Goal: Contribute content

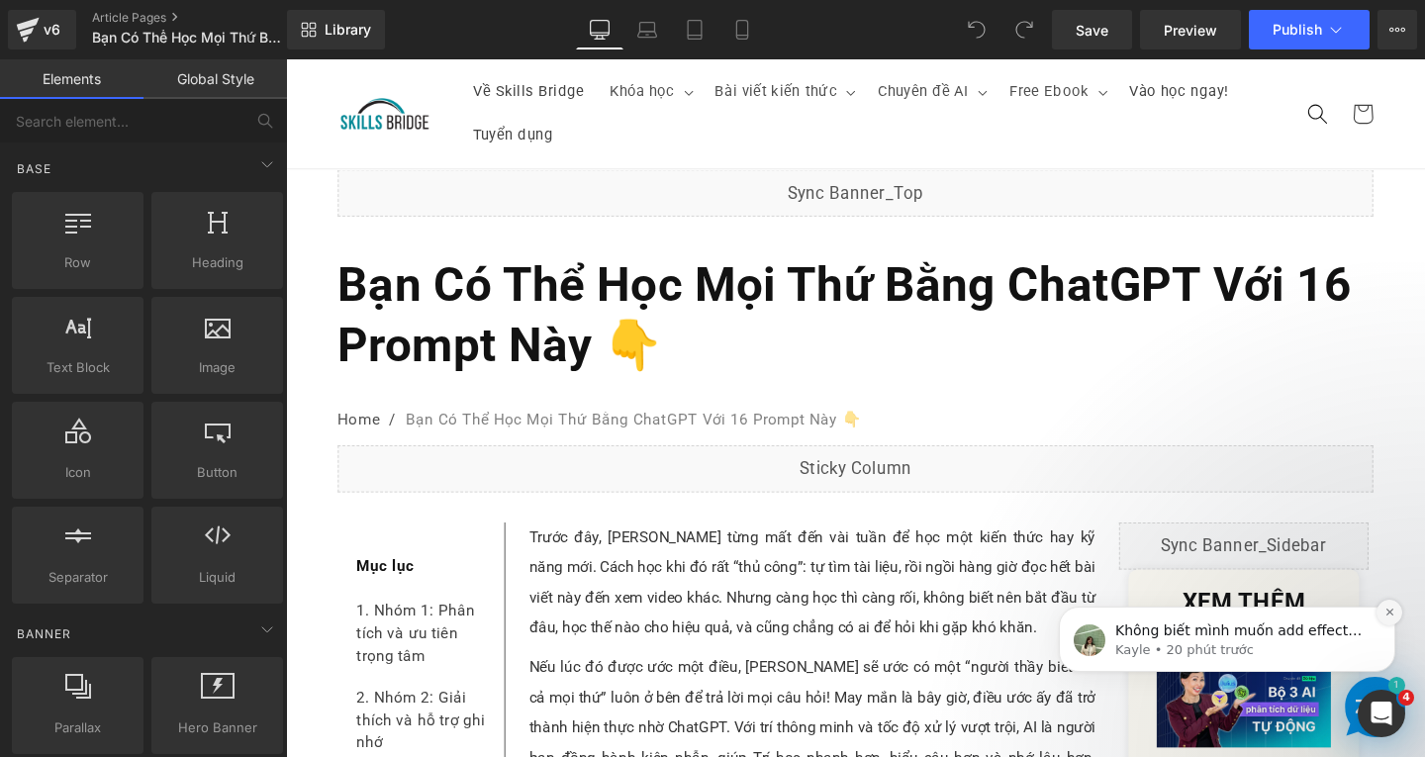
click at [1387, 611] on icon "Dismiss notification" at bounding box center [1390, 612] width 11 height 11
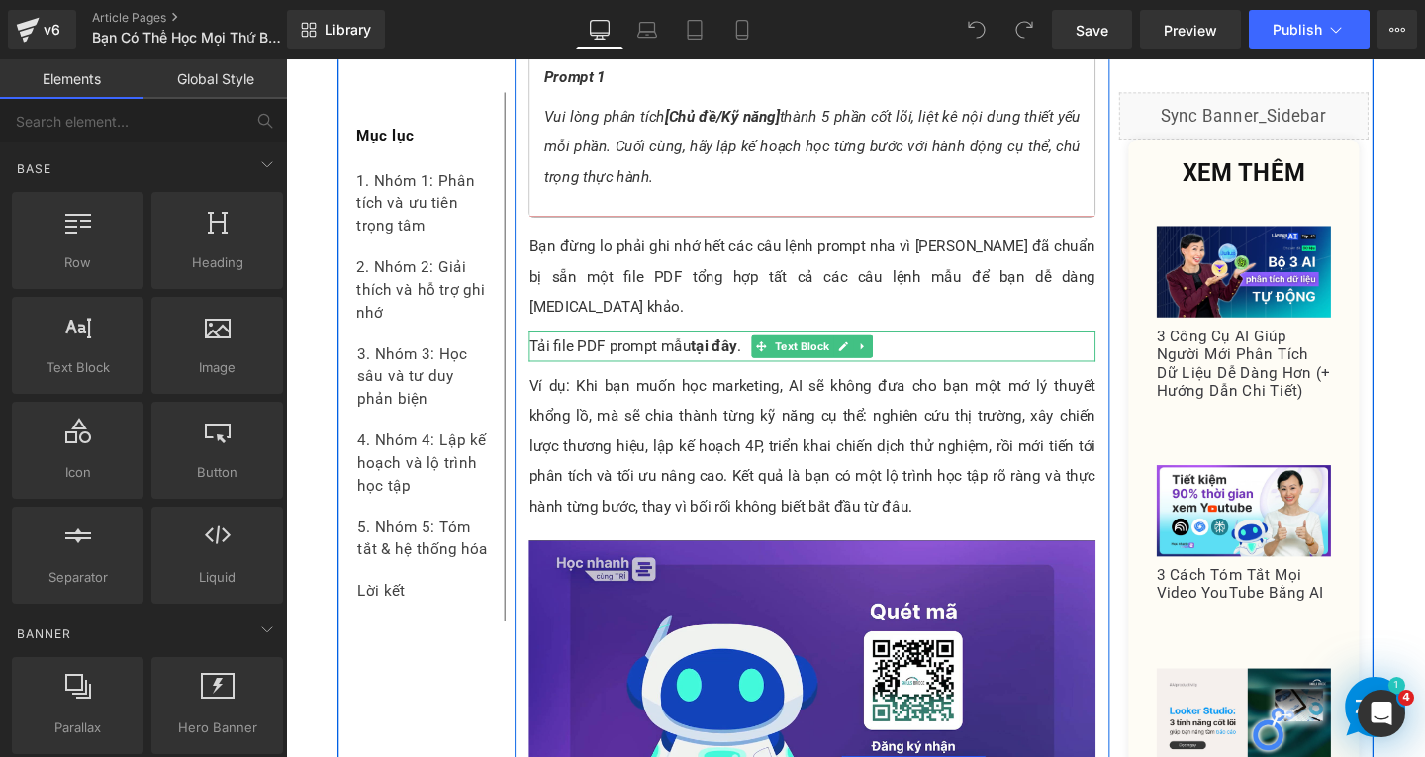
scroll to position [1880, 0]
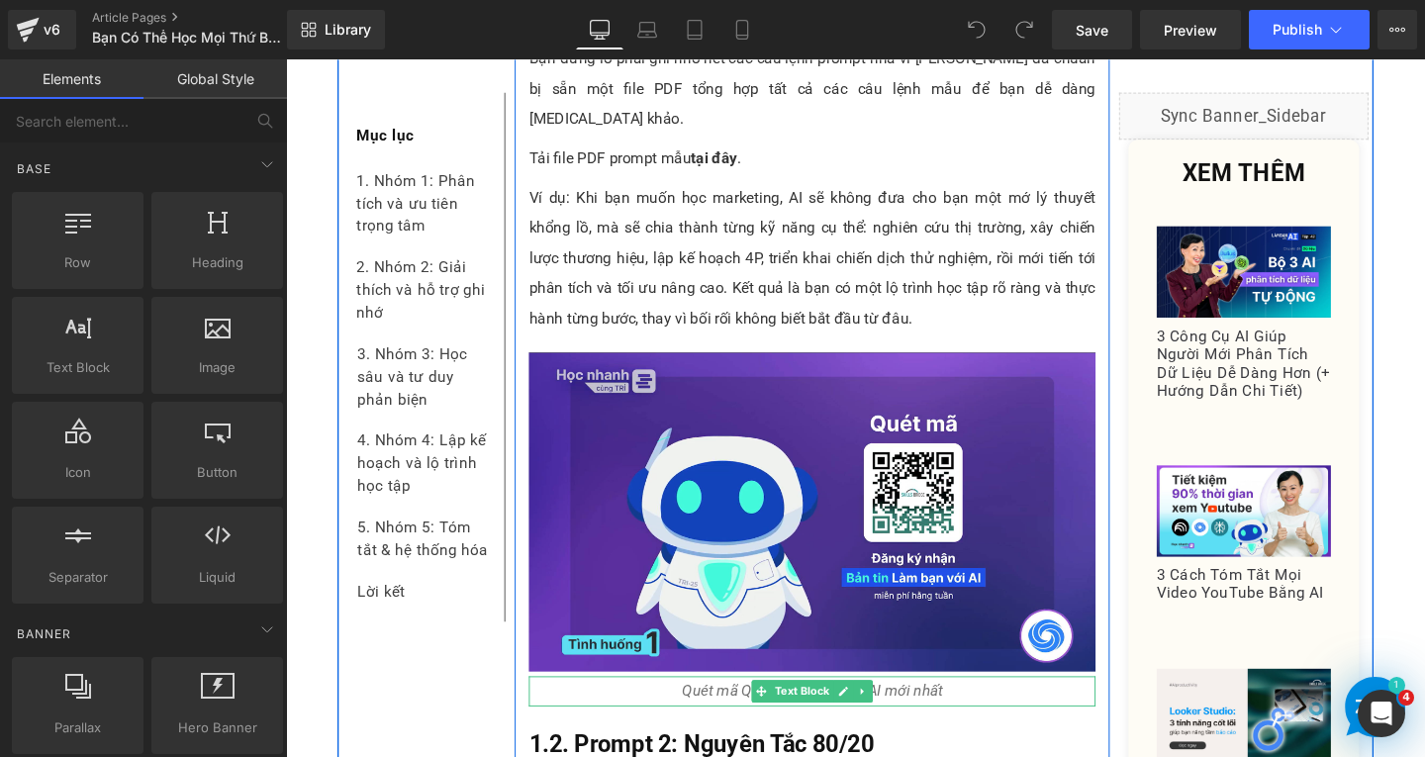
click at [994, 708] on p "Quét mã QR để nhận tin tức AI mới nhất" at bounding box center [839, 724] width 596 height 32
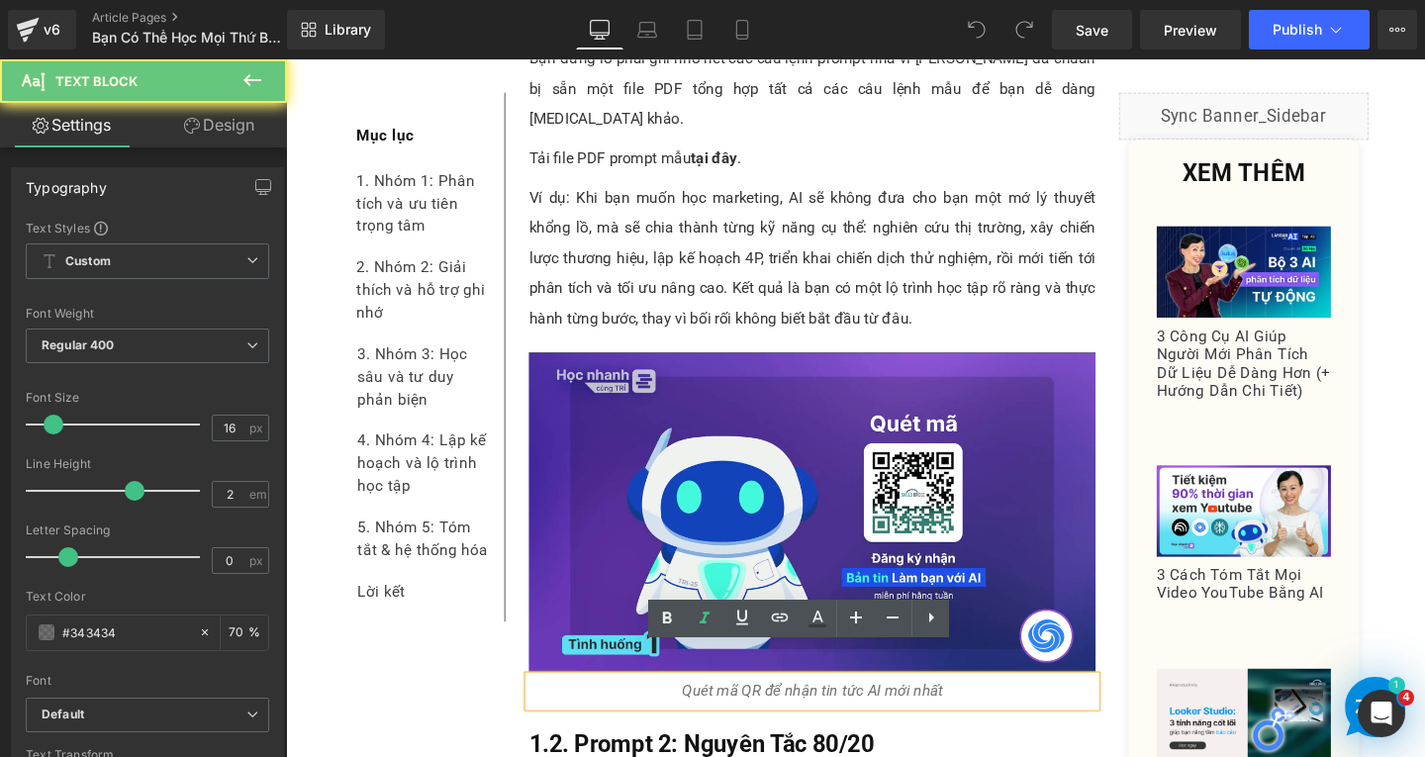
click at [994, 708] on p "Quét mã QR để nhận tin tức AI mới nhất" at bounding box center [839, 724] width 596 height 32
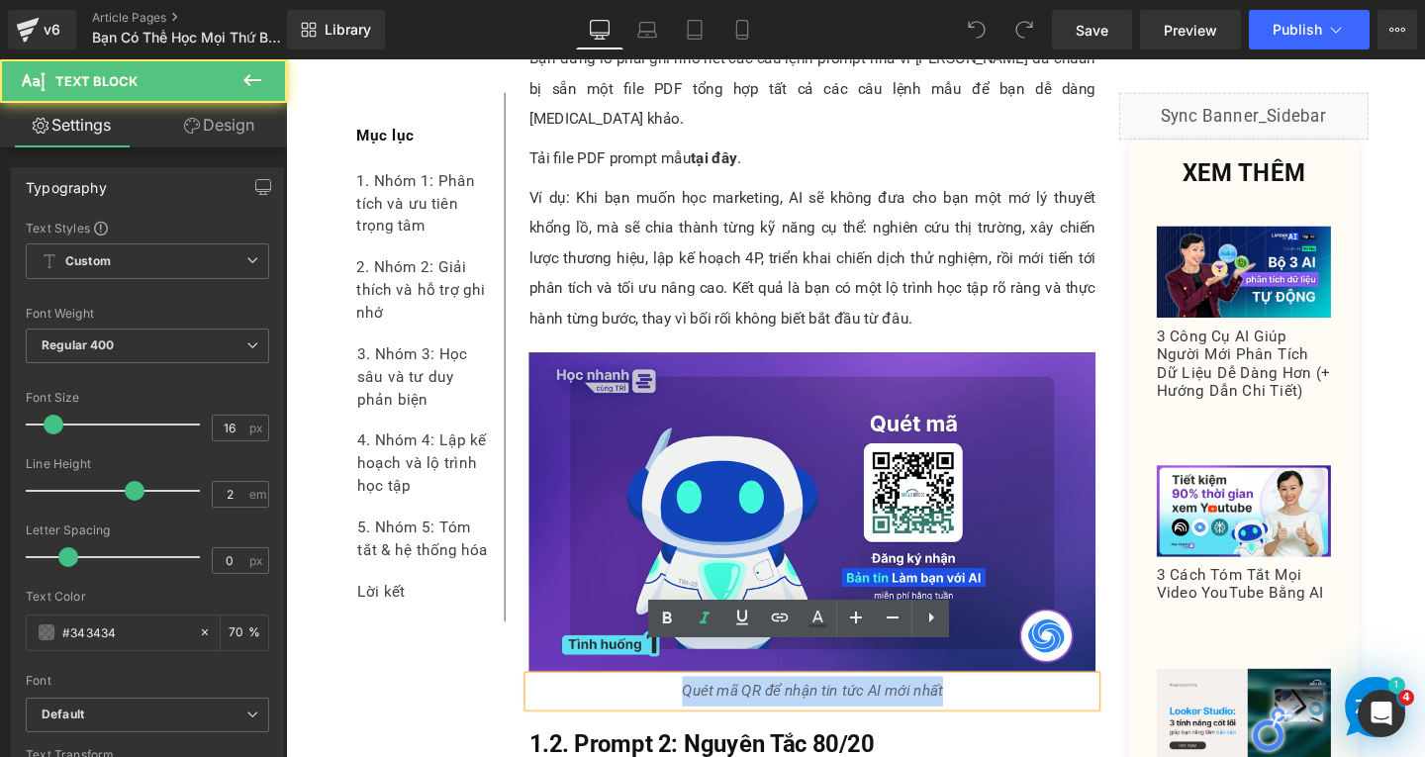
drag, startPoint x: 690, startPoint y: 696, endPoint x: 977, endPoint y: 692, distance: 287.0
click at [977, 708] on p "Quét mã QR để nhận tin tức AI mới nhất" at bounding box center [839, 724] width 596 height 32
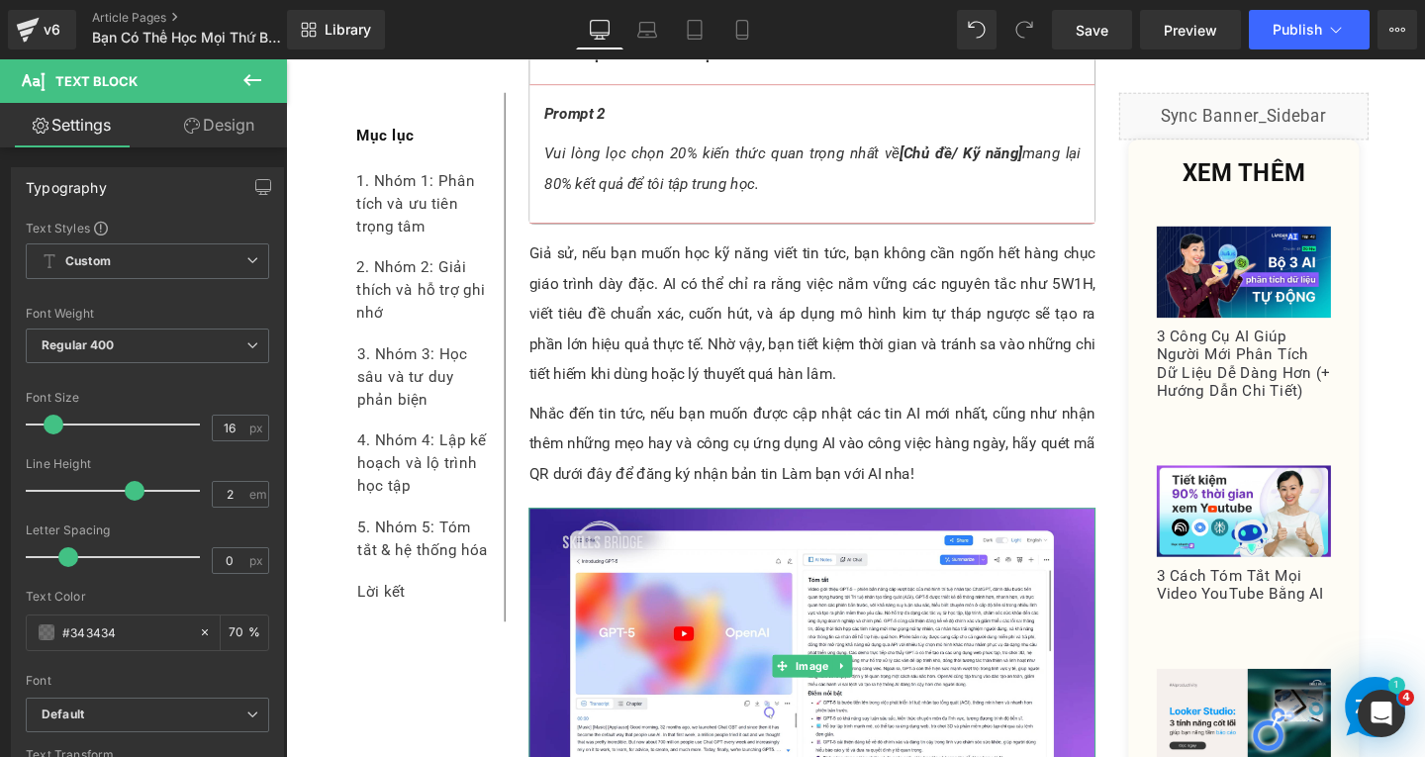
scroll to position [3068, 0]
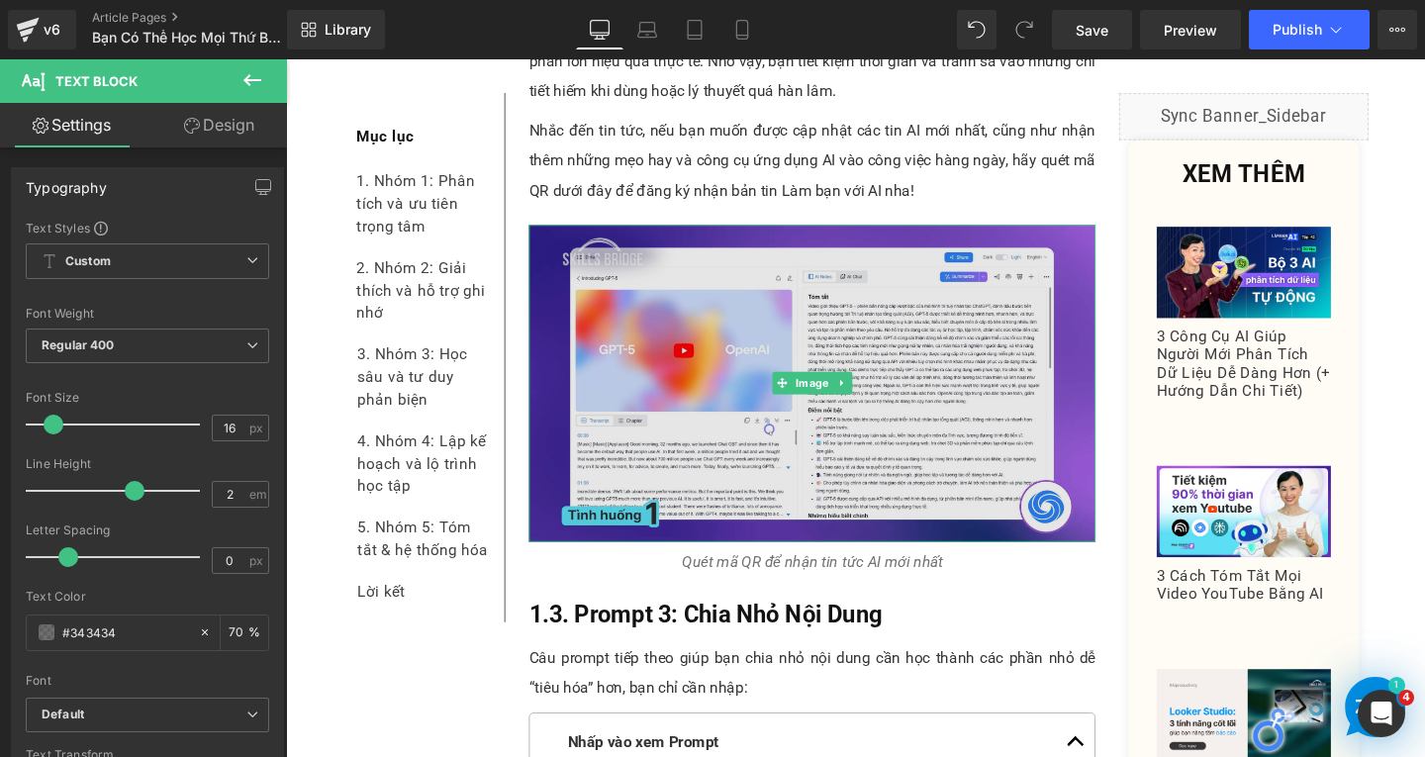
click at [842, 432] on img at bounding box center [839, 401] width 596 height 334
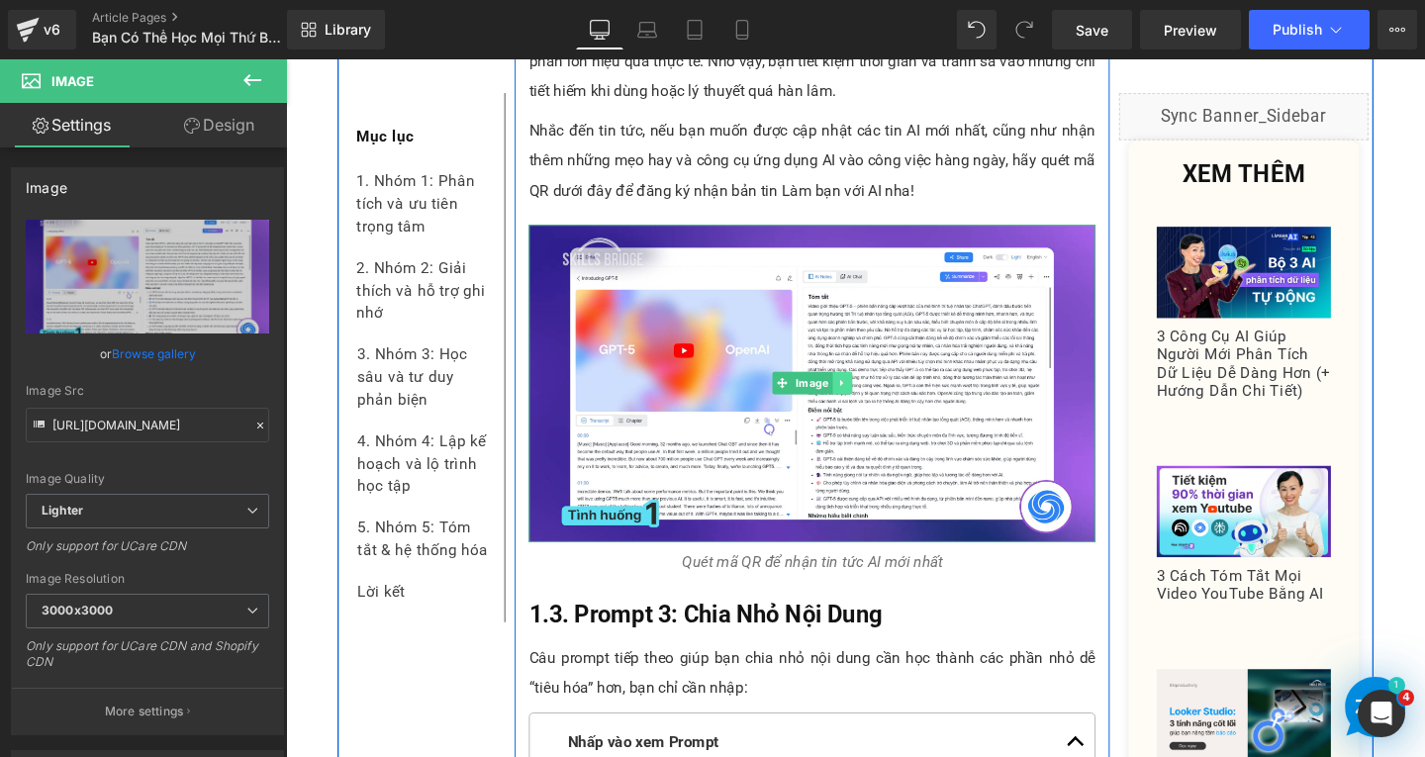
click at [866, 394] on icon at bounding box center [870, 400] width 11 height 12
click at [855, 395] on icon at bounding box center [860, 400] width 11 height 11
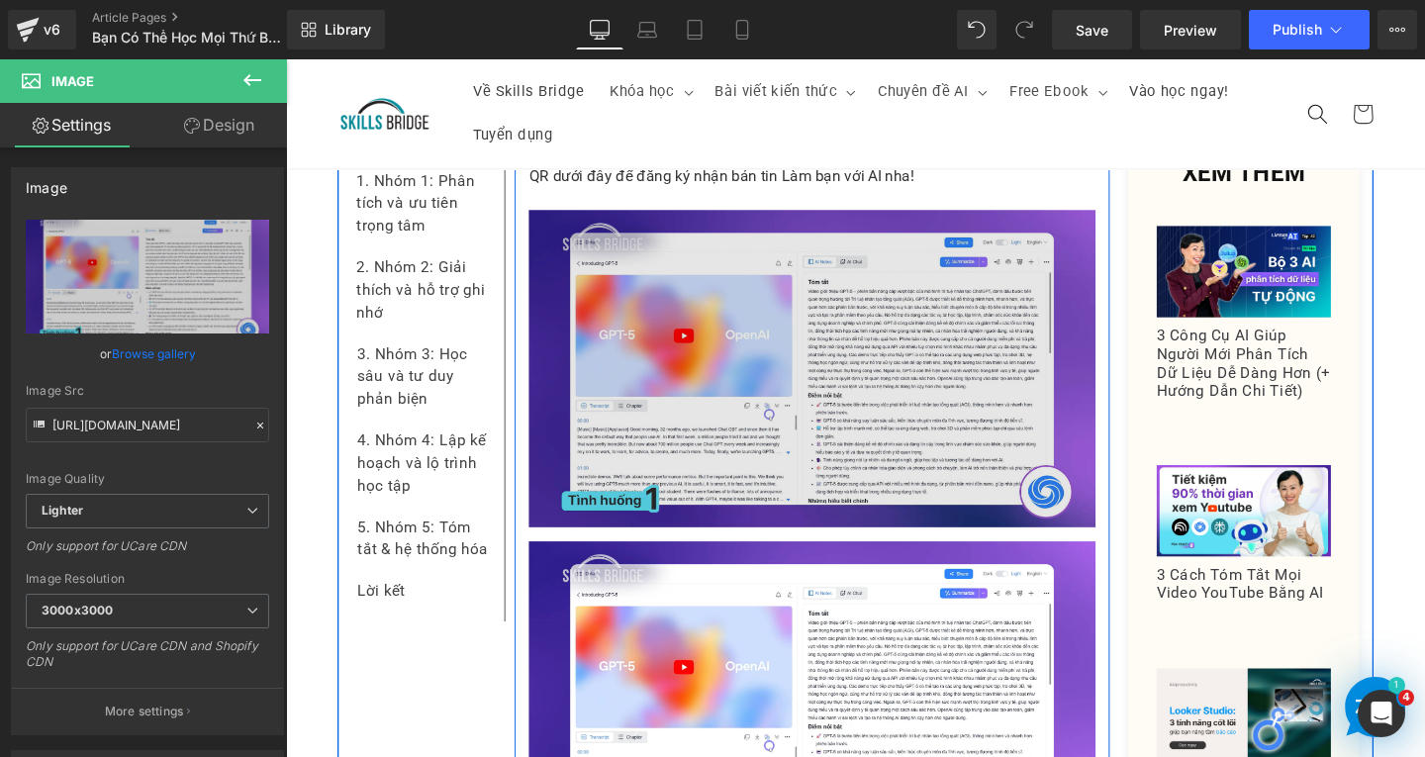
scroll to position [2787, 0]
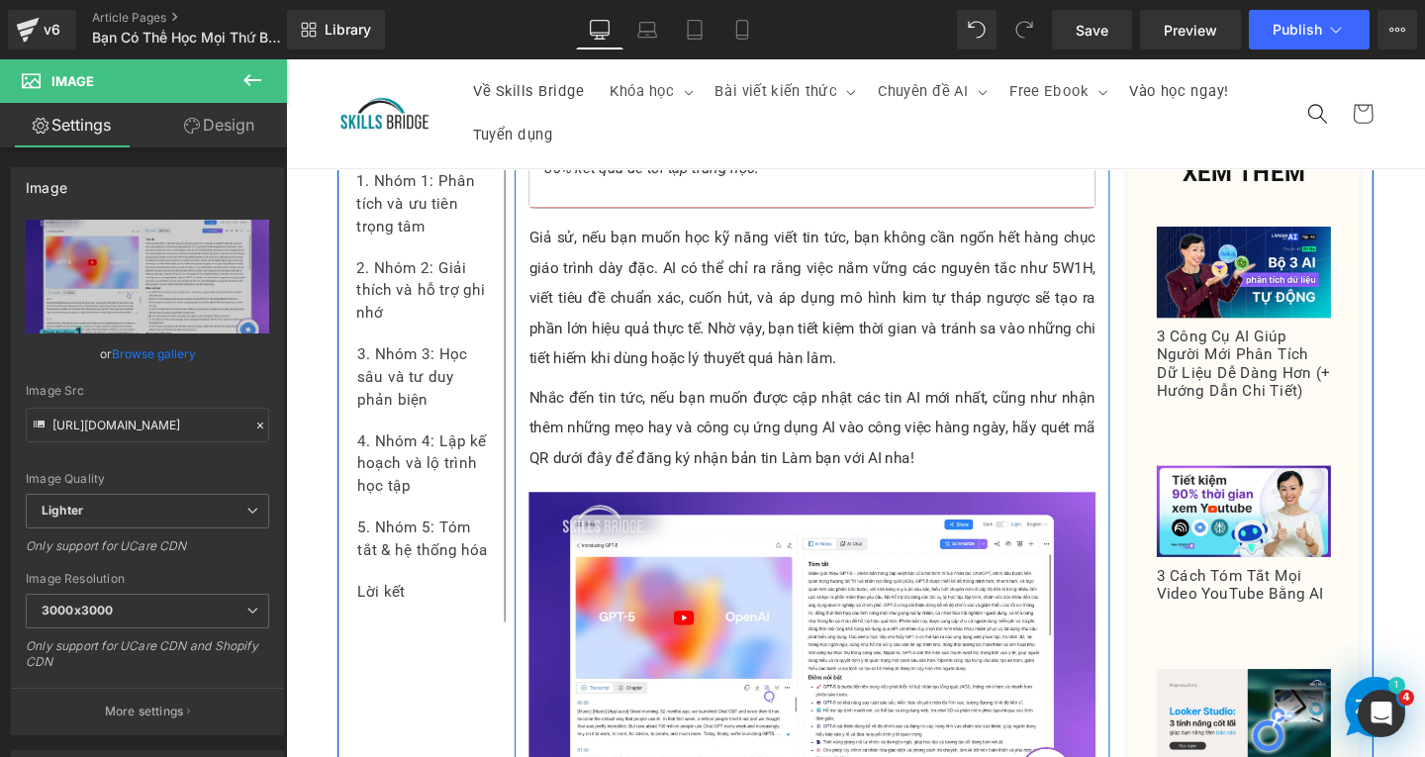
click at [833, 654] on div "Image" at bounding box center [839, 682] width 596 height 334
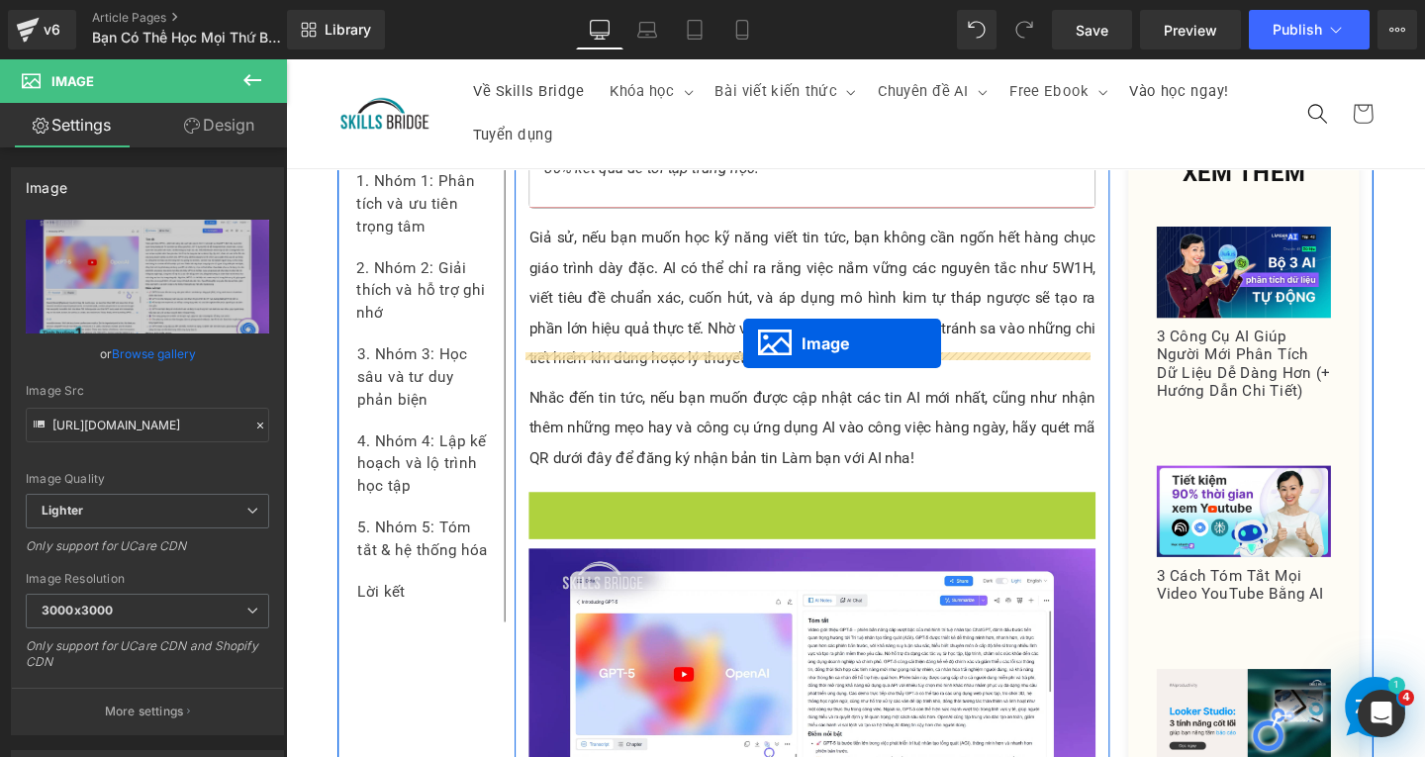
drag, startPoint x: 774, startPoint y: 655, endPoint x: 767, endPoint y: 358, distance: 297.0
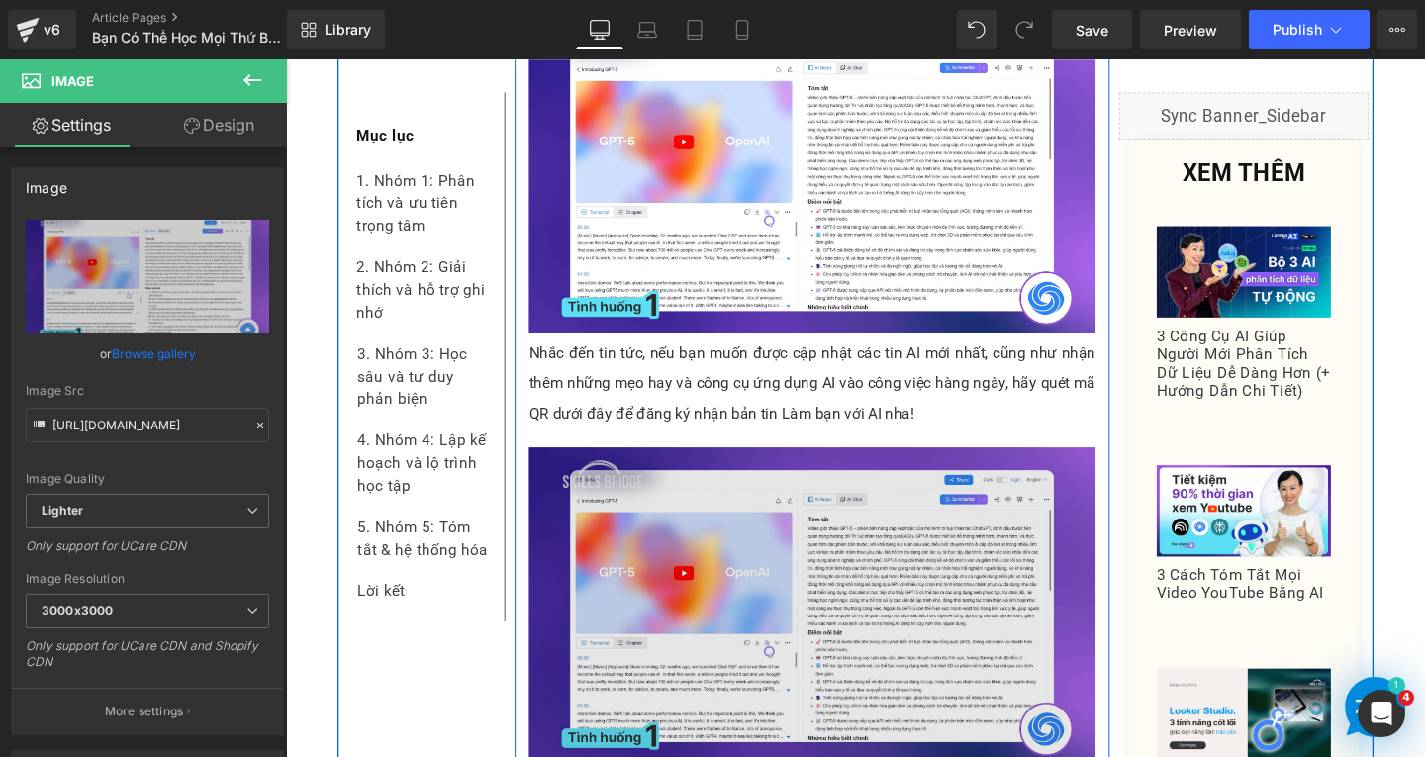
scroll to position [3381, 0]
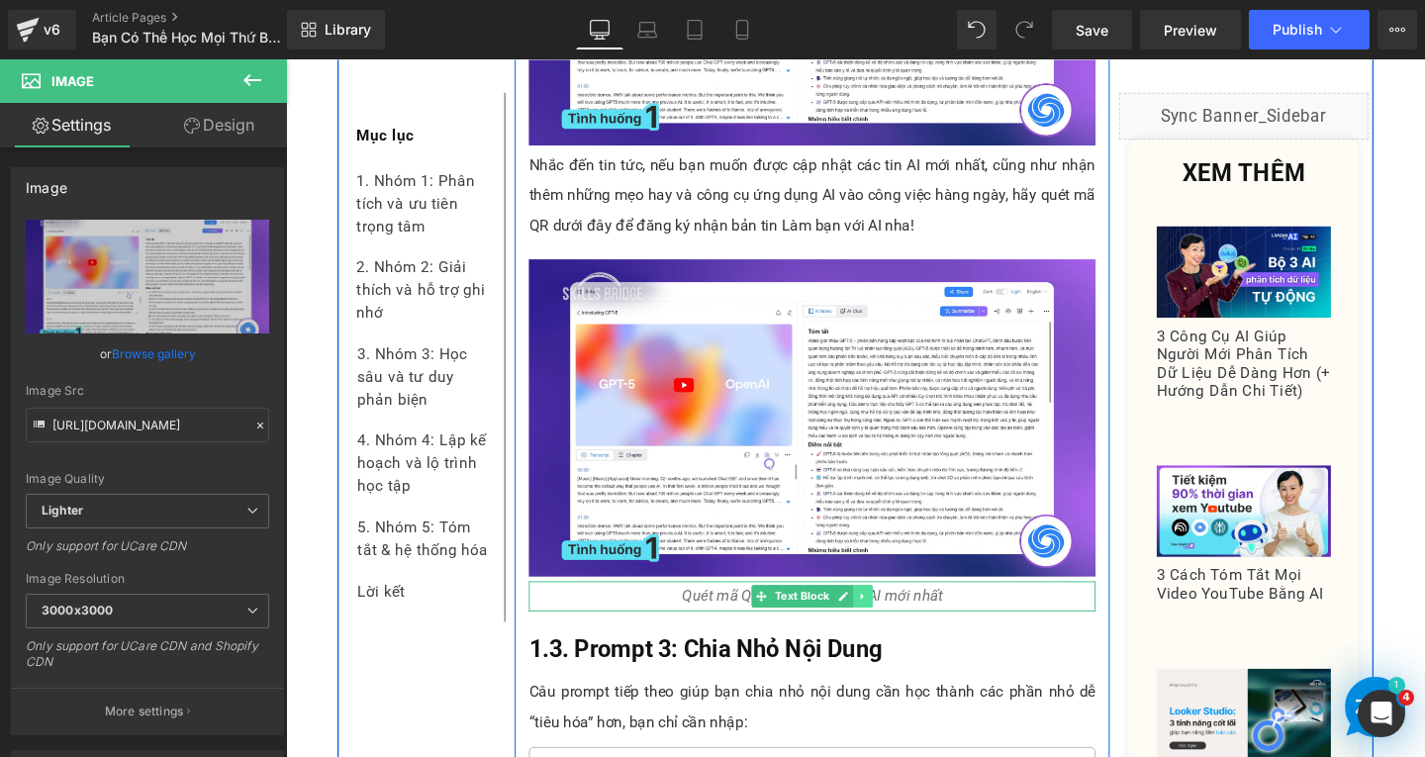
click at [888, 618] on icon at bounding box center [893, 624] width 11 height 12
click at [879, 618] on icon at bounding box center [882, 623] width 11 height 11
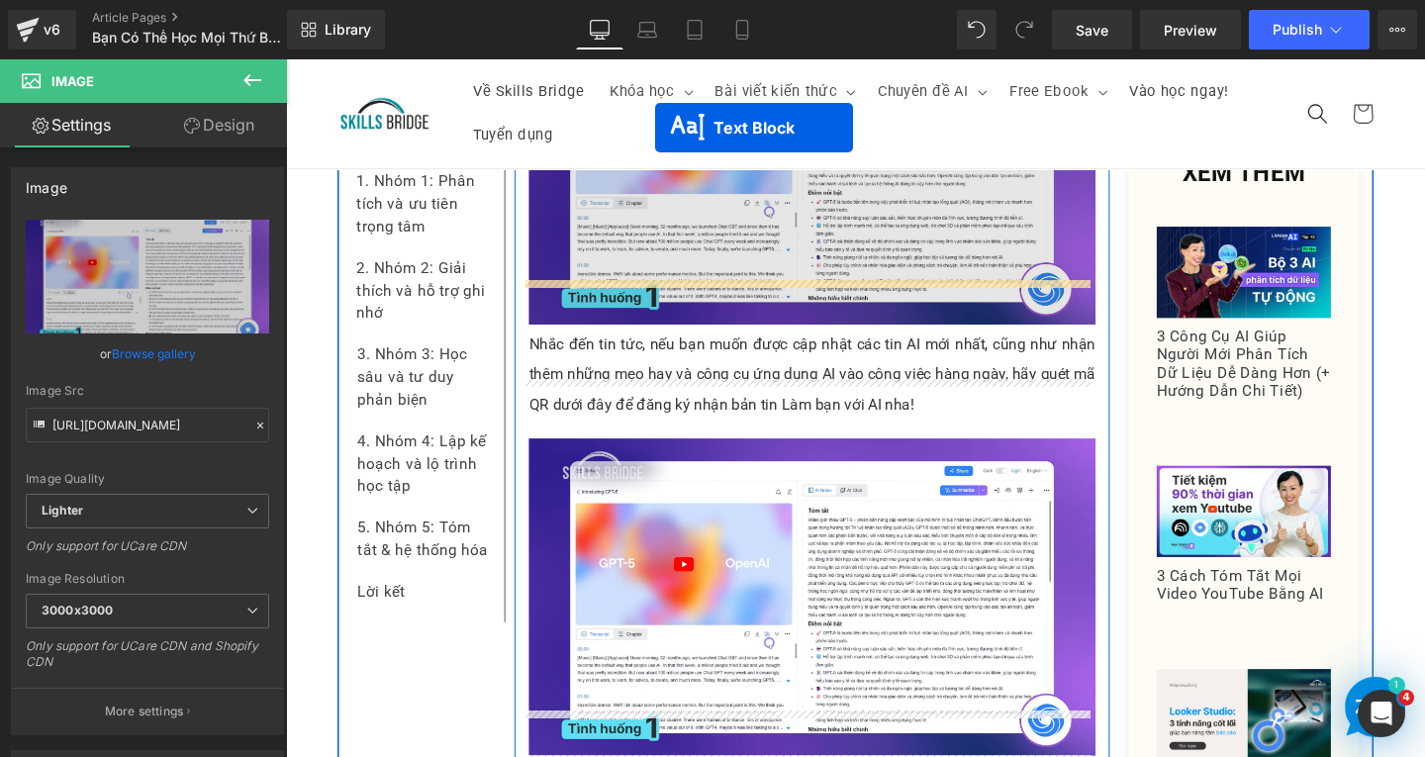
scroll to position [3133, 0]
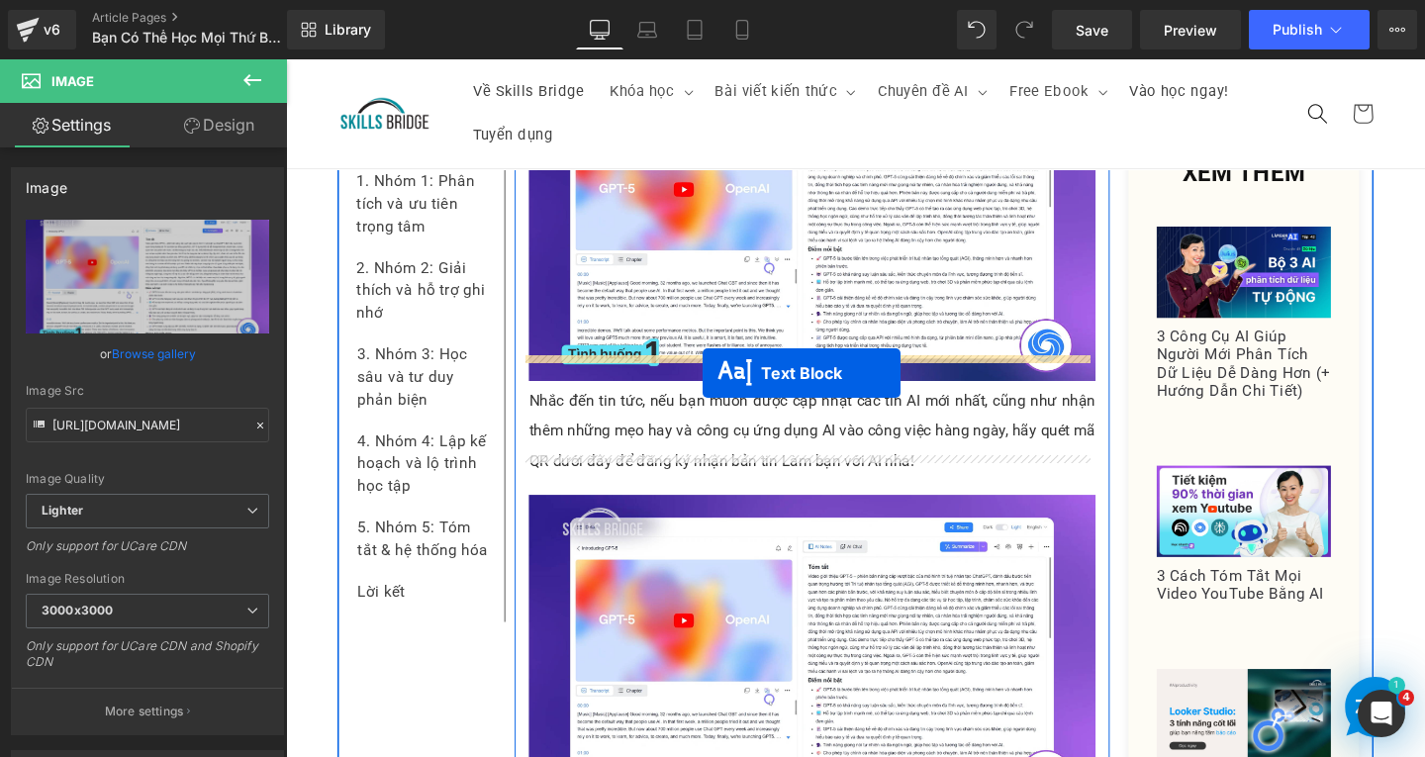
drag, startPoint x: 777, startPoint y: 355, endPoint x: 733, endPoint y: 384, distance: 52.2
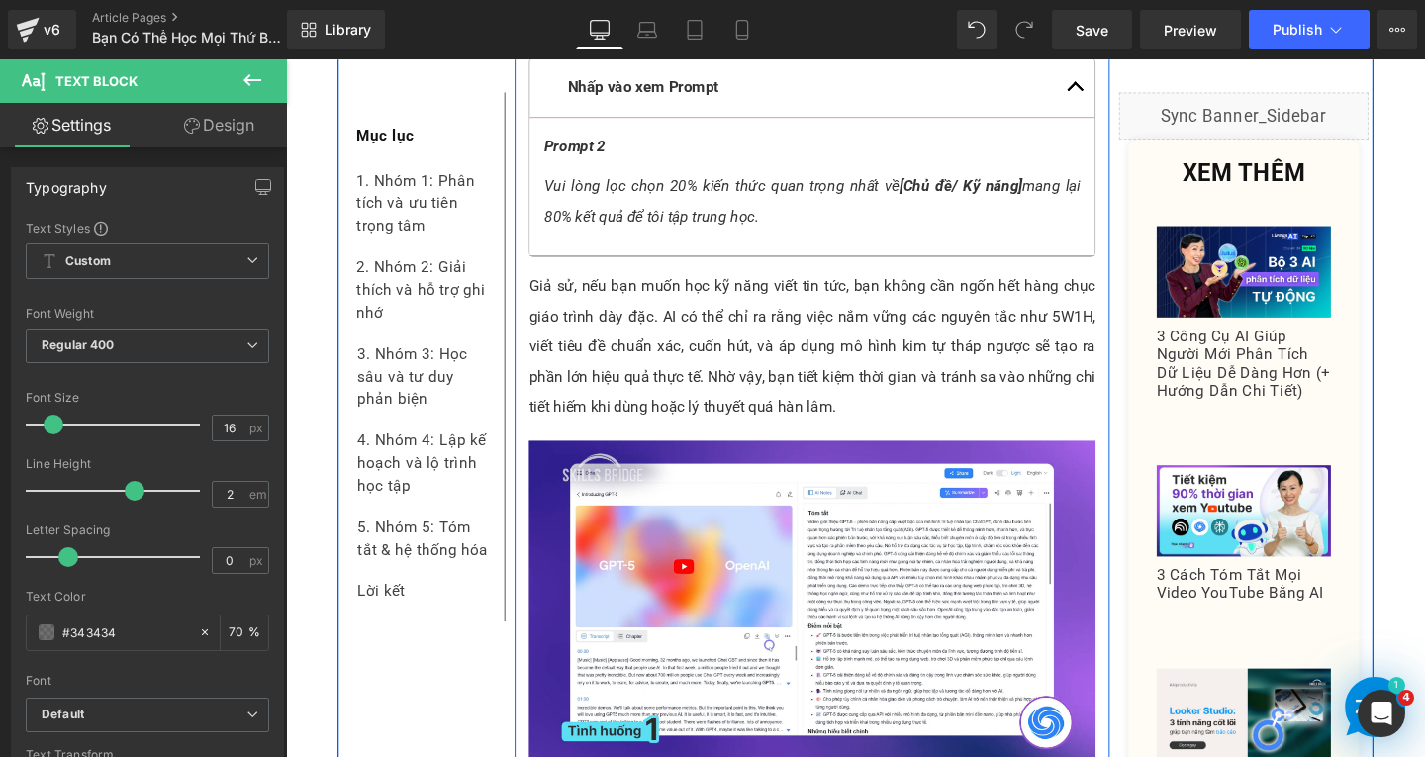
scroll to position [2836, 0]
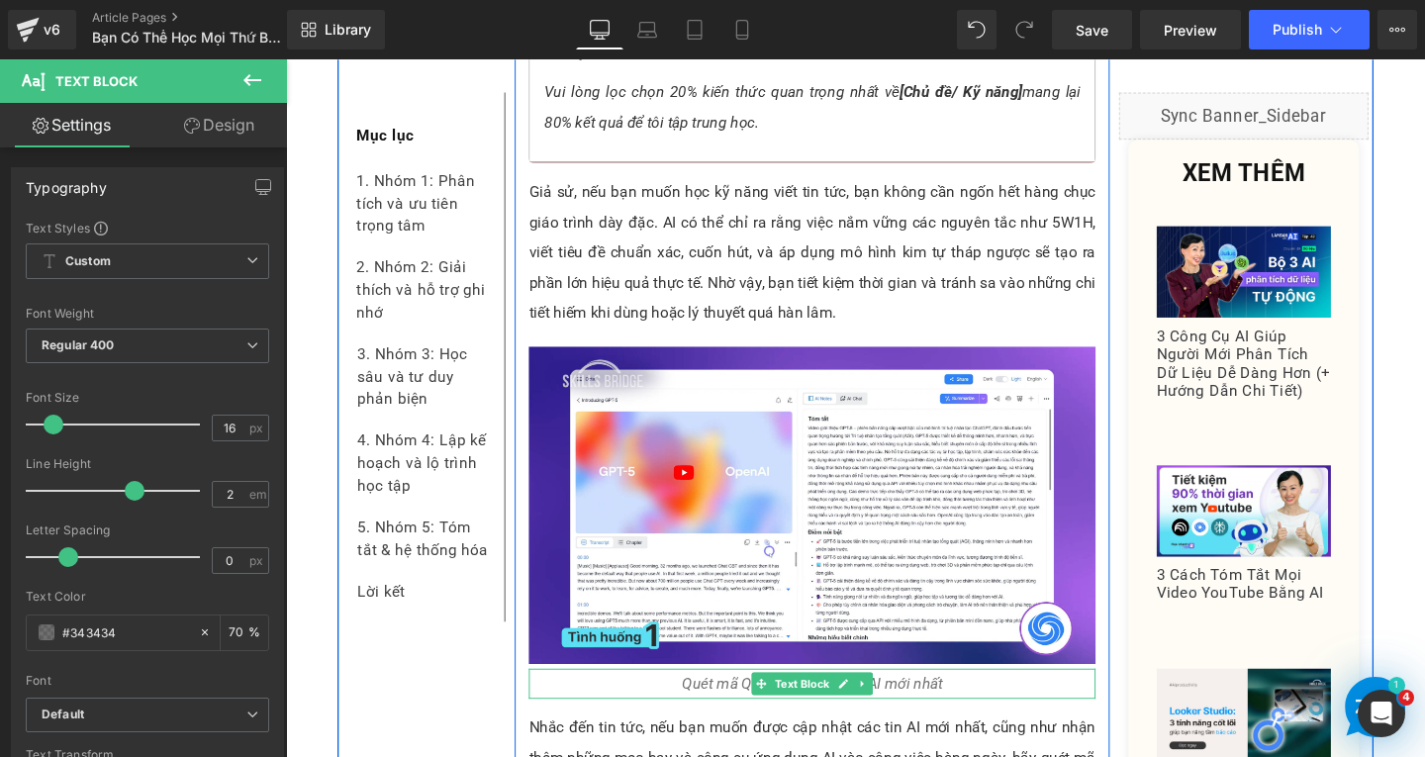
click at [759, 706] on icon "Quét mã QR để nhận tin tức AI mới nhất" at bounding box center [840, 715] width 274 height 19
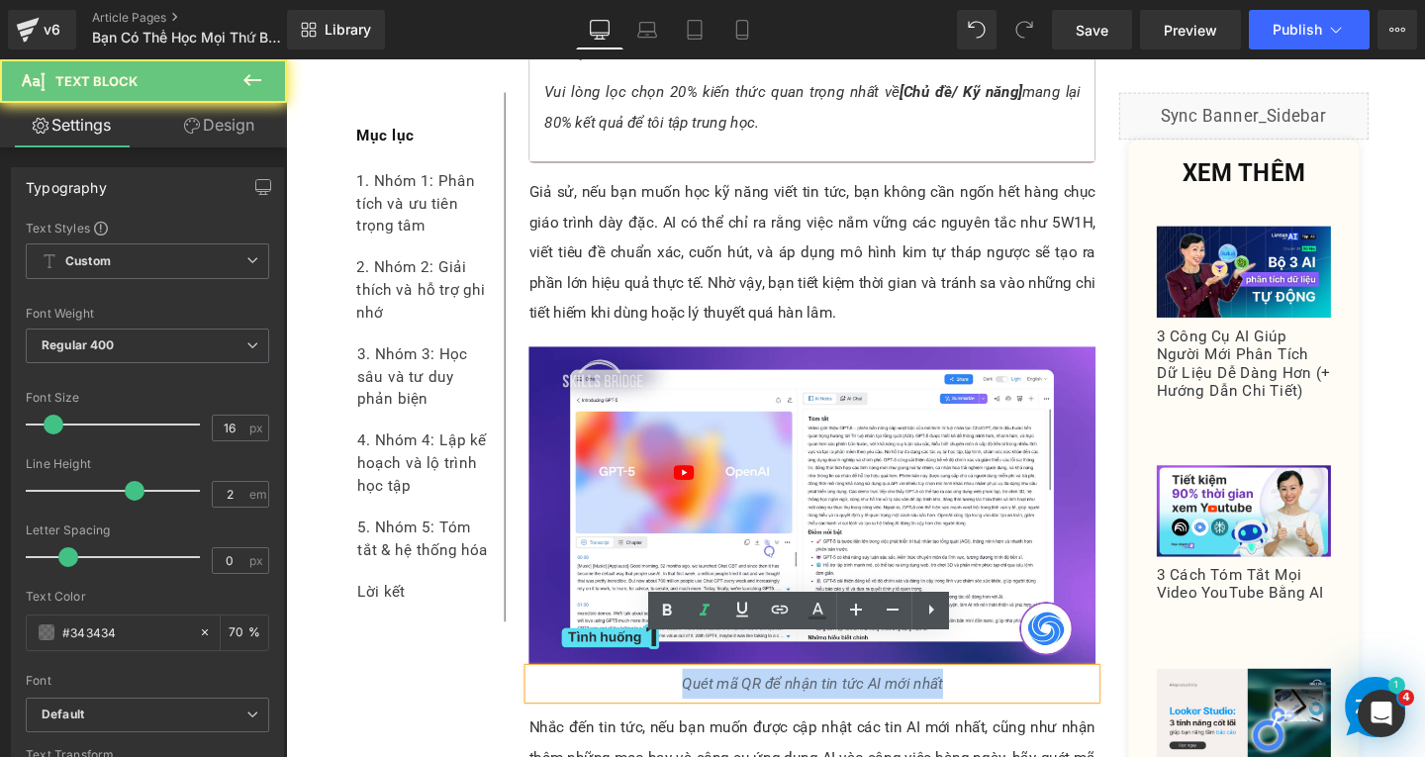
drag, startPoint x: 684, startPoint y: 689, endPoint x: 1051, endPoint y: 692, distance: 367.2
click at [1051, 700] on p "Quét mã QR để nhận tin tức AI mới nhất" at bounding box center [839, 716] width 596 height 32
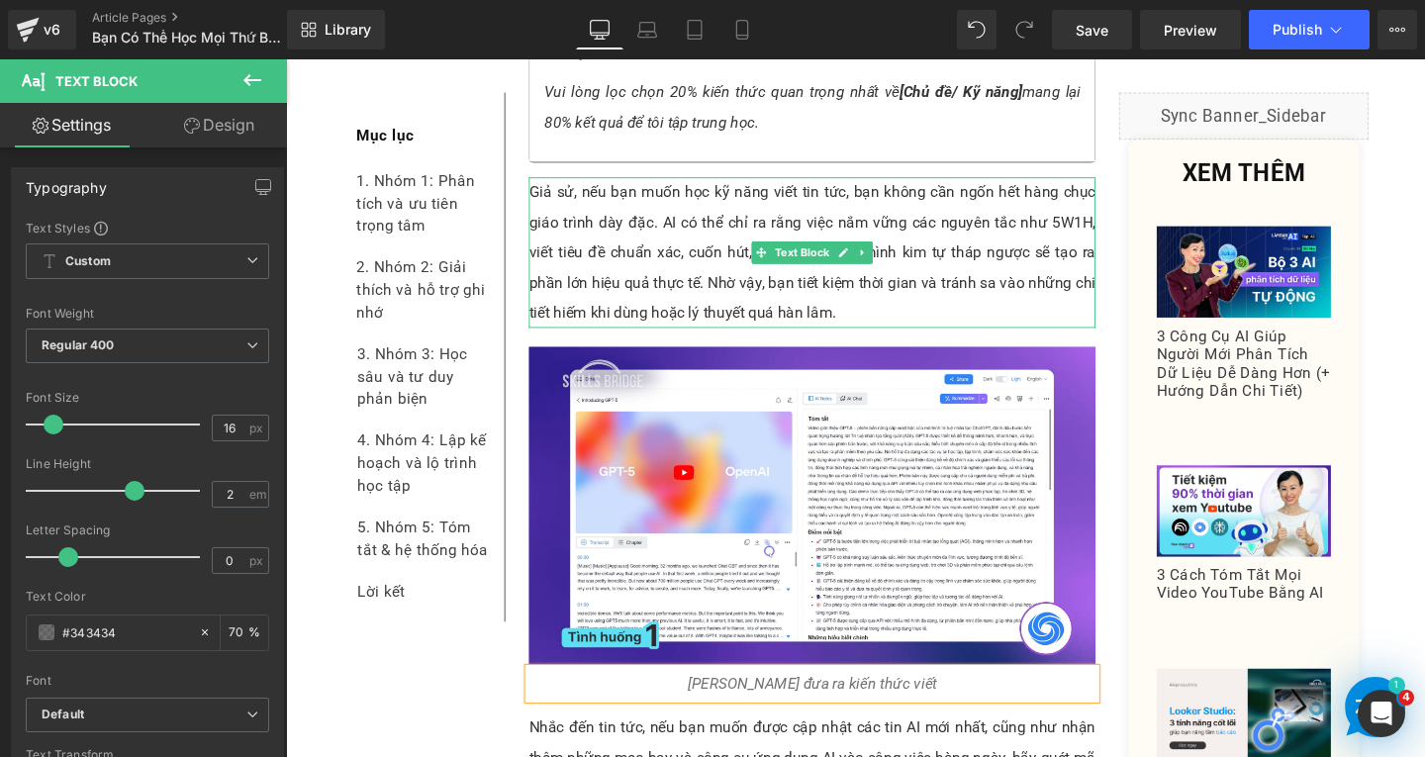
click at [809, 183] on p "Giả sử, nếu bạn muốn học kỹ năng viết tin tức, bạn không cần ngốn hết hàng chục…" at bounding box center [839, 262] width 596 height 158
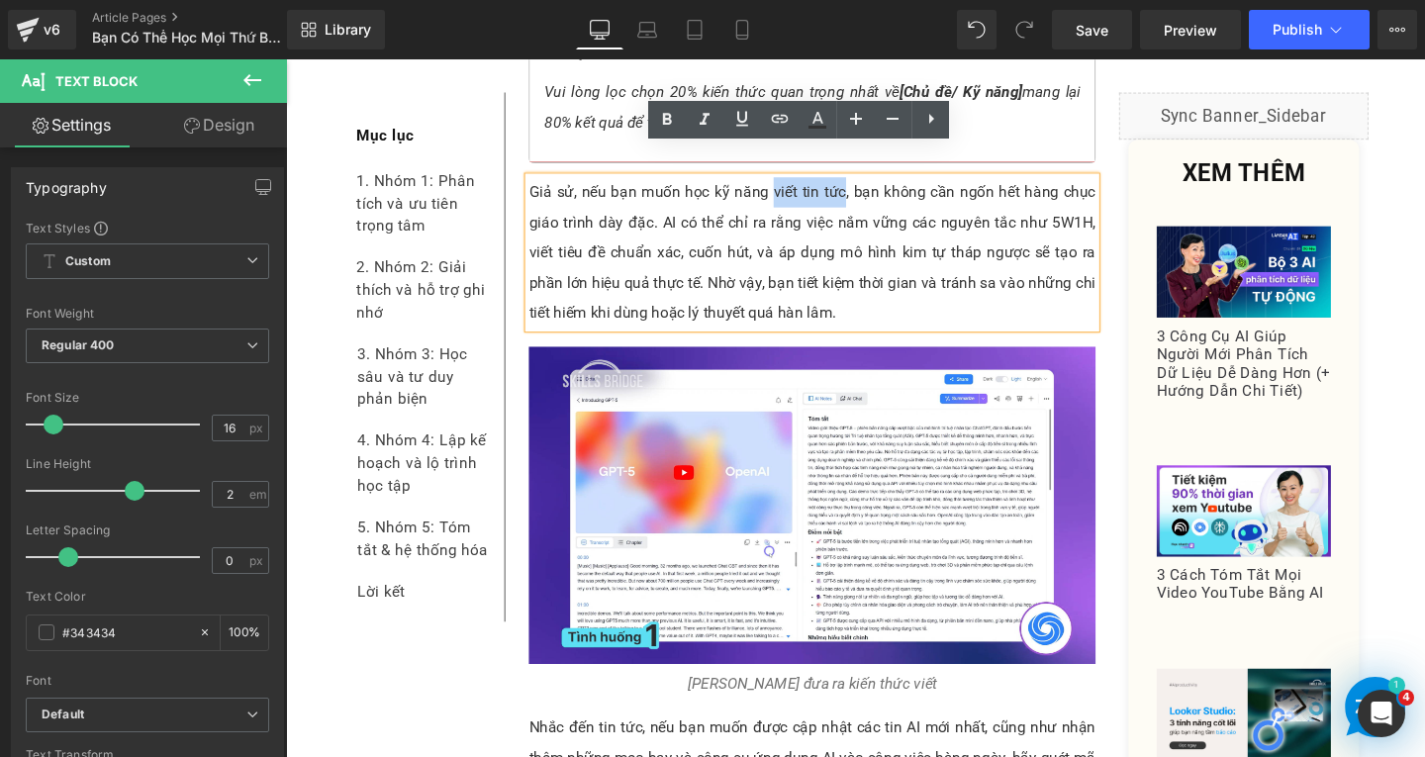
drag, startPoint x: 788, startPoint y: 166, endPoint x: 863, endPoint y: 166, distance: 75.2
click at [863, 183] on p "Giả sử, nếu bạn muốn học kỹ năng viết tin tức, bạn không cần ngốn hết hàng chục…" at bounding box center [839, 262] width 596 height 158
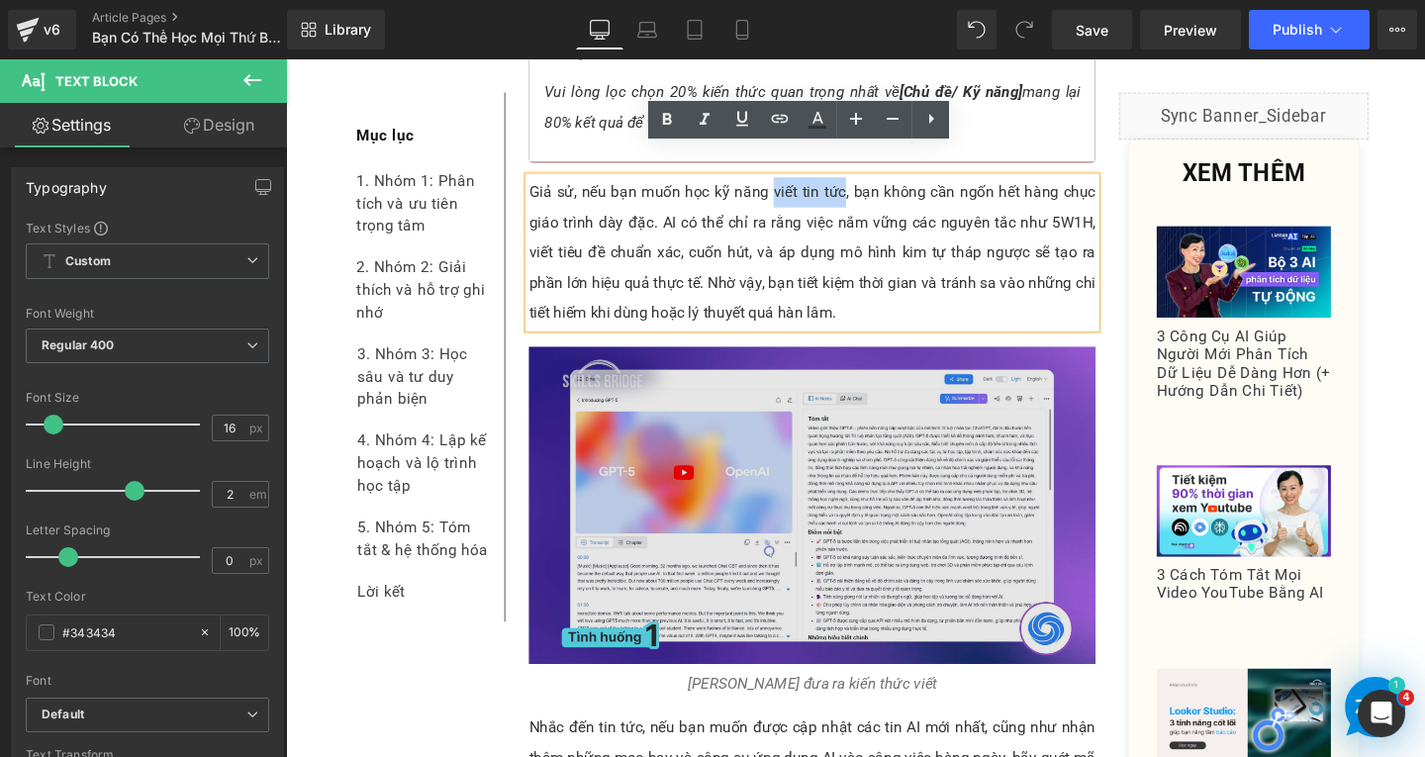
copy p "viết tin tức"
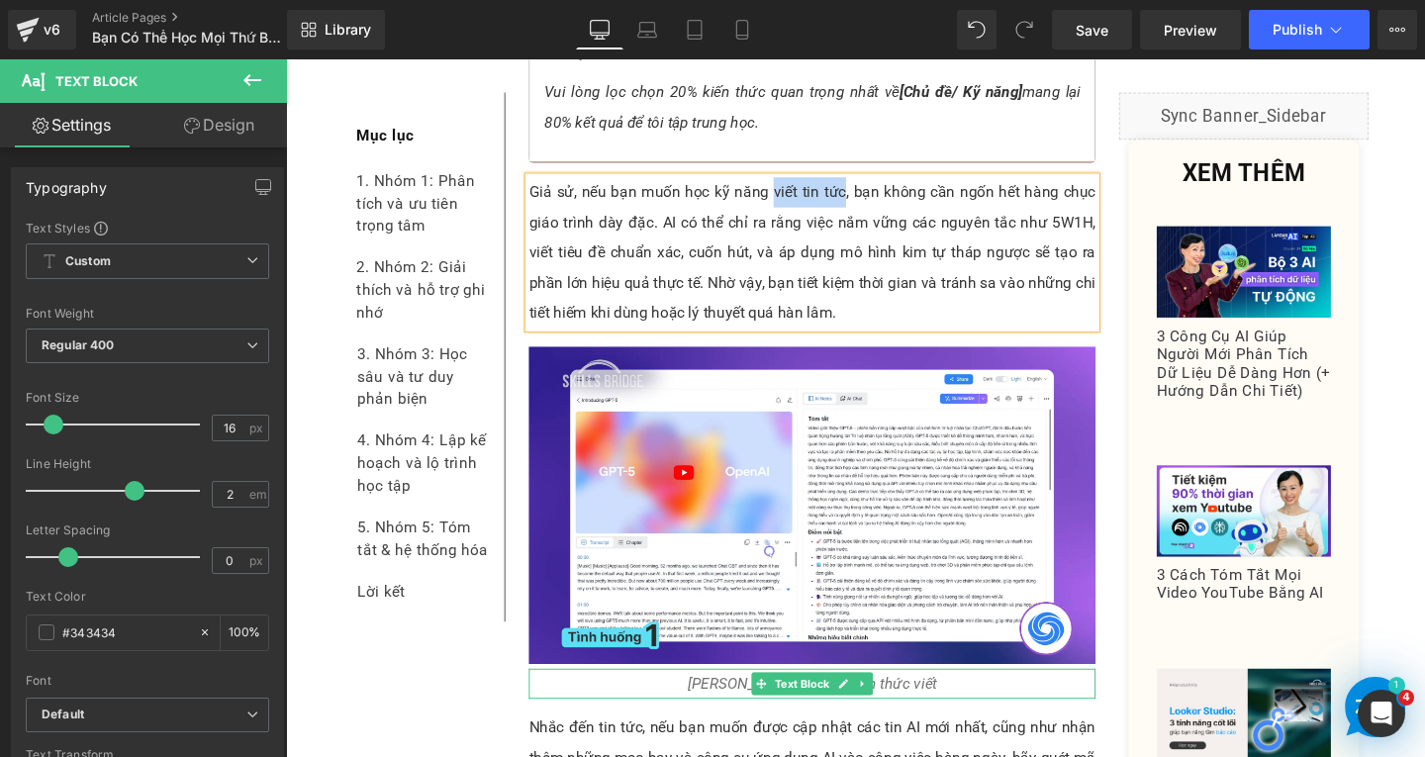
click at [977, 700] on p "ChatGPT đưa ra kiến thức viết" at bounding box center [839, 716] width 596 height 32
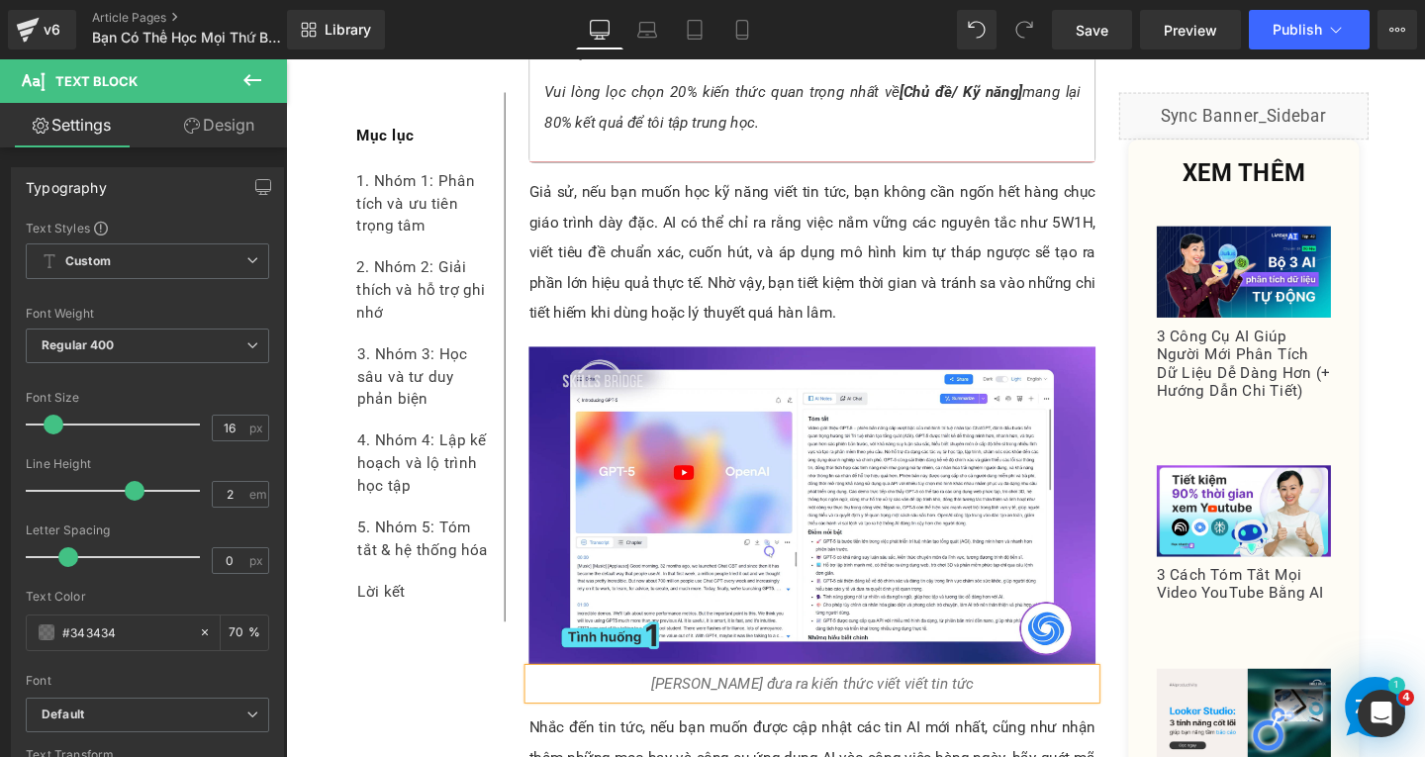
click at [869, 706] on icon "ChatGPT đưa ra kiến thức viết viết tin tức" at bounding box center [839, 715] width 339 height 19
click at [1038, 700] on p "ChatGPT đưa ra kiến thức cho kỹ năng viết viết tin tức" at bounding box center [839, 716] width 596 height 32
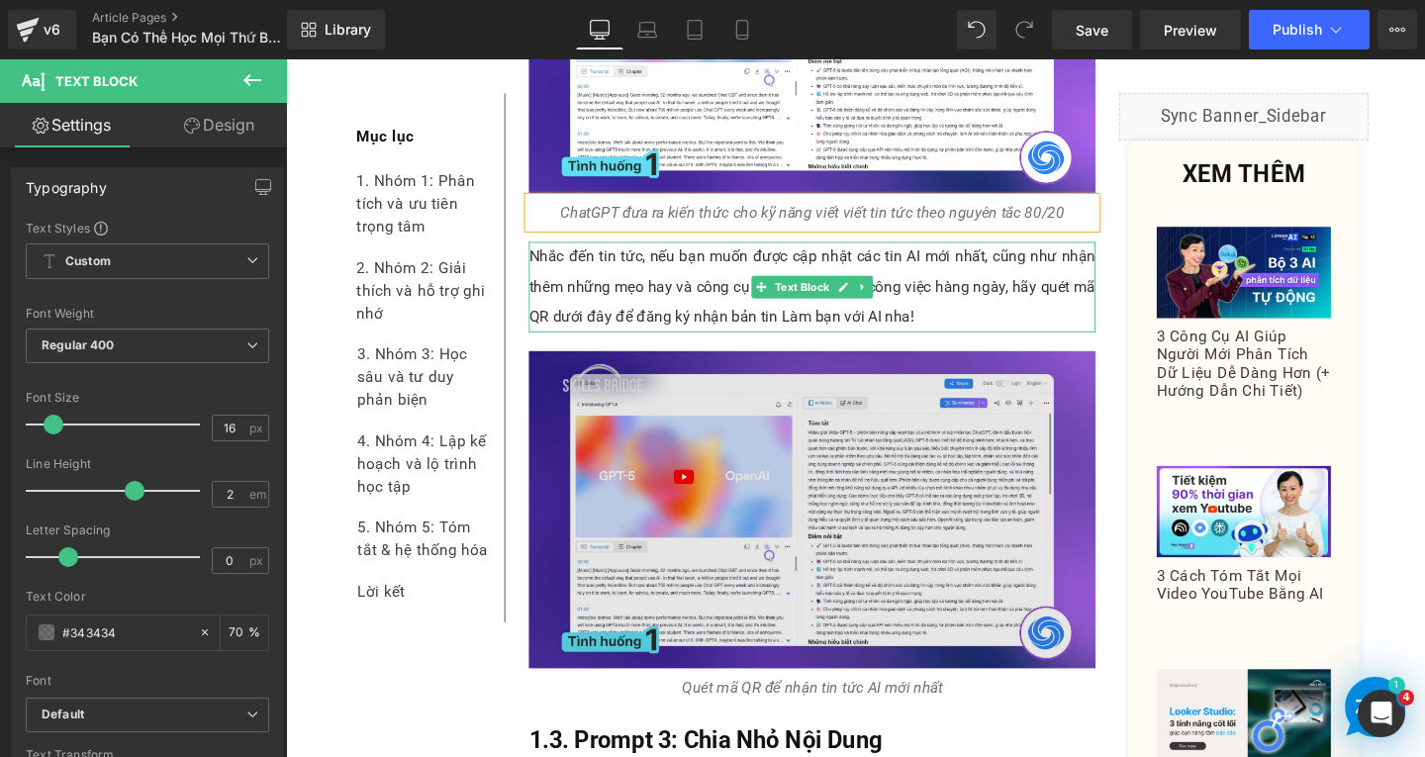
scroll to position [3528, 0]
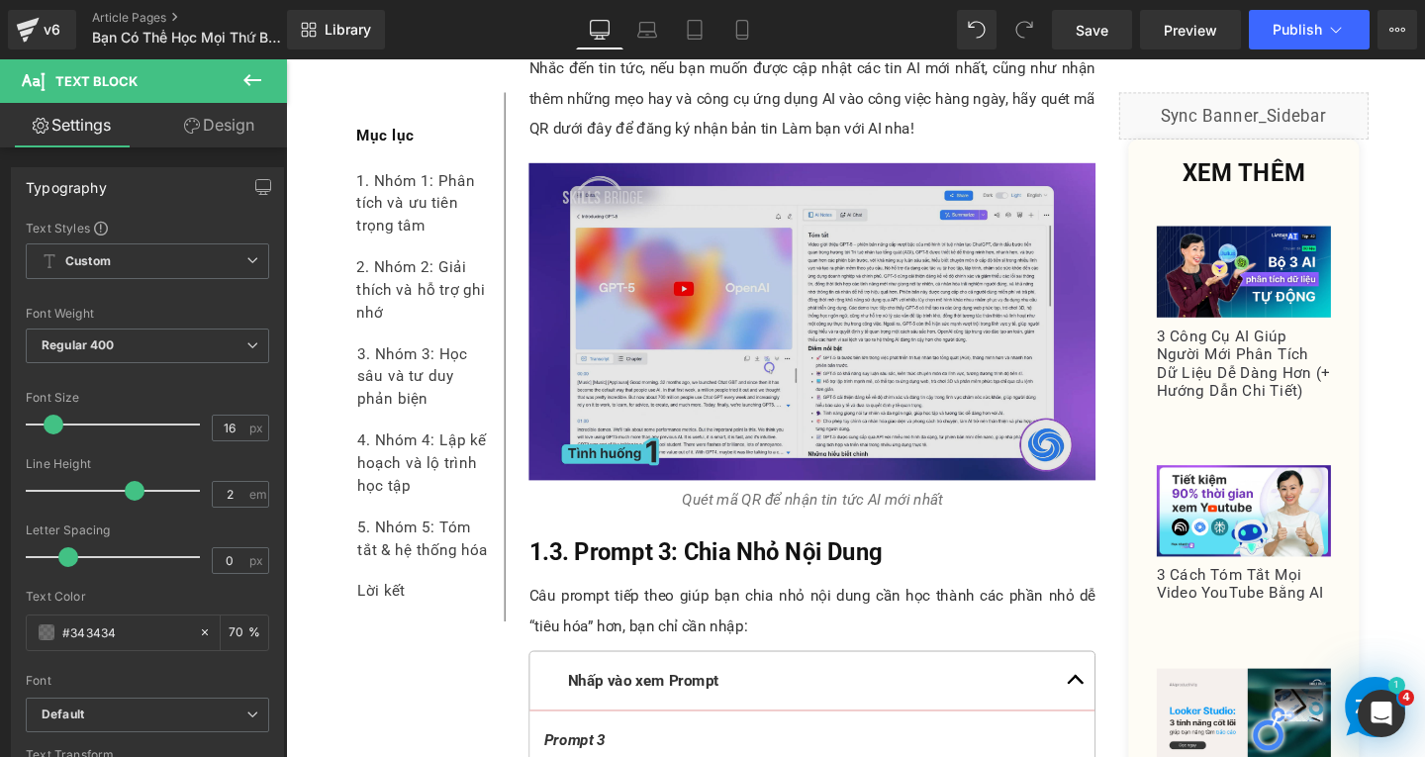
click at [859, 364] on img at bounding box center [839, 335] width 596 height 334
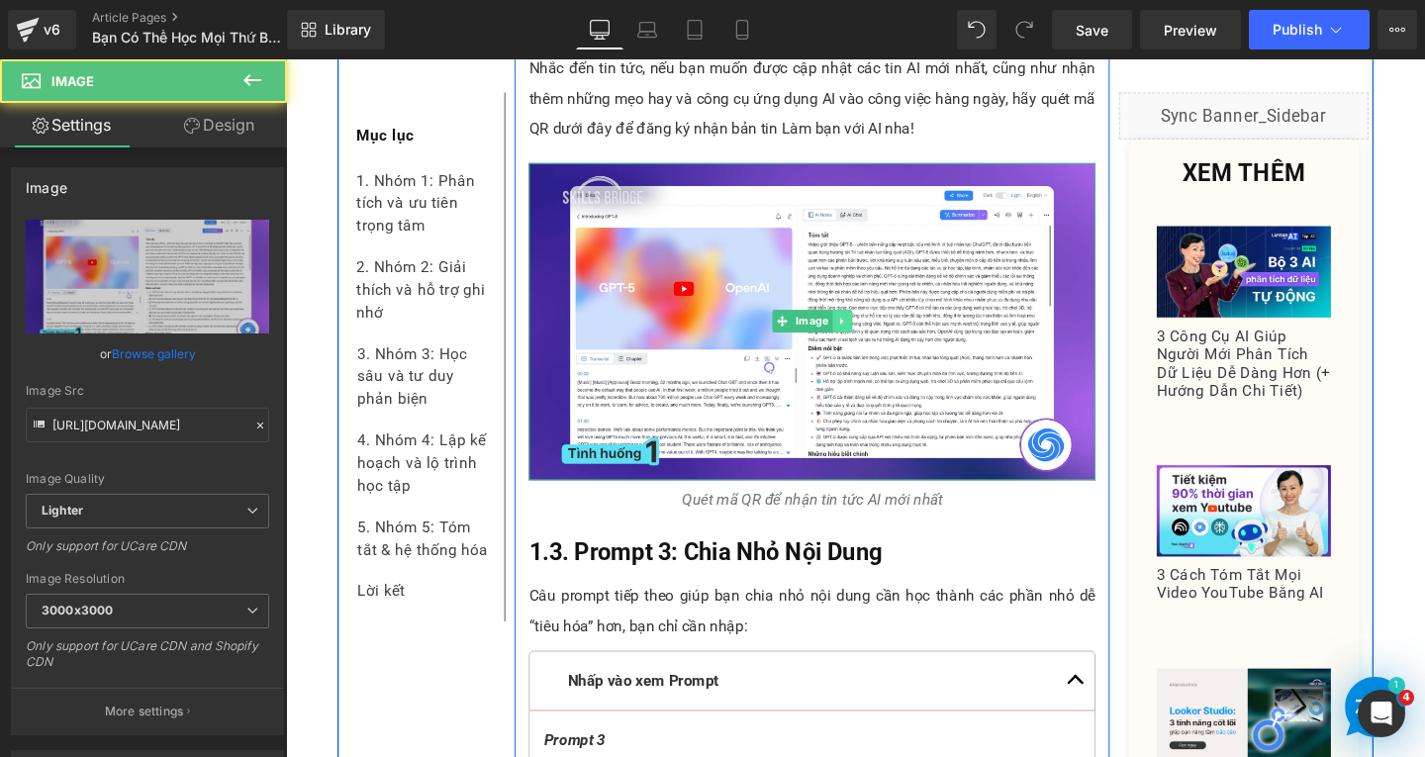
click at [868, 332] on icon at bounding box center [869, 335] width 3 height 7
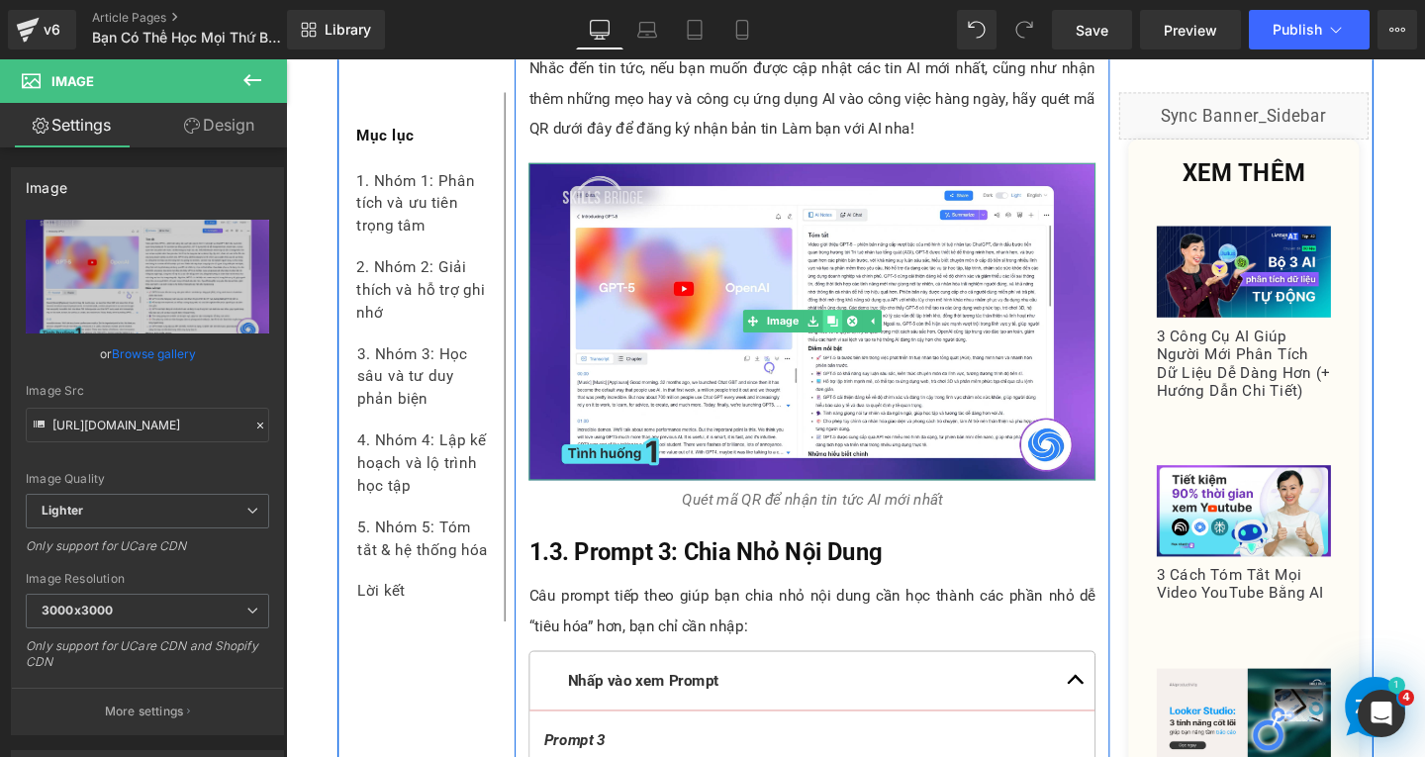
click at [855, 330] on icon at bounding box center [860, 335] width 11 height 11
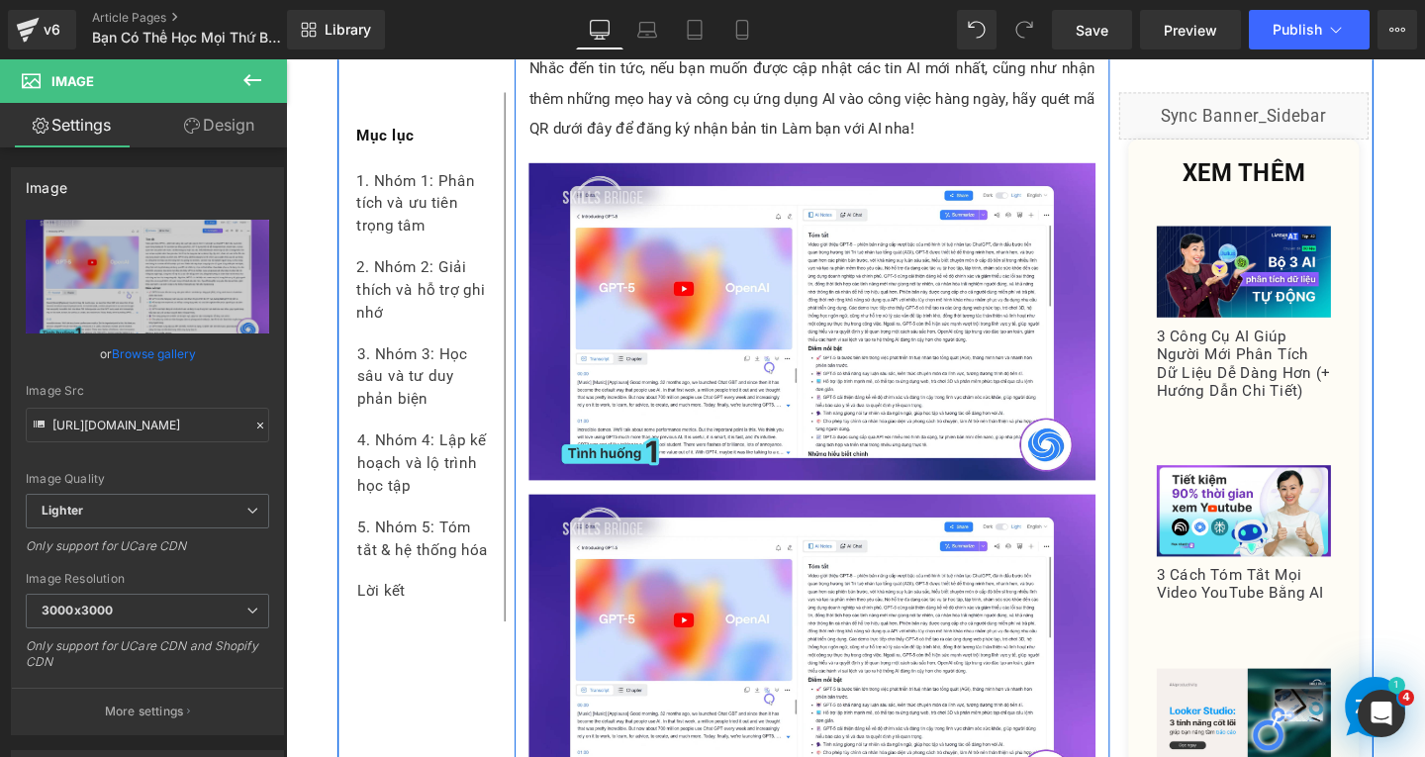
scroll to position [4122, 0]
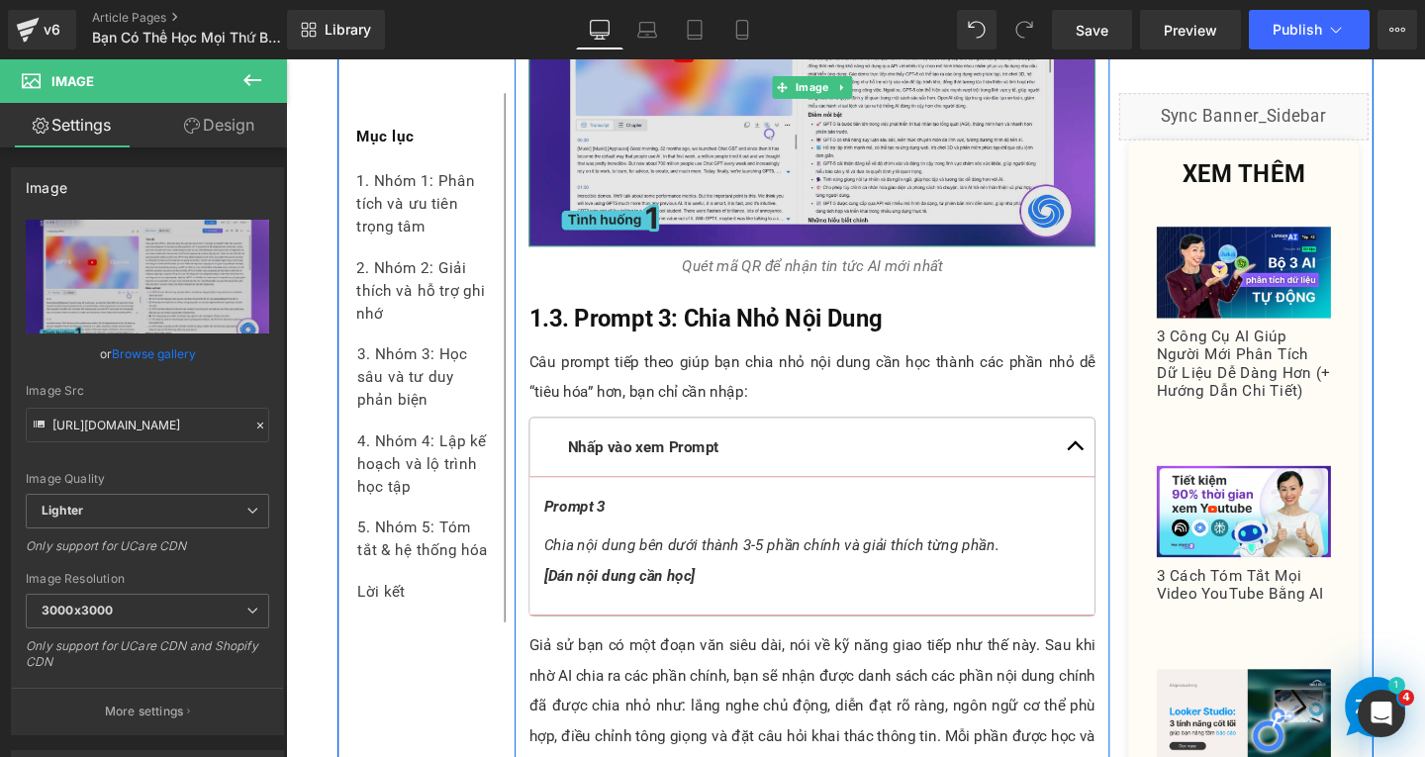
click at [846, 145] on img at bounding box center [839, 90] width 596 height 334
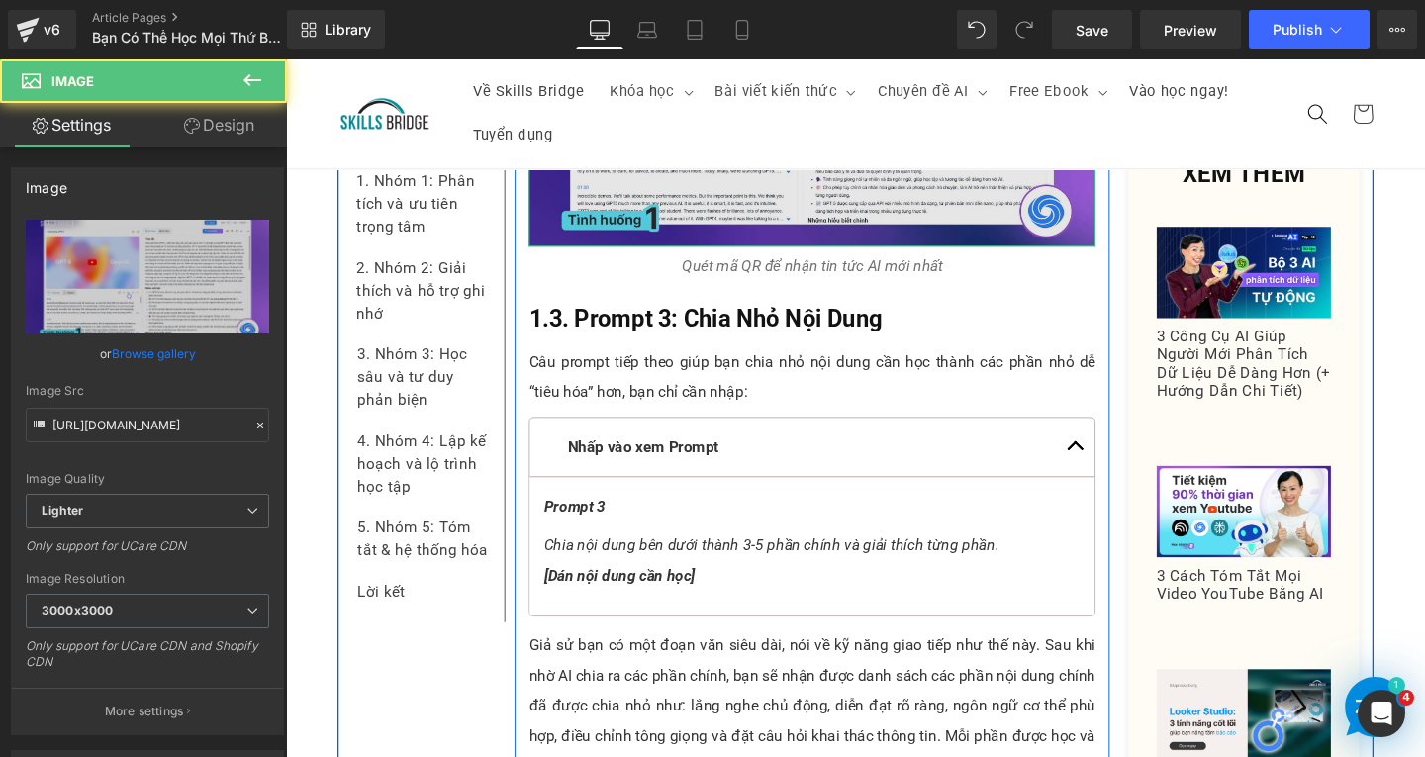
scroll to position [3924, 0]
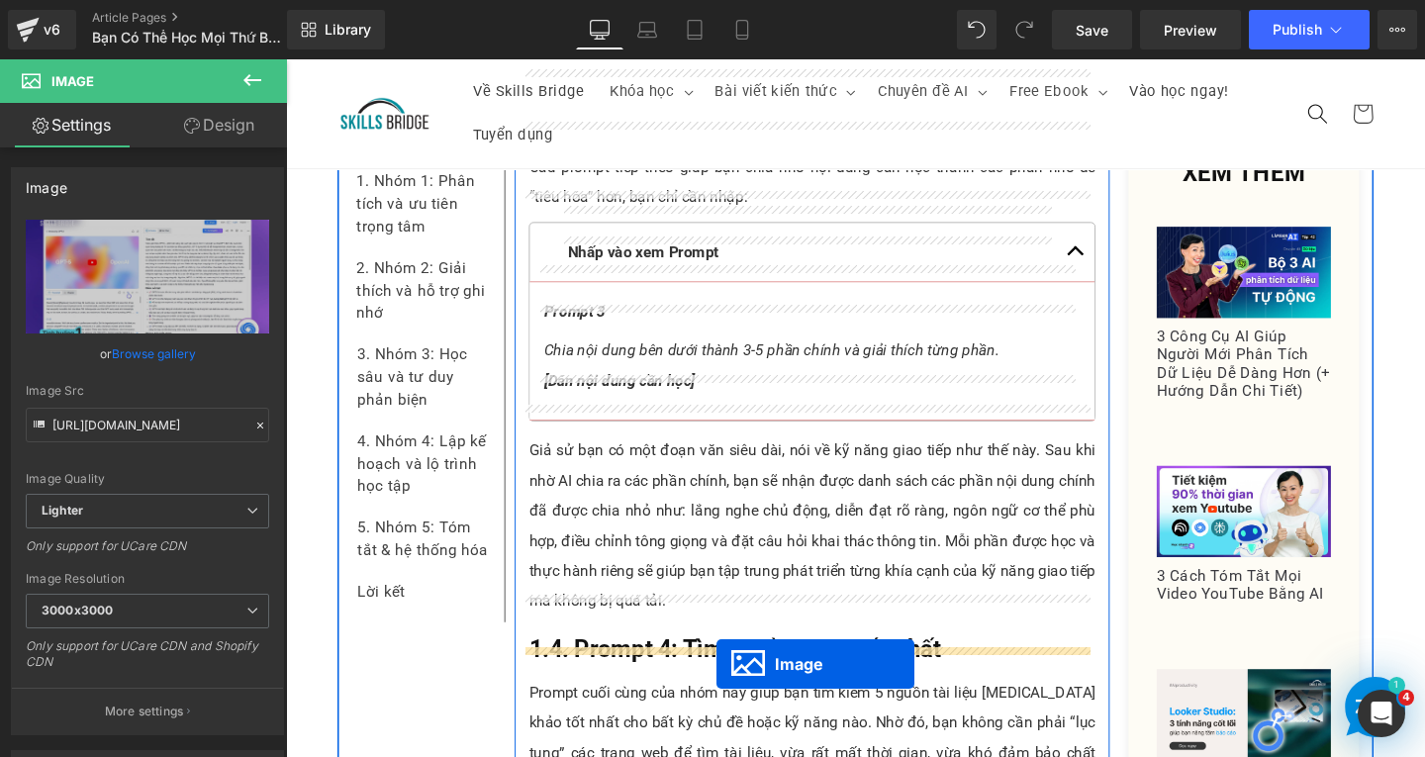
drag, startPoint x: 797, startPoint y: 253, endPoint x: 738, endPoint y: 715, distance: 464.9
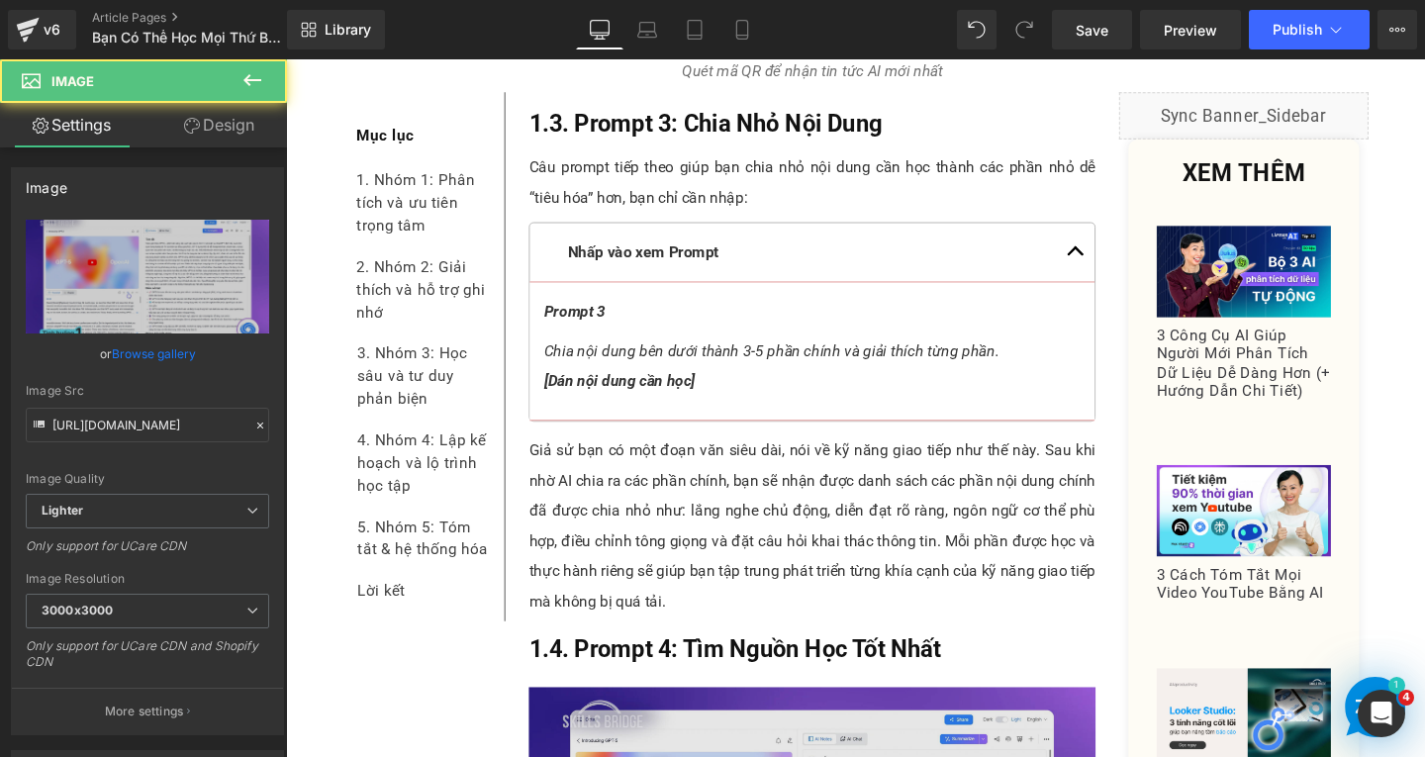
scroll to position [4276, 0]
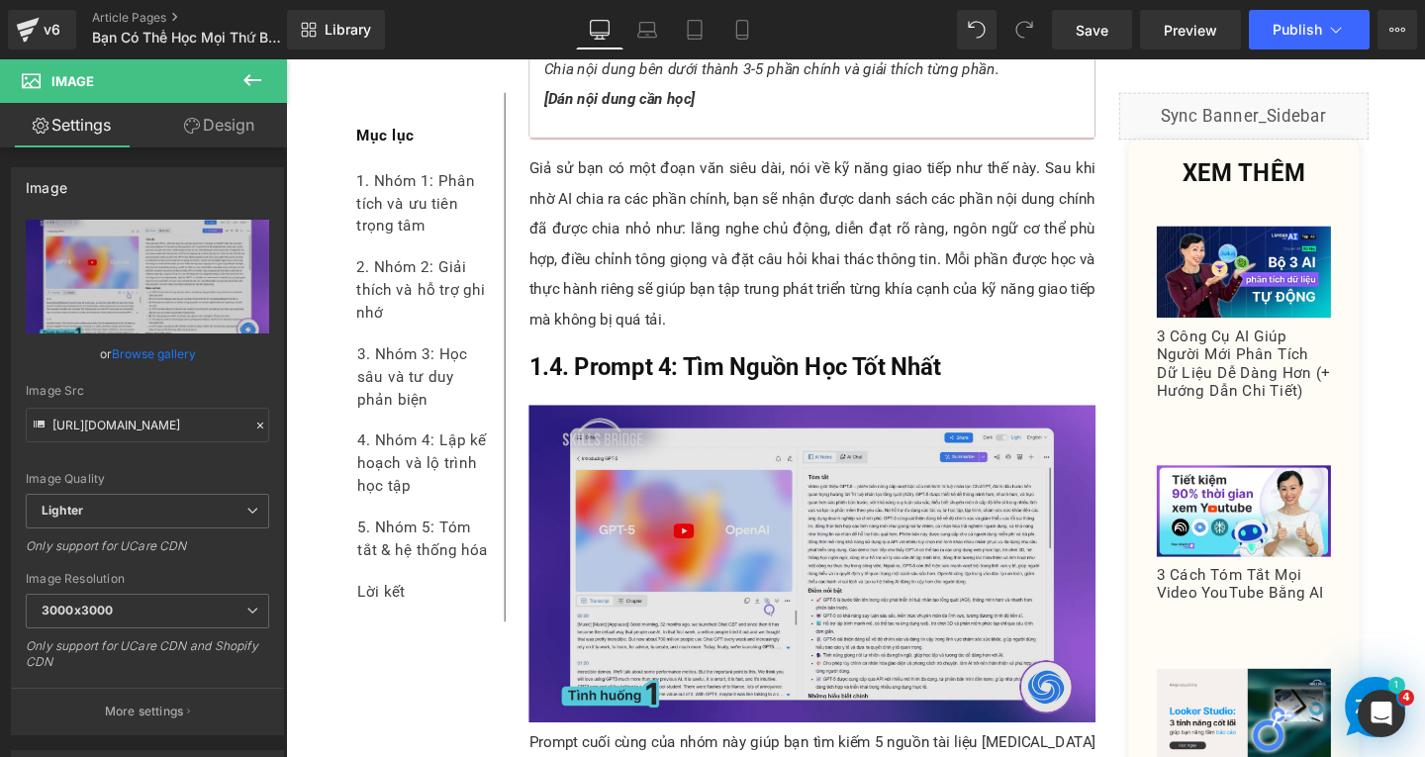
click at [812, 626] on img at bounding box center [839, 590] width 596 height 334
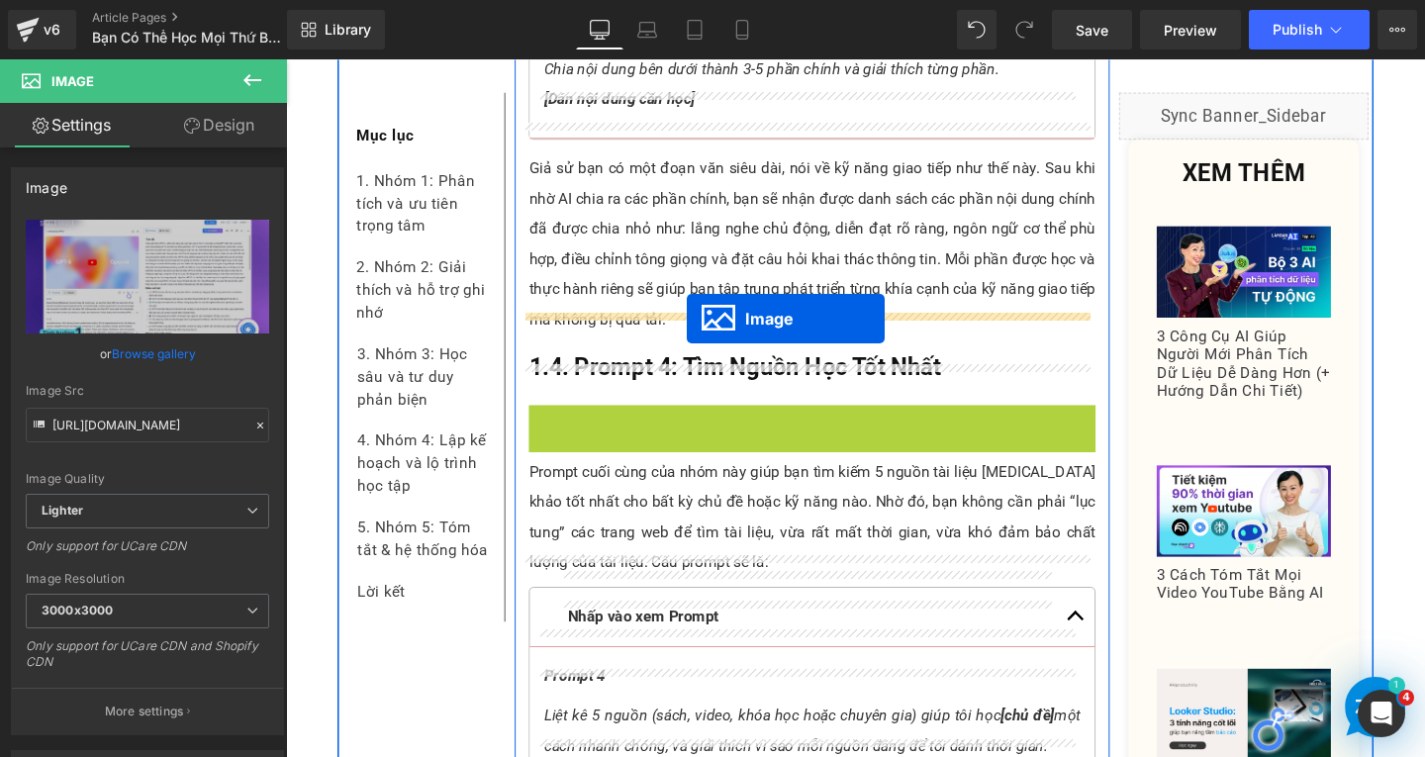
drag, startPoint x: 801, startPoint y: 558, endPoint x: 708, endPoint y: 332, distance: 245.0
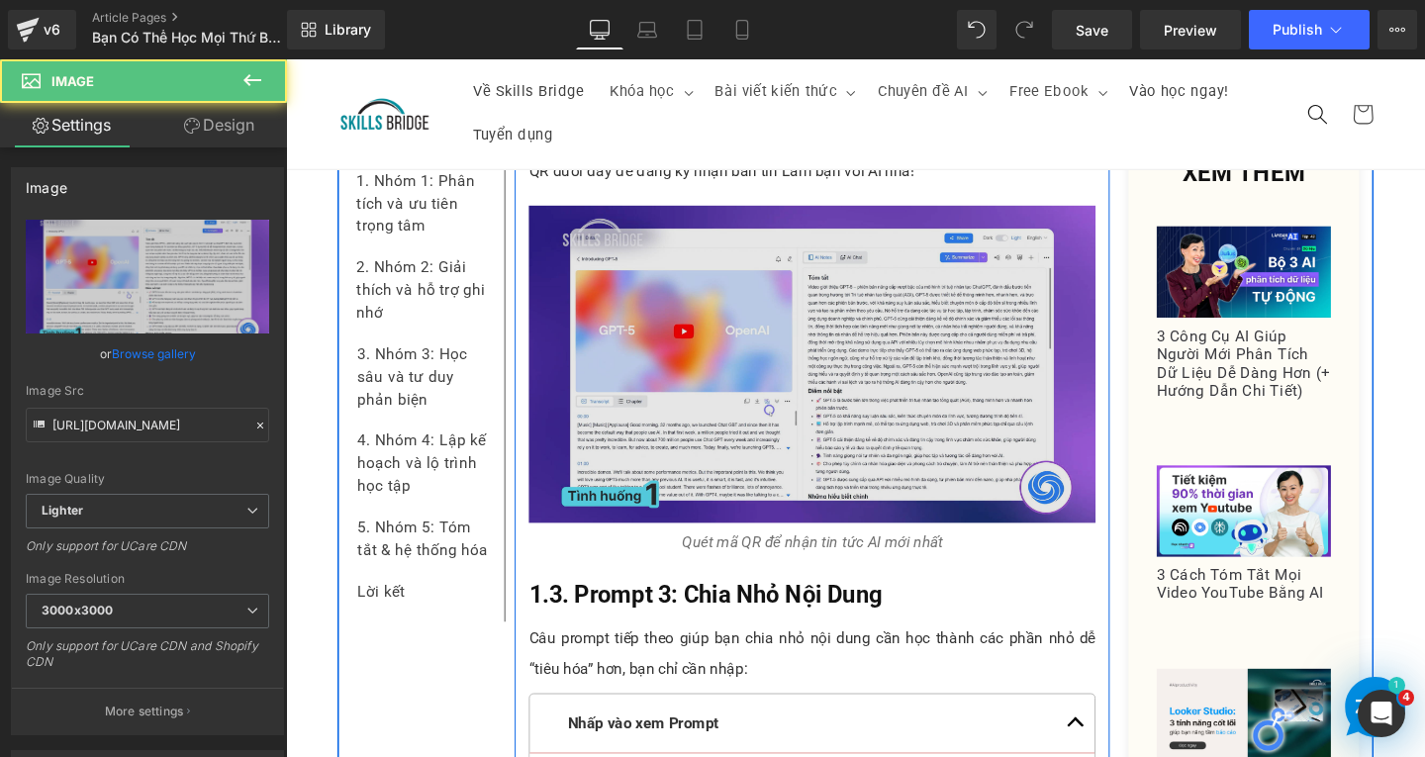
scroll to position [3187, 0]
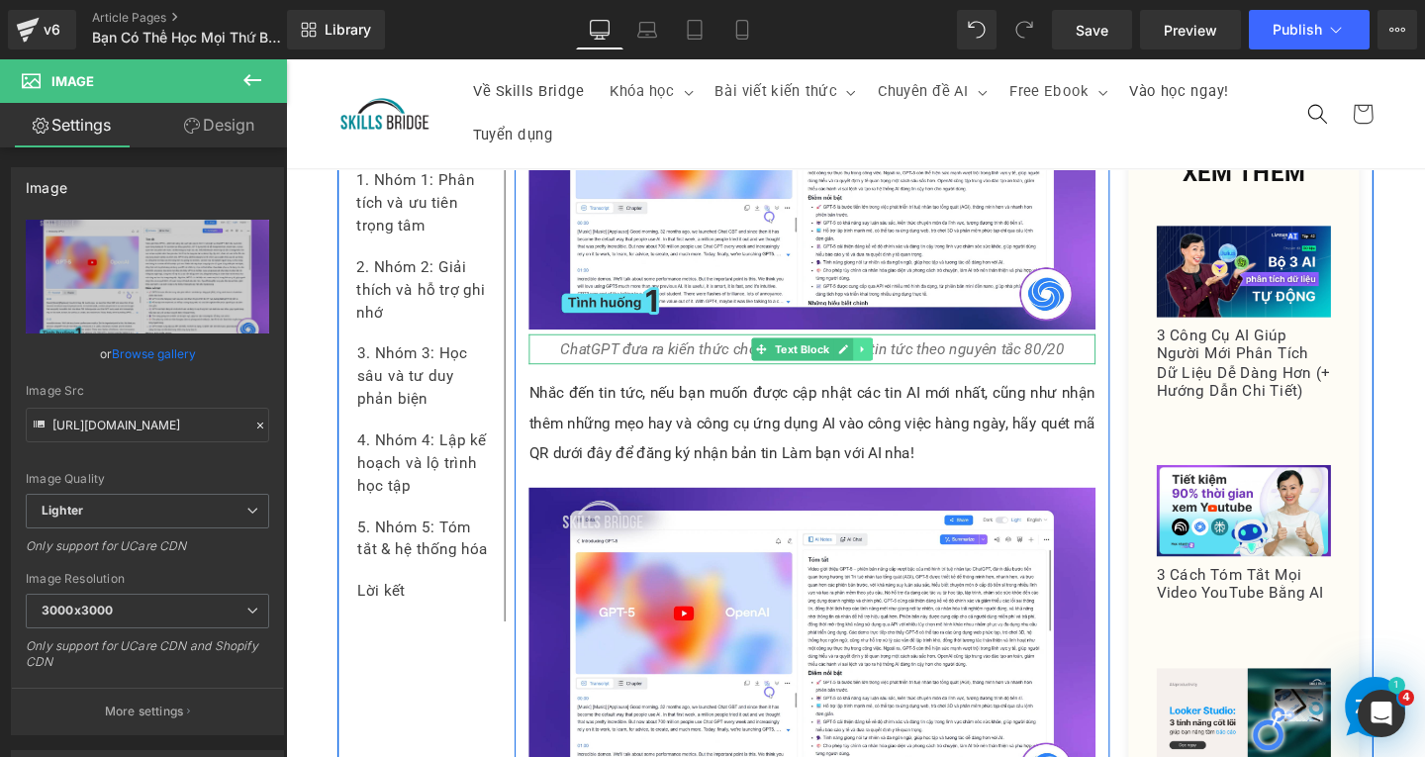
click at [883, 352] on link at bounding box center [893, 364] width 21 height 24
click at [879, 358] on icon at bounding box center [882, 363] width 11 height 11
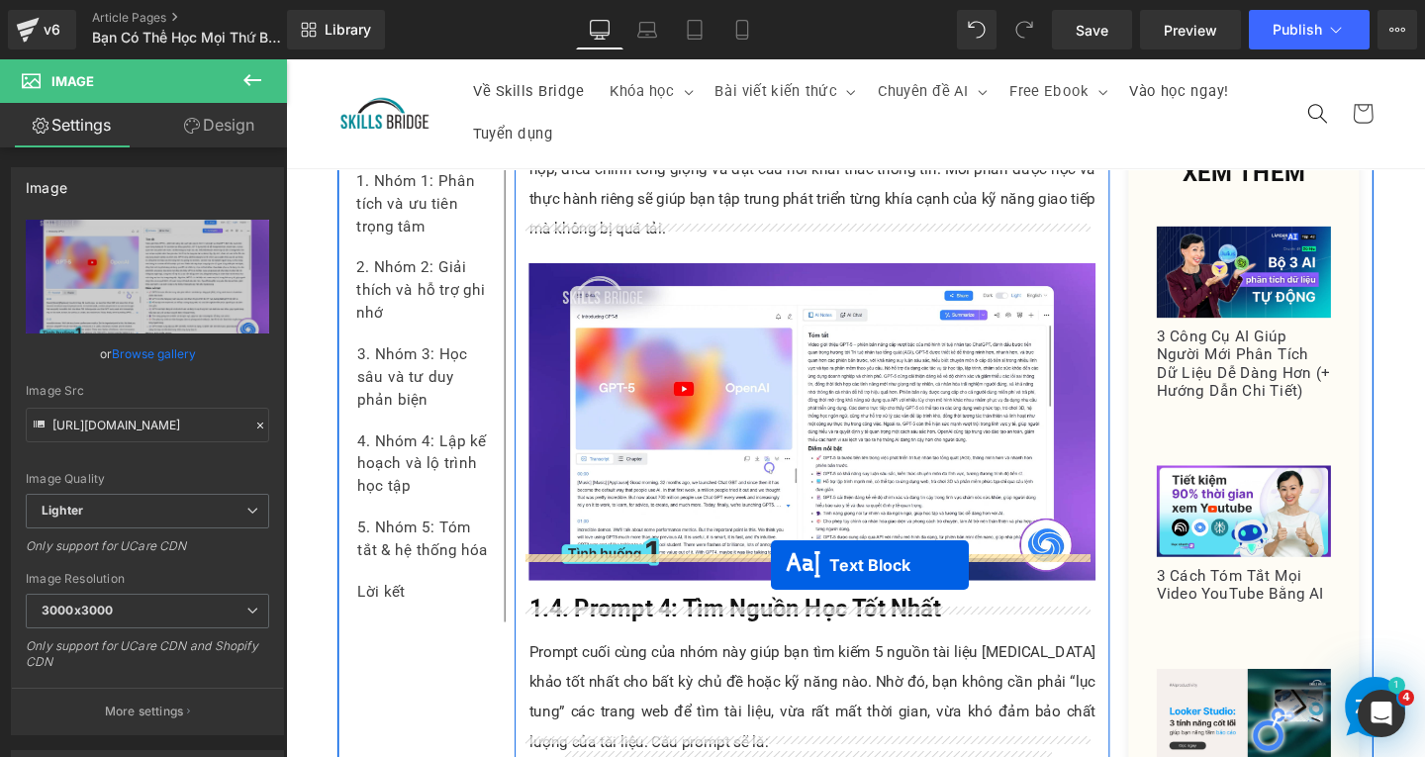
drag, startPoint x: 779, startPoint y: 378, endPoint x: 795, endPoint y: 591, distance: 213.4
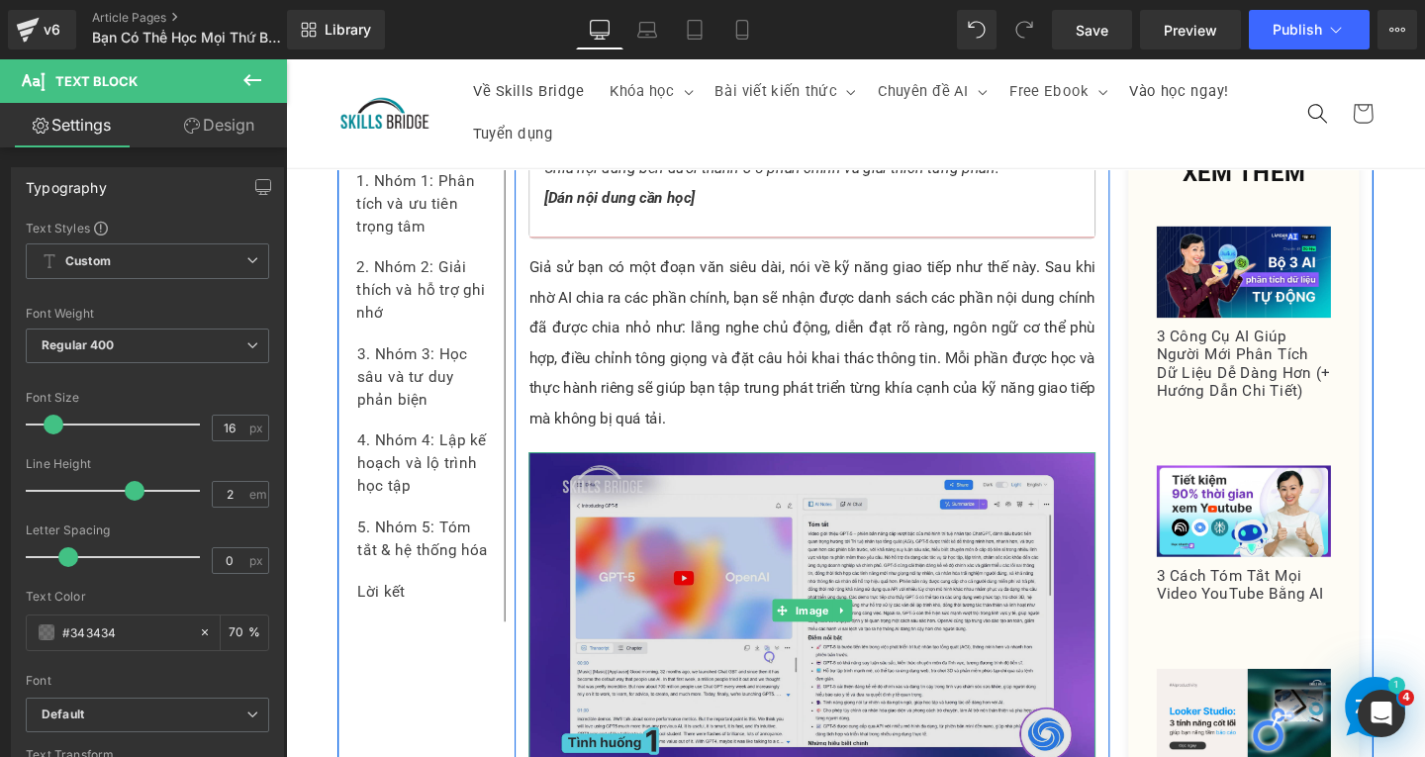
scroll to position [4271, 0]
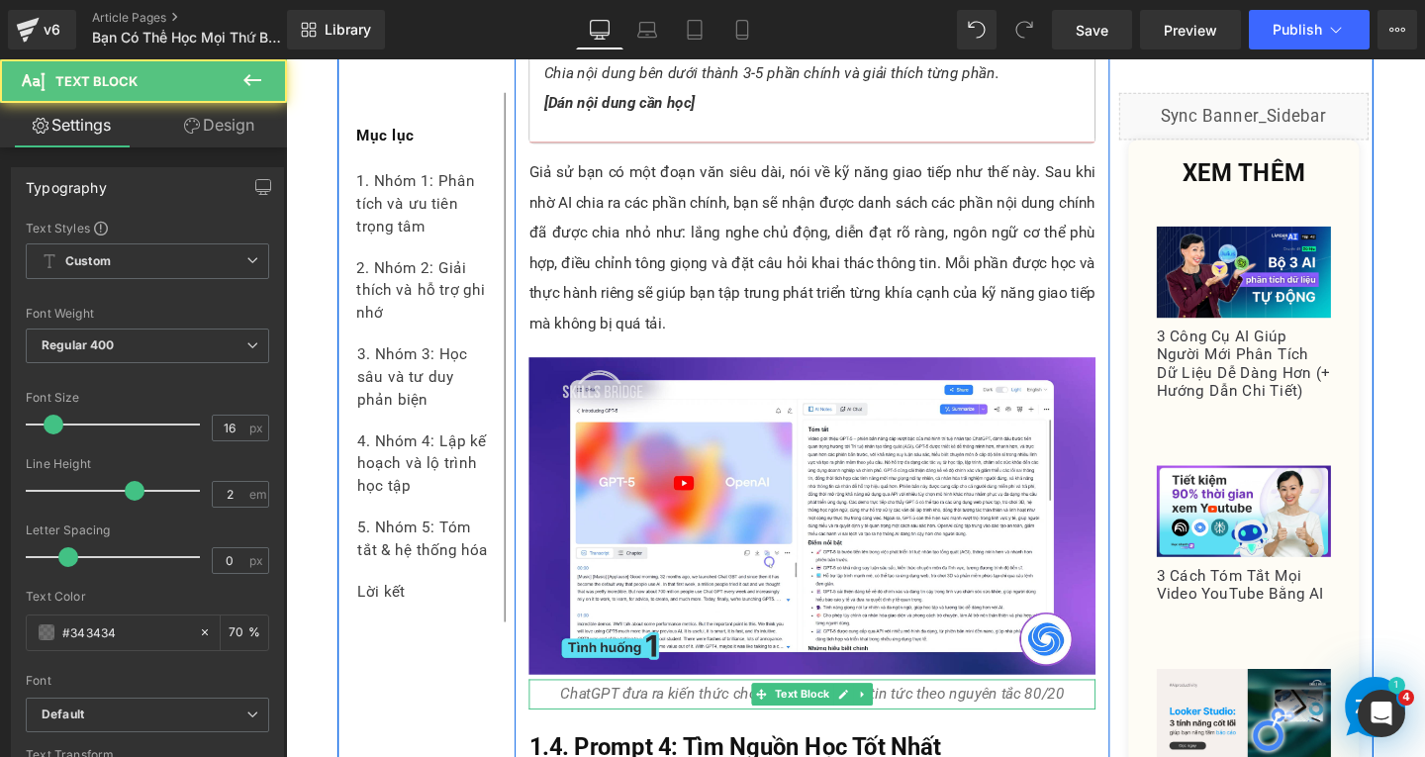
drag, startPoint x: 705, startPoint y: 692, endPoint x: 691, endPoint y: 693, distance: 13.9
click at [705, 718] on icon "ChatGPT đưa ra kiến thức cho kỹ năng viết viết tin tức theo nguyên tắc 80/20" at bounding box center [840, 727] width 530 height 19
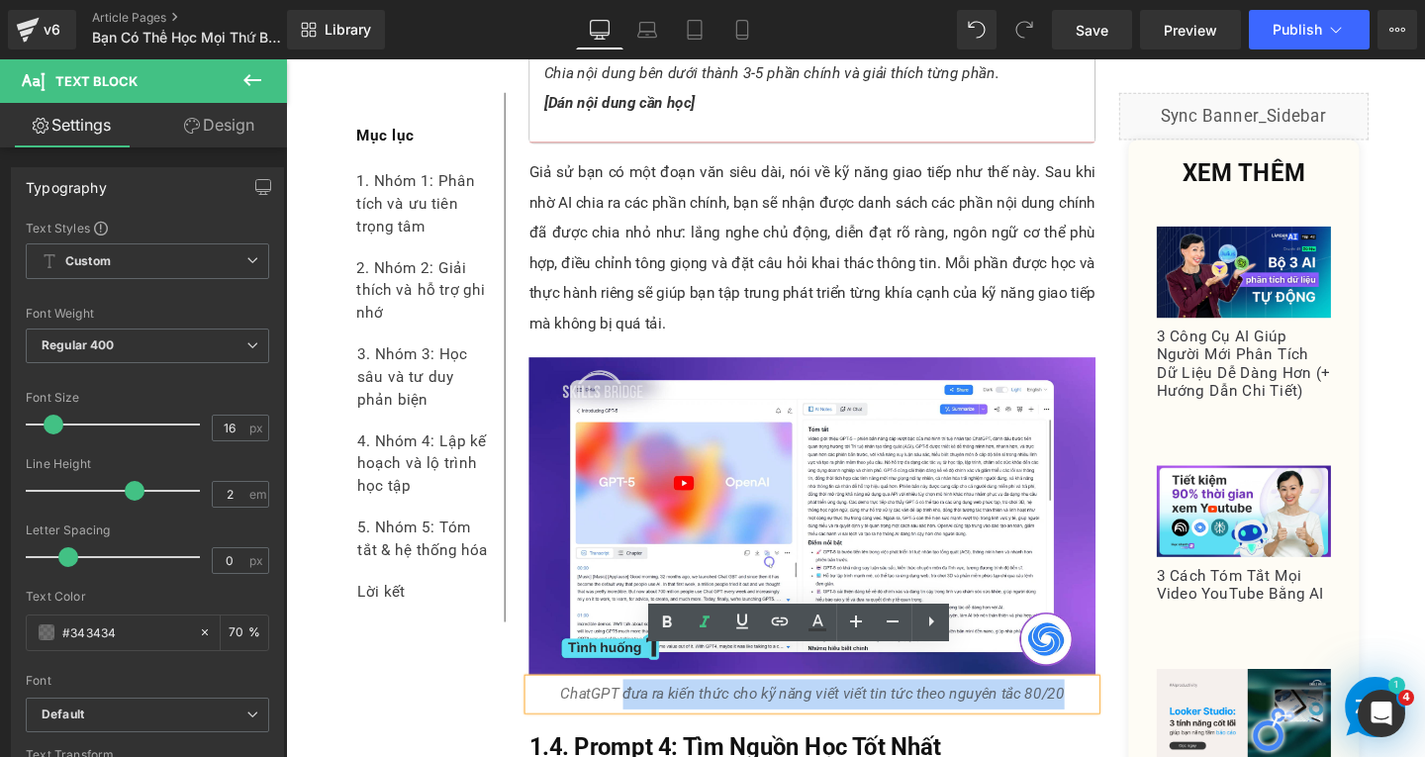
drag, startPoint x: 637, startPoint y: 696, endPoint x: 1097, endPoint y: 695, distance: 459.2
click at [1097, 712] on p "ChatGPT đưa ra kiến thức cho kỹ năng viết viết tin tức theo nguyên tắc 80/20" at bounding box center [839, 728] width 596 height 32
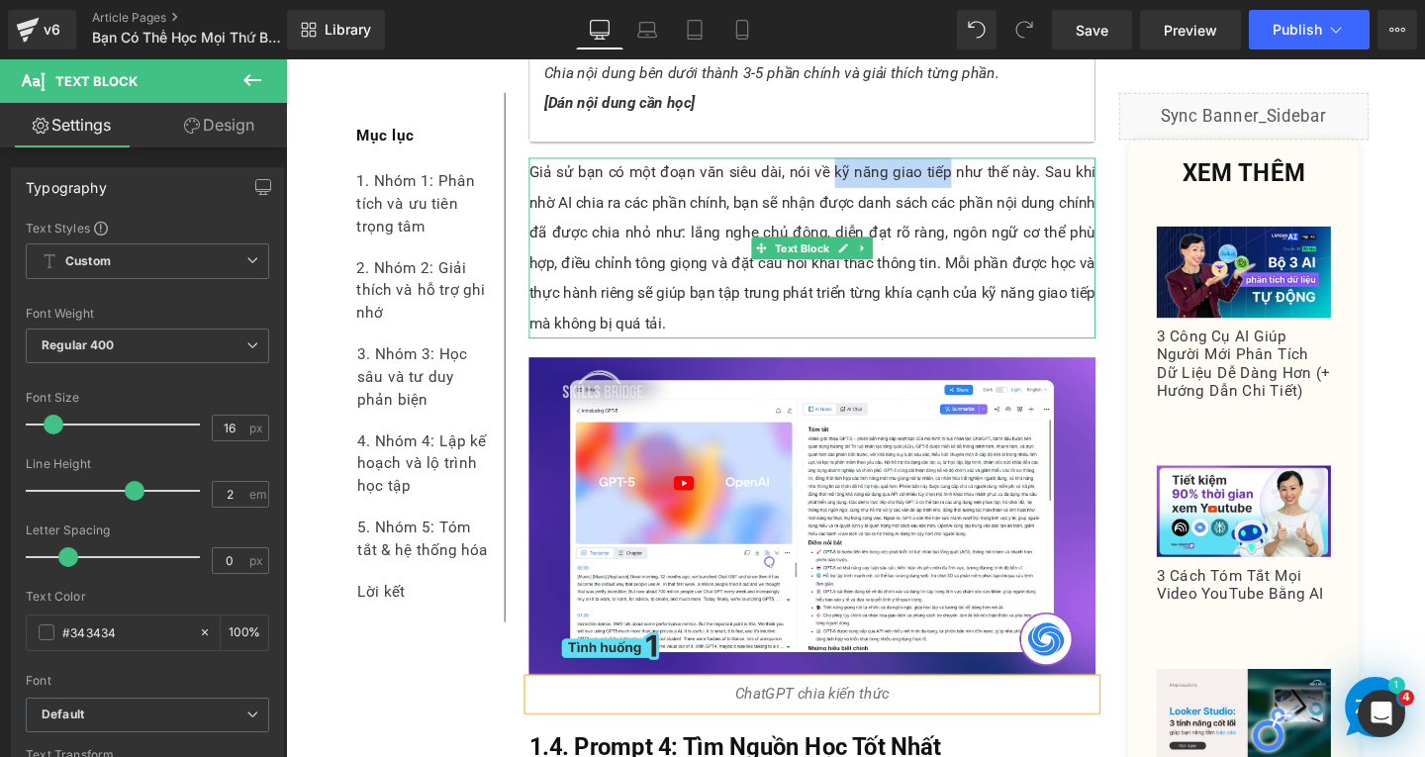
drag, startPoint x: 859, startPoint y: 148, endPoint x: 978, endPoint y: 155, distance: 119.0
click at [978, 163] on p "Giả sử bạn có một đoạn văn siêu dài, nói về kỹ năng giao tiếp như thế này. Sau …" at bounding box center [839, 258] width 596 height 190
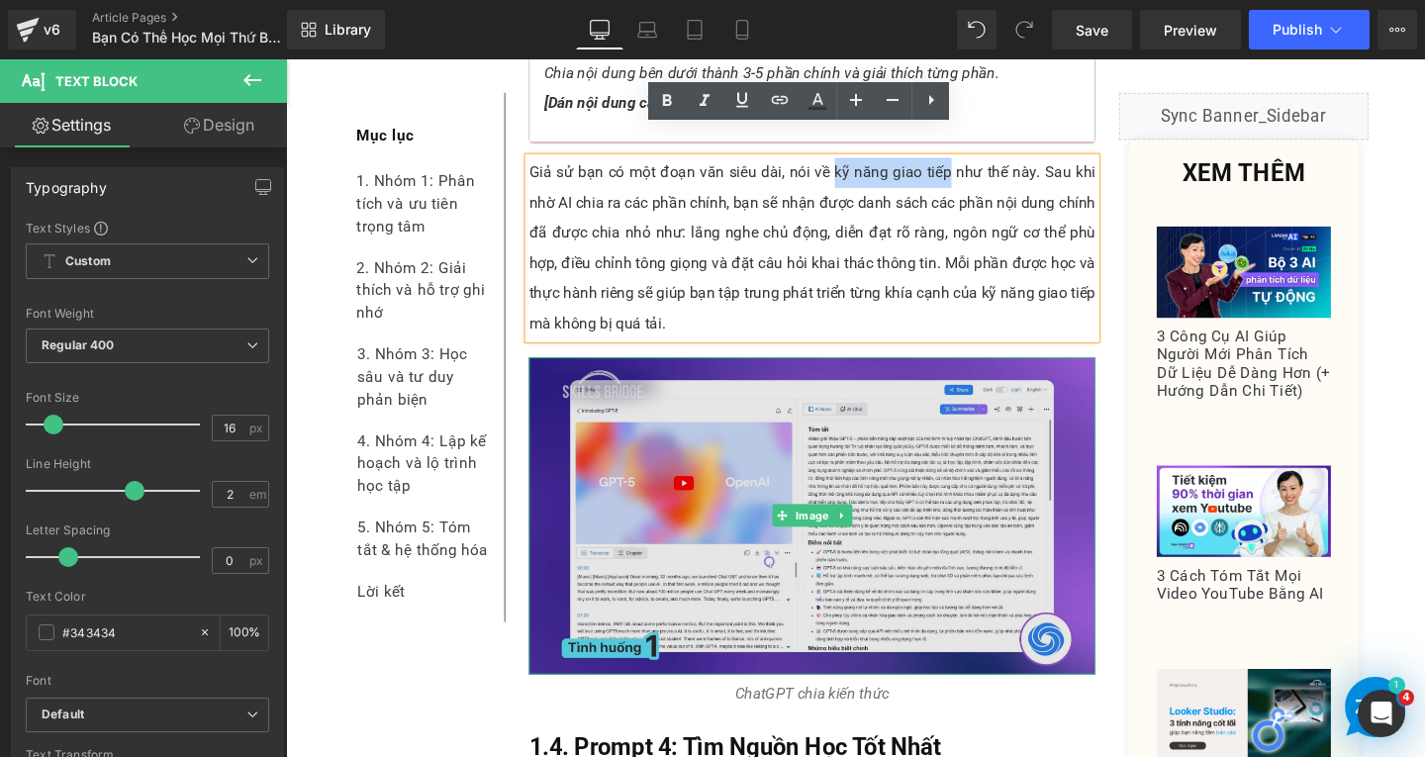
copy p "kỹ năng giao tiếp"
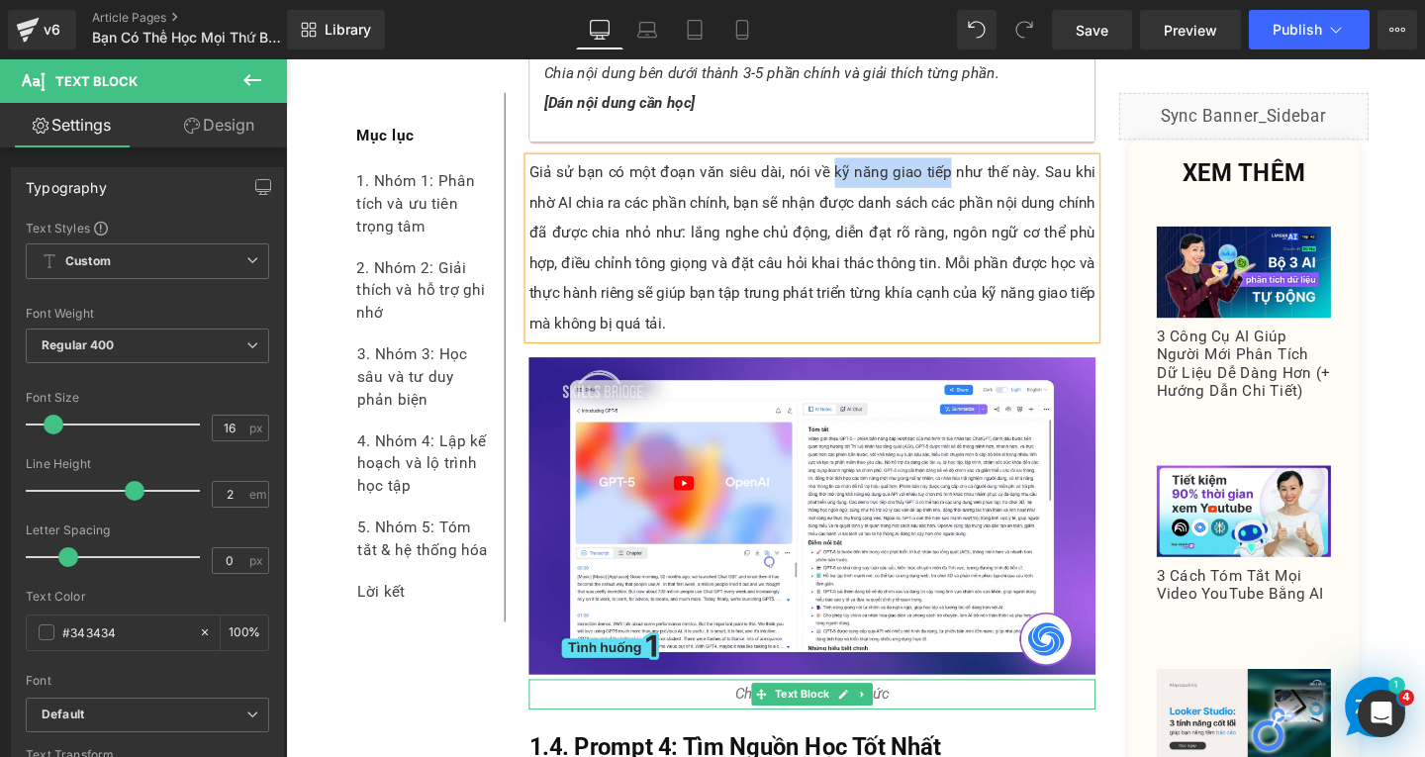
click at [965, 712] on p "ChatGPT chia kiến thức" at bounding box center [839, 728] width 596 height 32
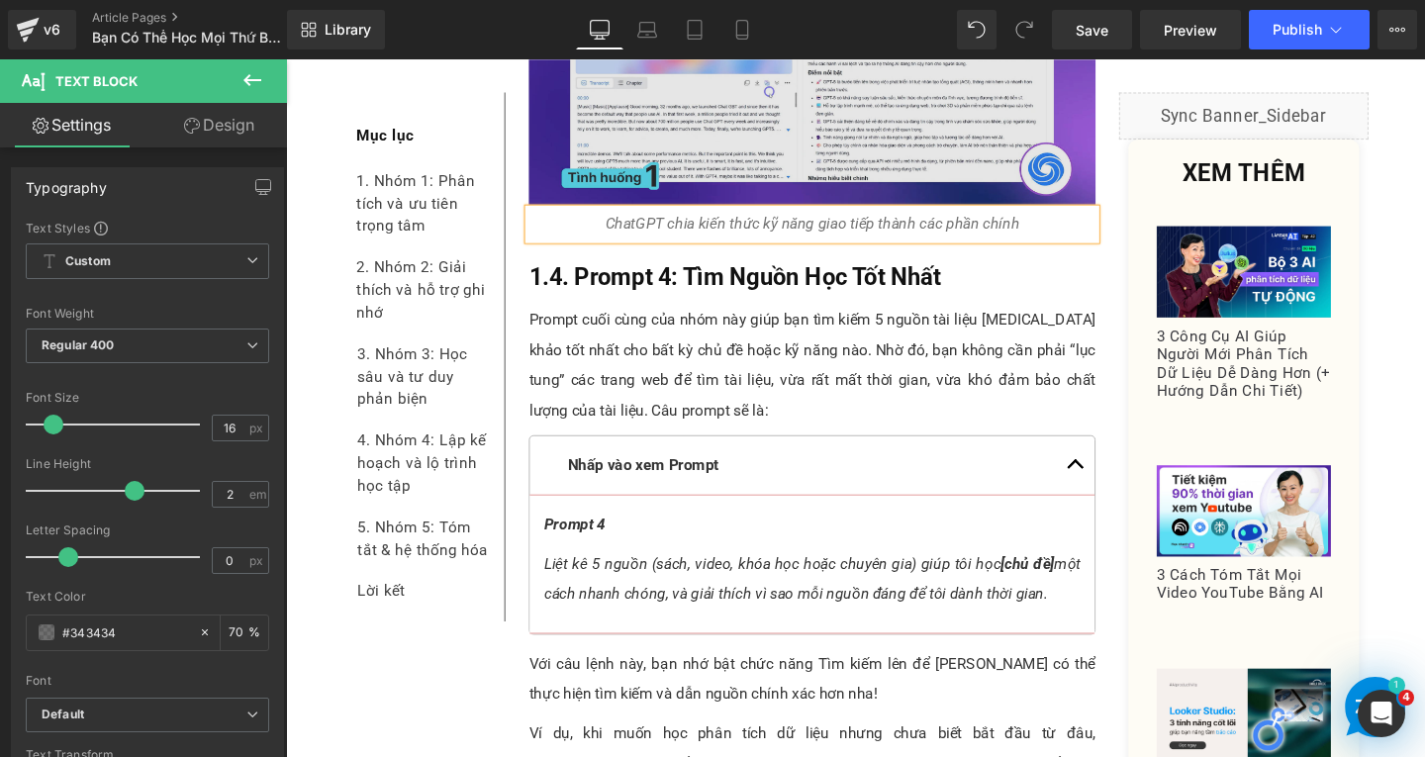
scroll to position [4370, 0]
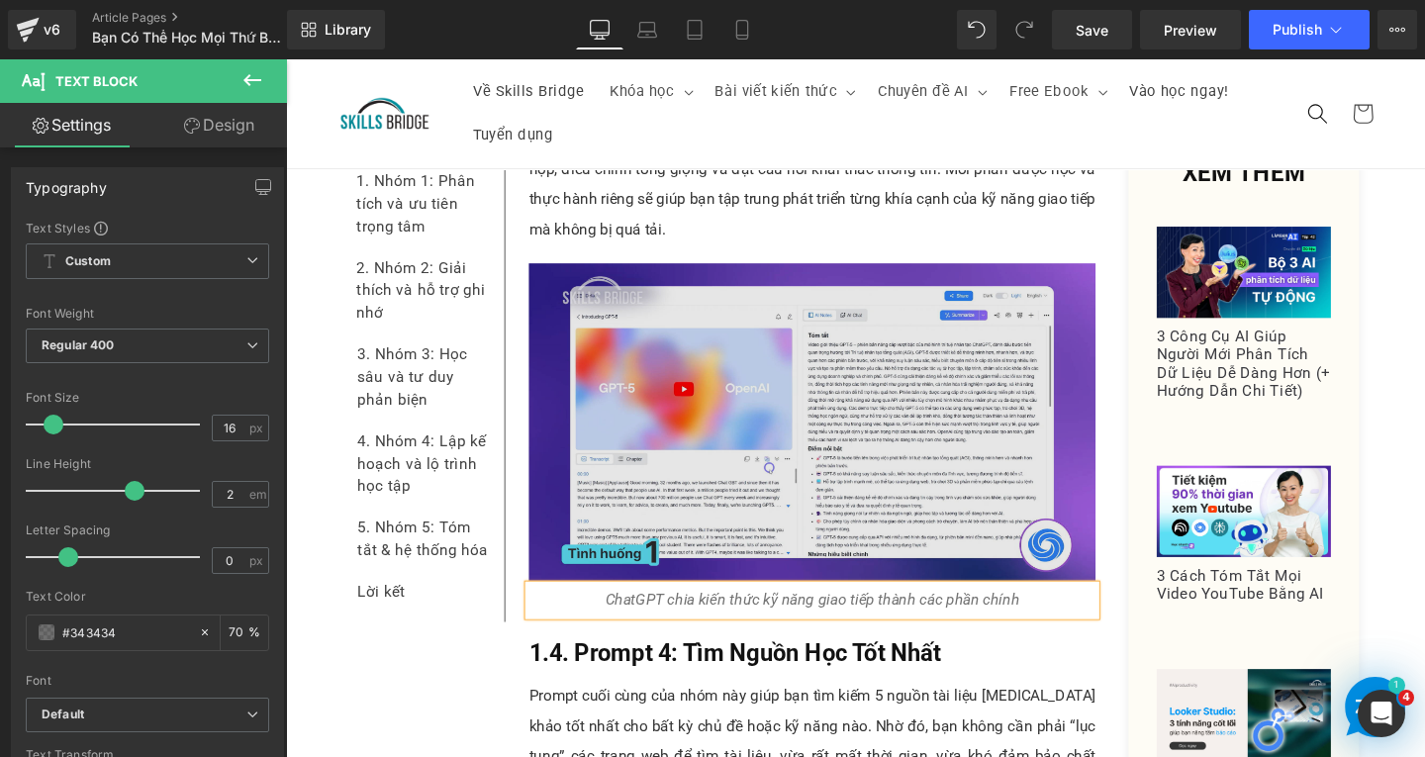
click at [891, 460] on img at bounding box center [839, 441] width 596 height 334
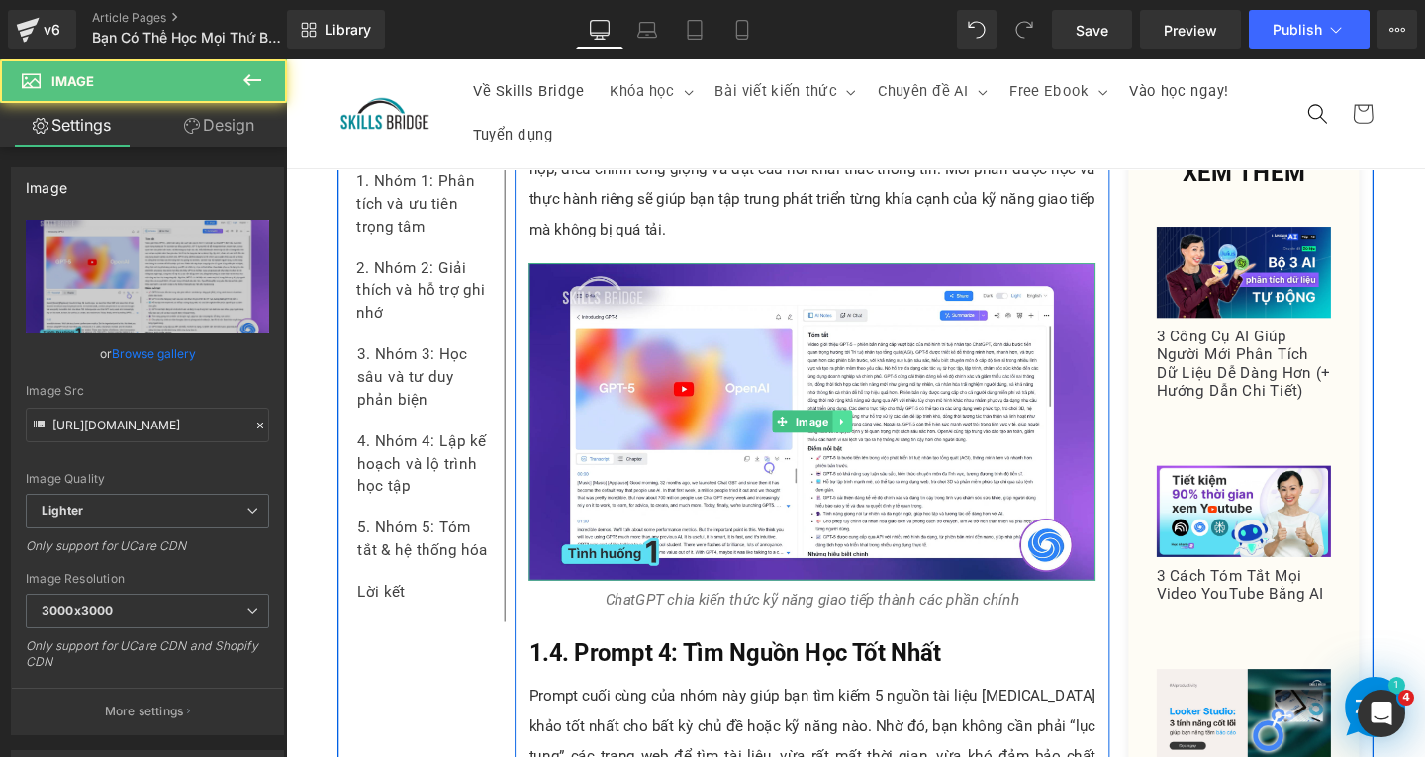
click at [865, 434] on icon at bounding box center [870, 440] width 11 height 12
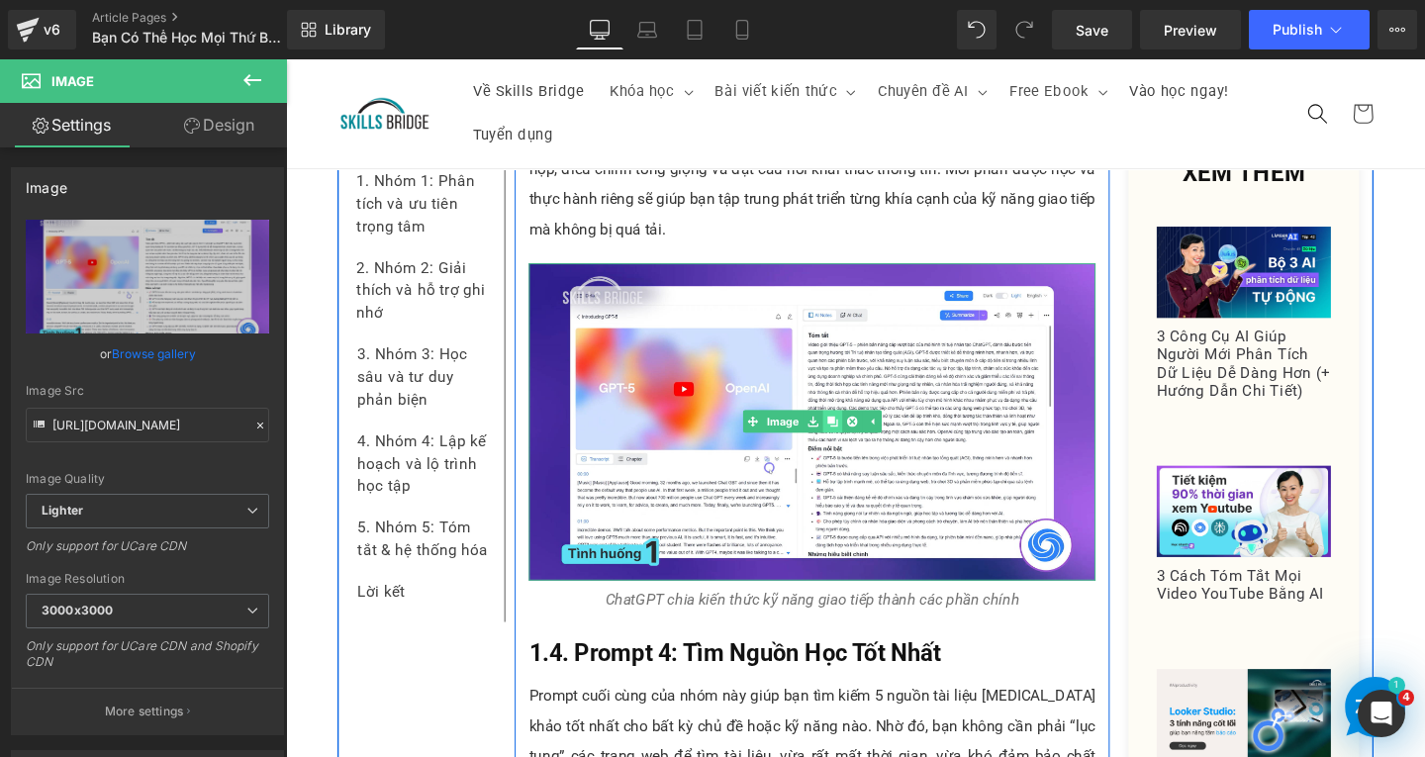
click at [855, 434] on icon at bounding box center [860, 440] width 11 height 12
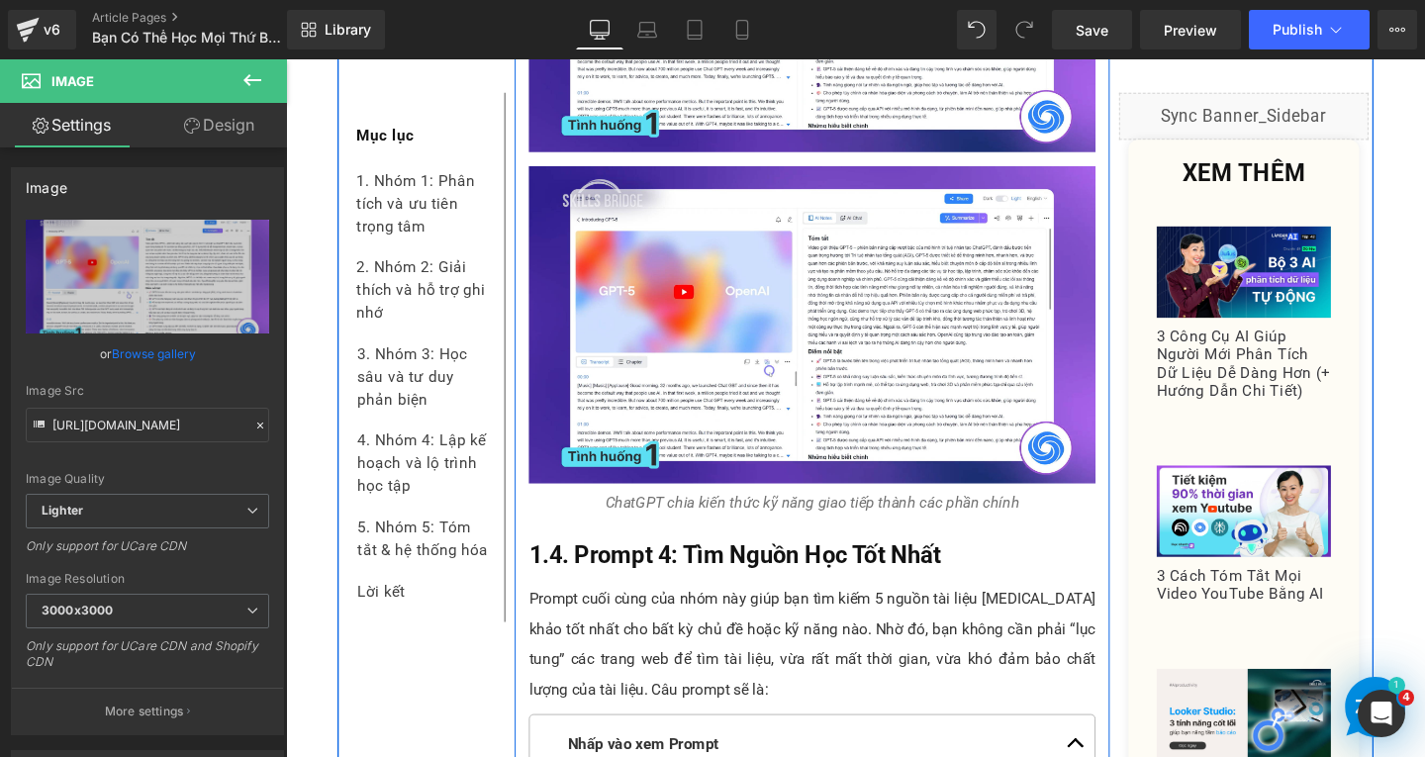
scroll to position [4822, 0]
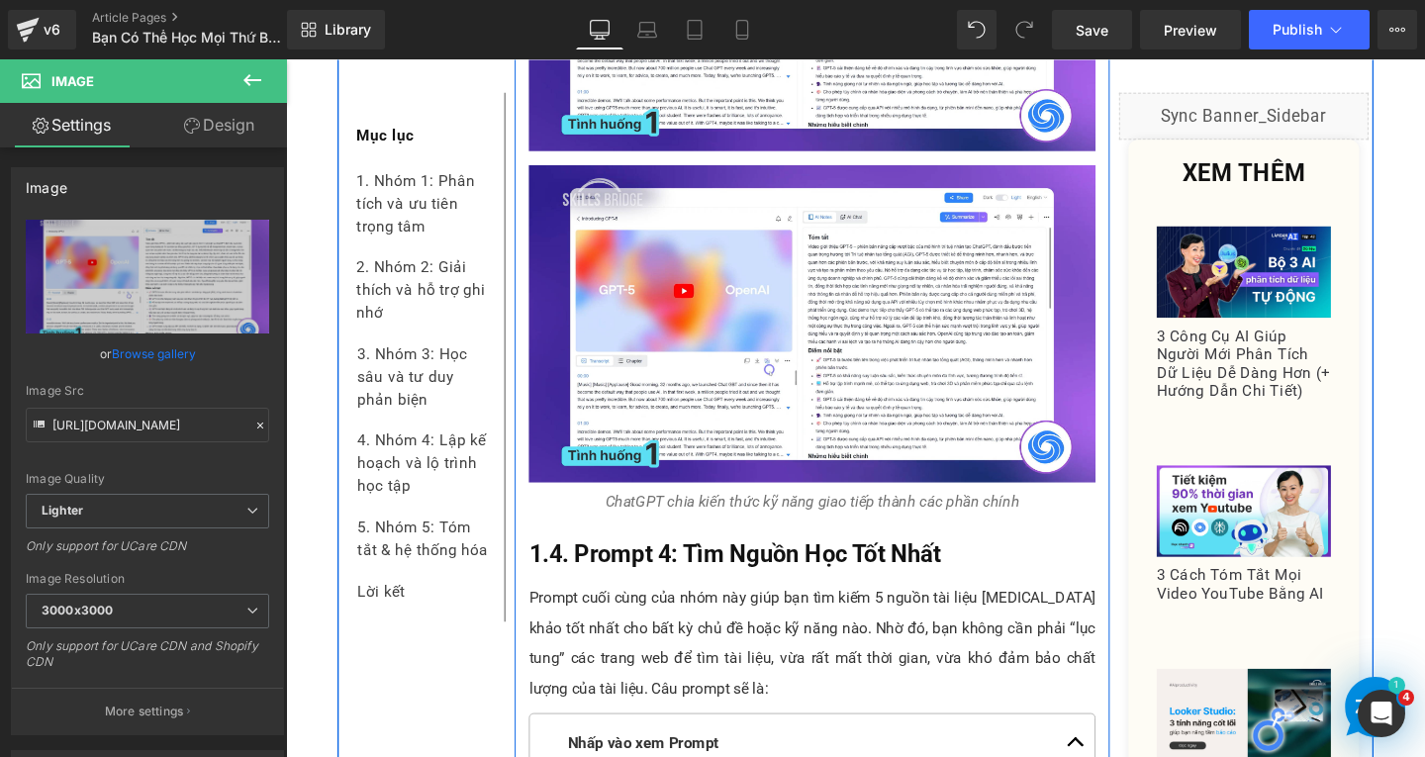
click at [830, 314] on div "Image" at bounding box center [839, 337] width 596 height 334
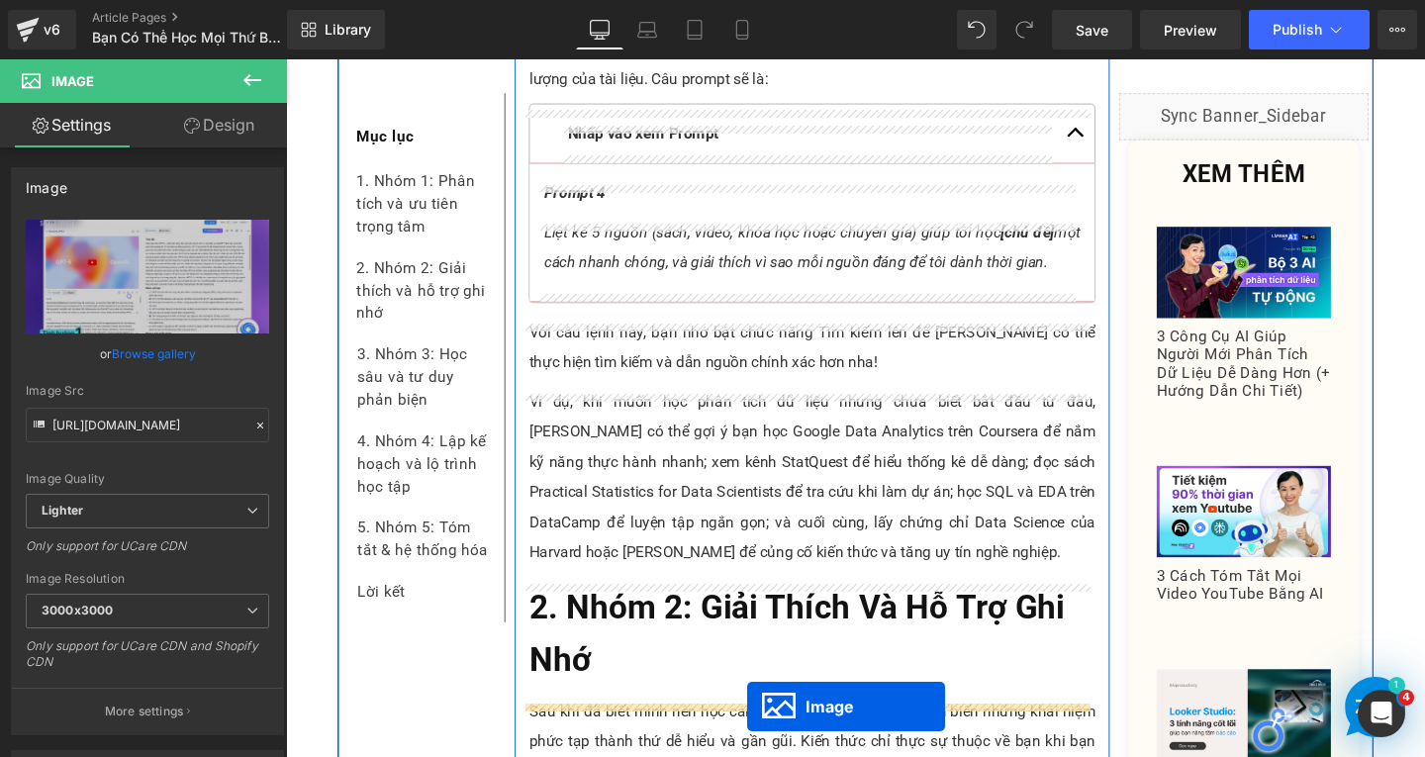
scroll to position [5218, 0]
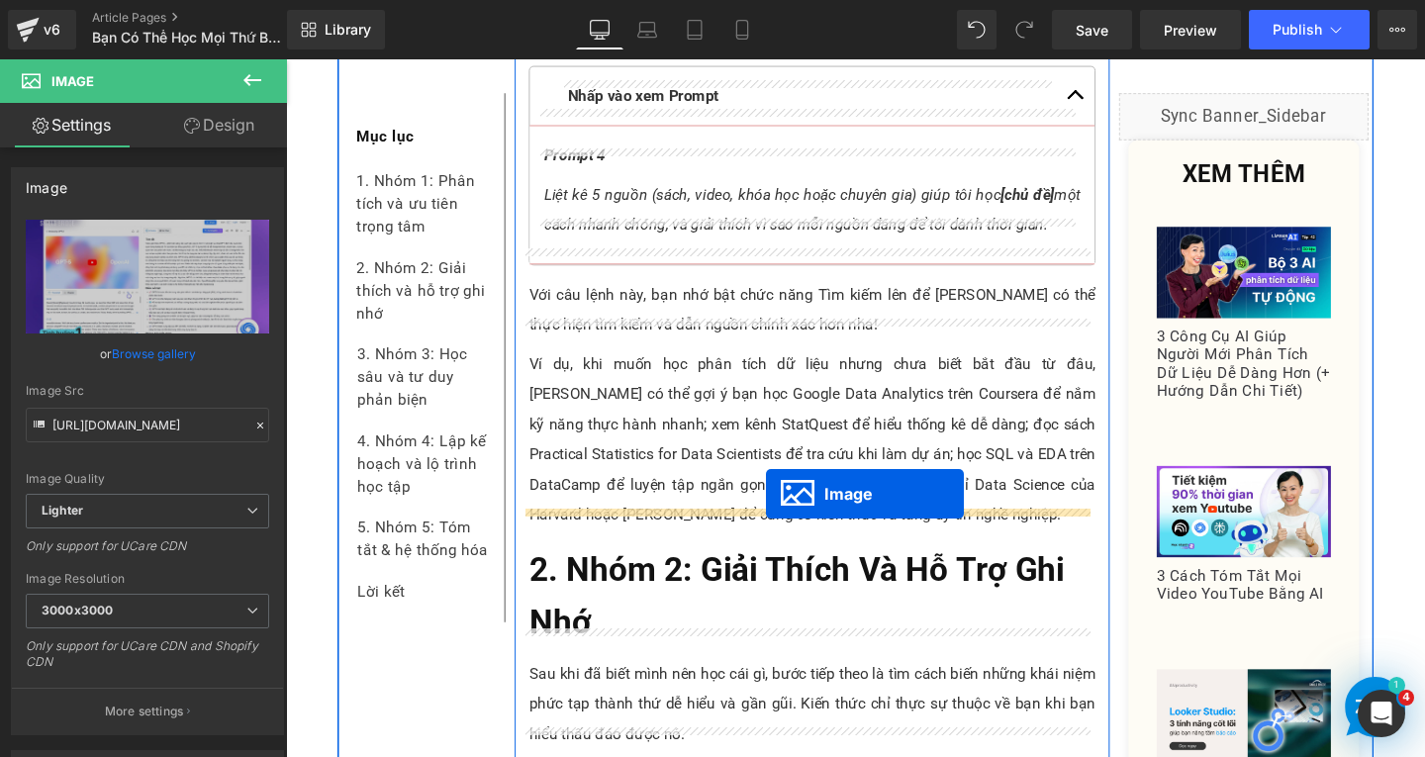
drag, startPoint x: 797, startPoint y: 306, endPoint x: 791, endPoint y: 517, distance: 210.9
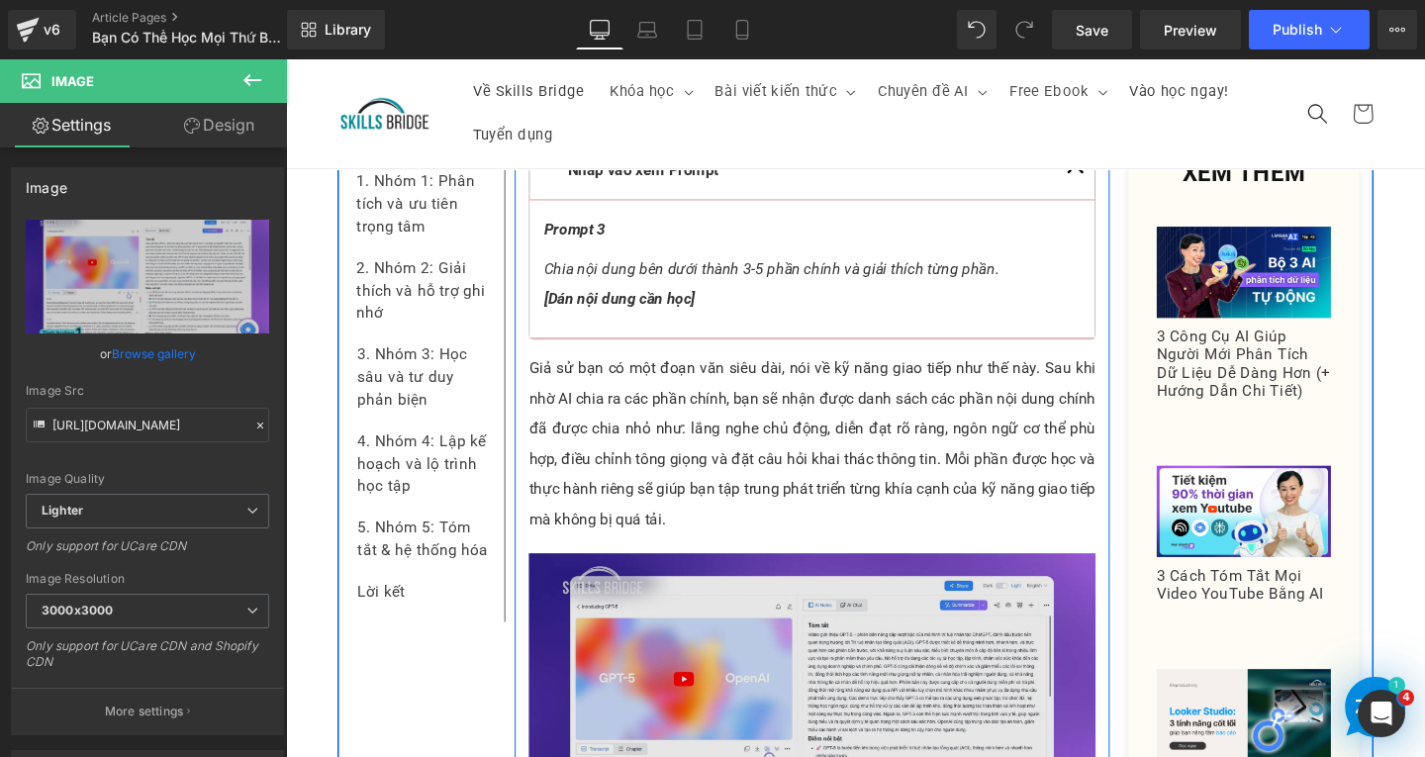
scroll to position [4362, 0]
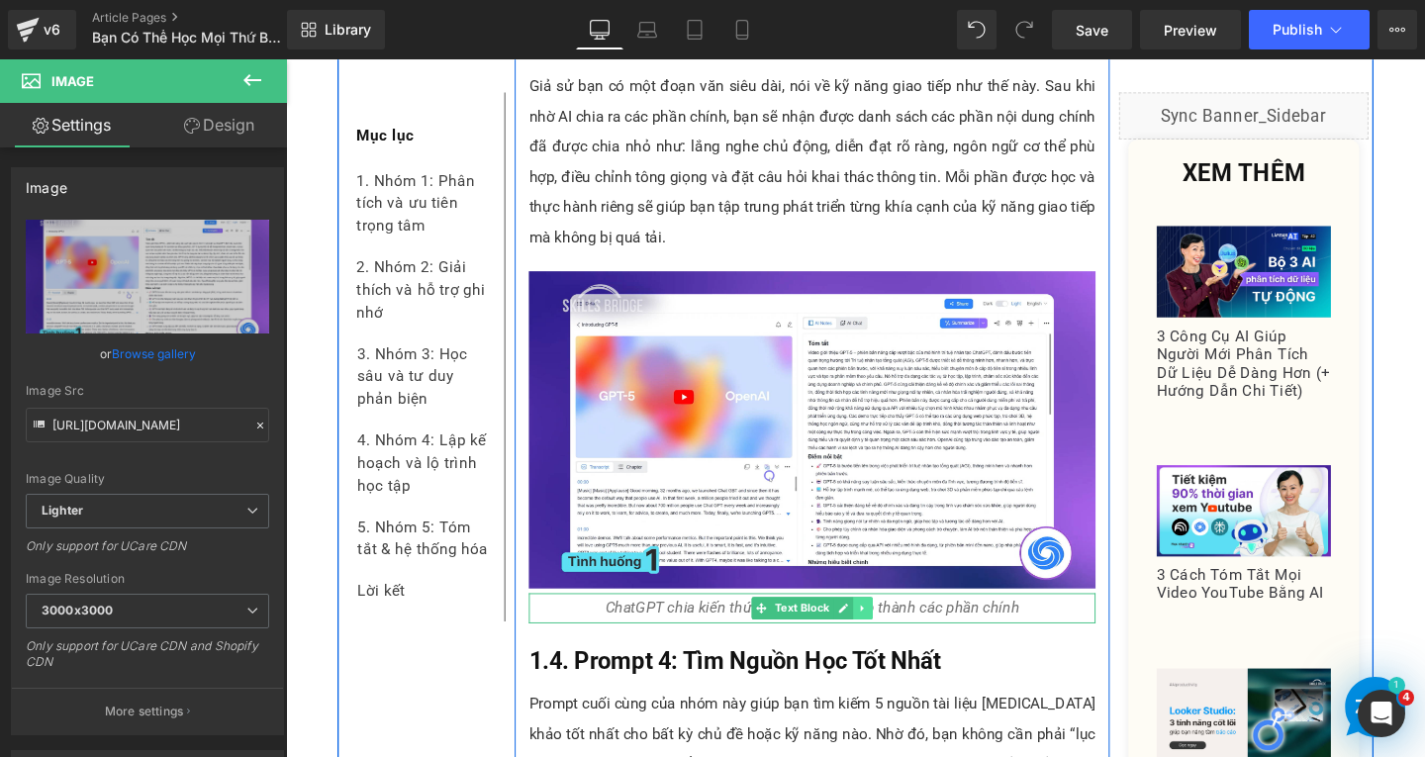
click at [887, 625] on link at bounding box center [893, 637] width 21 height 24
click at [876, 625] on link at bounding box center [882, 637] width 21 height 24
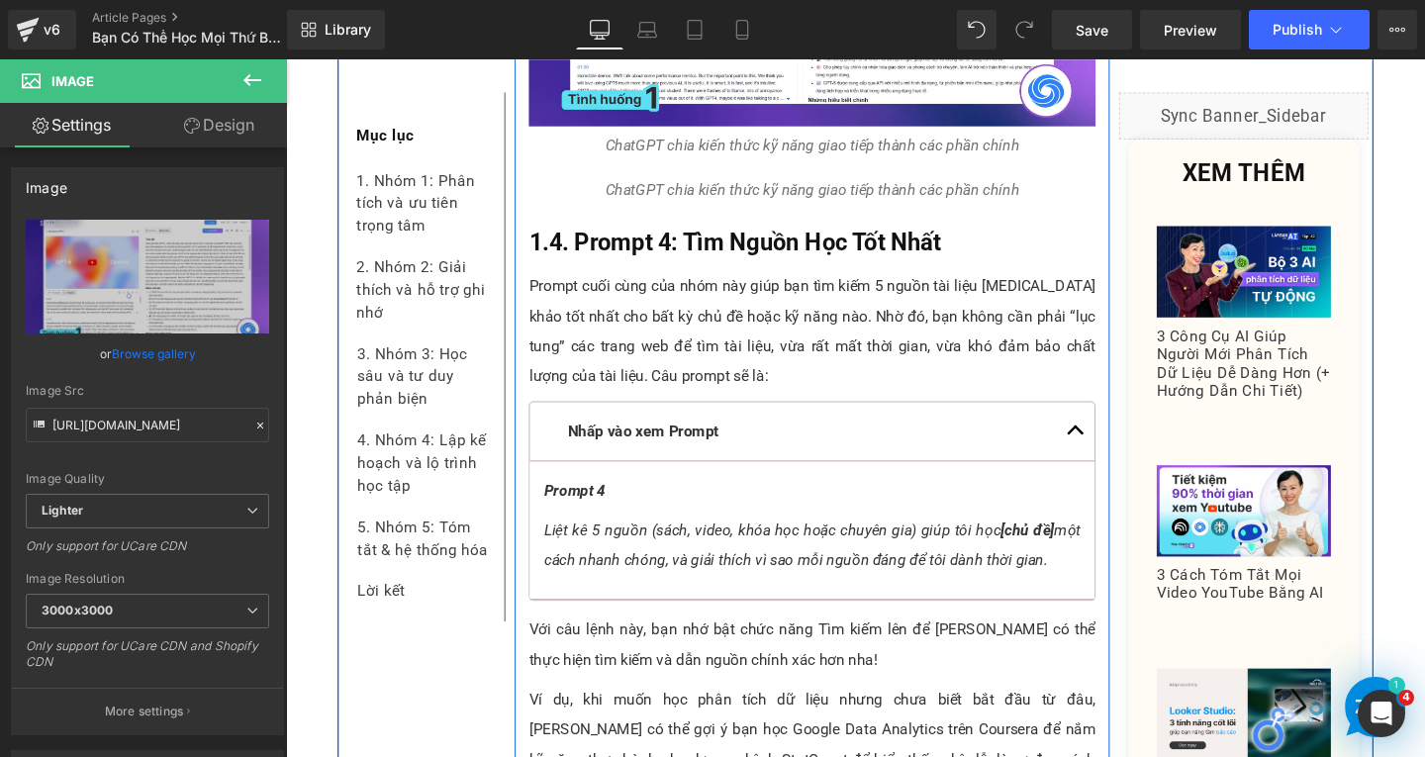
scroll to position [4859, 0]
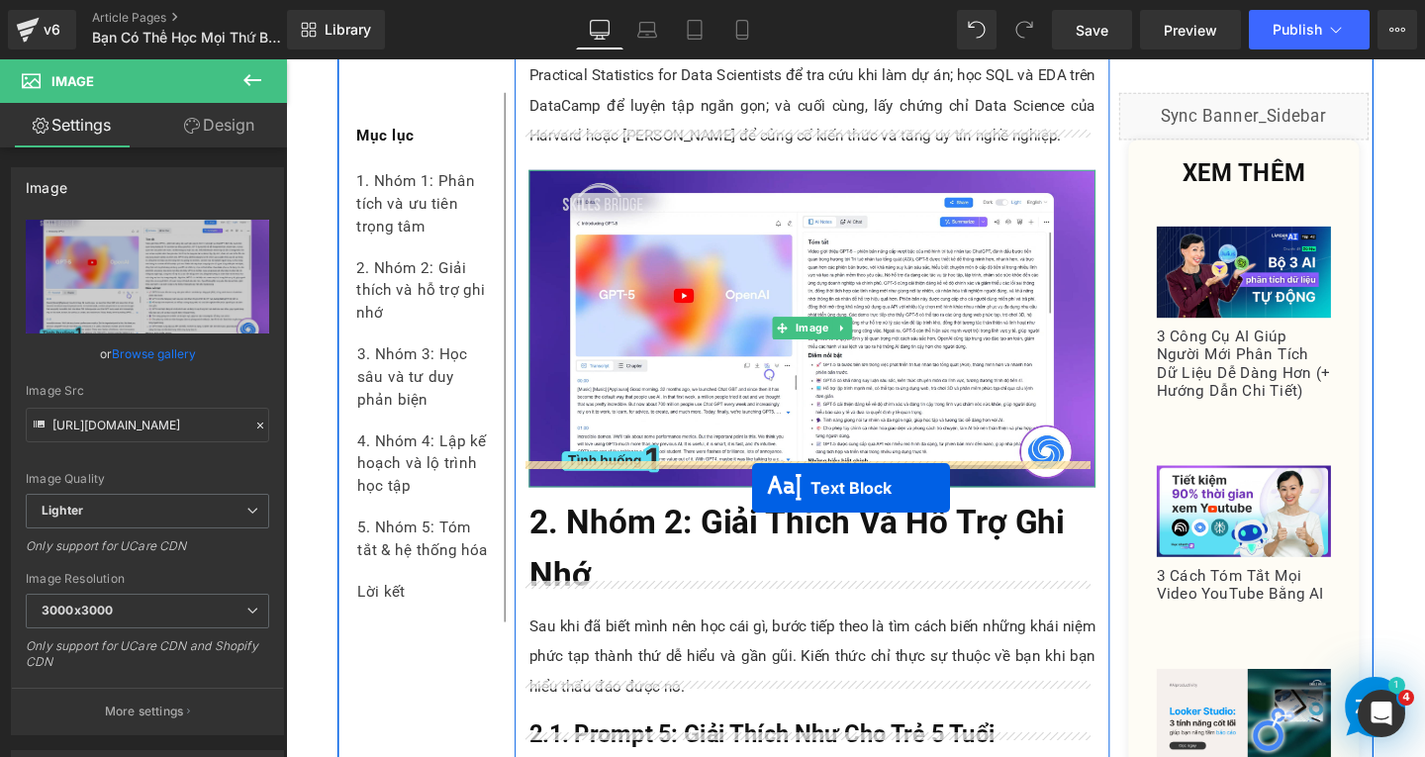
drag, startPoint x: 778, startPoint y: 153, endPoint x: 776, endPoint y: 507, distance: 353.3
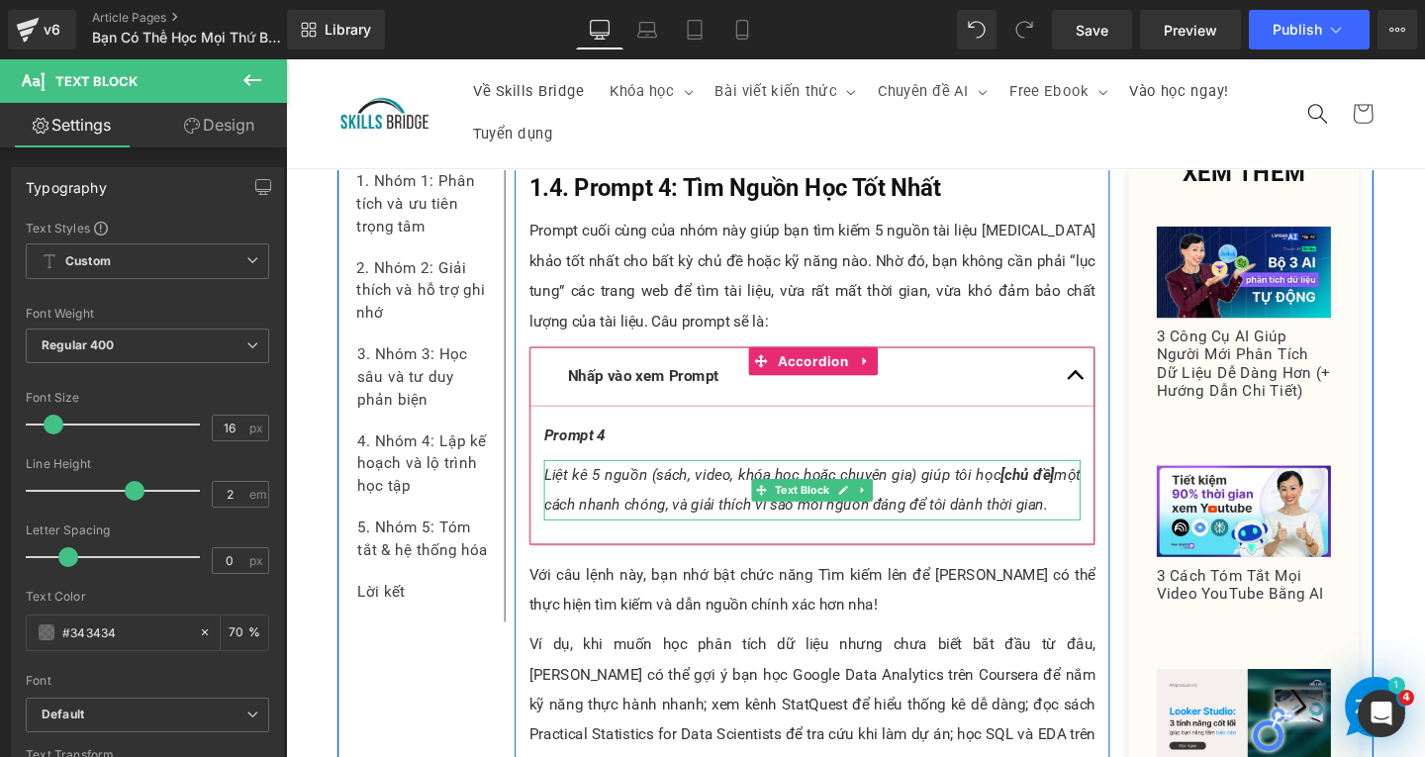
click at [640, 481] on p "Liệt kê 5 nguồn (sách, video, khóa học hoặc chuyên gia) giúp tôi học [chủ đề] m…" at bounding box center [839, 512] width 564 height 63
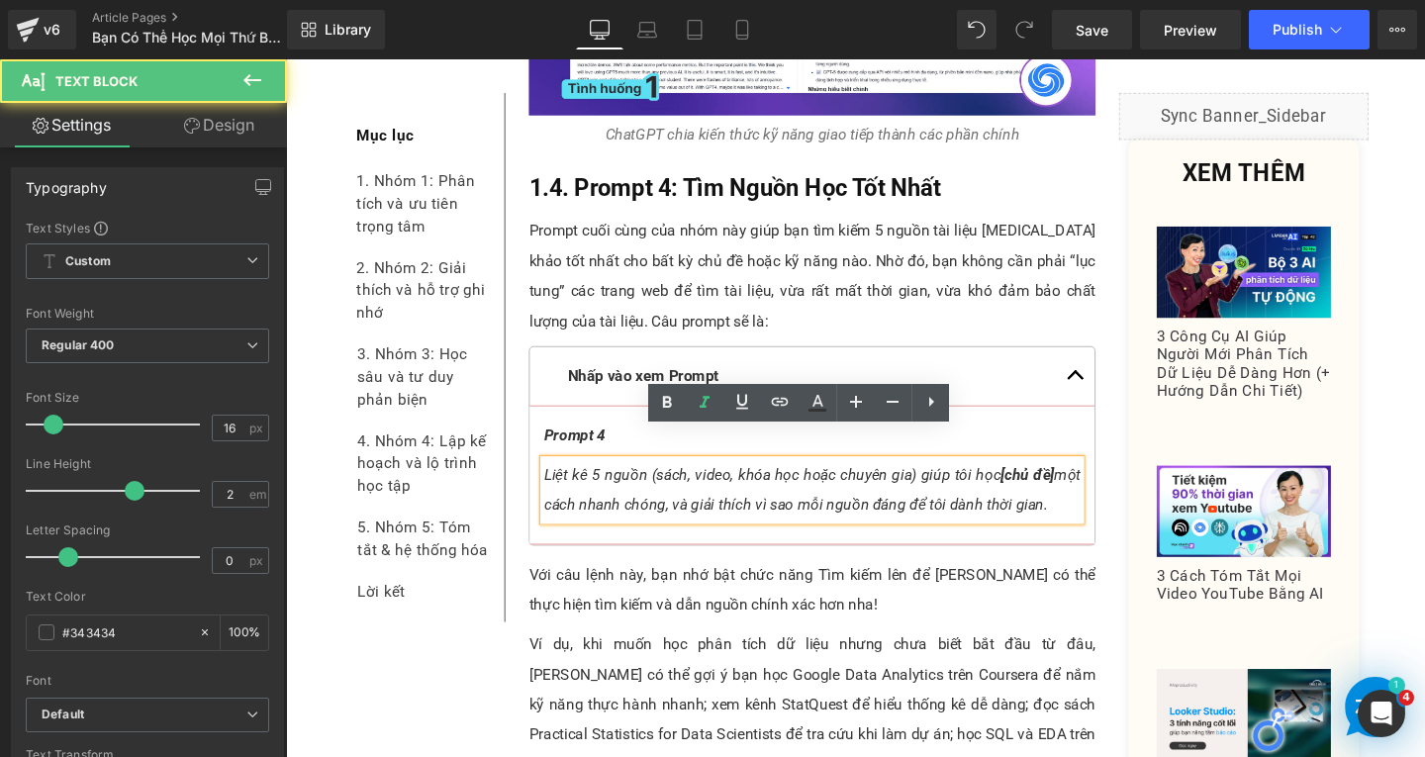
click at [659, 481] on p "Liệt kê 5 nguồn (sách, video, khóa học hoặc chuyên gia) giúp tôi học [chủ đề] m…" at bounding box center [839, 512] width 564 height 63
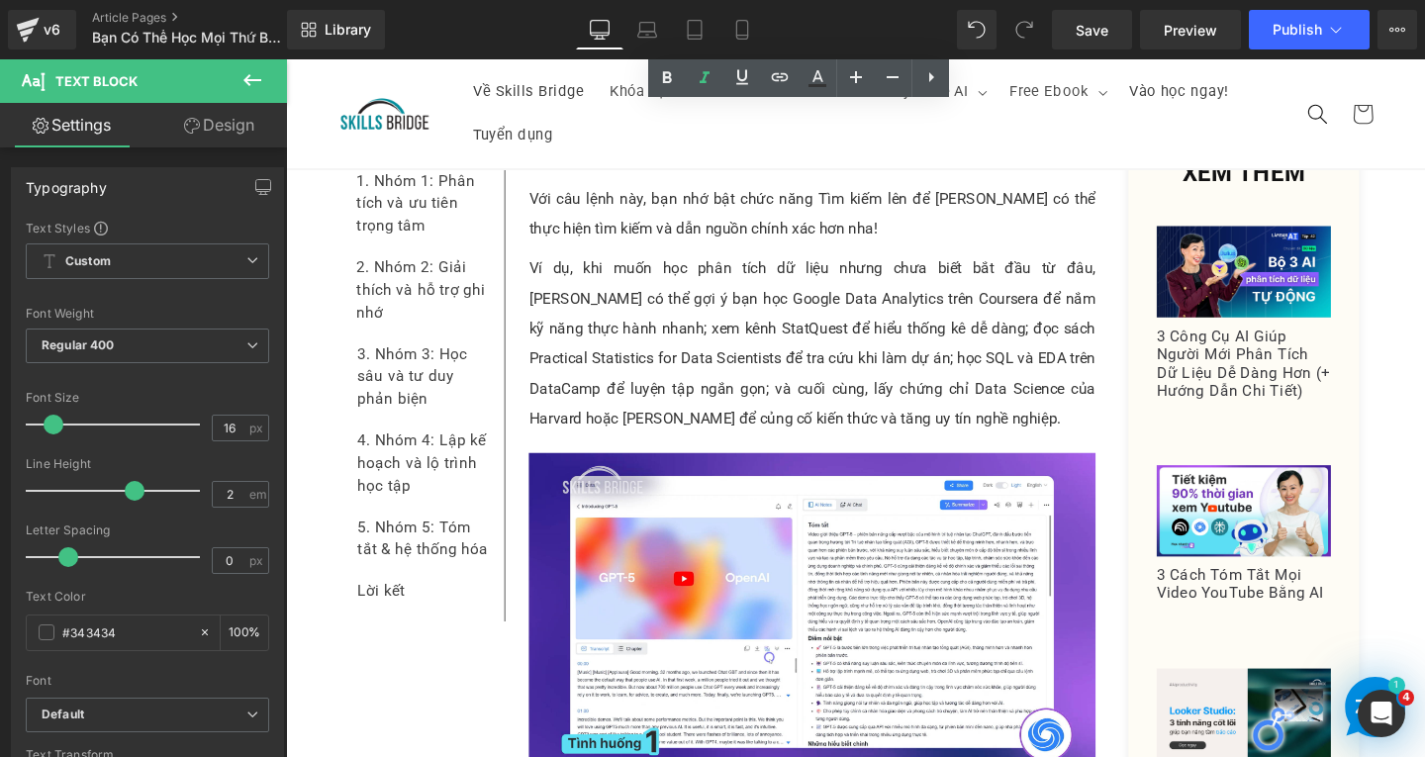
scroll to position [5353, 0]
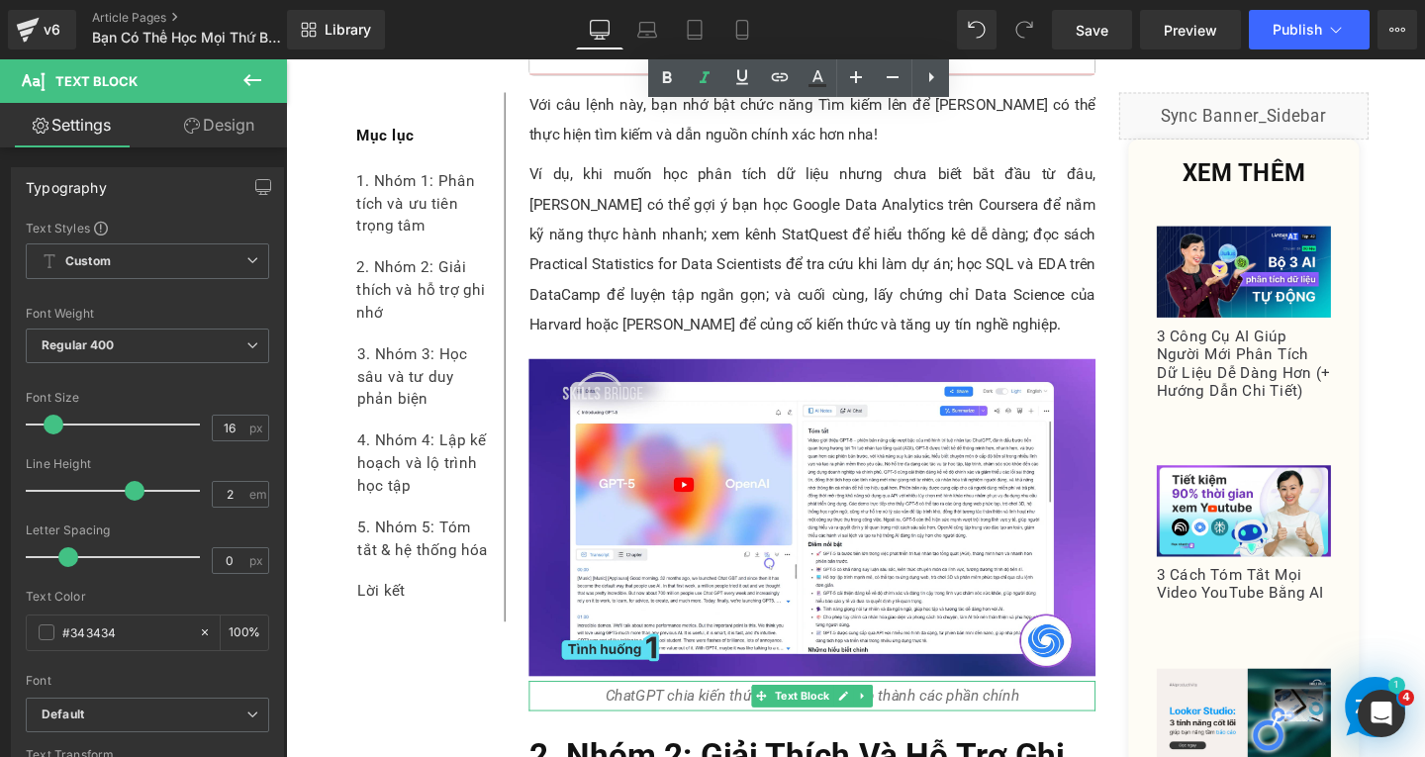
click at [757, 719] on icon "ChatGPT chia kiến thức kỹ năng giao tiếp thành các phần chính" at bounding box center [839, 728] width 435 height 19
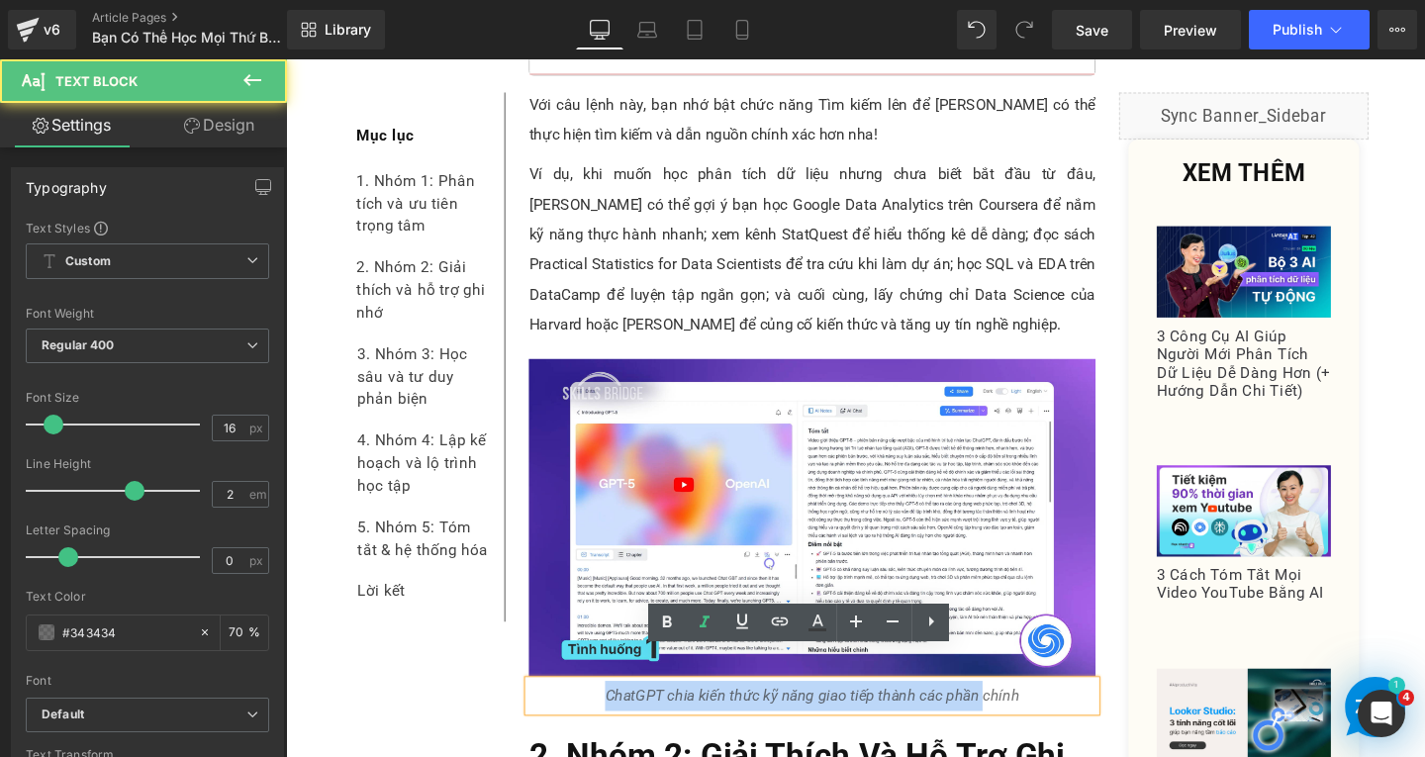
drag, startPoint x: 616, startPoint y: 699, endPoint x: 1012, endPoint y: 695, distance: 396.9
click at [1012, 713] on p "ChatGPT chia kiến thức kỹ năng giao tiếp thành các phần chính" at bounding box center [839, 729] width 596 height 32
click at [914, 719] on icon "ChatGPT chia kiến thức kỹ năng giao tiếp thành các phần chính" at bounding box center [839, 728] width 435 height 19
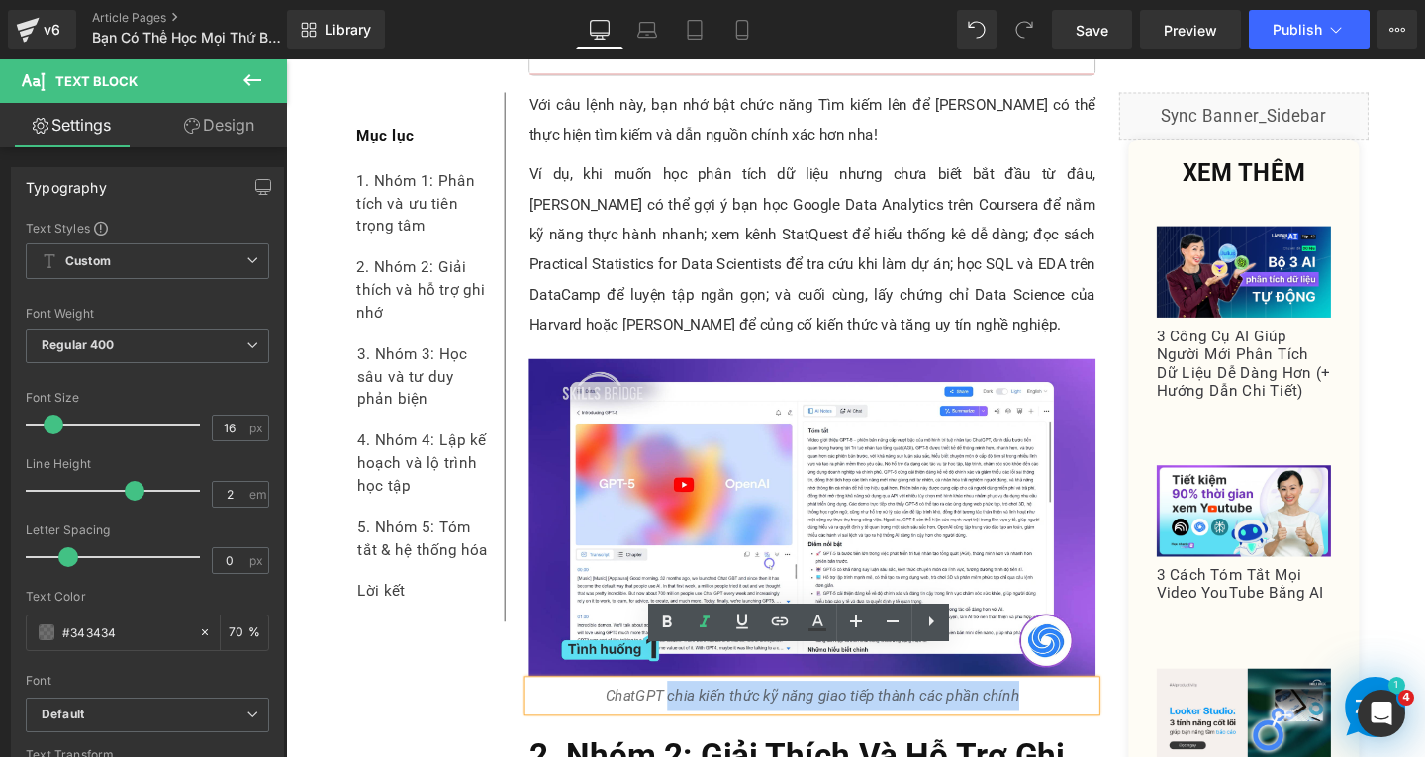
drag, startPoint x: 682, startPoint y: 695, endPoint x: 1049, endPoint y: 693, distance: 367.2
click at [1049, 713] on p "ChatGPT chia kiến thức kỹ năng giao tiếp thành các phần chính" at bounding box center [839, 729] width 596 height 32
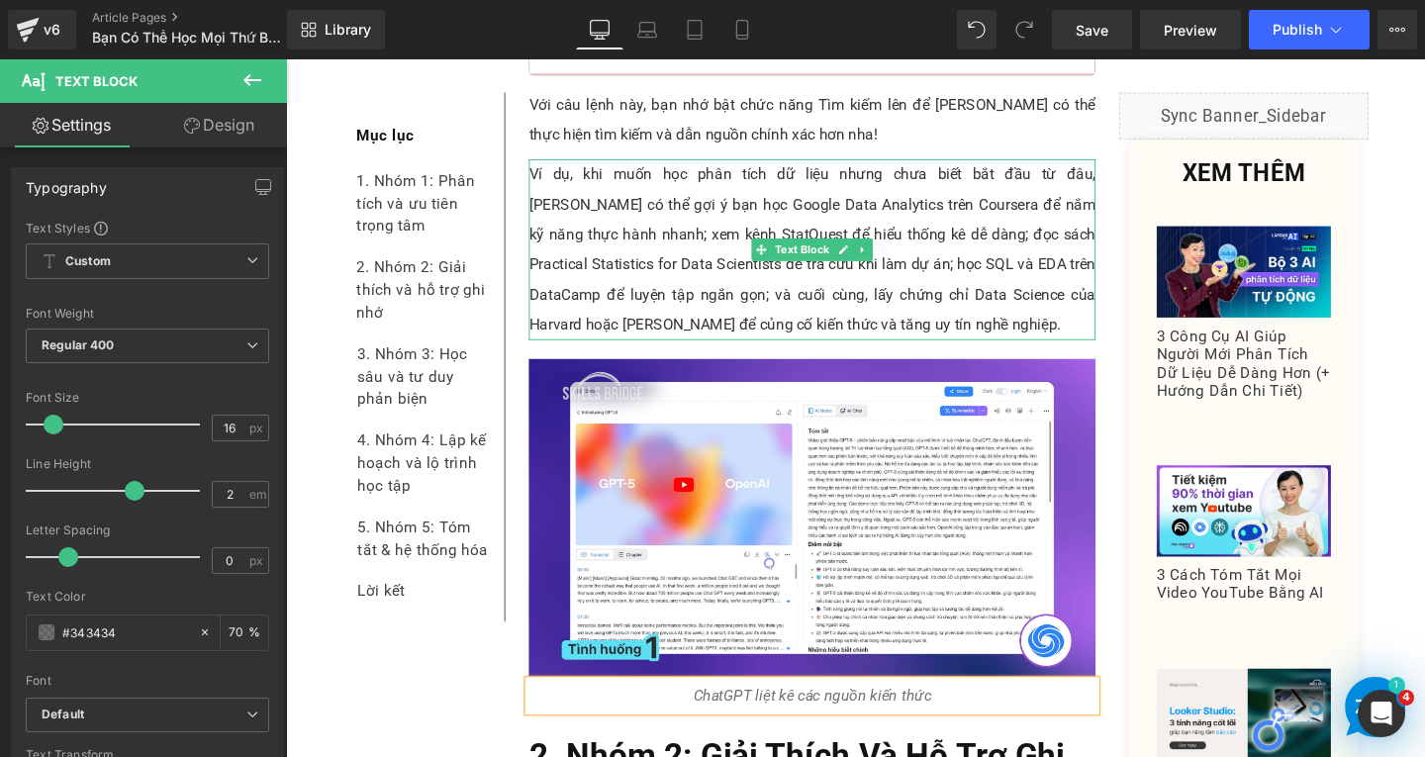
click at [678, 164] on p "Ví dụ, khi muốn học phân tích dữ liệu nhưng chưa biết bắt đầu từ đâu, [PERSON_N…" at bounding box center [839, 259] width 596 height 190
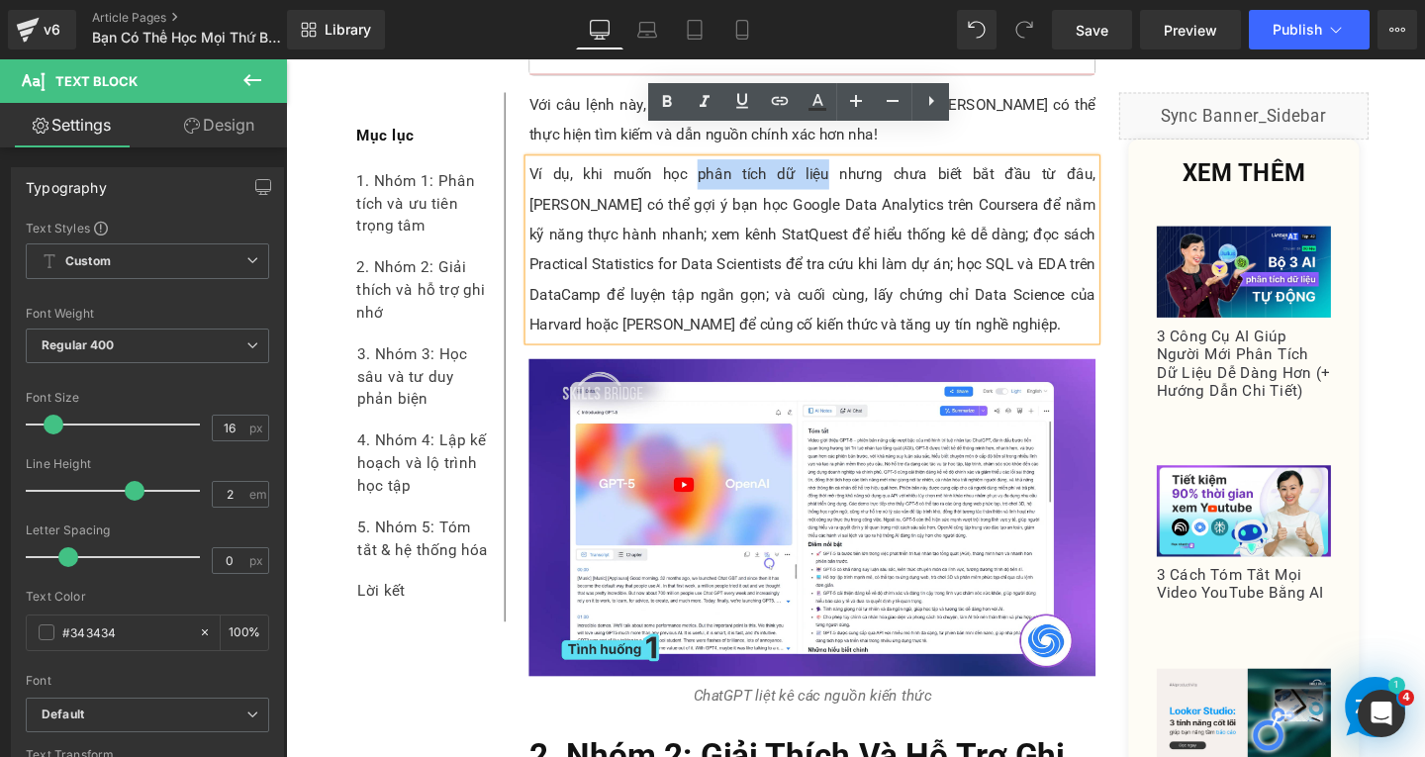
drag, startPoint x: 683, startPoint y: 147, endPoint x: 800, endPoint y: 143, distance: 116.9
click at [800, 164] on p "Ví dụ, khi muốn học phân tích dữ liệu nhưng chưa biết bắt đầu từ đâu, [PERSON_N…" at bounding box center [839, 259] width 596 height 190
copy p "phân tích dữ liệu"
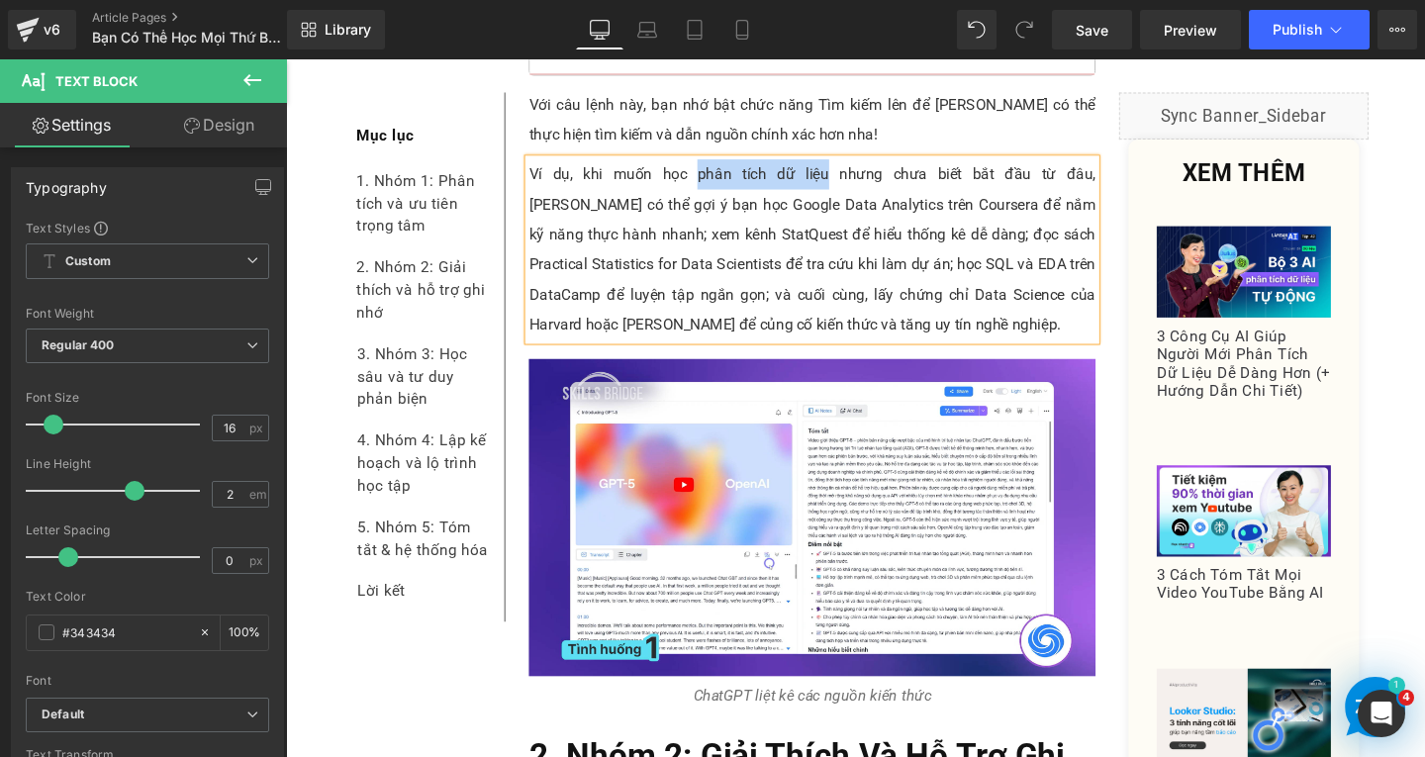
click at [985, 713] on p "ChatGPT liệt kê các nguồn kiến thức" at bounding box center [839, 729] width 596 height 32
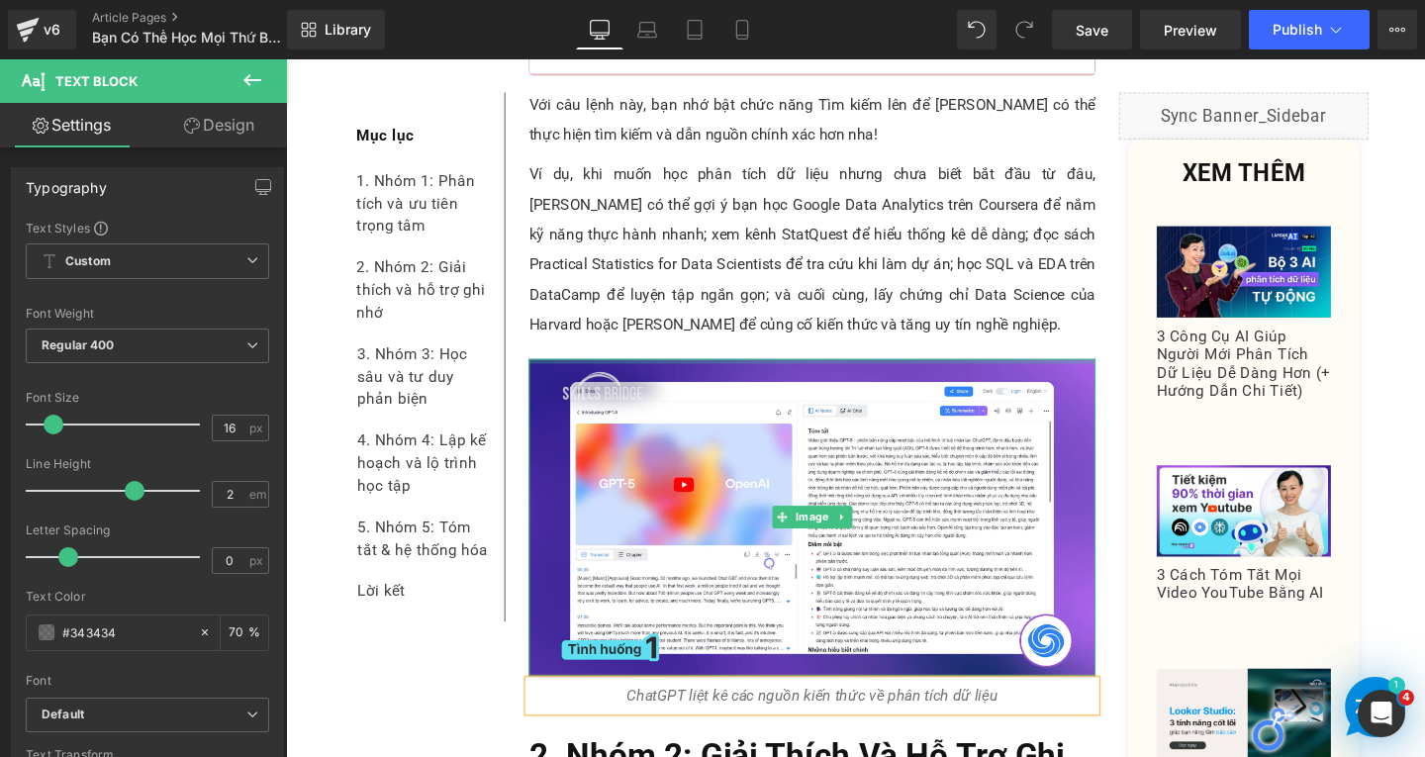
scroll to position [5551, 0]
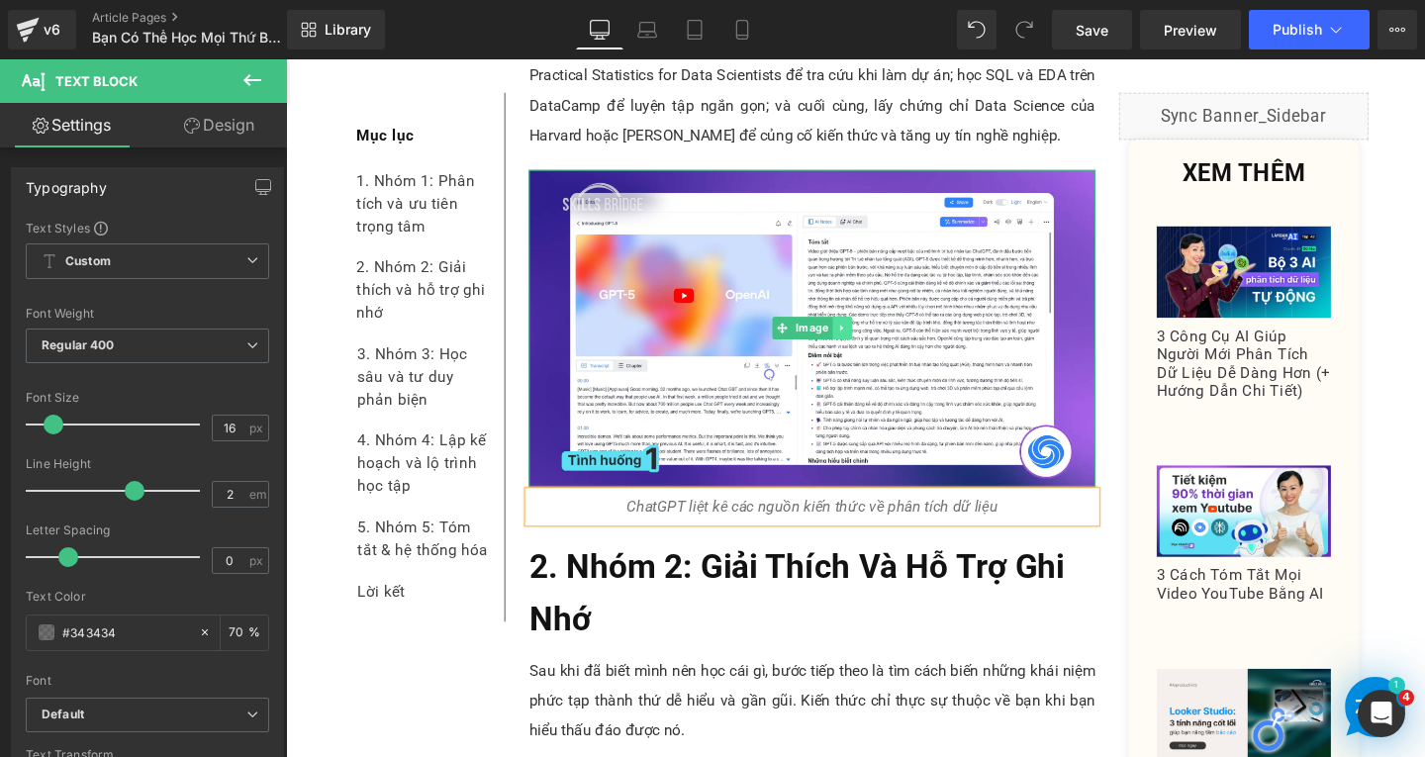
click at [865, 337] on icon at bounding box center [870, 343] width 11 height 12
click at [860, 331] on link at bounding box center [860, 343] width 21 height 24
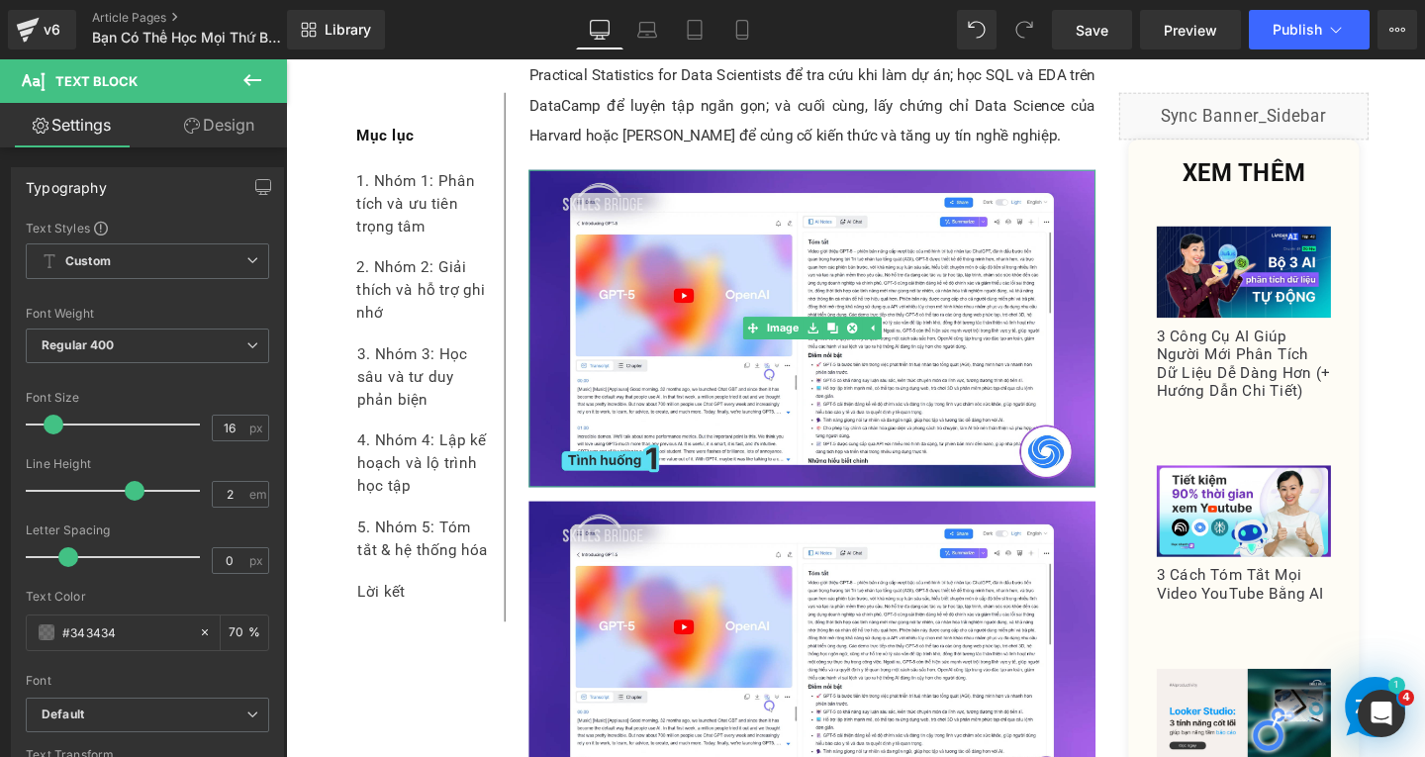
scroll to position [5650, 0]
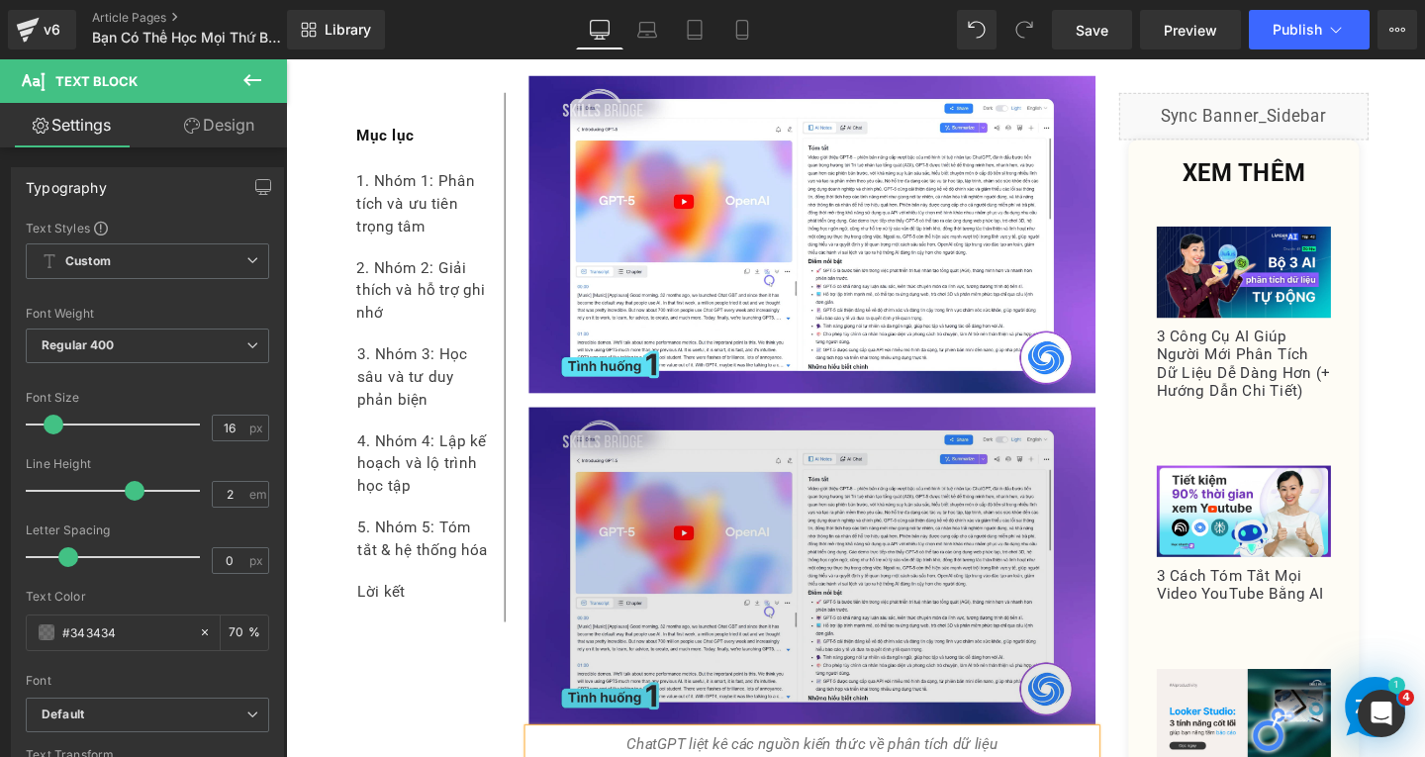
click at [830, 635] on img at bounding box center [839, 593] width 596 height 334
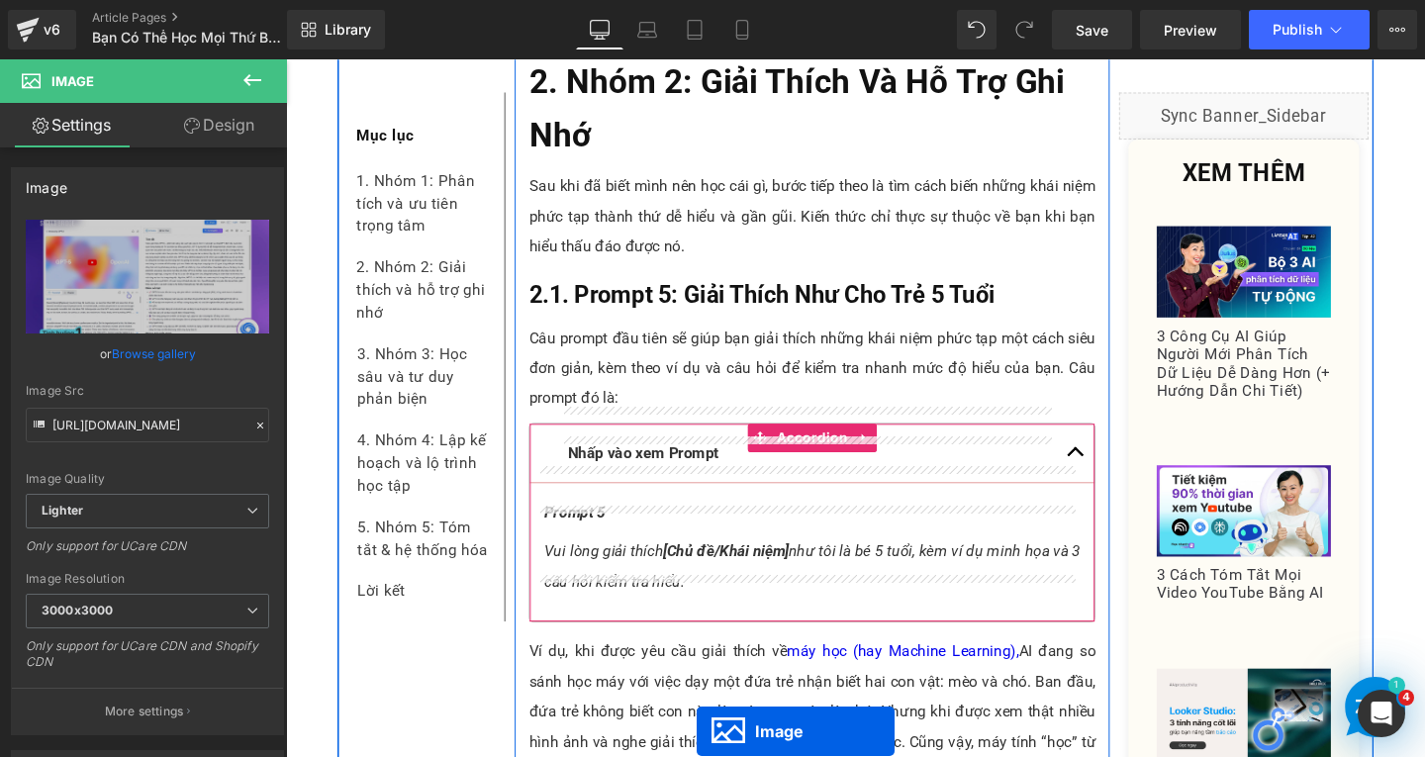
scroll to position [6244, 0]
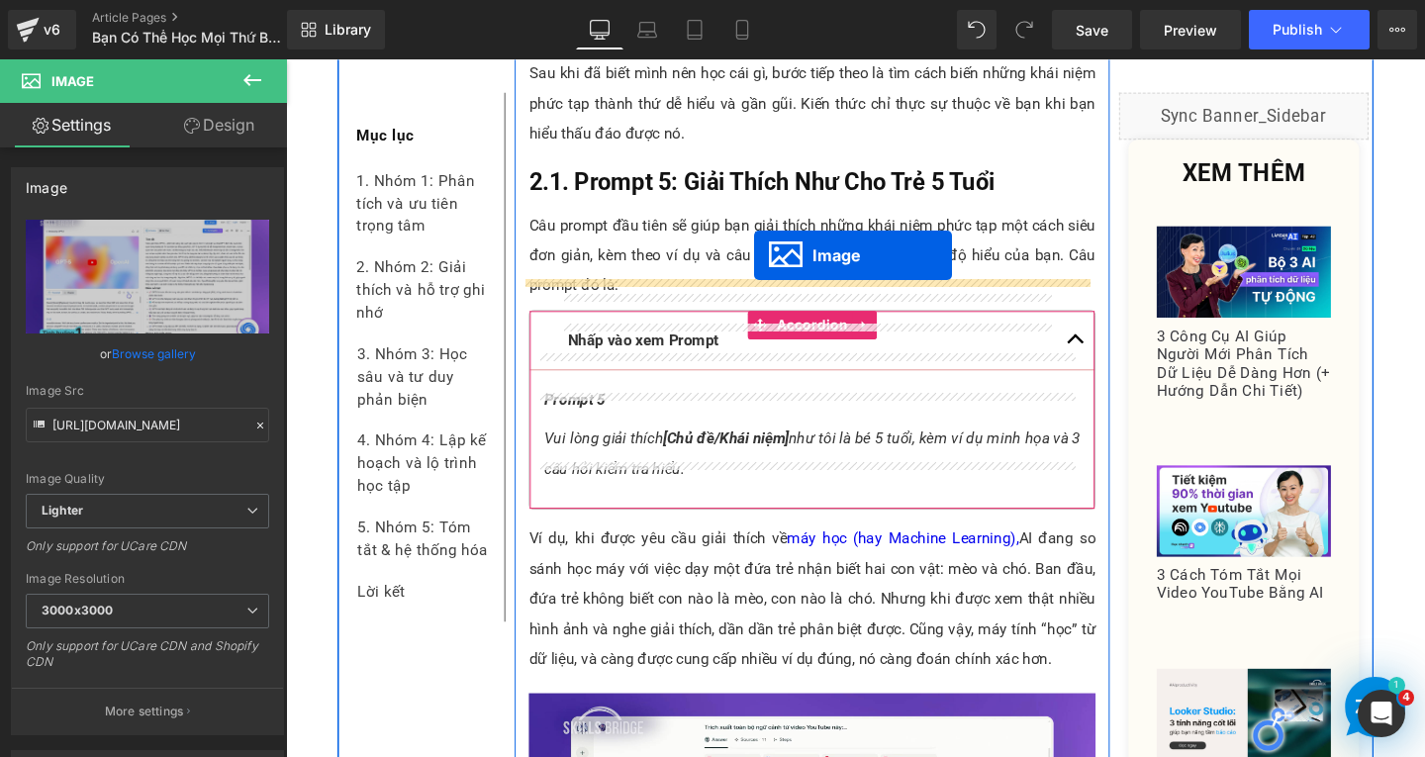
drag, startPoint x: 797, startPoint y: 555, endPoint x: 768, endPoint y: 245, distance: 311.1
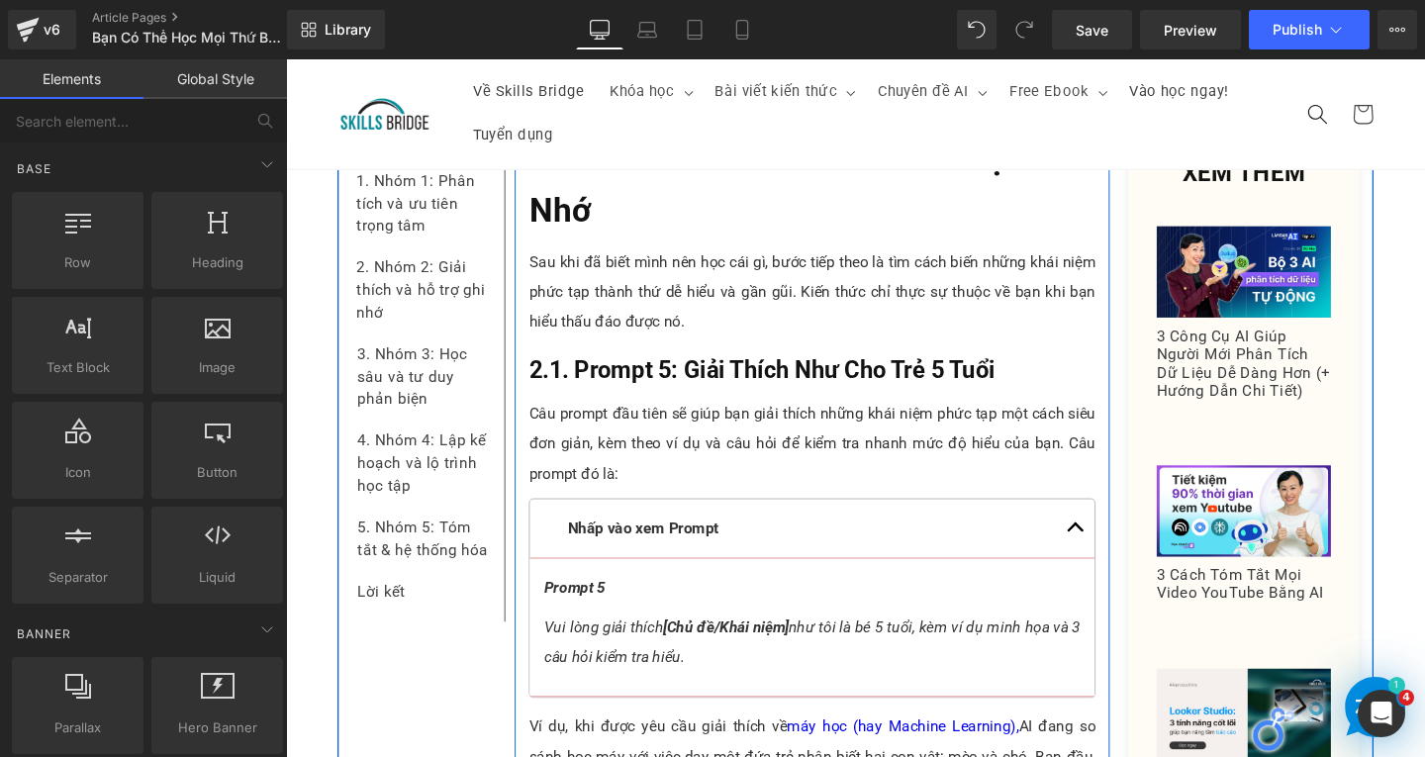
scroll to position [5586, 0]
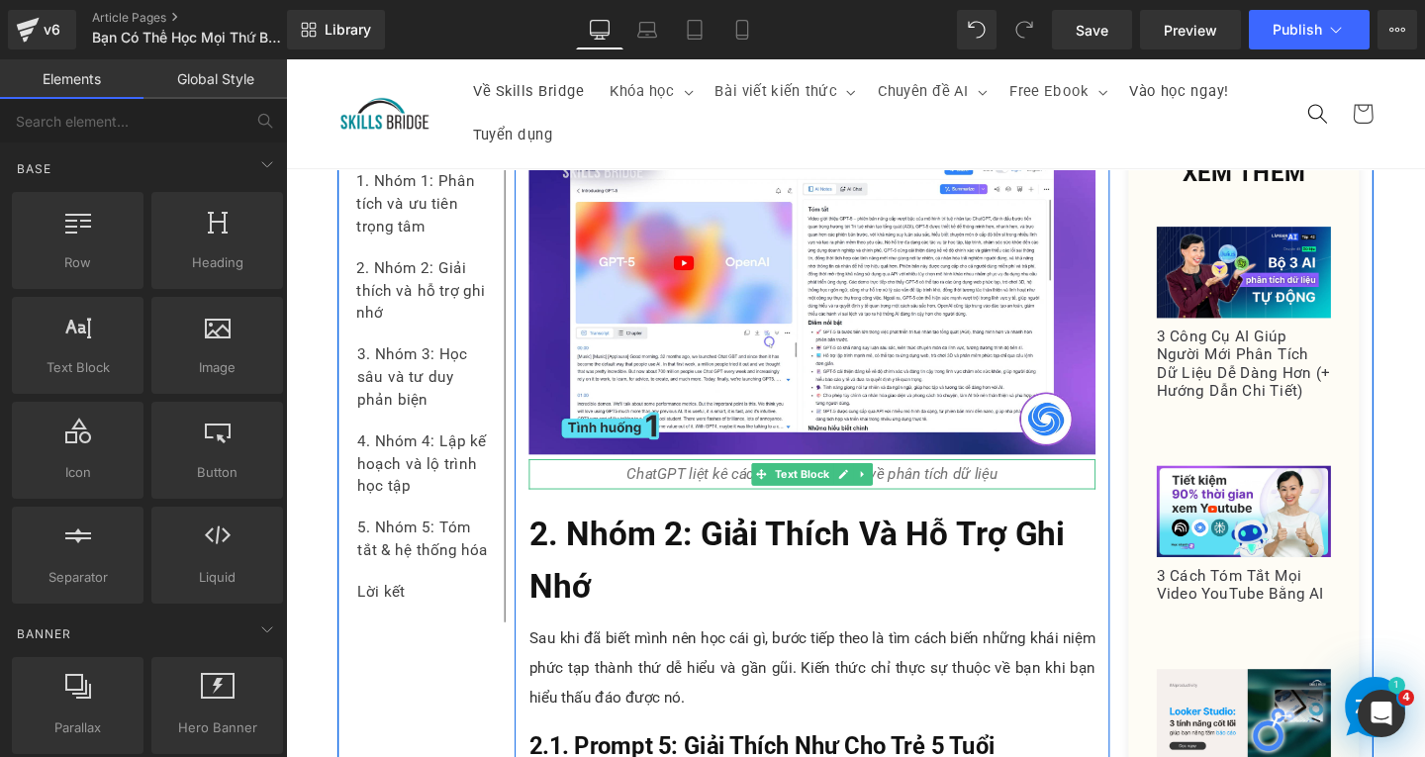
click at [702, 486] on icon "ChatGPT liệt kê các nguồn kiến thức về phân tích dữ liệu" at bounding box center [839, 495] width 390 height 19
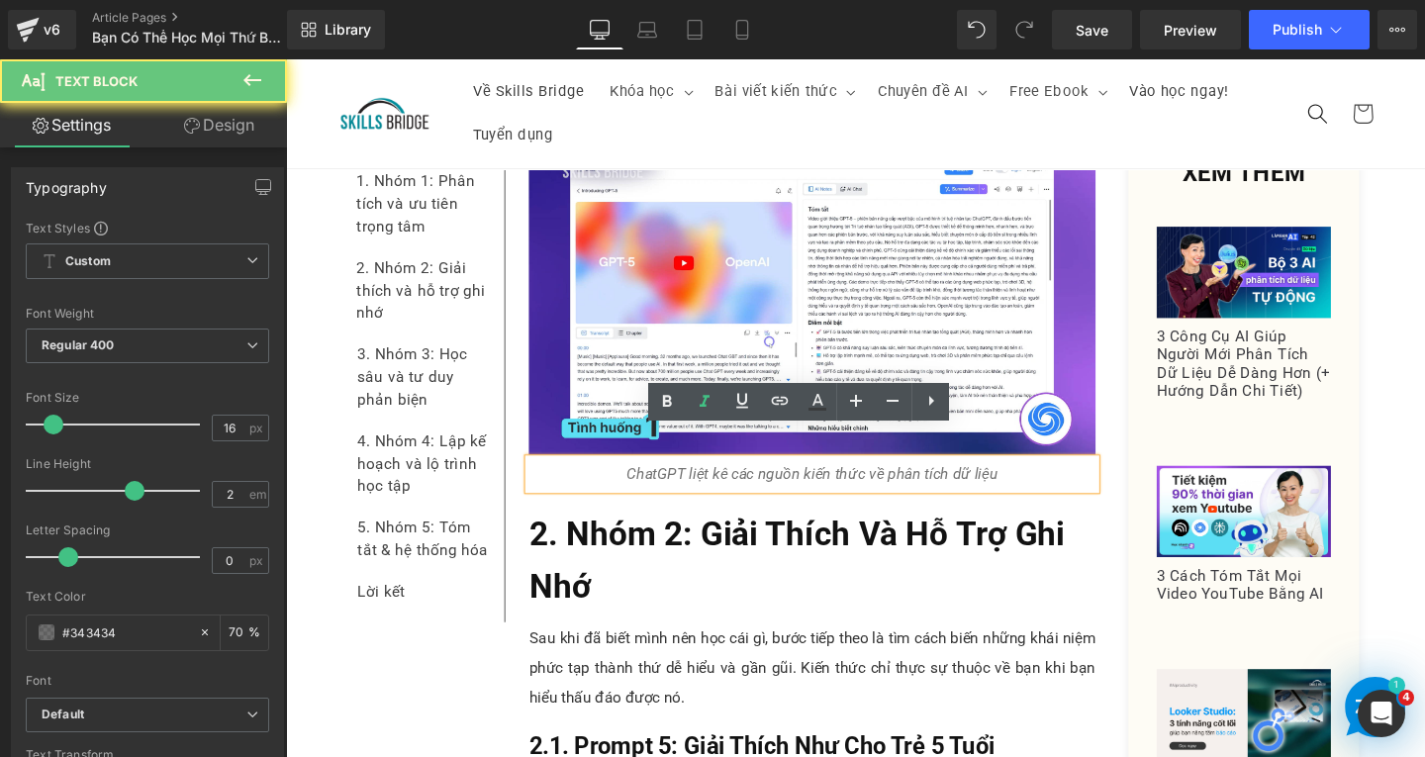
click at [1051, 480] on p "ChatGPT liệt kê các nguồn kiến thức về phân tích dữ liệu" at bounding box center [839, 496] width 596 height 32
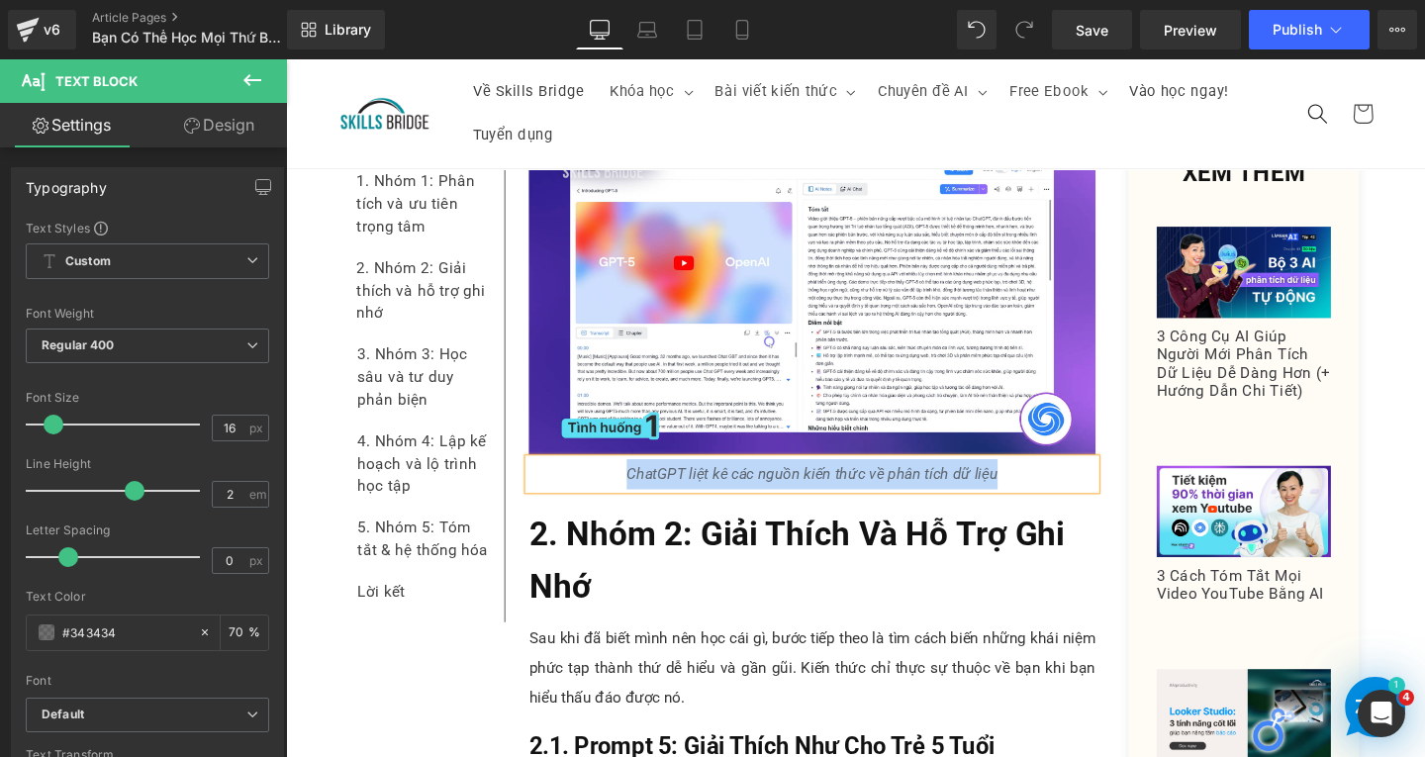
copy icon "ChatGPT liệt kê các nguồn kiến thức về phân tích dữ liệu"
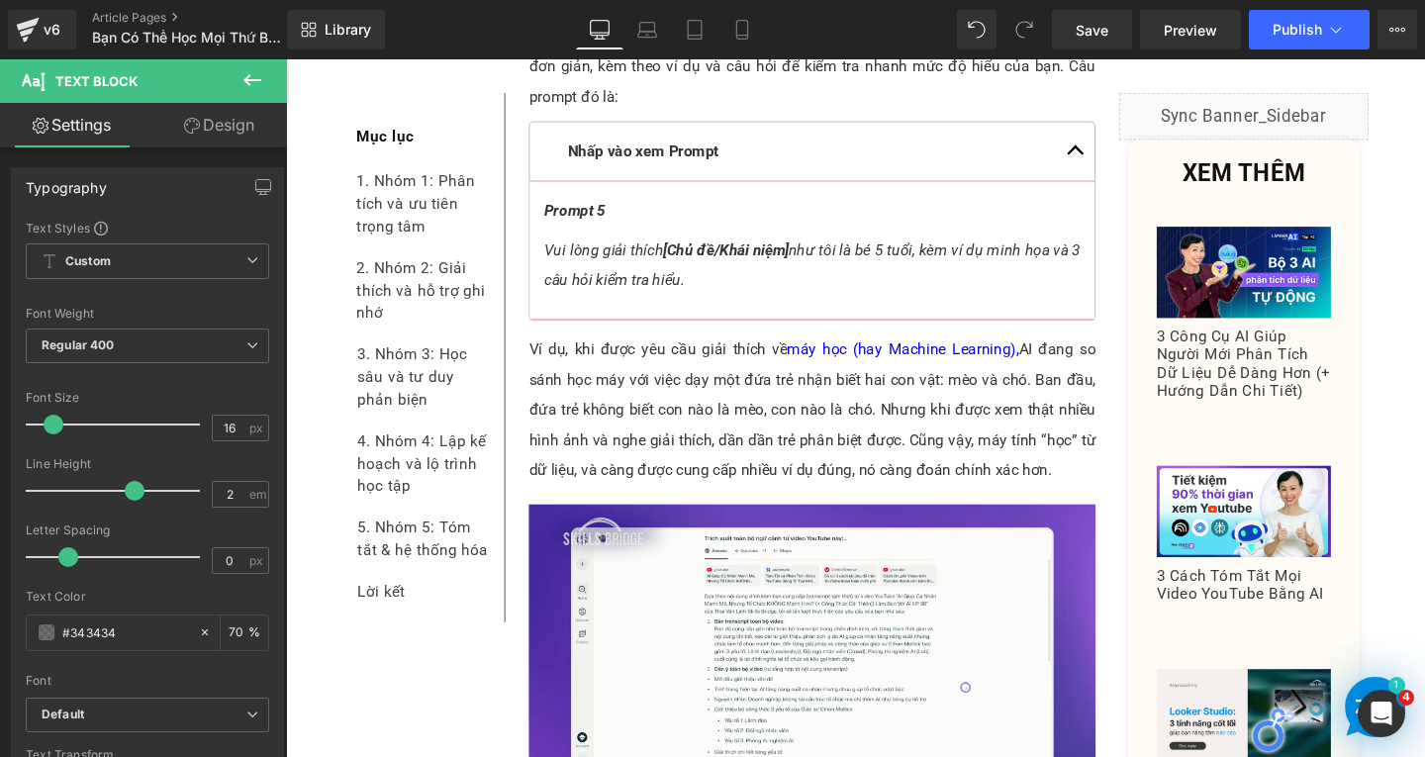
scroll to position [6477, 0]
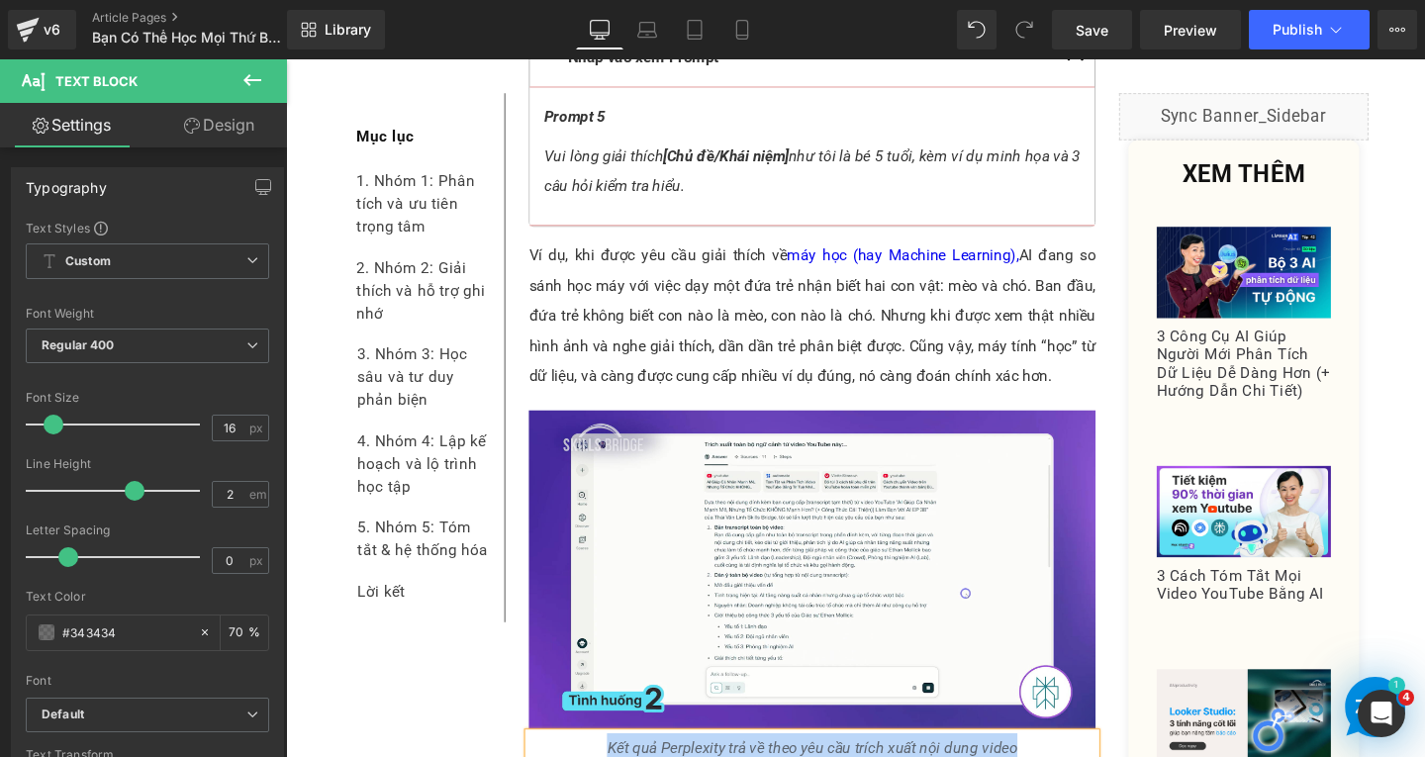
paste div
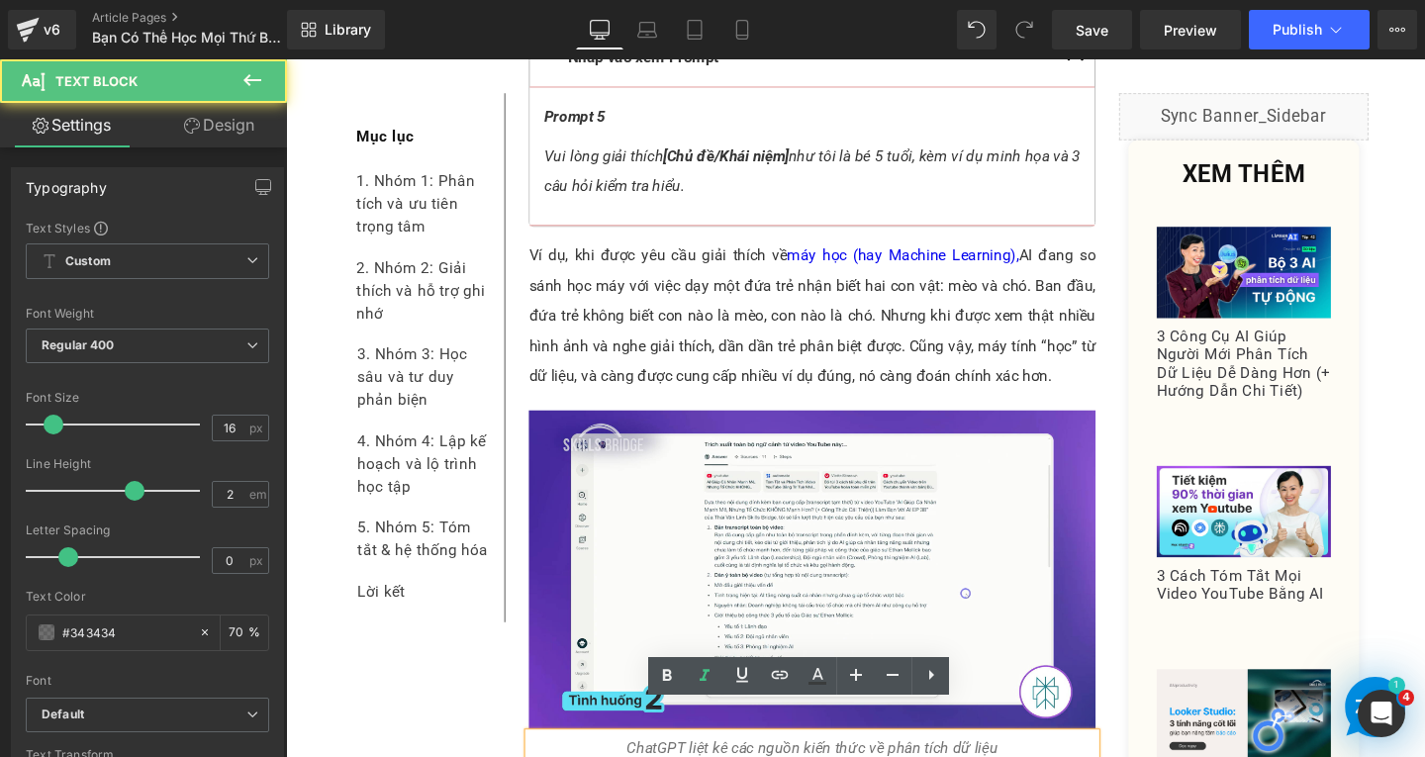
drag, startPoint x: 707, startPoint y: 750, endPoint x: 1009, endPoint y: 736, distance: 302.2
drag, startPoint x: 705, startPoint y: 747, endPoint x: 1073, endPoint y: 747, distance: 368.2
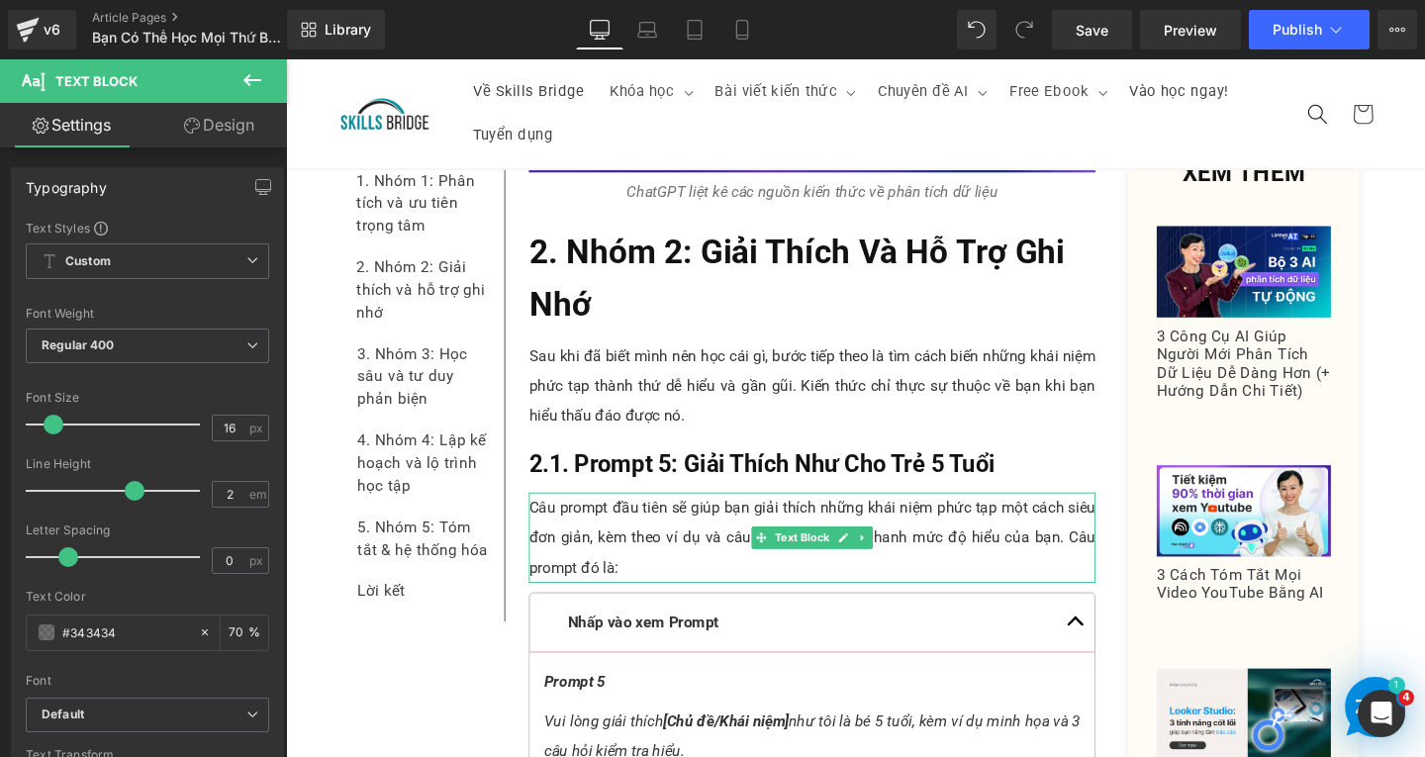
scroll to position [6081, 0]
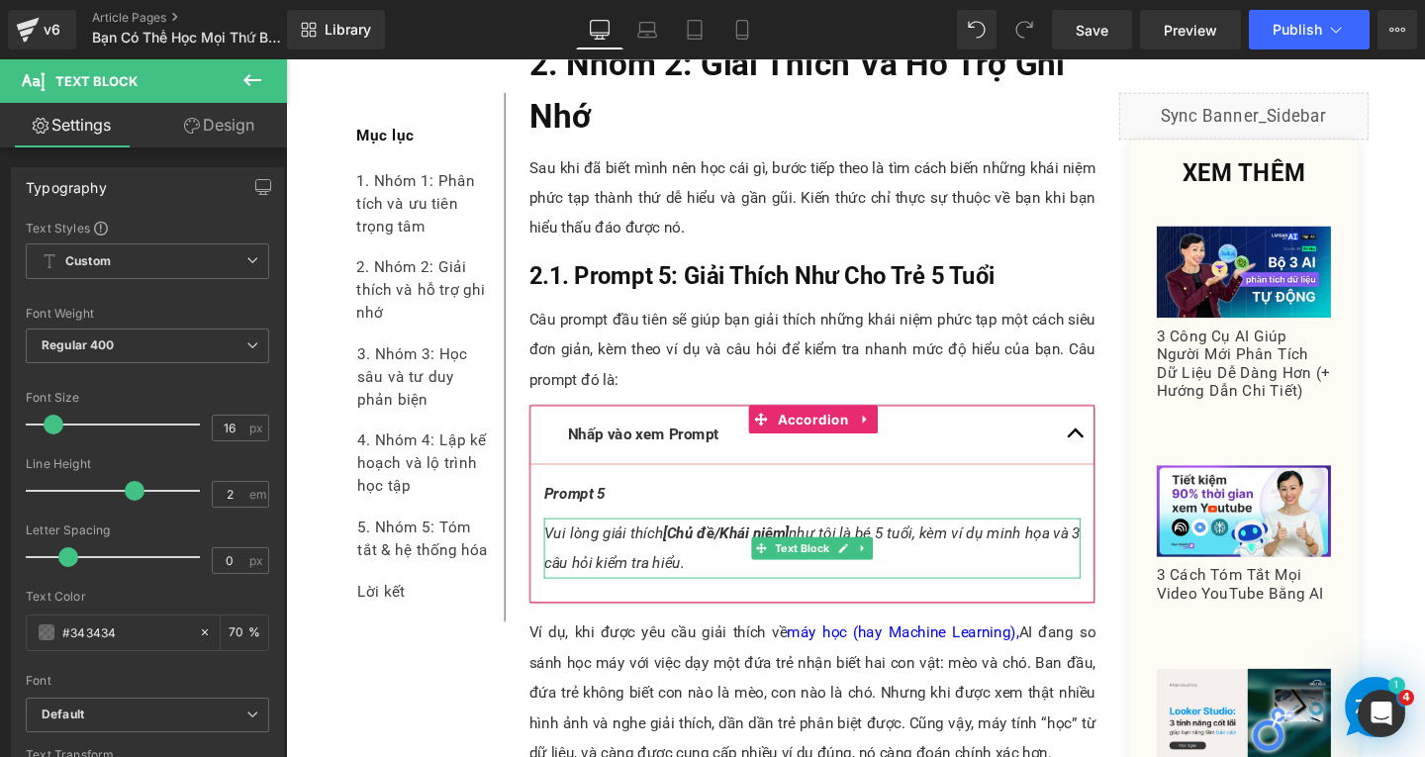
click at [958, 541] on p "Vui lòng giải thích [Chủ đề/Khái niệm] như tôi là bé 5 tuổi, kèm ví dụ minh họa…" at bounding box center [839, 572] width 564 height 63
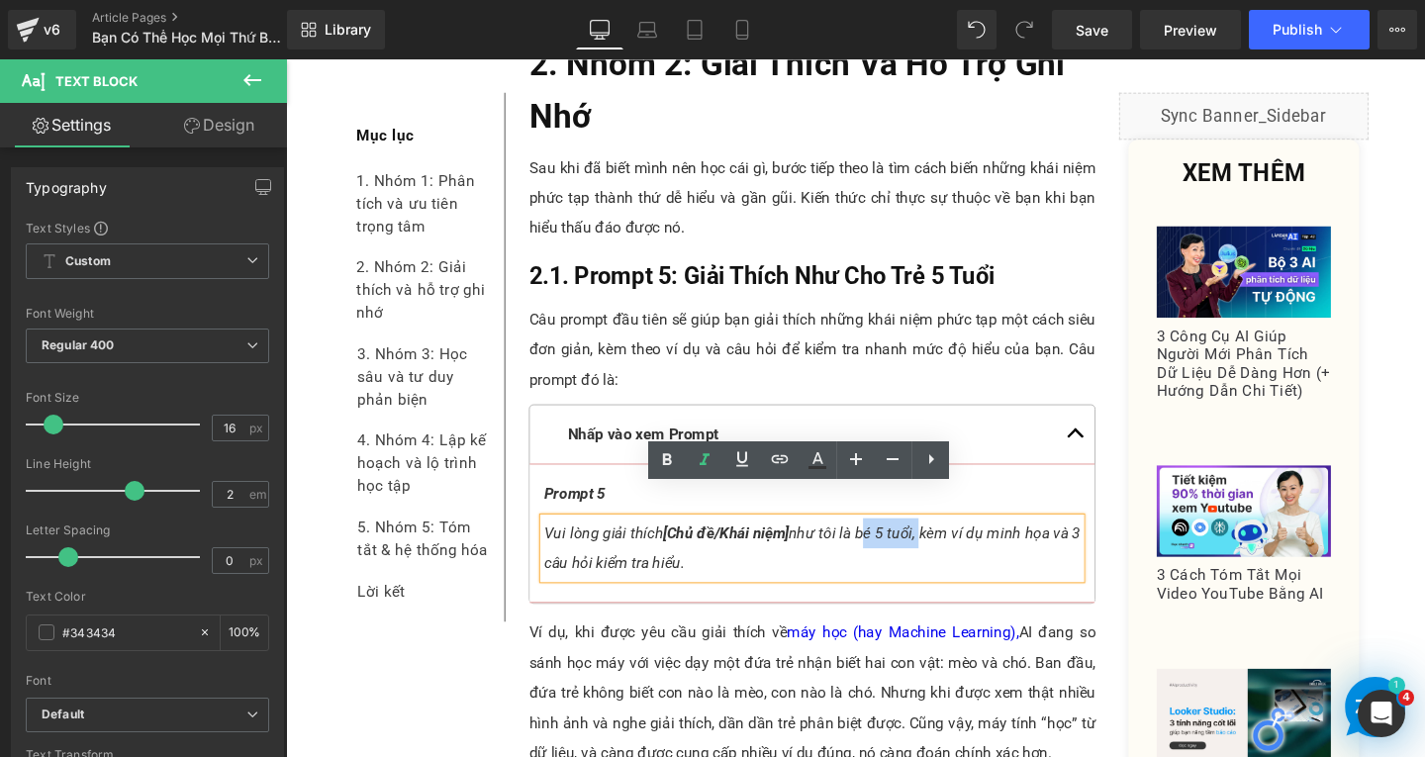
drag, startPoint x: 881, startPoint y: 524, endPoint x: 942, endPoint y: 522, distance: 61.4
click at [942, 547] on icon "Vui lòng giải thích [Chủ đề/Khái niệm] như tôi là bé 5 tuổi, kèm ví dụ minh họa…" at bounding box center [839, 572] width 564 height 50
copy icon "bé 5 tuổi,"
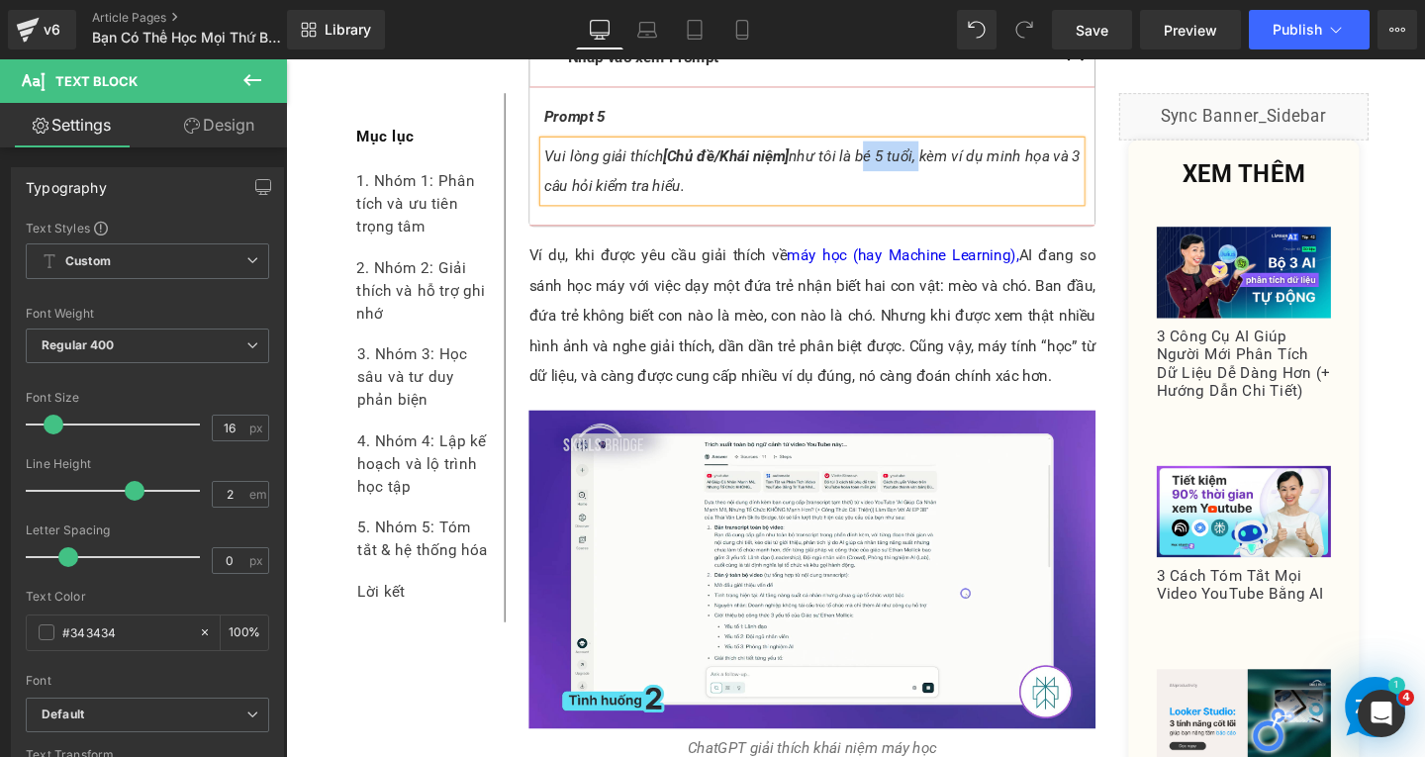
scroll to position [6774, 0]
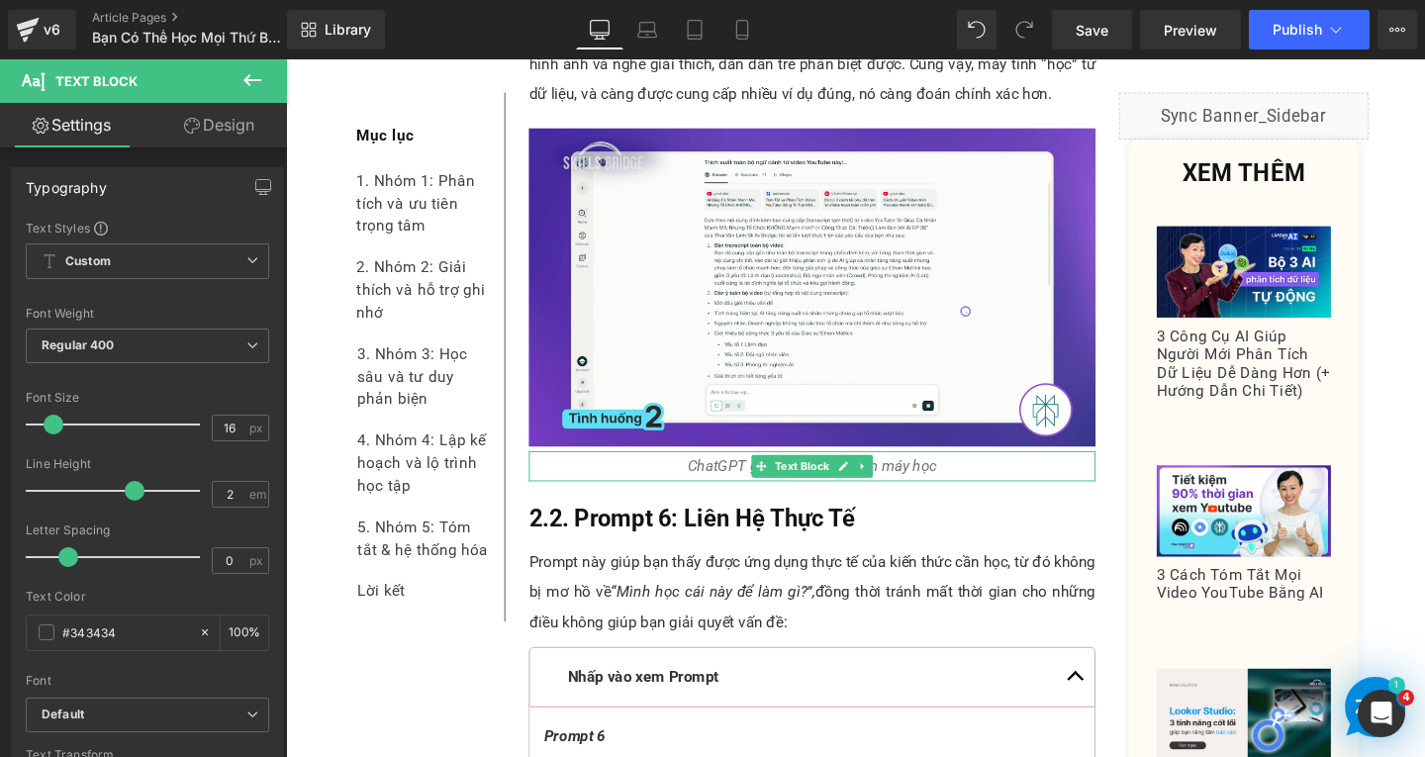
click at [986, 471] on p "ChatGPT giải thích khái niệm máy học" at bounding box center [839, 487] width 596 height 32
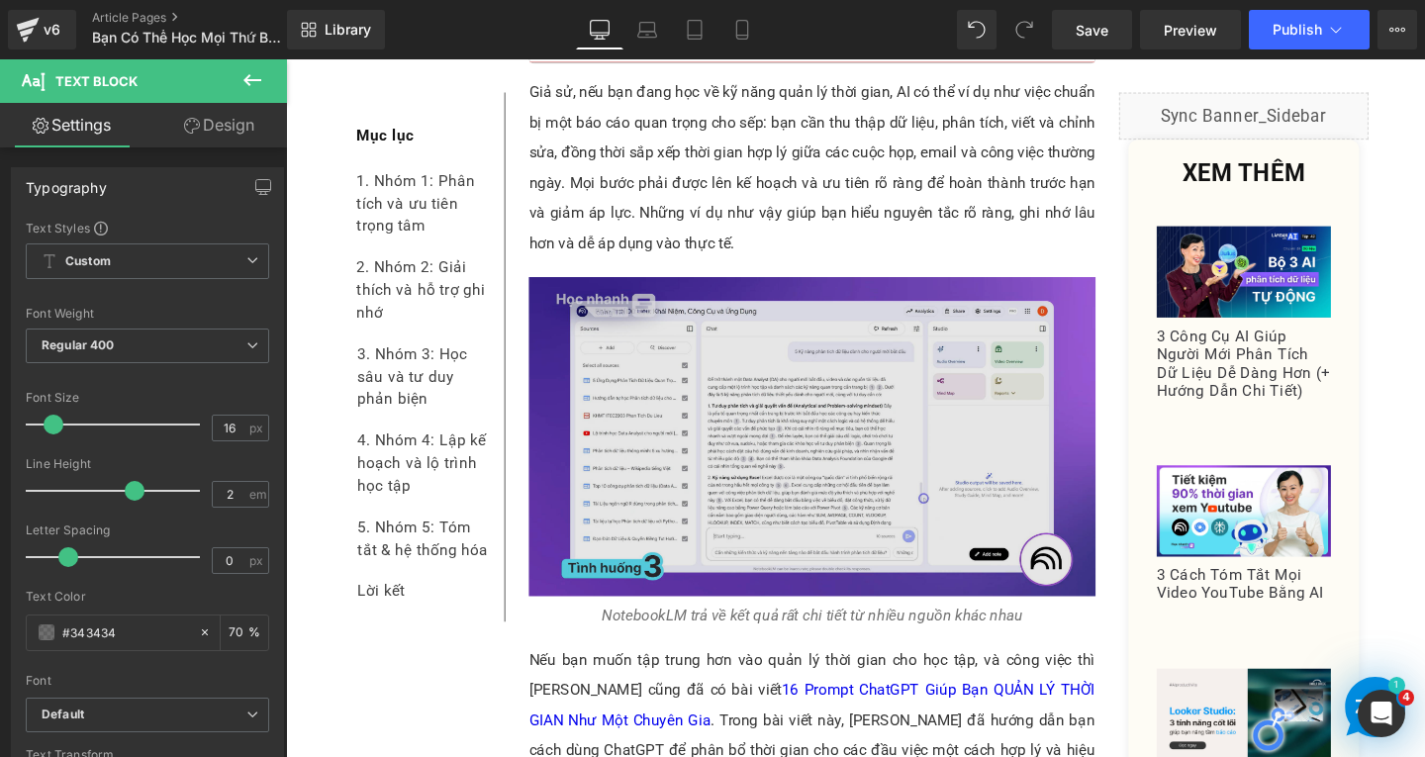
scroll to position [7467, 0]
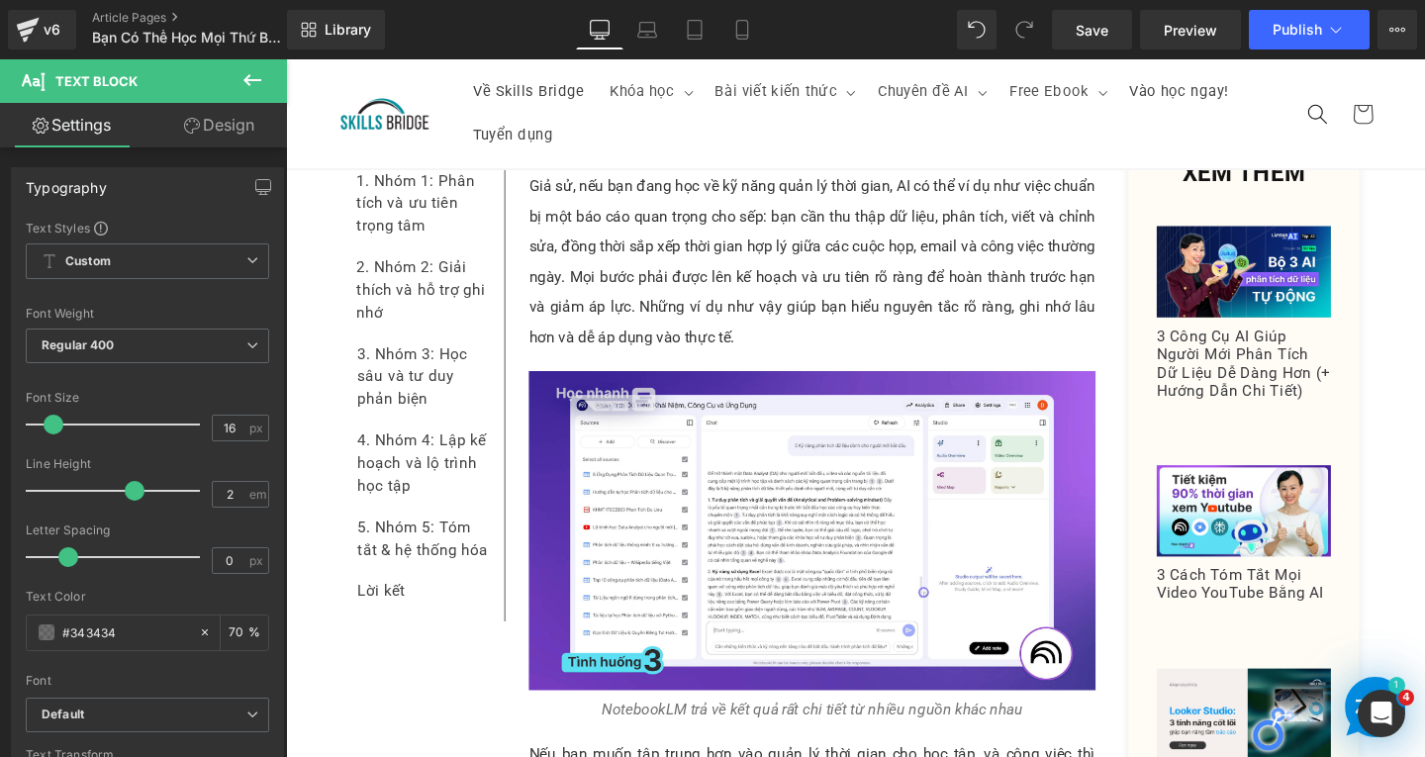
click at [675, 683] on div "Rendering Content" at bounding box center [713, 679] width 122 height 22
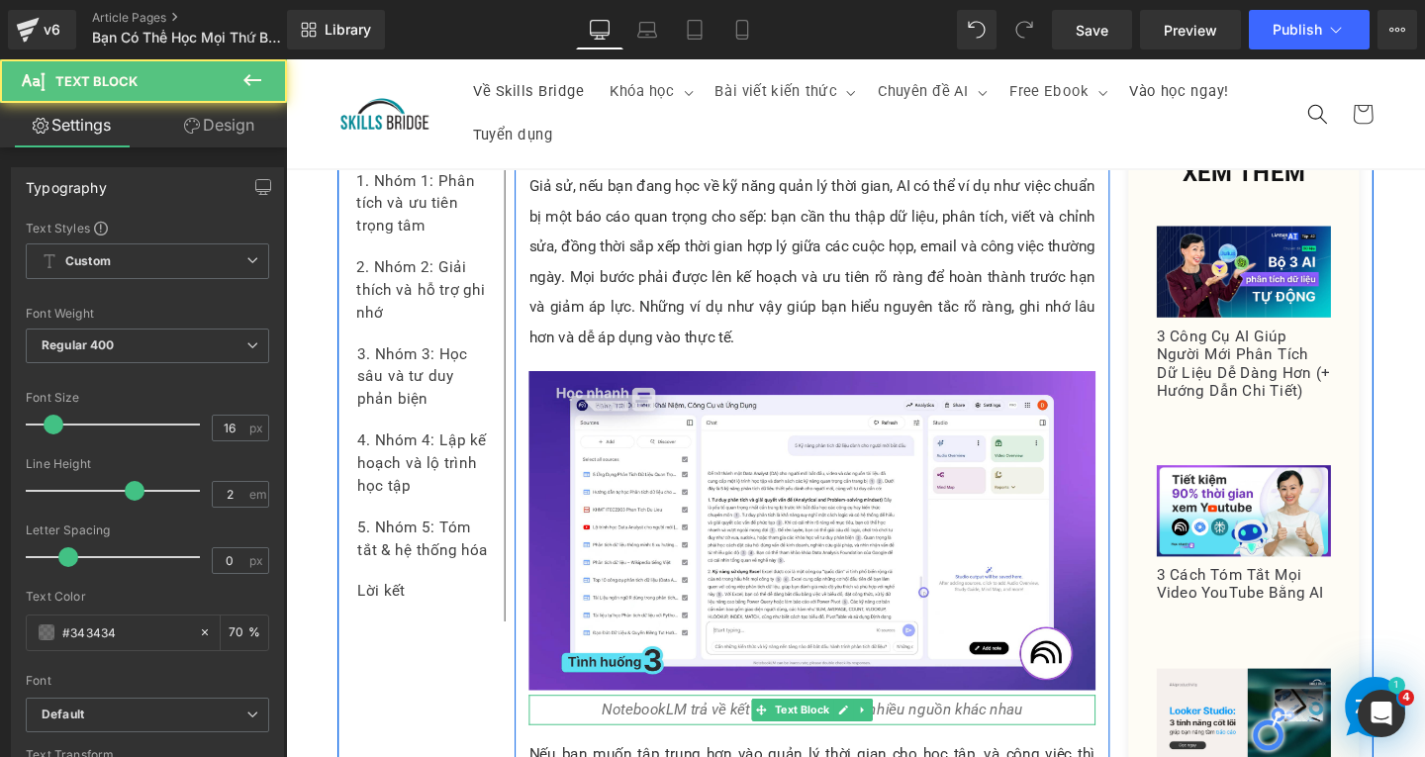
drag, startPoint x: 609, startPoint y: 711, endPoint x: 631, endPoint y: 708, distance: 23.0
click at [631, 727] on p "NotebookLM trả về kết quả rất chi tiết từ nhiều nguồn khác nhau" at bounding box center [839, 743] width 596 height 32
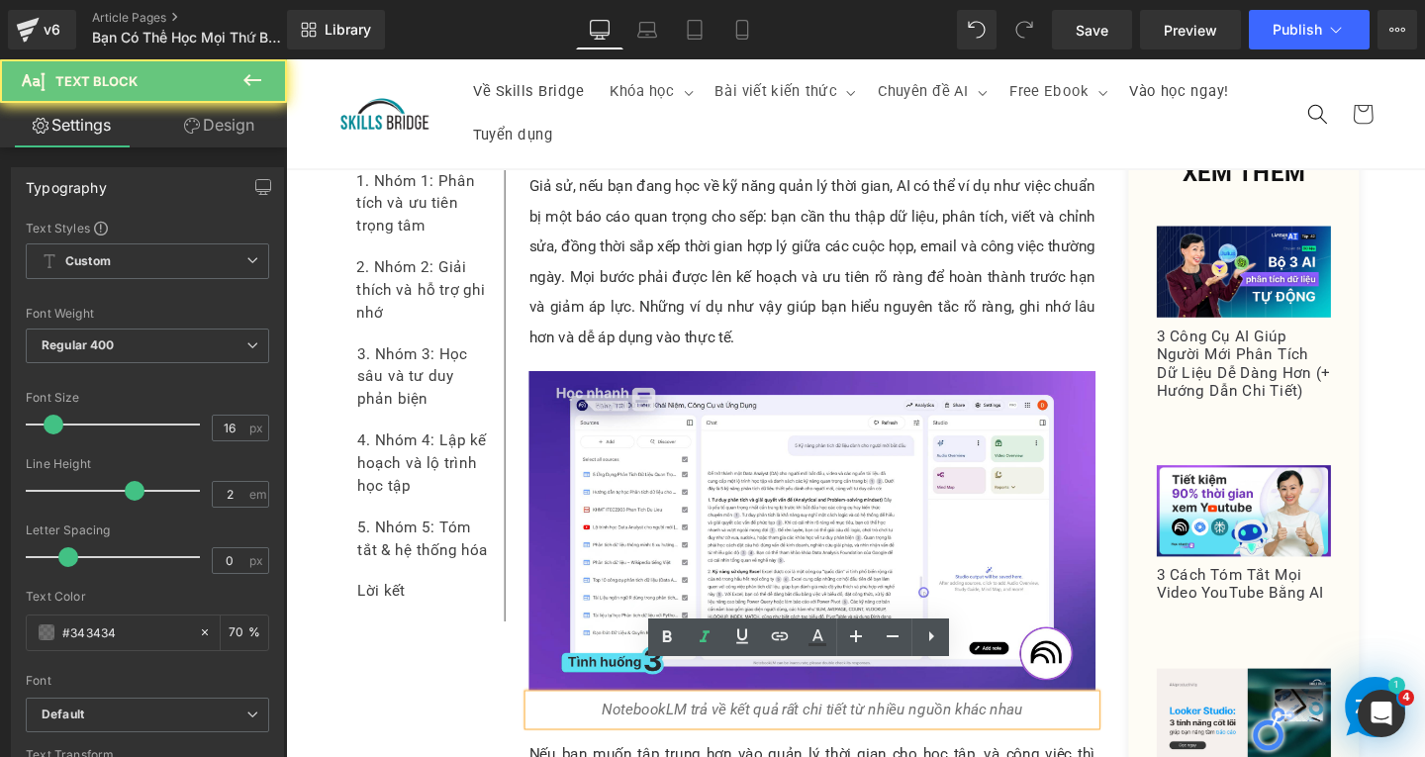
click at [664, 733] on icon "NotebookLM trả về kết quả rất chi tiết từ nhiều nguồn khác nhau" at bounding box center [840, 742] width 442 height 19
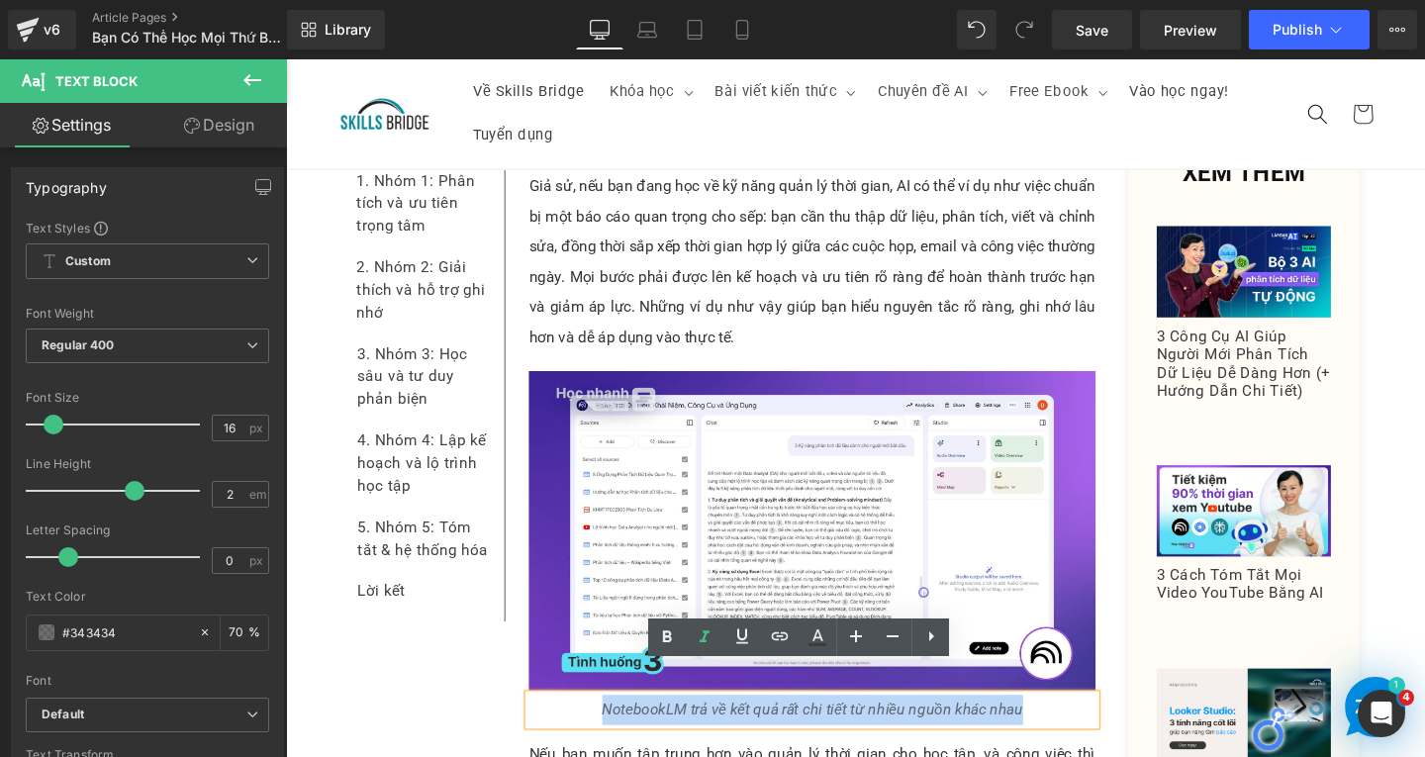
drag, startPoint x: 610, startPoint y: 717, endPoint x: 1050, endPoint y: 720, distance: 440.4
click at [1050, 727] on p "NotebookLM trả về kết quả rất chi tiết từ nhiều nguồn khác nhau" at bounding box center [839, 743] width 596 height 32
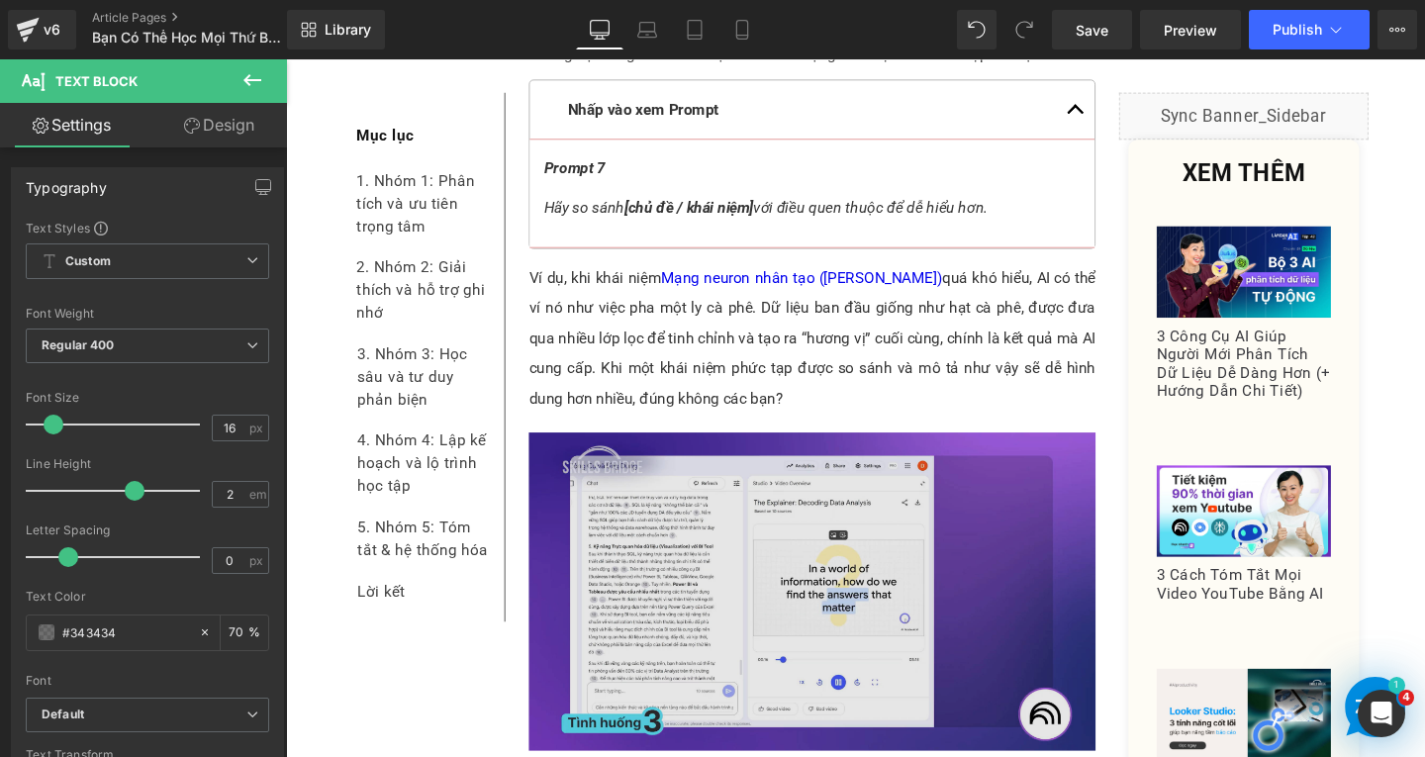
scroll to position [8654, 0]
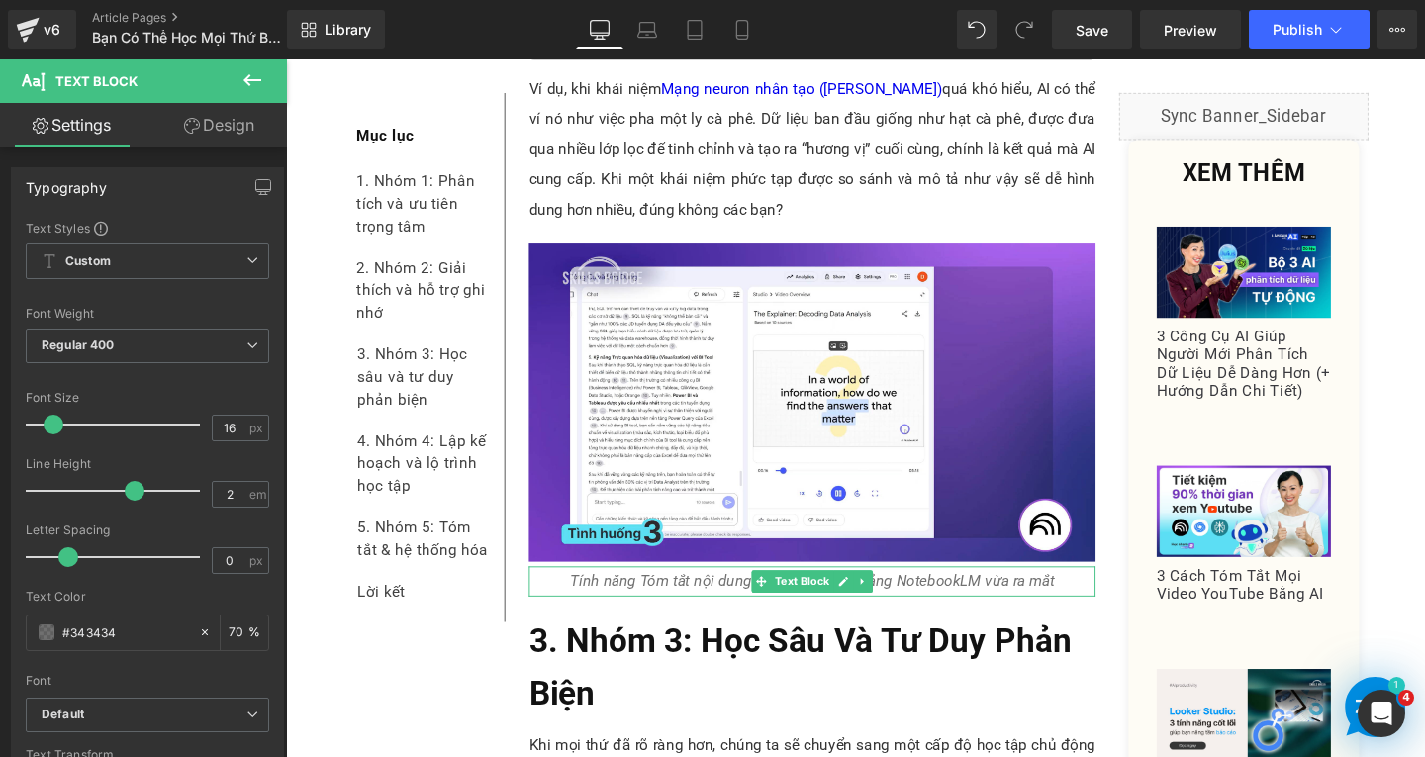
click at [932, 599] on icon "Tính năng Tóm tắt nội dung bằng video bài giảng NotebookLM vừa ra mắt" at bounding box center [839, 608] width 509 height 19
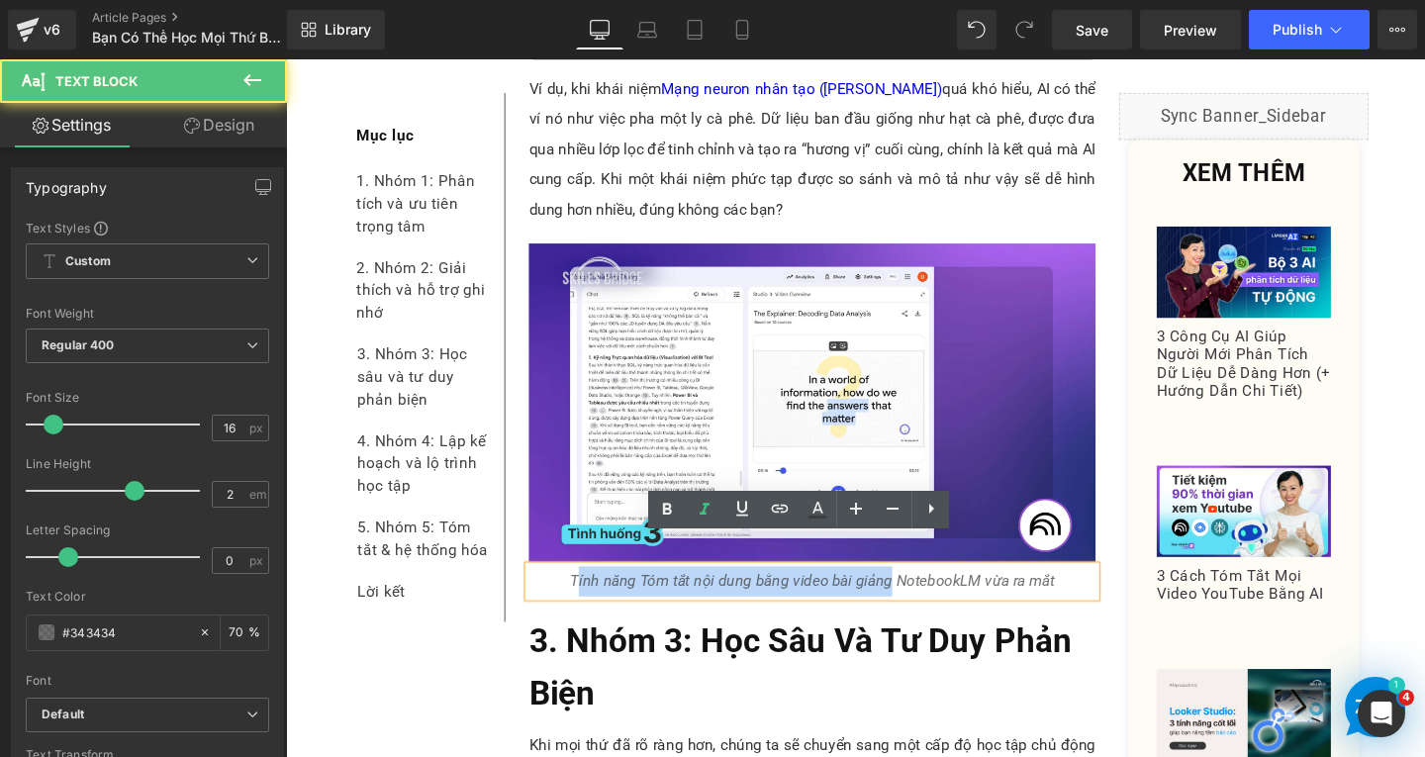
drag, startPoint x: 586, startPoint y: 574, endPoint x: 916, endPoint y: 585, distance: 329.8
click at [916, 599] on icon "Tính năng Tóm tắt nội dung bằng video bài giảng NotebookLM vừa ra mắt" at bounding box center [839, 608] width 509 height 19
click at [973, 599] on icon "Tính năng Tóm tắt nội dung bằng video bài giảng NotebookLM vừa ra mắt" at bounding box center [839, 608] width 509 height 19
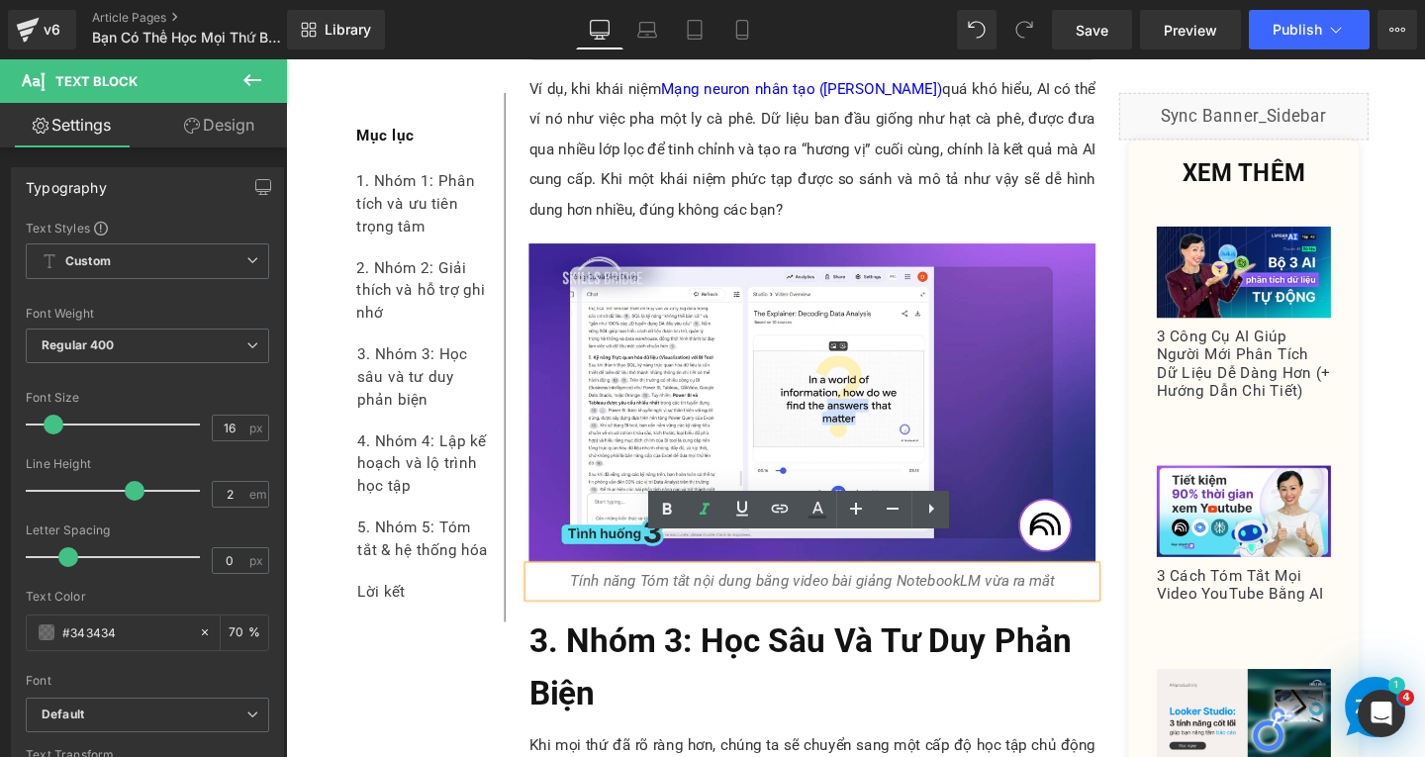
click at [585, 599] on icon "Tính năng Tóm tắt nội dung bằng video bài giảng NotebookLM vừa ra mắt" at bounding box center [839, 608] width 509 height 19
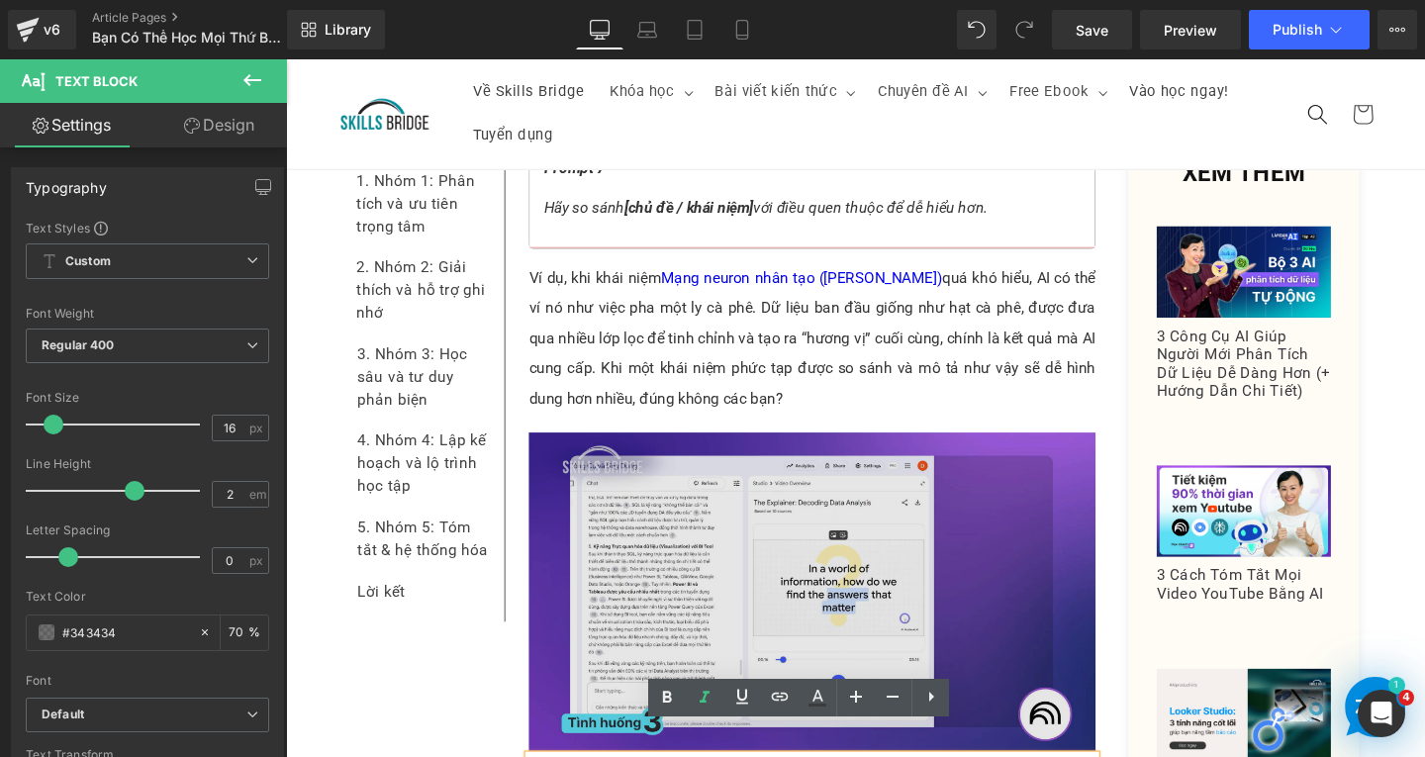
scroll to position [8555, 0]
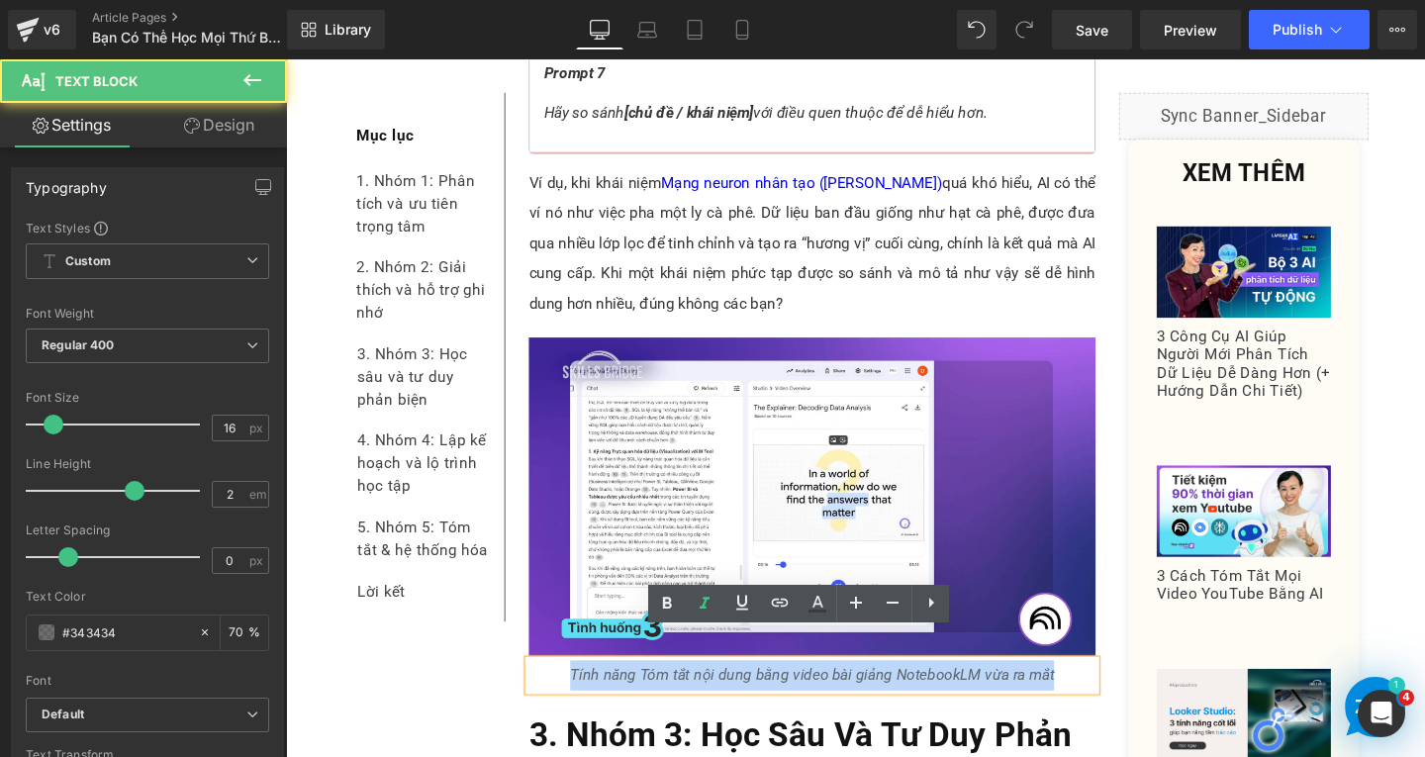
drag, startPoint x: 577, startPoint y: 676, endPoint x: 1111, endPoint y: 670, distance: 534.5
click at [1111, 692] on p "Tính năng Tóm tắt nội dung bằng video bài giảng NotebookLM vừa ra mắt" at bounding box center [839, 708] width 596 height 32
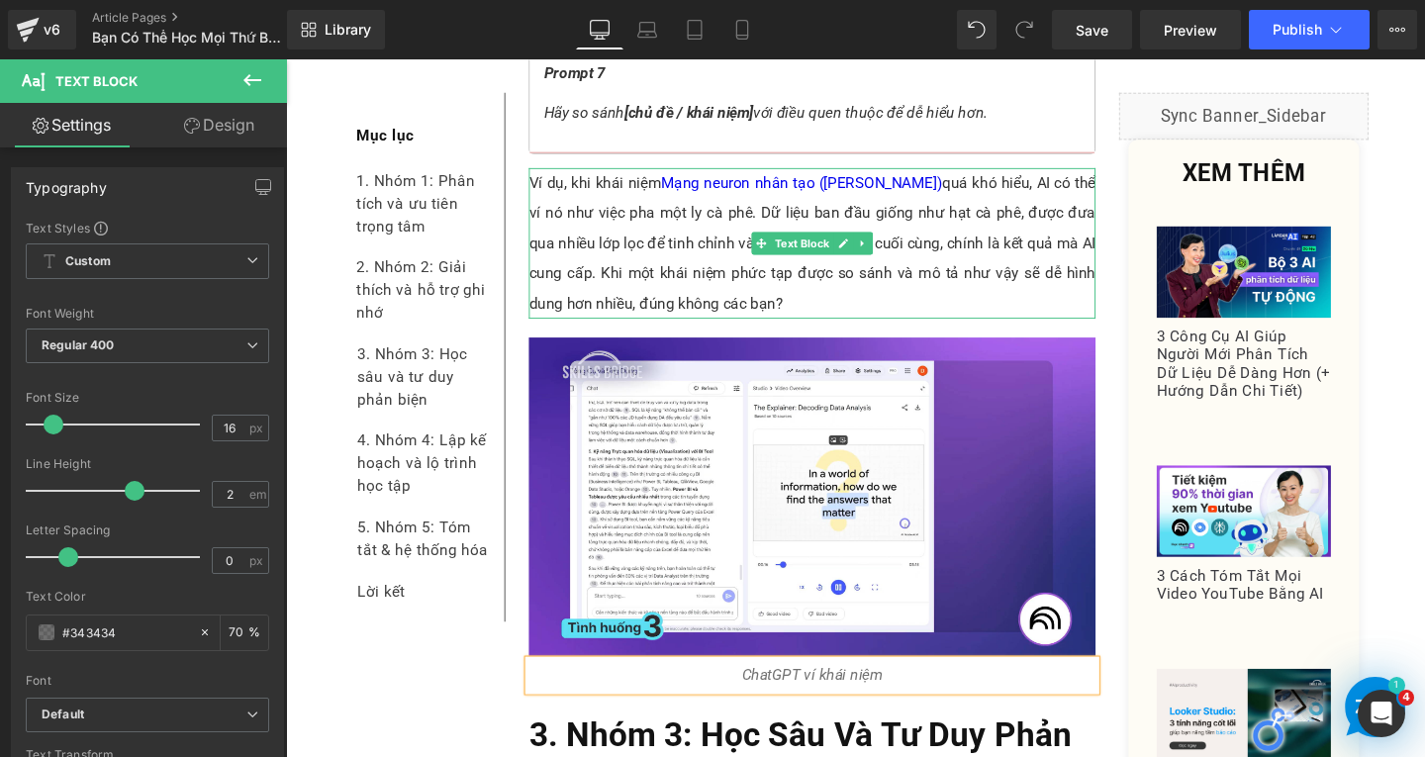
click at [796, 189] on p "Ví dụ, khi khái niệm Mạng neuron nhân tạo (ANN) quá khó hiểu, AI có thể ví nó n…" at bounding box center [839, 253] width 596 height 158
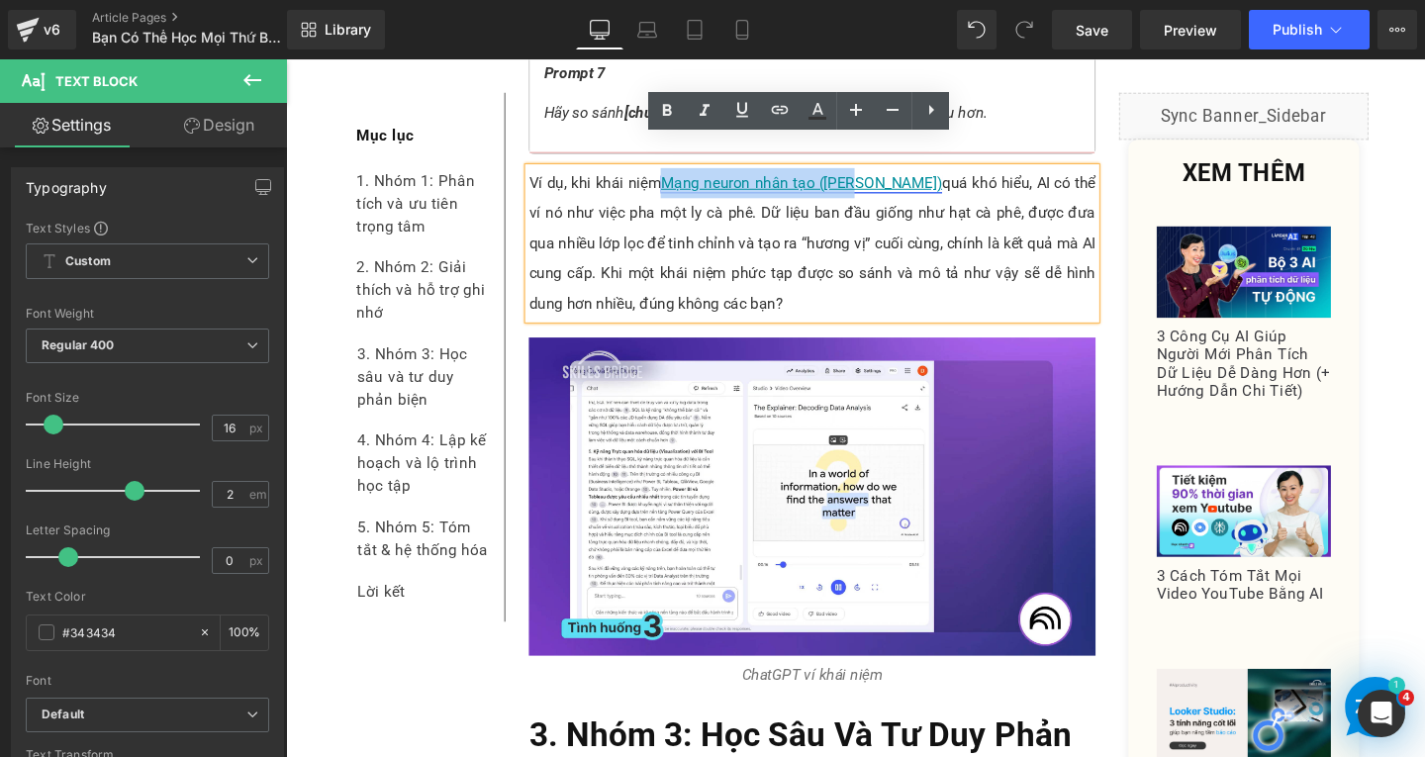
drag, startPoint x: 680, startPoint y: 155, endPoint x: 887, endPoint y: 149, distance: 206.9
click at [887, 180] on link "Mạng neuron nhân tạo ([PERSON_NAME])" at bounding box center [828, 189] width 296 height 19
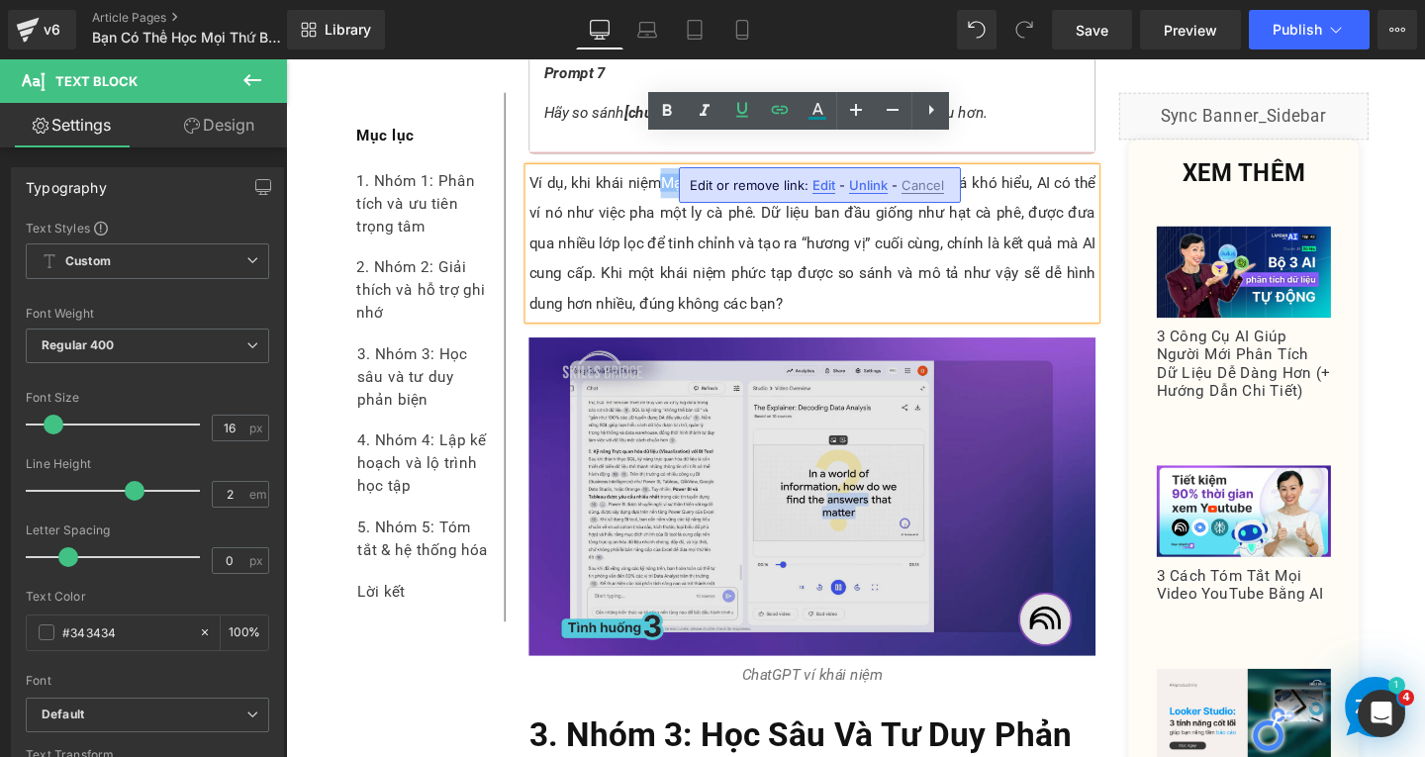
copy link "Mạng neuron nhân tạo ([PERSON_NAME])"
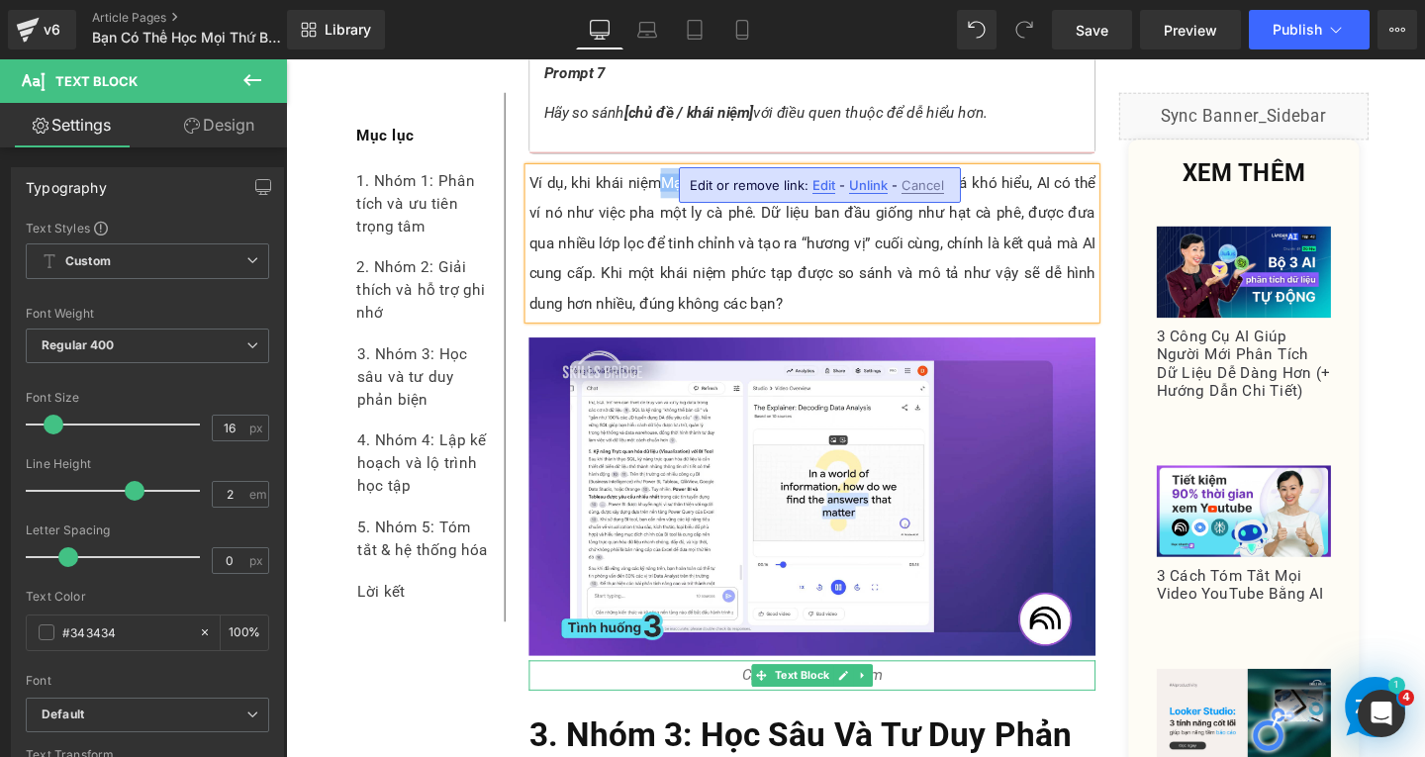
click at [945, 692] on p "ChatGPT ví khái niệm" at bounding box center [839, 708] width 596 height 32
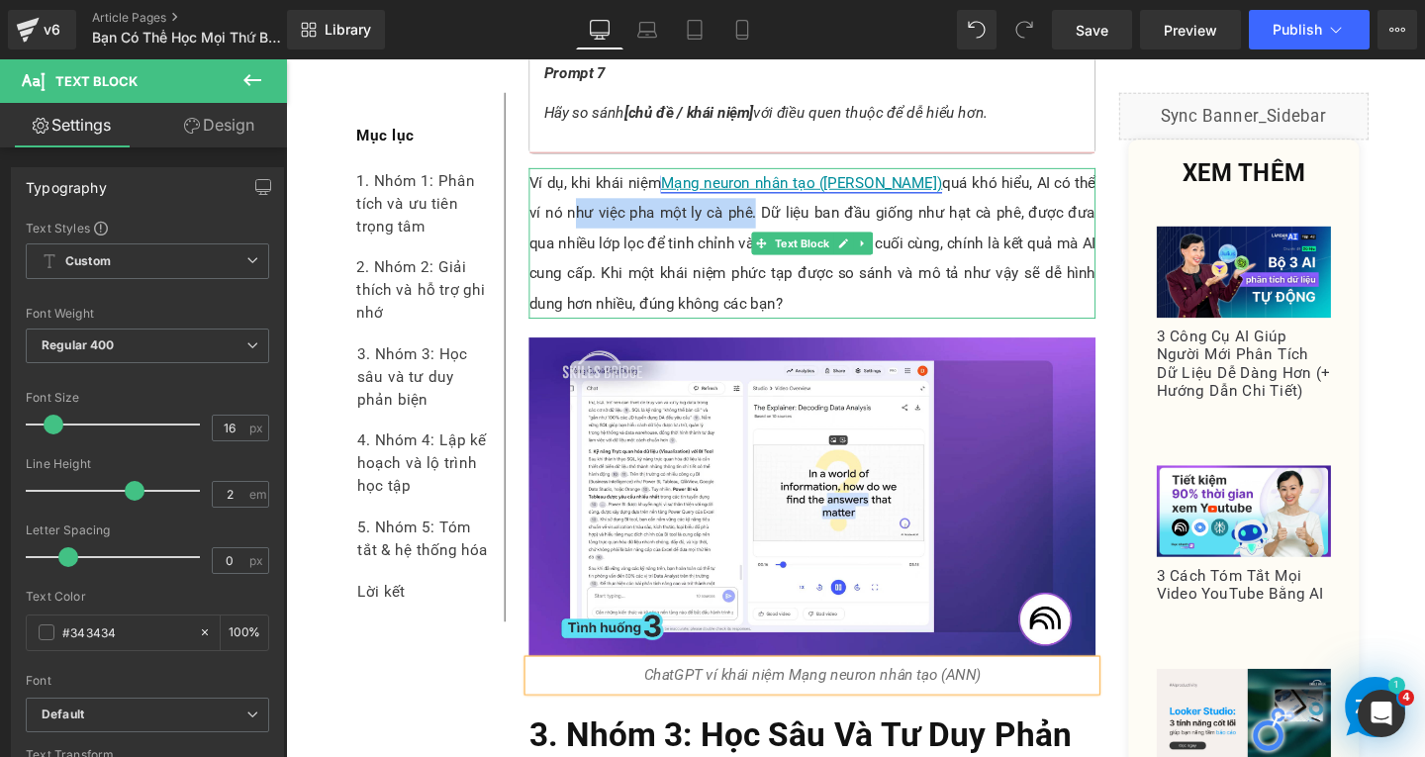
drag, startPoint x: 1102, startPoint y: 158, endPoint x: 773, endPoint y: 165, distance: 328.7
click at [696, 185] on p "Ví dụ, khi khái niệm Mạng neuron nhân tạo (ANN) quá khó hiểu, AI có thể ví nó n…" at bounding box center [839, 253] width 596 height 158
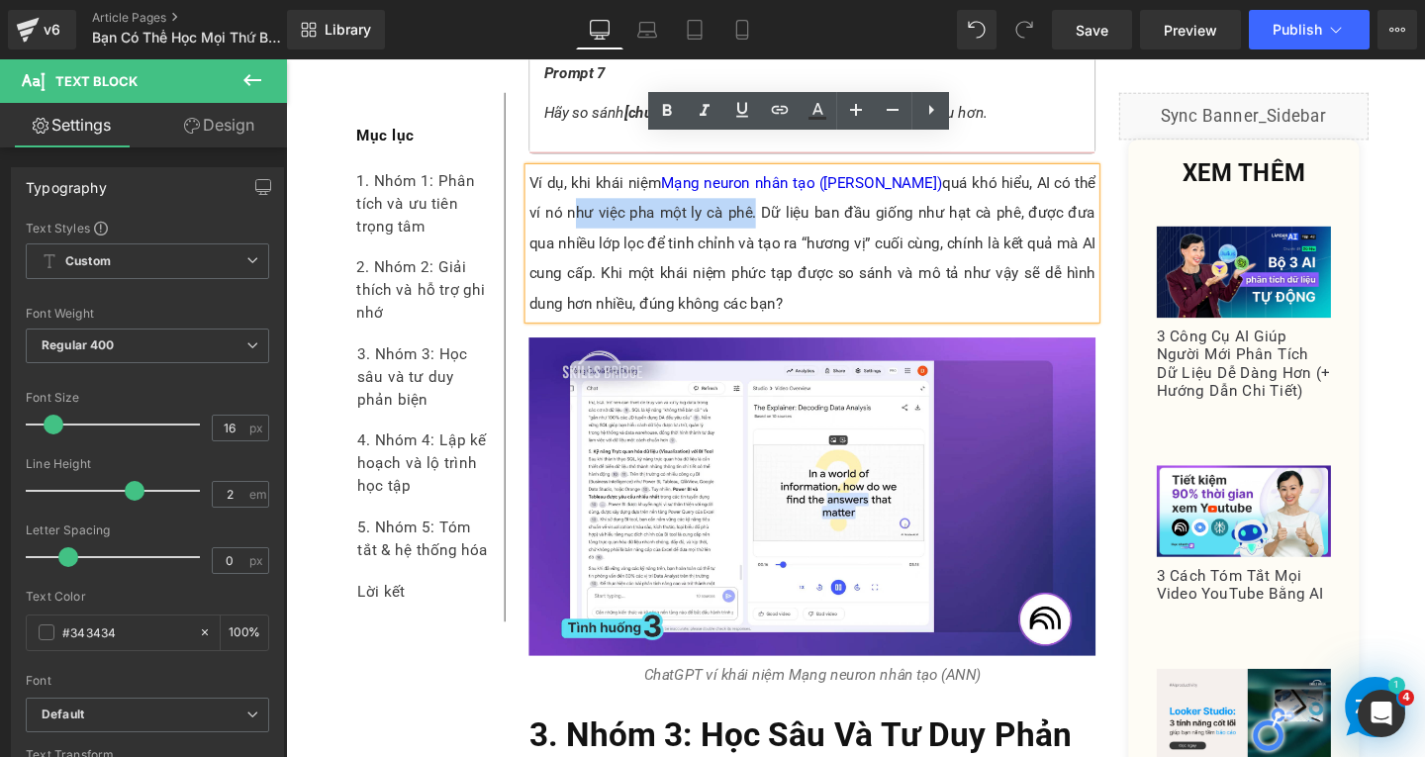
copy p "như việc pha một ly cà phê"
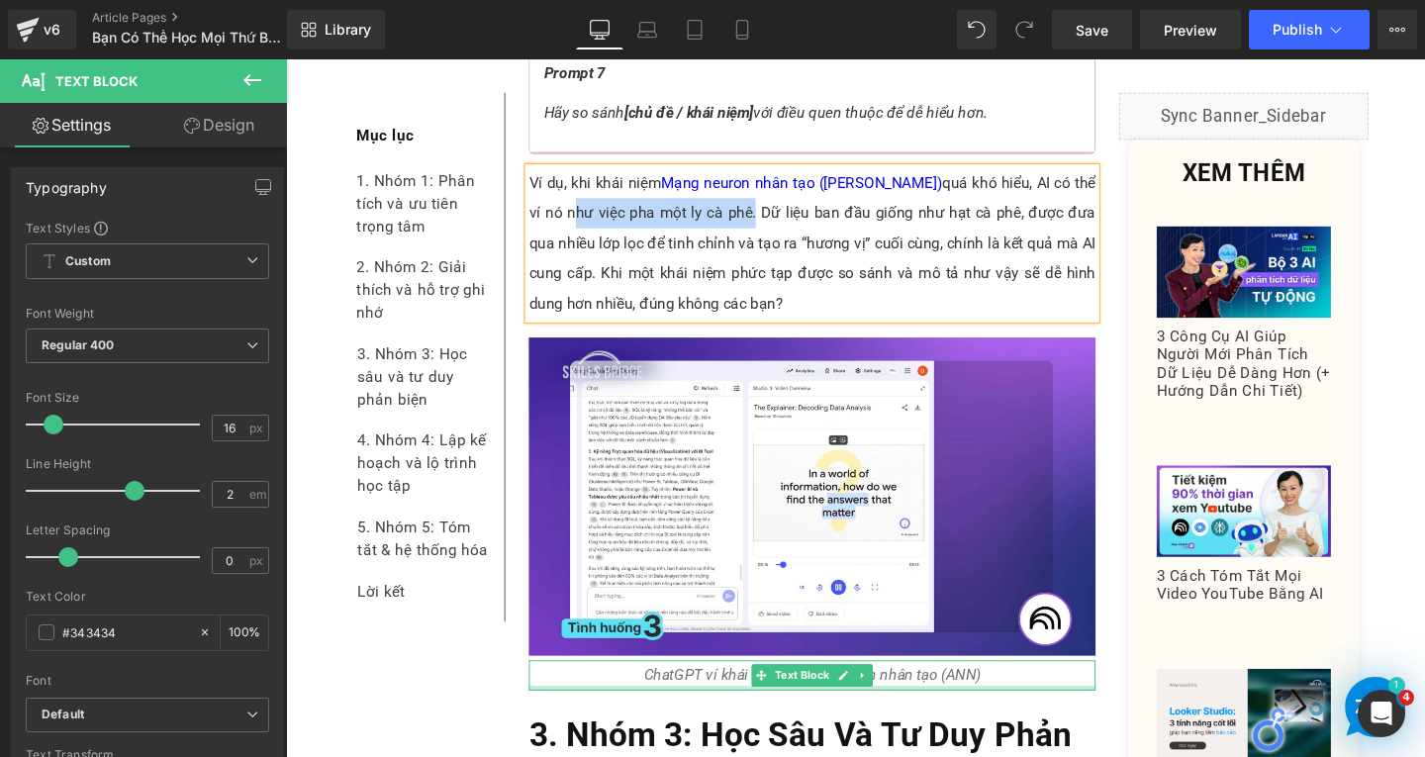
click at [1024, 692] on p "ChatGPT ví khái niệm Mạng neuron nhân tạo (ANN)" at bounding box center [839, 708] width 596 height 32
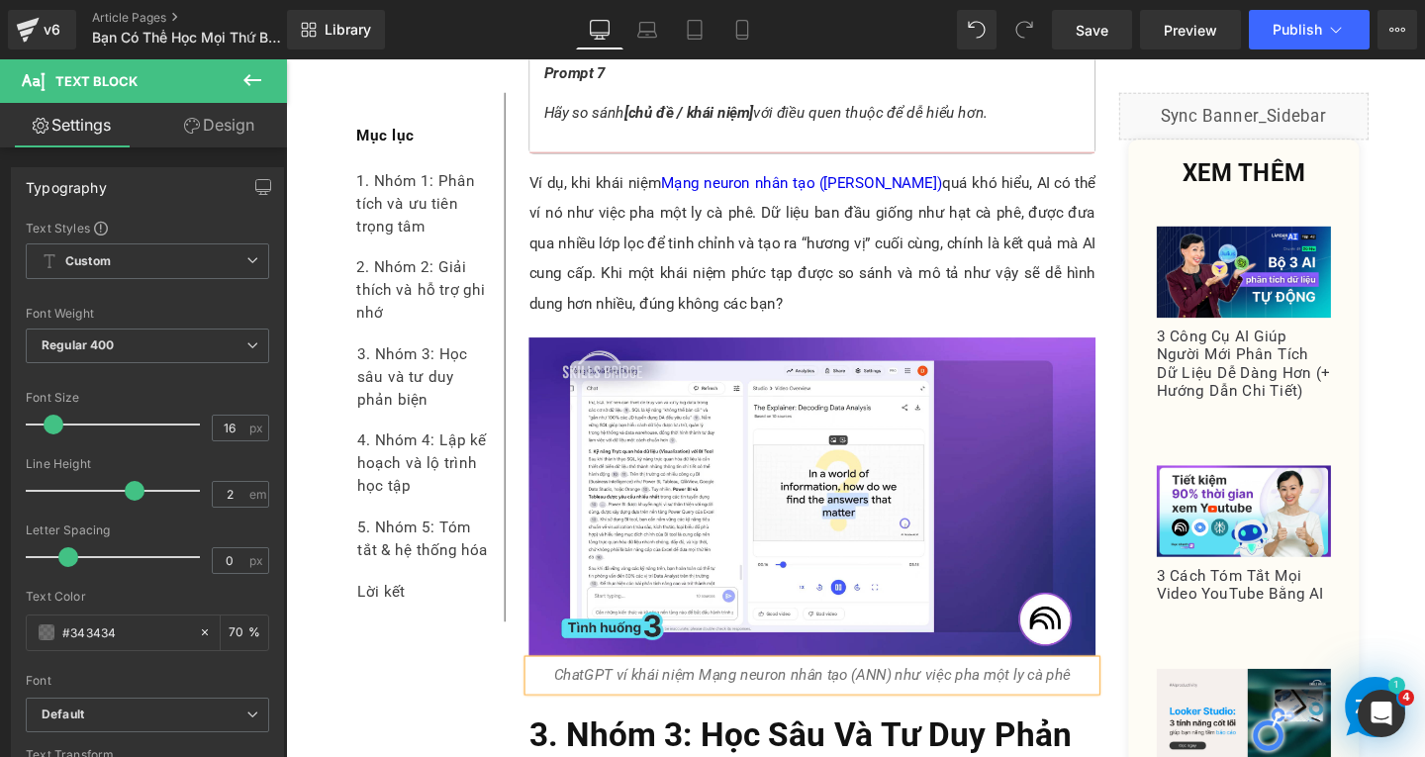
click at [979, 698] on icon "ChatGPT ví khái niệm Mạng neuron nhân tạo (ANN) như việc pha một ly cà phê" at bounding box center [839, 707] width 543 height 19
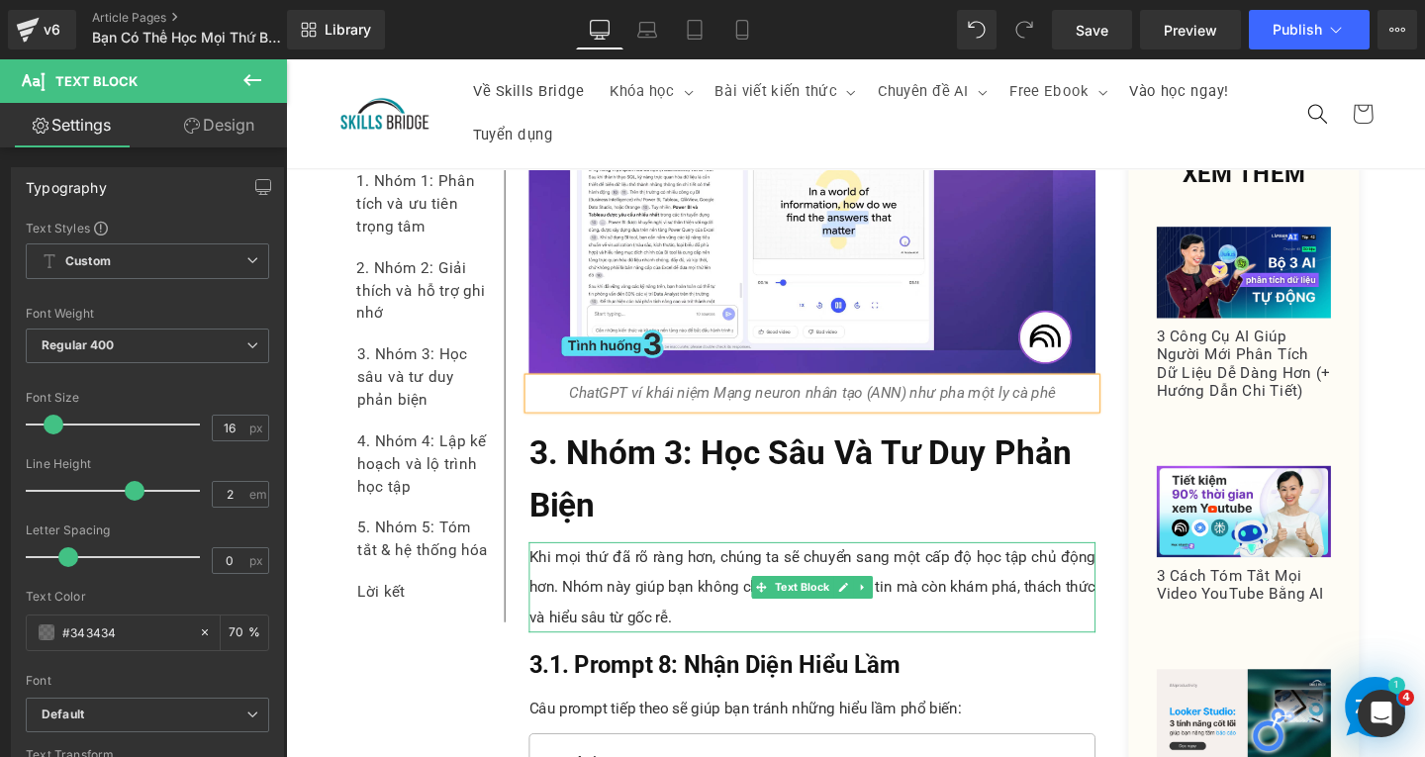
scroll to position [8654, 0]
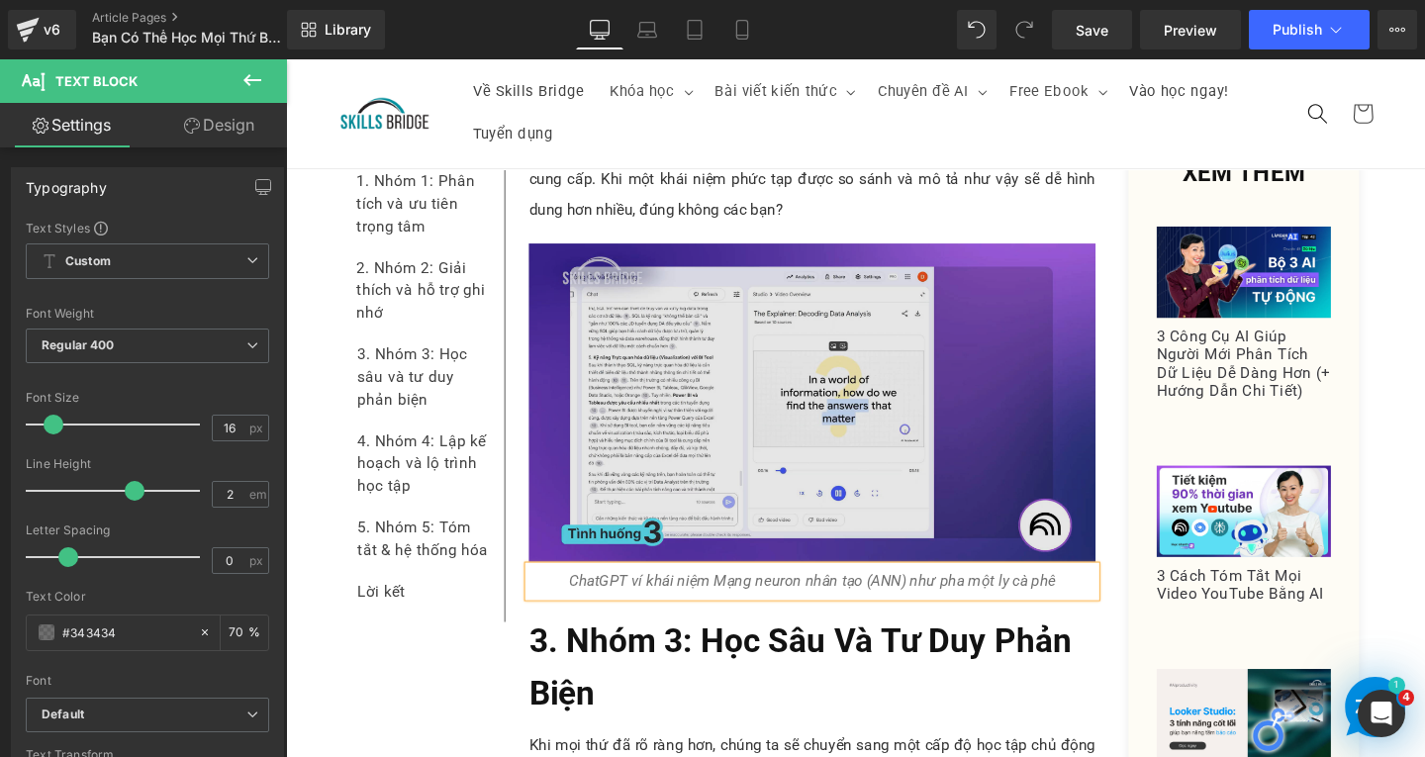
click at [819, 446] on img at bounding box center [839, 420] width 596 height 335
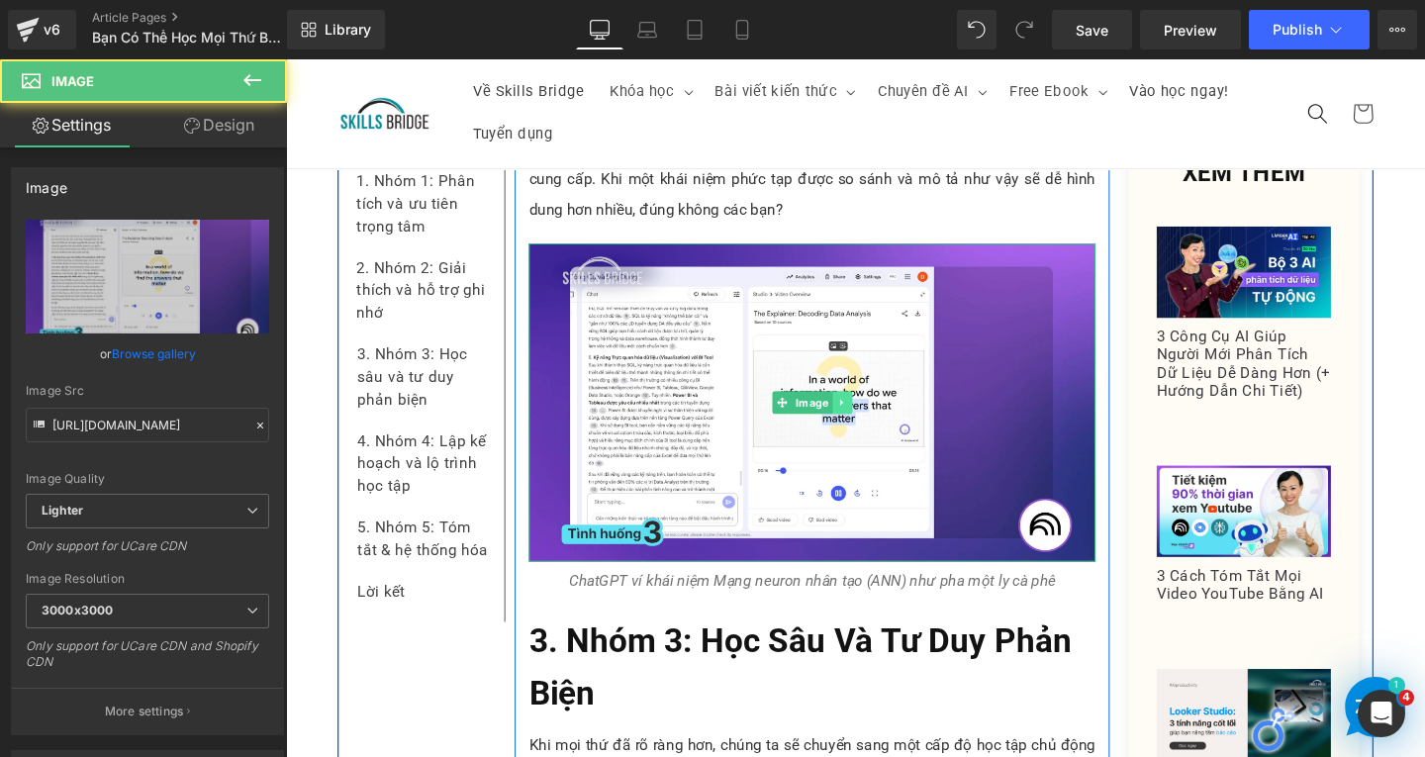
click at [868, 415] on icon at bounding box center [870, 421] width 11 height 12
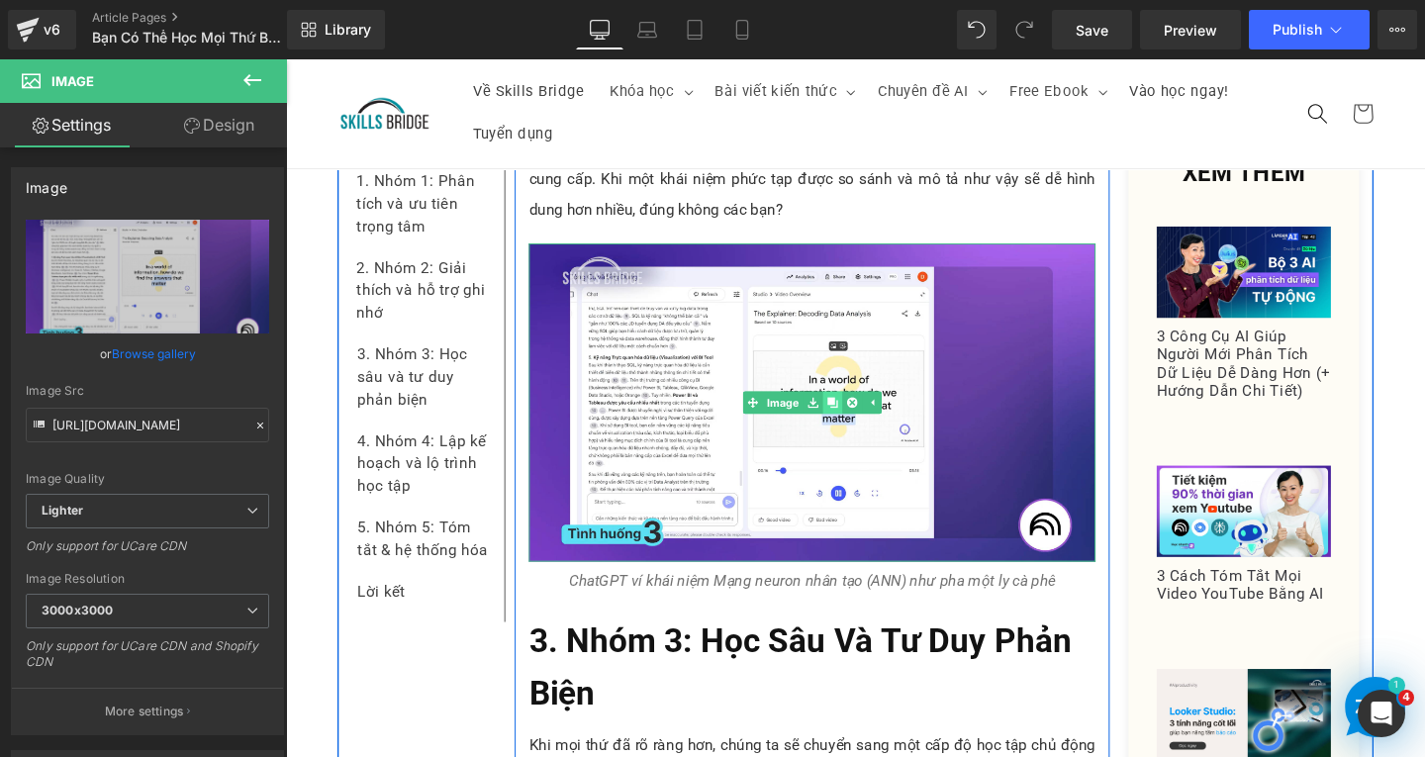
click at [858, 409] on link at bounding box center [860, 421] width 21 height 24
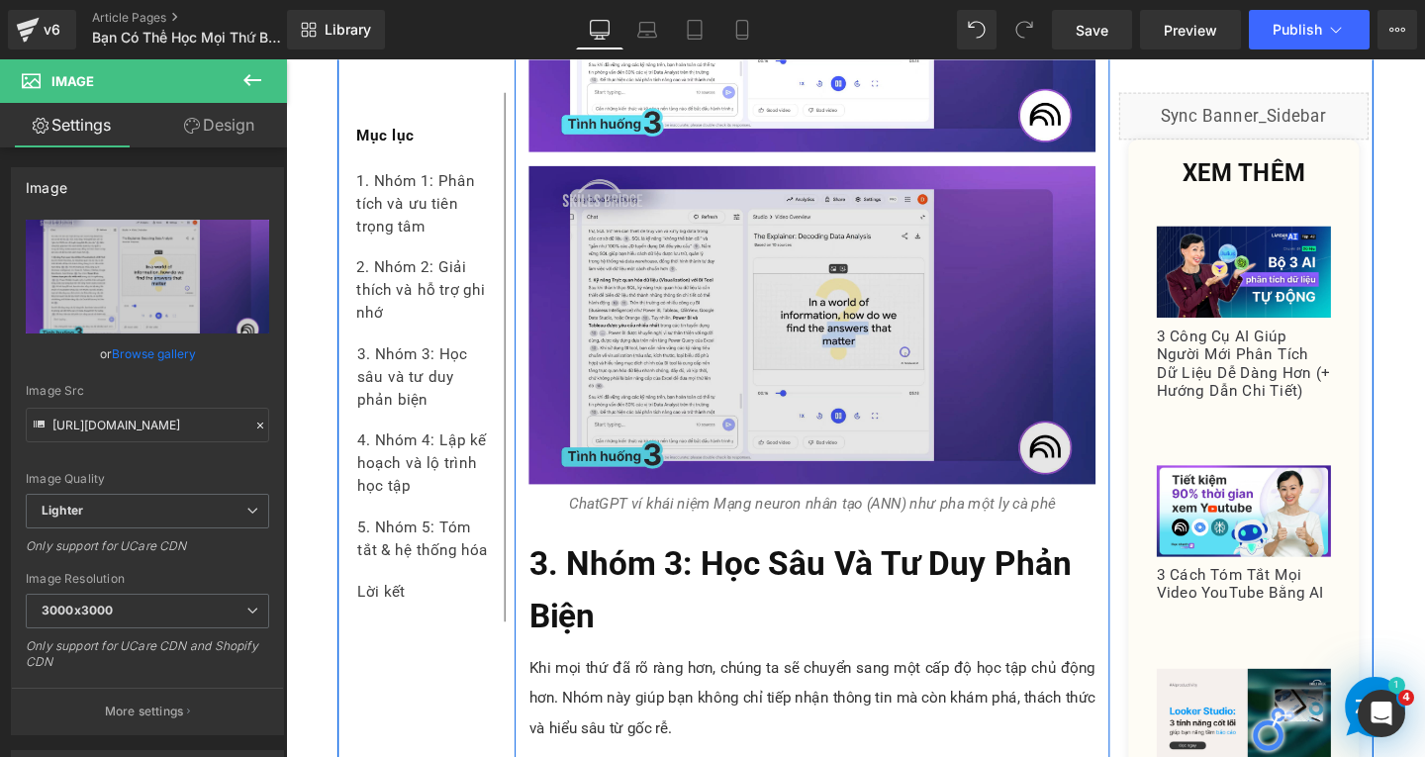
scroll to position [9087, 0]
click at [845, 368] on img at bounding box center [839, 337] width 596 height 335
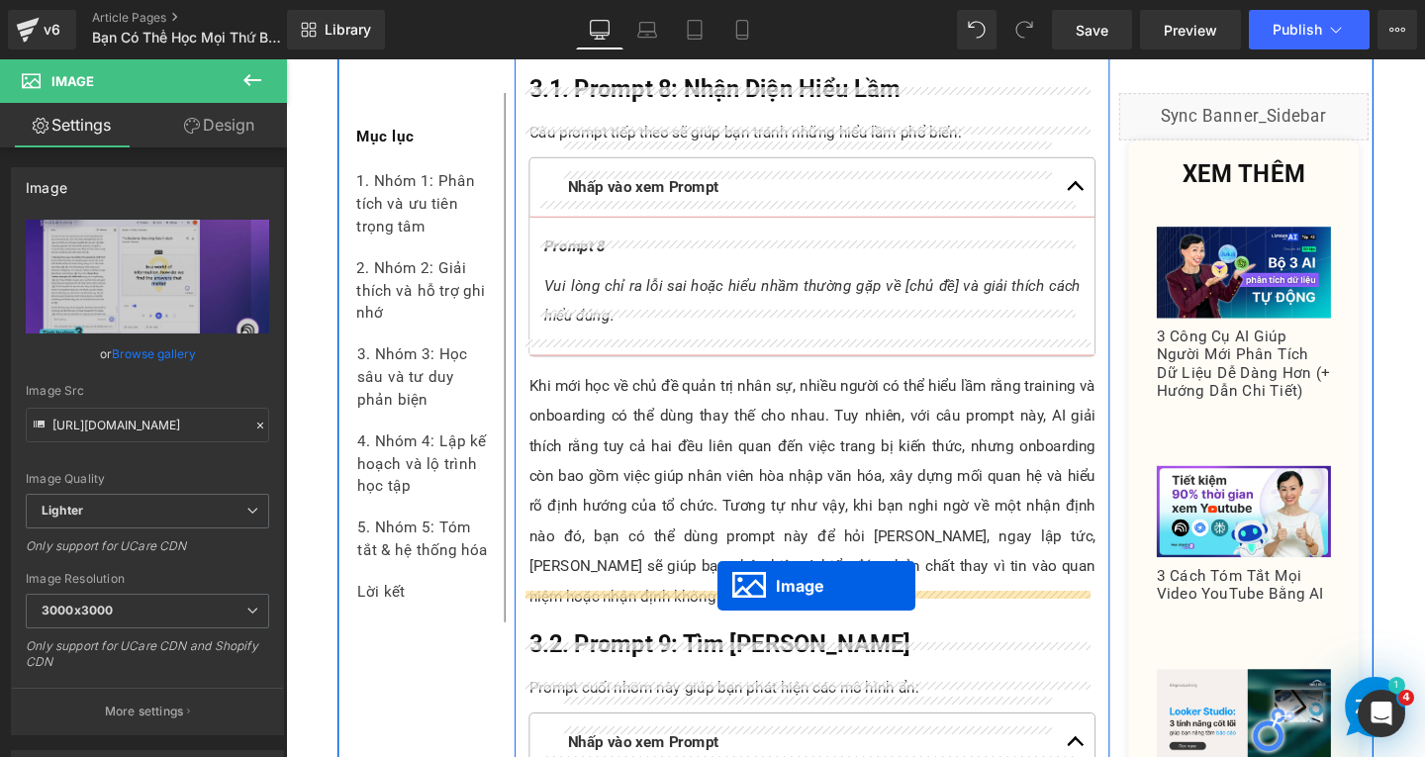
drag, startPoint x: 804, startPoint y: 310, endPoint x: 739, endPoint y: 613, distance: 309.6
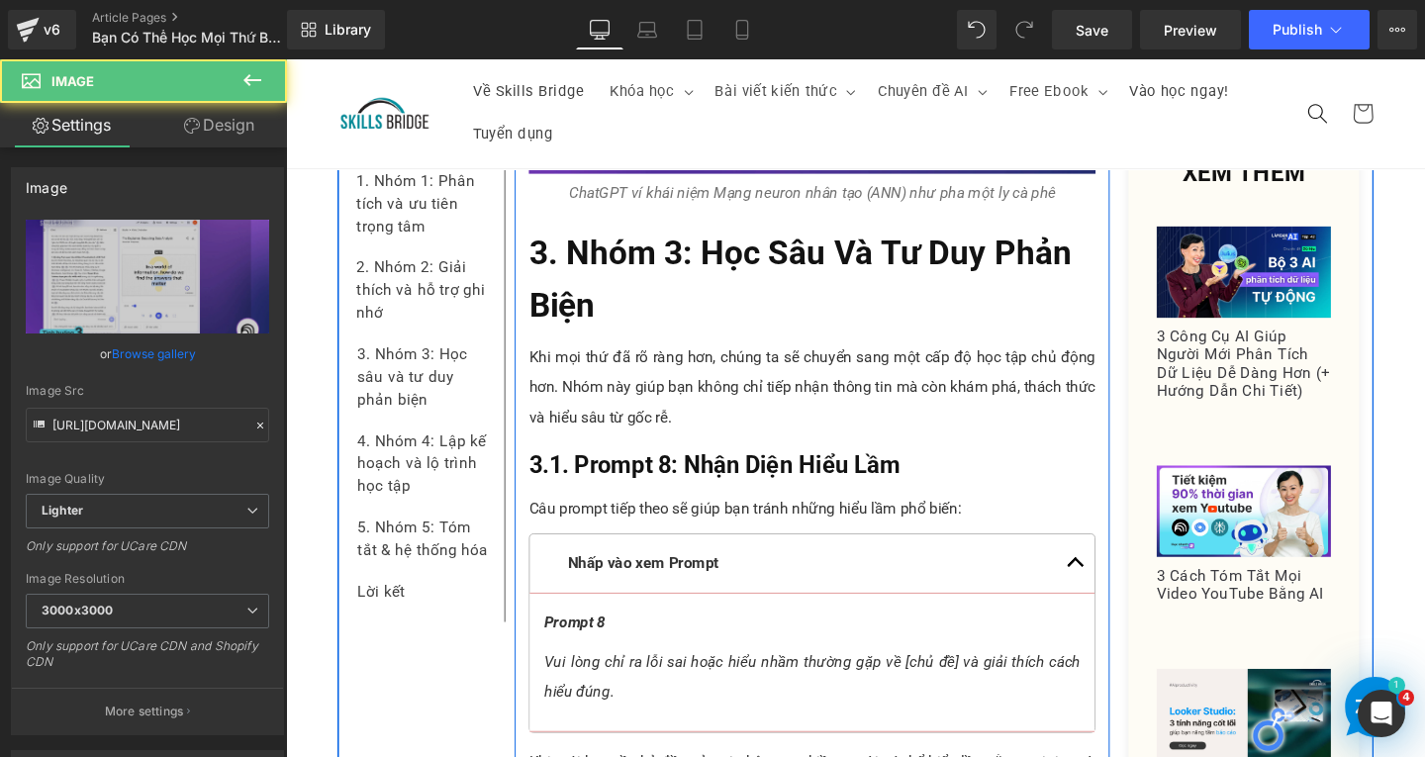
scroll to position [8567, 0]
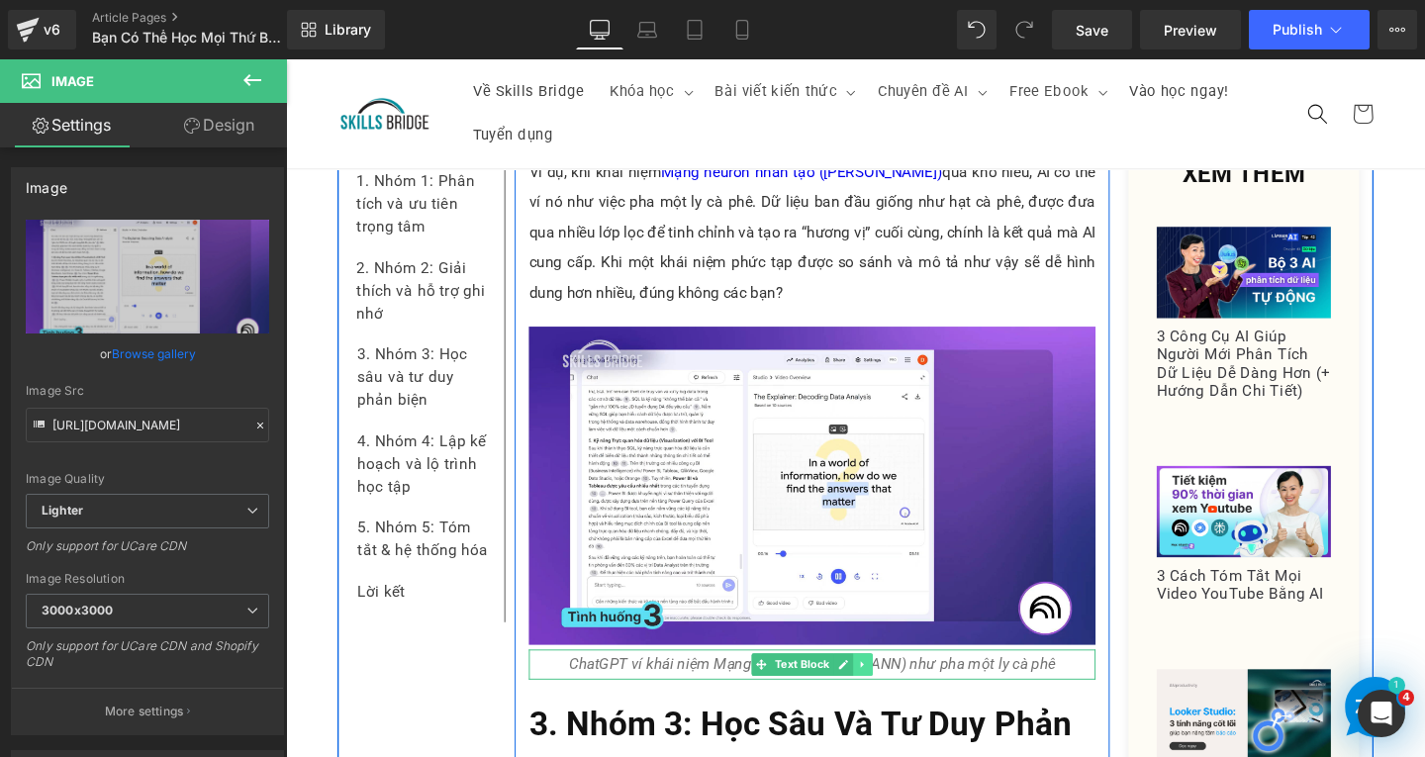
click at [885, 684] on link at bounding box center [893, 696] width 21 height 24
click at [877, 690] on icon at bounding box center [882, 695] width 11 height 11
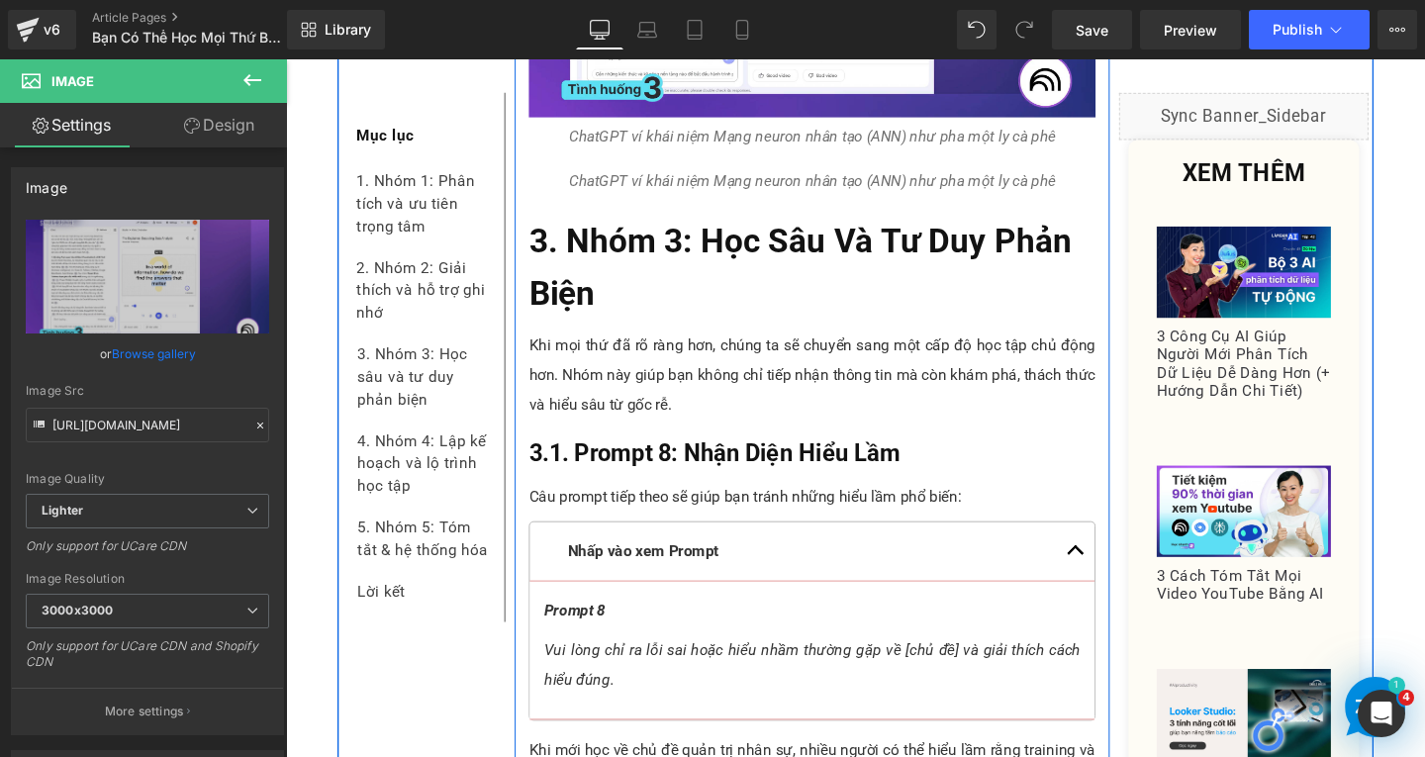
scroll to position [9123, 0]
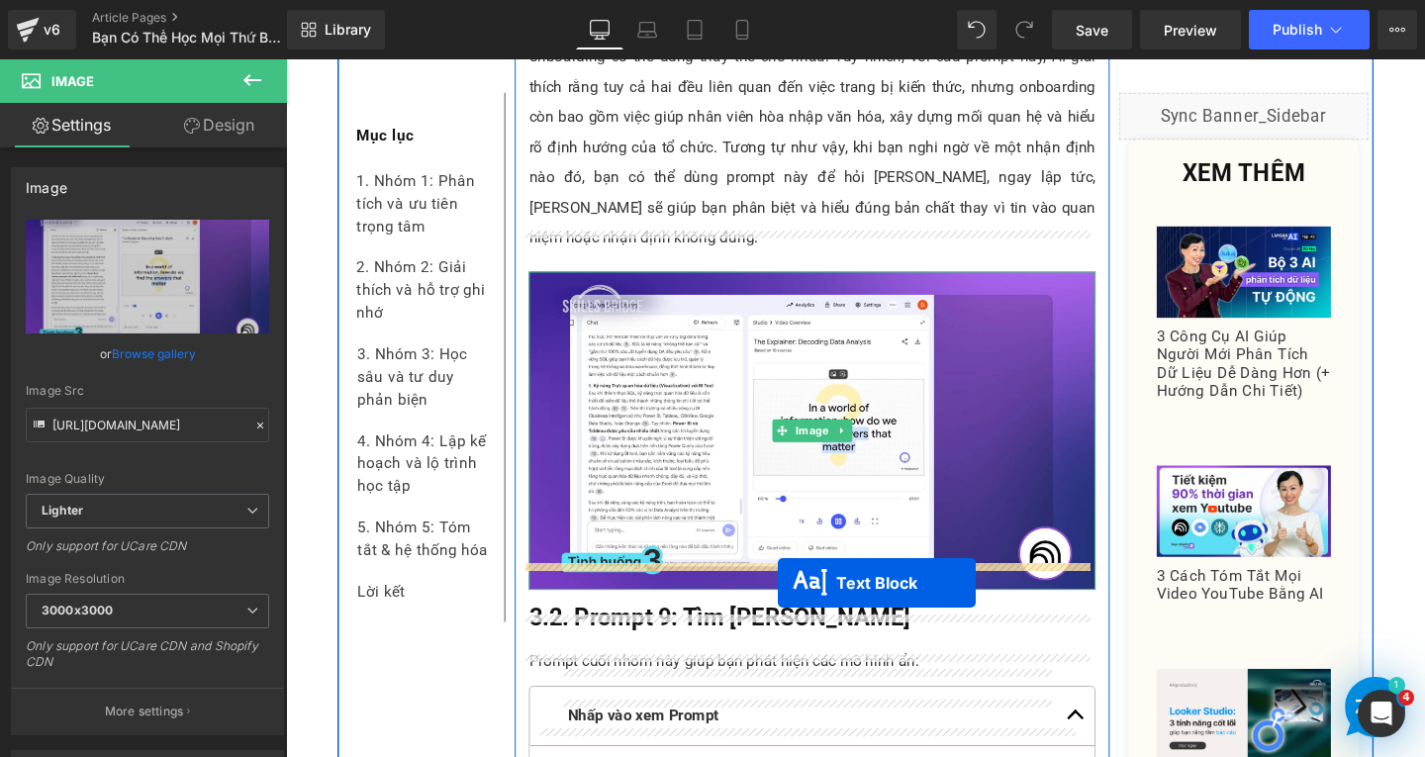
drag, startPoint x: 774, startPoint y: 153, endPoint x: 804, endPoint y: 610, distance: 457.2
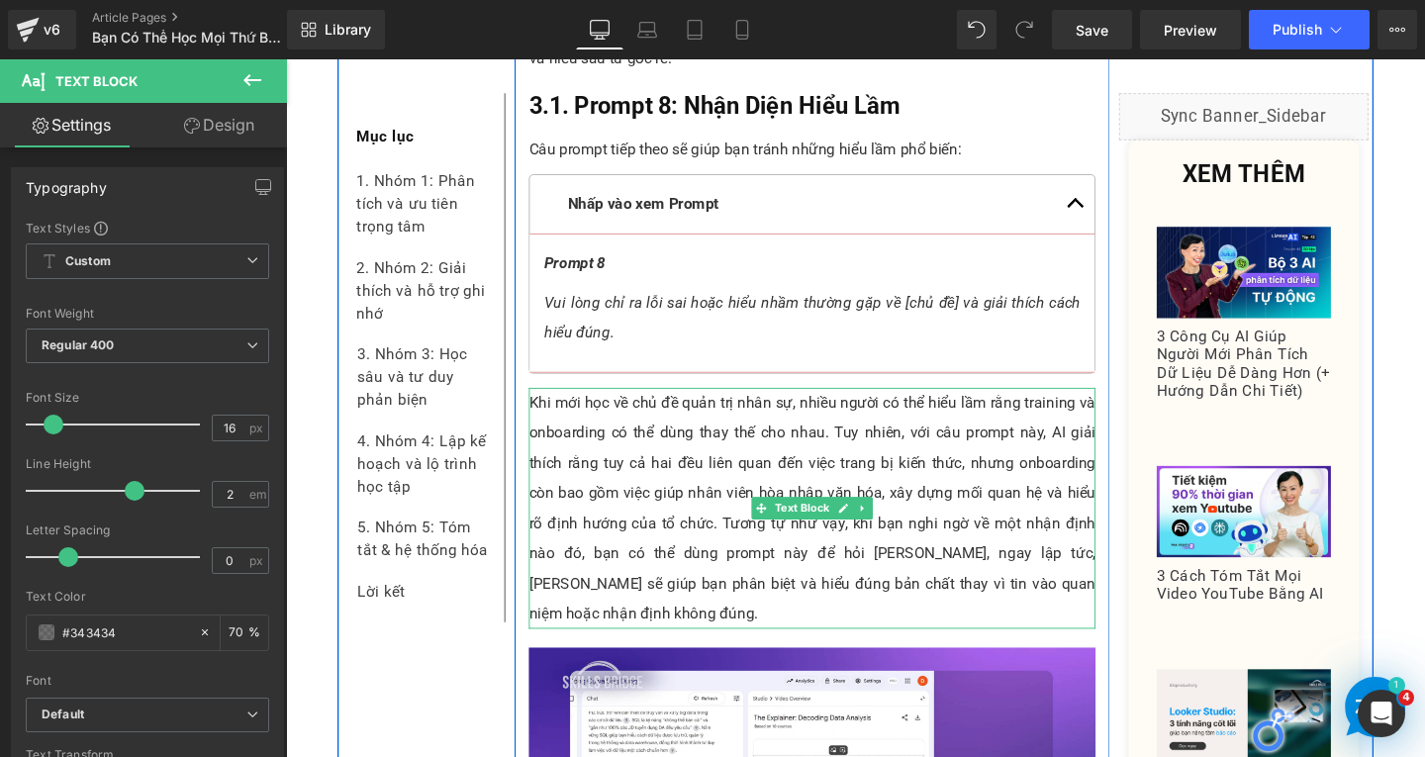
scroll to position [9737, 0]
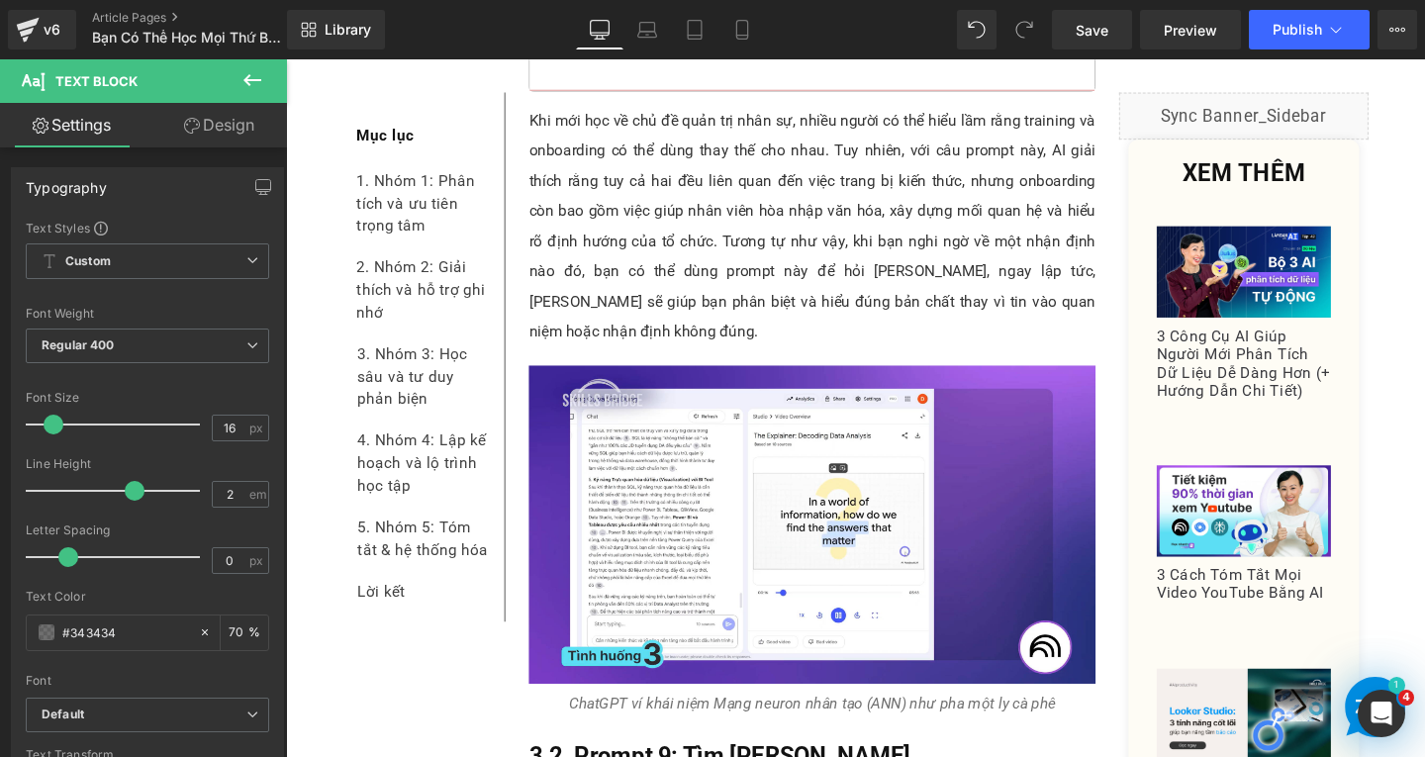
click at [725, 669] on div "Rendering Content" at bounding box center [713, 679] width 122 height 22
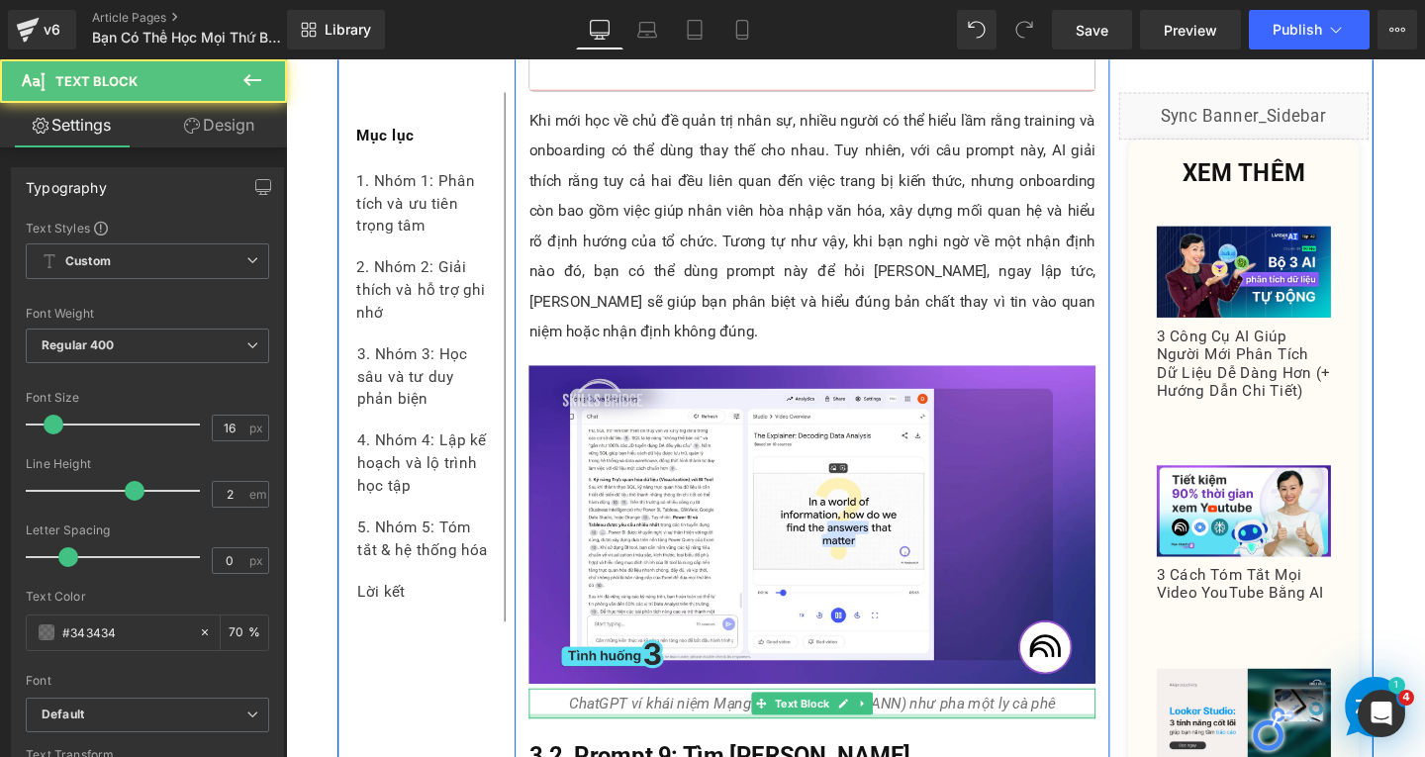
click at [685, 726] on icon "ChatGPT ví khái niệm Mạng neuron nhân tạo (ANN) như pha một ly cà phê" at bounding box center [840, 735] width 512 height 19
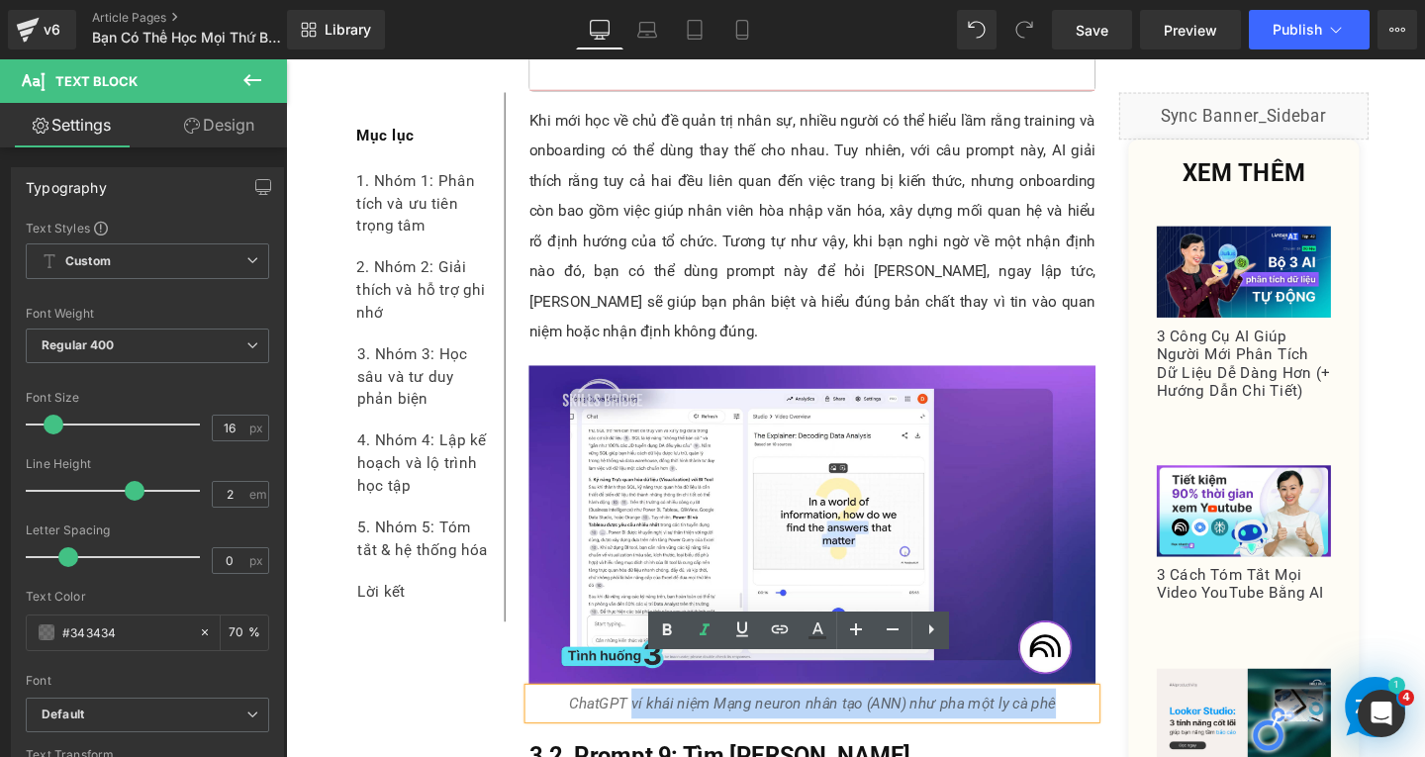
drag, startPoint x: 670, startPoint y: 706, endPoint x: 1090, endPoint y: 711, distance: 419.7
click at [1090, 721] on p "ChatGPT ví khái niệm Mạng neuron nhân tạo (ANN) như pha một ly cà phê" at bounding box center [839, 737] width 596 height 32
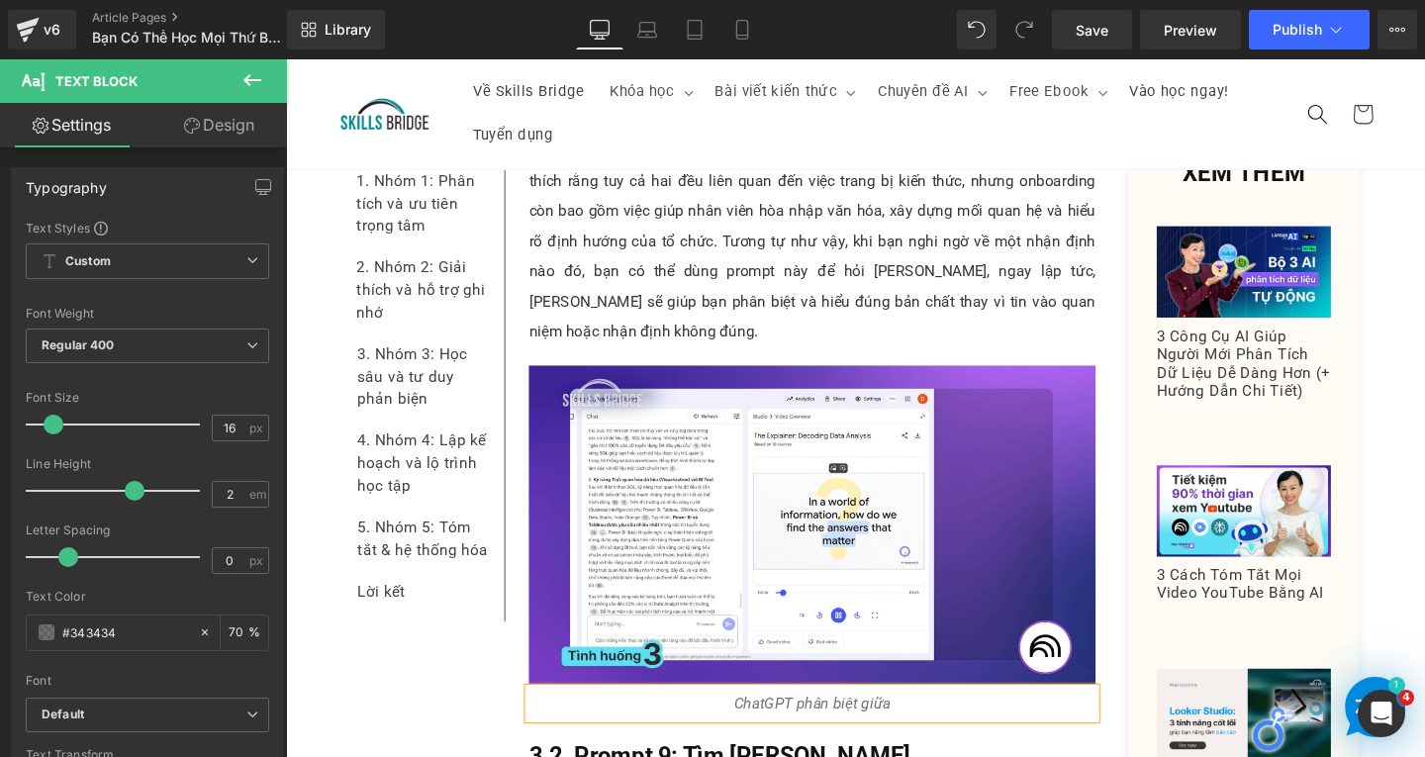
scroll to position [9539, 0]
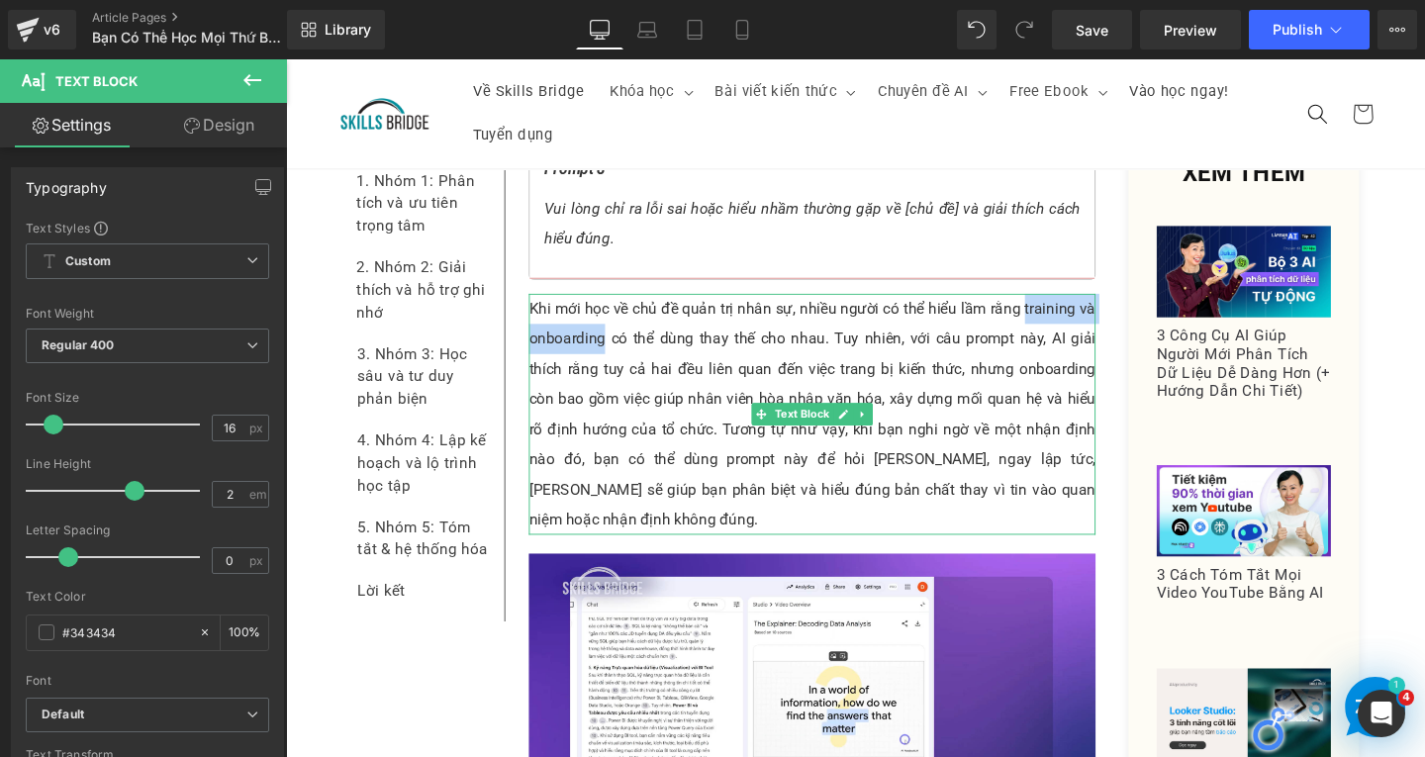
drag, startPoint x: 1054, startPoint y: 288, endPoint x: 613, endPoint y: 324, distance: 442.9
click at [613, 324] on p "Khi mới học về chủ đề quản trị nhân sự, nhiều người có thể hiểu lầm rằng traini…" at bounding box center [839, 432] width 596 height 253
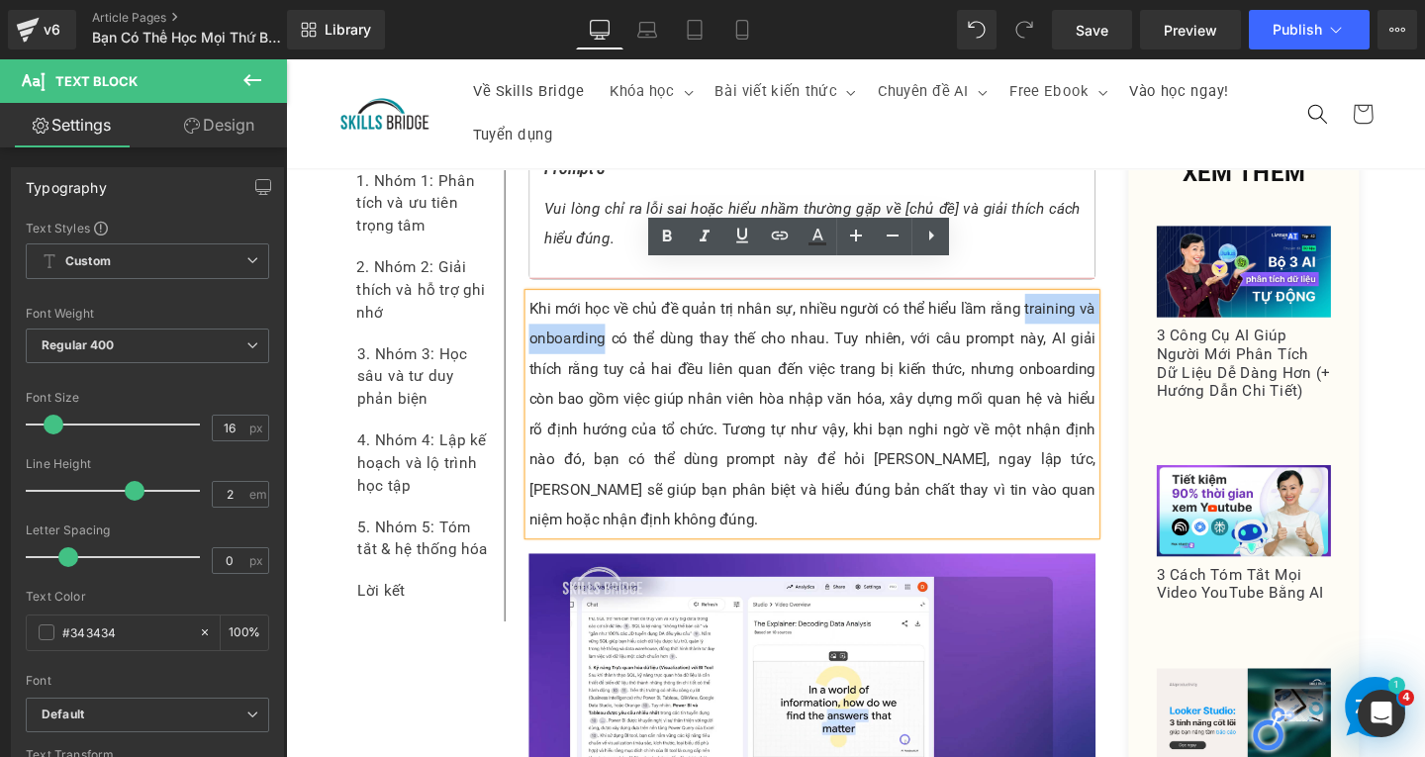
copy p "training và onboarding"
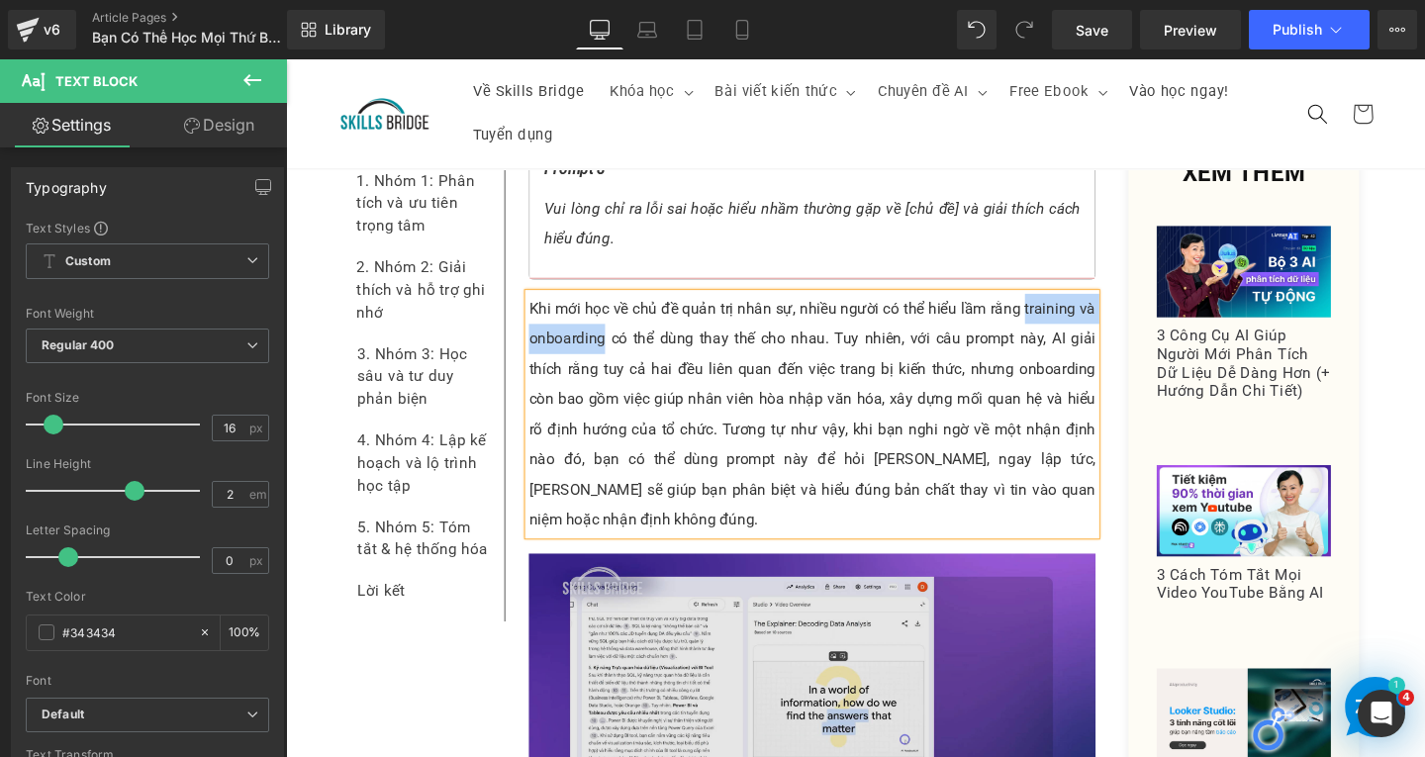
scroll to position [9737, 0]
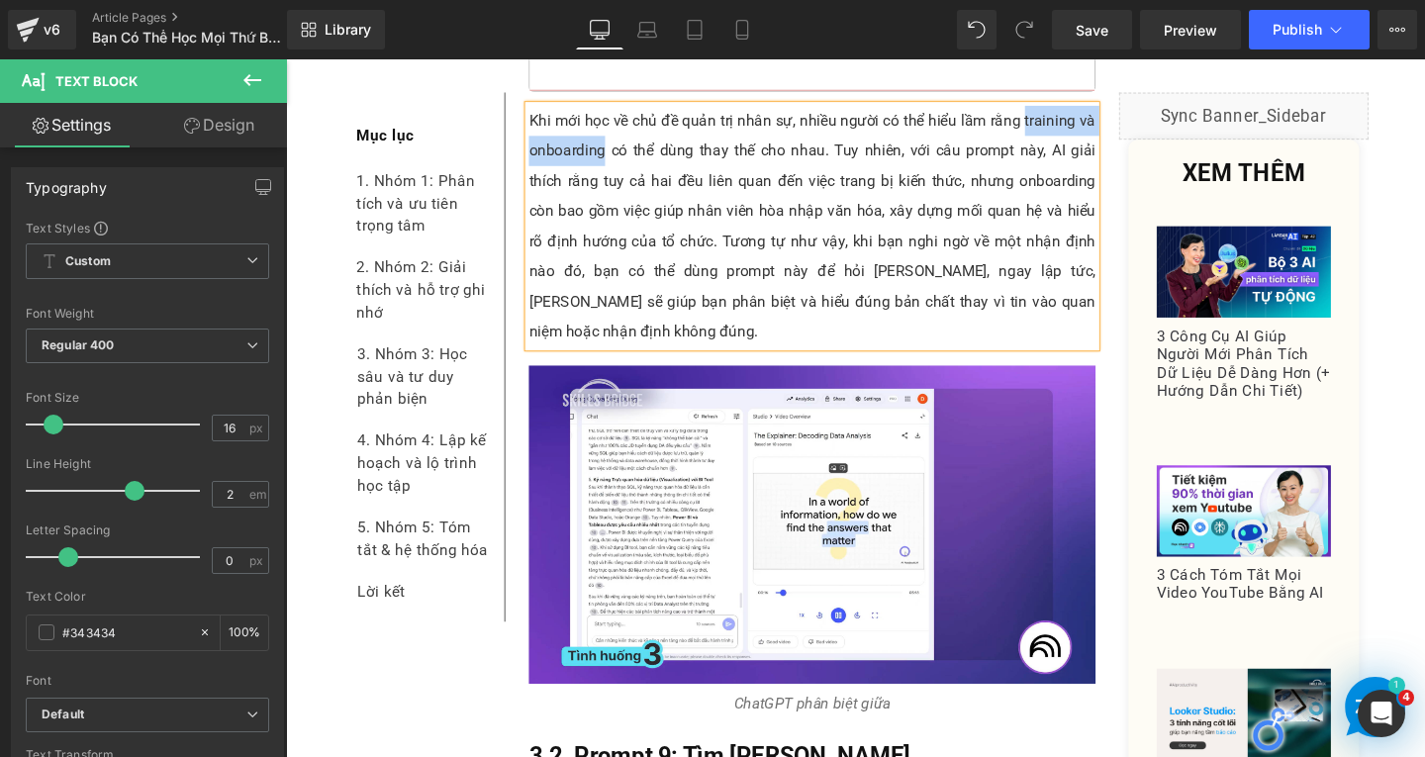
click at [966, 721] on p "ChatGPT phân biệt giữa" at bounding box center [839, 737] width 596 height 32
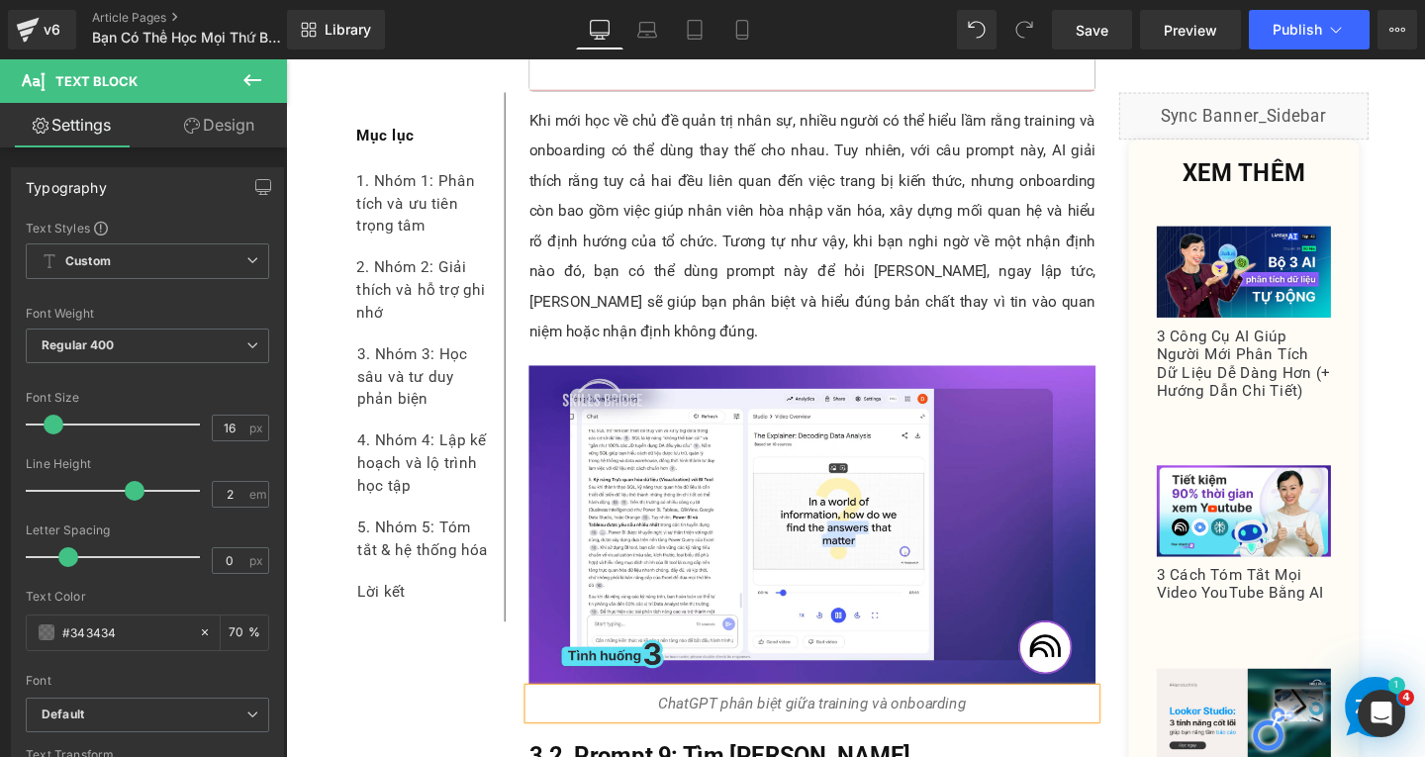
click at [892, 726] on icon "ChatGPT phân biệt giữa training và onboarding" at bounding box center [840, 735] width 324 height 19
click at [836, 726] on icon "ChatGPT phân biệt giữa training" và onboarding" at bounding box center [839, 735] width 329 height 19
click at [917, 726] on icon "ChatGPT phân biệt giữa "training" và onboarding" at bounding box center [840, 735] width 334 height 19
click at [1011, 721] on p "ChatGPT phân biệt giữa "training" và "onboarding" at bounding box center [839, 737] width 596 height 32
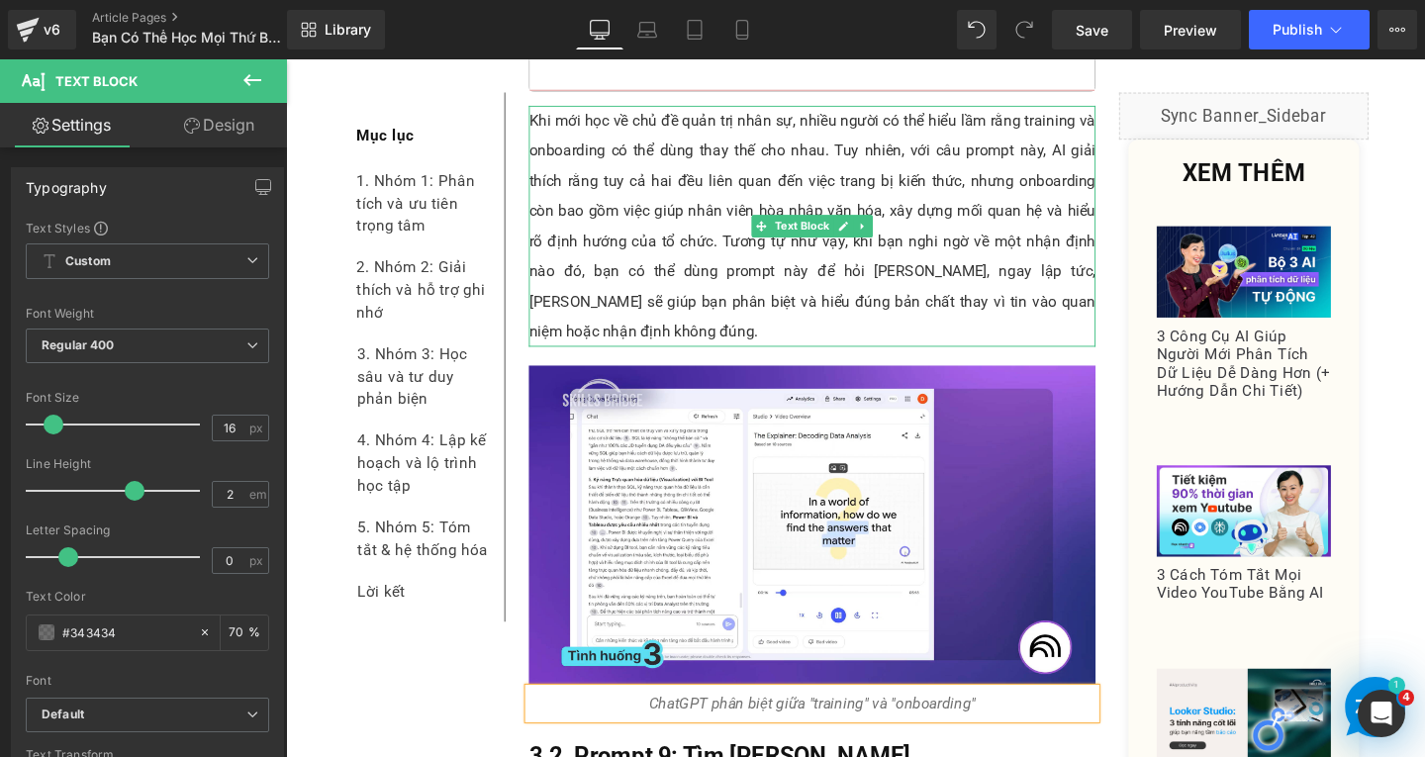
scroll to position [9539, 0]
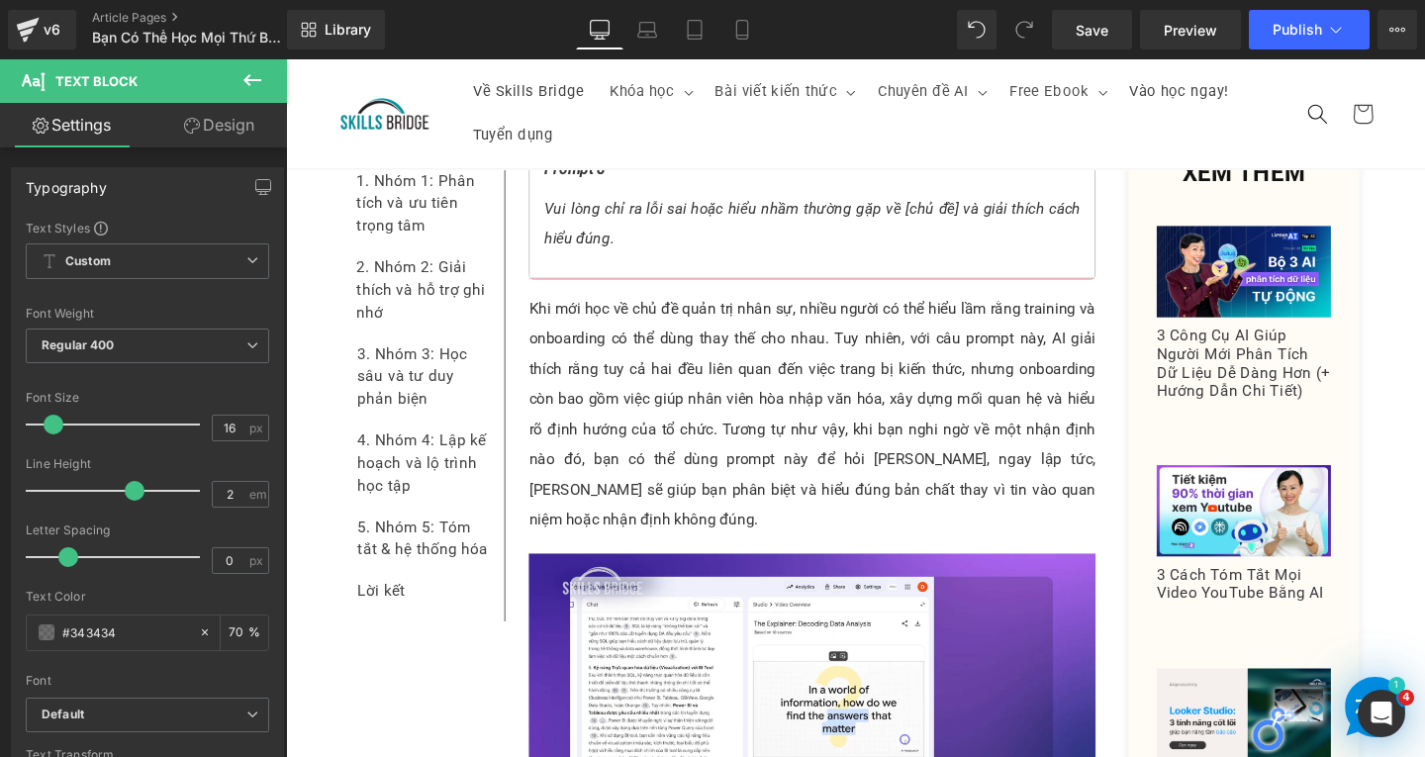
click at [1102, 306] on p "Khi mới học về chủ đề quản trị nhân sự, nhiều người có thể hiểu lầm rằng traini…" at bounding box center [839, 432] width 596 height 253
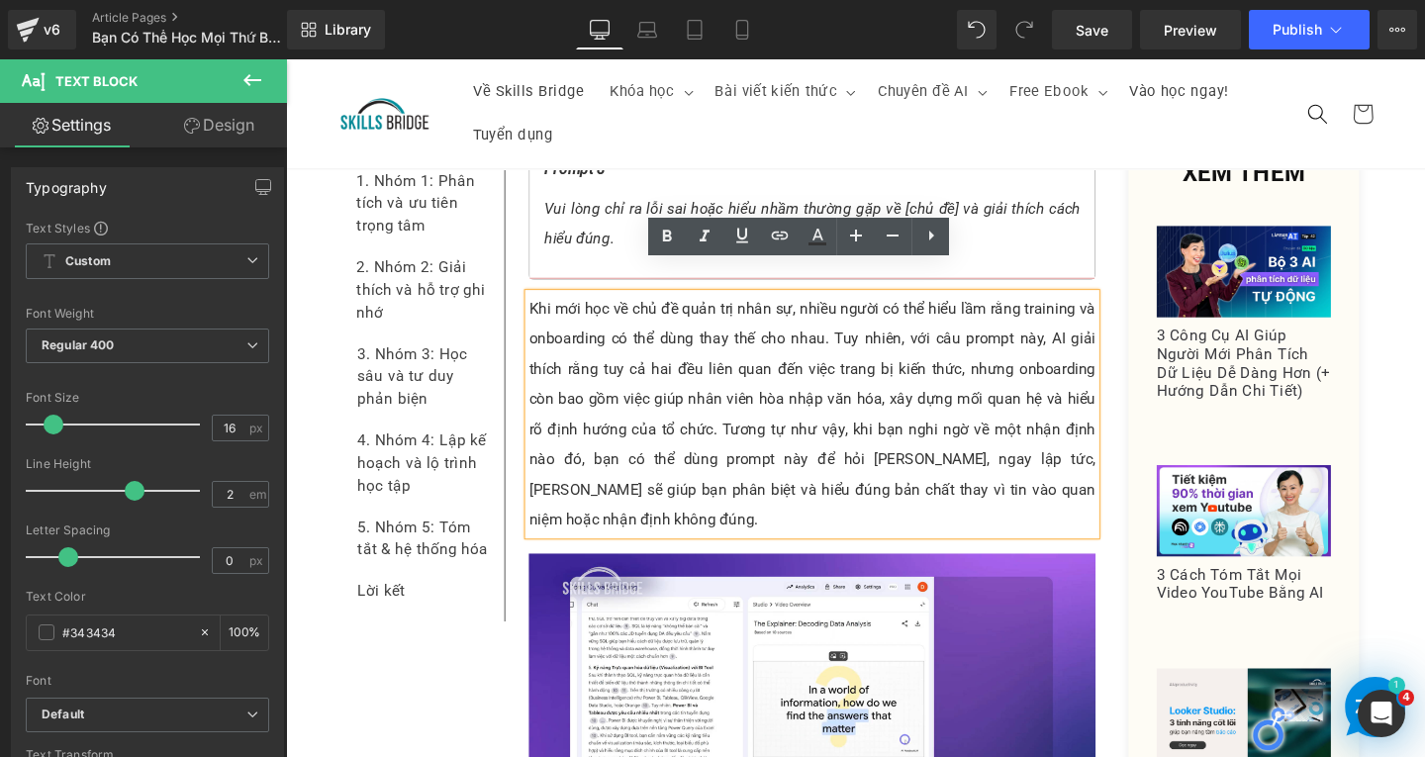
click at [1111, 306] on p "Khi mới học về chủ đề quản trị nhân sự, nhiều người có thể hiểu lầm rằng traini…" at bounding box center [839, 432] width 596 height 253
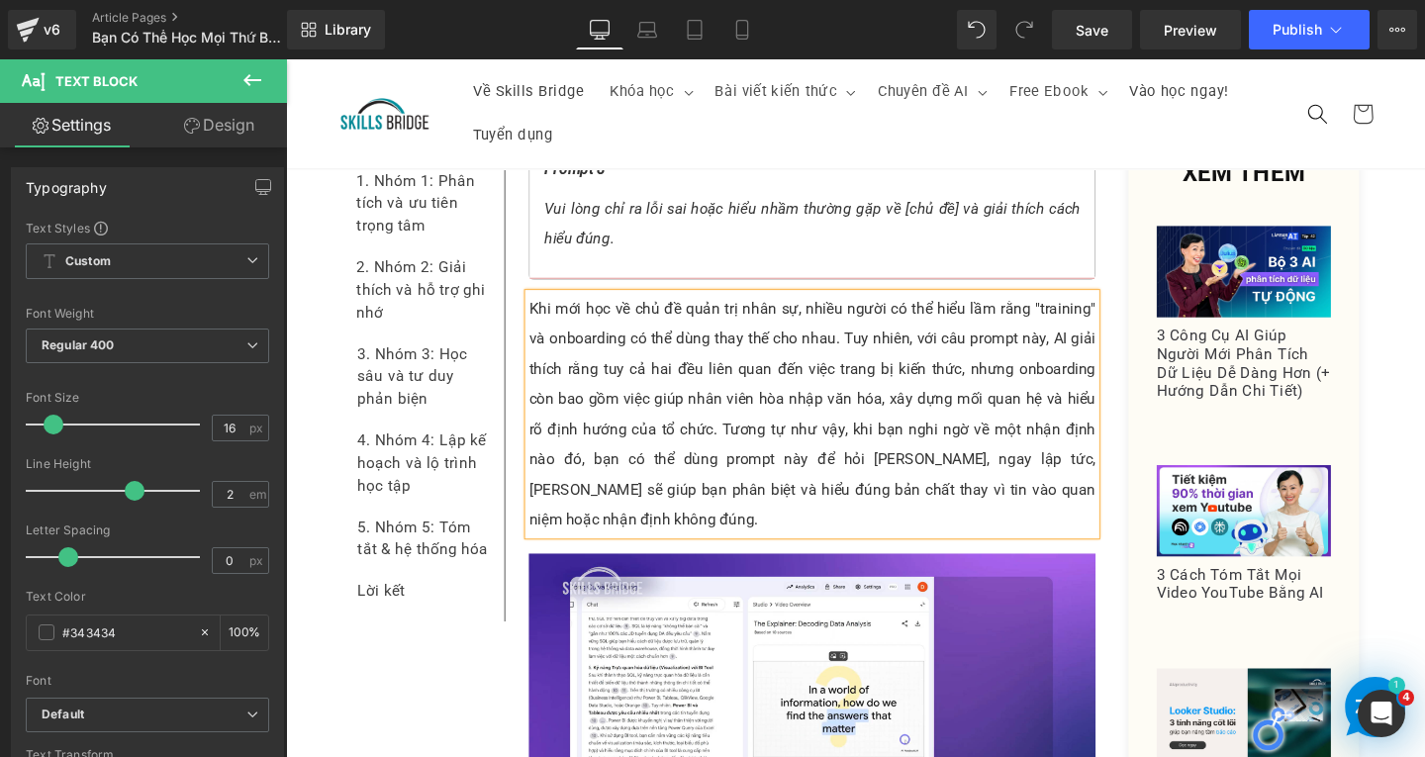
click at [559, 324] on p "Khi mới học về chủ đề quản trị nhân sự, nhiều người có thể hiểu lầm rằng "train…" at bounding box center [839, 432] width 596 height 253
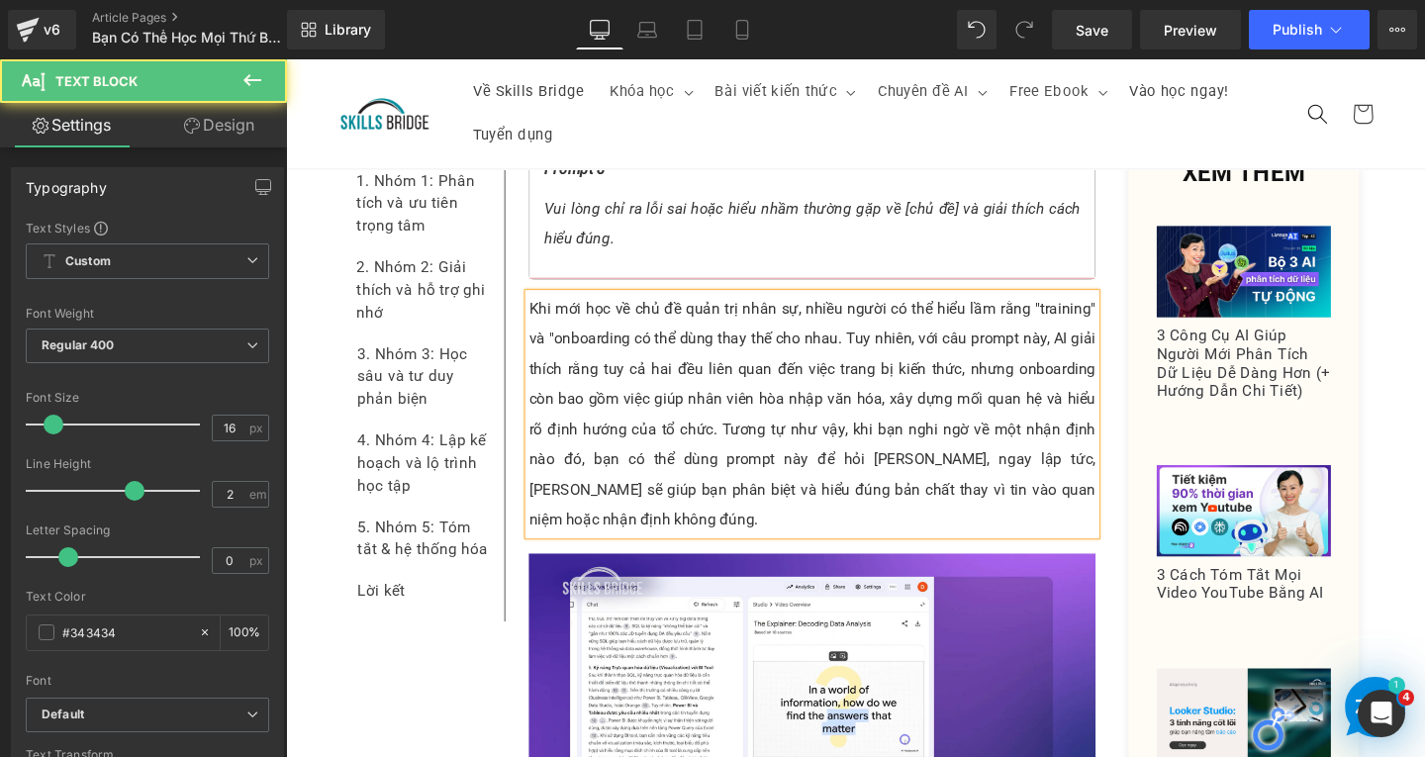
click at [637, 327] on p "Khi mới học về chủ đề quản trị nhân sự, nhiều người có thể hiểu lầm rằng "train…" at bounding box center [839, 432] width 596 height 253
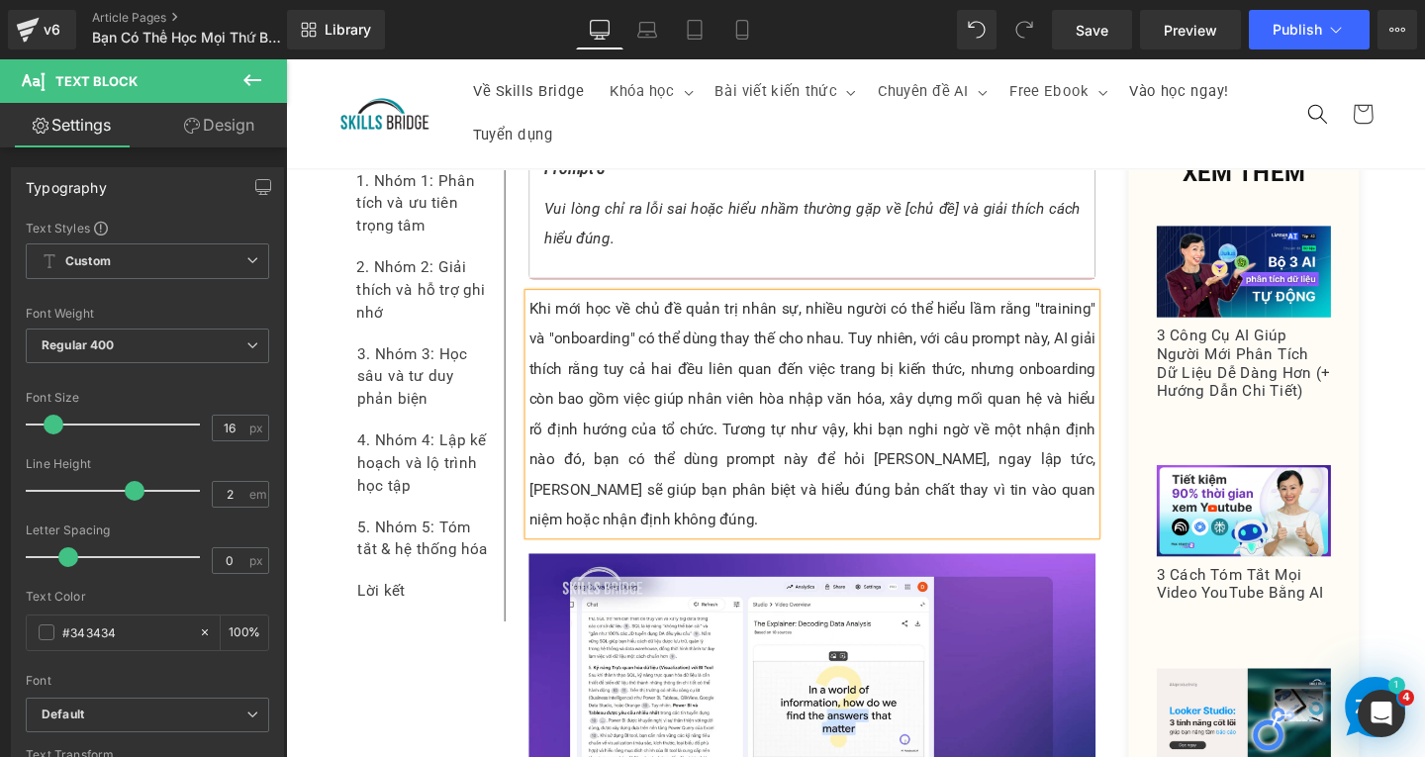
click at [1097, 358] on p "Khi mới học về chủ đề quản trị nhân sự, nhiều người có thể hiểu lầm rằng "train…" at bounding box center [839, 432] width 596 height 253
click at [1046, 352] on p "Khi mới học về chủ đề quản trị nhân sự, nhiều người có thể hiểu lầm rằng "train…" at bounding box center [839, 432] width 596 height 253
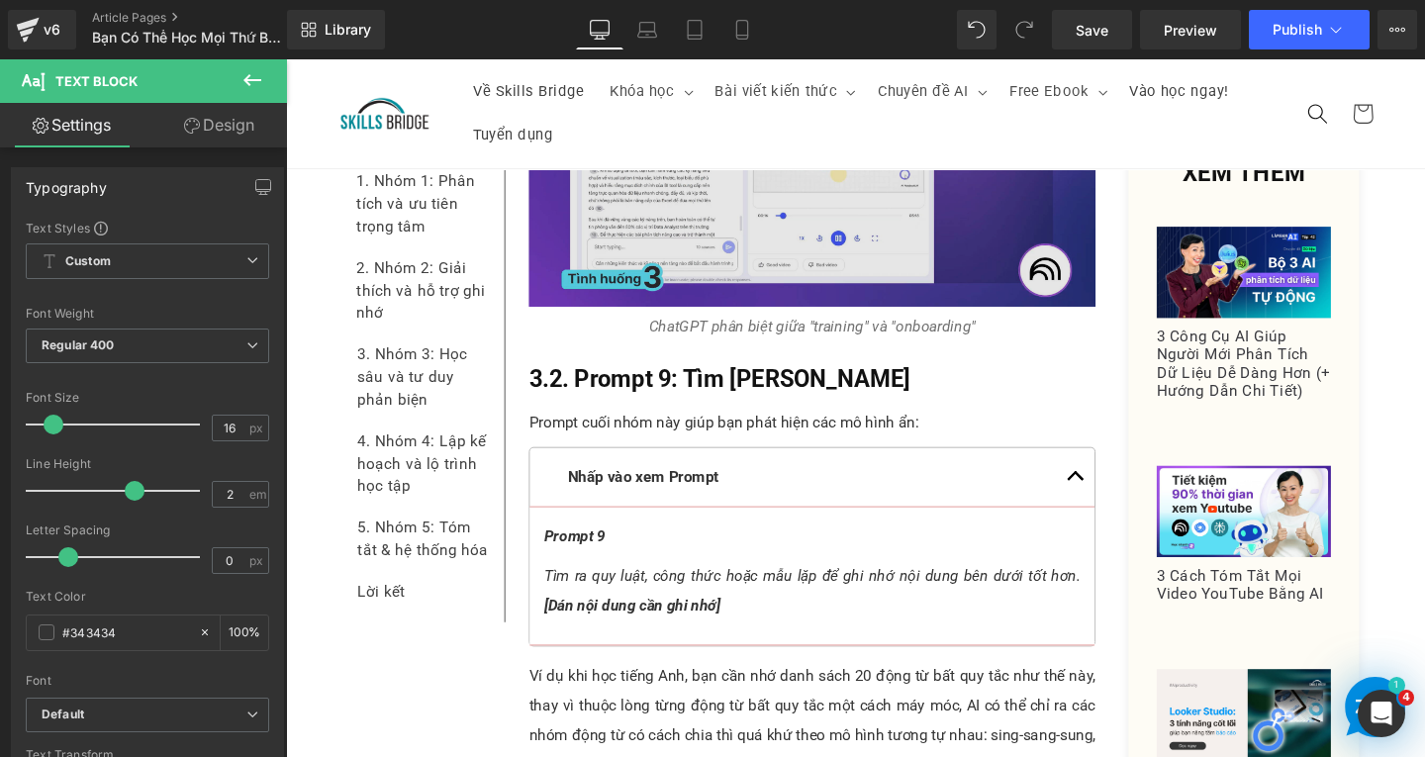
scroll to position [9737, 0]
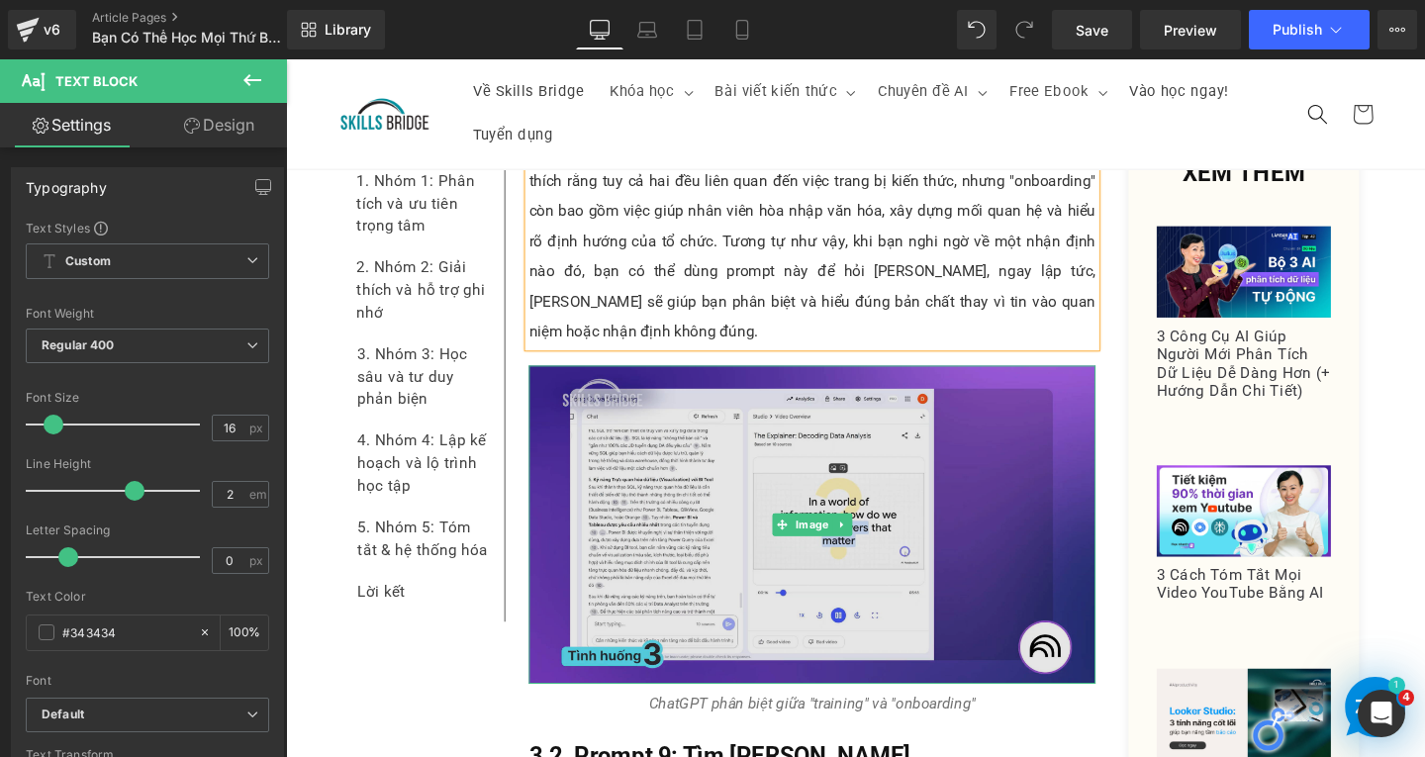
click at [849, 431] on img at bounding box center [839, 548] width 596 height 335
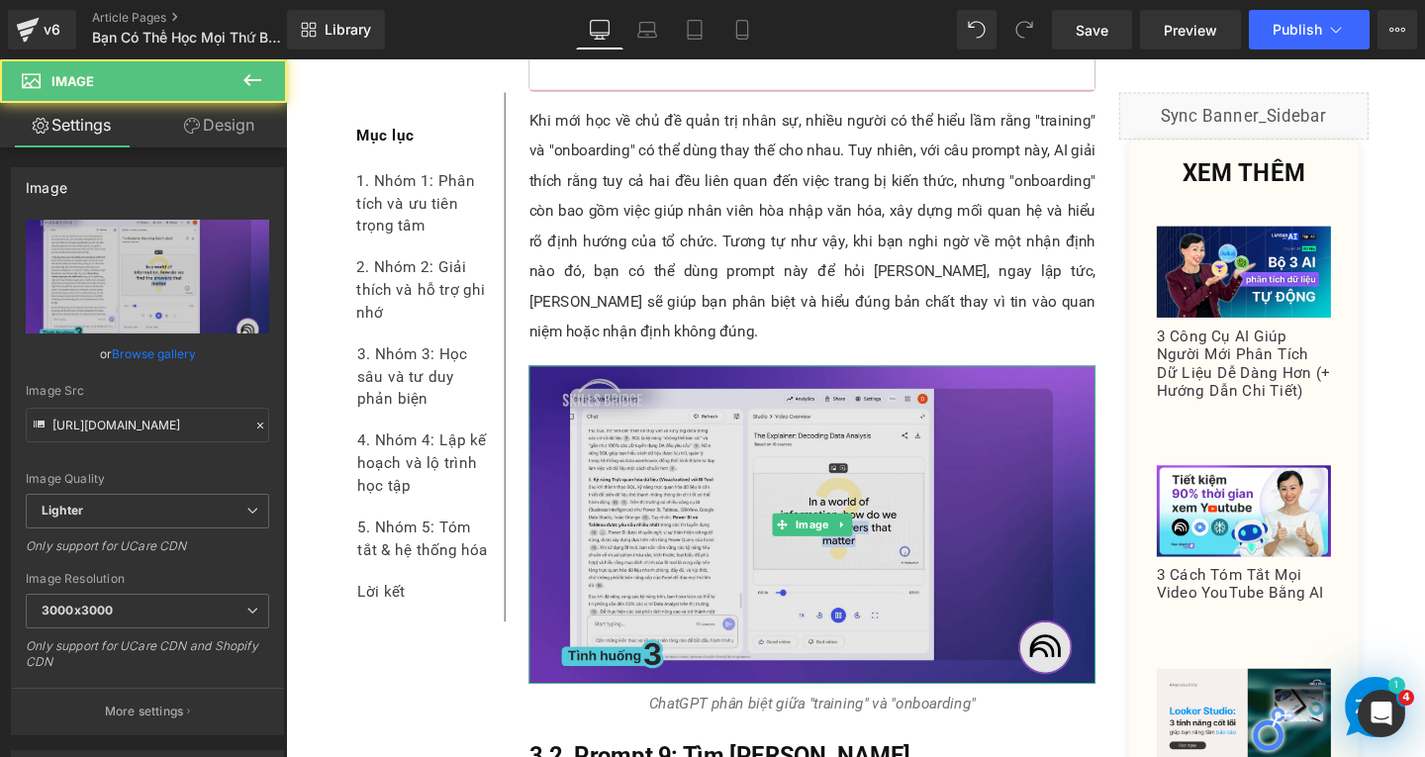
scroll to position [9935, 0]
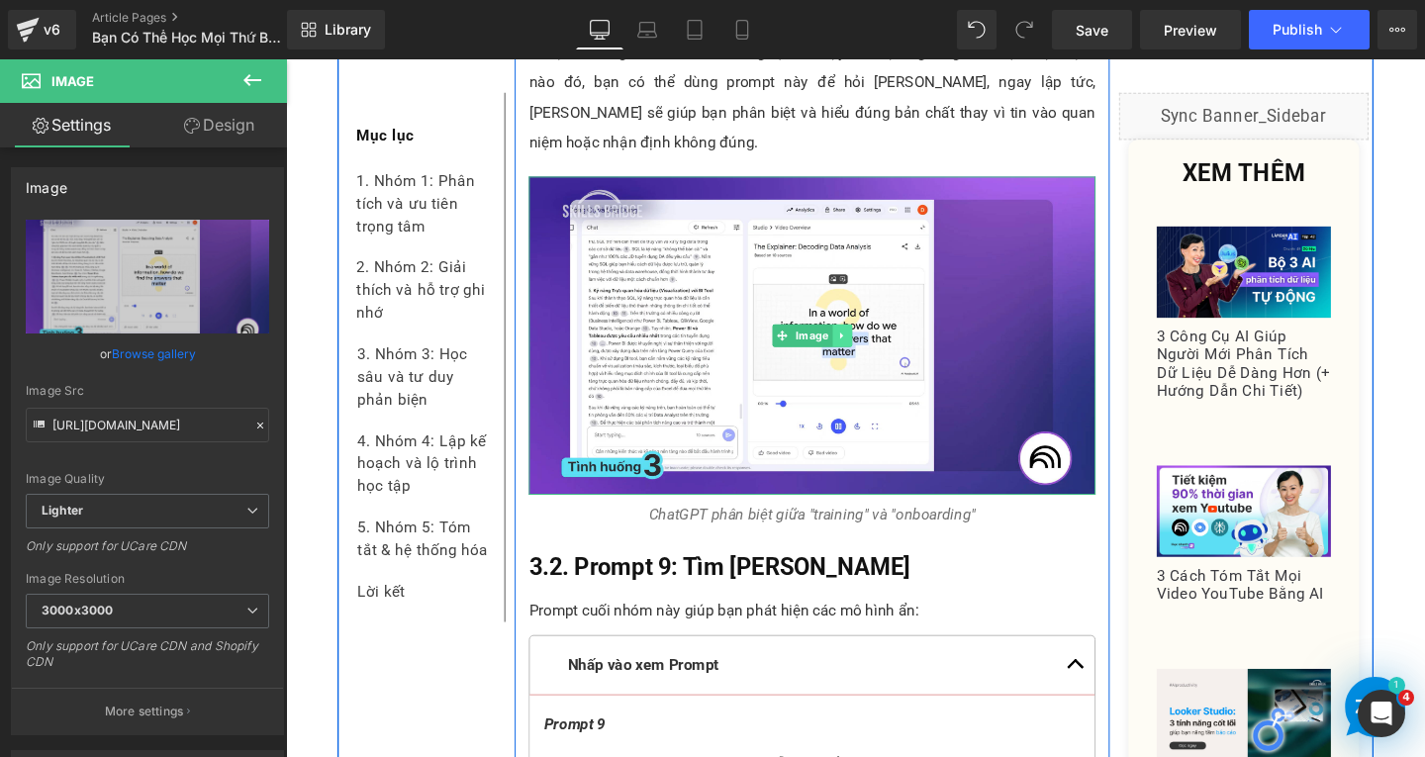
click at [870, 338] on link at bounding box center [871, 350] width 21 height 24
click at [855, 344] on icon at bounding box center [860, 349] width 11 height 11
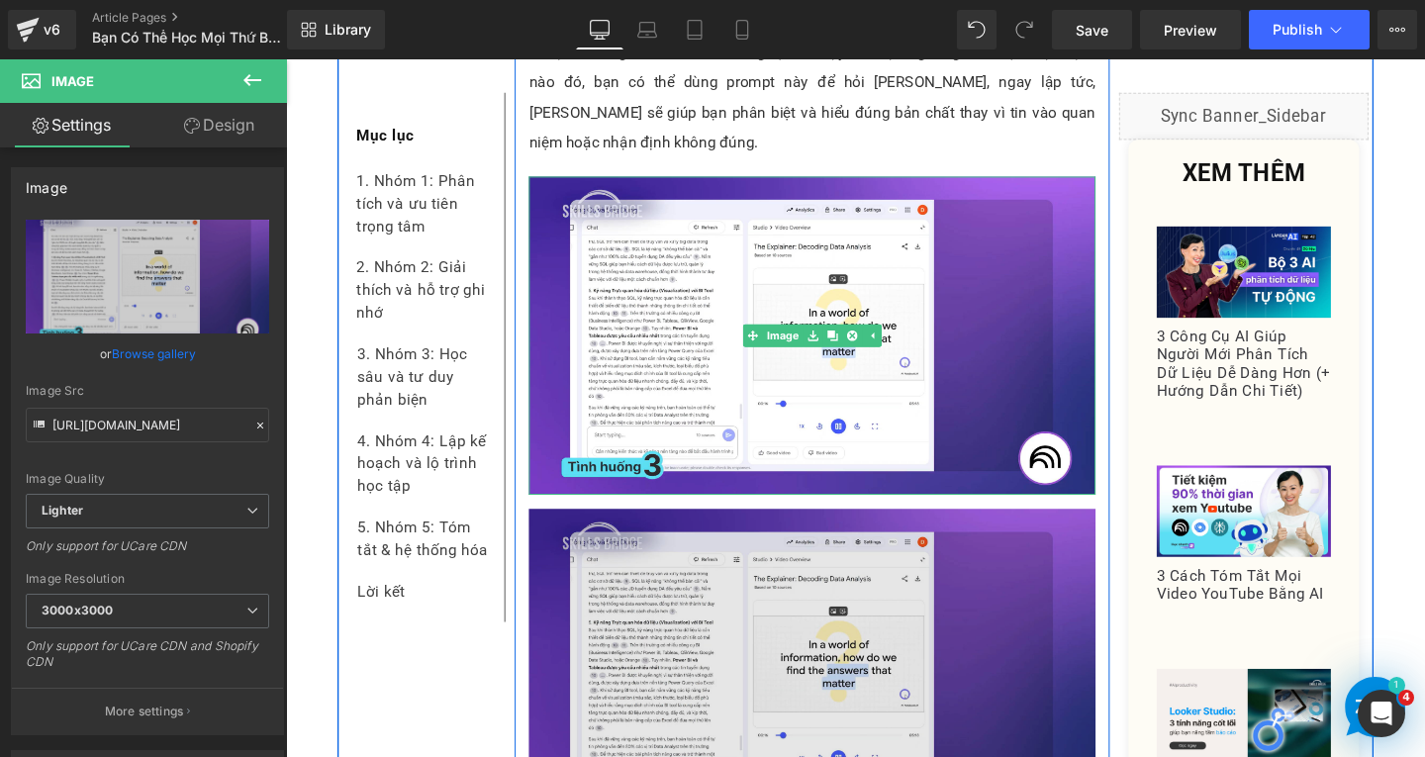
scroll to position [10232, 0]
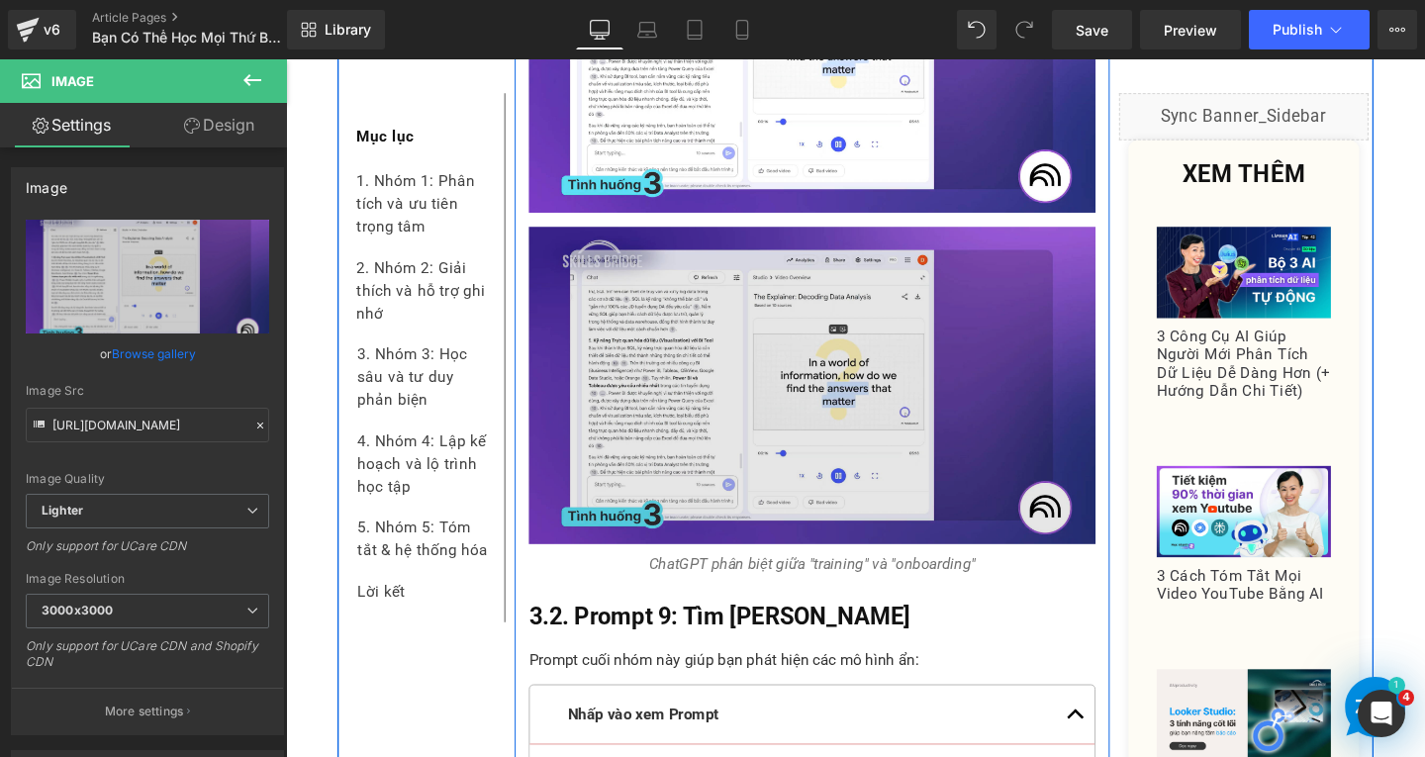
click at [850, 423] on img at bounding box center [839, 403] width 596 height 335
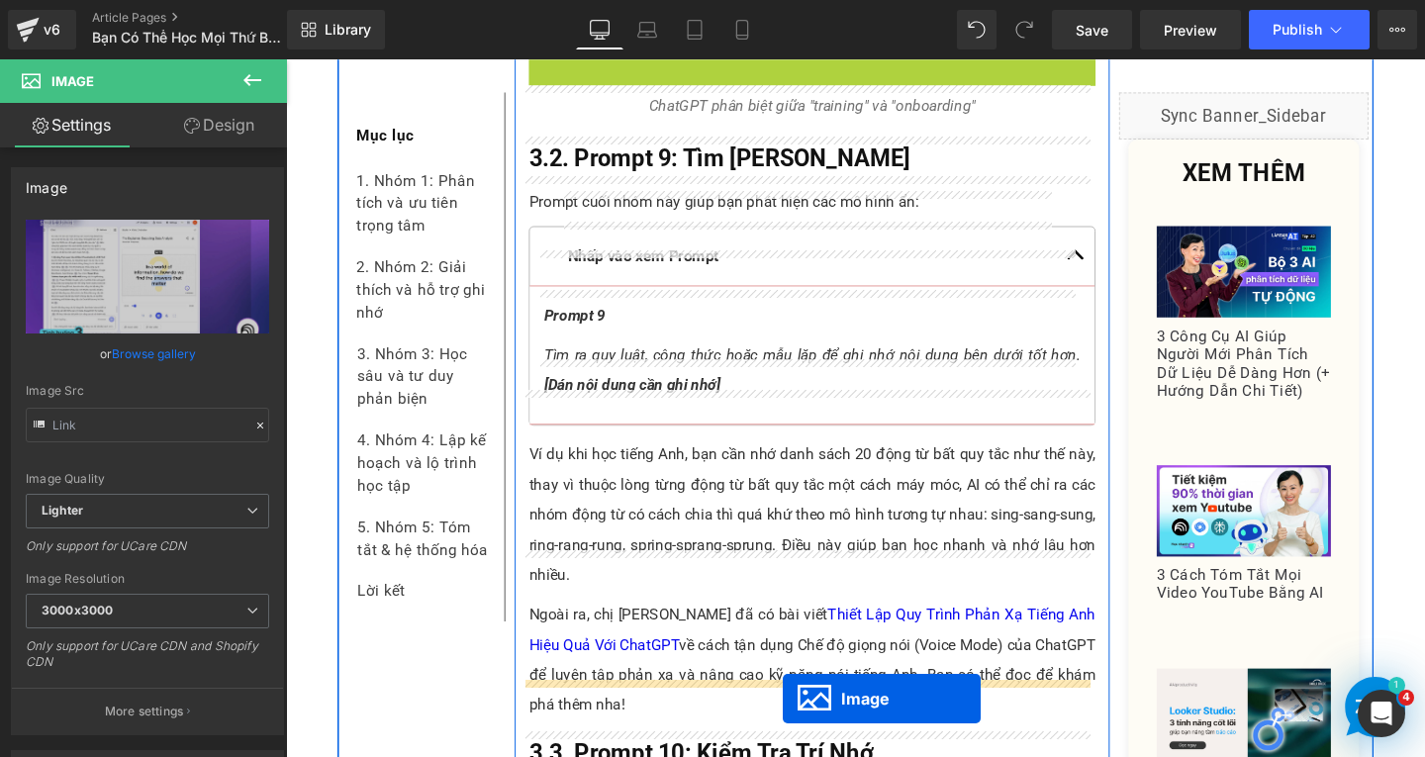
scroll to position [10687, 0]
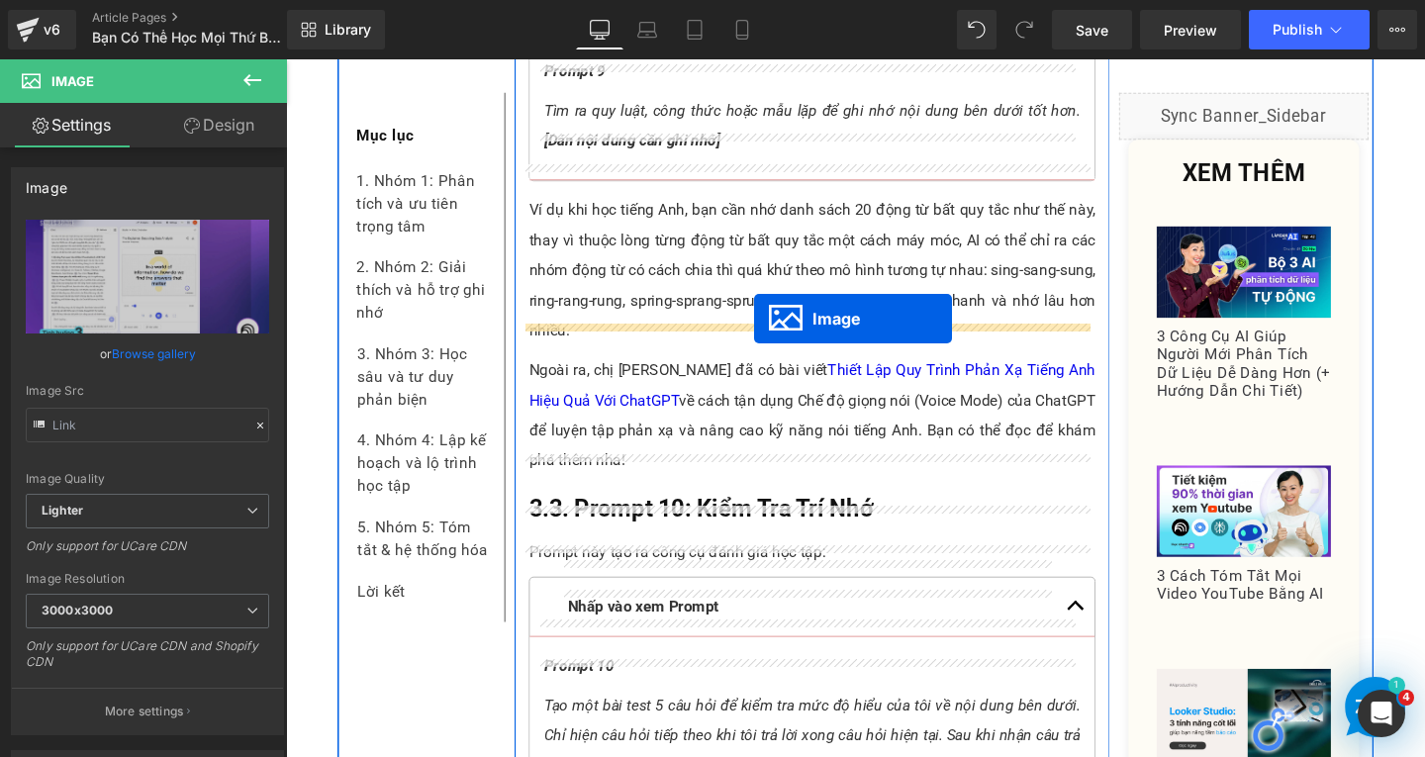
drag, startPoint x: 804, startPoint y: 372, endPoint x: 778, endPoint y: 332, distance: 48.1
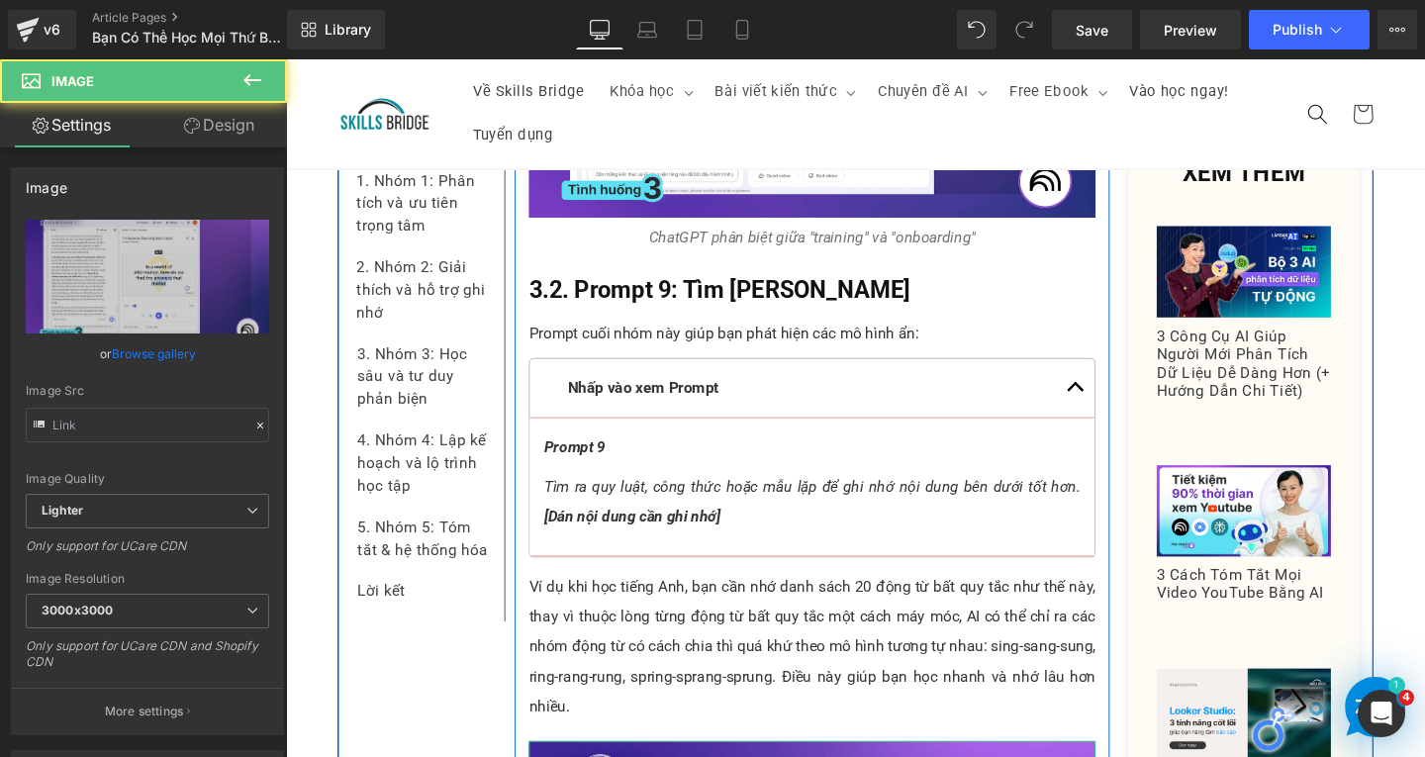
scroll to position [10029, 0]
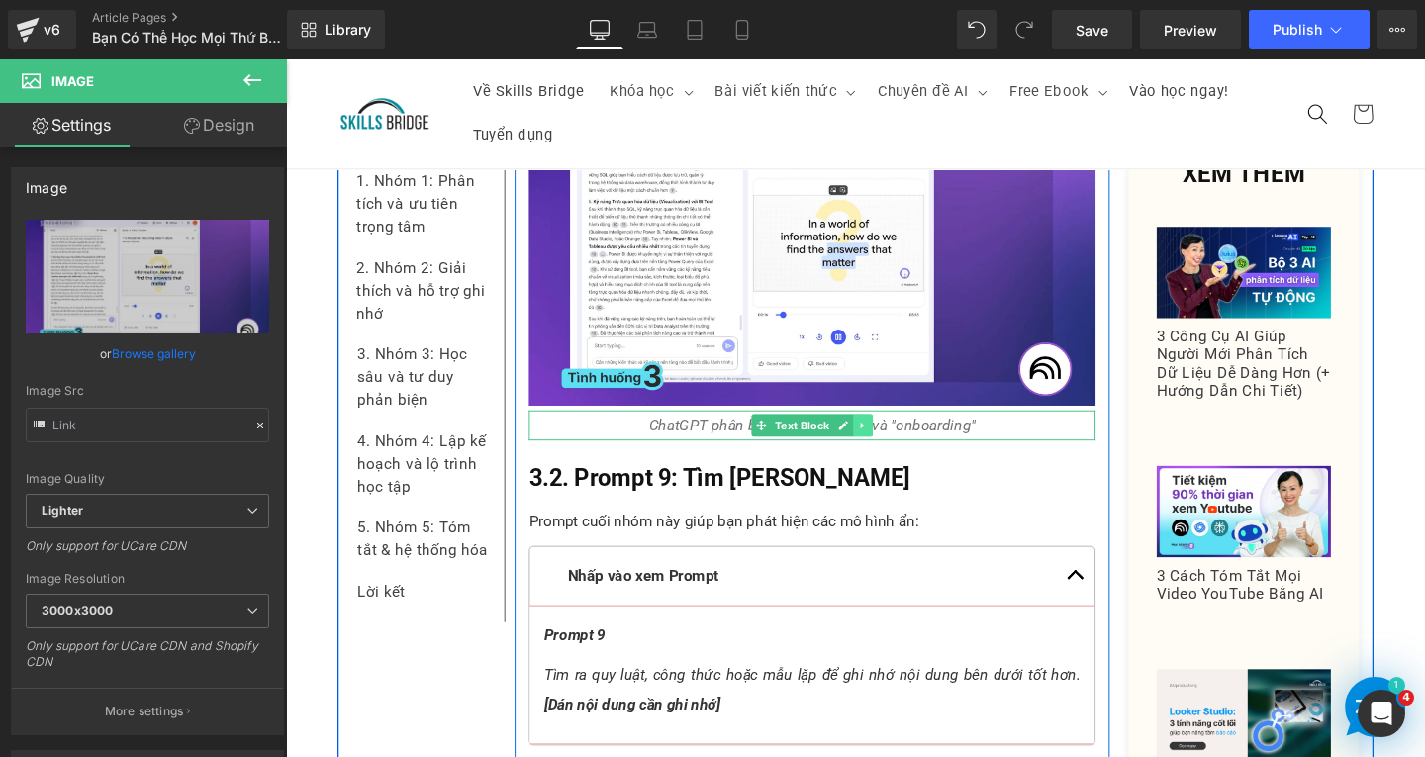
click at [891, 440] on icon at bounding box center [892, 443] width 3 height 7
click at [875, 433] on link at bounding box center [882, 445] width 21 height 24
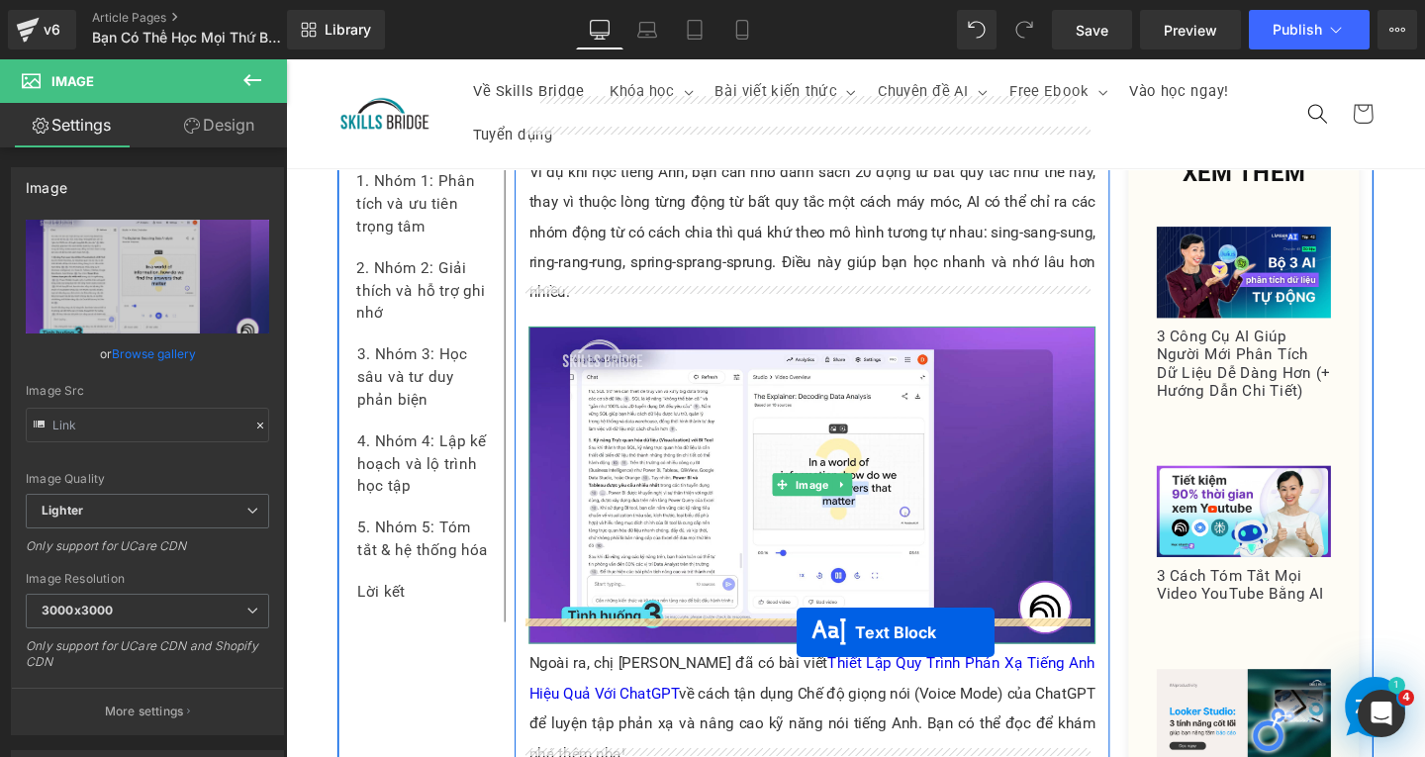
drag, startPoint x: 779, startPoint y: 458, endPoint x: 822, endPoint y: 662, distance: 208.5
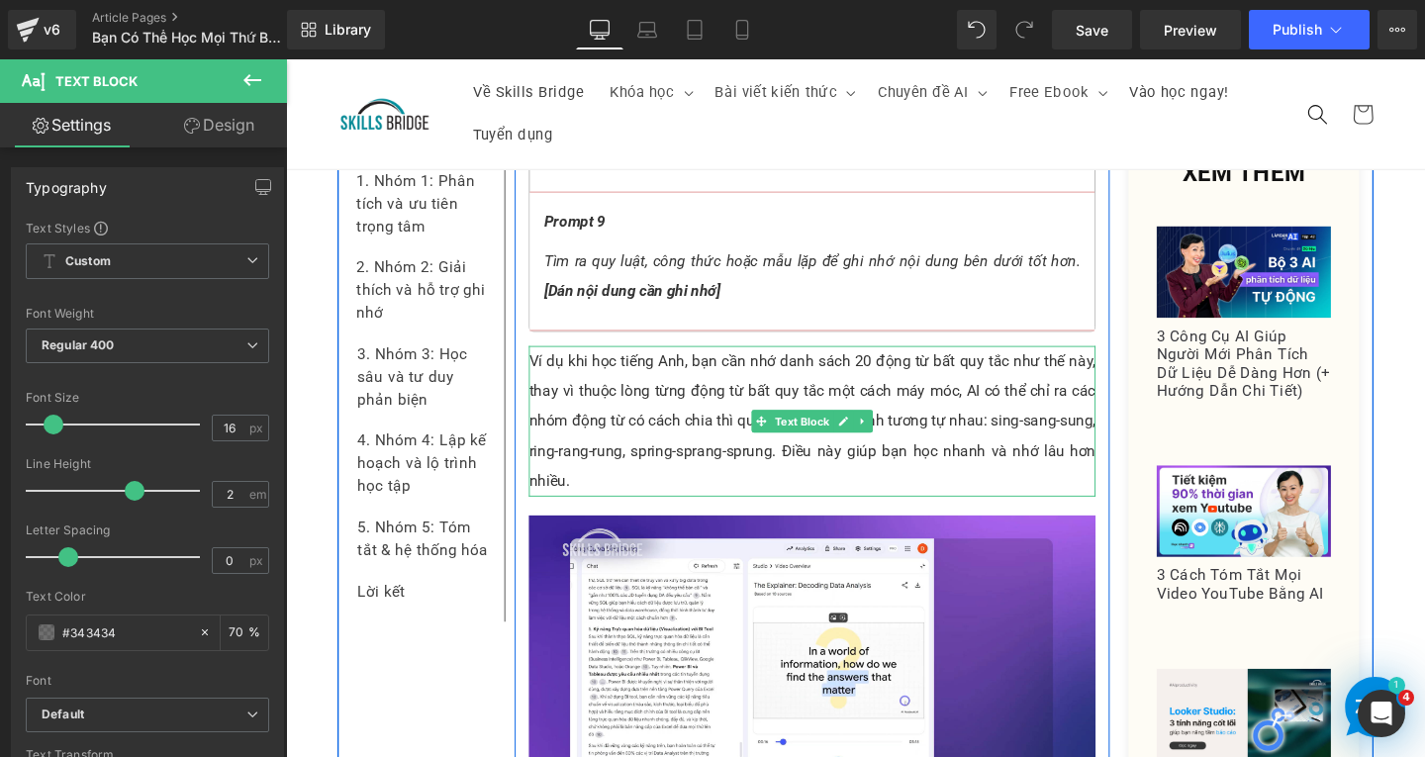
scroll to position [10563, 0]
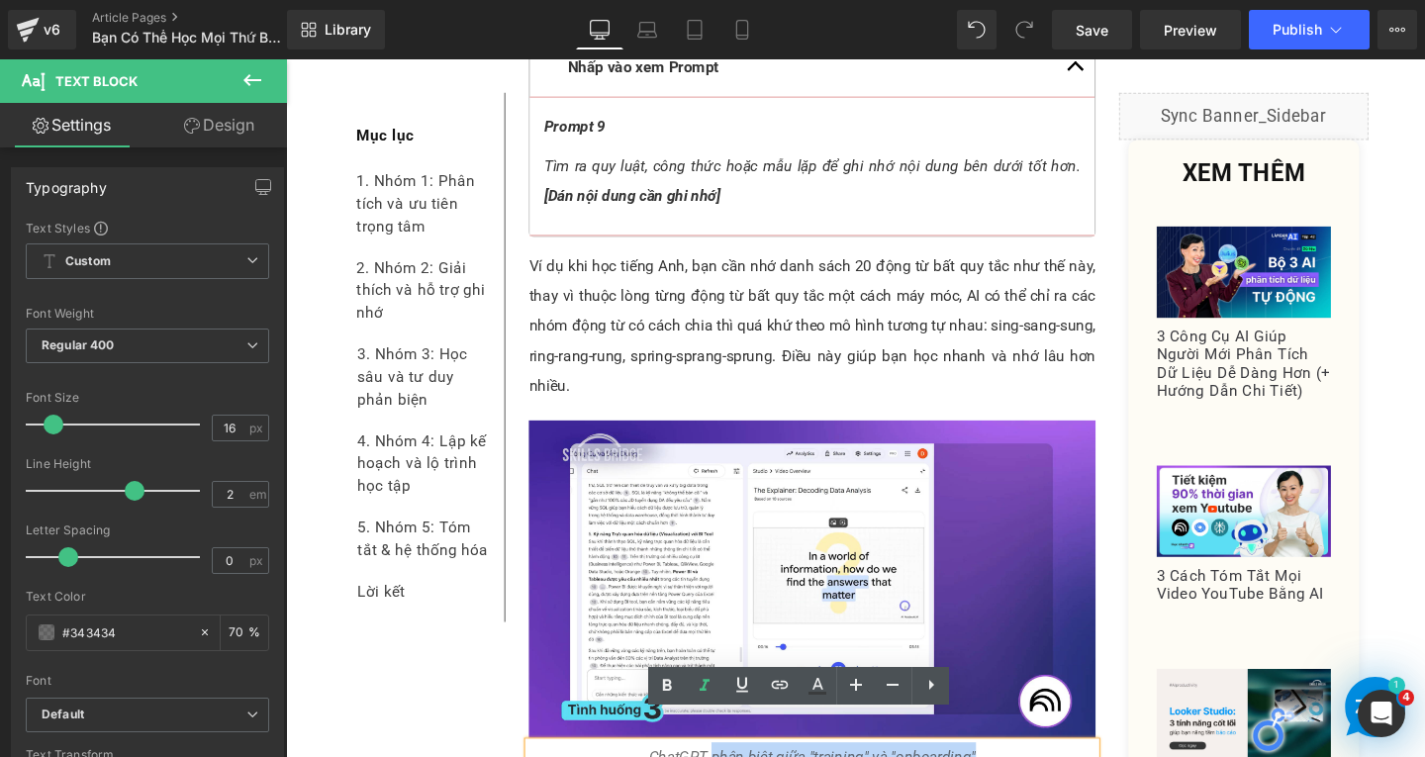
drag, startPoint x: 727, startPoint y: 763, endPoint x: 1002, endPoint y: 760, distance: 274.2
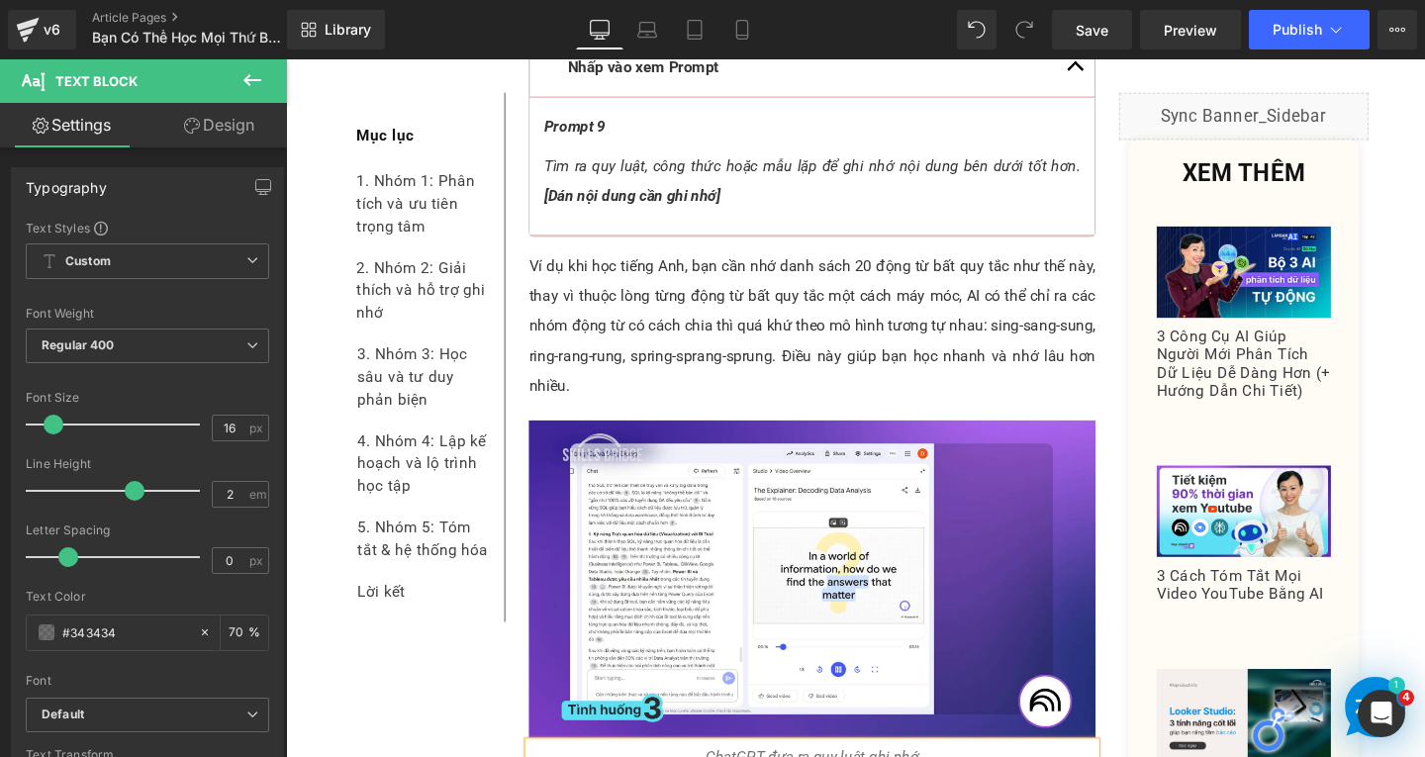
click at [917, 261] on p "Ví dụ khi học tiếng Anh, bạn cần nhớ danh sách 20 động từ bất quy tắc như thế n…" at bounding box center [839, 340] width 596 height 158
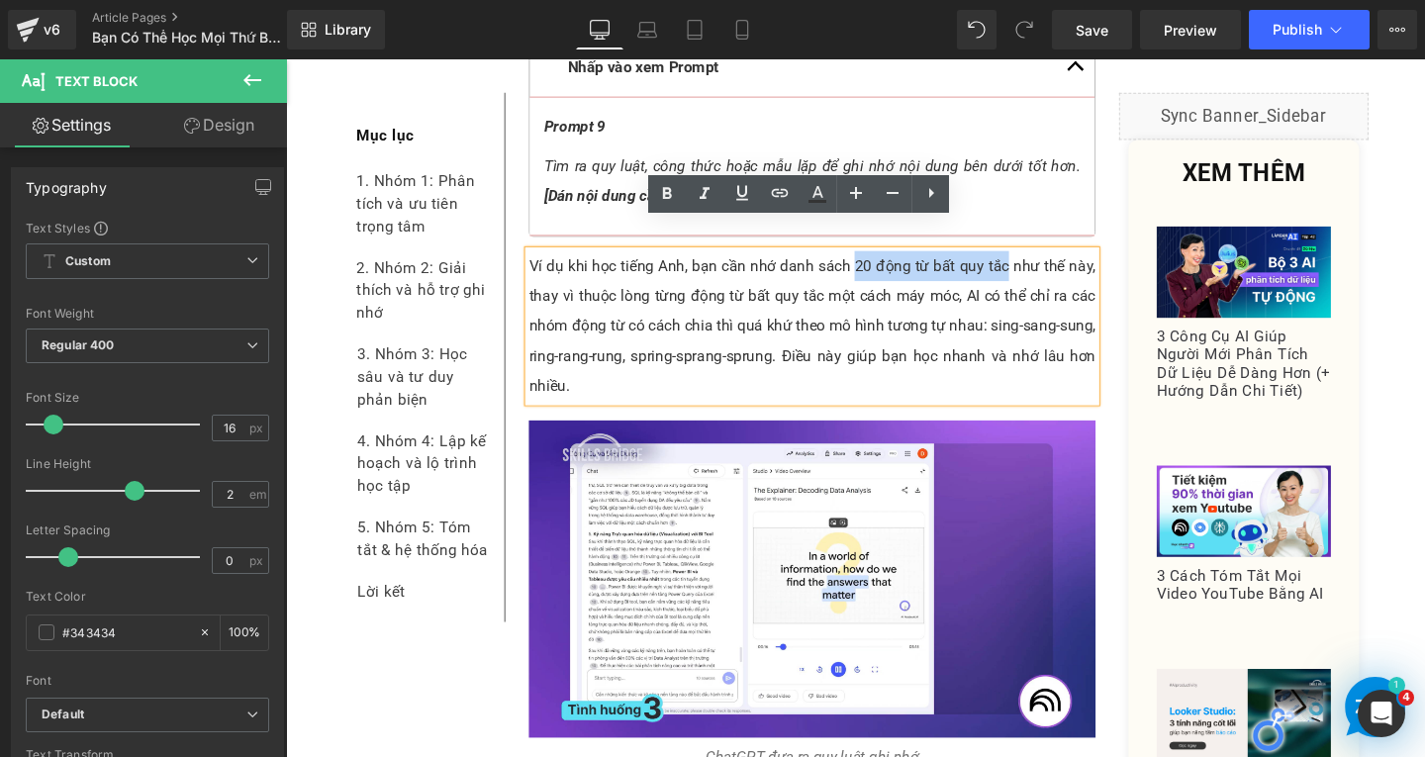
drag, startPoint x: 876, startPoint y: 239, endPoint x: 1038, endPoint y: 241, distance: 162.3
click at [1038, 261] on p "Ví dụ khi học tiếng Anh, bạn cần nhớ danh sách 20 động từ bất quy tắc như thế n…" at bounding box center [839, 340] width 596 height 158
copy p "20 động từ bất quy tắc"
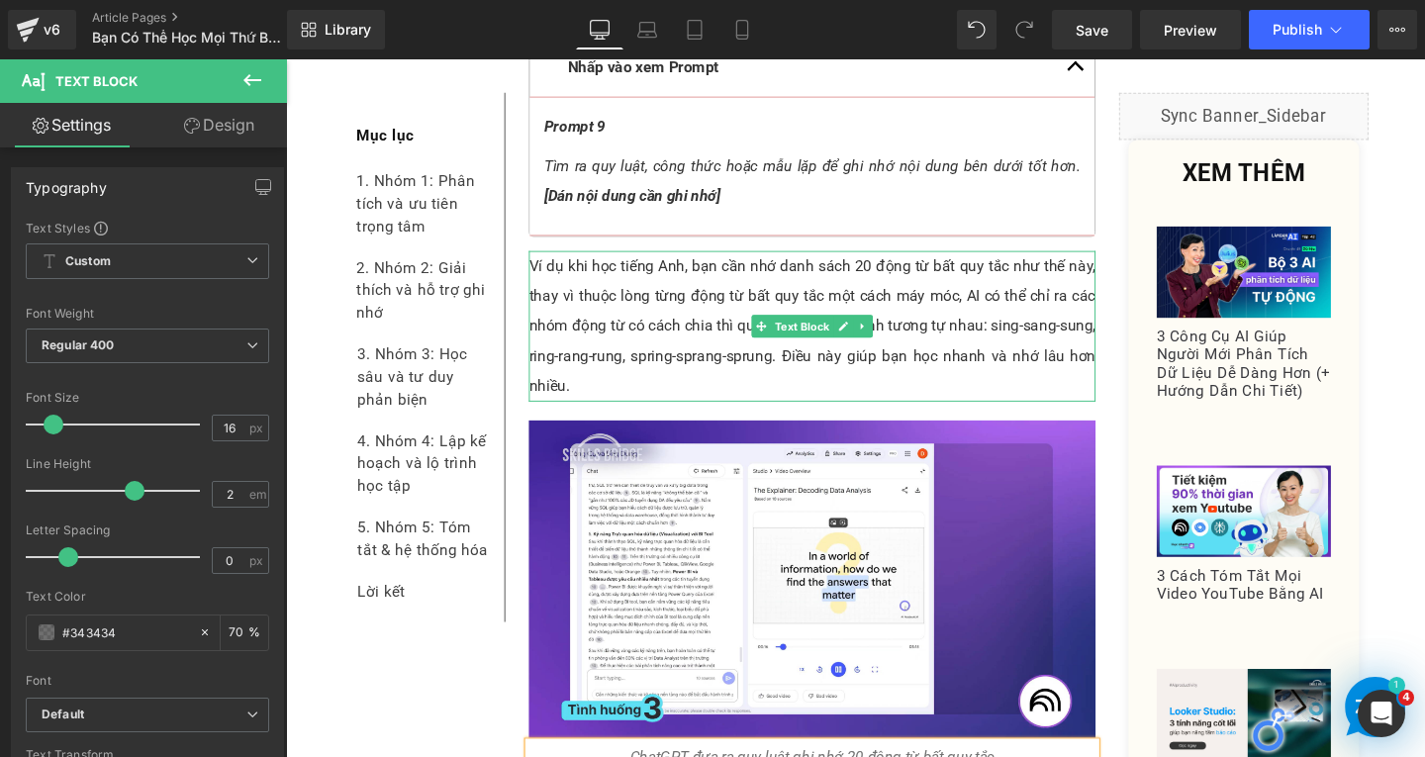
click at [1081, 261] on p "Ví dụ khi học tiếng Anh, bạn cần nhớ danh sách 20 động từ bất quy tắc như thế n…" at bounding box center [839, 340] width 596 height 158
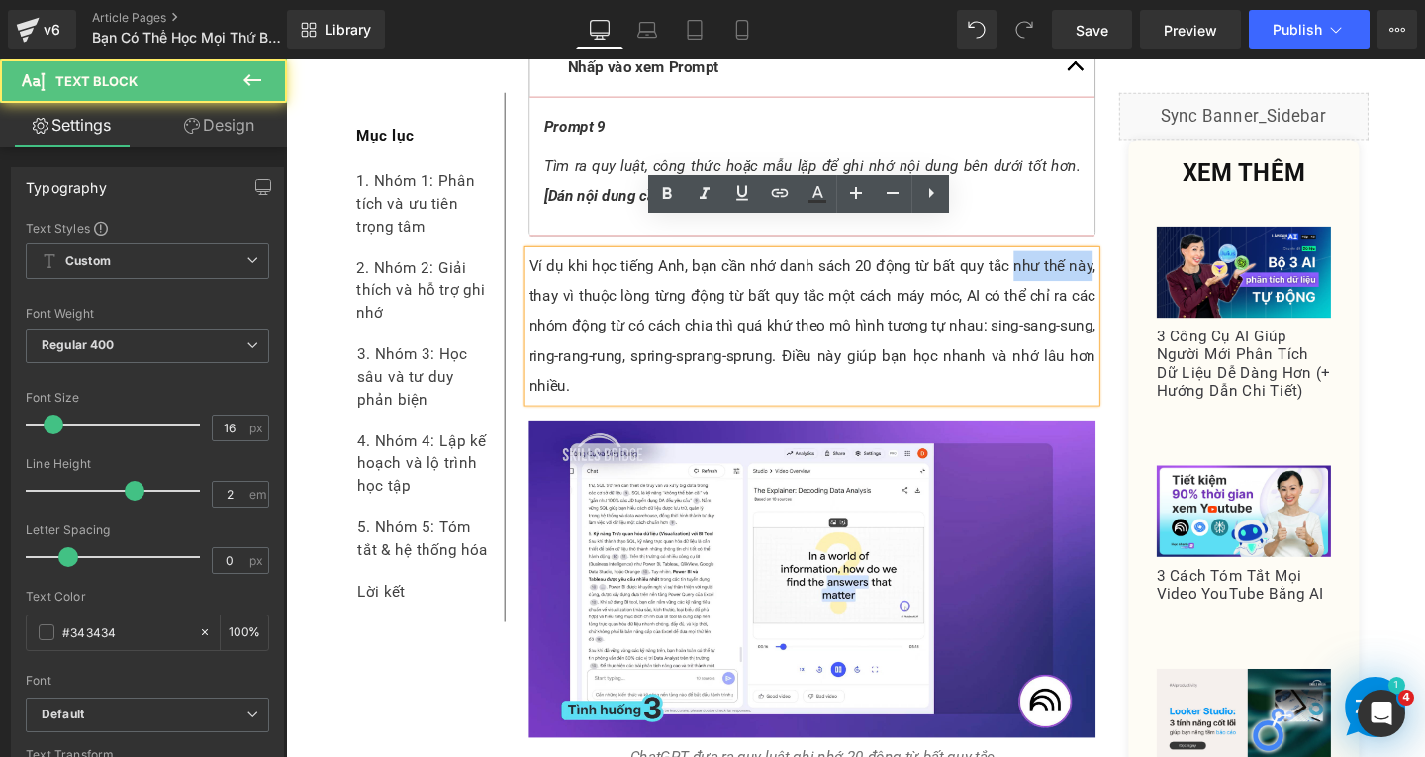
drag, startPoint x: 1046, startPoint y: 242, endPoint x: 1124, endPoint y: 240, distance: 78.2
click at [1124, 261] on p "Ví dụ khi học tiếng Anh, bạn cần nhớ danh sách 20 động từ bất quy tắc như thế n…" at bounding box center [839, 340] width 596 height 158
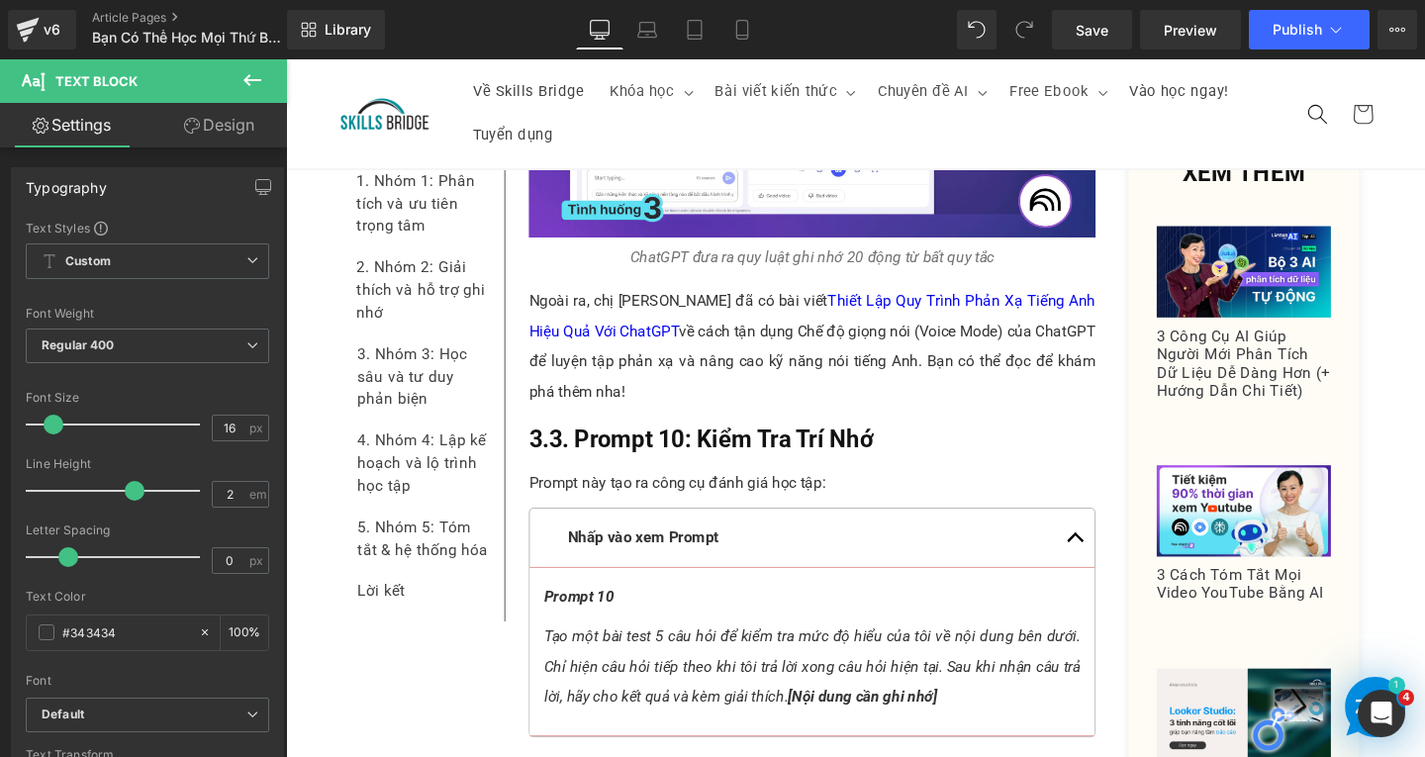
scroll to position [10860, 0]
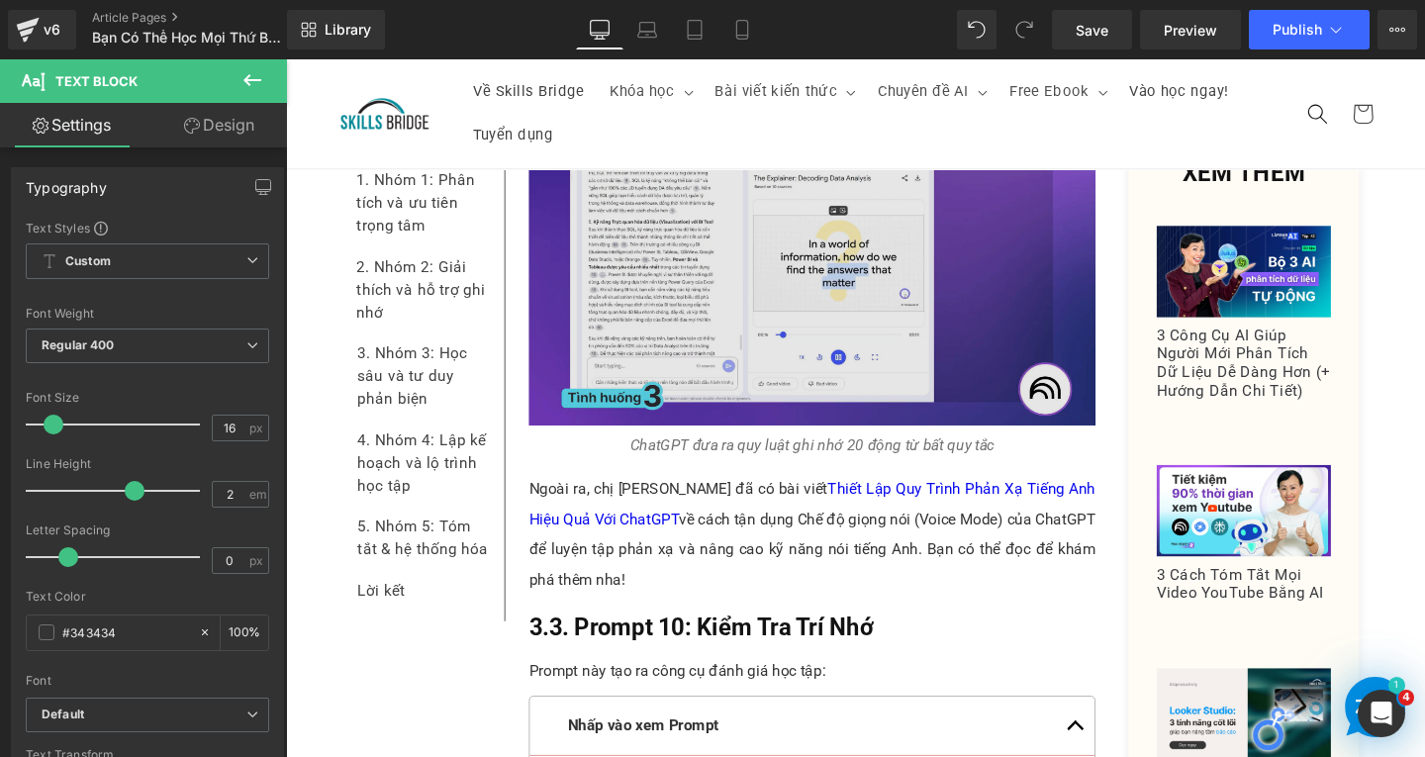
click at [851, 276] on img at bounding box center [839, 278] width 596 height 335
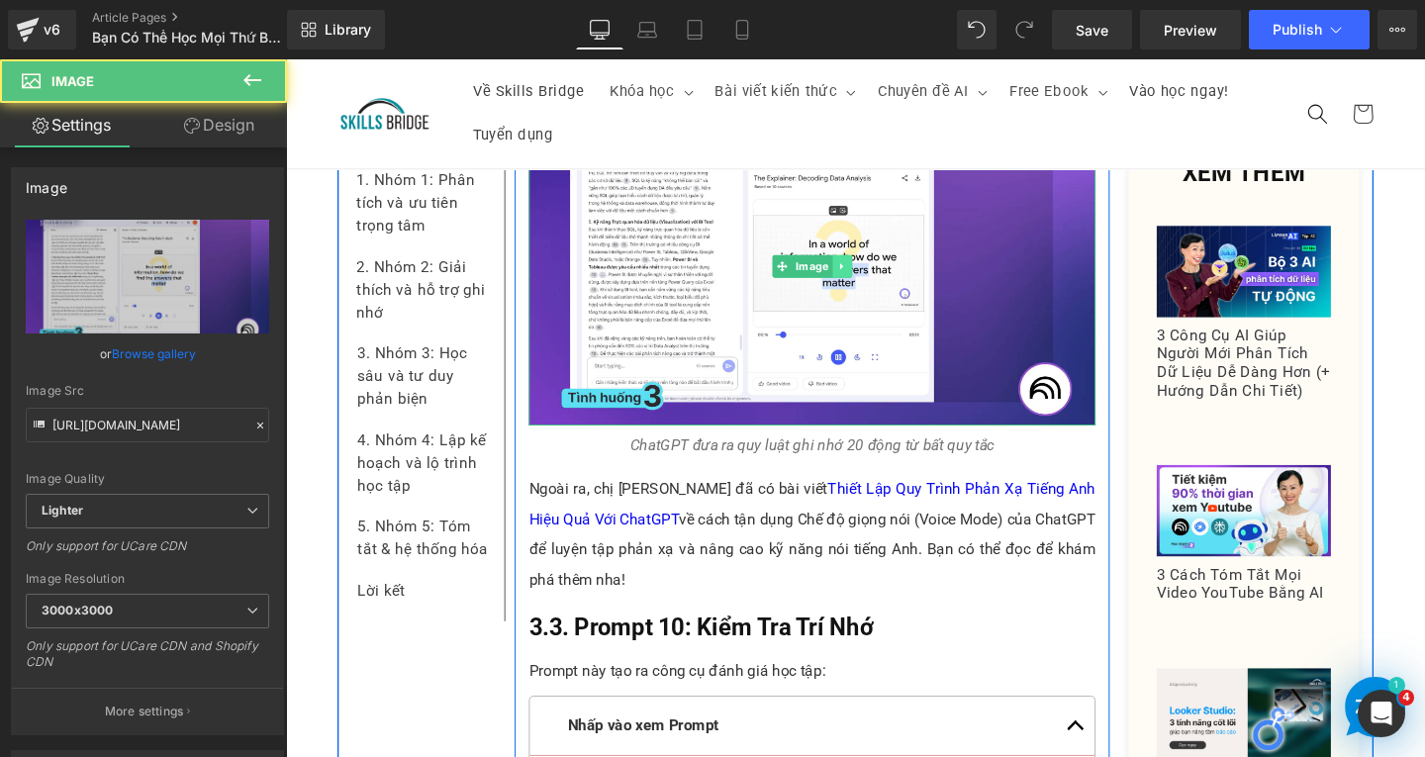
click at [869, 265] on link at bounding box center [871, 277] width 21 height 24
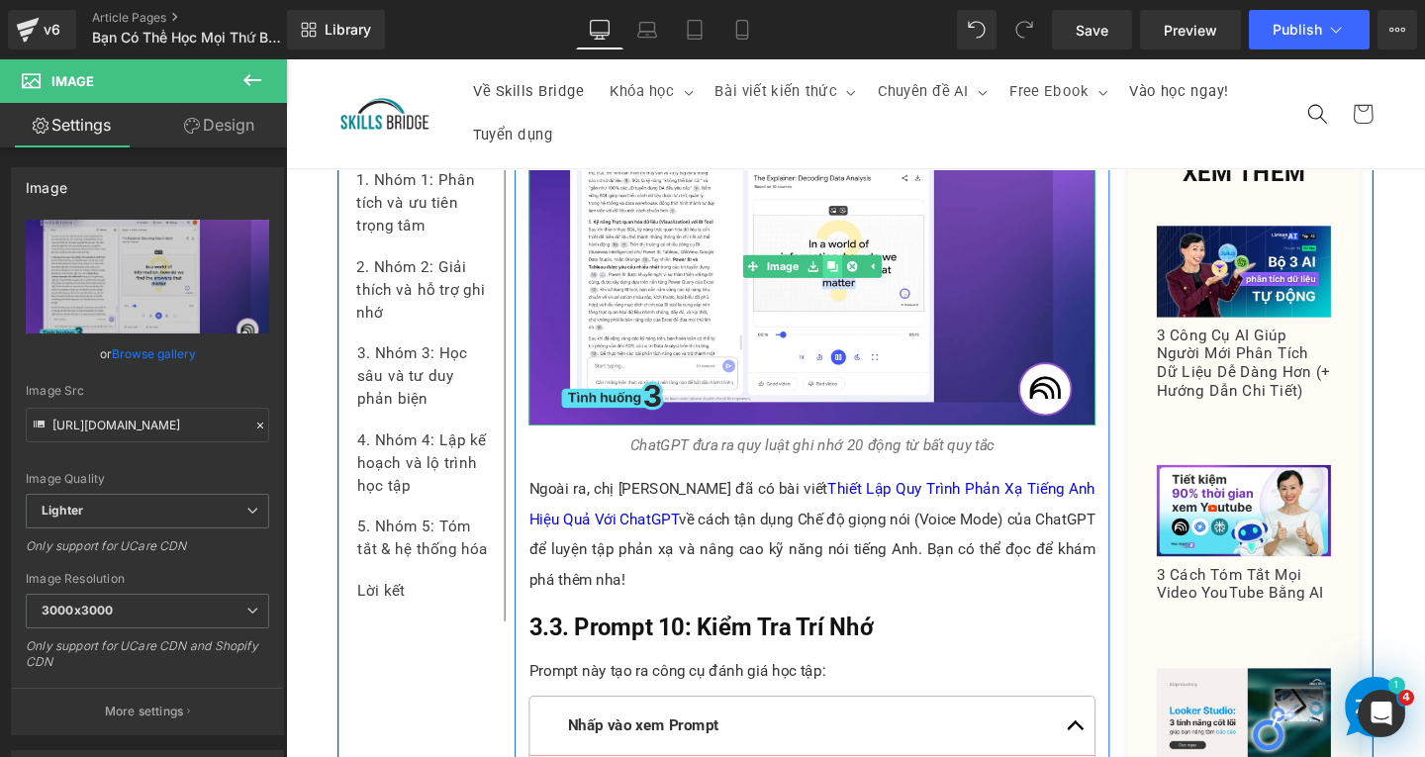
click at [858, 272] on icon at bounding box center [860, 277] width 11 height 11
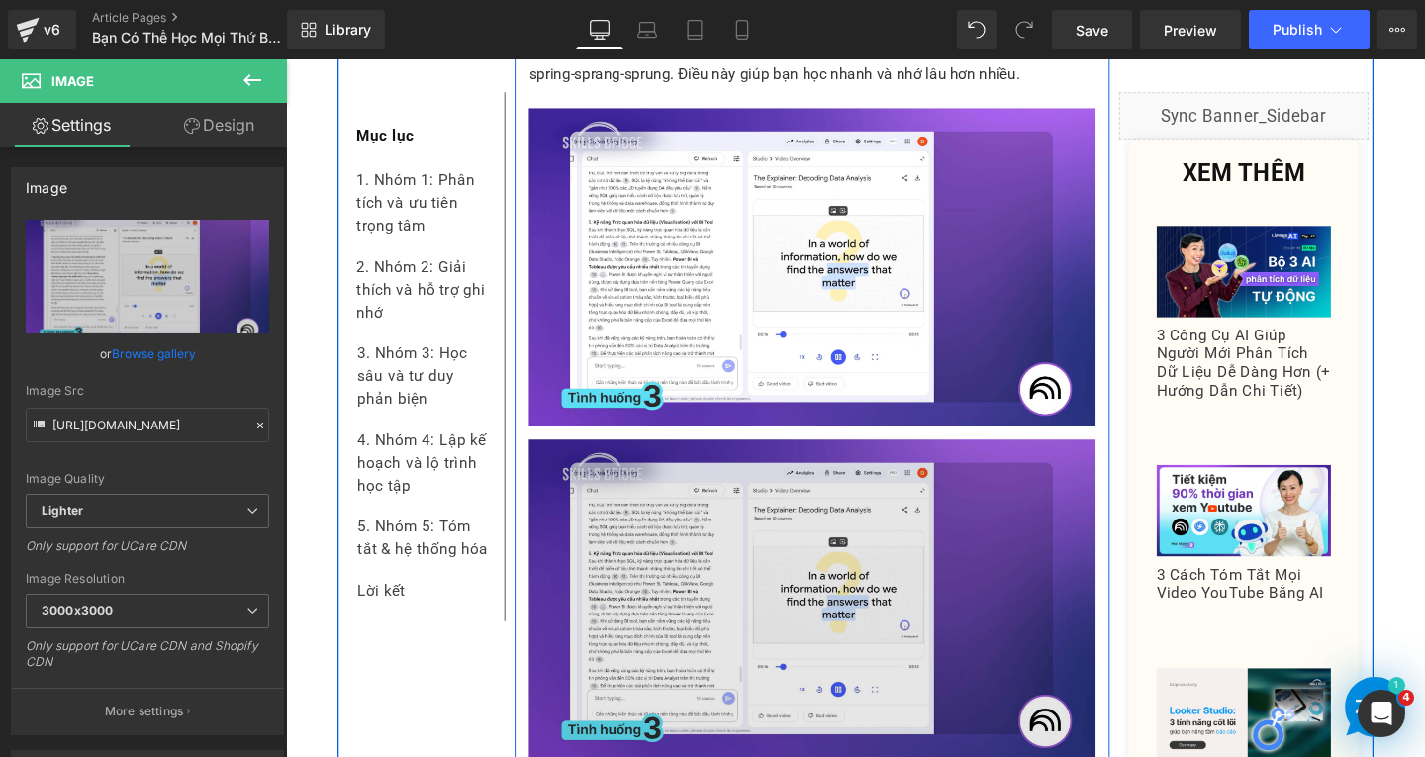
scroll to position [11058, 0]
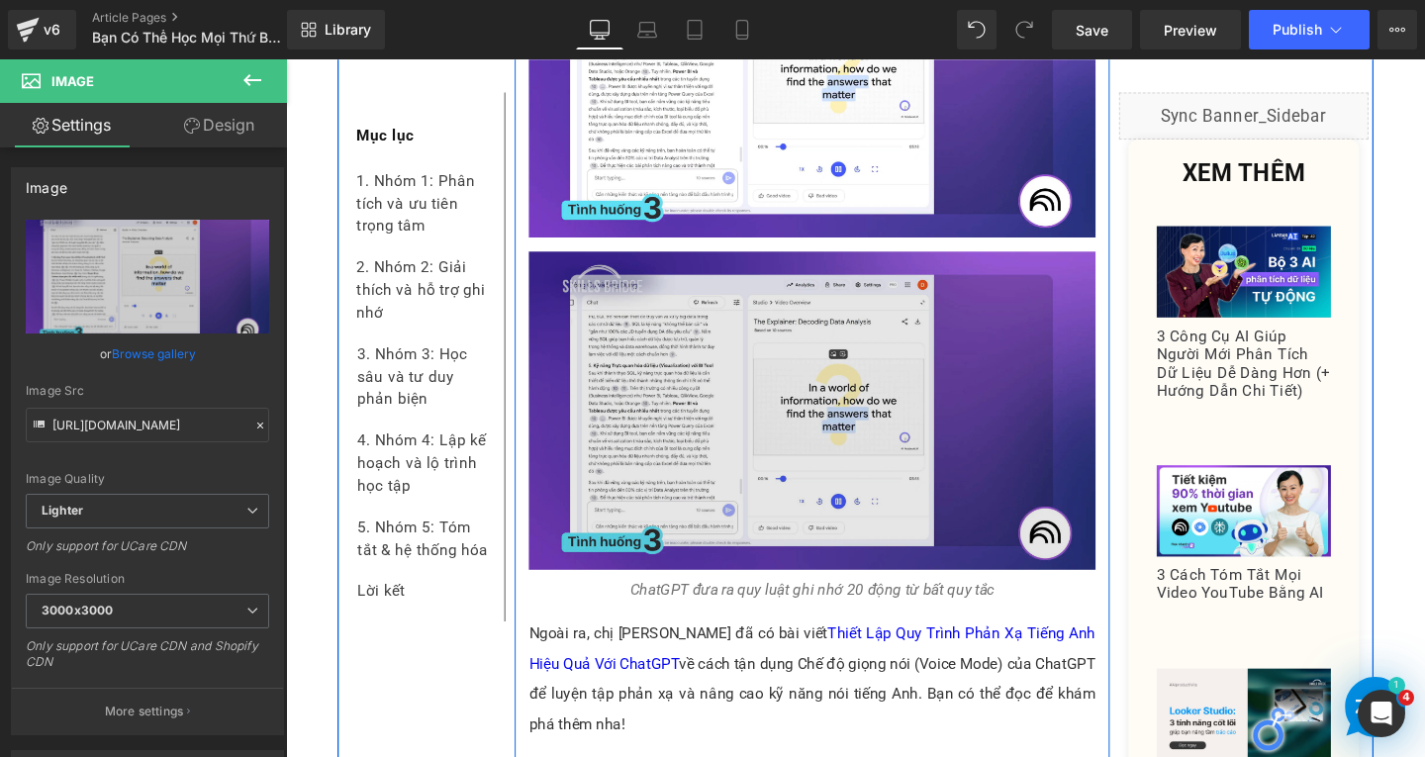
click at [879, 441] on img at bounding box center [839, 428] width 596 height 335
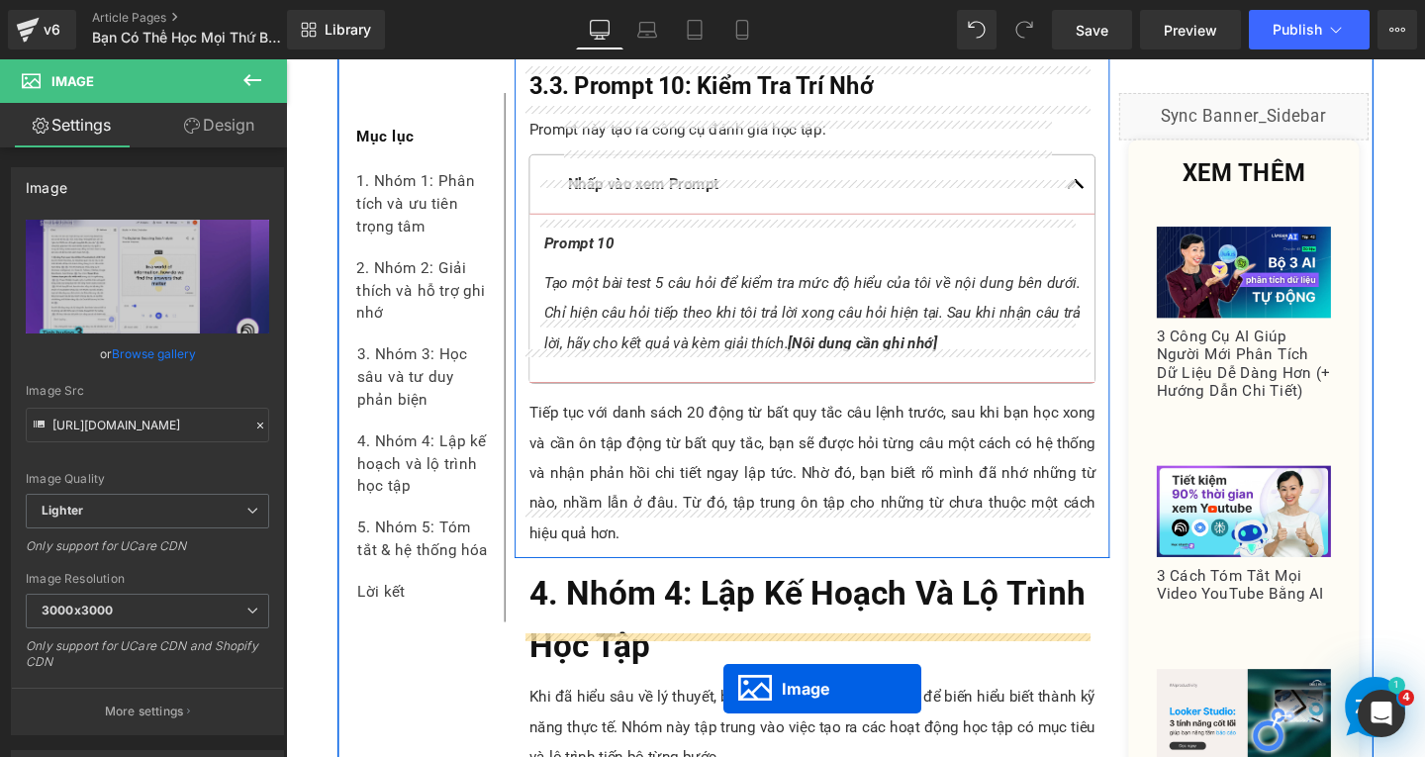
scroll to position [11593, 0]
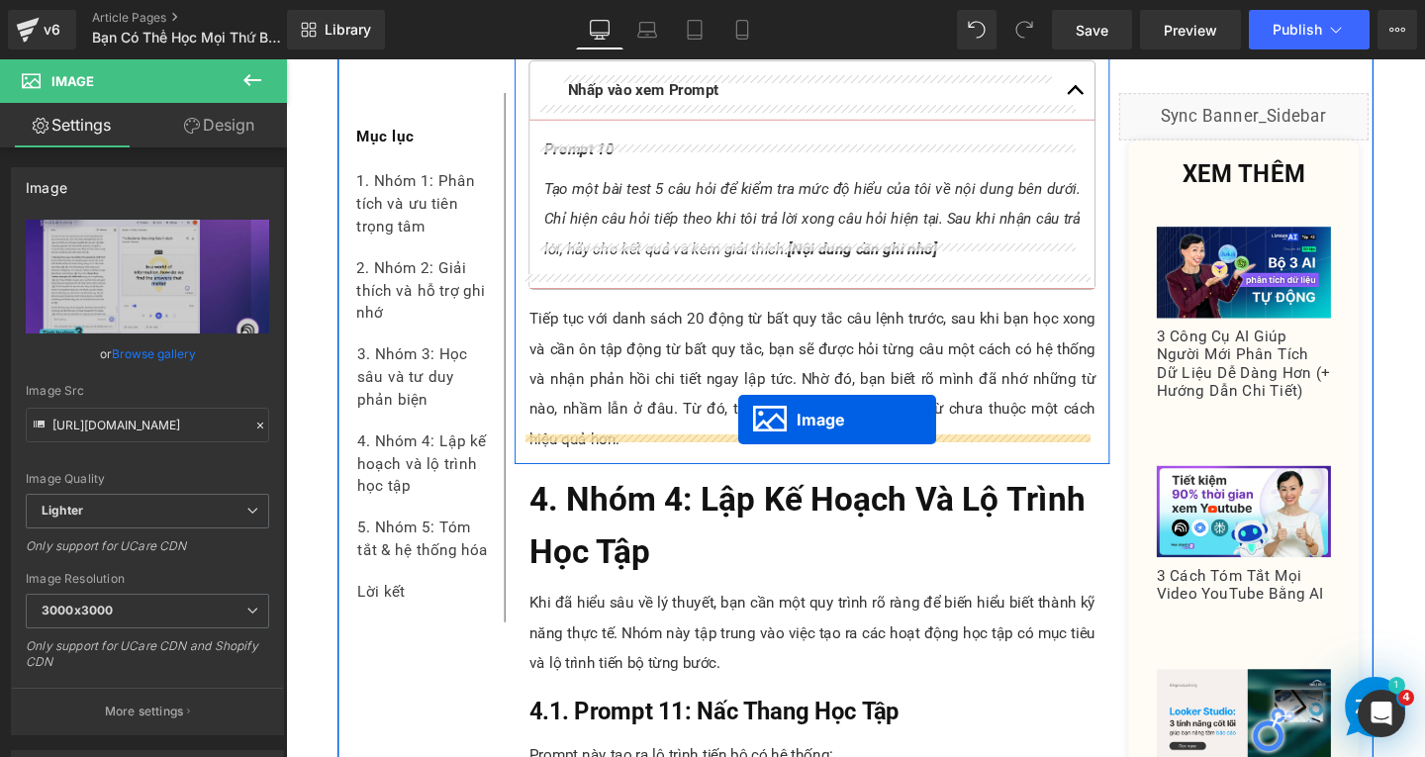
drag, startPoint x: 809, startPoint y: 396, endPoint x: 761, endPoint y: 438, distance: 63.8
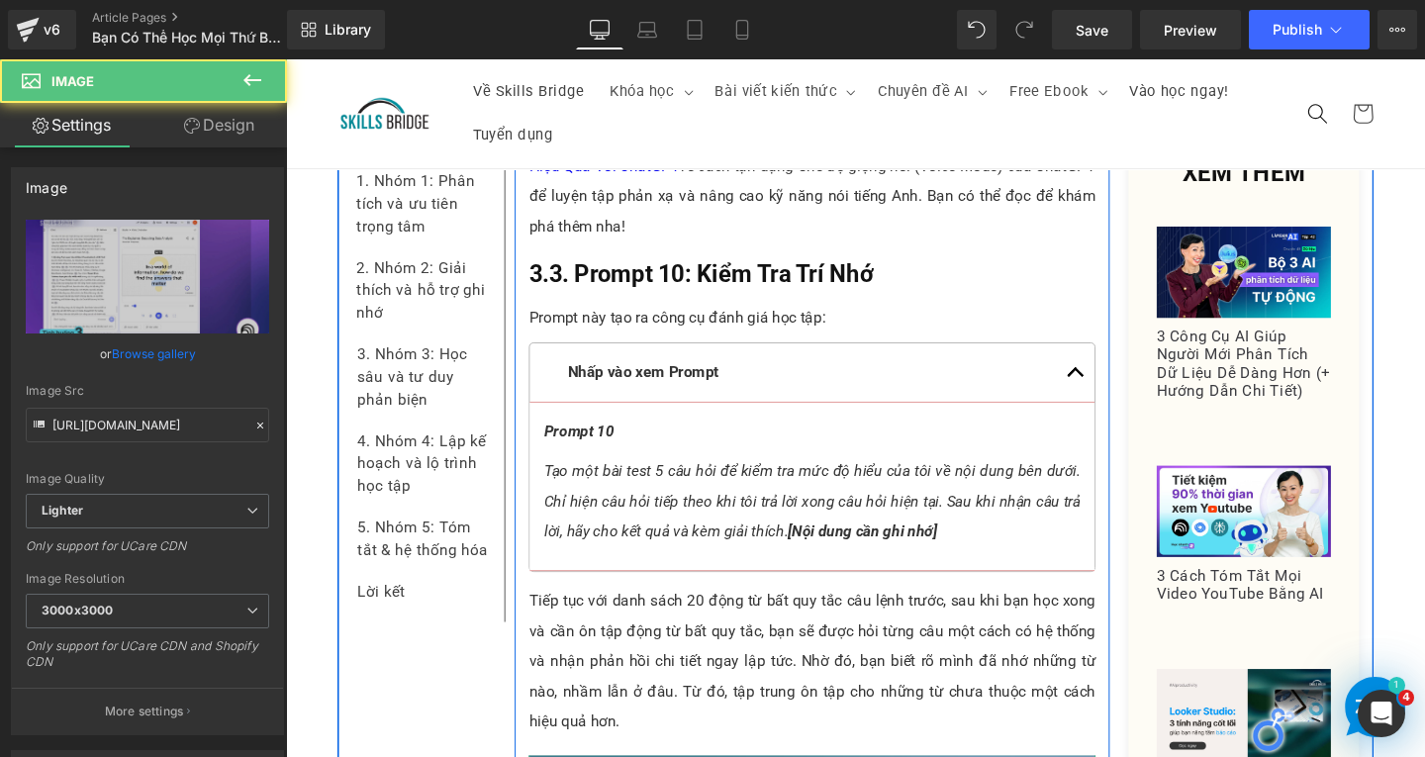
scroll to position [11034, 0]
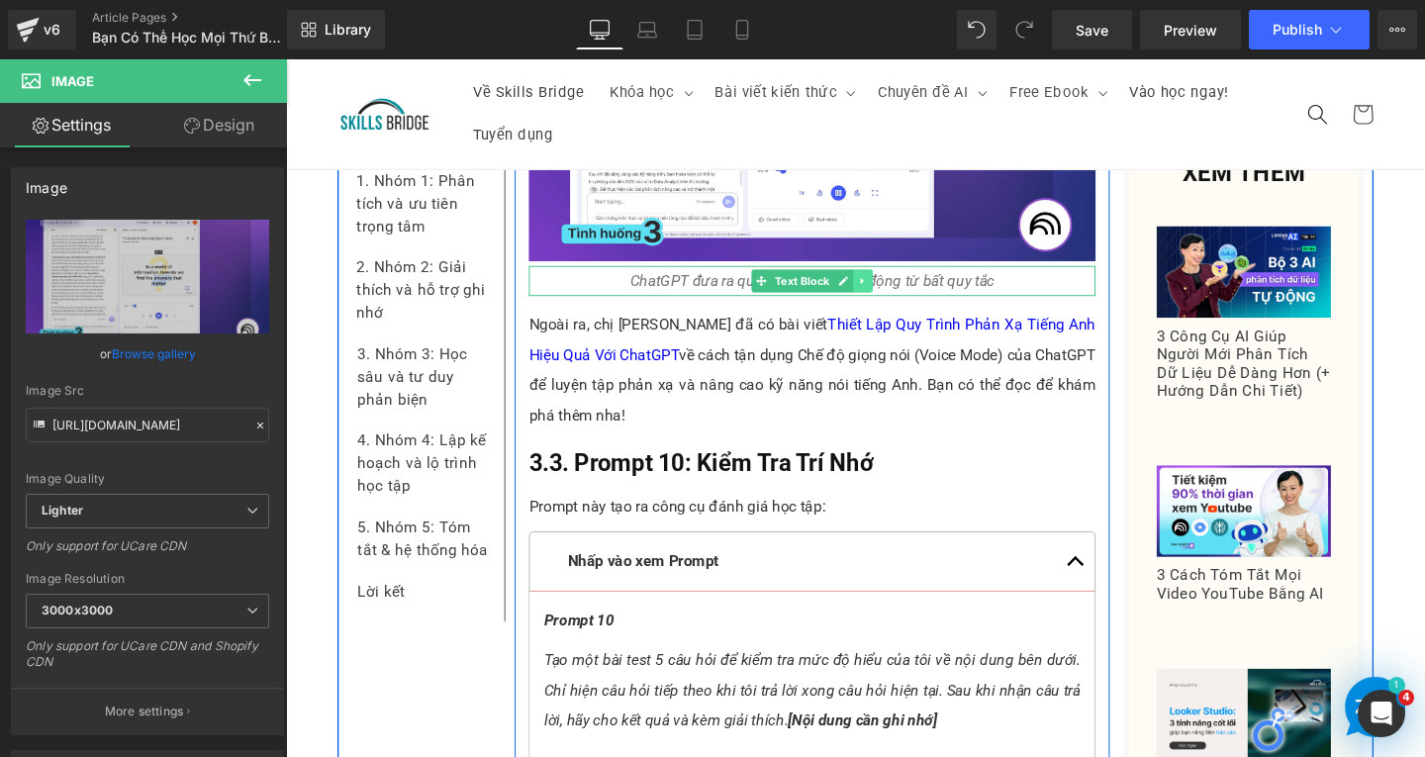
click at [888, 286] on icon at bounding box center [893, 292] width 11 height 12
click at [877, 287] on icon at bounding box center [882, 292] width 11 height 11
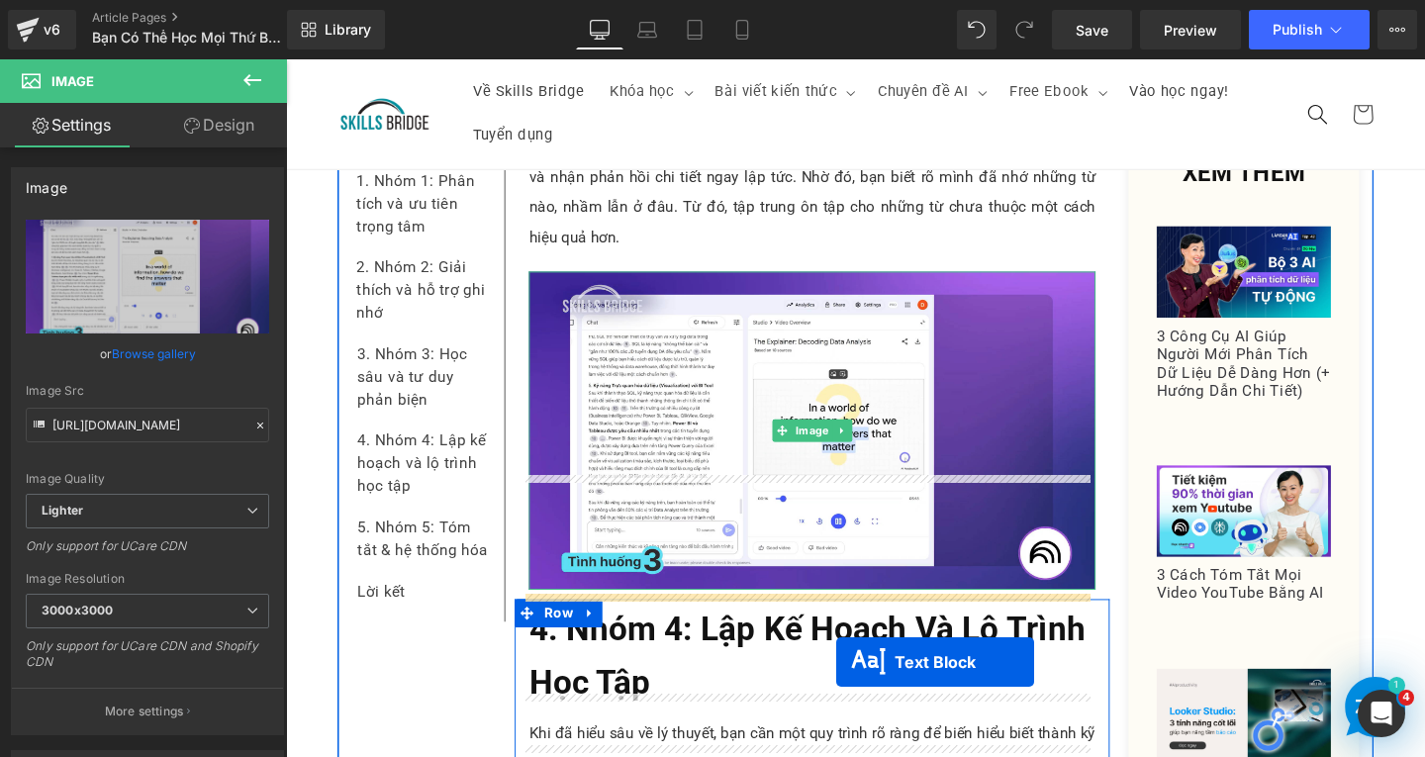
scroll to position [11904, 0]
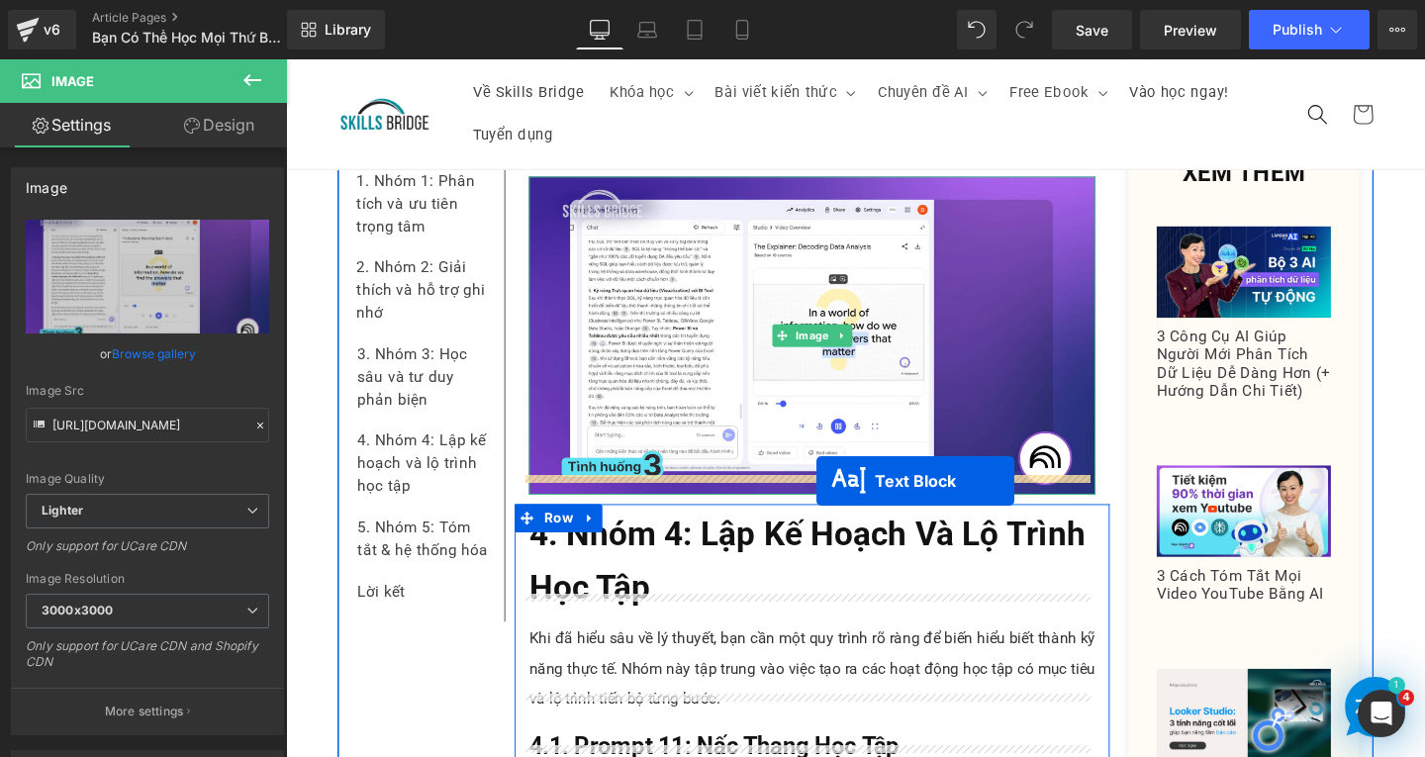
drag, startPoint x: 785, startPoint y: 305, endPoint x: 844, endPoint y: 503, distance: 206.7
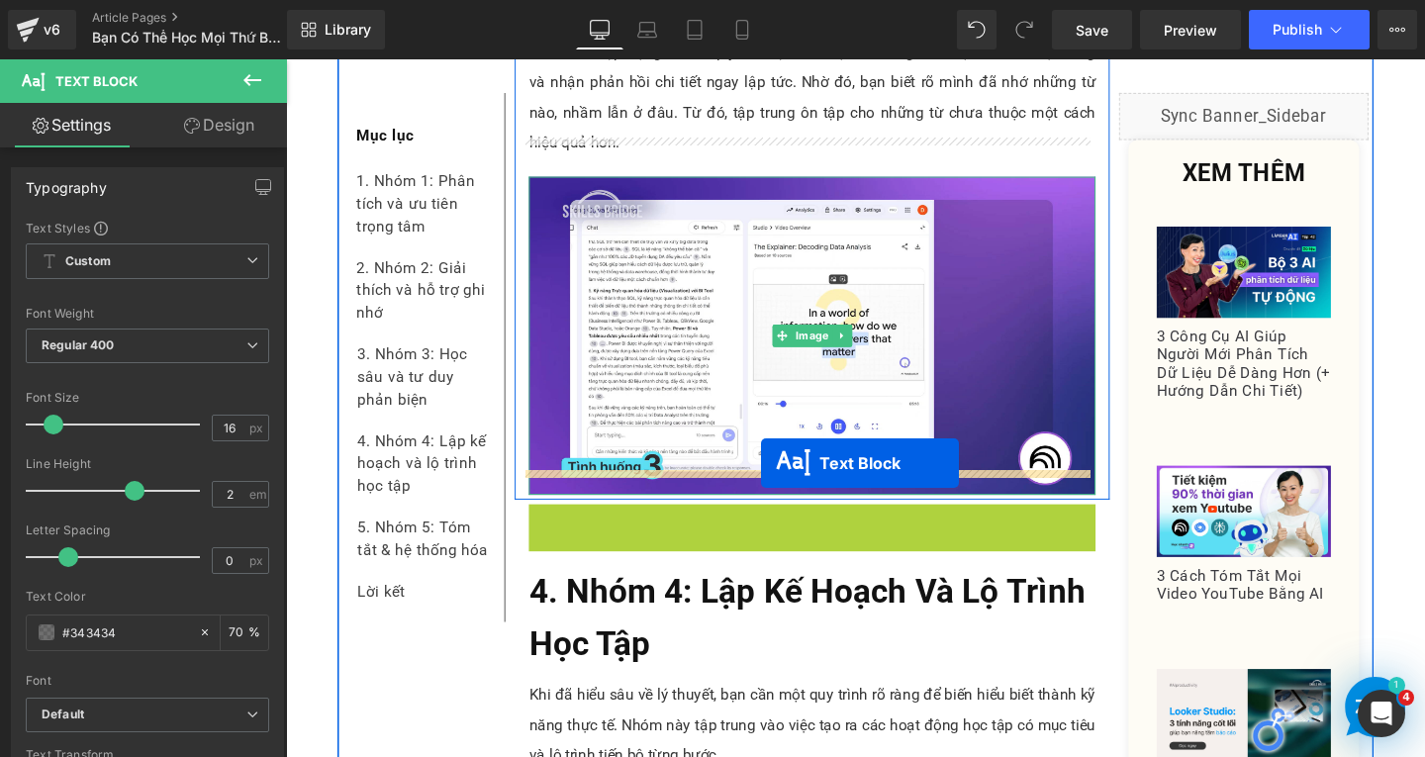
drag, startPoint x: 780, startPoint y: 510, endPoint x: 786, endPoint y: 484, distance: 26.4
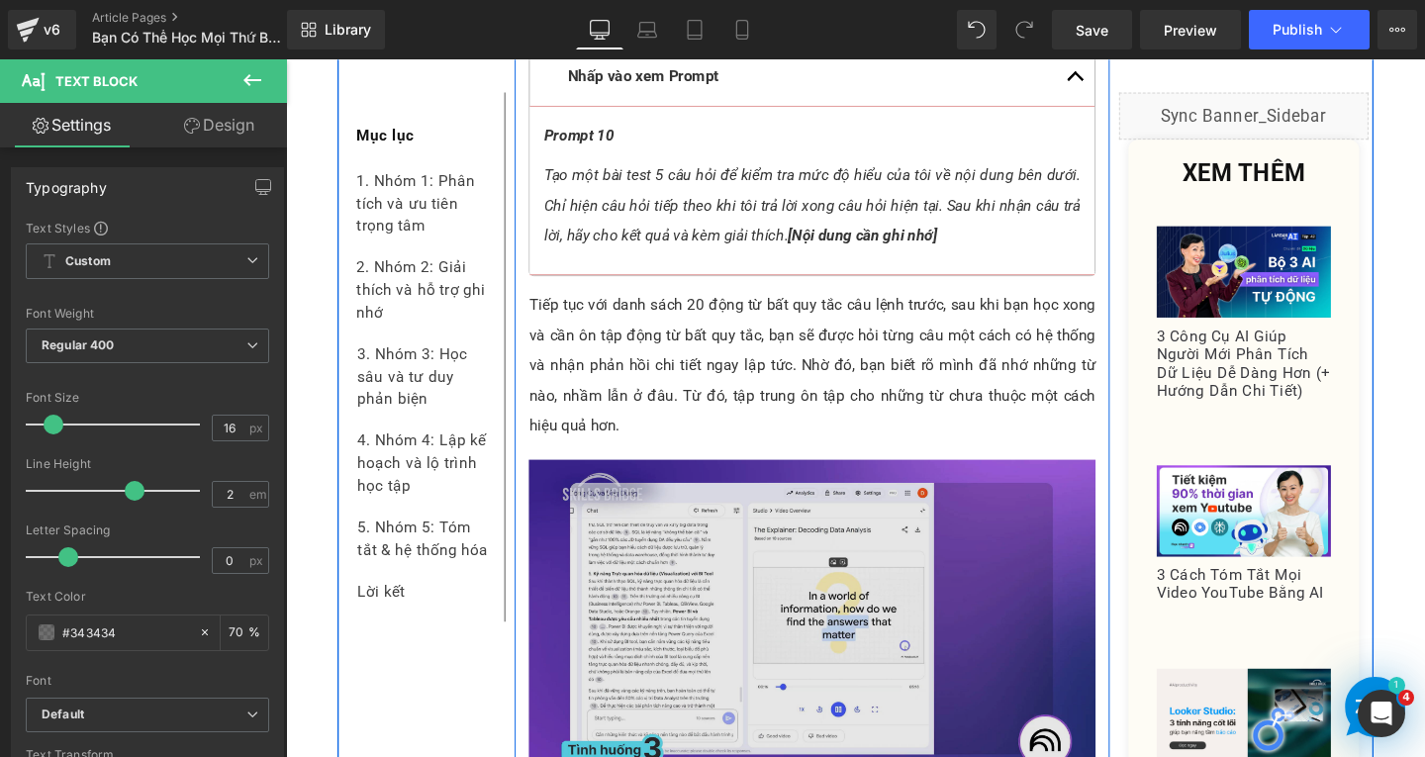
scroll to position [11741, 0]
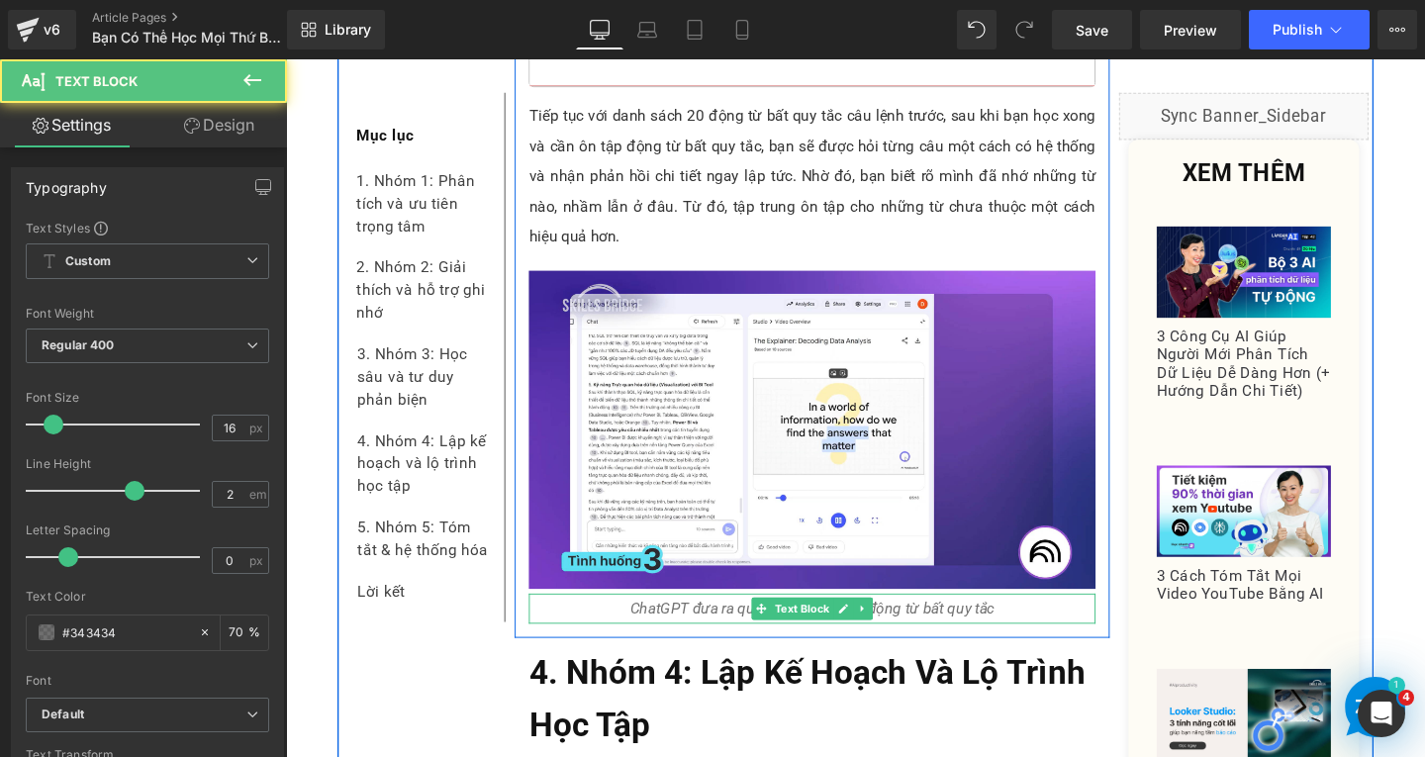
click at [755, 627] on icon "ChatGPT đưa ra quy luật ghi nhớ 20 động từ bất quy tắc" at bounding box center [839, 636] width 383 height 19
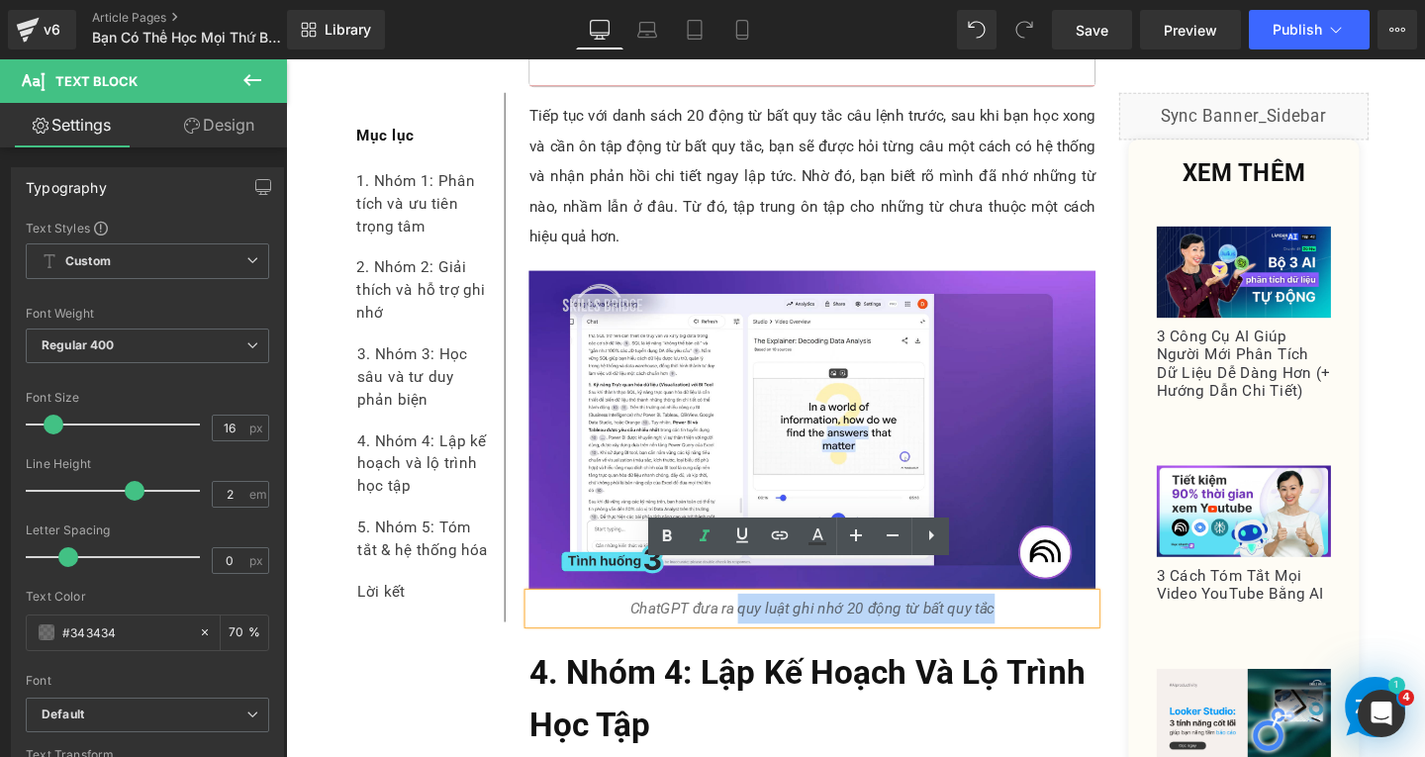
drag, startPoint x: 756, startPoint y: 608, endPoint x: 1037, endPoint y: 605, distance: 281.1
click at [1037, 622] on p "ChatGPT đưa ra quy luật ghi nhớ 20 động từ bất quy tắc" at bounding box center [839, 638] width 596 height 32
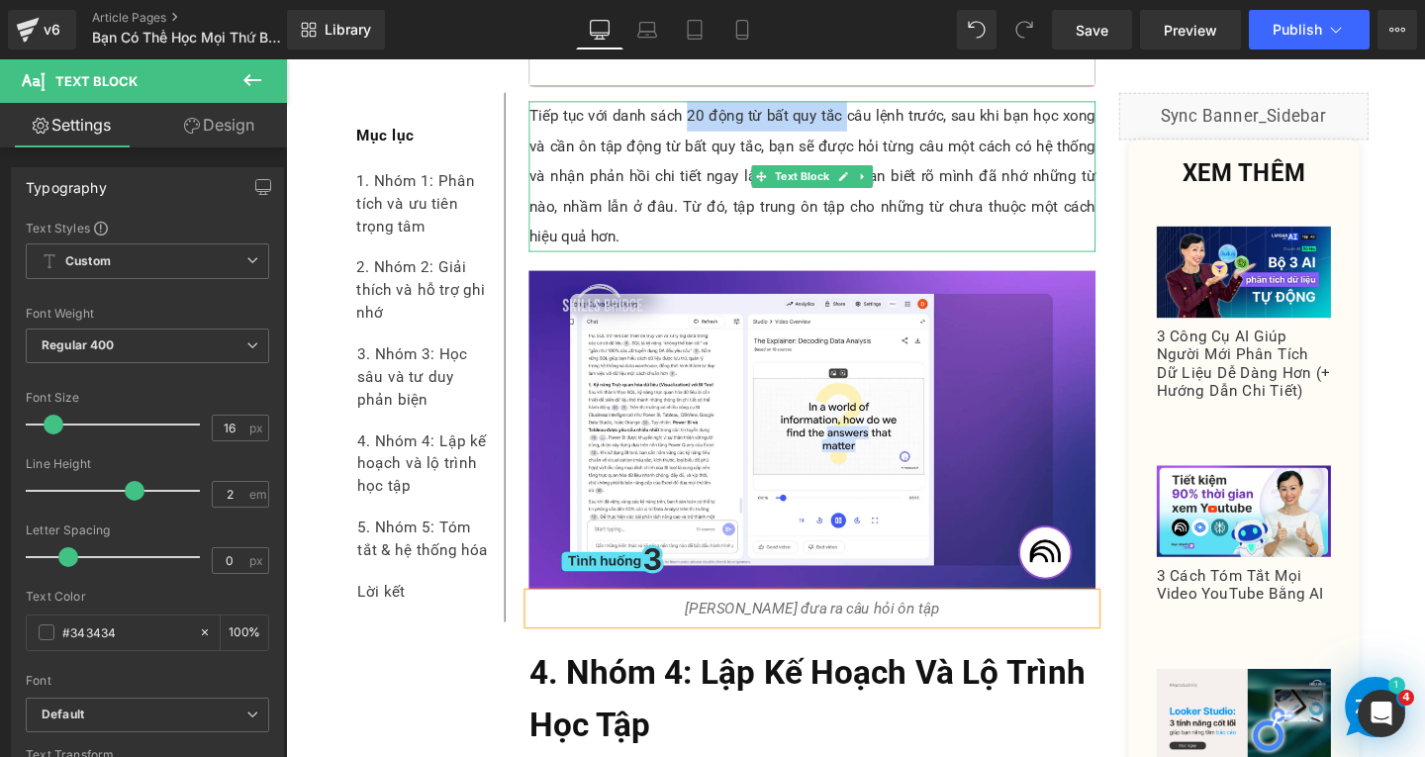
drag, startPoint x: 698, startPoint y: 89, endPoint x: 867, endPoint y: 86, distance: 169.3
click at [867, 104] on p "Tiếp tục với danh sách 20 động từ bất quy tắc câu lệnh trước, sau khi bạn học x…" at bounding box center [839, 183] width 596 height 158
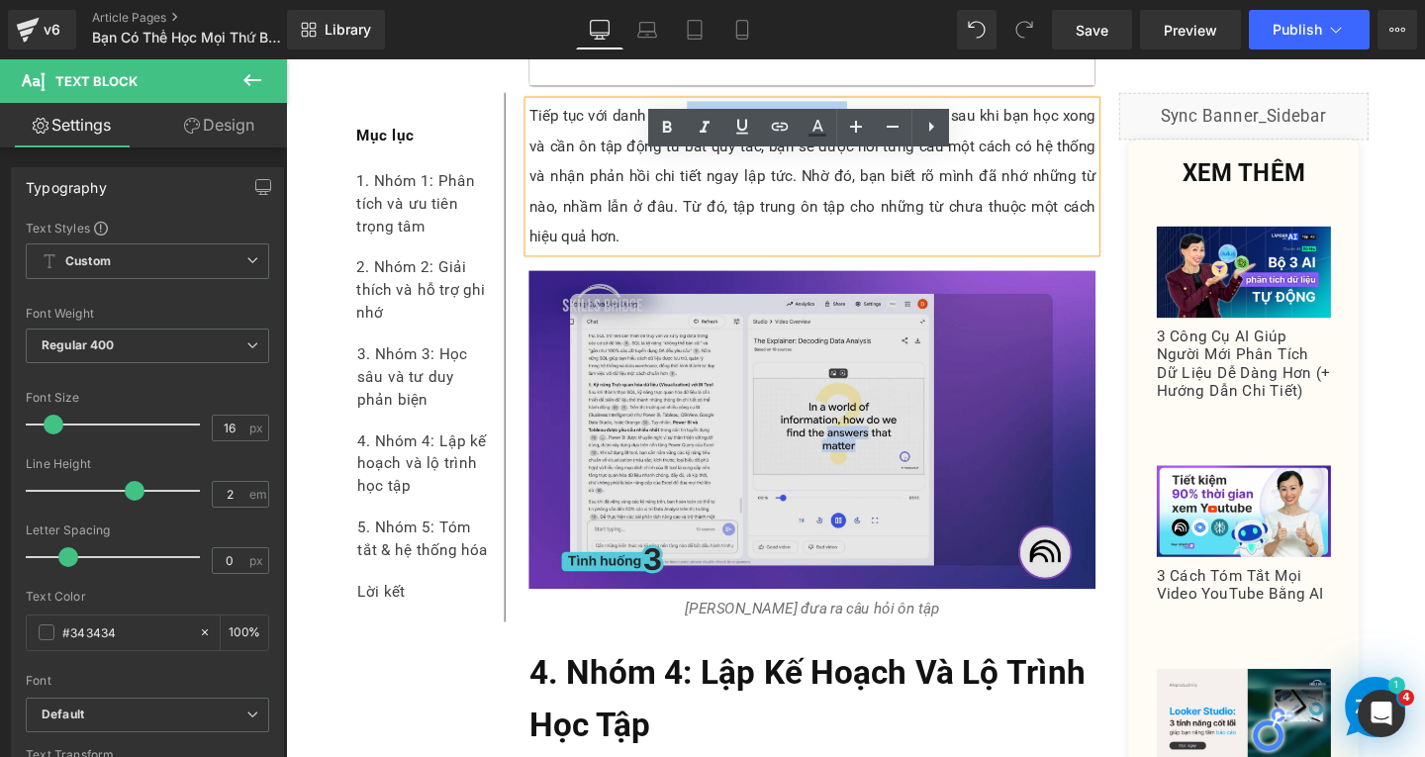
copy p "20 động từ bất quy tắc"
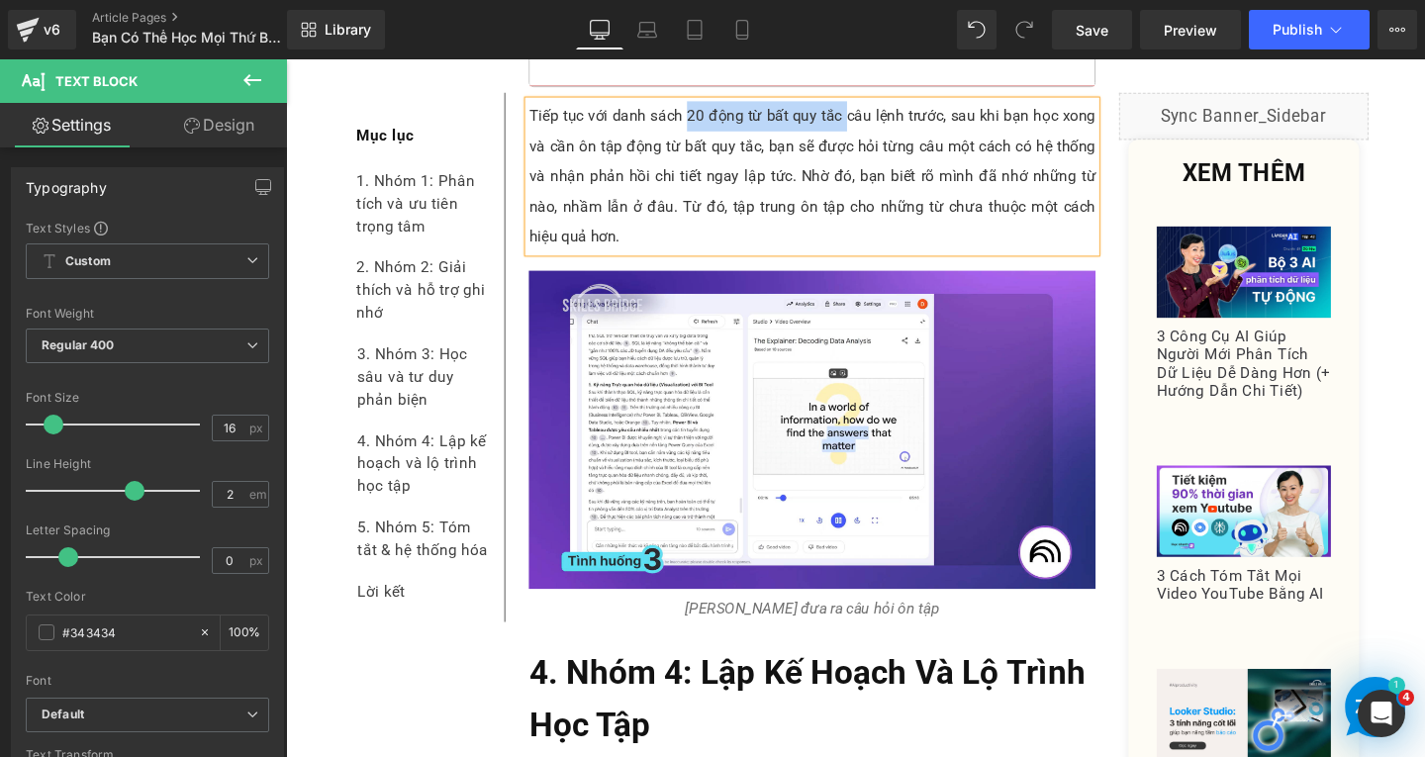
click at [977, 622] on p "ChatGPT đưa ra câu hỏi ôn tập" at bounding box center [839, 638] width 596 height 32
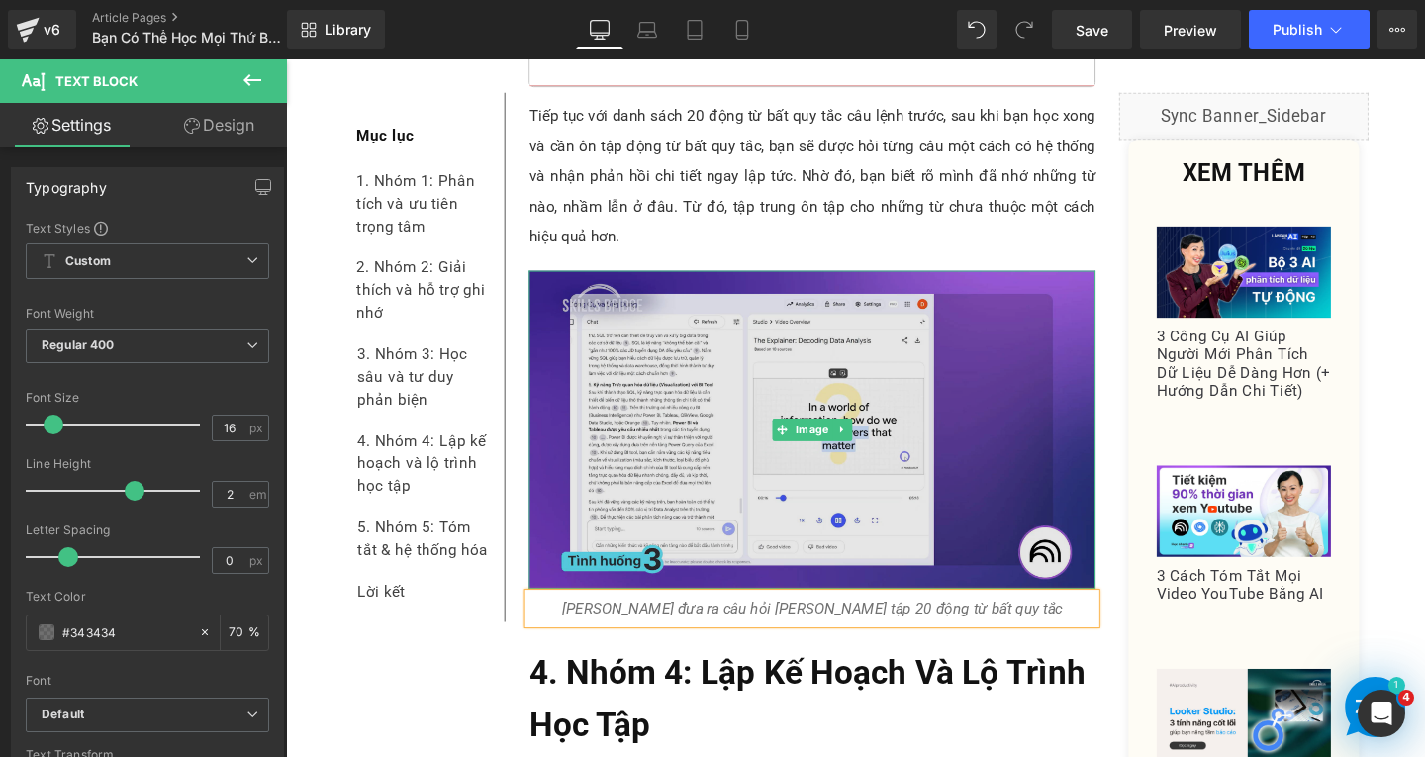
scroll to position [11939, 0]
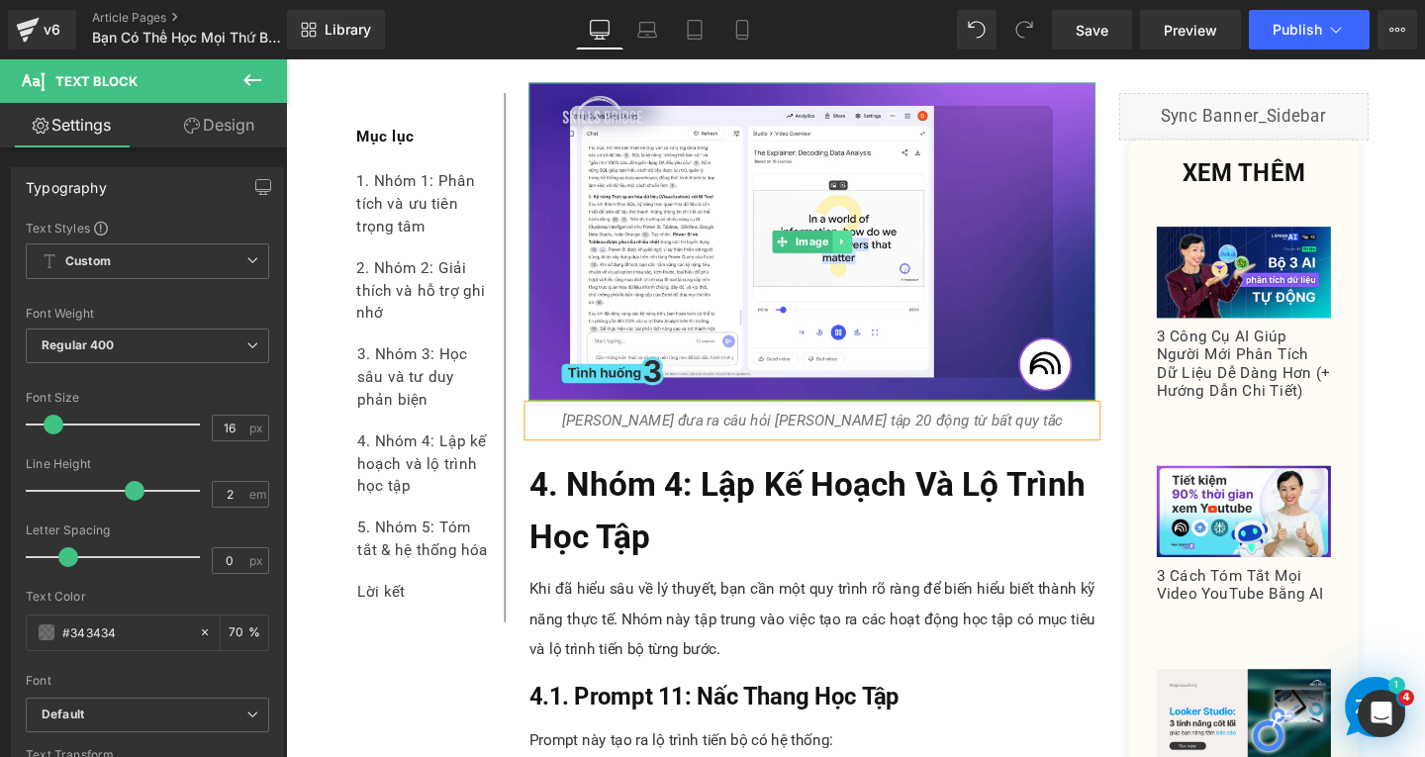
click at [870, 240] on link at bounding box center [871, 252] width 21 height 24
click at [860, 240] on link at bounding box center [860, 252] width 21 height 24
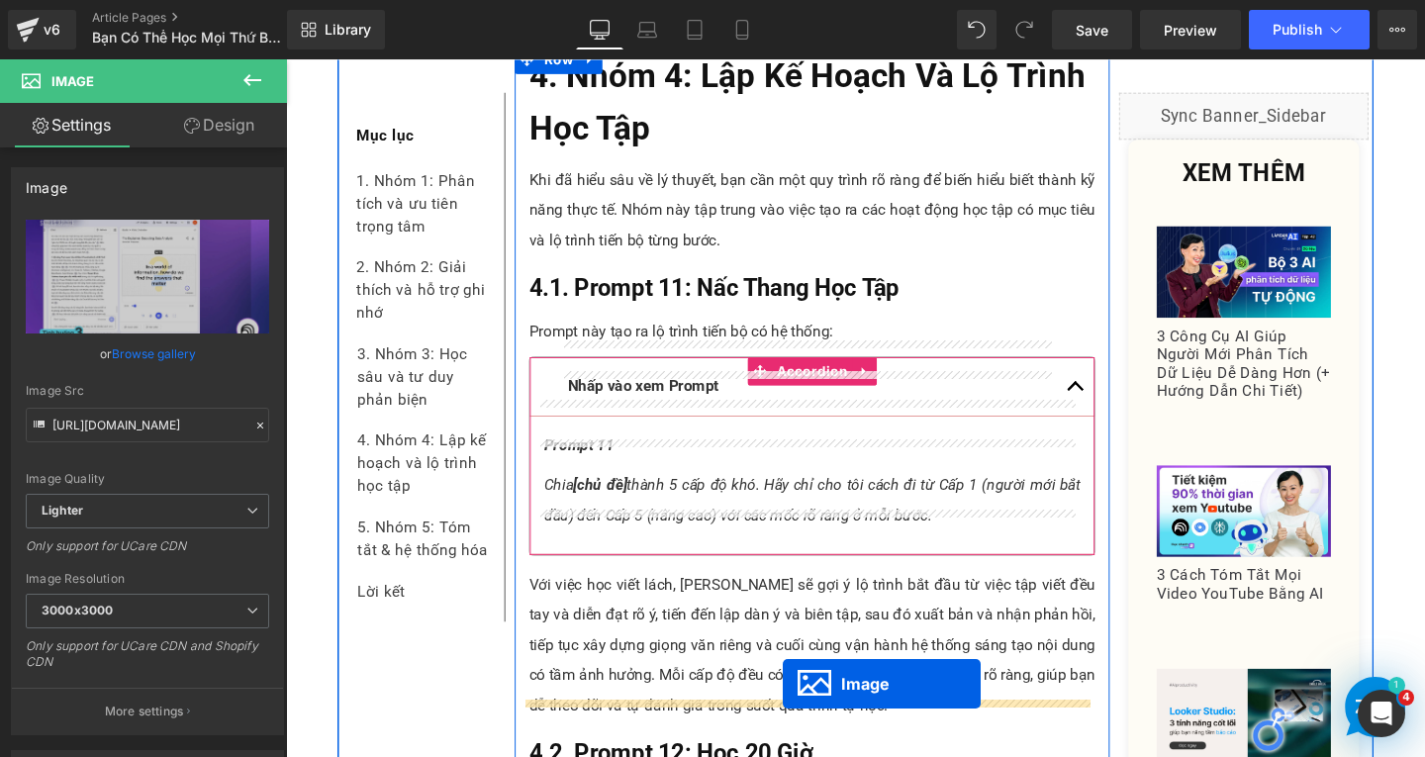
scroll to position [12533, 0]
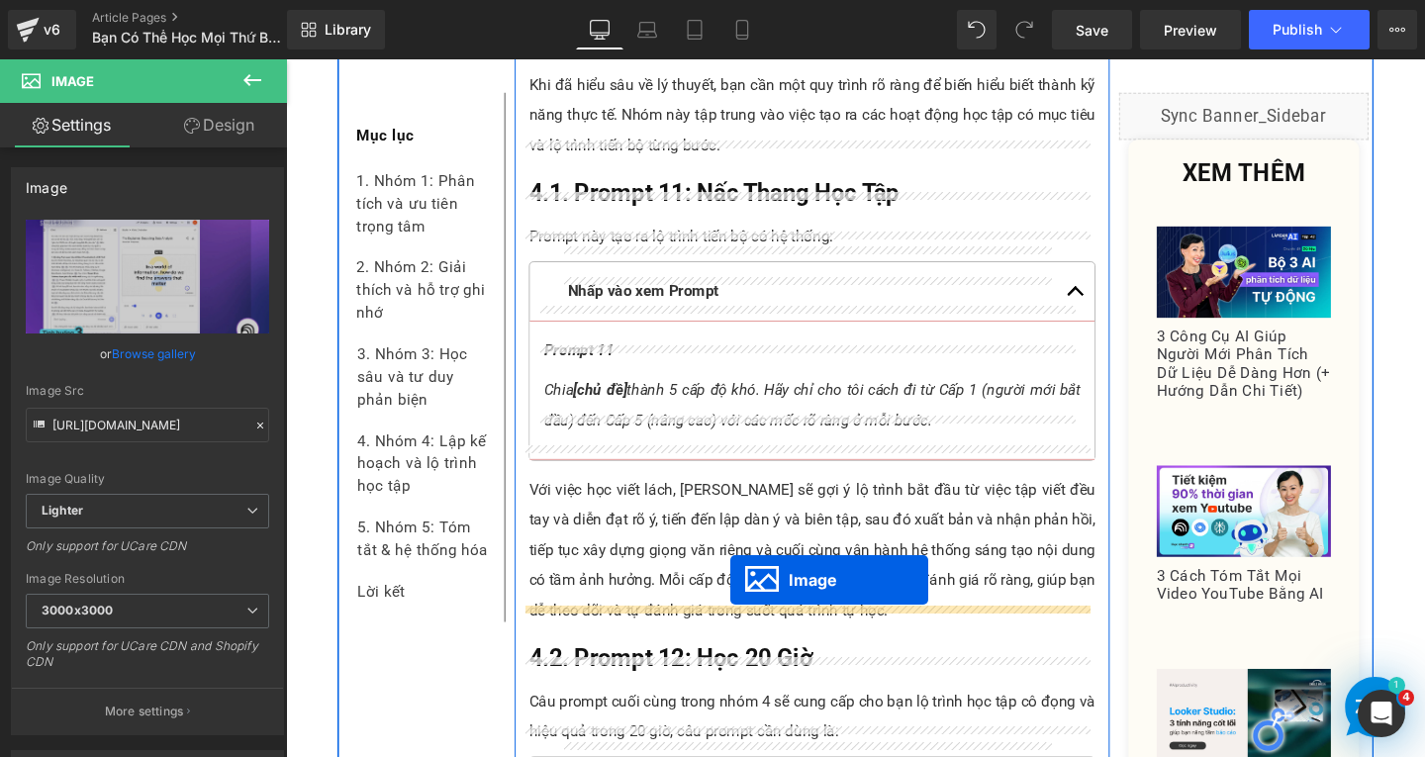
drag, startPoint x: 790, startPoint y: 270, endPoint x: 753, endPoint y: 607, distance: 338.5
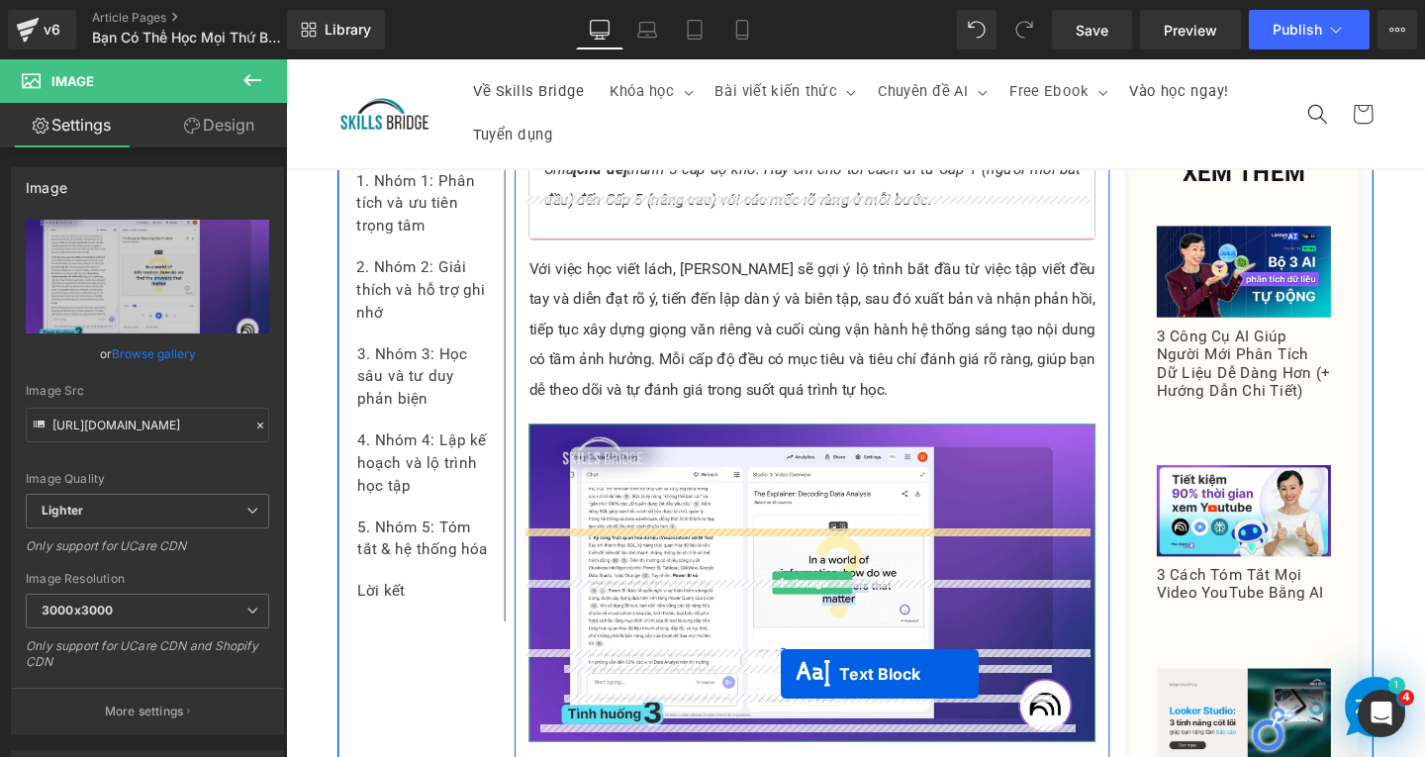
scroll to position [13003, 0]
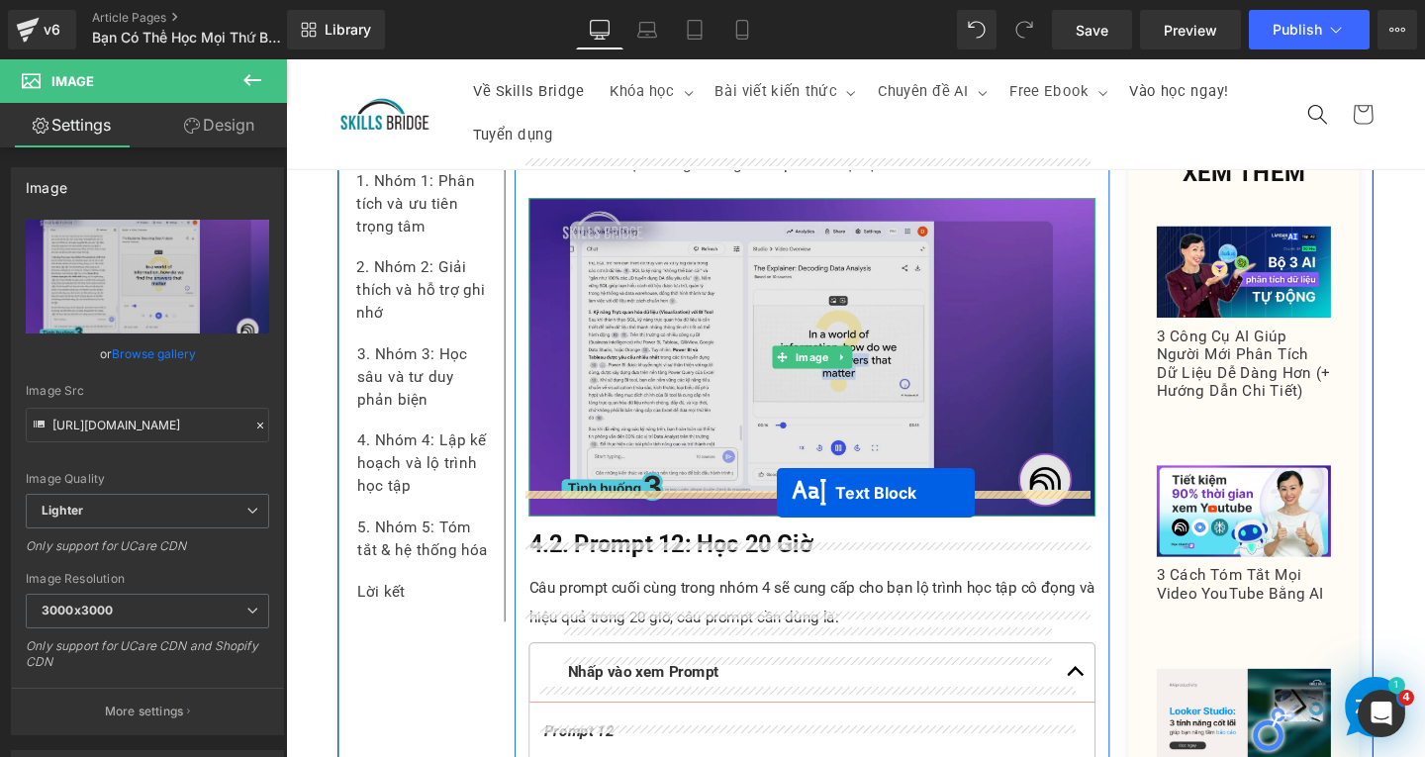
drag, startPoint x: 781, startPoint y: 519, endPoint x: 867, endPoint y: 400, distance: 146.7
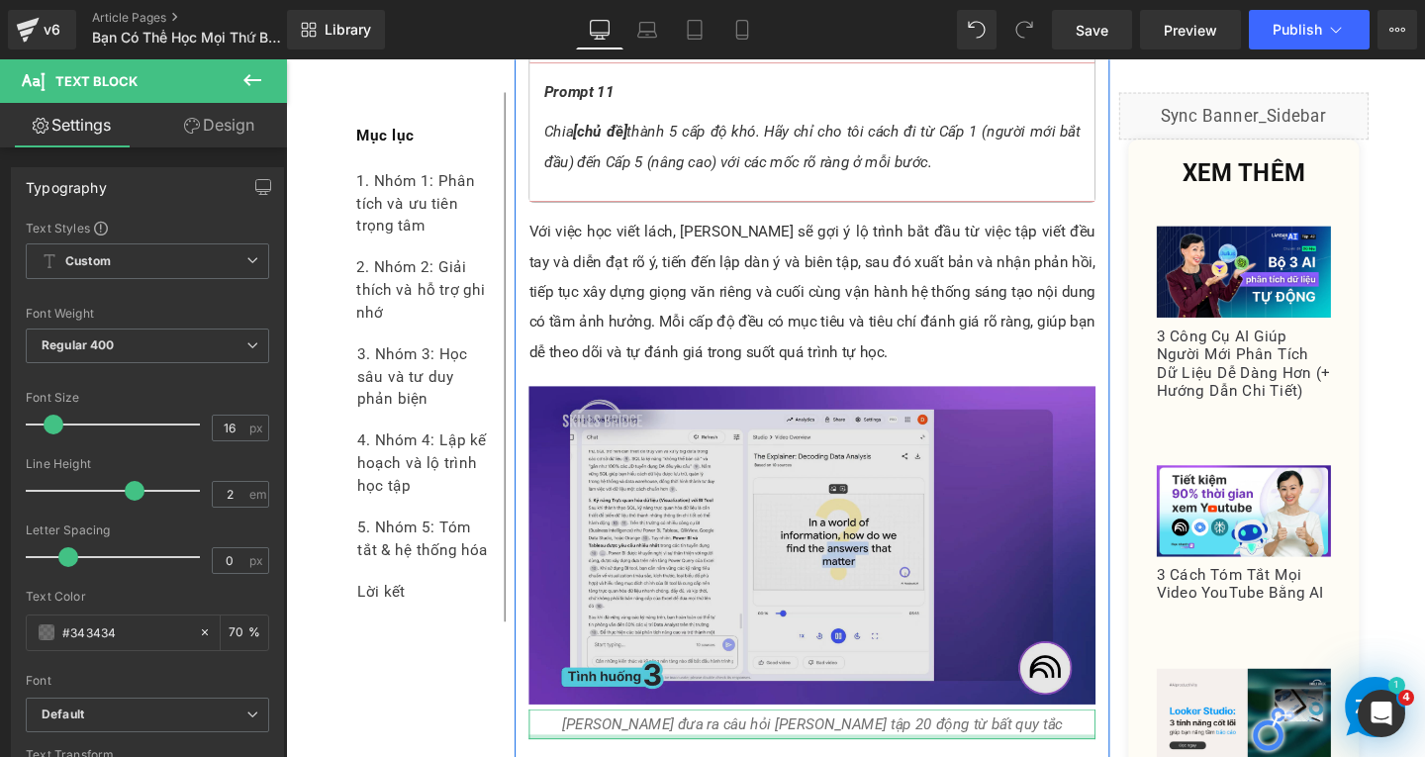
scroll to position [12642, 0]
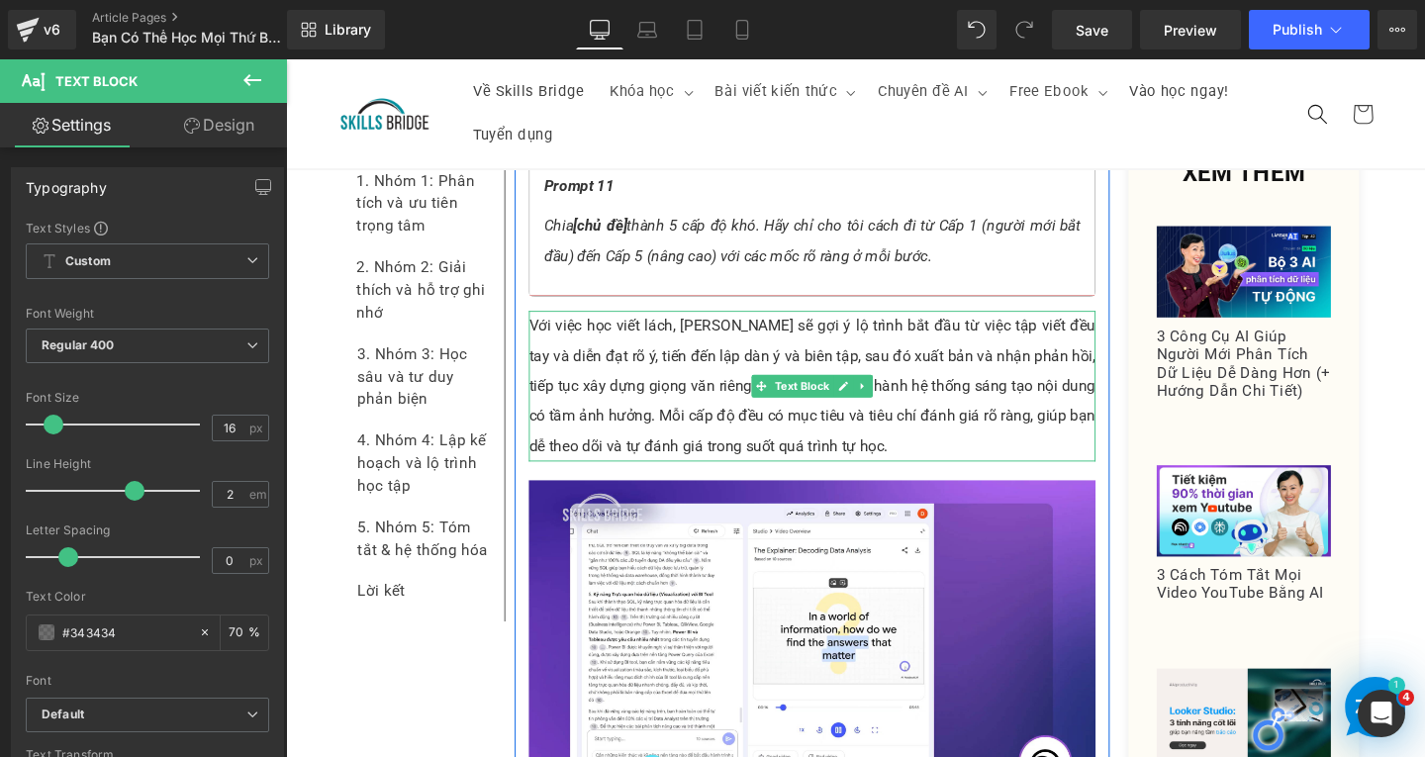
click at [958, 428] on p "Với việc học viết lách, [PERSON_NAME] sẽ gợi ý lộ trình bắt đầu từ việc tập viế…" at bounding box center [839, 403] width 596 height 158
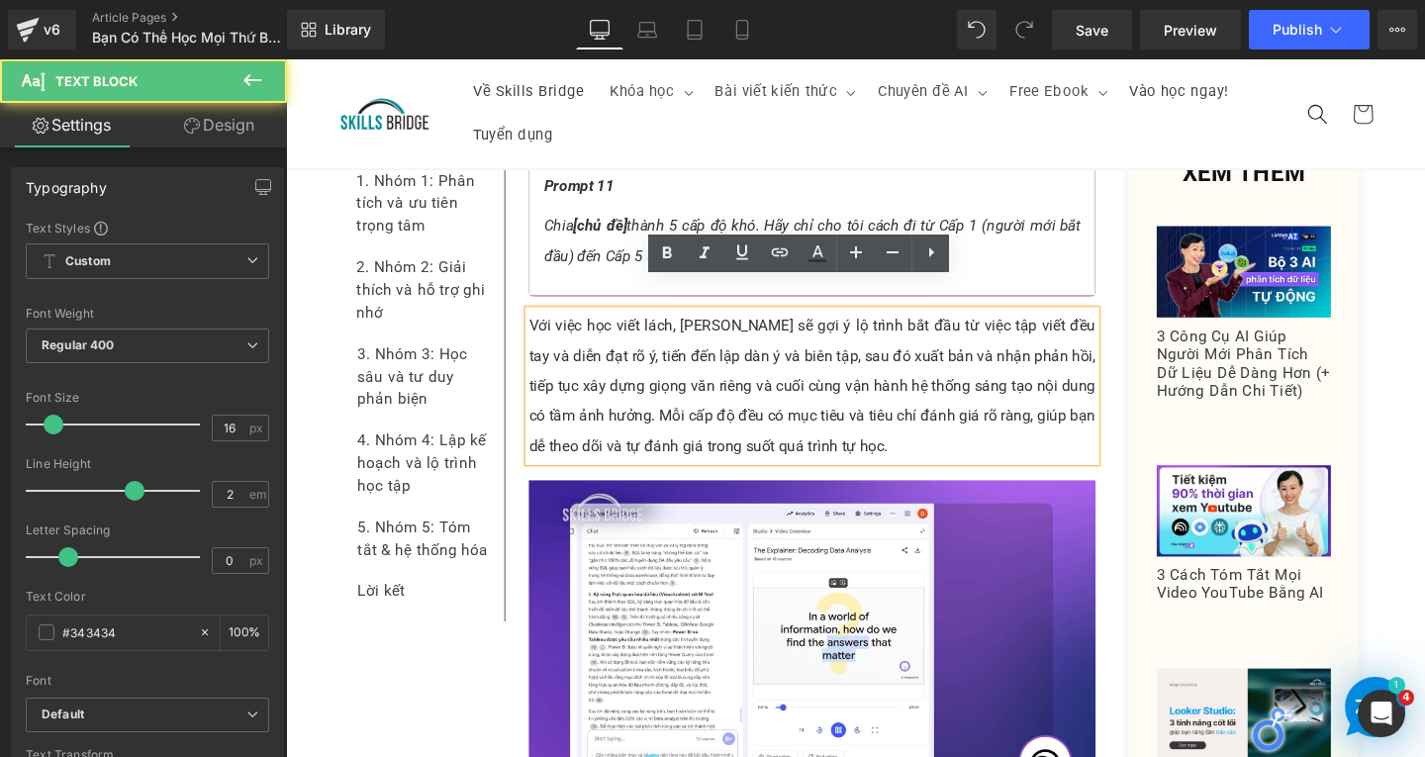
scroll to position [12444, 0]
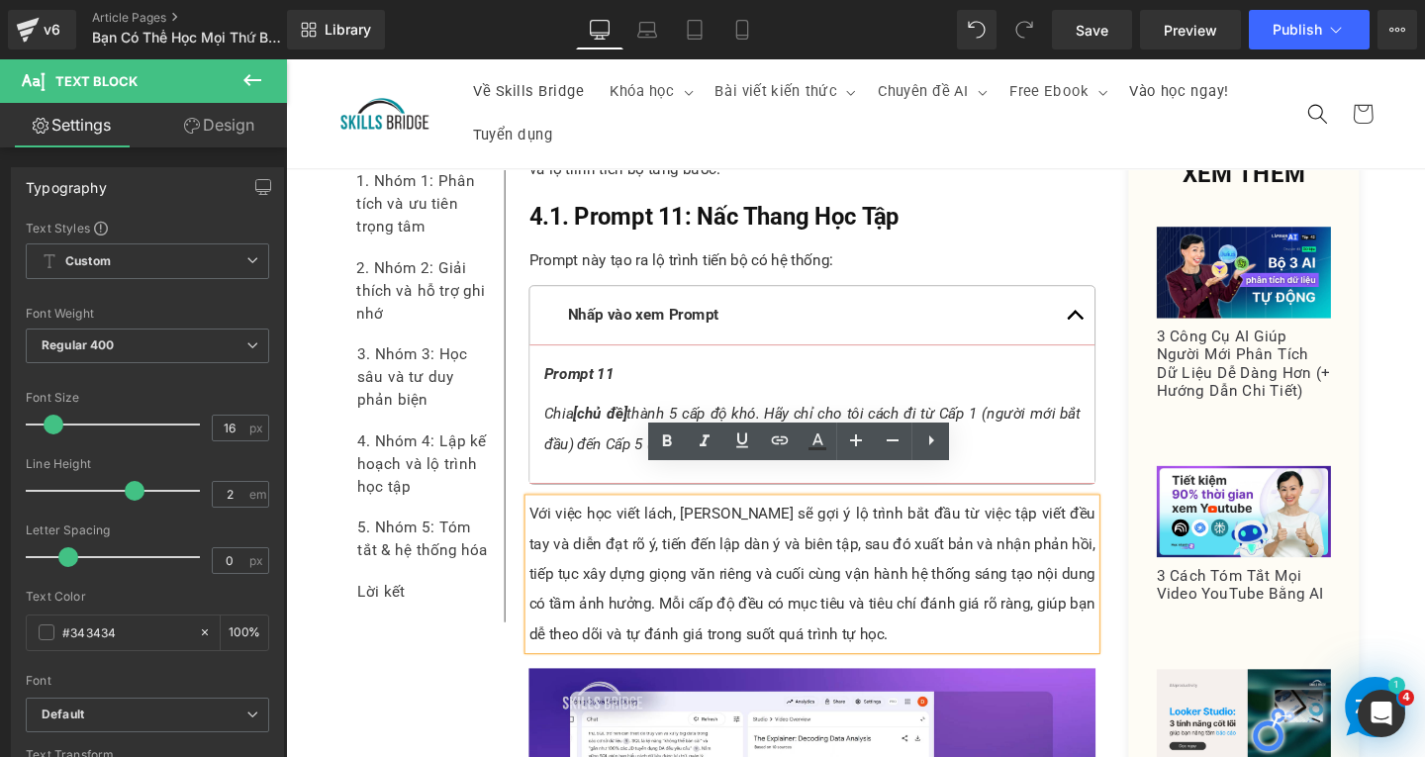
click at [968, 592] on p "Với việc học viết lách, [PERSON_NAME] sẽ gợi ý lộ trình bắt đầu từ việc tập viế…" at bounding box center [839, 601] width 596 height 158
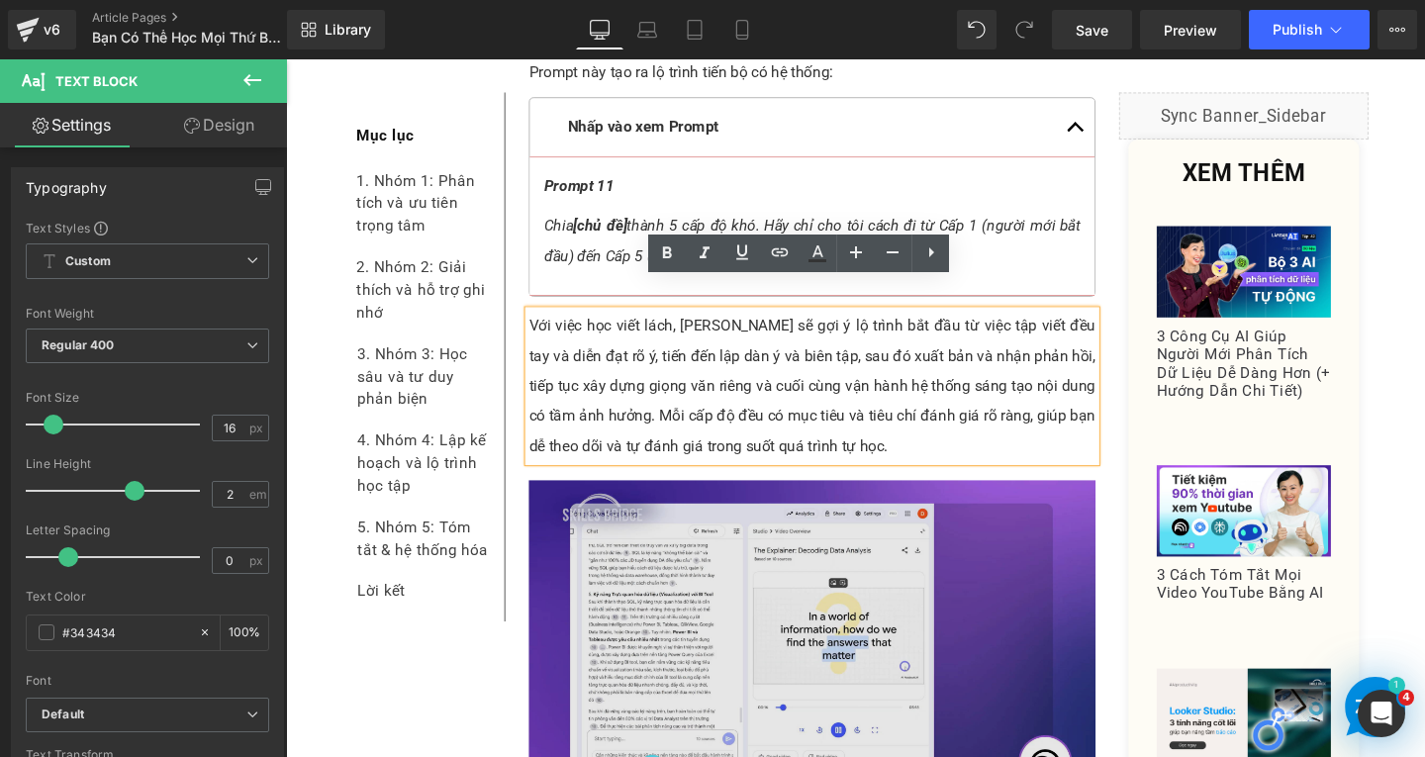
scroll to position [12840, 0]
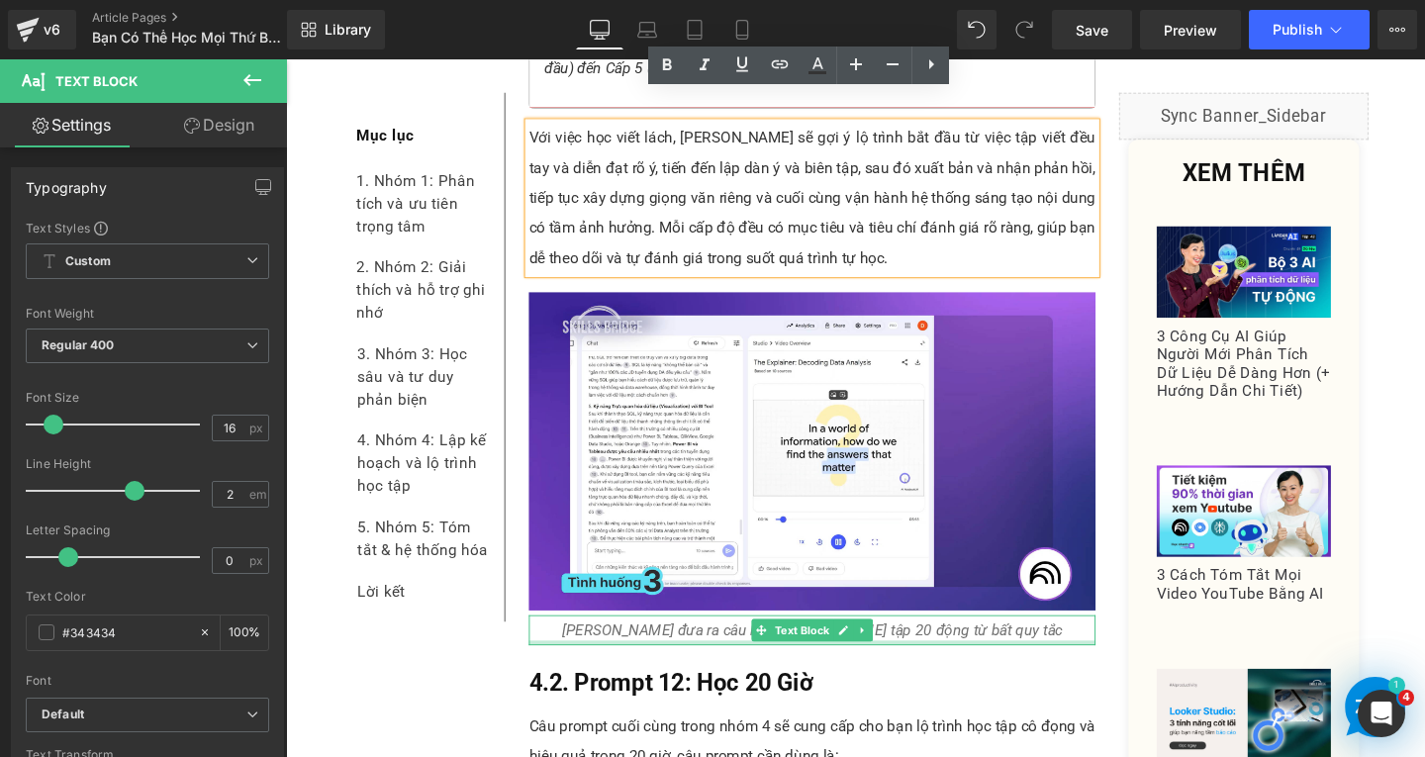
click at [730, 649] on icon "[PERSON_NAME] đưa ra câu hỏi [PERSON_NAME] tập 20 động từ bất quy tắc" at bounding box center [839, 658] width 527 height 19
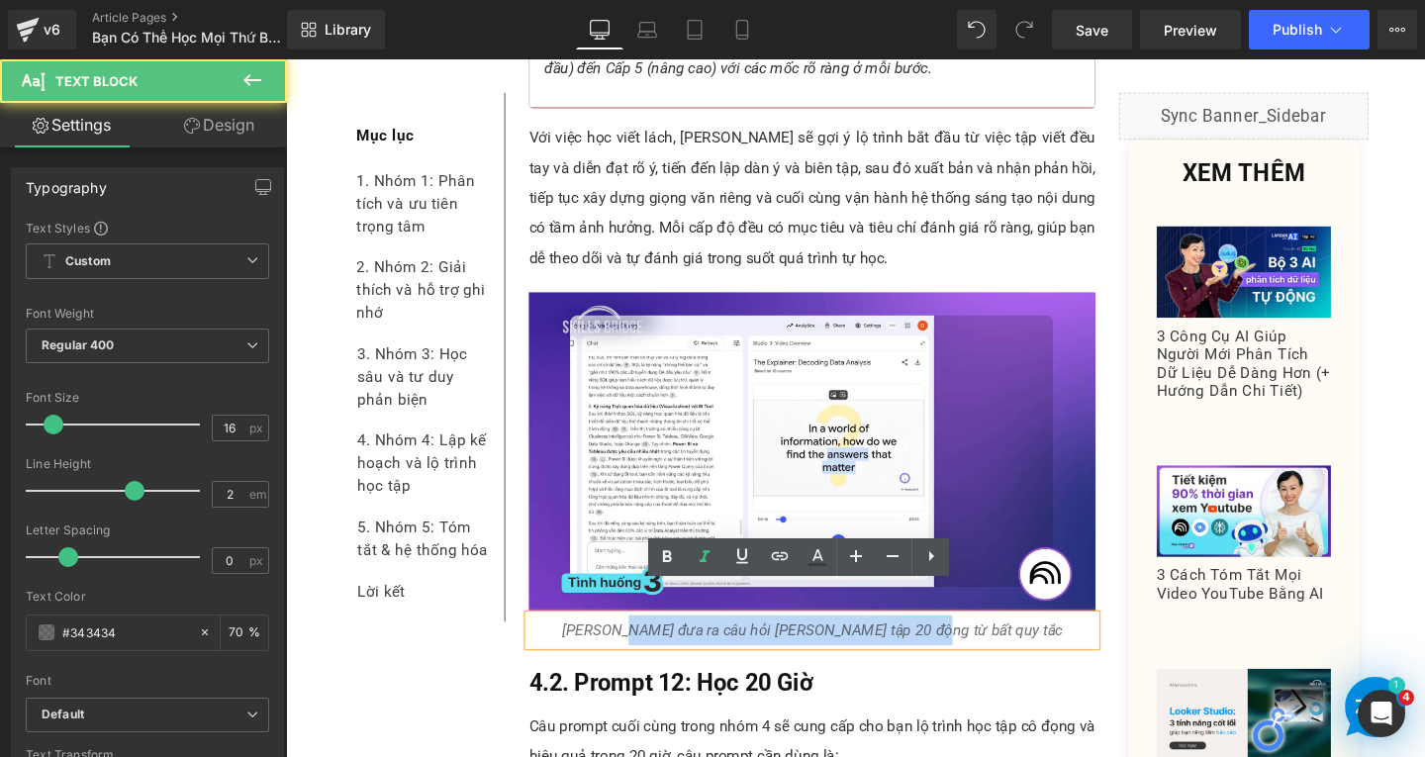
drag, startPoint x: 714, startPoint y: 626, endPoint x: 1013, endPoint y: 625, distance: 299.9
click at [1013, 649] on icon "[PERSON_NAME] đưa ra câu hỏi [PERSON_NAME] tập 20 động từ bất quy tắc" at bounding box center [839, 658] width 527 height 19
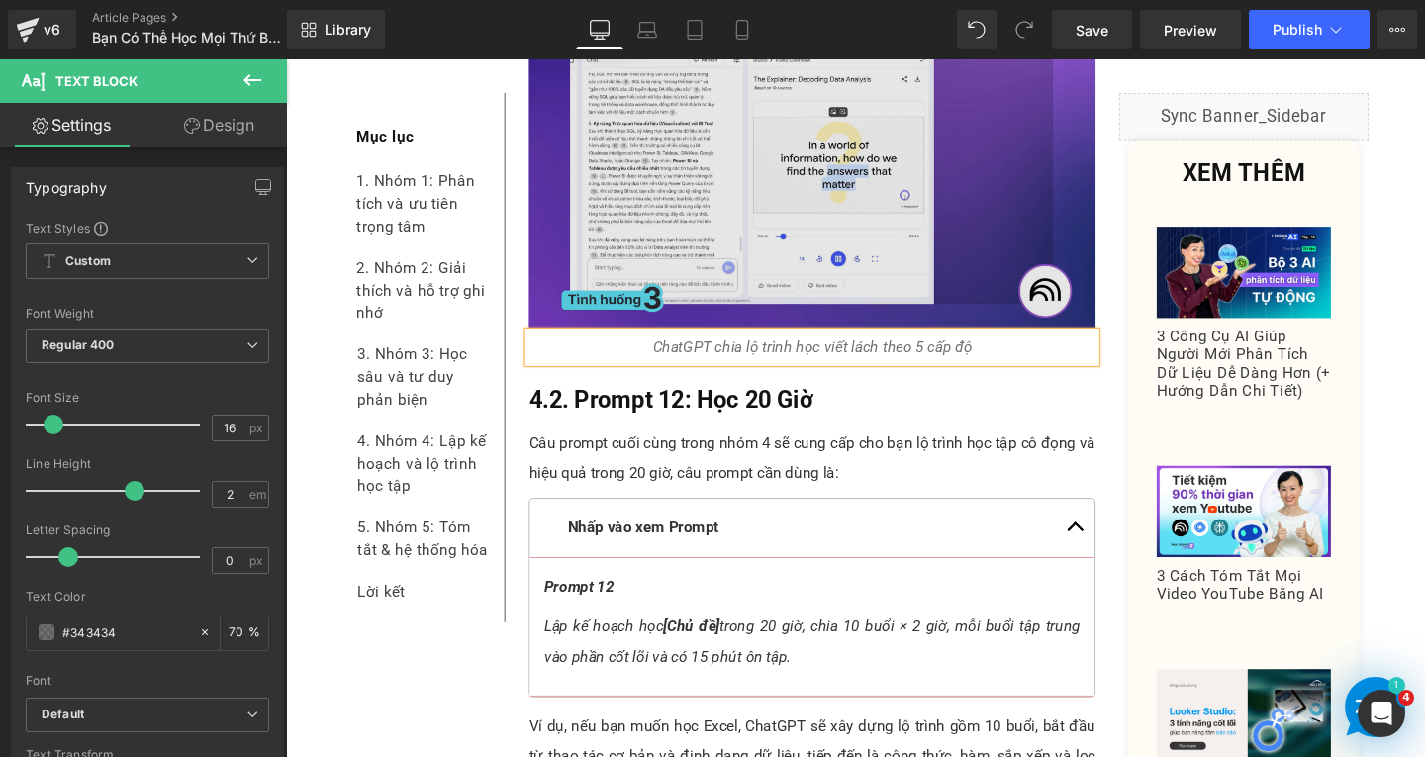
scroll to position [12939, 0]
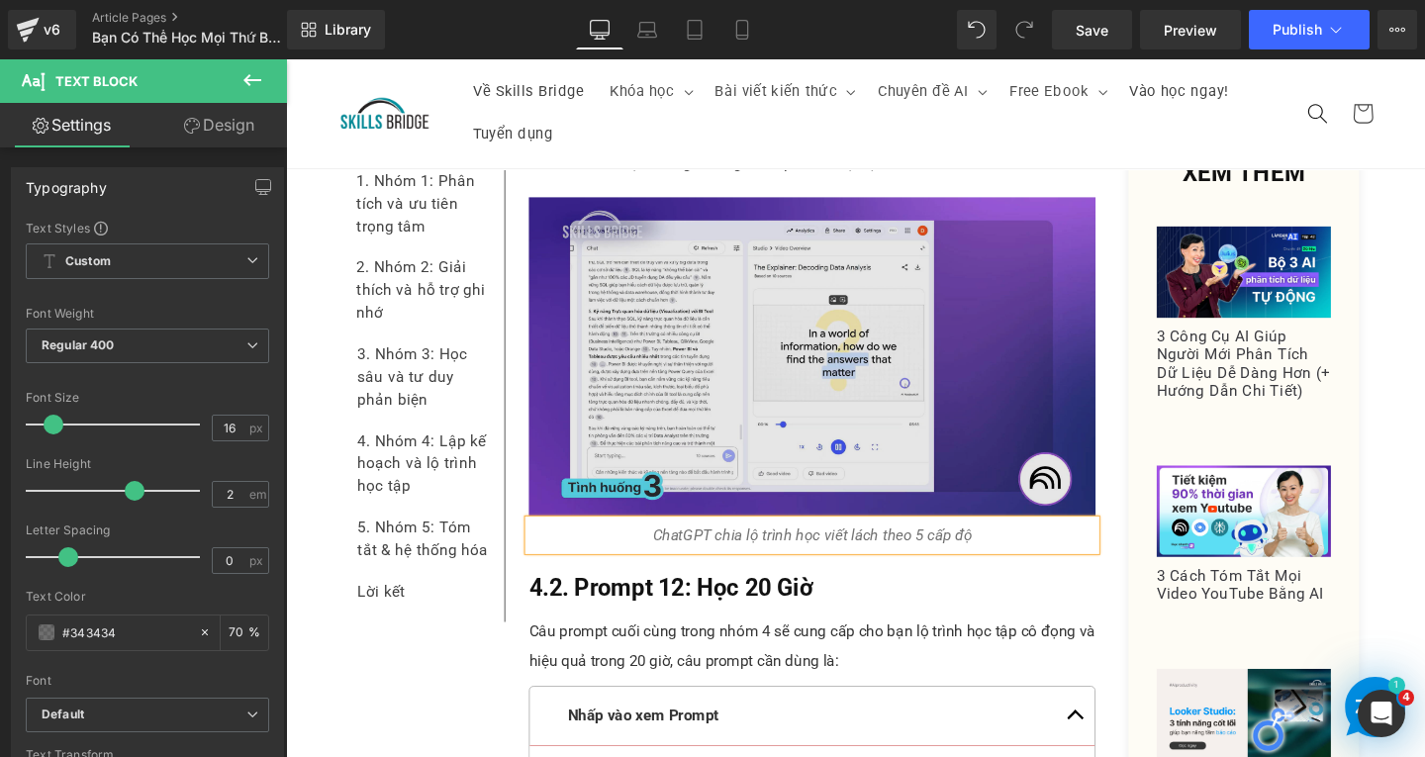
click at [855, 373] on img at bounding box center [839, 372] width 596 height 335
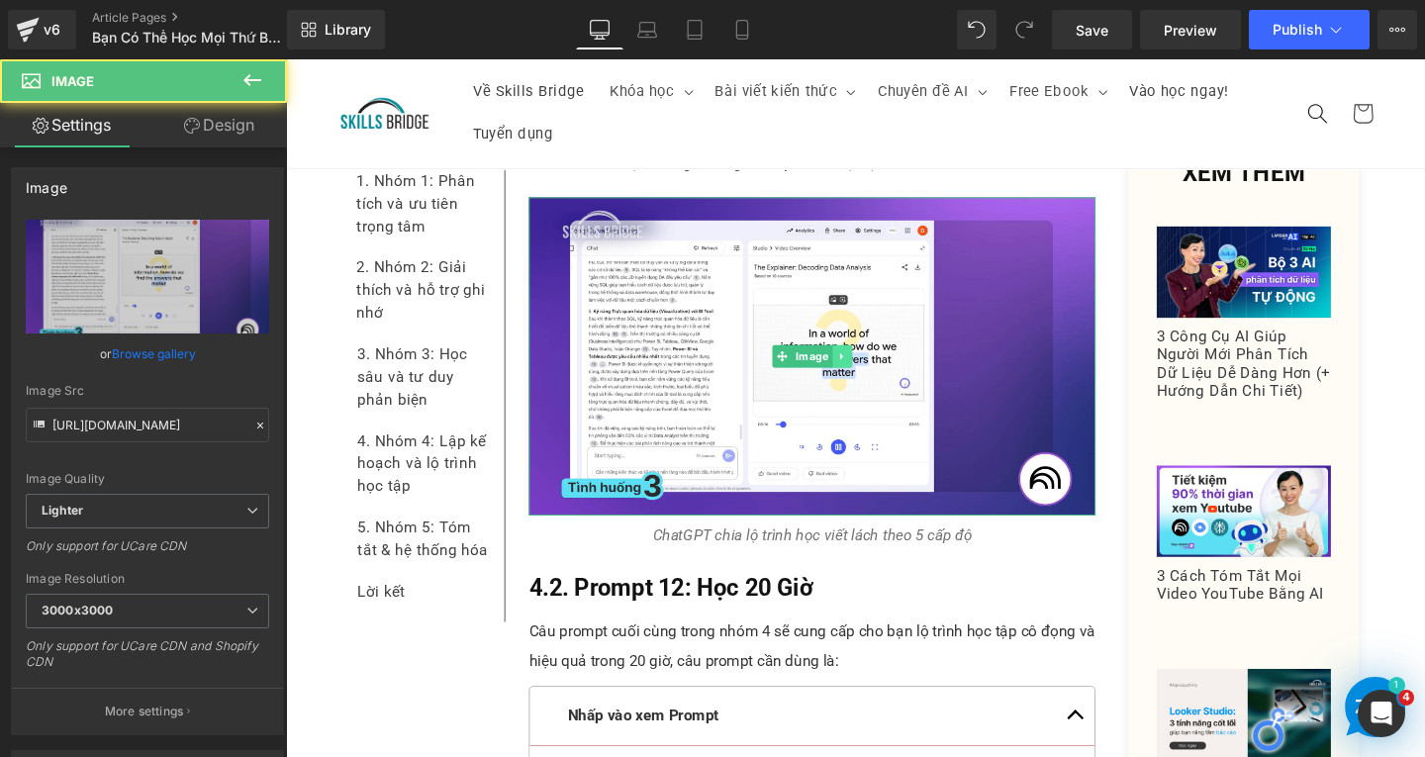
click at [865, 366] on icon at bounding box center [870, 372] width 11 height 12
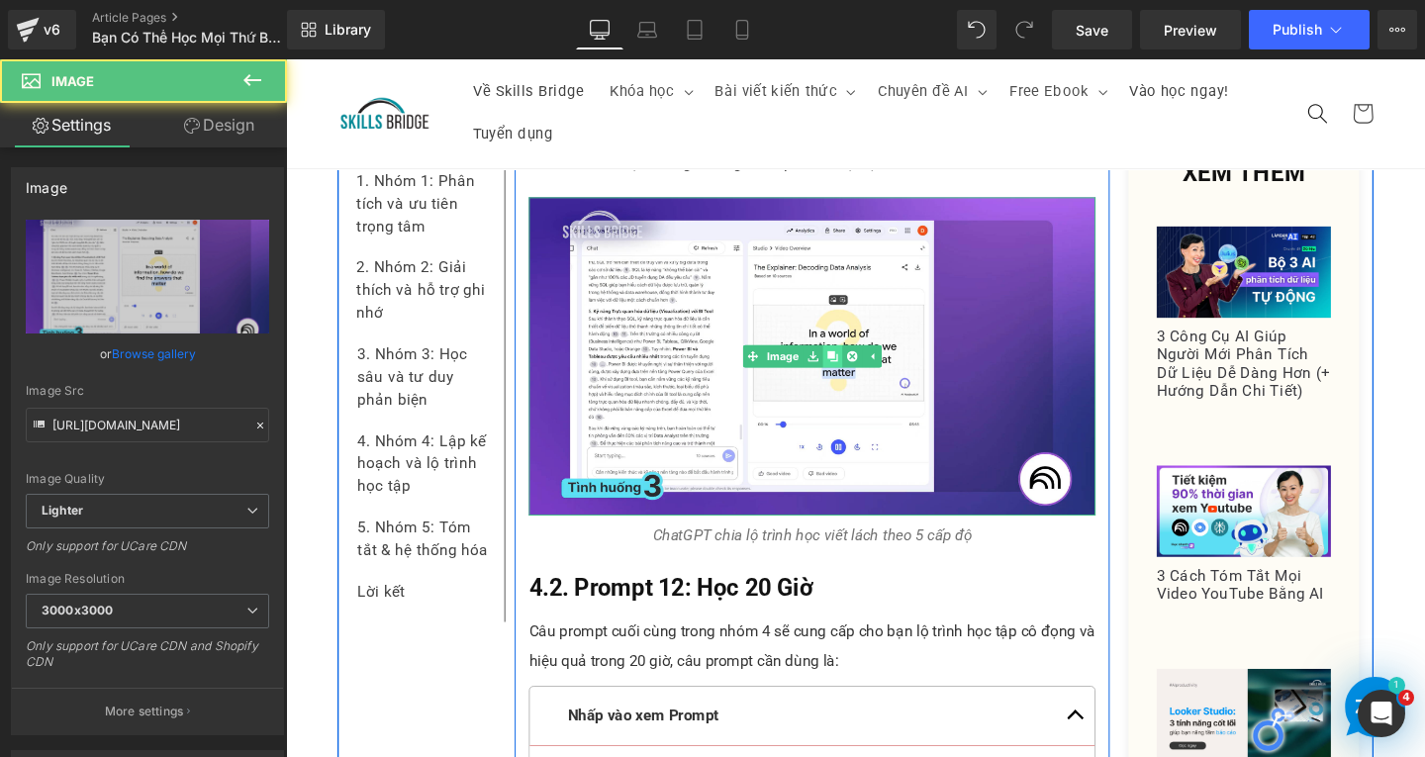
click at [855, 366] on icon at bounding box center [860, 372] width 11 height 12
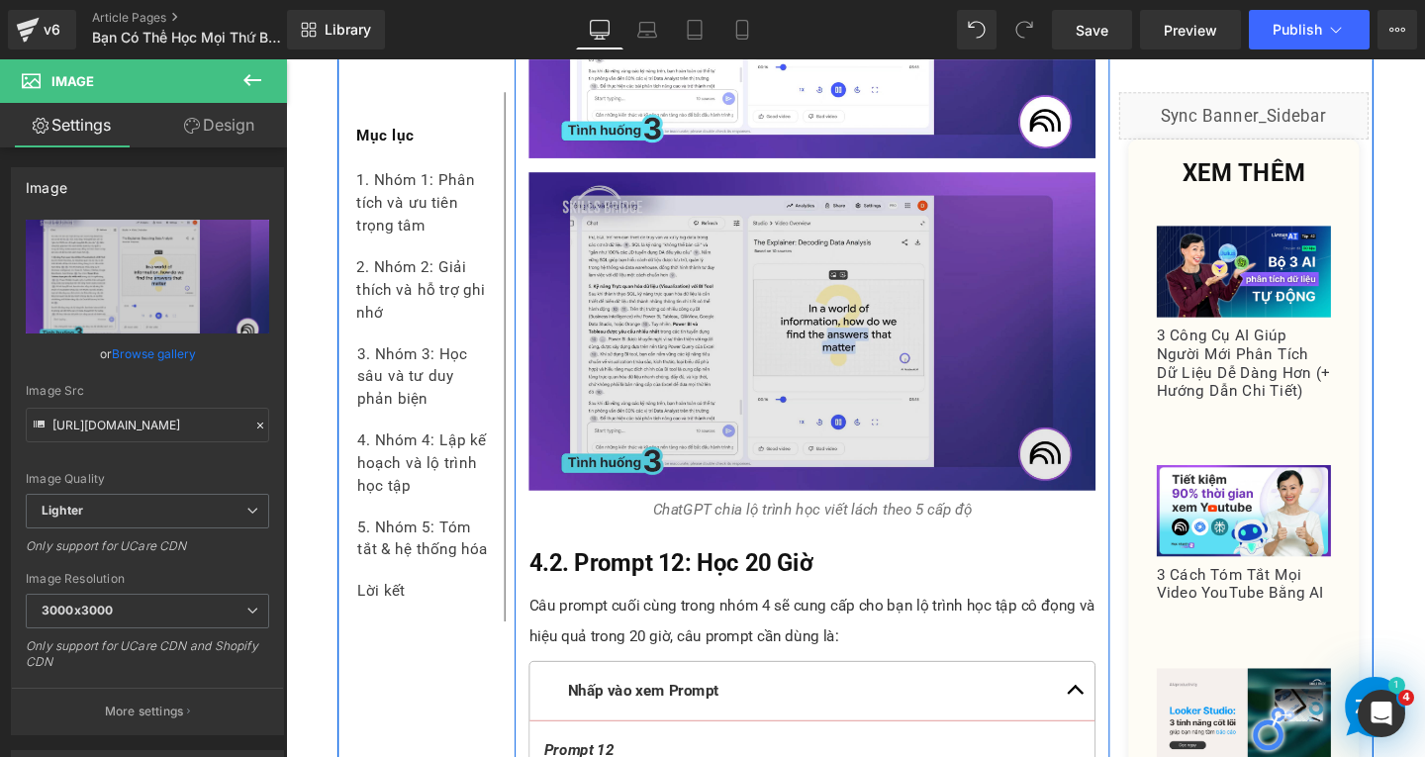
scroll to position [13323, 0]
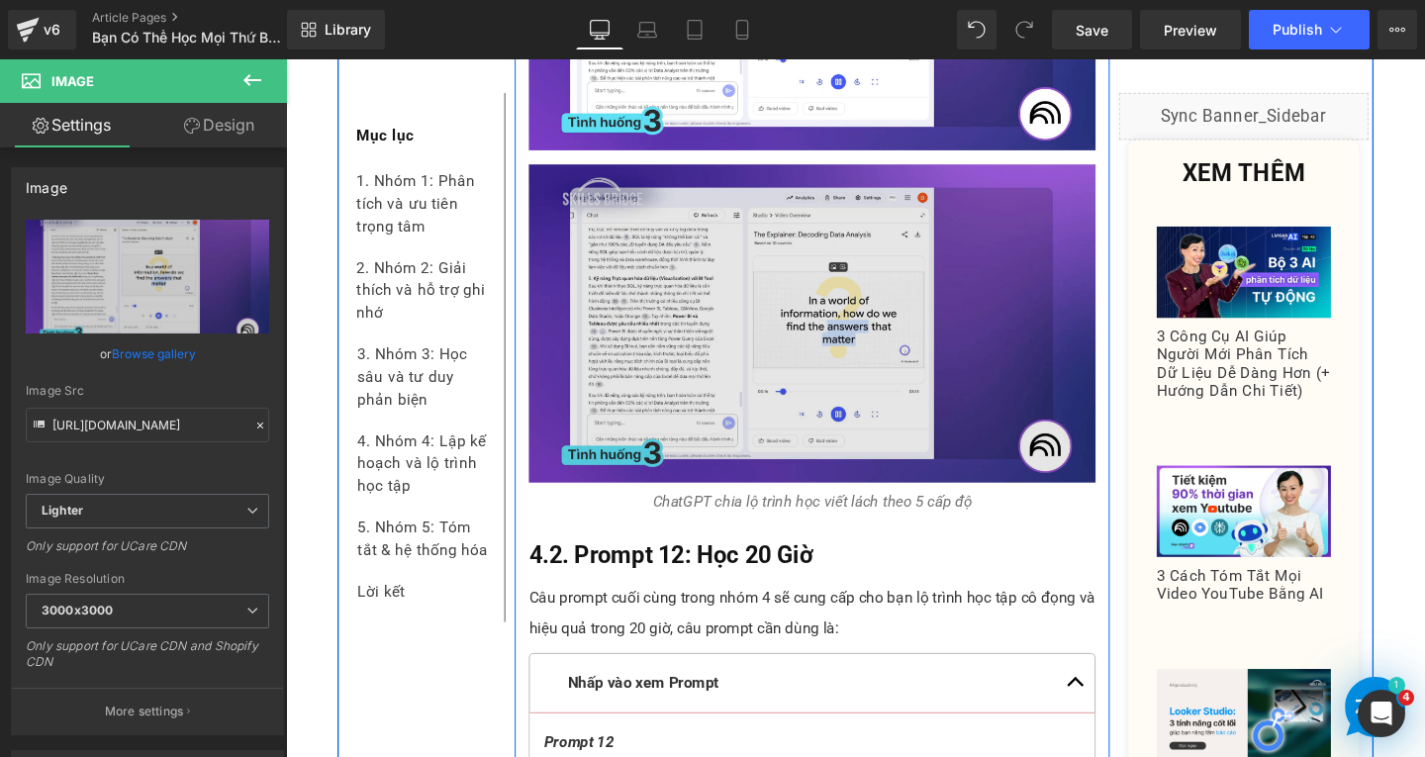
click at [809, 391] on img at bounding box center [839, 337] width 596 height 335
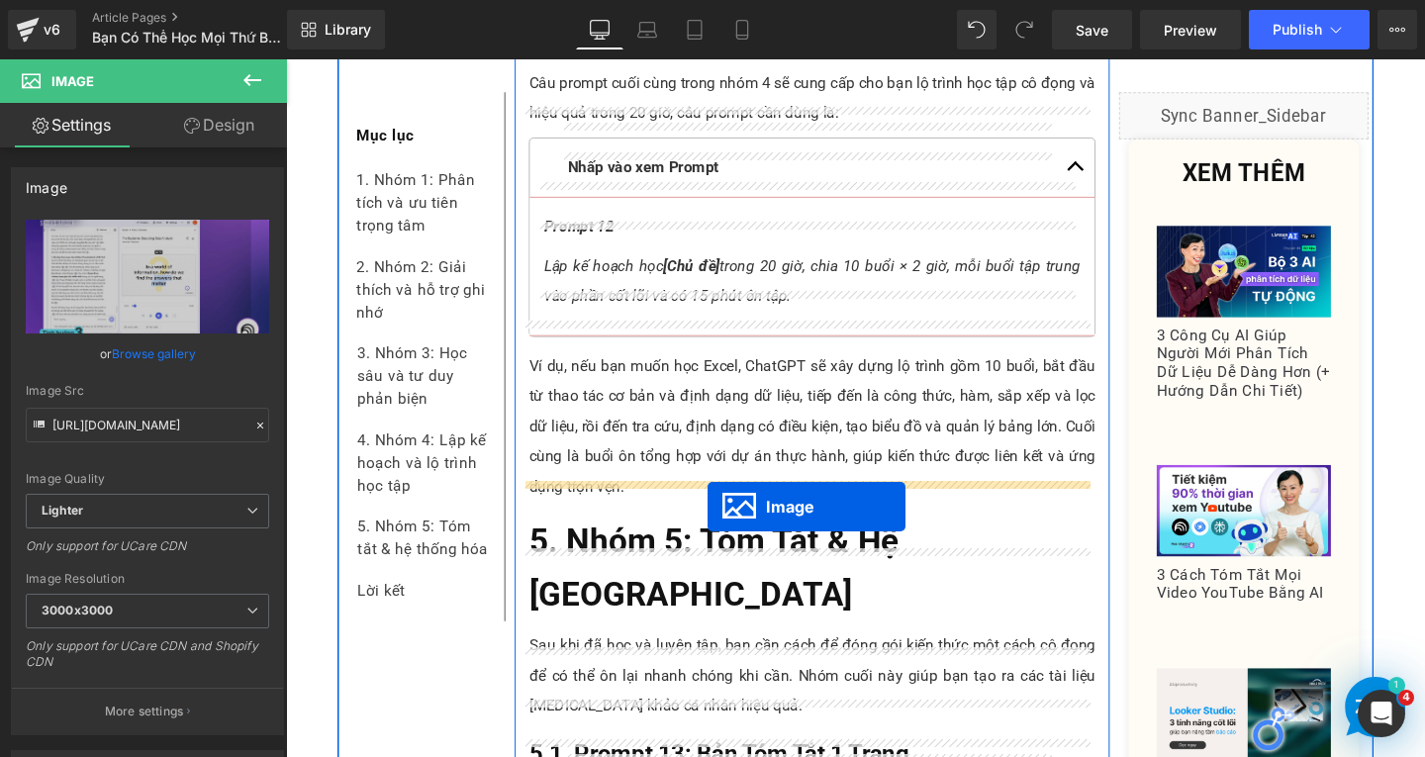
drag, startPoint x: 801, startPoint y: 306, endPoint x: 729, endPoint y: 525, distance: 230.0
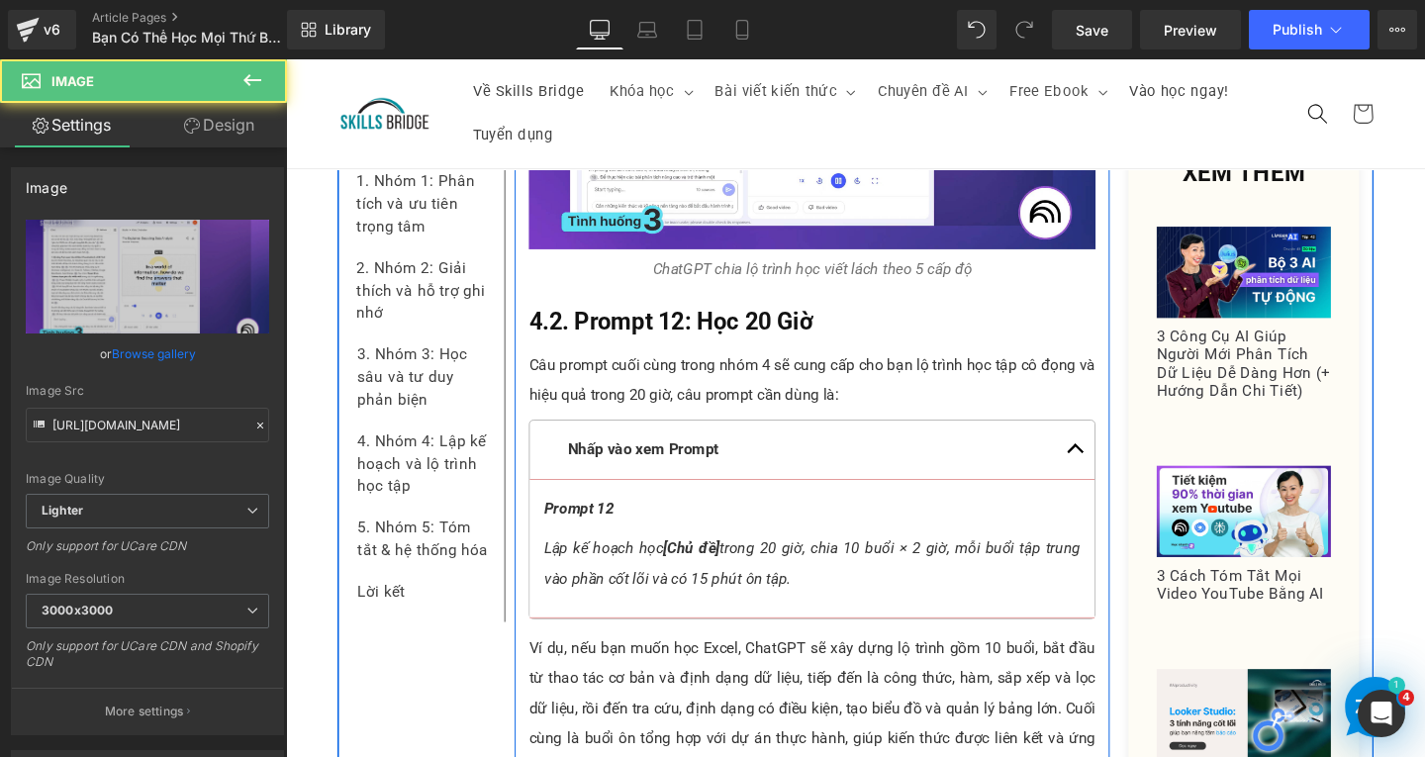
scroll to position [12922, 0]
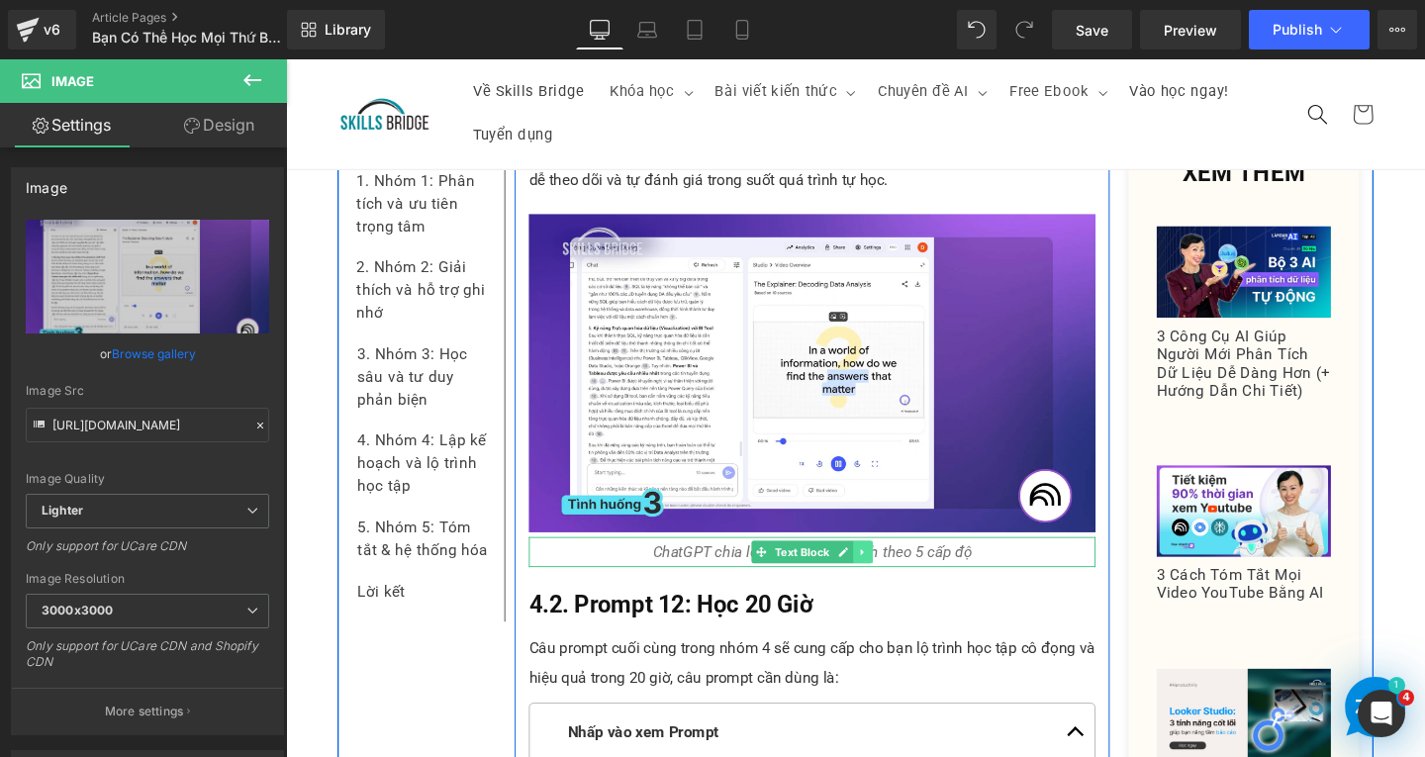
click at [889, 571] on icon at bounding box center [893, 577] width 11 height 12
click at [877, 571] on icon at bounding box center [882, 576] width 11 height 11
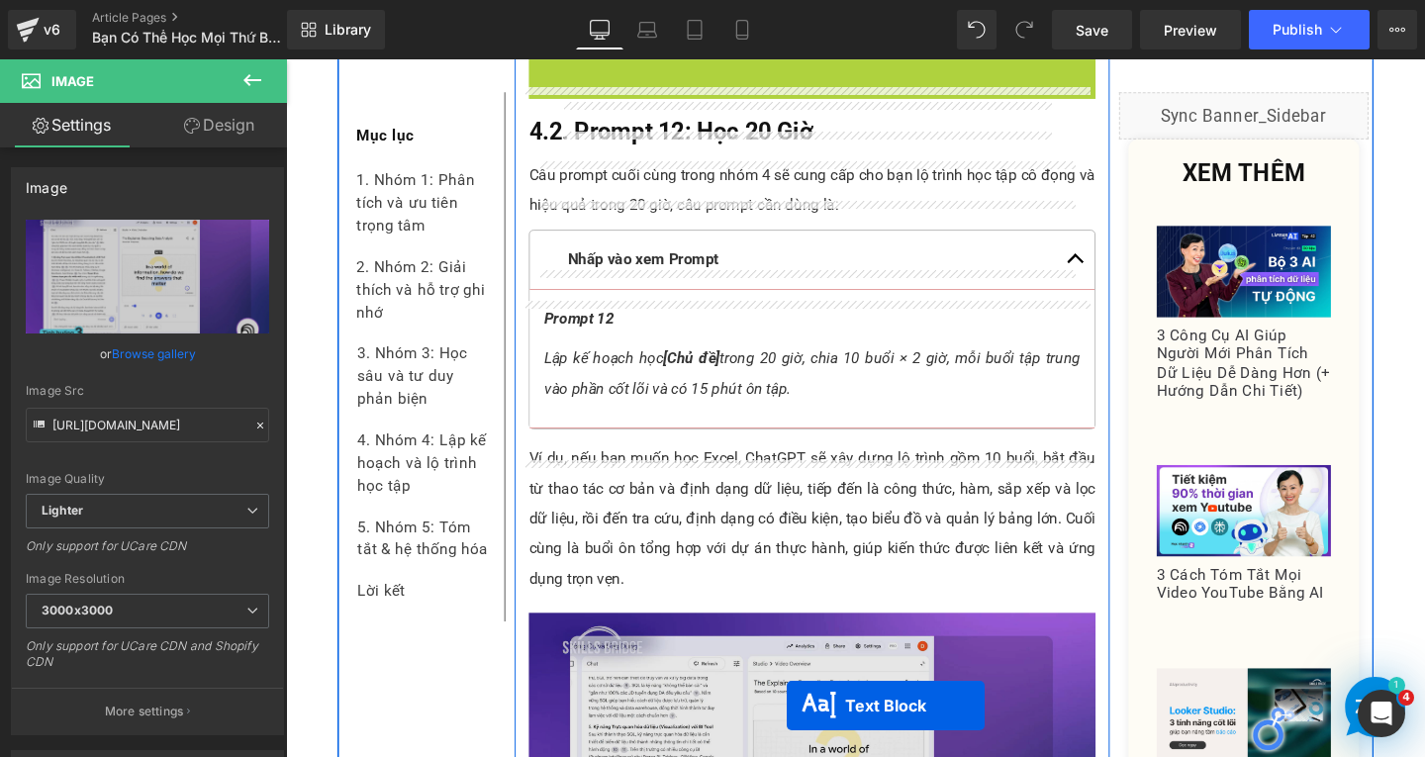
scroll to position [13716, 0]
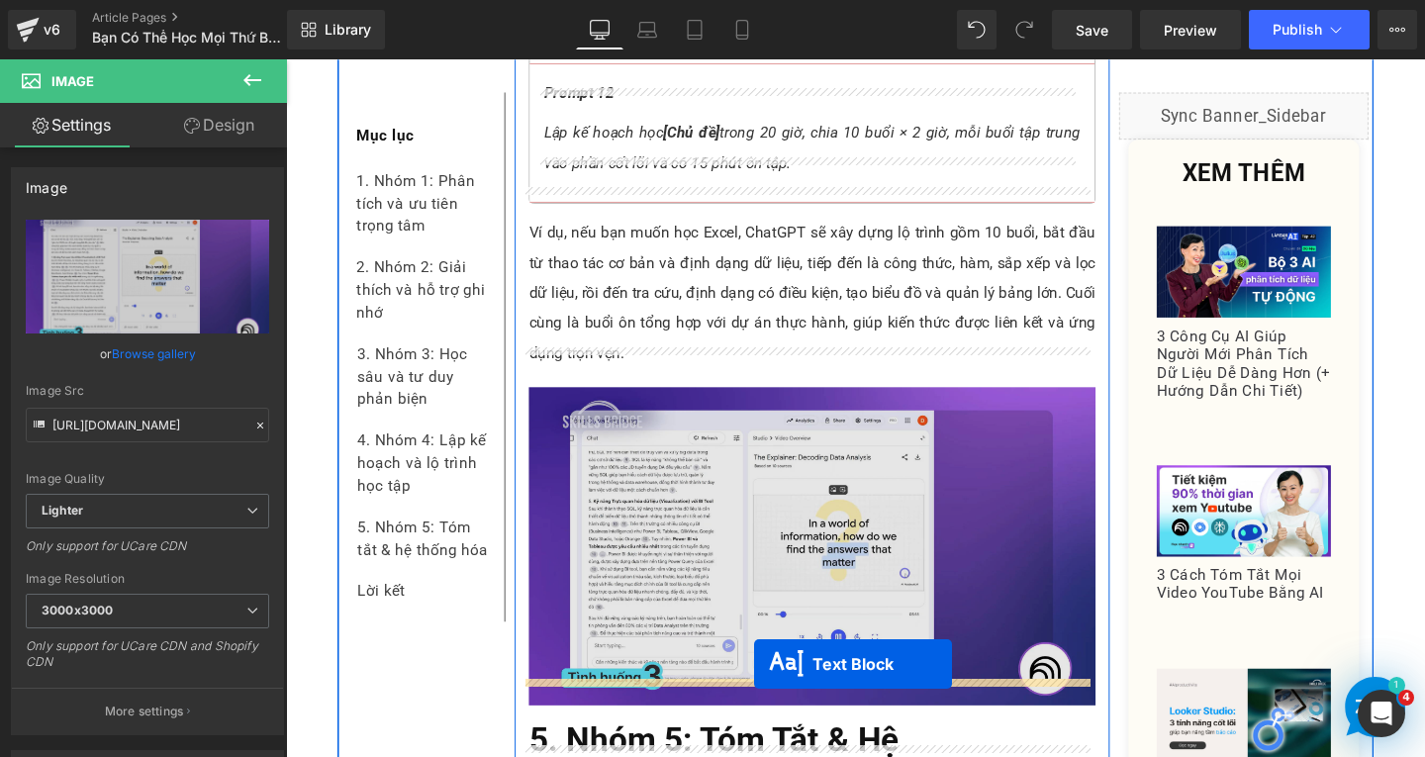
drag, startPoint x: 772, startPoint y: 152, endPoint x: 778, endPoint y: 695, distance: 542.4
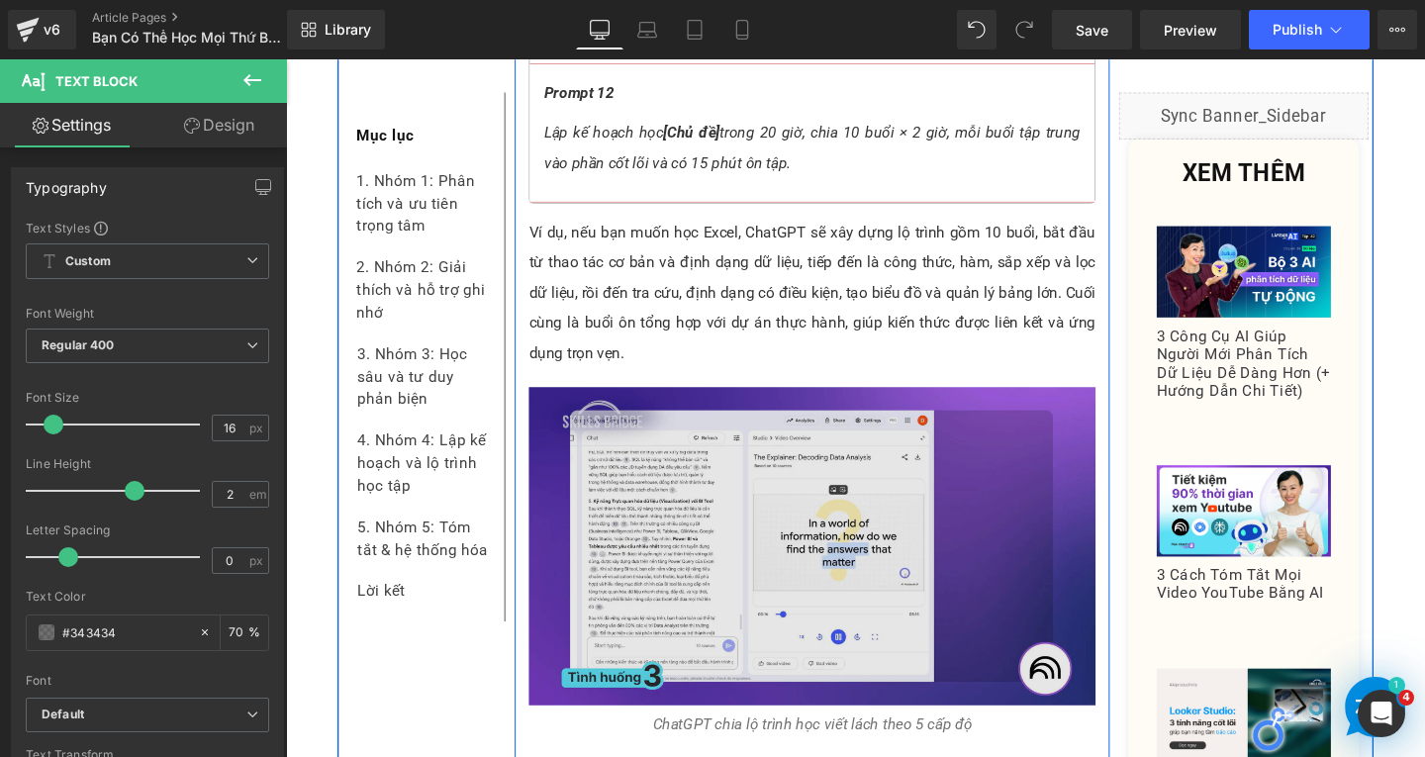
scroll to position [13854, 0]
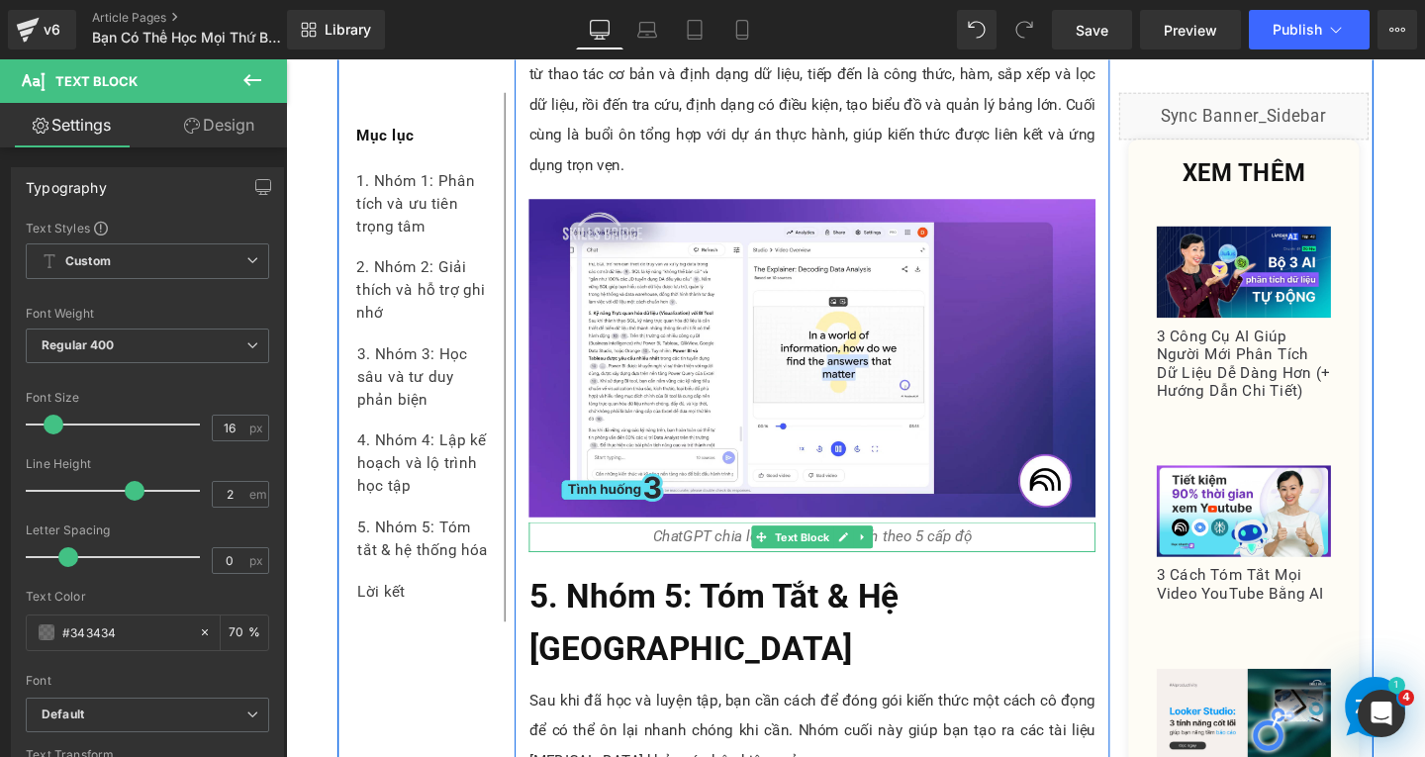
click at [748, 551] on icon "ChatGPT chia lộ trình học viết lách theo 5 cấp độ" at bounding box center [840, 560] width 336 height 19
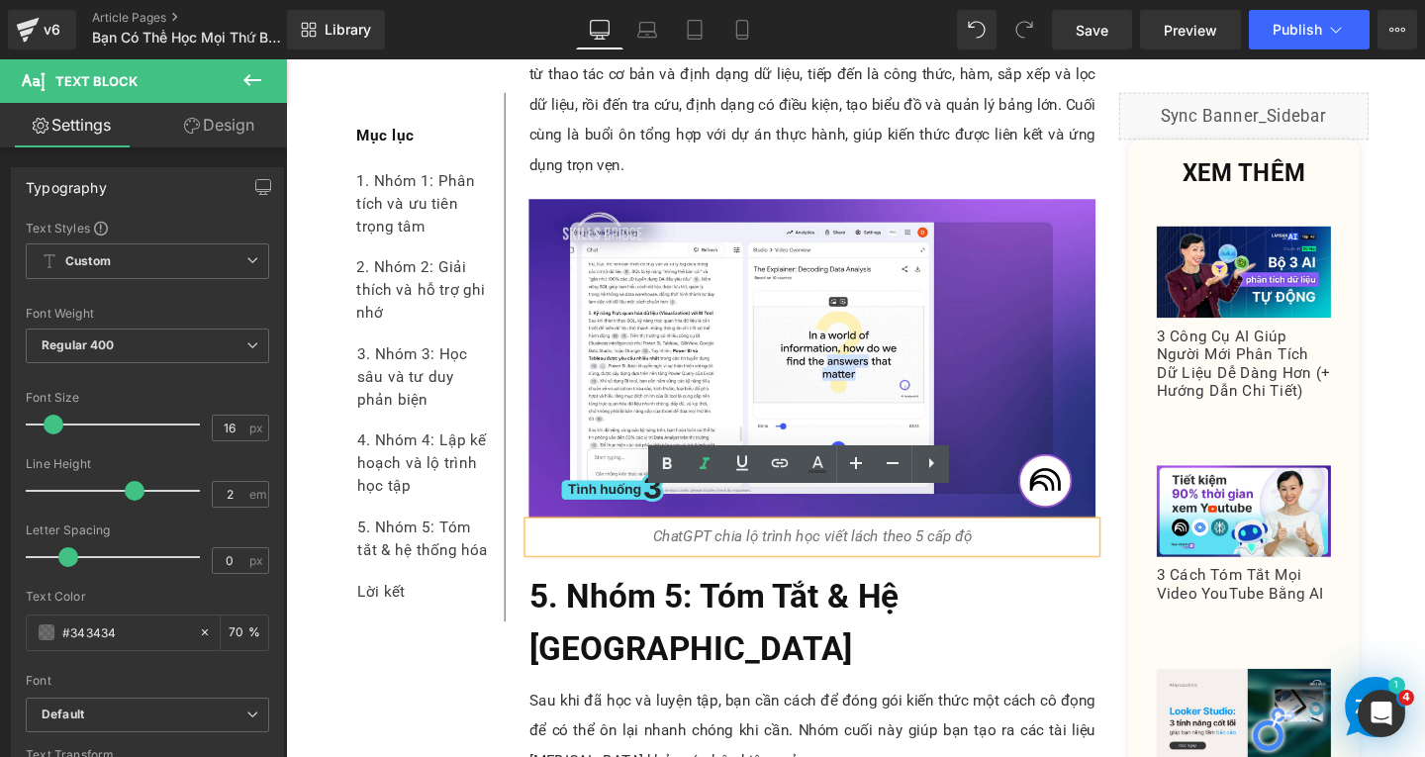
drag, startPoint x: 733, startPoint y: 529, endPoint x: 1004, endPoint y: 524, distance: 270.2
click at [1004, 545] on p "ChatGPT chia lộ trình học viết lách theo 5 cấp độ" at bounding box center [839, 561] width 596 height 32
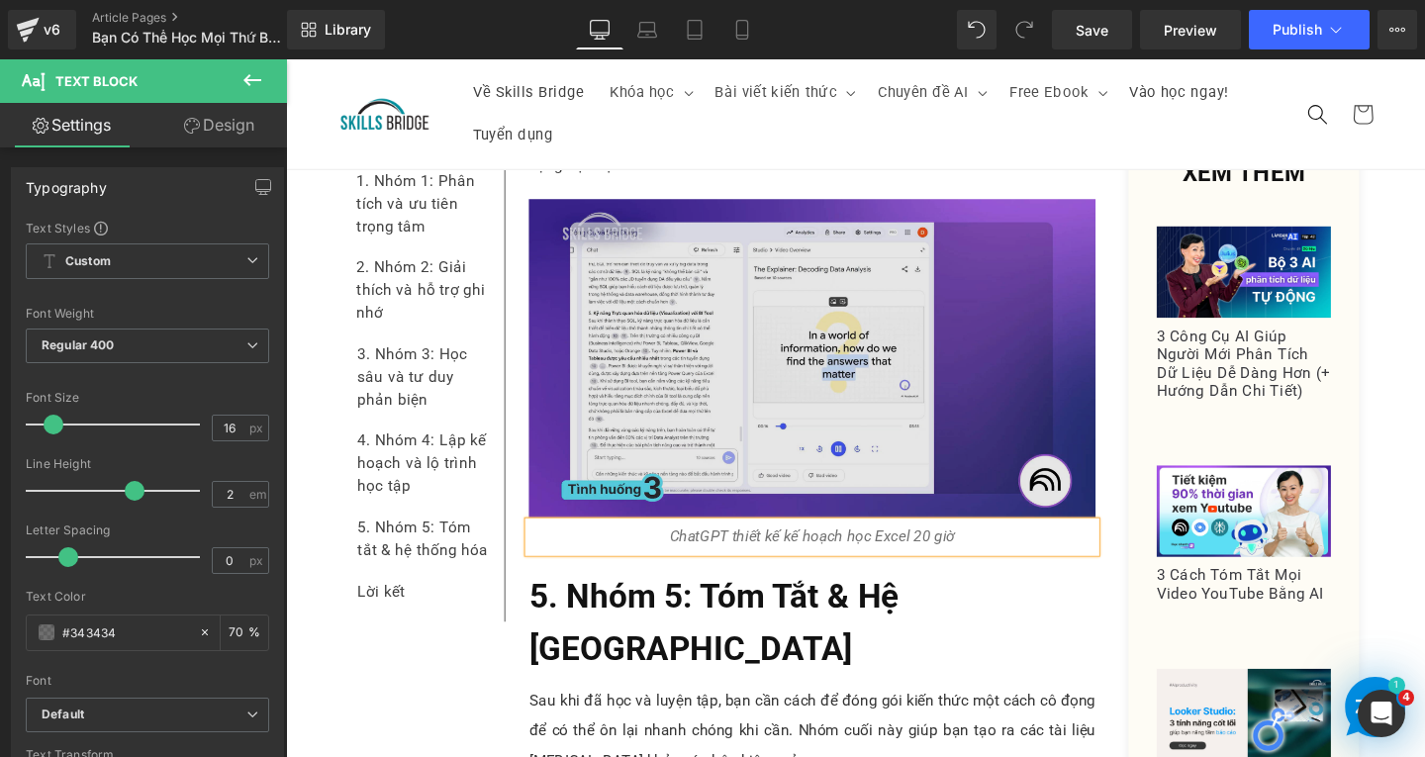
click at [844, 367] on img at bounding box center [839, 373] width 596 height 335
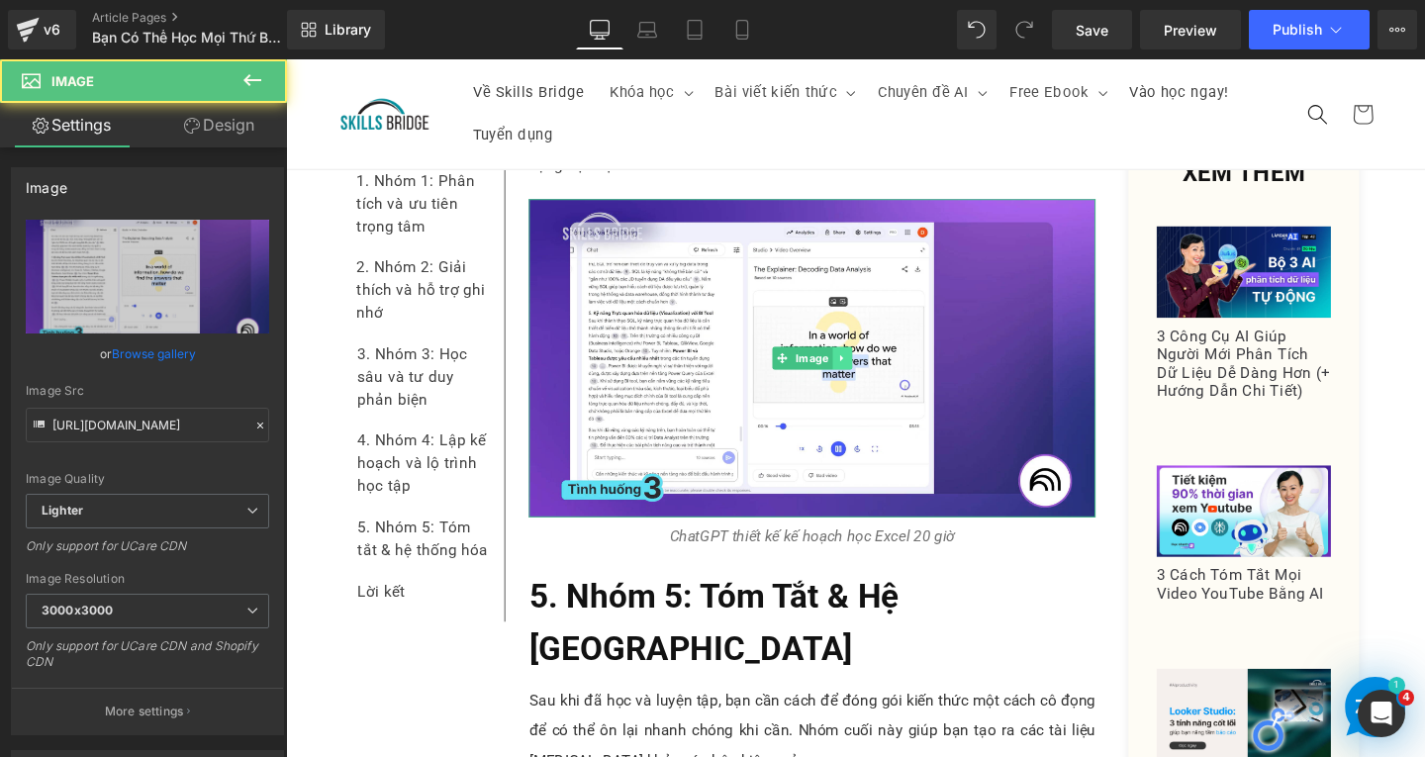
click at [871, 361] on link at bounding box center [871, 373] width 21 height 24
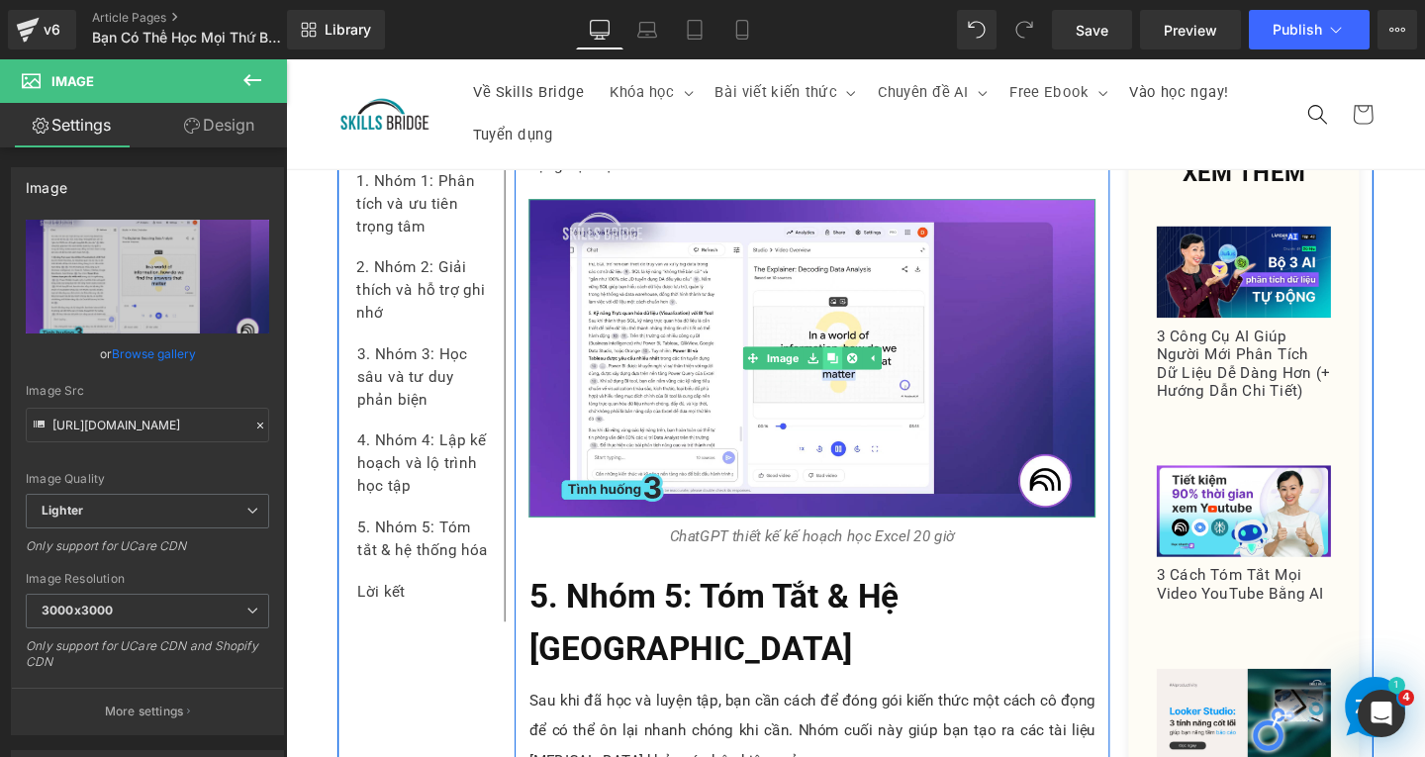
click at [859, 361] on link at bounding box center [860, 373] width 21 height 24
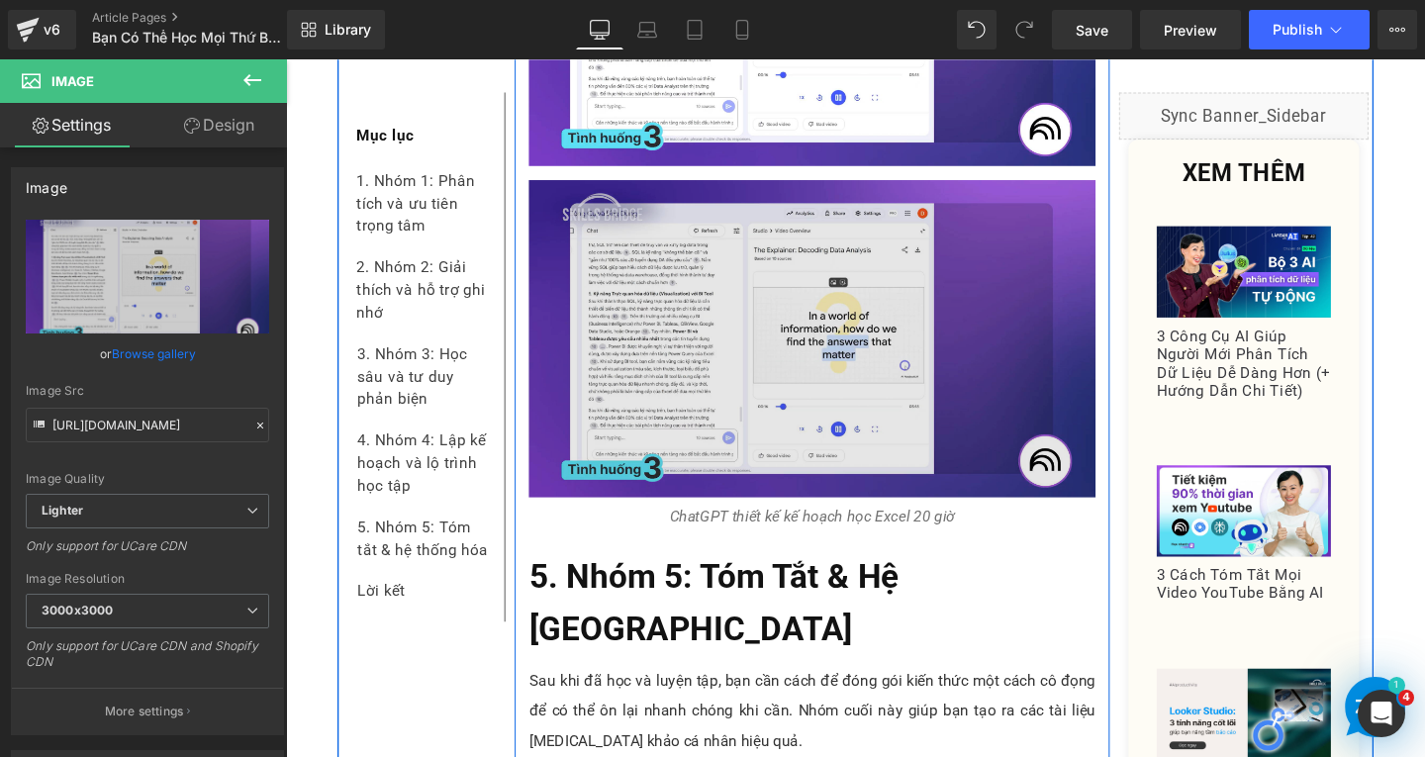
scroll to position [14239, 0]
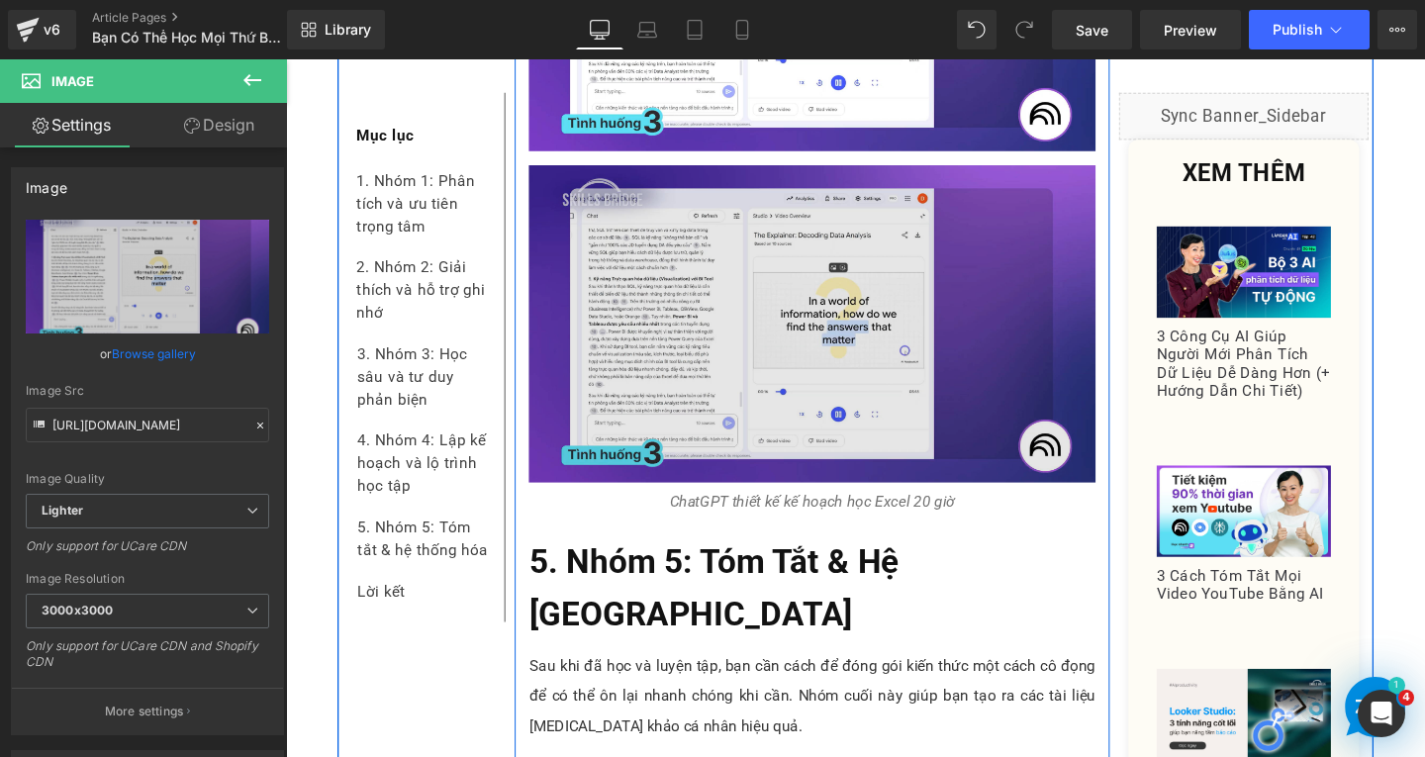
click at [815, 401] on img at bounding box center [839, 337] width 596 height 335
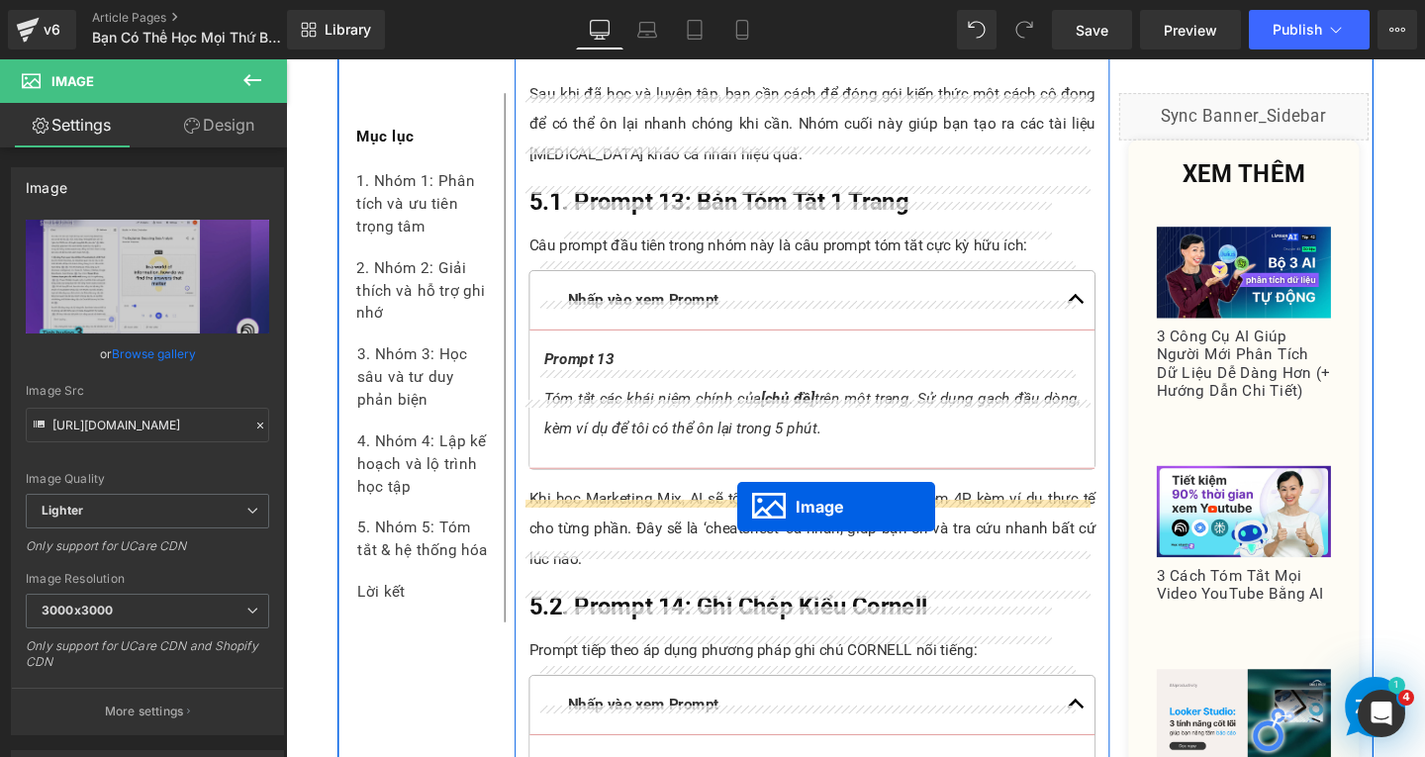
drag, startPoint x: 826, startPoint y: 434, endPoint x: 760, endPoint y: 530, distance: 115.9
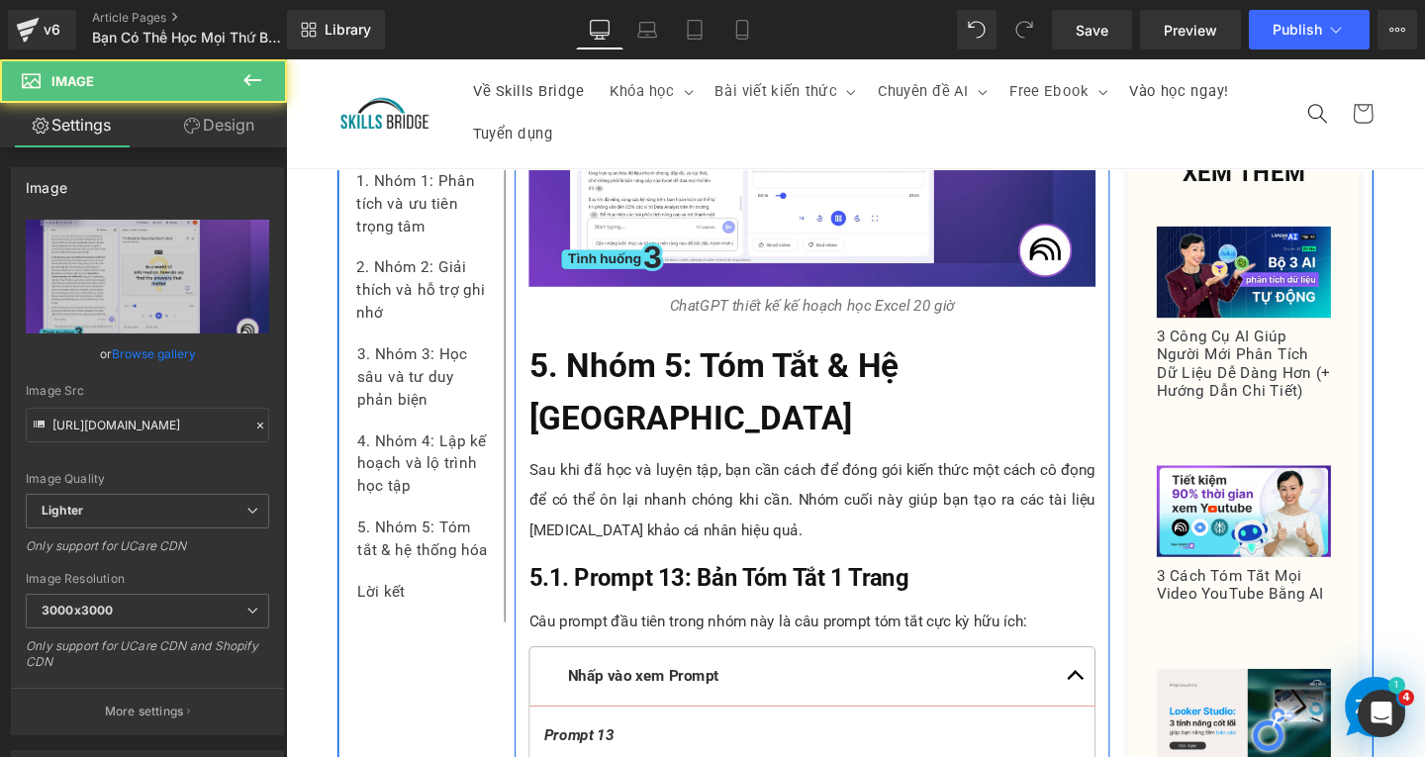
scroll to position [13997, 0]
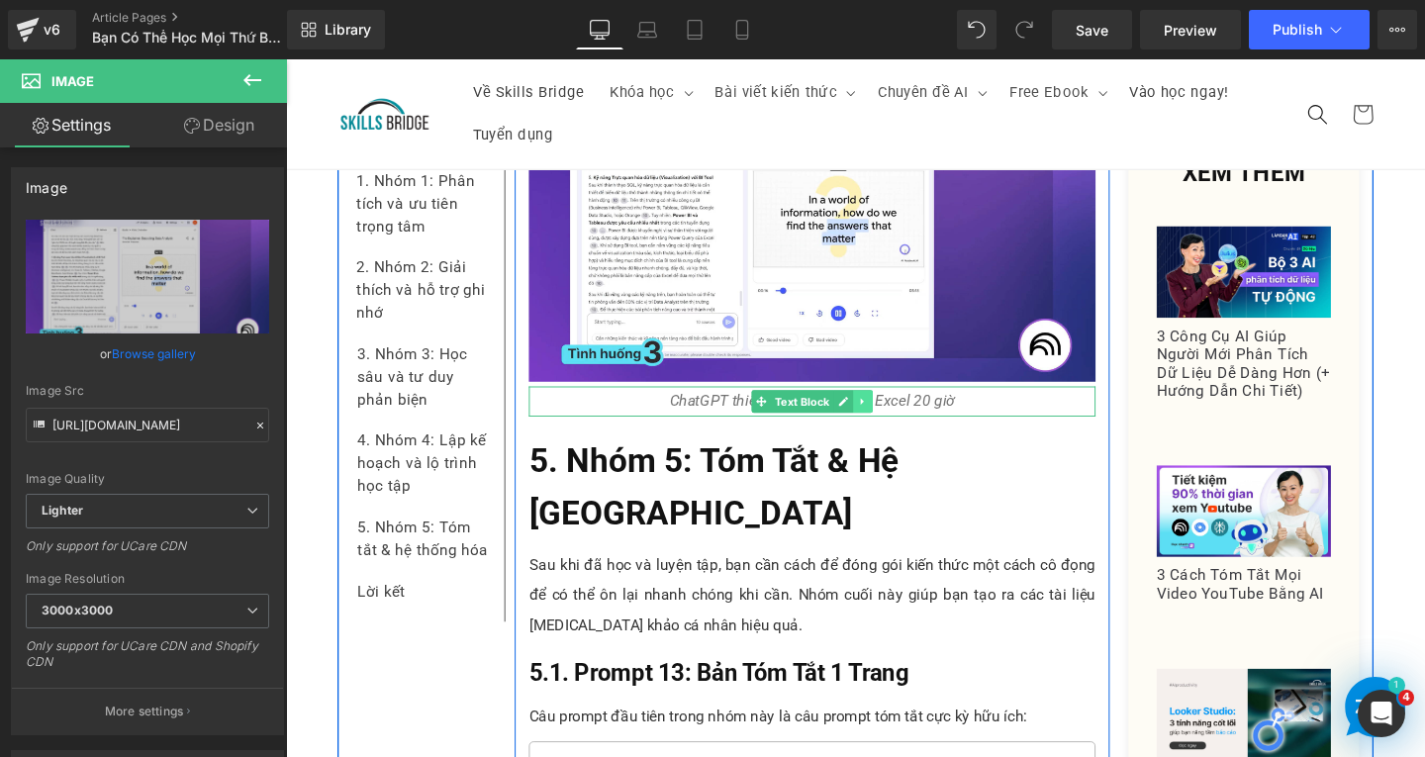
click at [891, 415] on icon at bounding box center [892, 418] width 3 height 7
click at [877, 413] on icon at bounding box center [882, 418] width 11 height 11
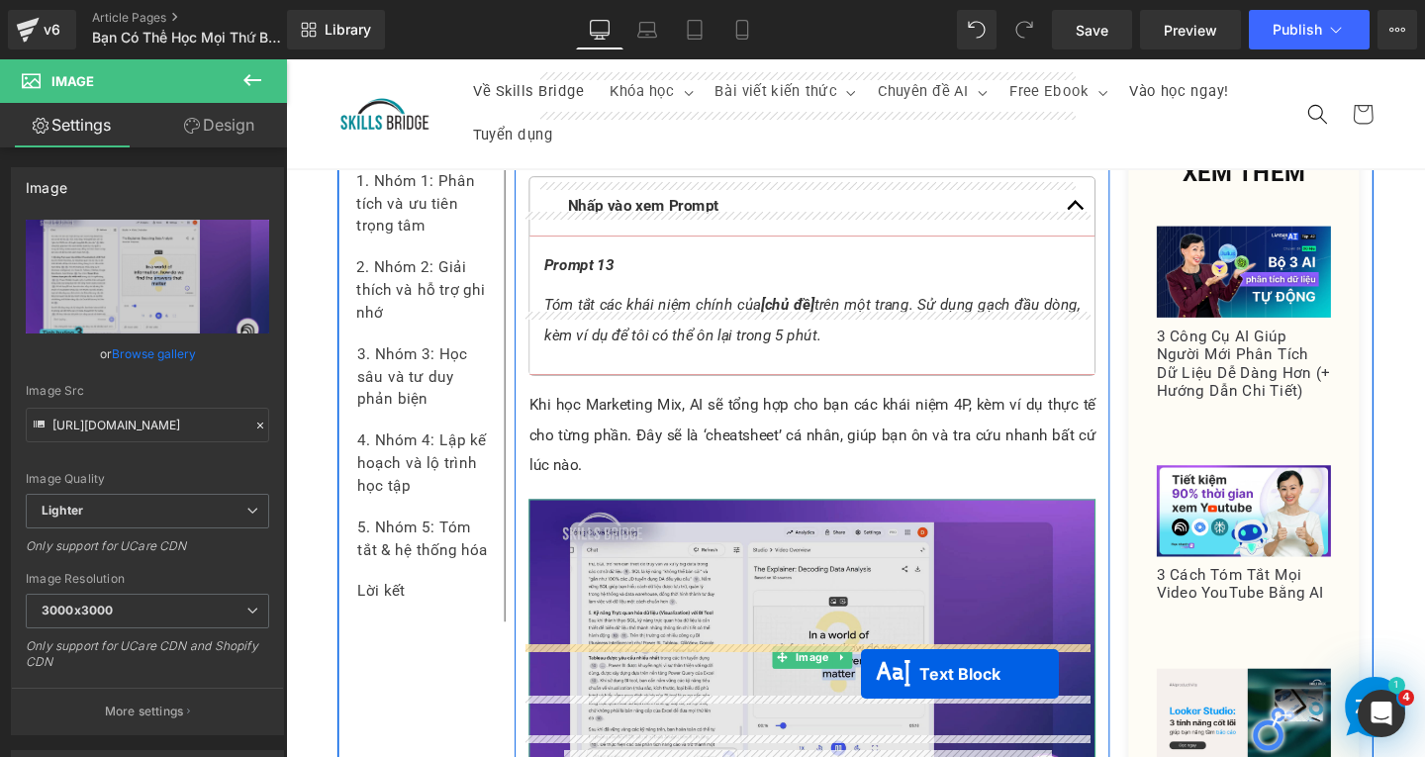
scroll to position [14749, 0]
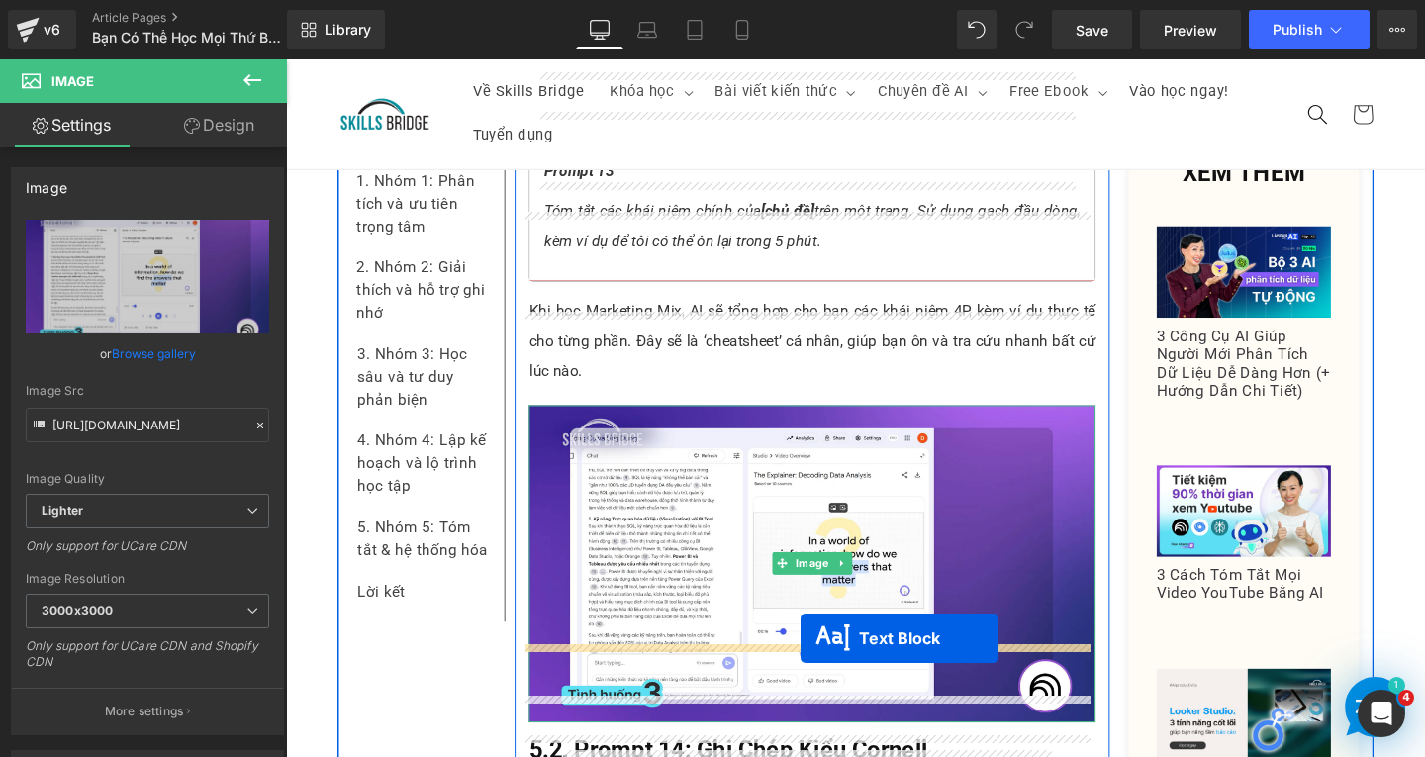
drag, startPoint x: 774, startPoint y: 429, endPoint x: 827, endPoint y: 668, distance: 245.4
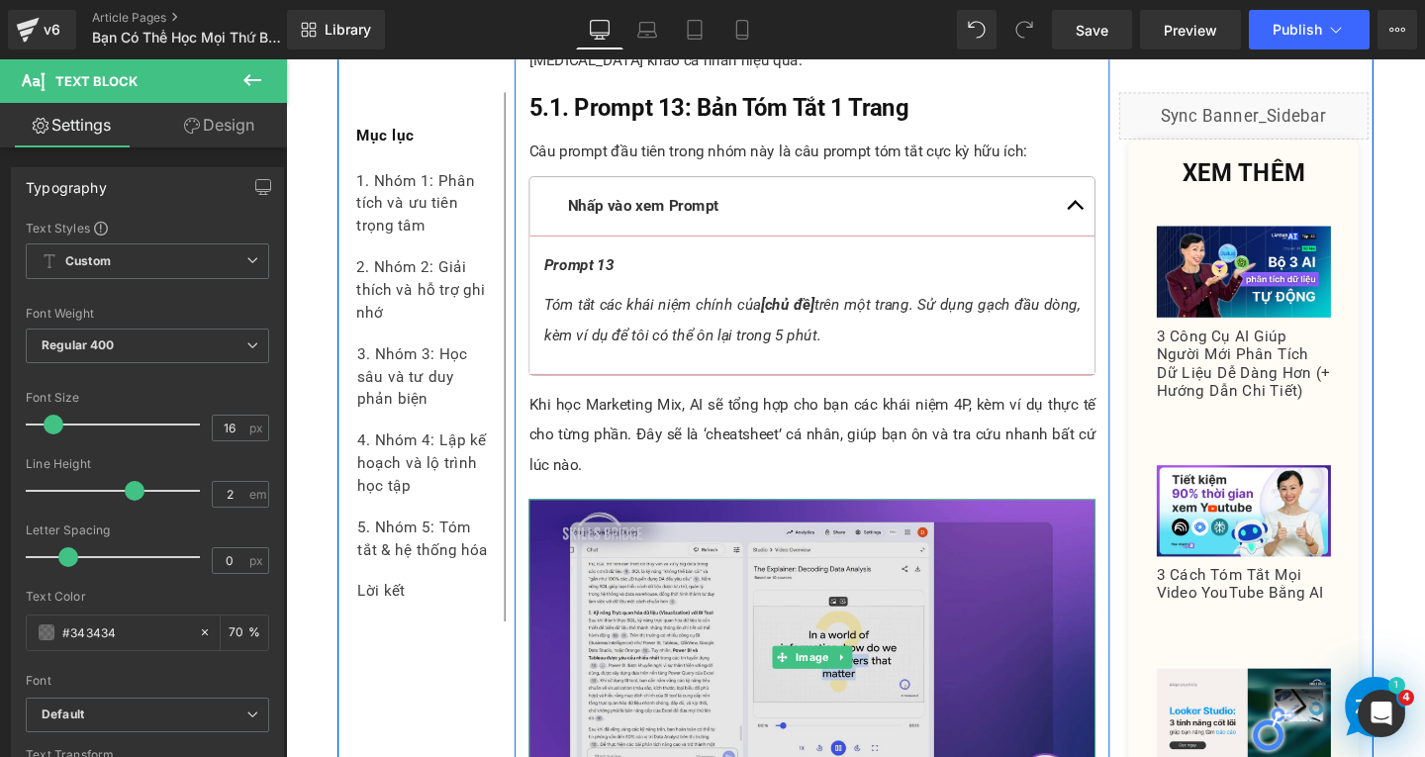
scroll to position [14690, 0]
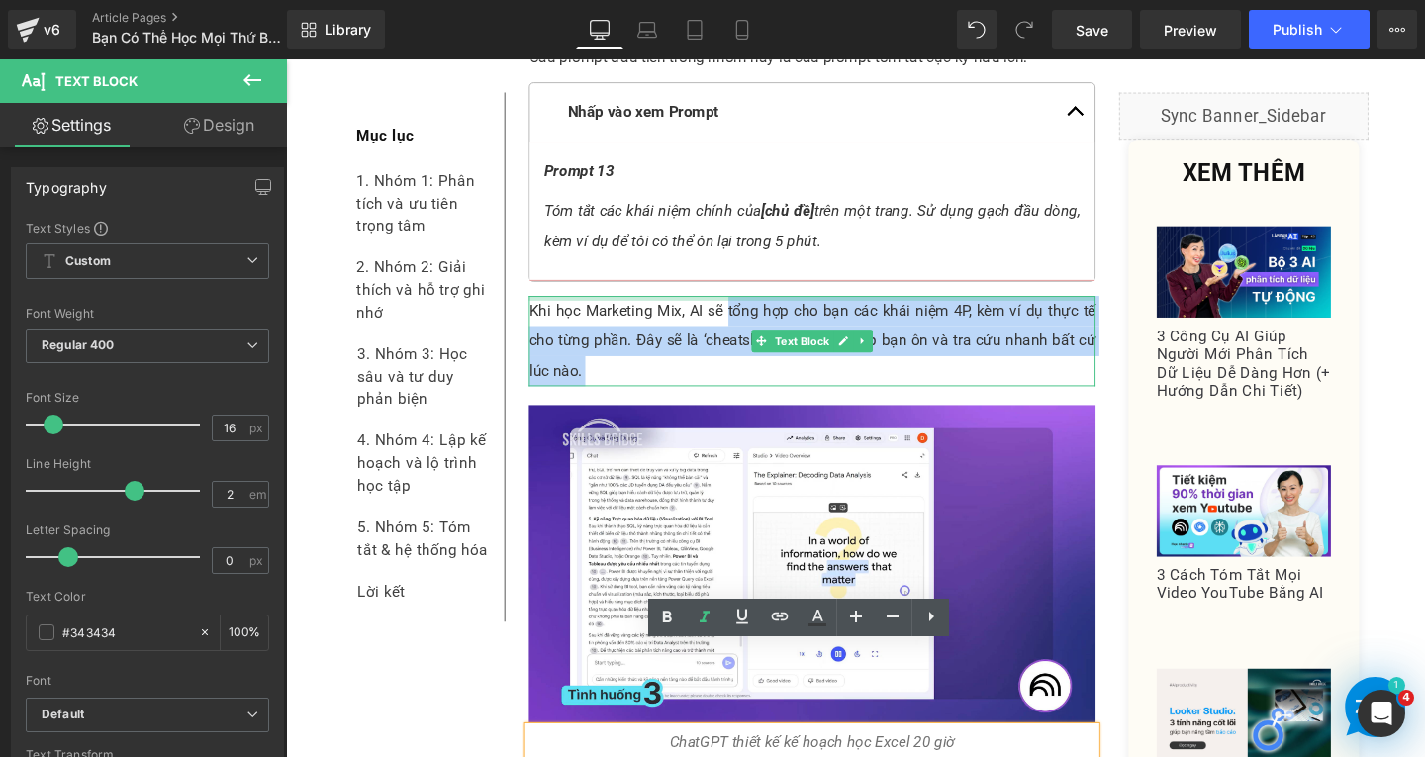
drag, startPoint x: 745, startPoint y: 233, endPoint x: 1112, endPoint y: 227, distance: 367.2
click at [1120, 308] on p "Khi học Marketing Mix, AI sẽ tổng hợp cho bạn các khái niệm 4P, kèm ví dụ thực …" at bounding box center [839, 355] width 596 height 95
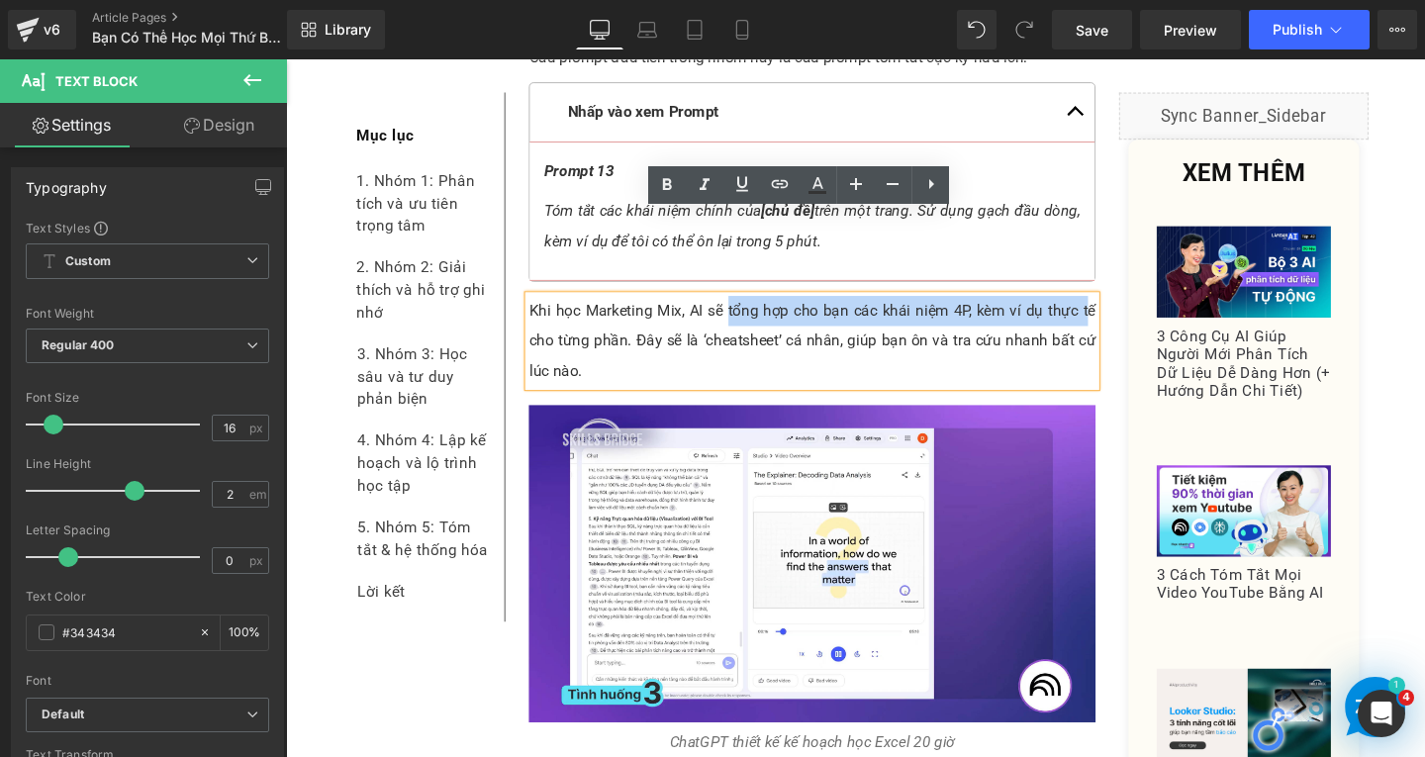
click at [948, 308] on p "Khi học Marketing Mix, AI sẽ tổng hợp cho bạn các khái niệm 4P, kèm ví dụ thực …" at bounding box center [839, 355] width 596 height 95
drag, startPoint x: 746, startPoint y: 234, endPoint x: 1129, endPoint y: 228, distance: 383.1
click at [1129, 308] on p "Khi học Marketing Mix, AI sẽ tổng hợp cho bạn các khái niệm 4P, kèm ví dụ thực …" at bounding box center [839, 355] width 596 height 95
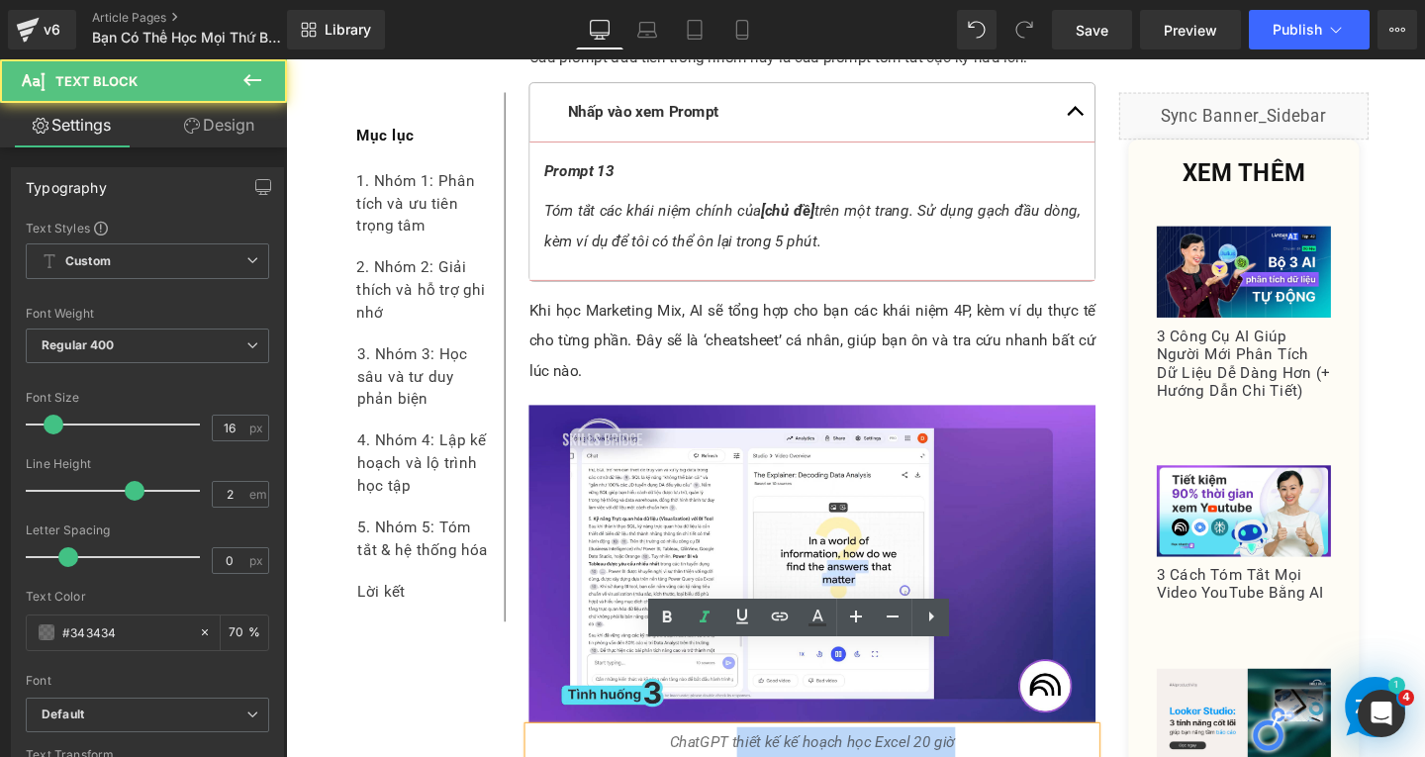
drag, startPoint x: 751, startPoint y: 690, endPoint x: 990, endPoint y: 685, distance: 238.6
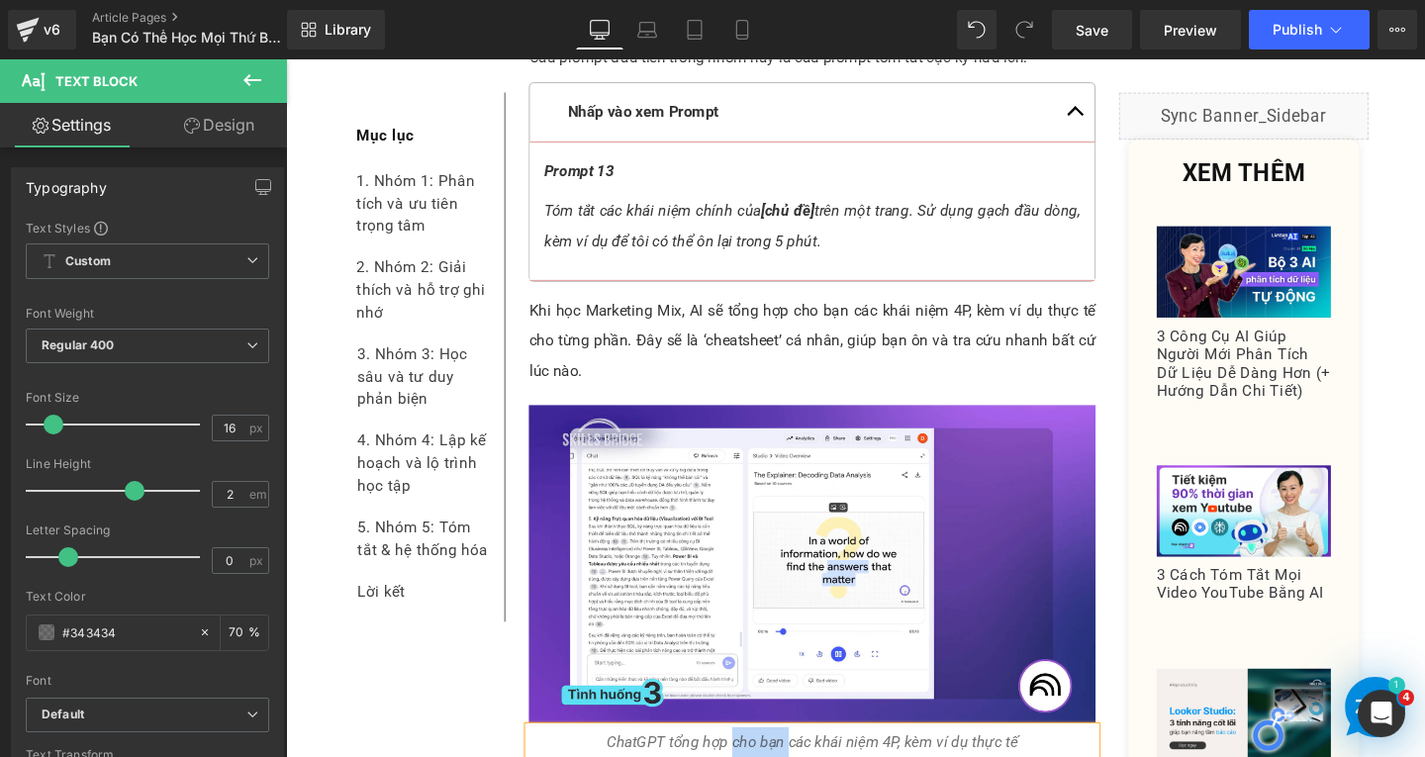
drag, startPoint x: 748, startPoint y: 689, endPoint x: 807, endPoint y: 685, distance: 58.5
drag, startPoint x: 864, startPoint y: 683, endPoint x: 873, endPoint y: 703, distance: 21.7
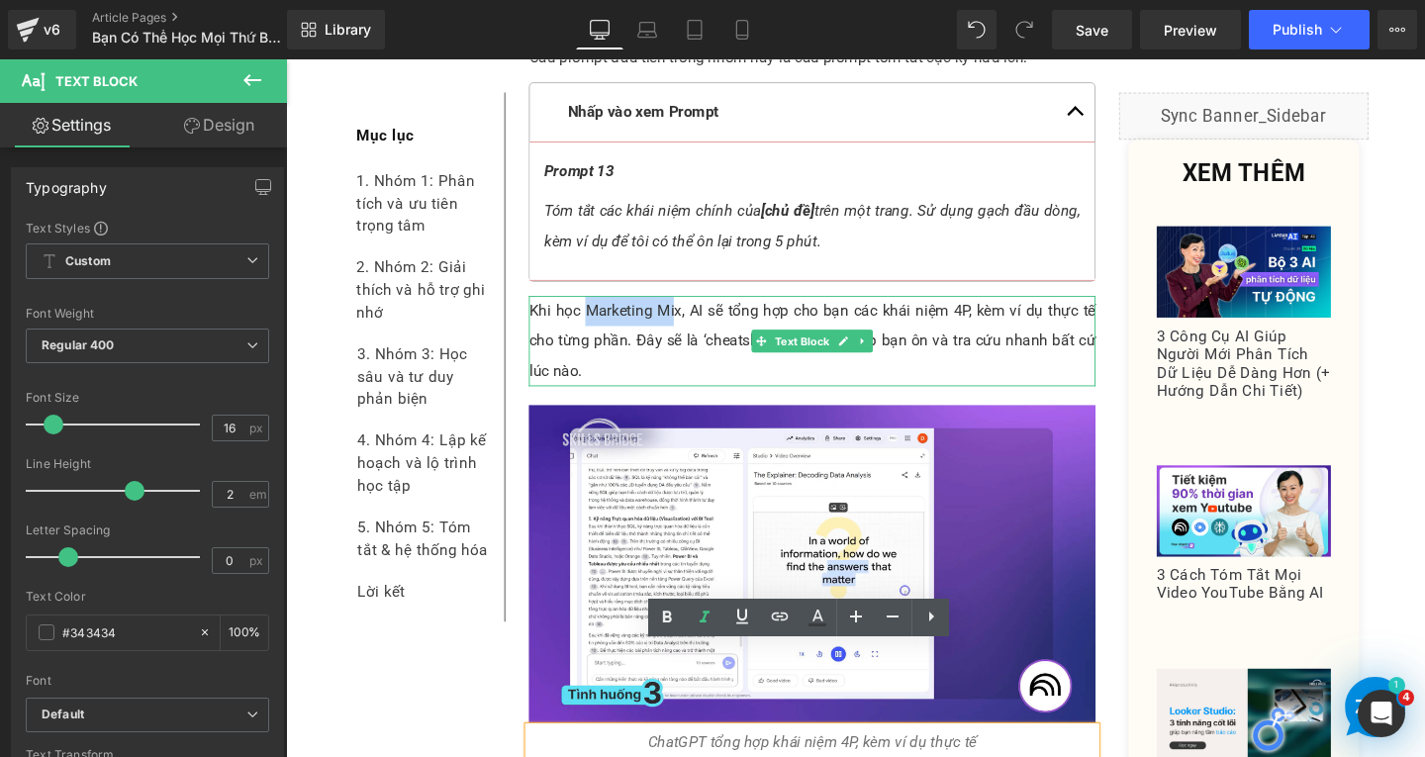
drag, startPoint x: 592, startPoint y: 237, endPoint x: 690, endPoint y: 233, distance: 98.1
click at [690, 308] on p "Khi học Marketing Mix, AI sẽ tổng hợp cho bạn các khái niệm 4P, kèm ví dụ thực …" at bounding box center [839, 355] width 596 height 95
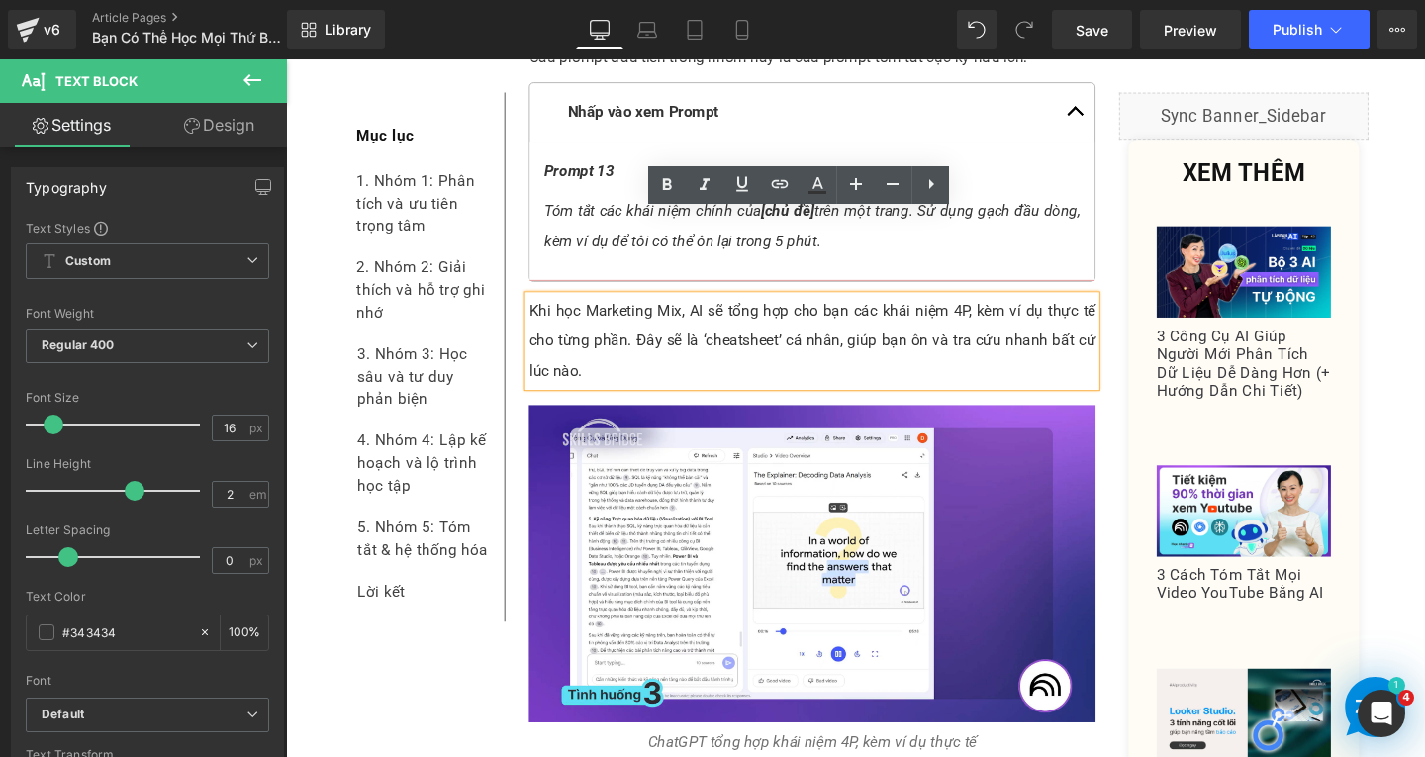
click at [725, 308] on p "Khi học Marketing Mix, AI sẽ tổng hợp cho bạn các khái niệm 4P, kèm ví dụ thực …" at bounding box center [839, 355] width 596 height 95
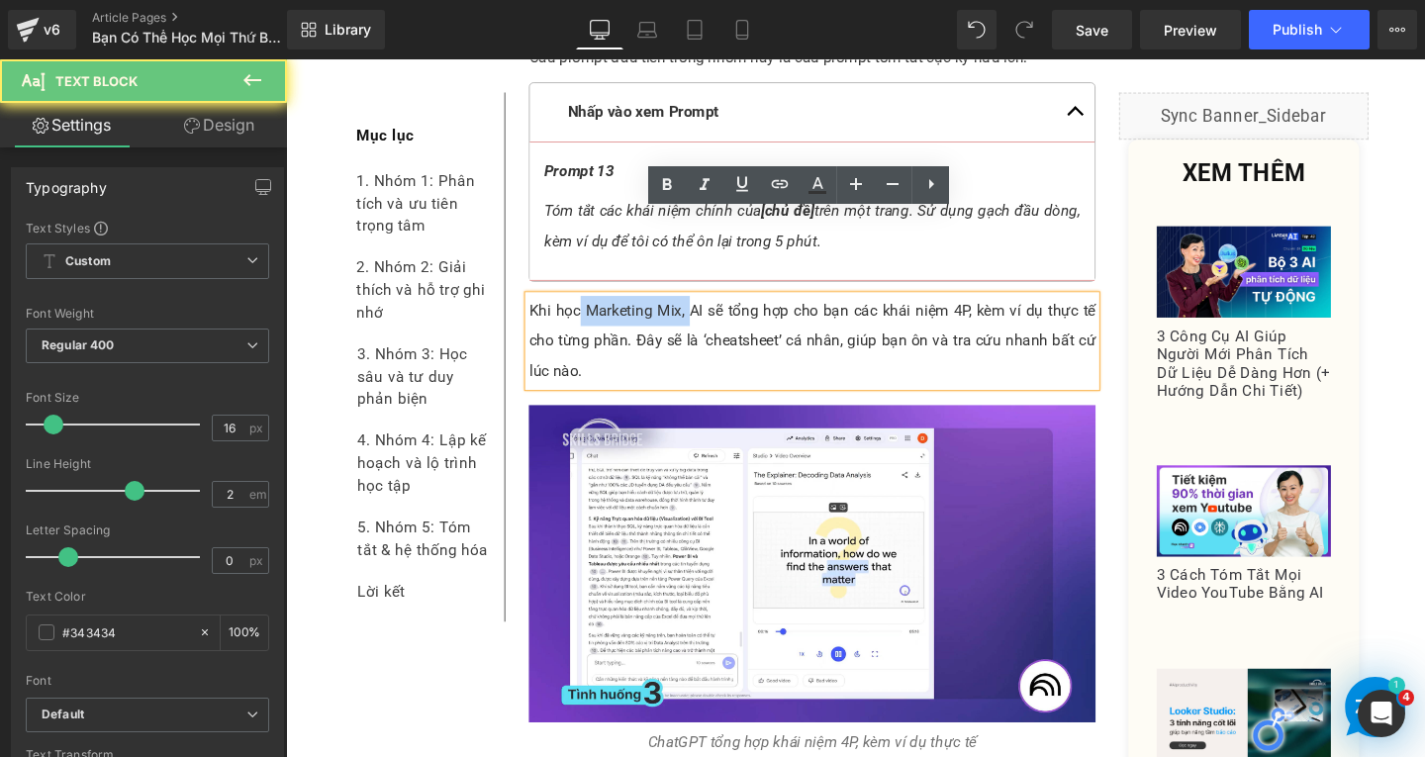
drag, startPoint x: 588, startPoint y: 234, endPoint x: 703, endPoint y: 234, distance: 114.8
click at [703, 308] on p "Khi học Marketing Mix, AI sẽ tổng hợp cho bạn các khái niệm 4P, kèm ví dụ thực …" at bounding box center [839, 355] width 596 height 95
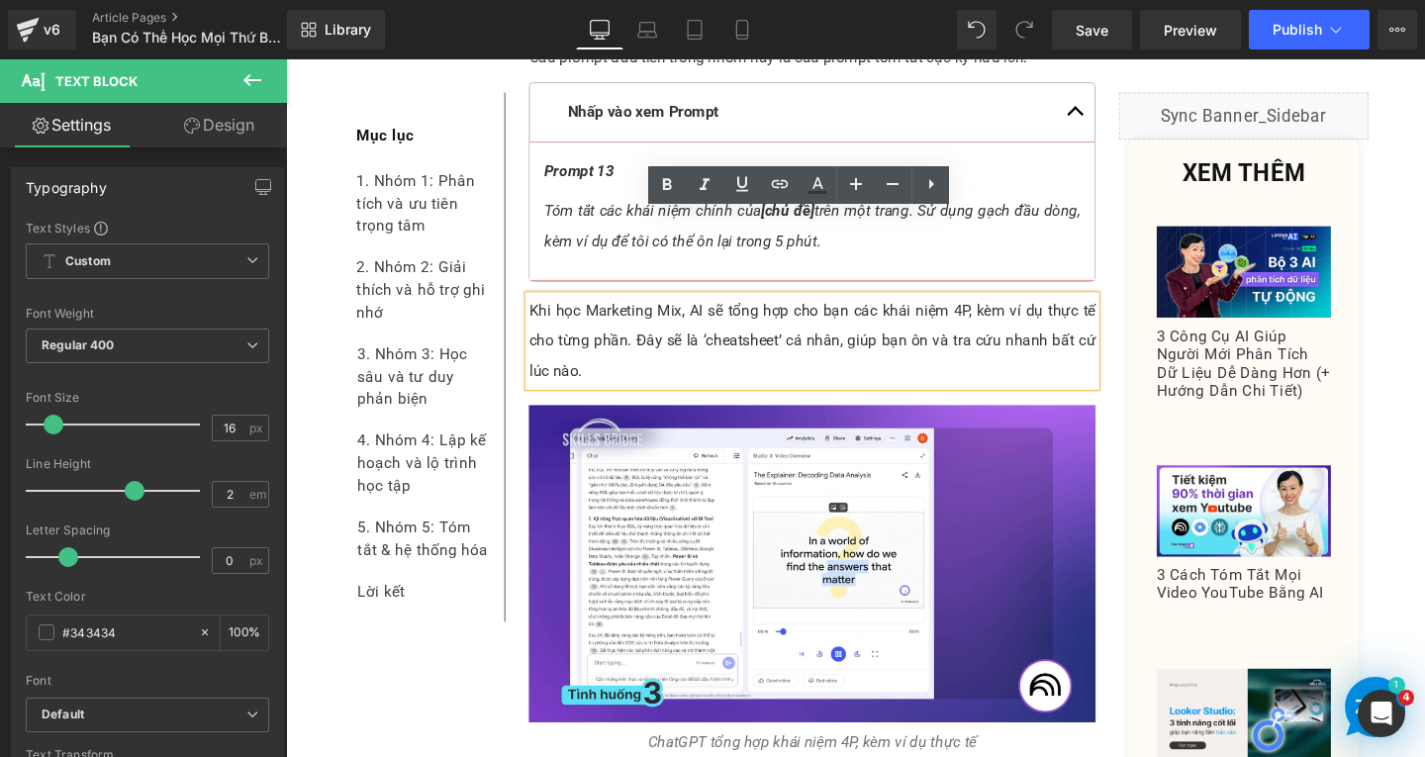
click at [756, 308] on p "Khi học Marketing Mix, AI sẽ tổng hợp cho bạn các khái niệm 4P, kèm ví dụ thực …" at bounding box center [839, 355] width 596 height 95
drag, startPoint x: 597, startPoint y: 237, endPoint x: 694, endPoint y: 230, distance: 97.2
click at [694, 308] on p "Khi học Marketing Mix, AI sẽ tổng hợp cho bạn các khái niệm 4P, kèm ví dụ thực …" at bounding box center [839, 355] width 596 height 95
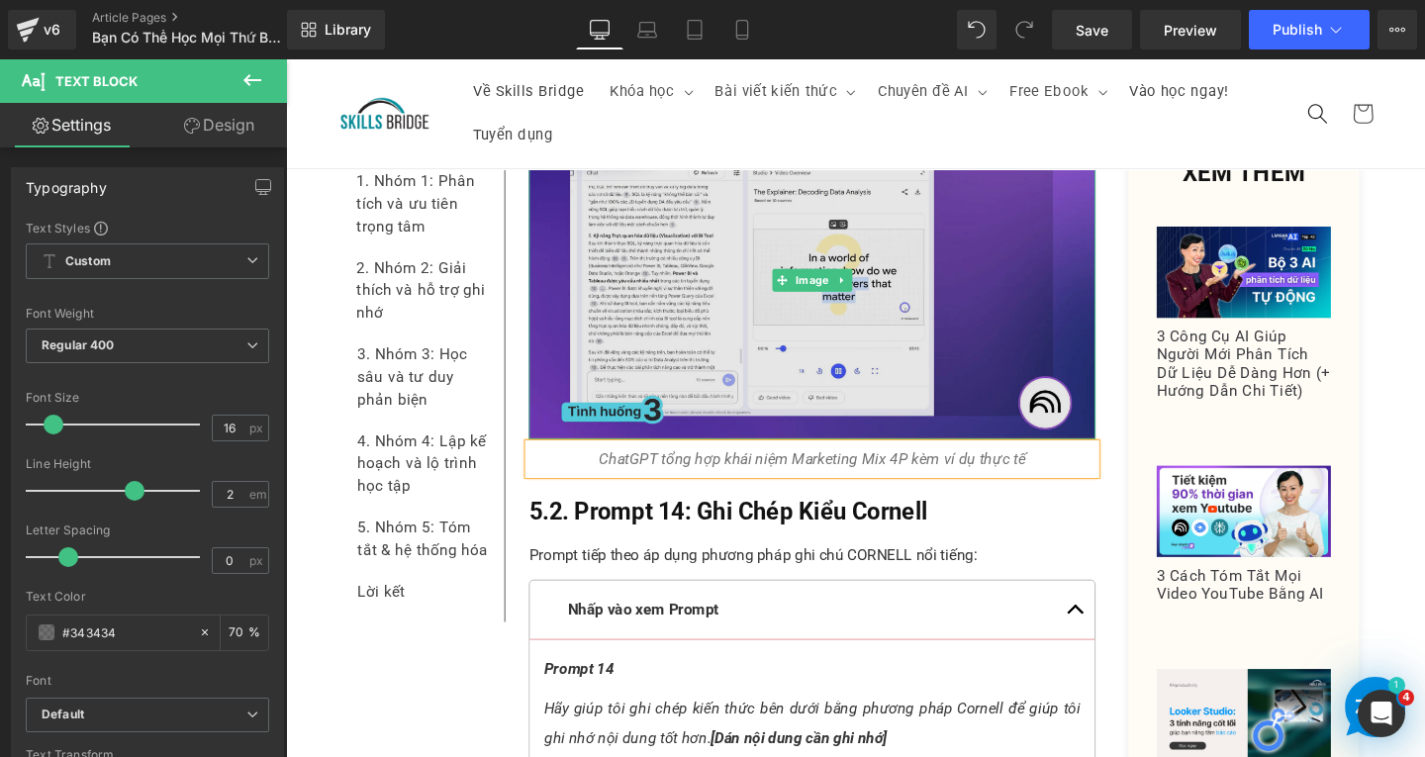
scroll to position [14888, 0]
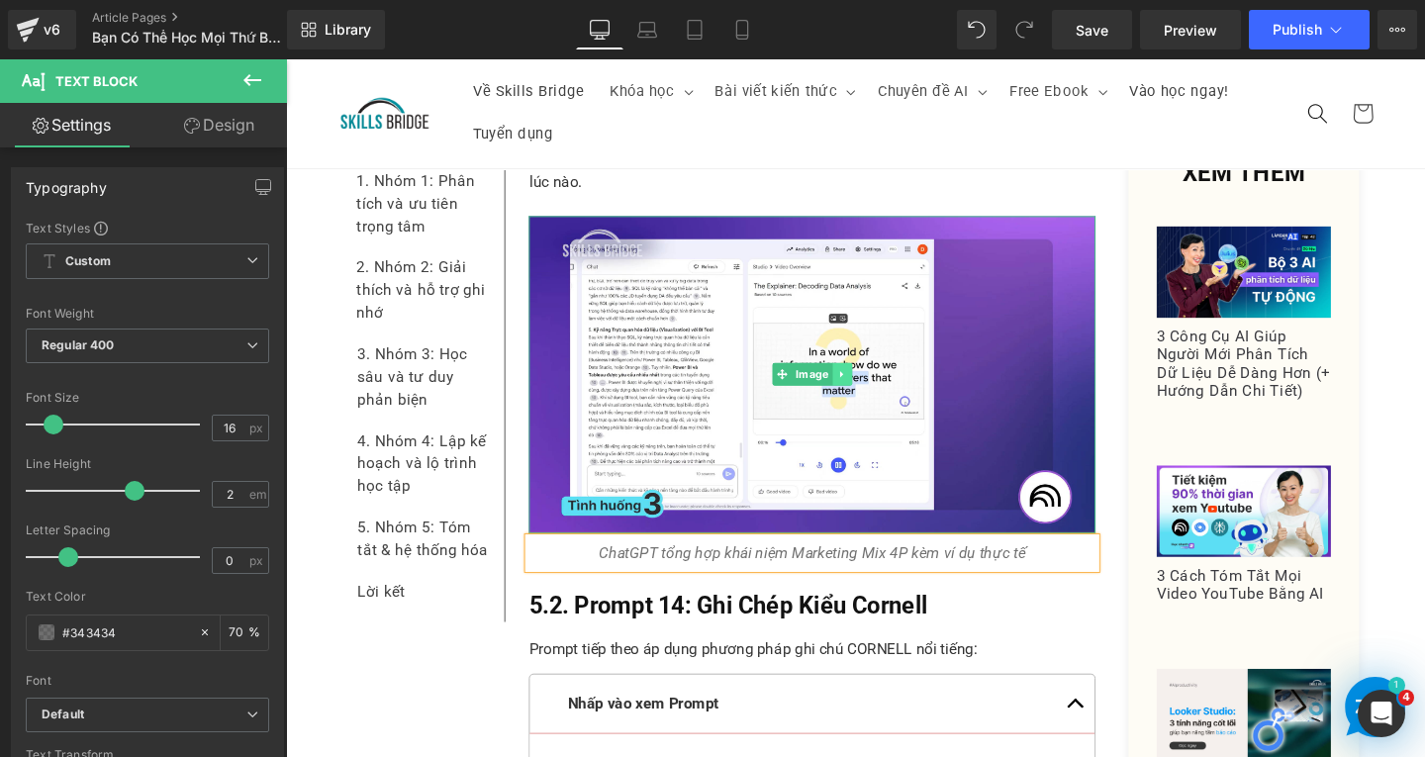
click at [865, 385] on icon at bounding box center [870, 391] width 11 height 12
click at [855, 386] on icon at bounding box center [860, 391] width 11 height 11
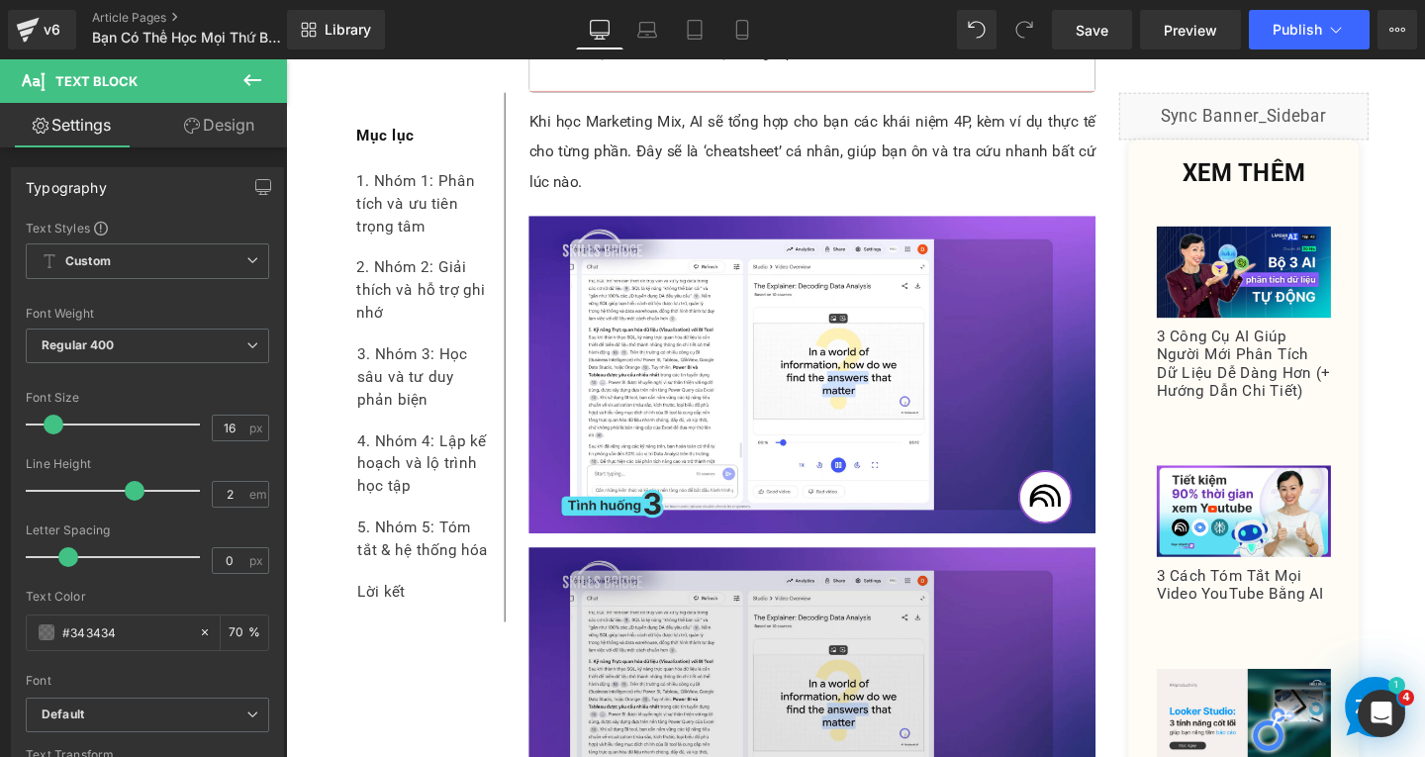
scroll to position [15184, 0]
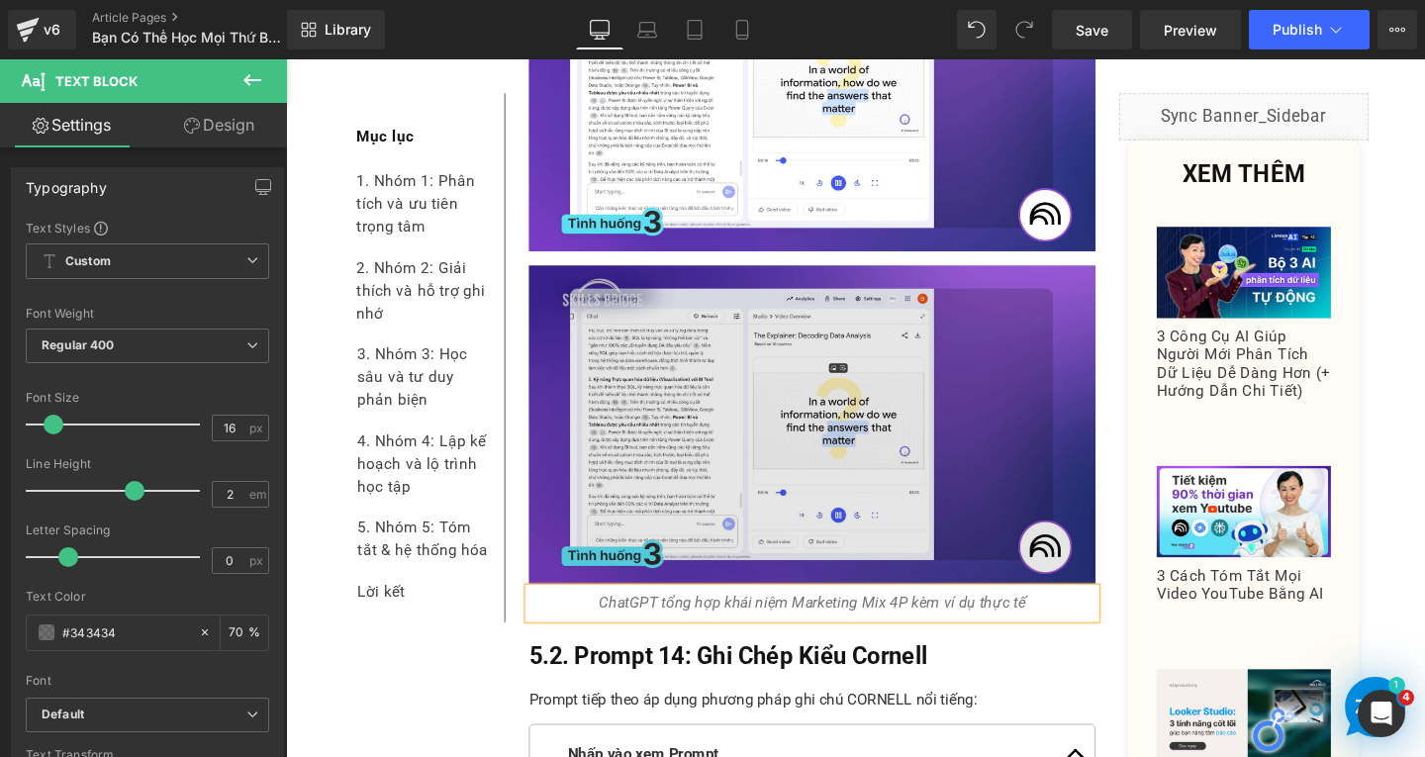
click at [832, 426] on img at bounding box center [839, 443] width 596 height 335
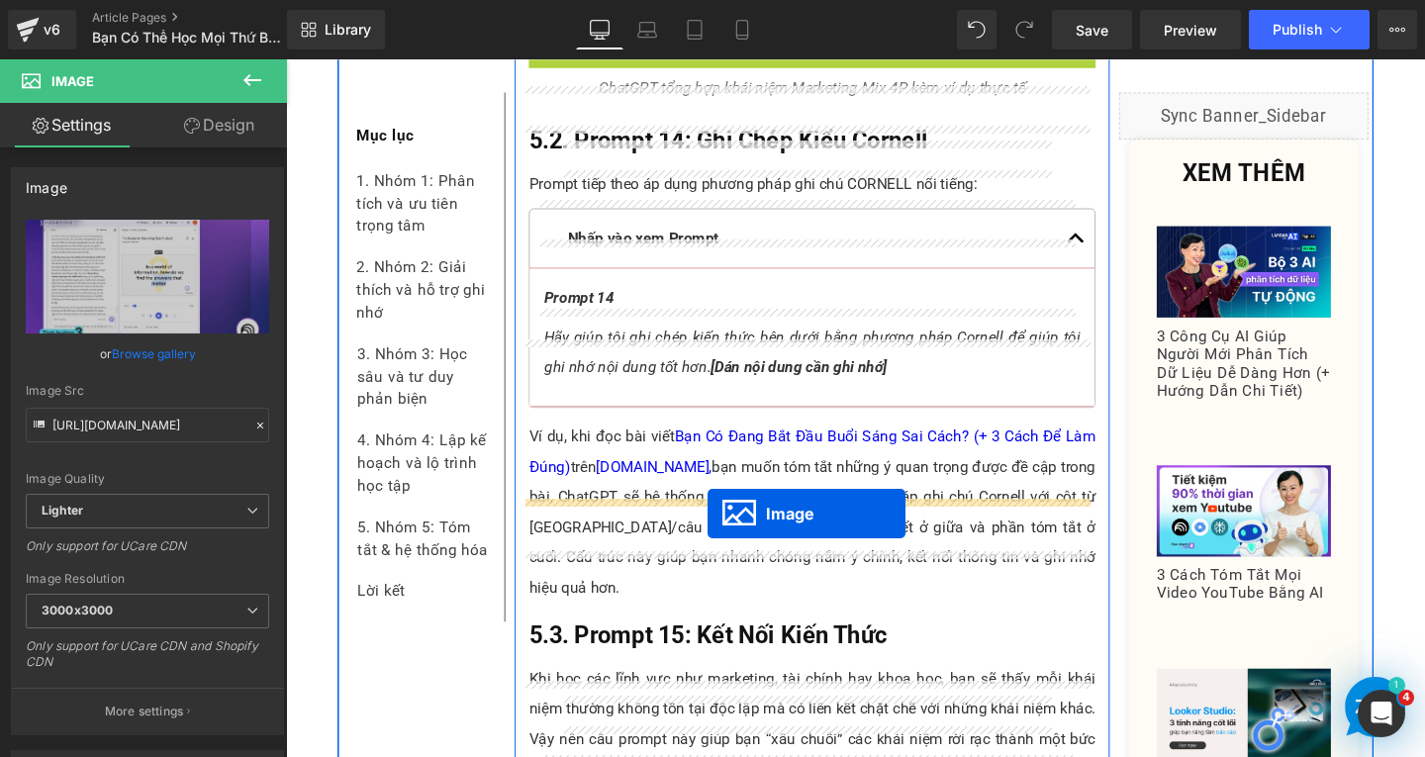
drag, startPoint x: 791, startPoint y: 349, endPoint x: 727, endPoint y: 534, distance: 195.6
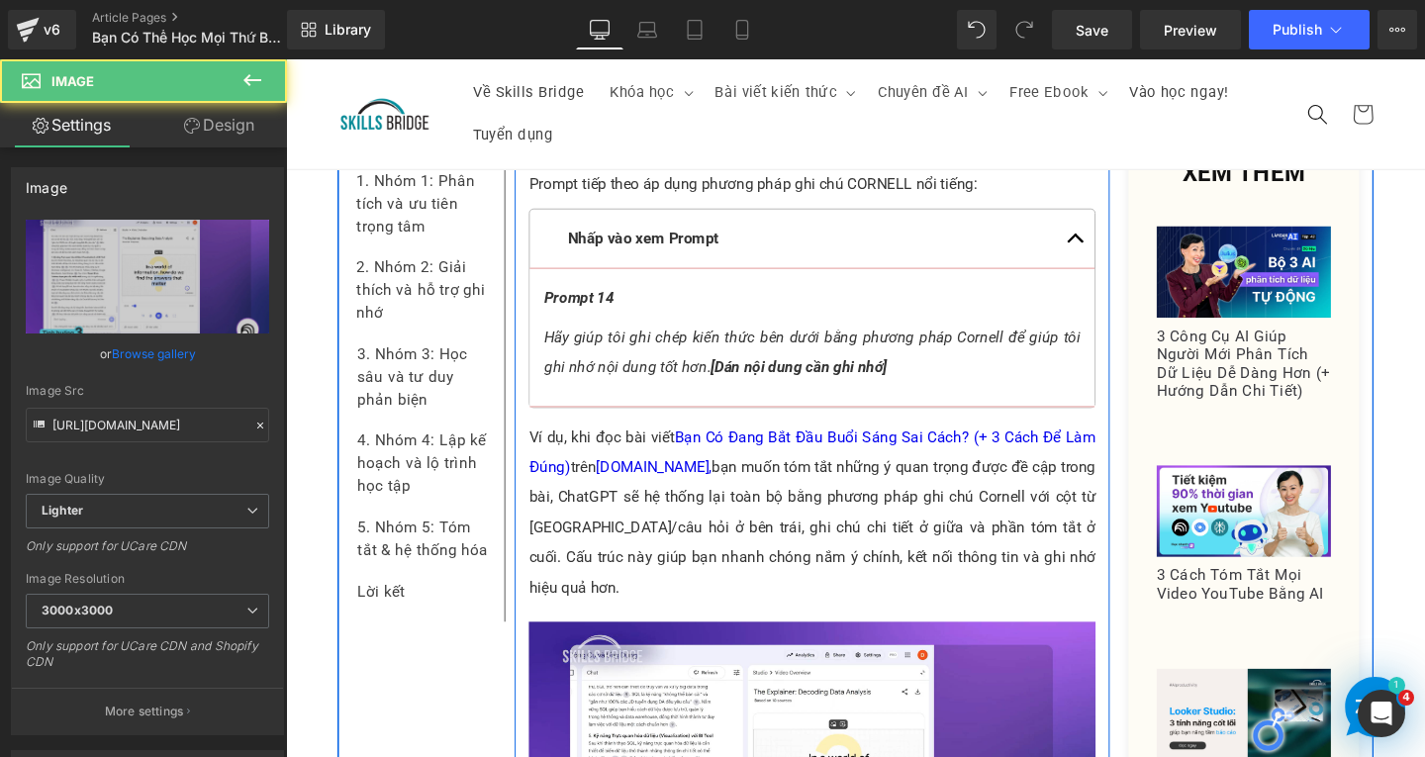
scroll to position [14982, 0]
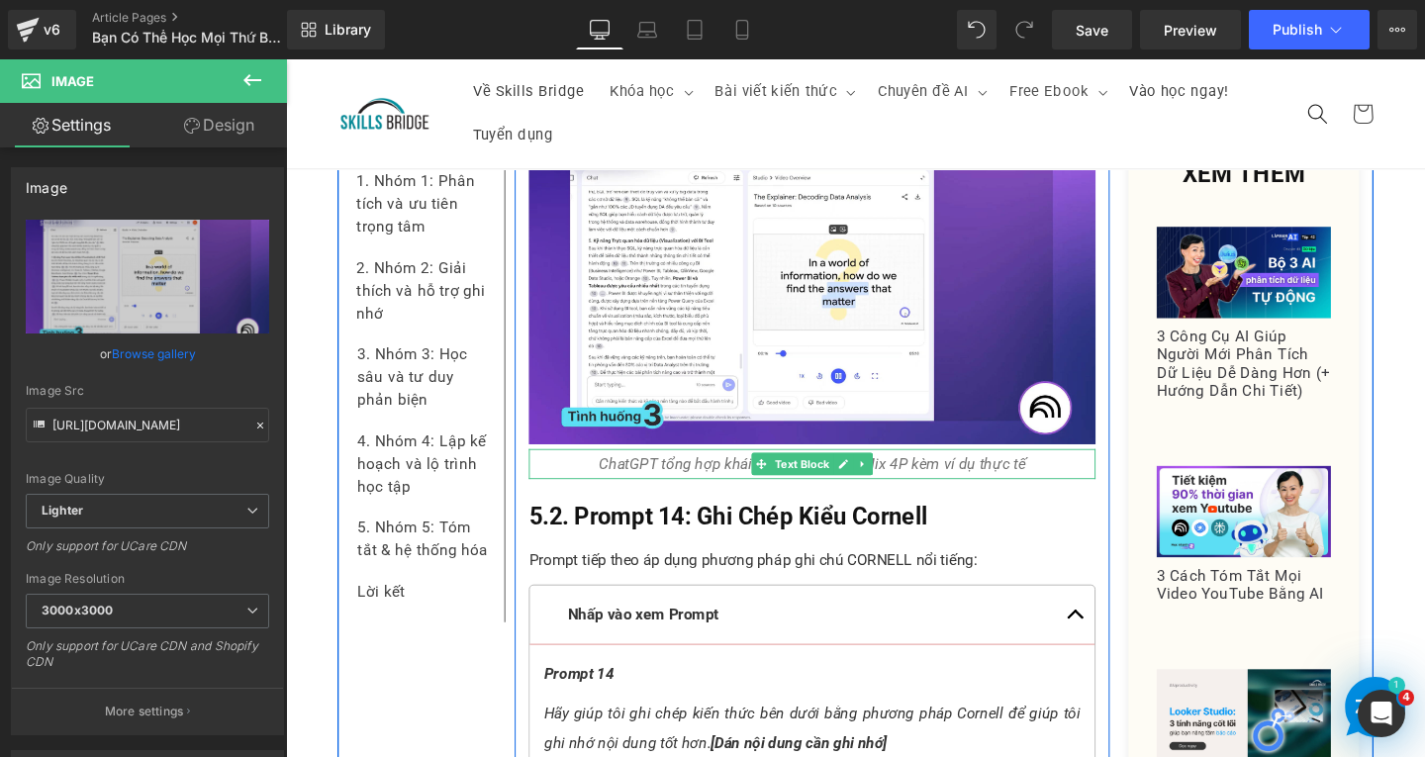
click at [888, 479] on icon at bounding box center [893, 485] width 11 height 12
click at [878, 479] on icon at bounding box center [882, 485] width 11 height 12
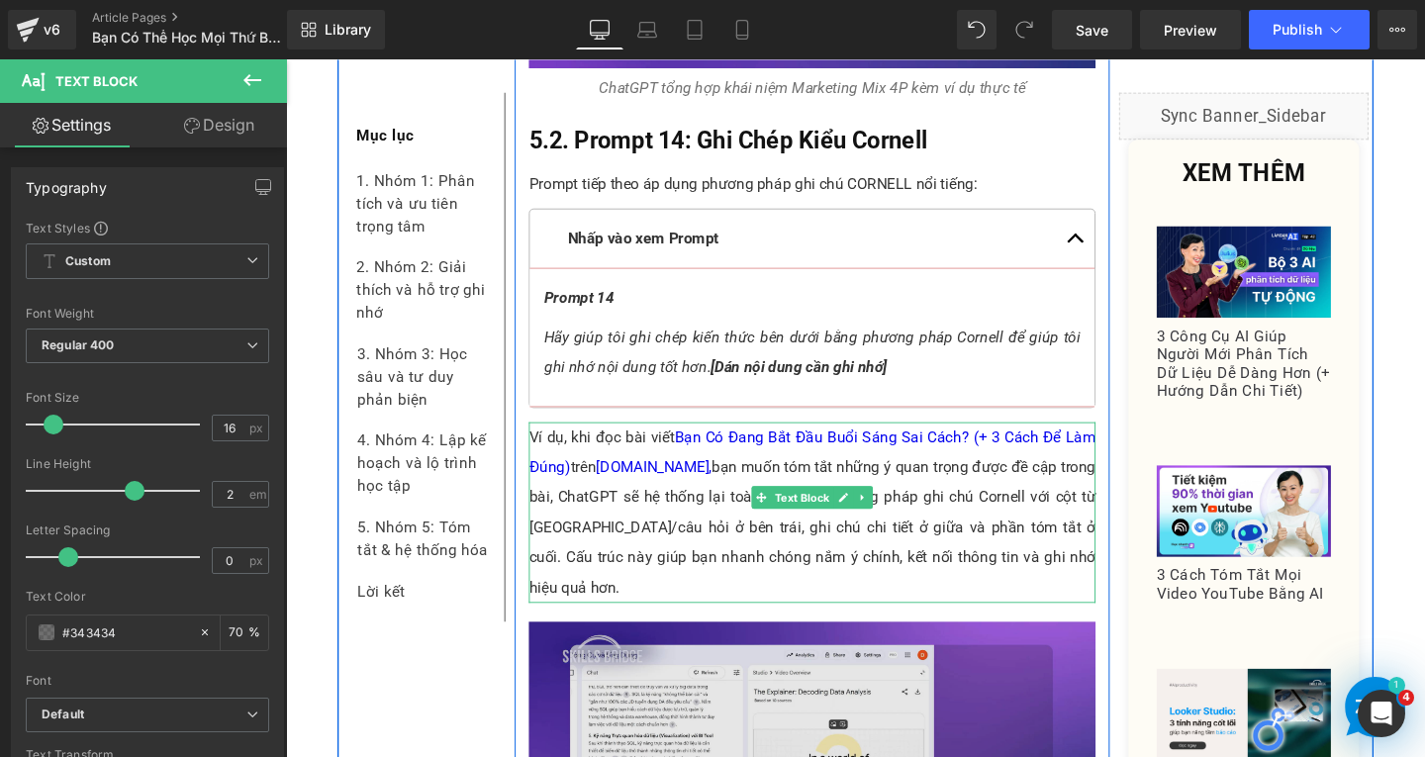
scroll to position [15575, 0]
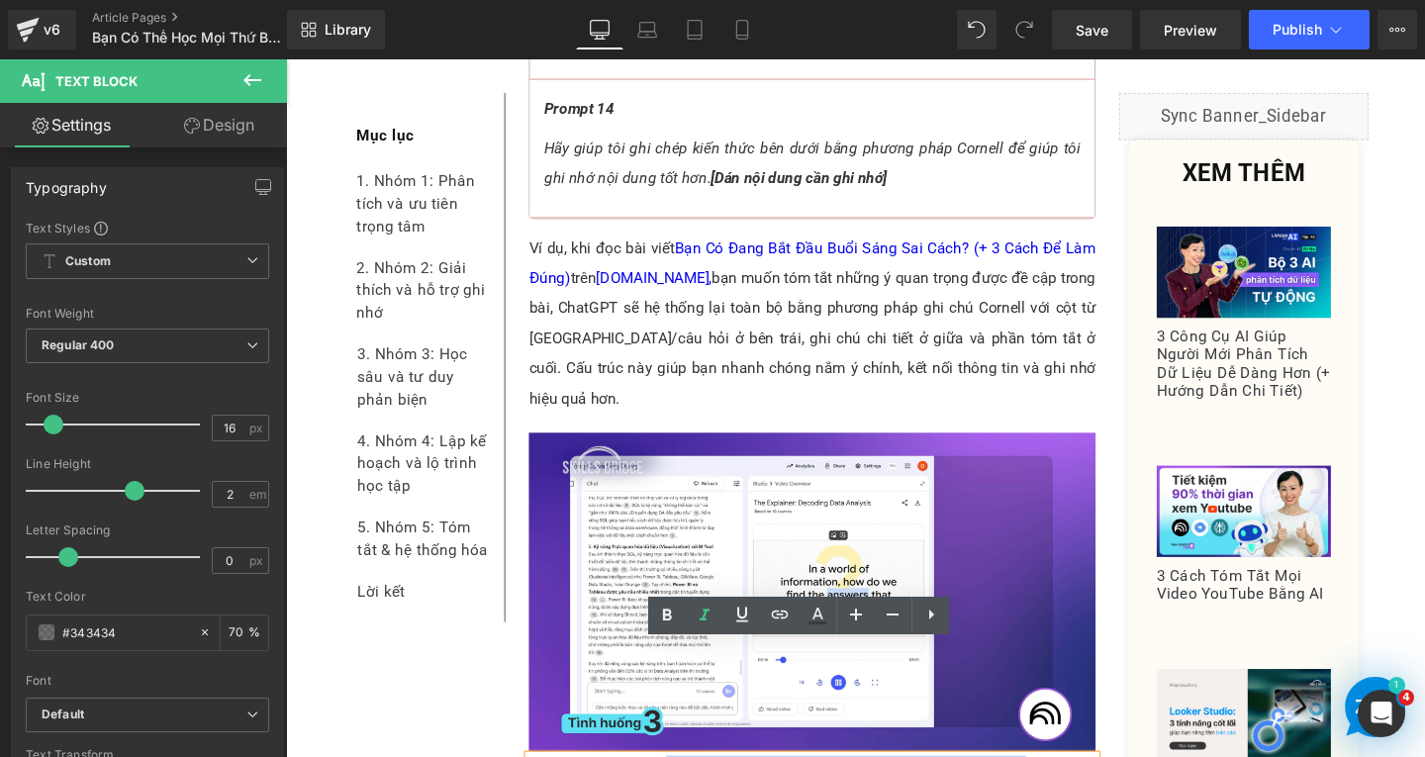
drag, startPoint x: 684, startPoint y: 688, endPoint x: 1060, endPoint y: 686, distance: 376.1
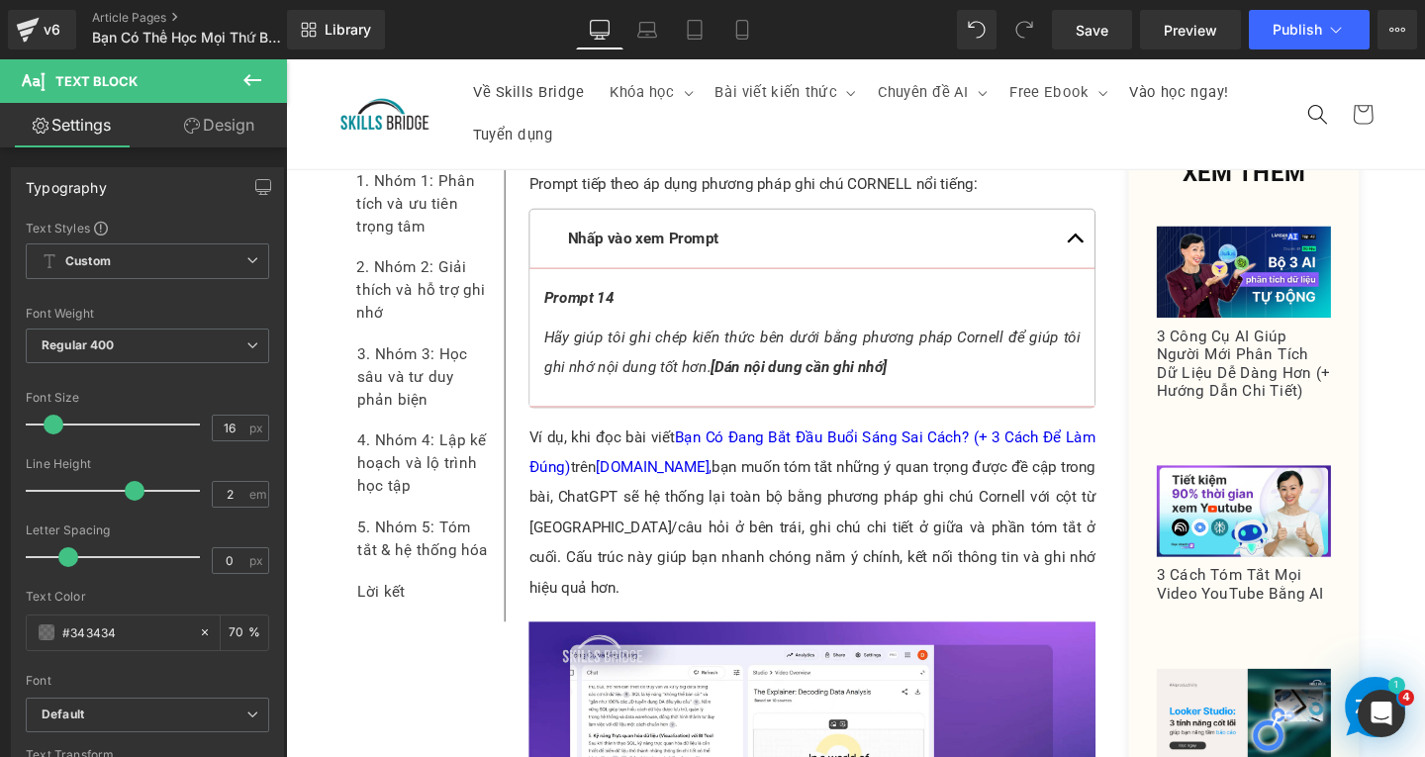
scroll to position [15180, 0]
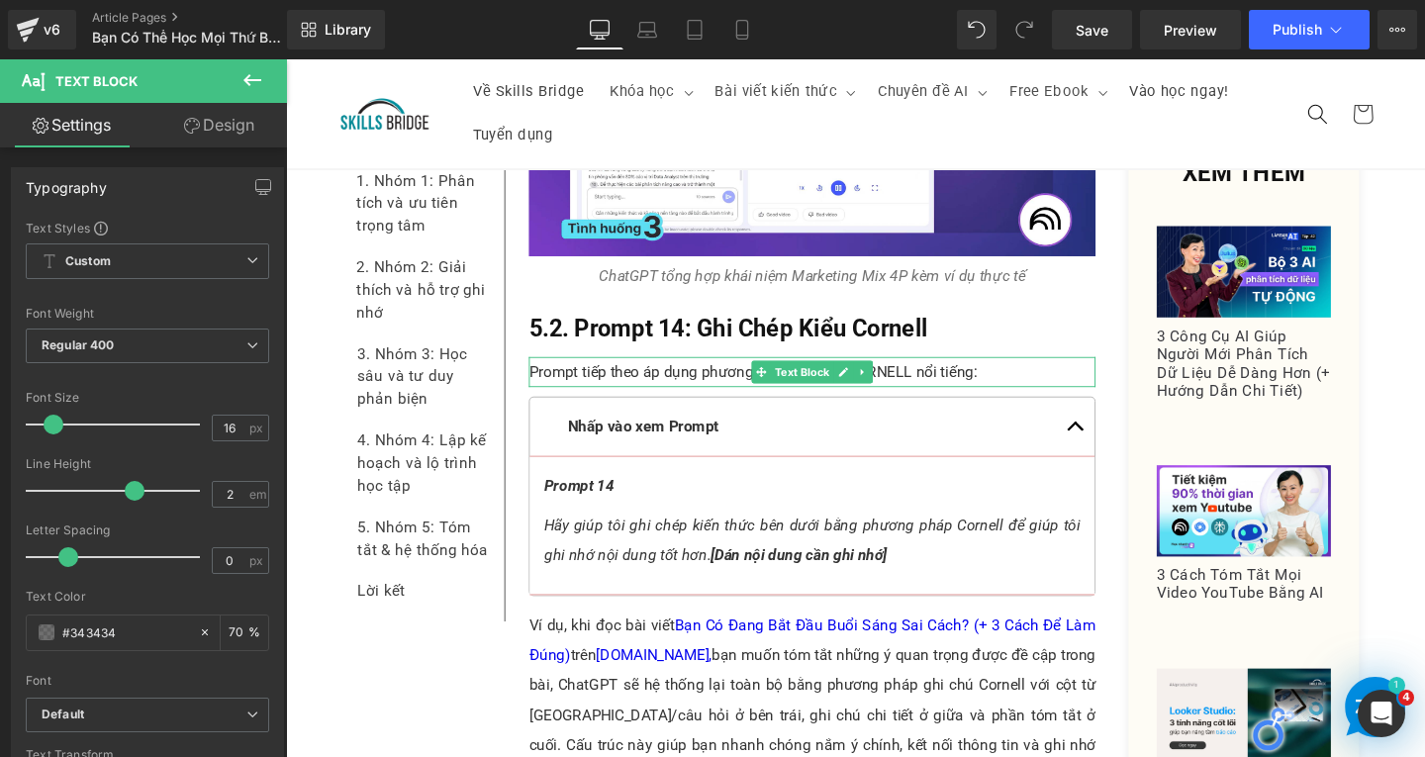
click at [697, 372] on p "Prompt tiếp theo áp dụng phương pháp ghi chú CORNELL nổi tiếng:" at bounding box center [839, 388] width 596 height 32
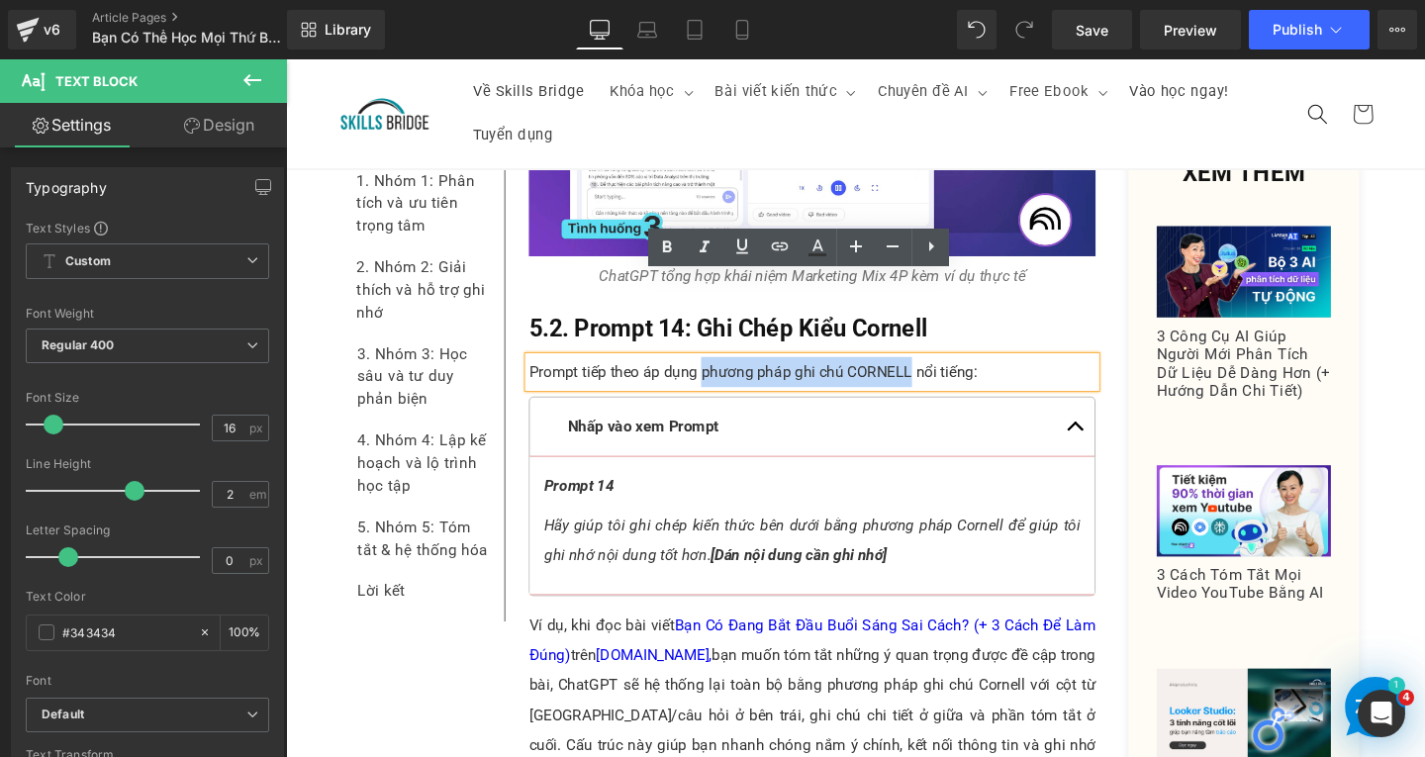
drag, startPoint x: 718, startPoint y: 300, endPoint x: 935, endPoint y: 293, distance: 217.9
click at [935, 372] on p "Prompt tiếp theo áp dụng phương pháp ghi chú CORNELL nổi tiếng:" at bounding box center [839, 388] width 596 height 32
copy p "phương pháp ghi chú CORNELL"
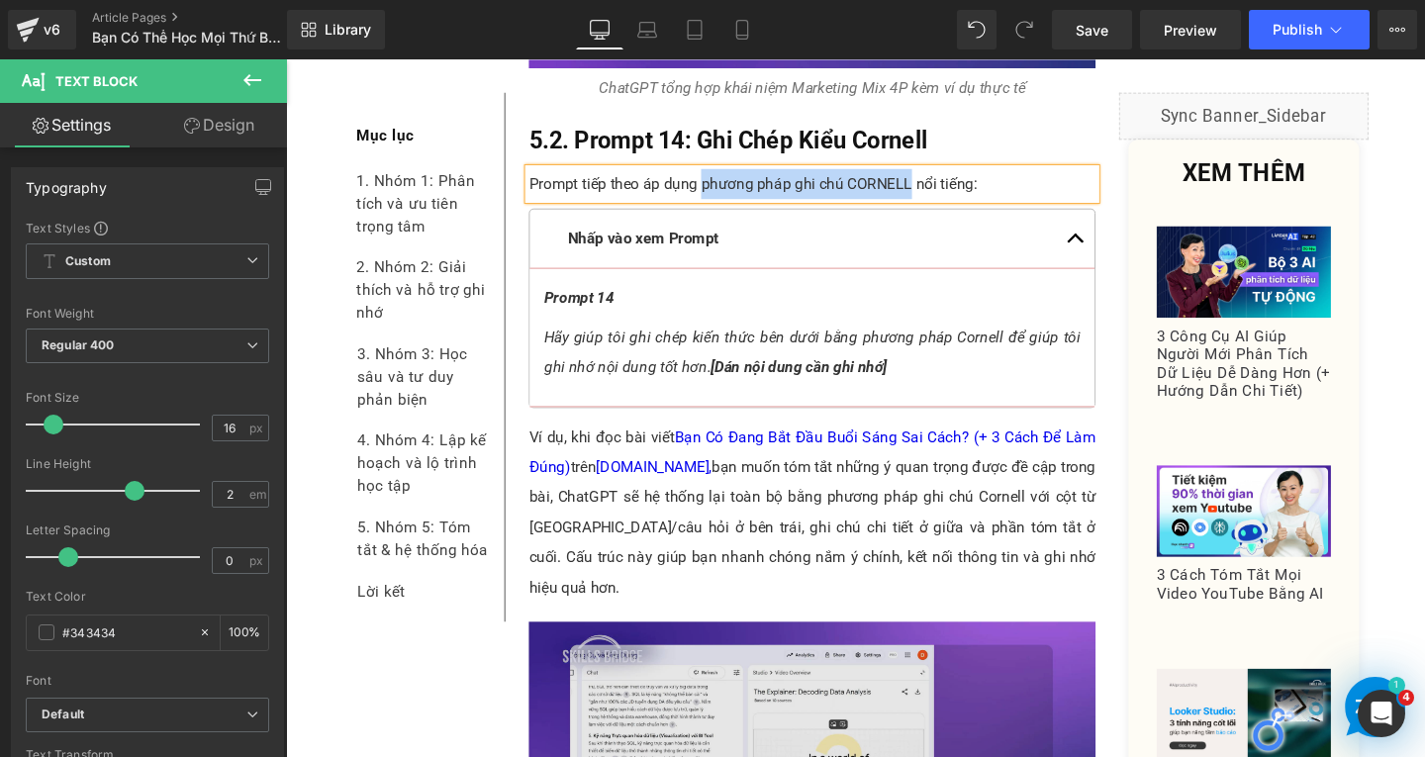
scroll to position [15575, 0]
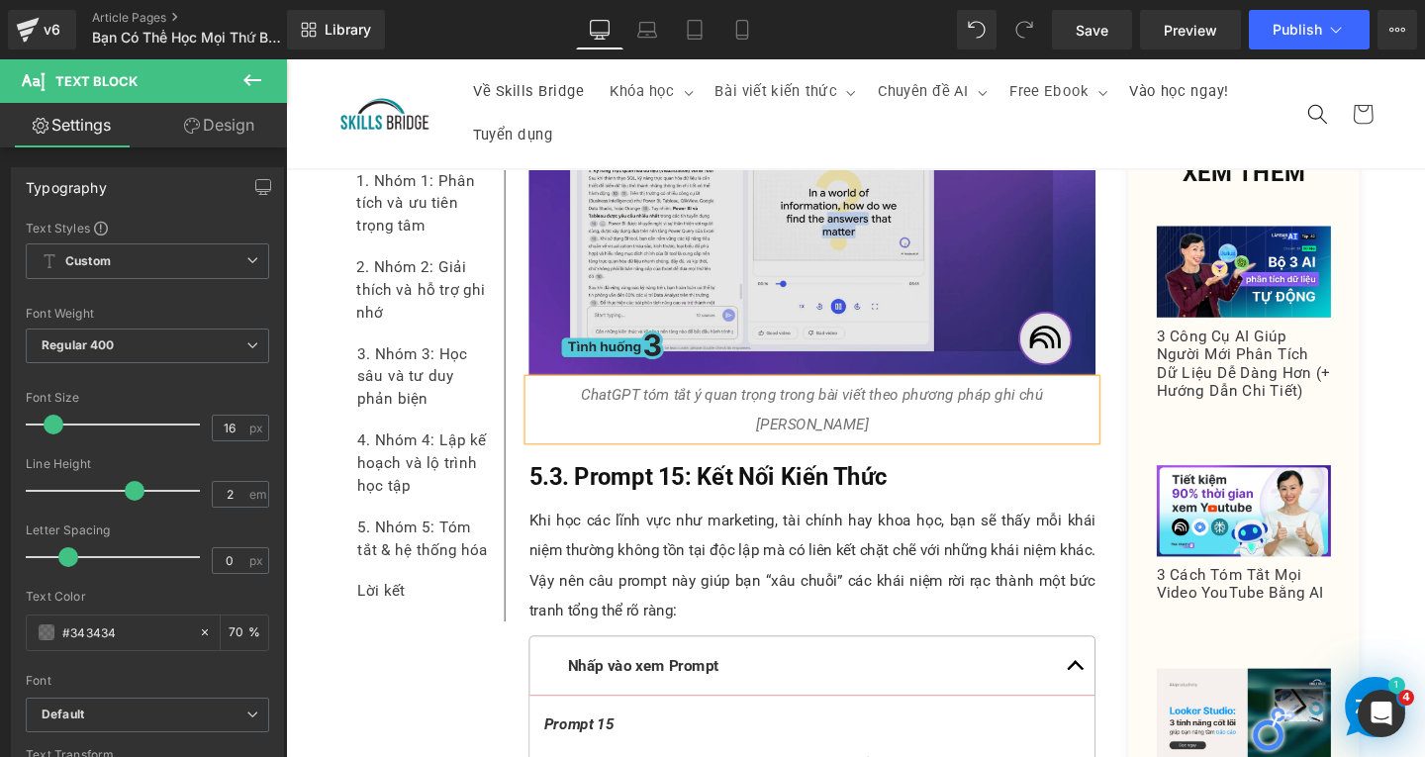
scroll to position [15674, 0]
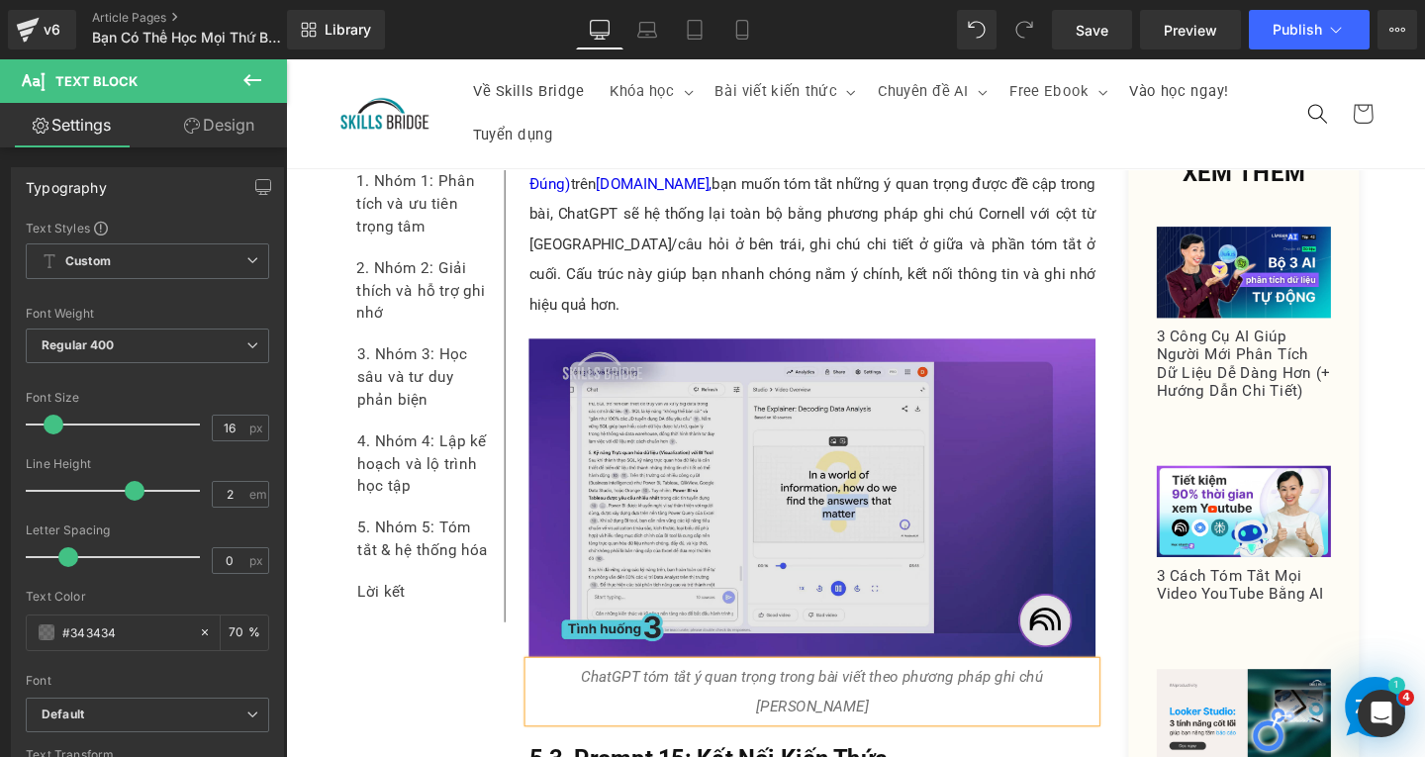
click at [843, 452] on img at bounding box center [839, 520] width 596 height 335
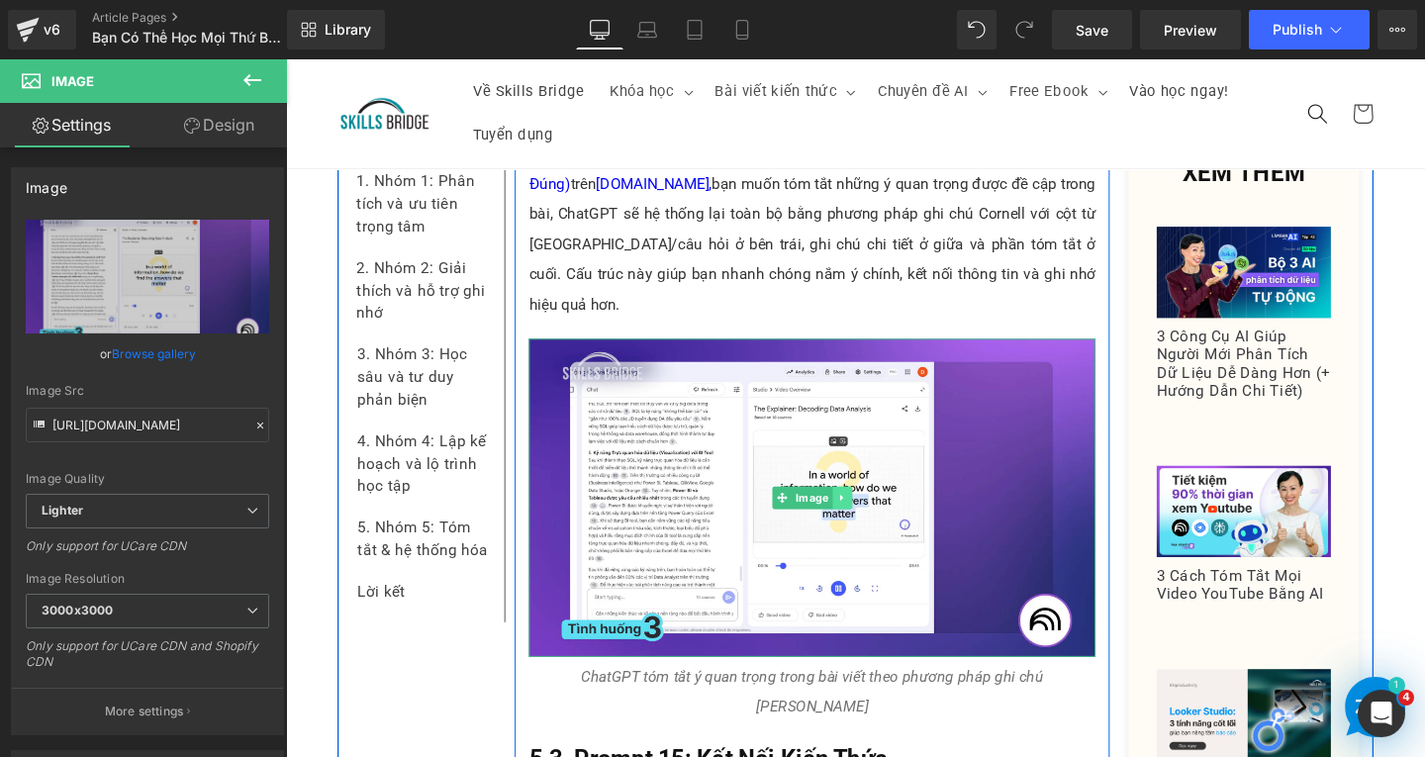
click at [861, 509] on link at bounding box center [871, 521] width 21 height 24
click at [850, 509] on link at bounding box center [860, 521] width 21 height 24
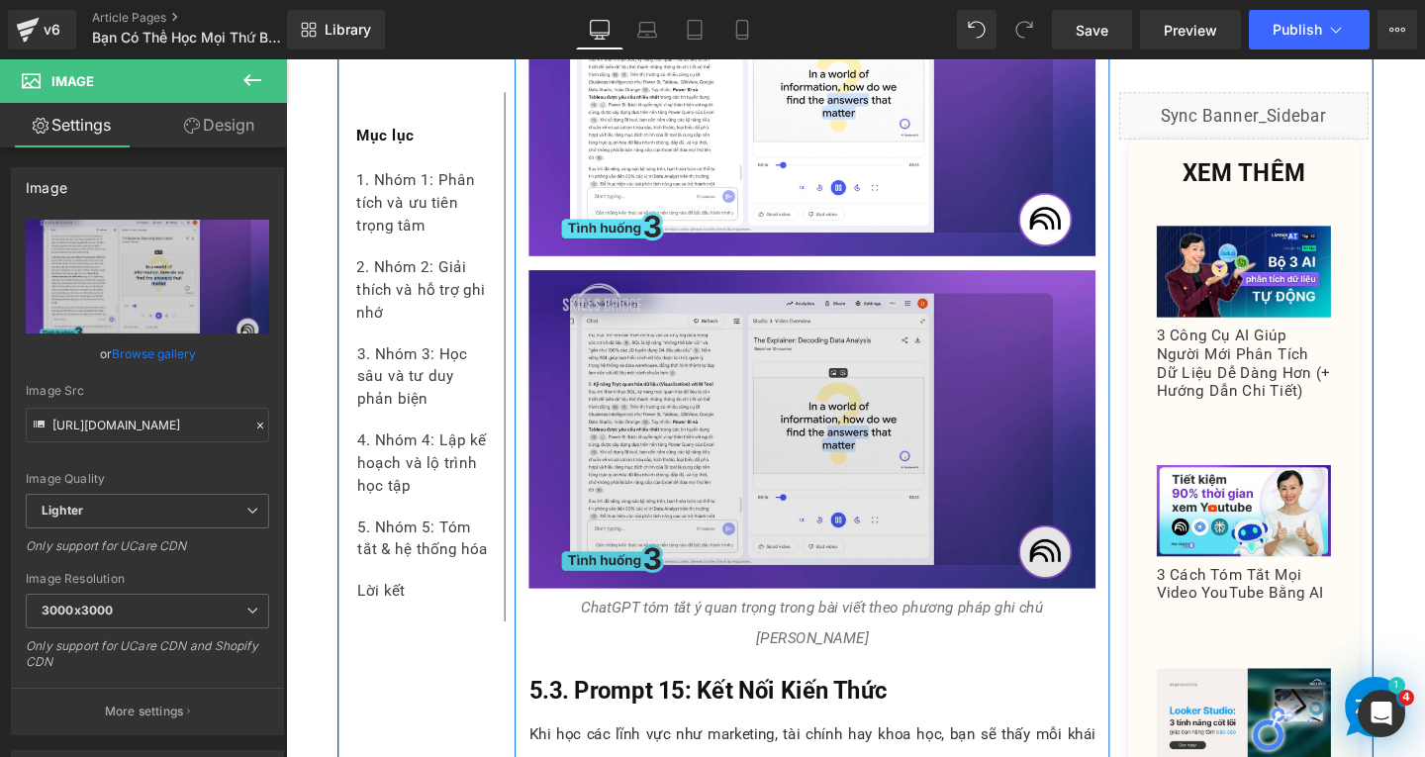
scroll to position [16120, 0]
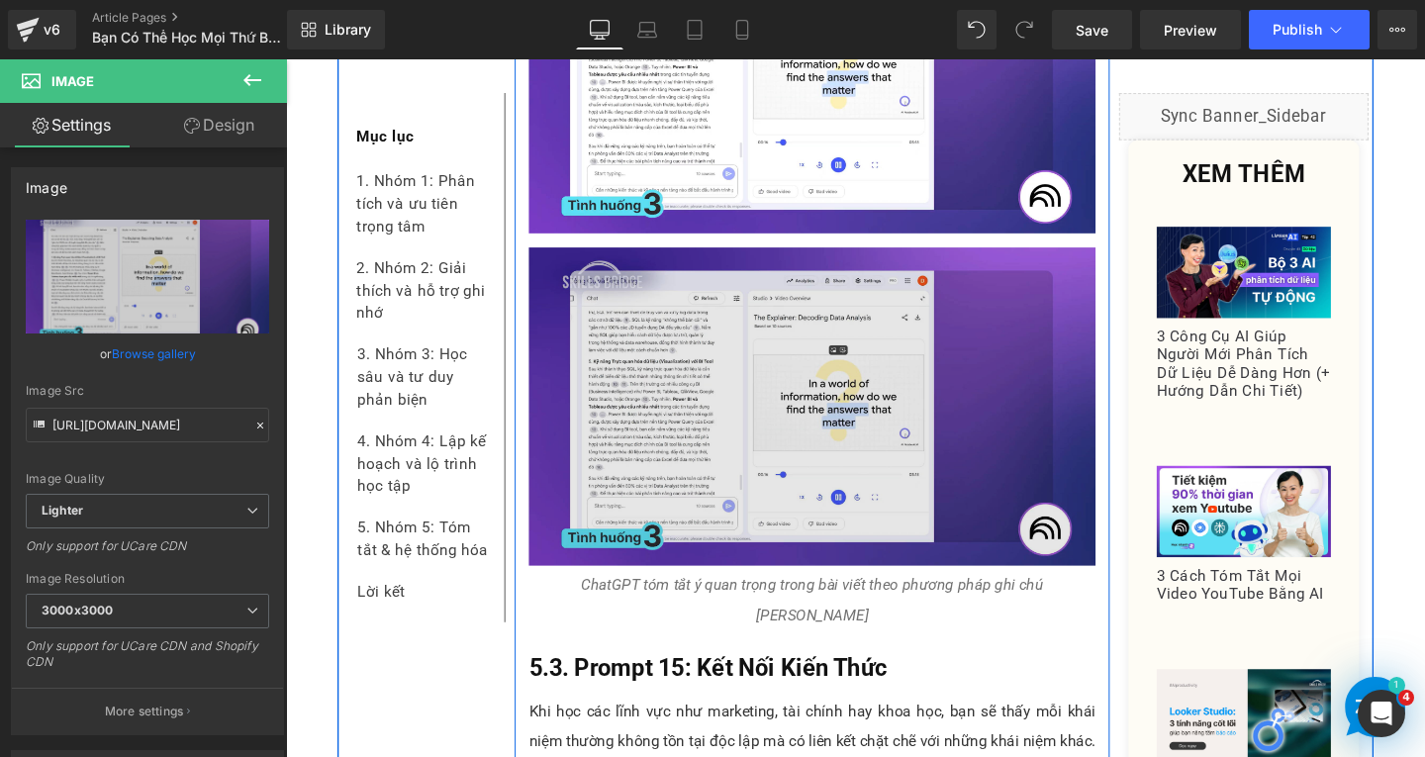
click at [792, 342] on img at bounding box center [839, 424] width 596 height 335
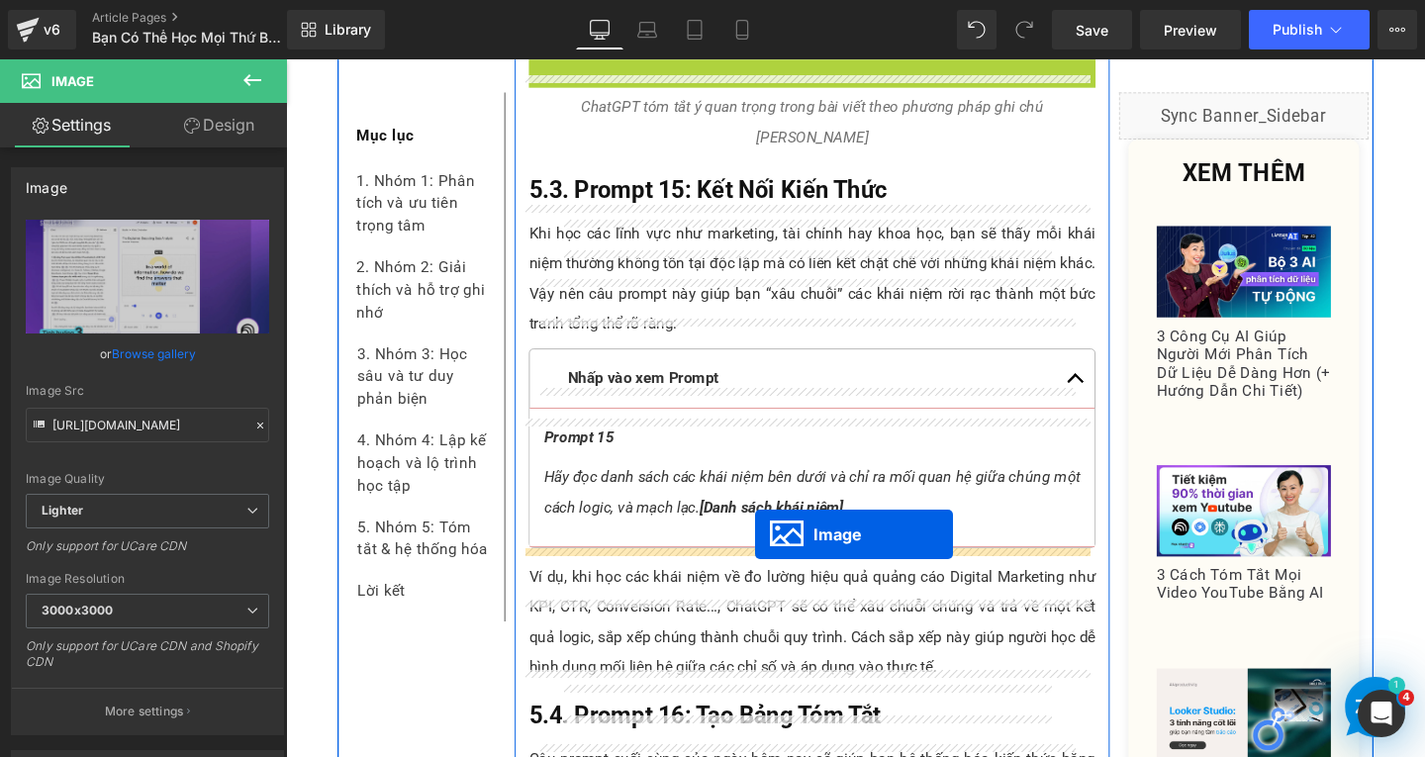
drag, startPoint x: 795, startPoint y: 303, endPoint x: 779, endPoint y: 558, distance: 255.8
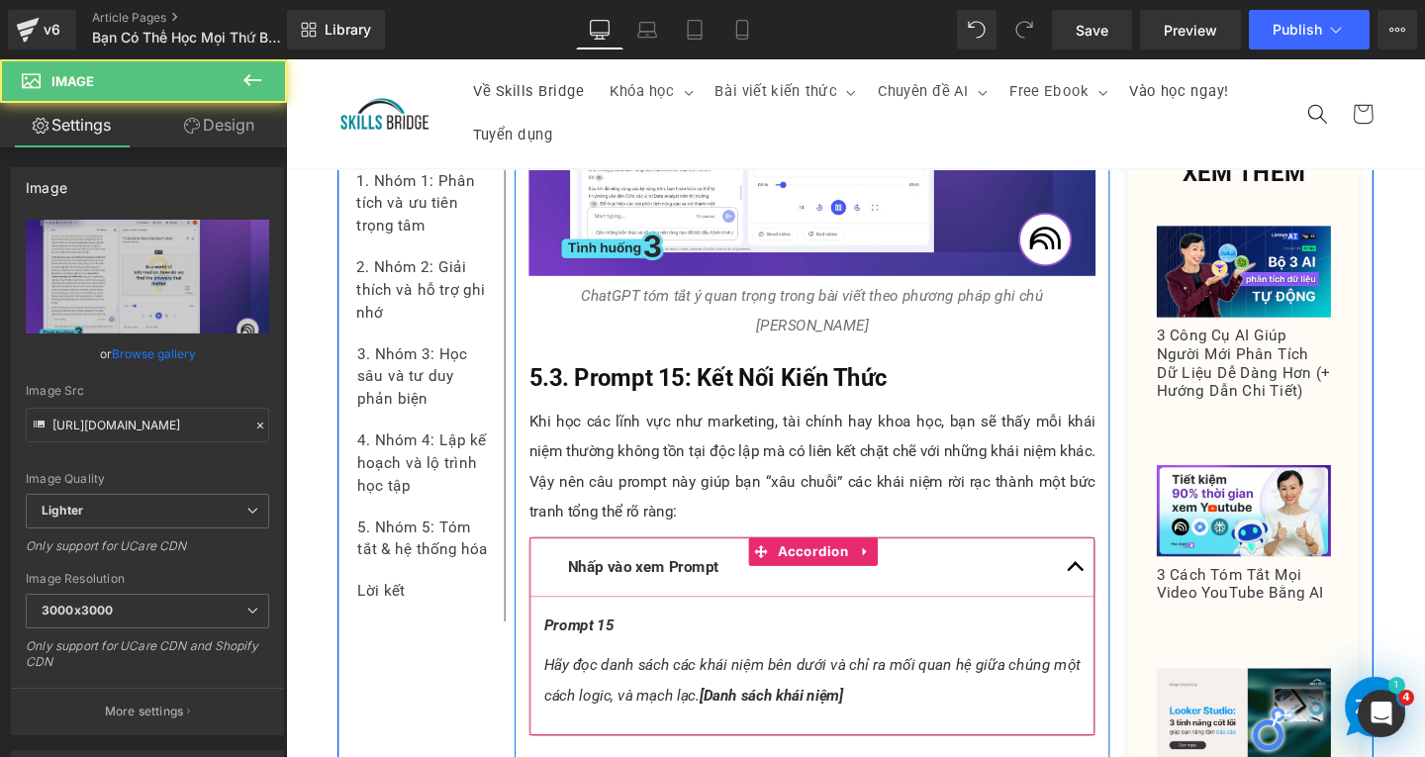
scroll to position [15877, 0]
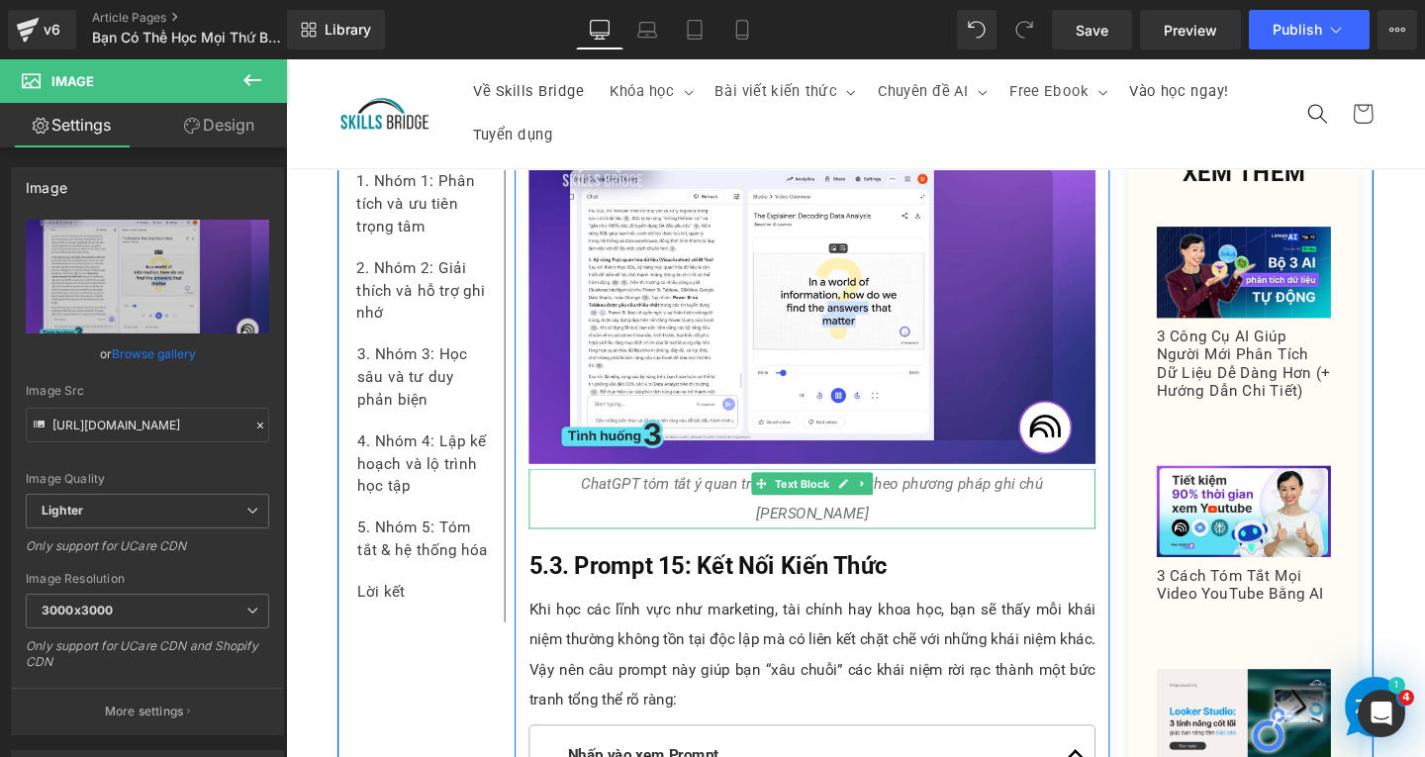
click at [888, 500] on icon at bounding box center [893, 506] width 11 height 12
click at [879, 500] on icon at bounding box center [882, 505] width 11 height 11
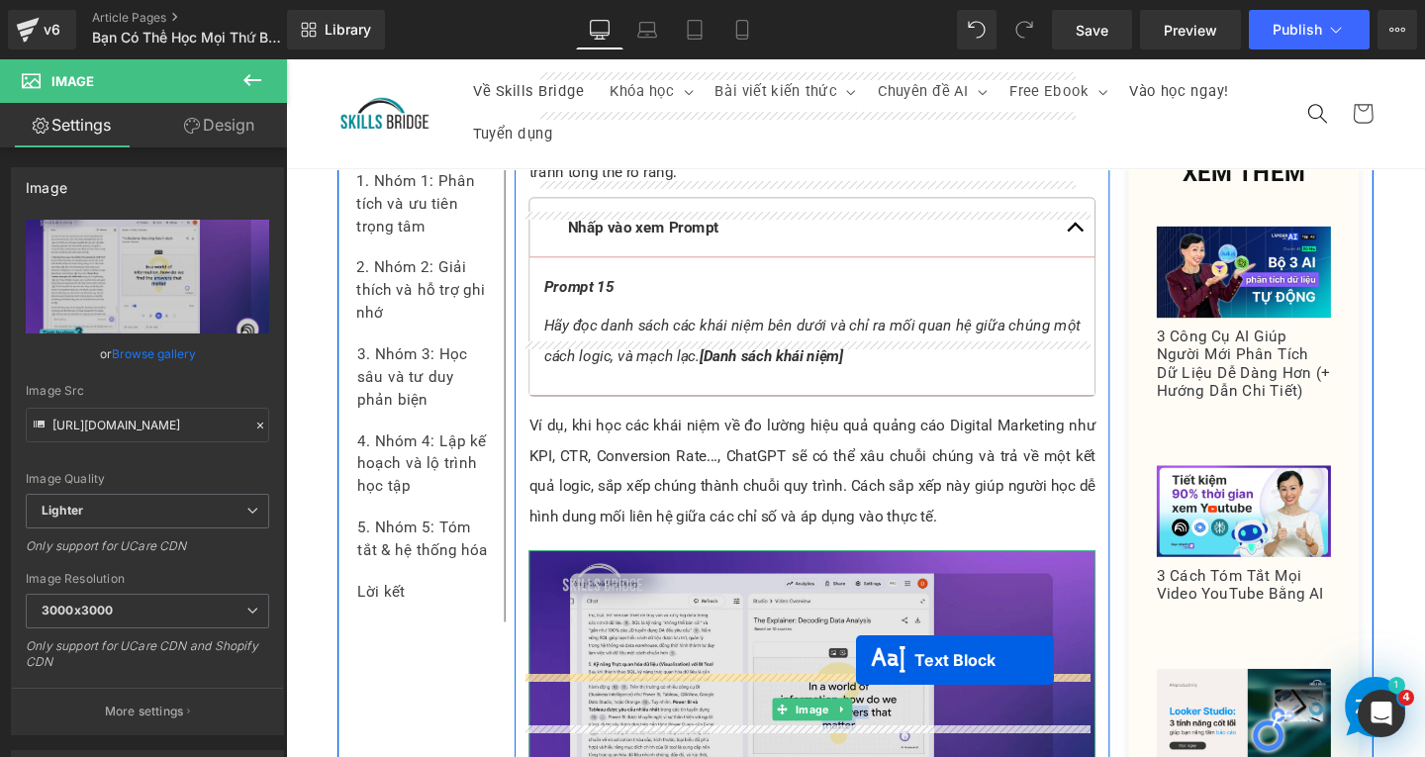
scroll to position [16550, 0]
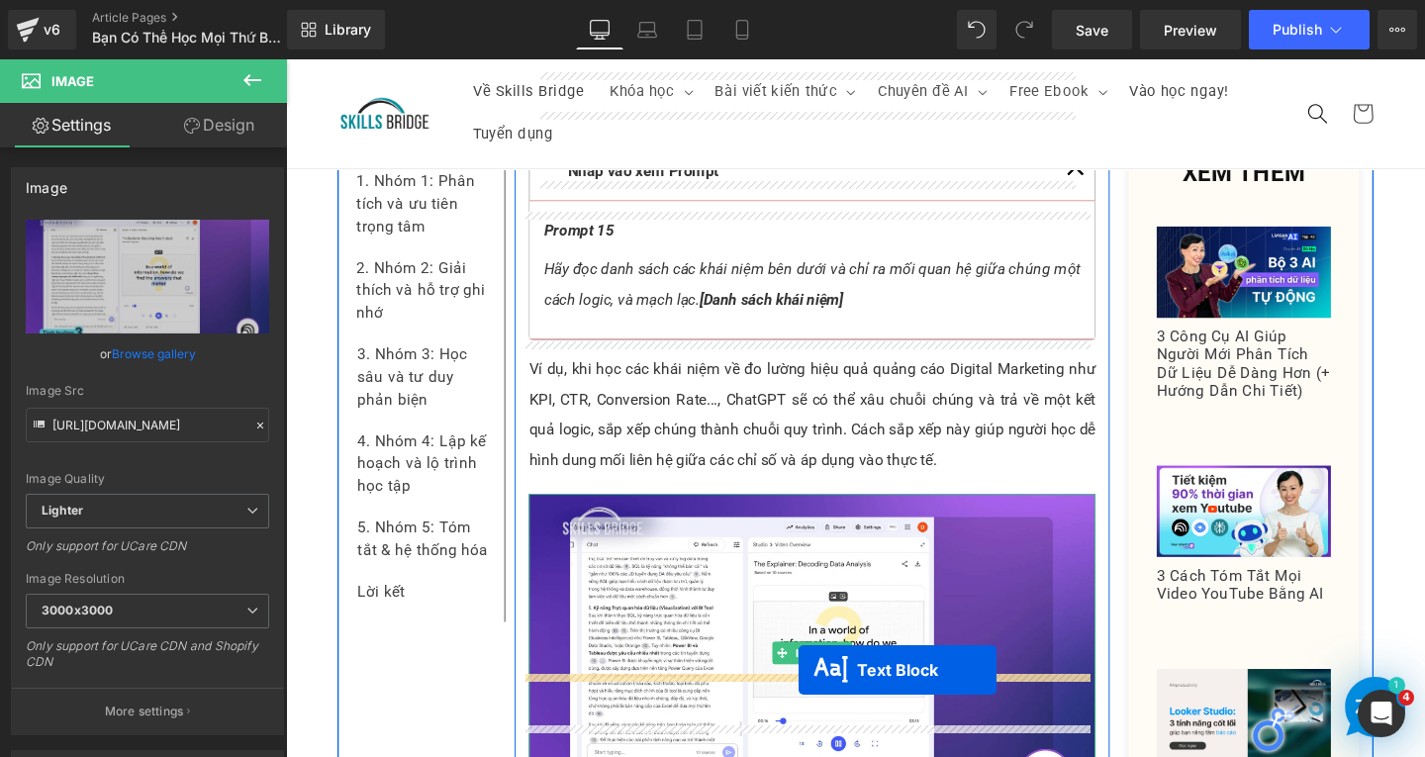
drag, startPoint x: 779, startPoint y: 431, endPoint x: 825, endPoint y: 701, distance: 274.2
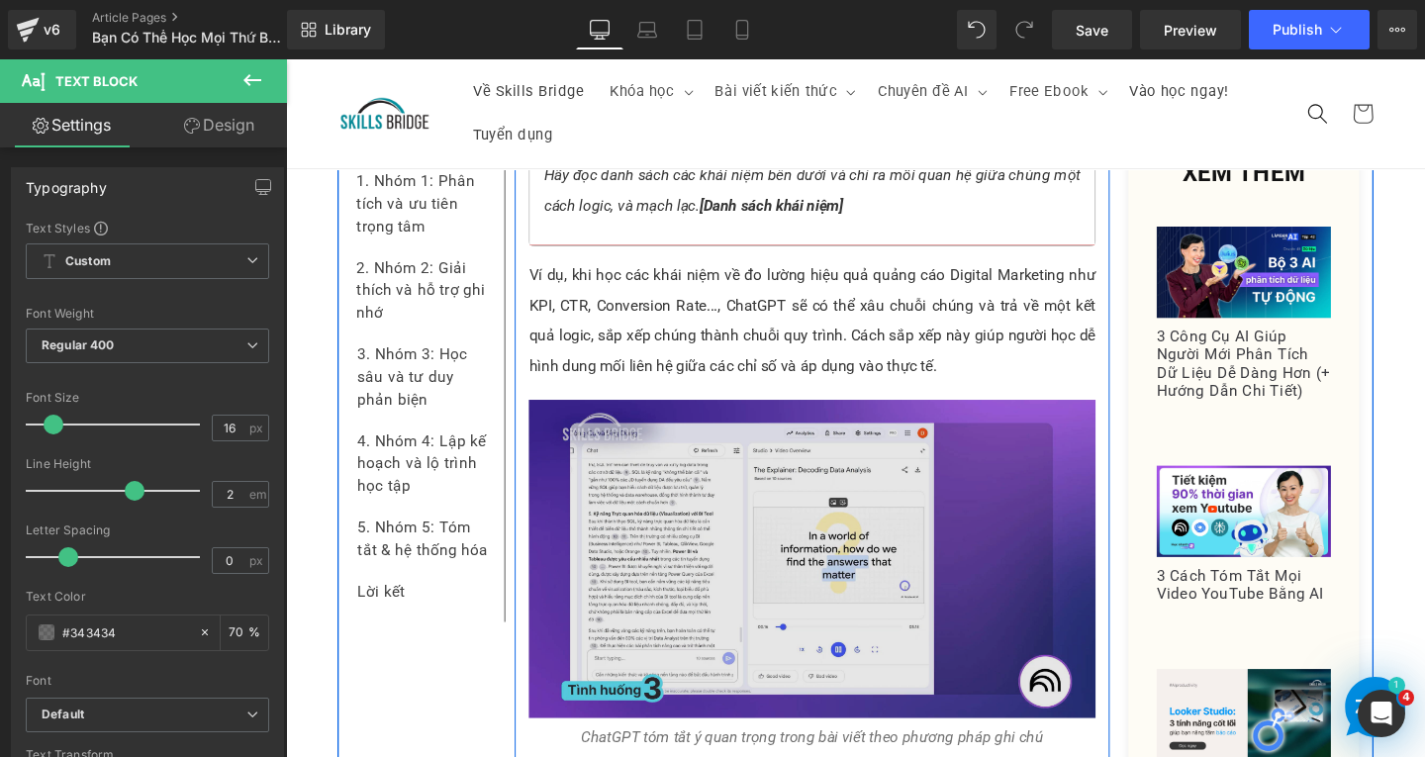
scroll to position [16392, 0]
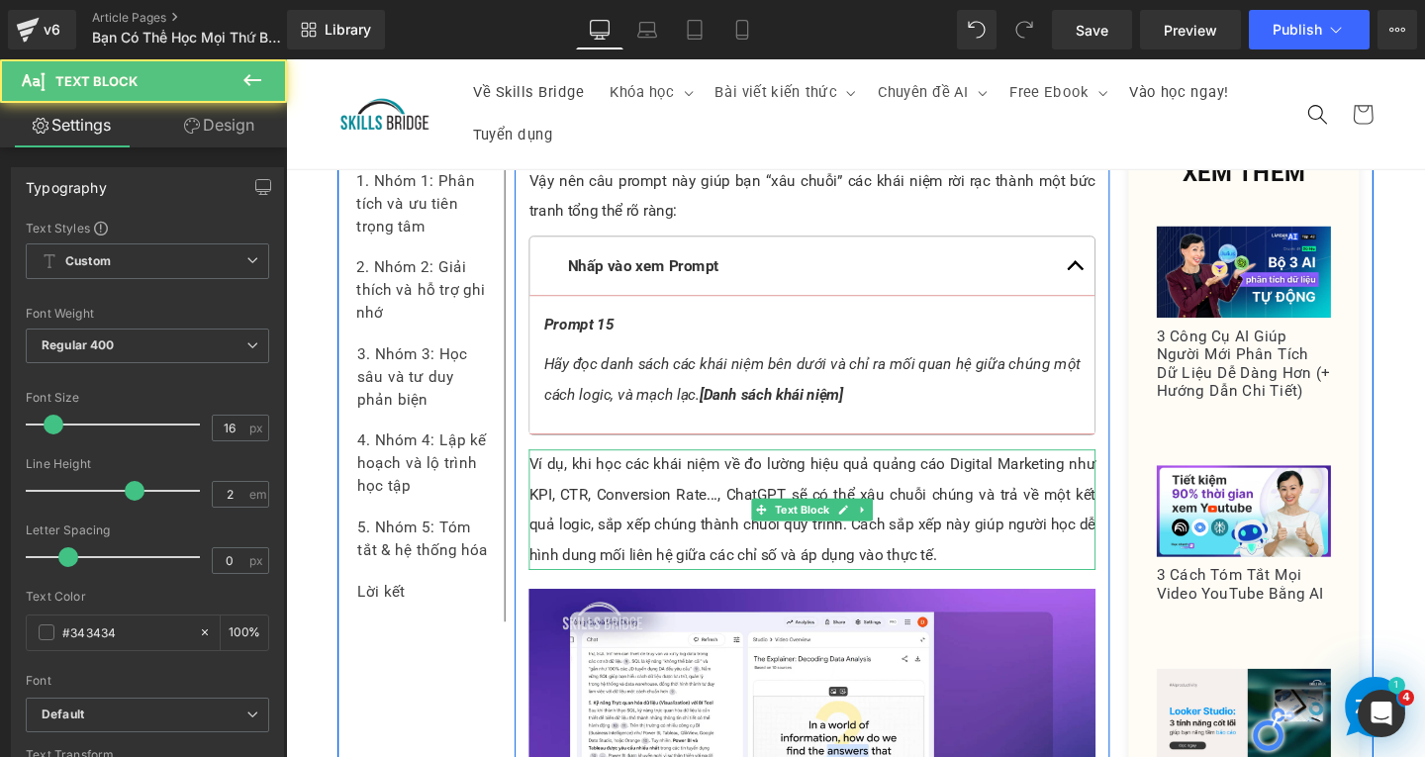
click at [994, 469] on p "Ví dụ, khi học các khái niệm về đo lường hiệu quả quảng cáo Digital Marketing n…" at bounding box center [839, 532] width 596 height 127
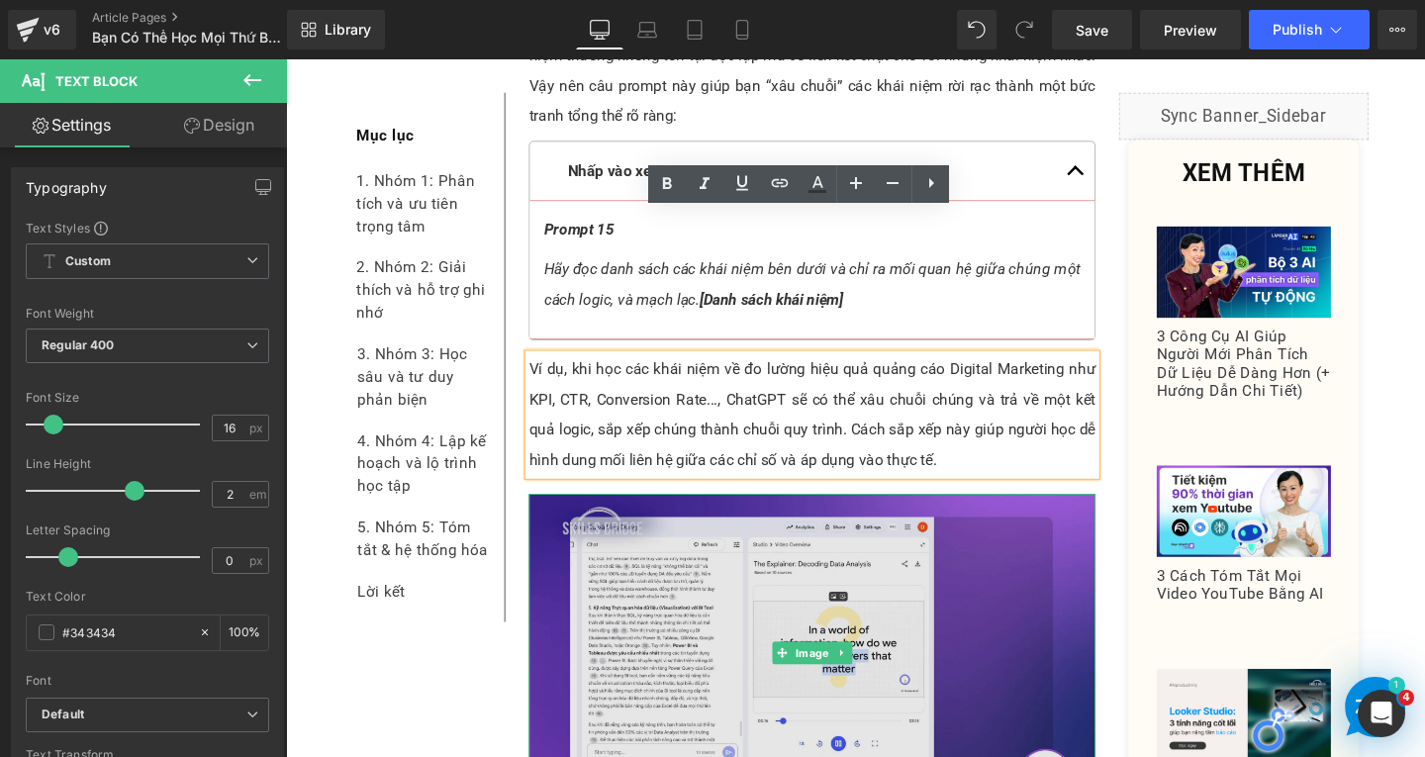
scroll to position [16590, 0]
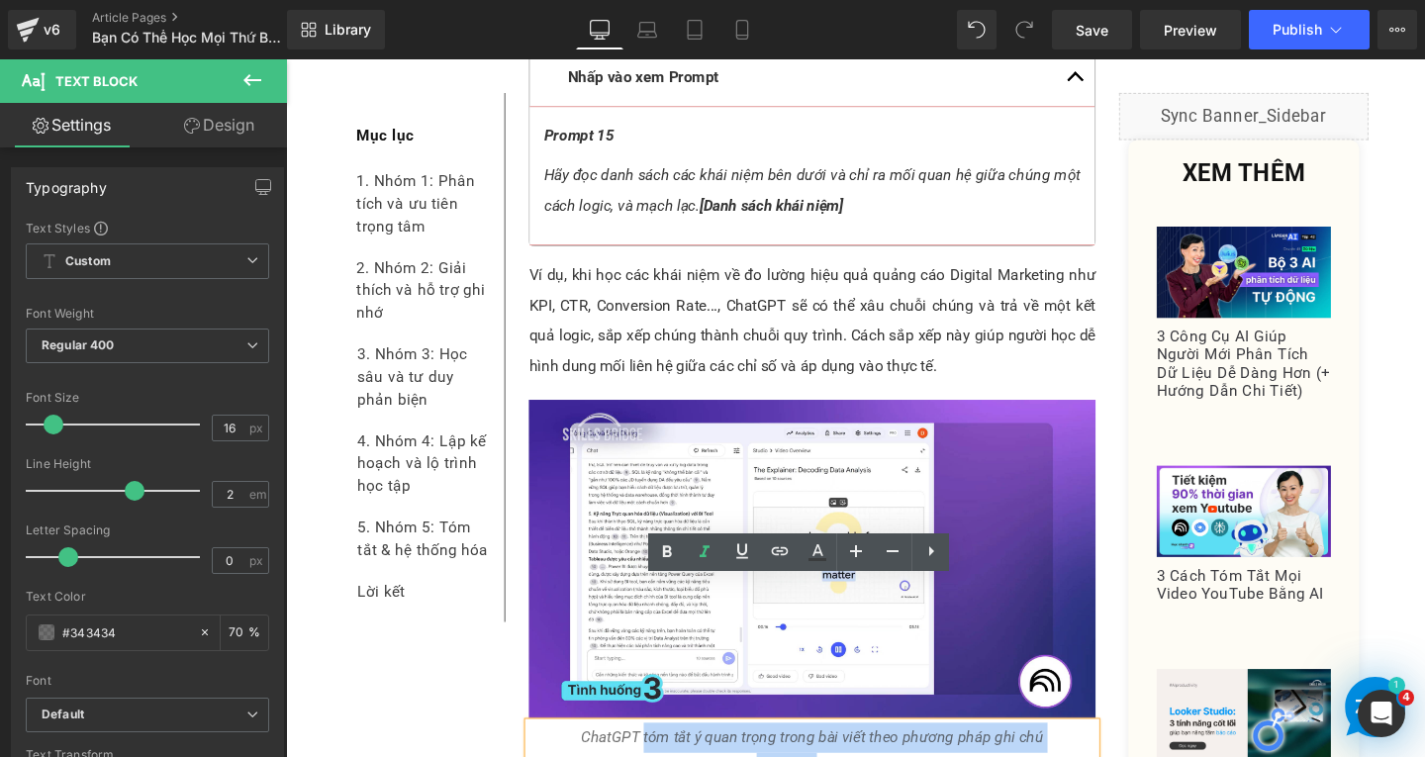
drag, startPoint x: 623, startPoint y: 626, endPoint x: 1102, endPoint y: 639, distance: 479.2
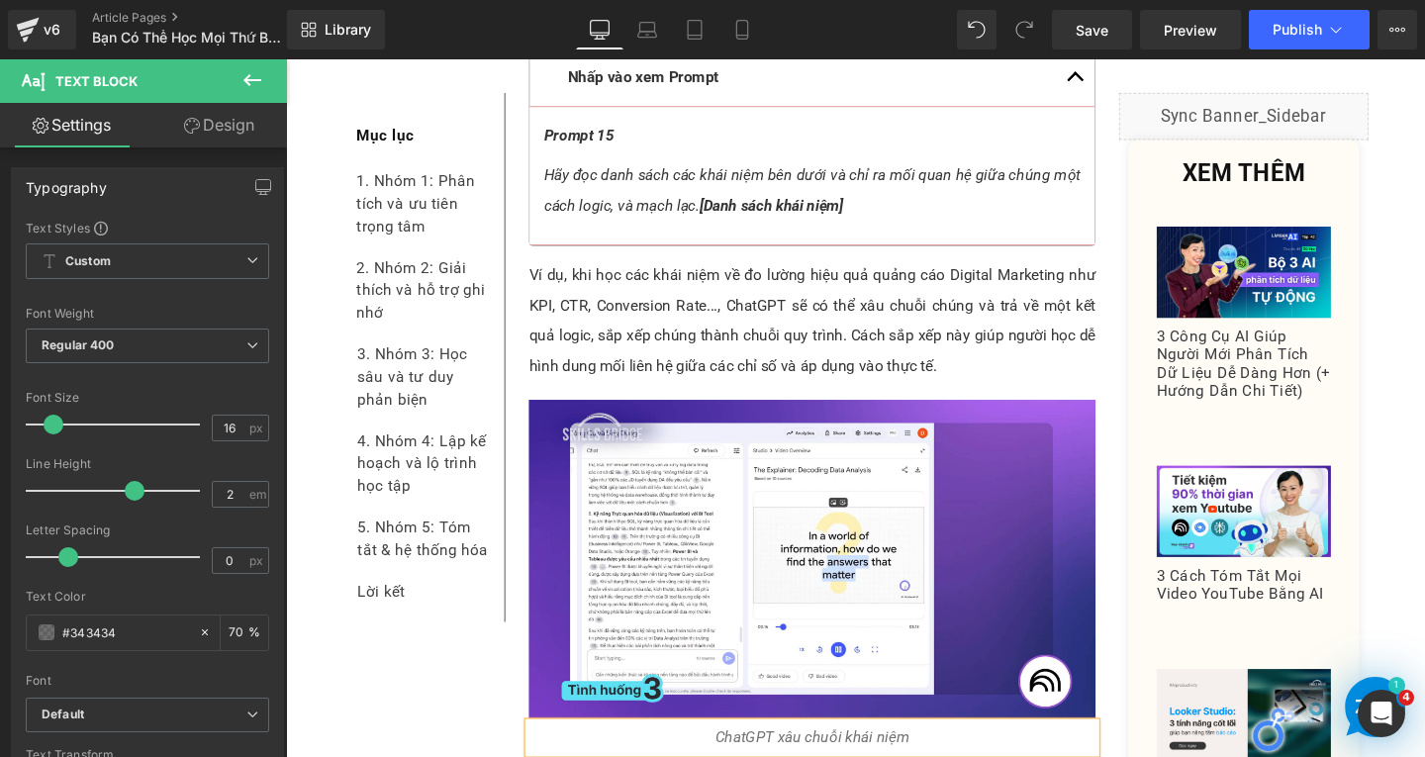
click at [869, 756] on icon "ChatGPT xâu chuỗi khái niệm" at bounding box center [839, 772] width 204 height 19
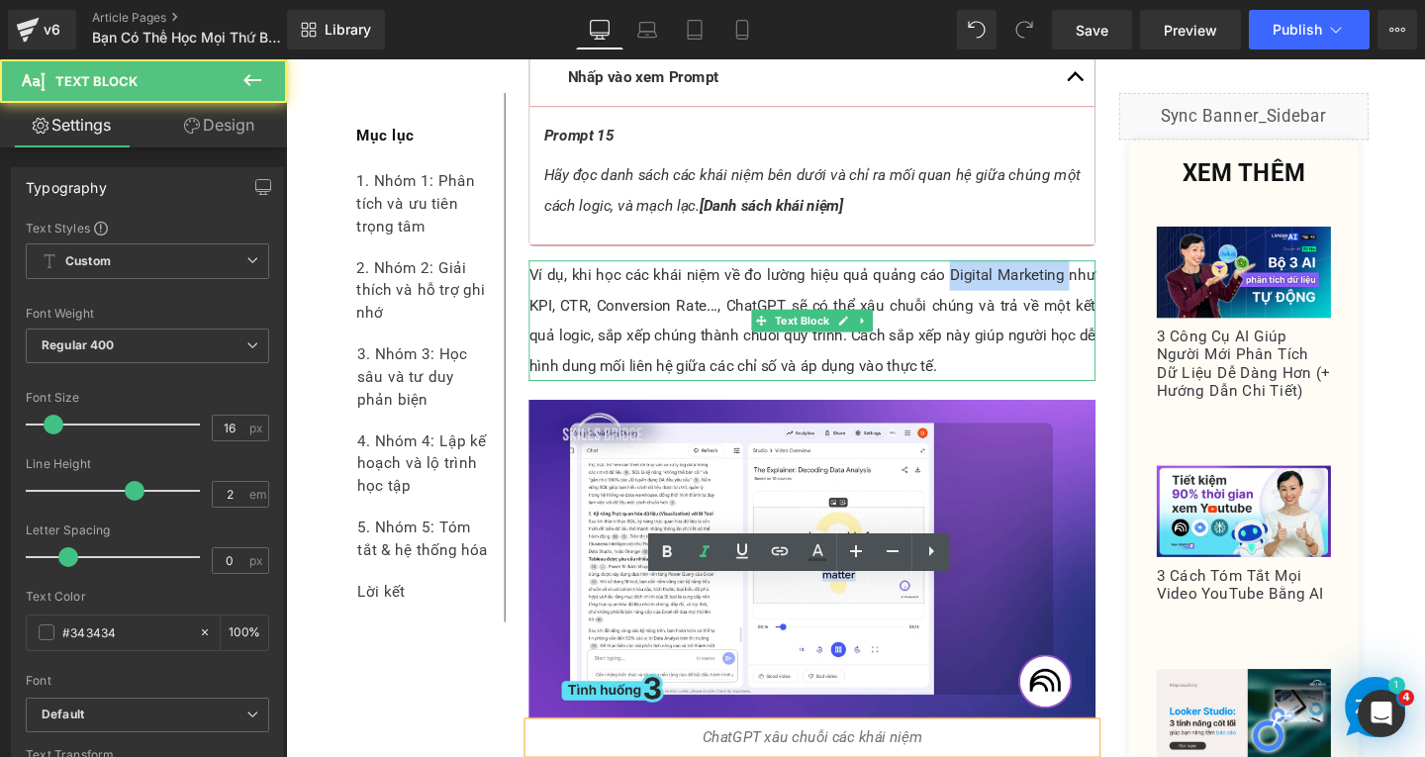
drag, startPoint x: 979, startPoint y: 135, endPoint x: 1101, endPoint y: 137, distance: 121.8
click at [1101, 271] on p "Ví dụ, khi học các khái niệm về đo lường hiệu quả quảng cáo Digital Marketing n…" at bounding box center [839, 334] width 596 height 127
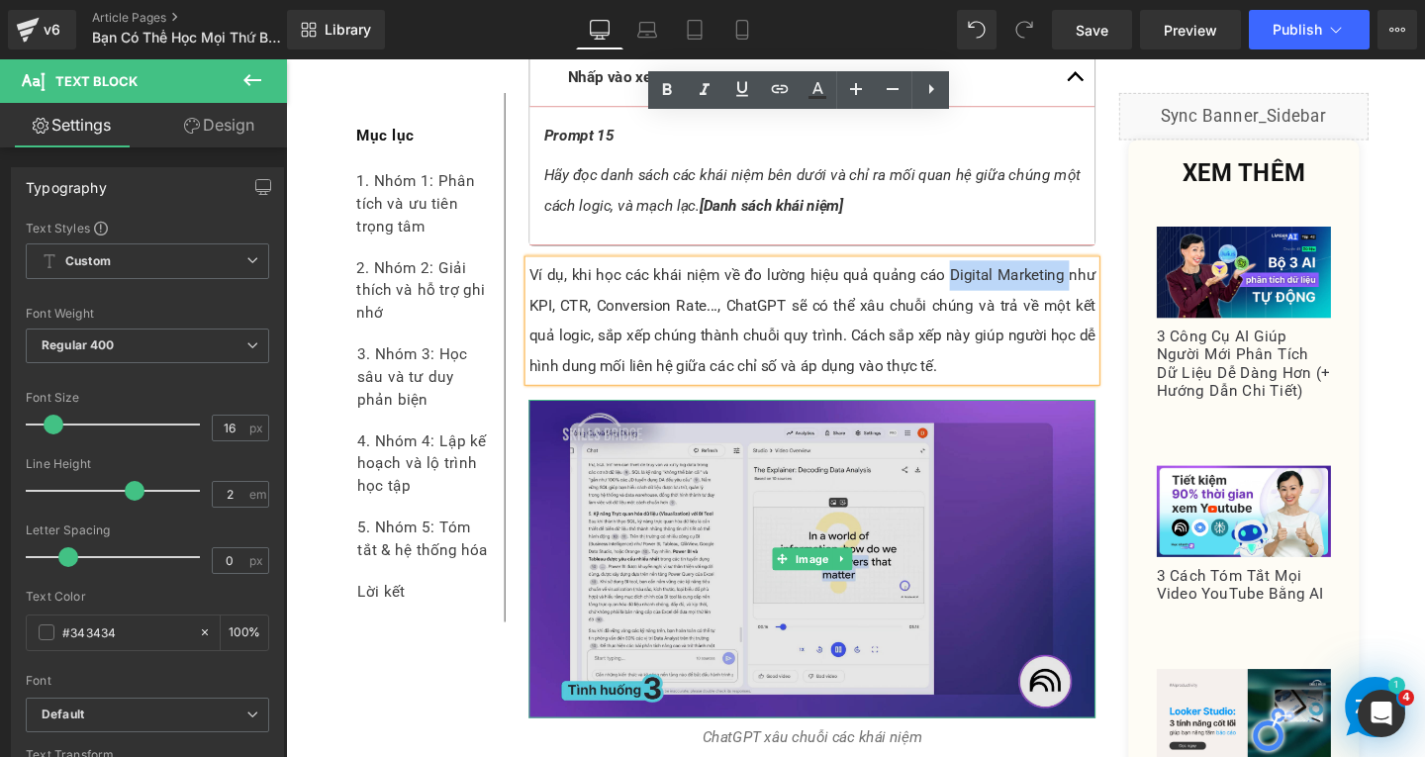
copy p "Digital Marketing"
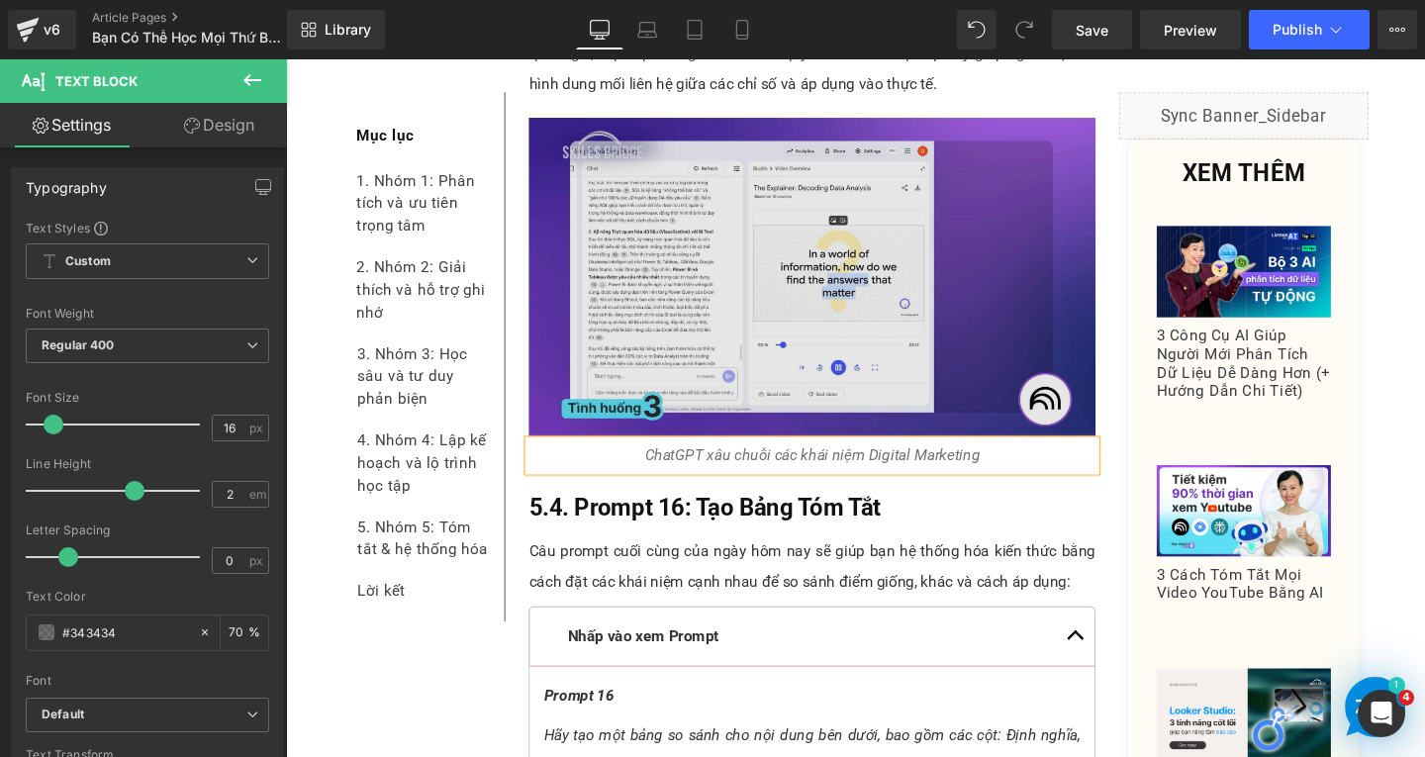
scroll to position [16689, 0]
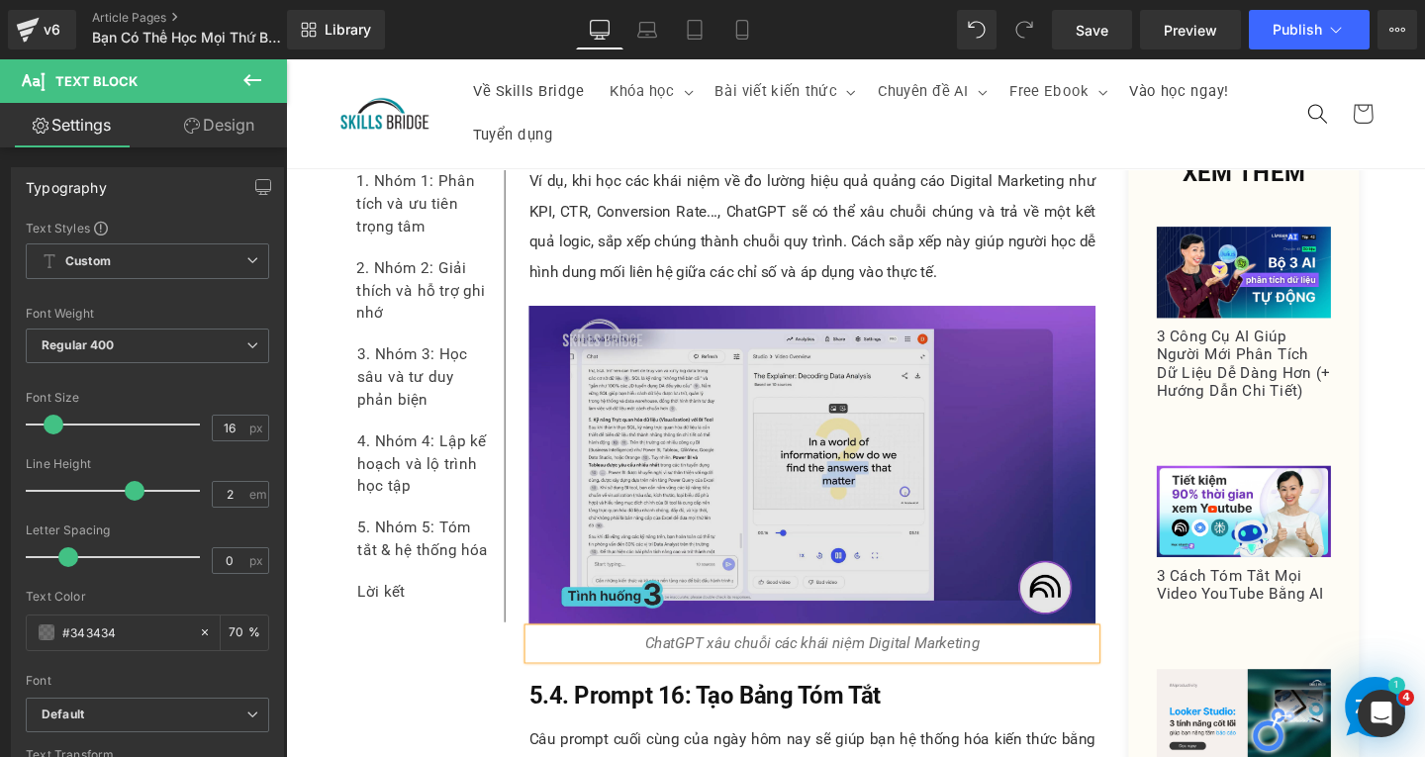
click at [887, 406] on img at bounding box center [839, 486] width 596 height 335
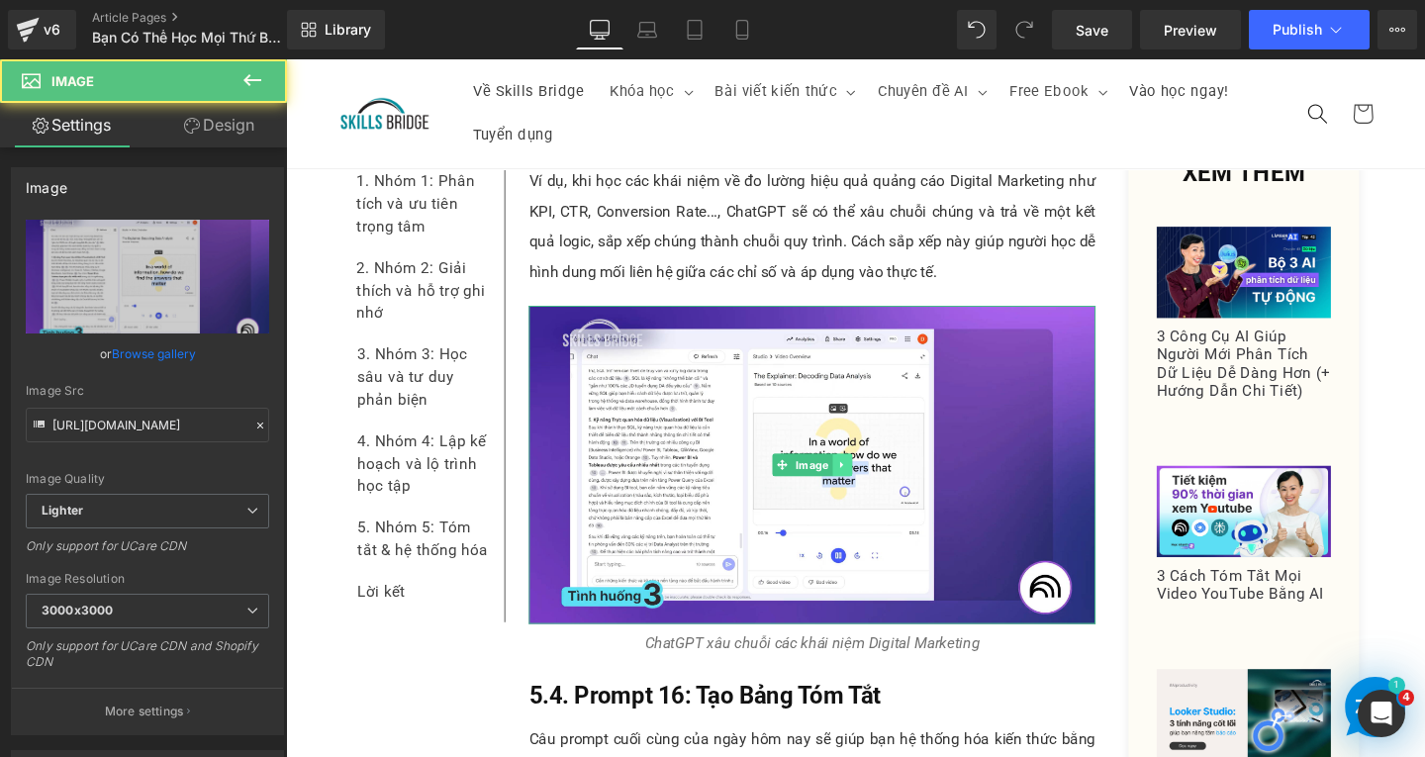
click at [866, 480] on icon at bounding box center [870, 486] width 11 height 12
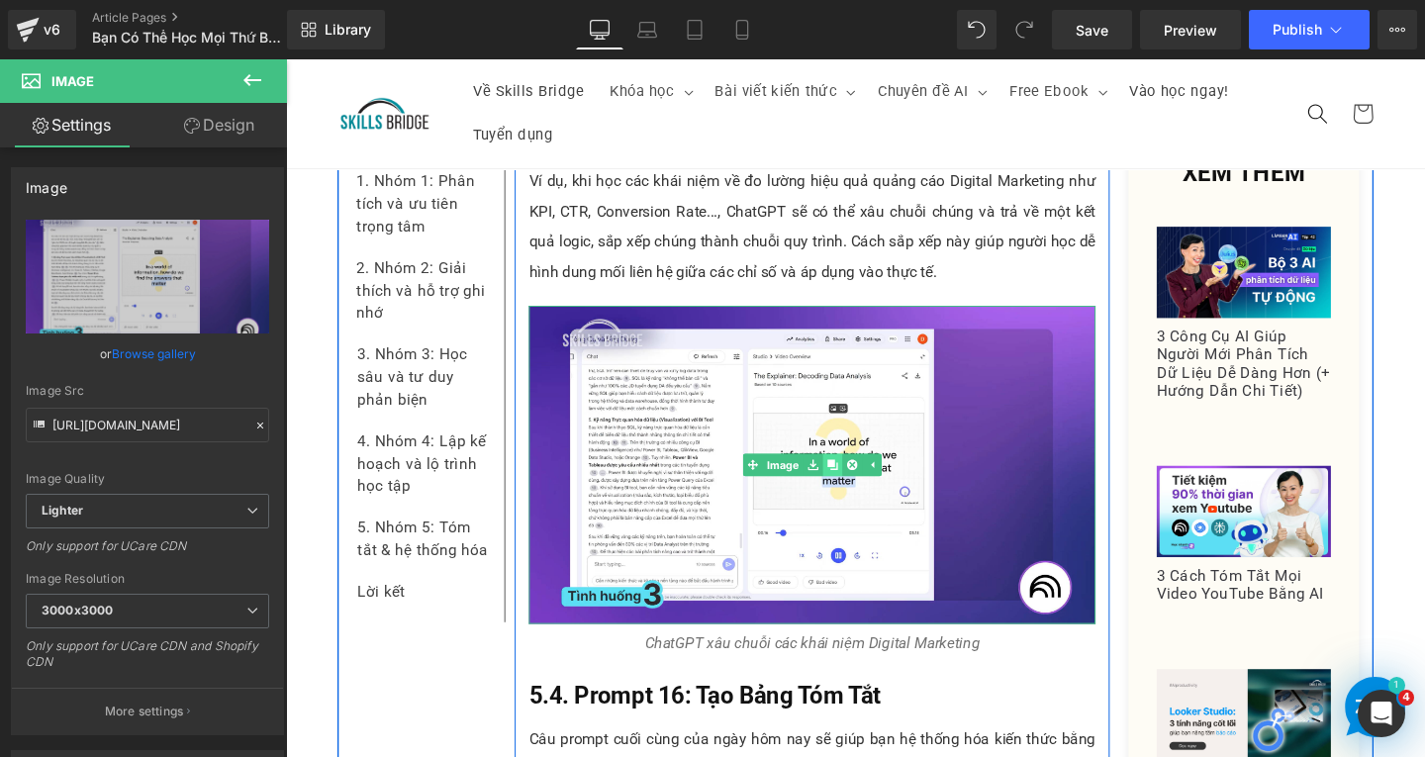
click at [855, 480] on icon at bounding box center [860, 485] width 11 height 11
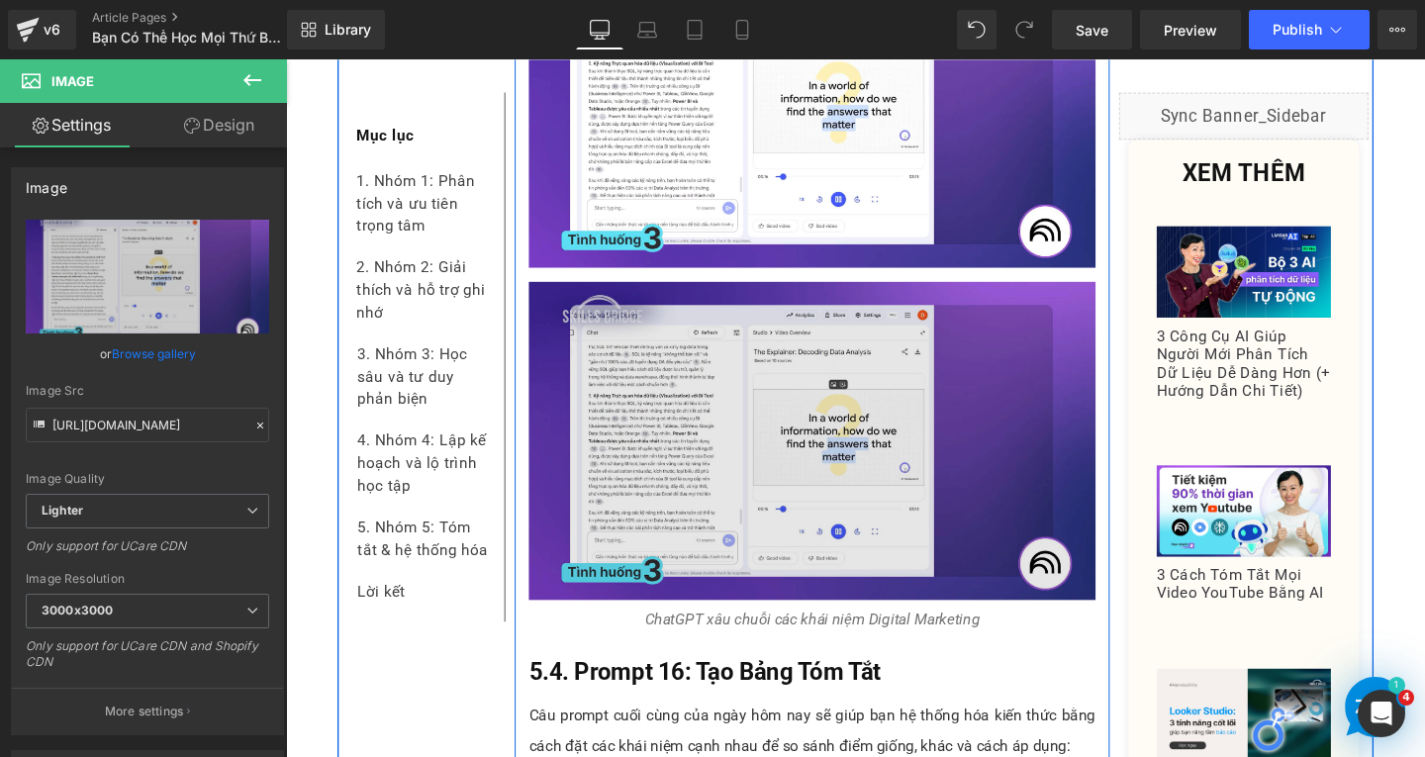
scroll to position [17068, 0]
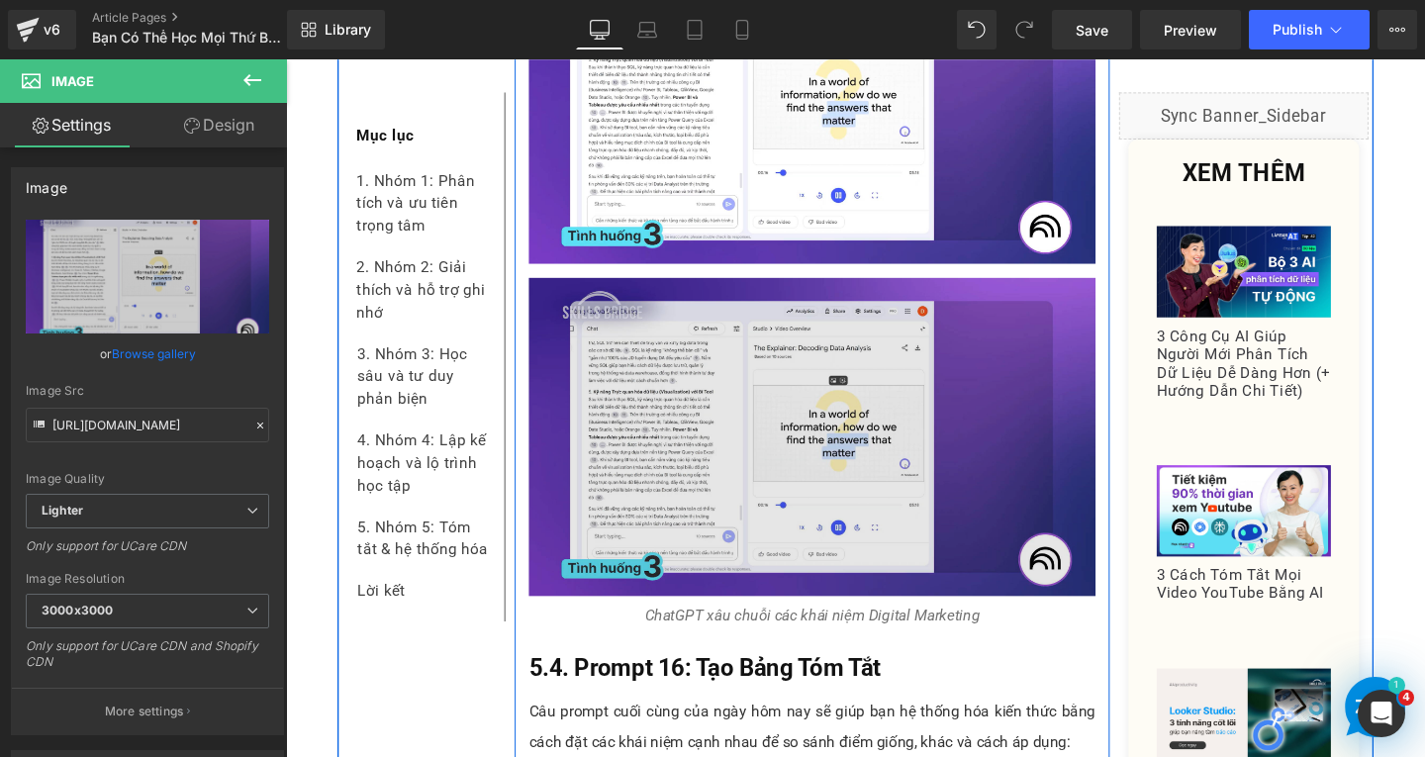
click at [849, 379] on img at bounding box center [839, 456] width 596 height 335
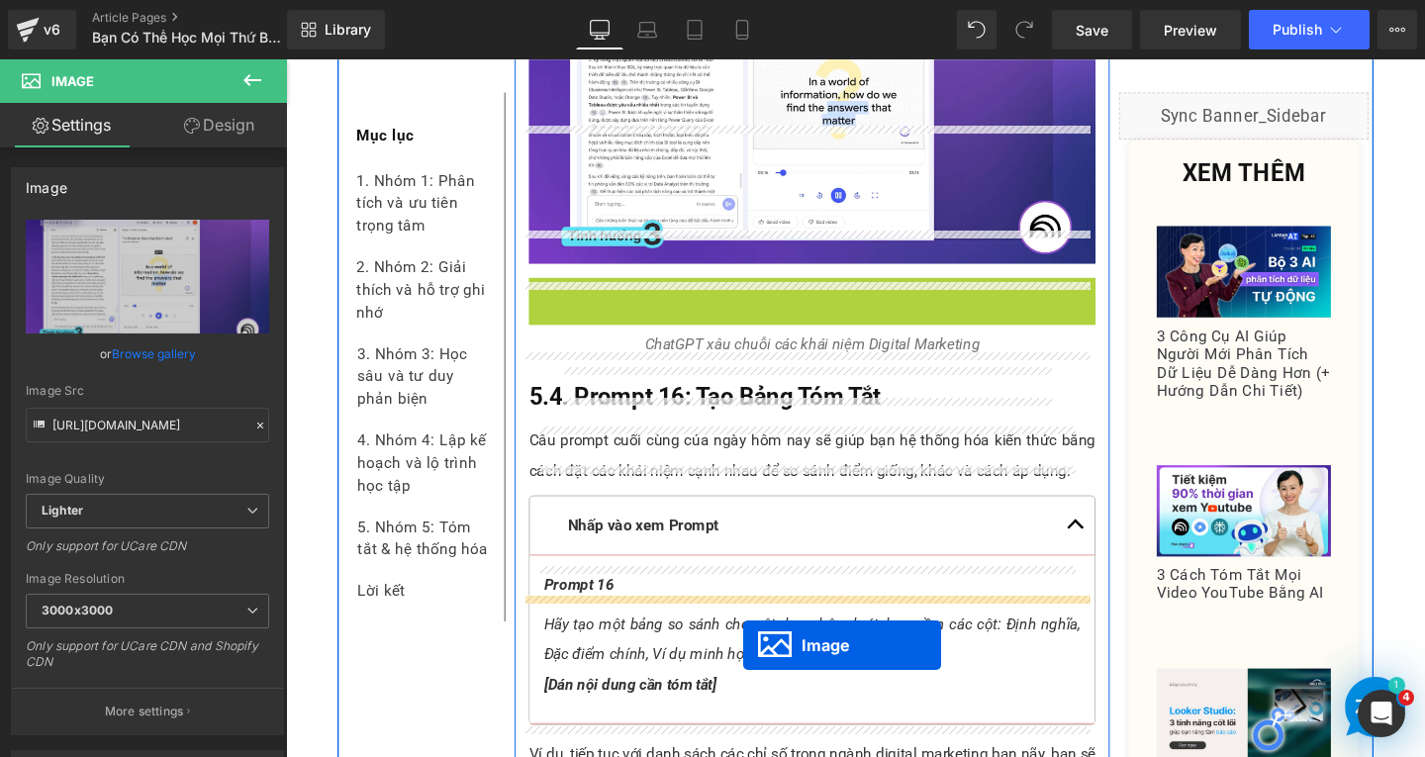
scroll to position [17127, 0]
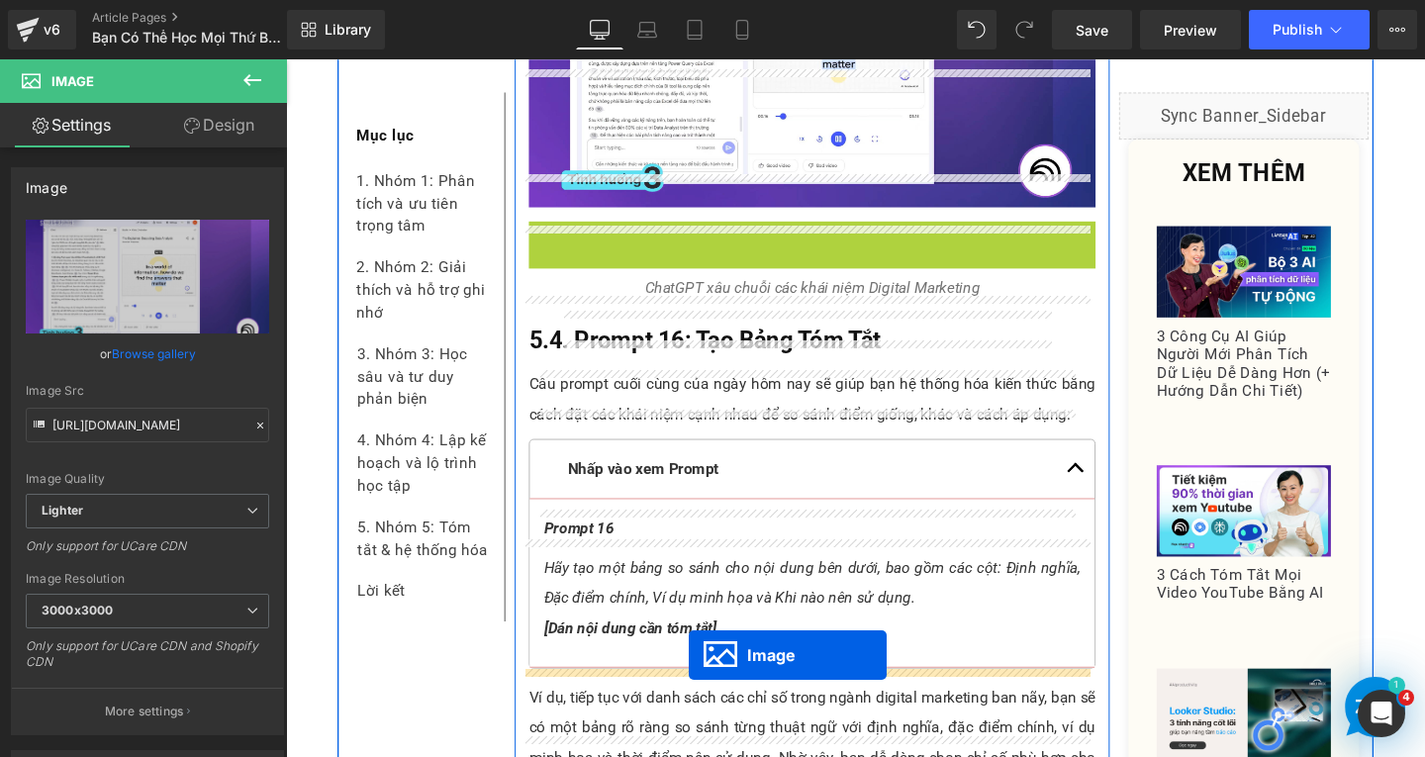
drag, startPoint x: 799, startPoint y: 300, endPoint x: 710, endPoint y: 686, distance: 396.1
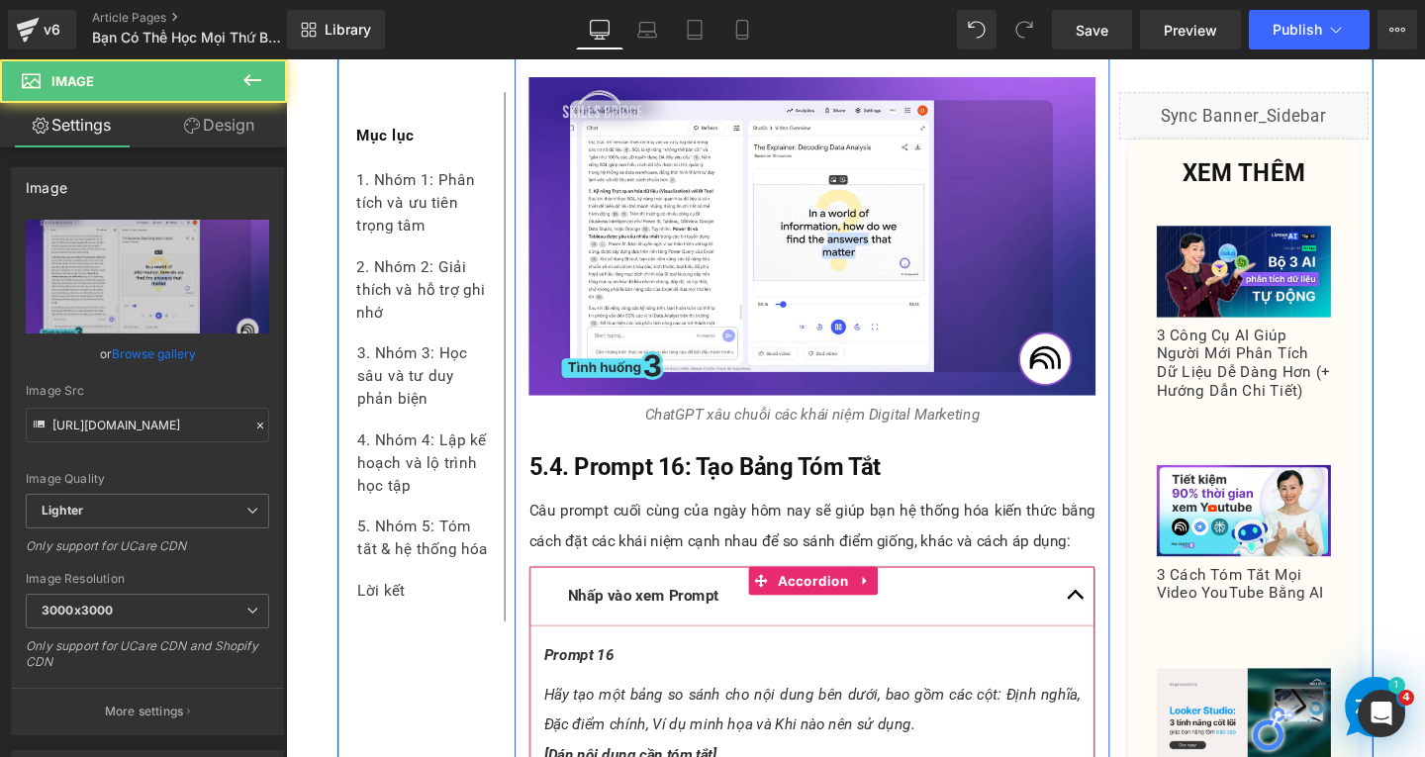
scroll to position [16830, 0]
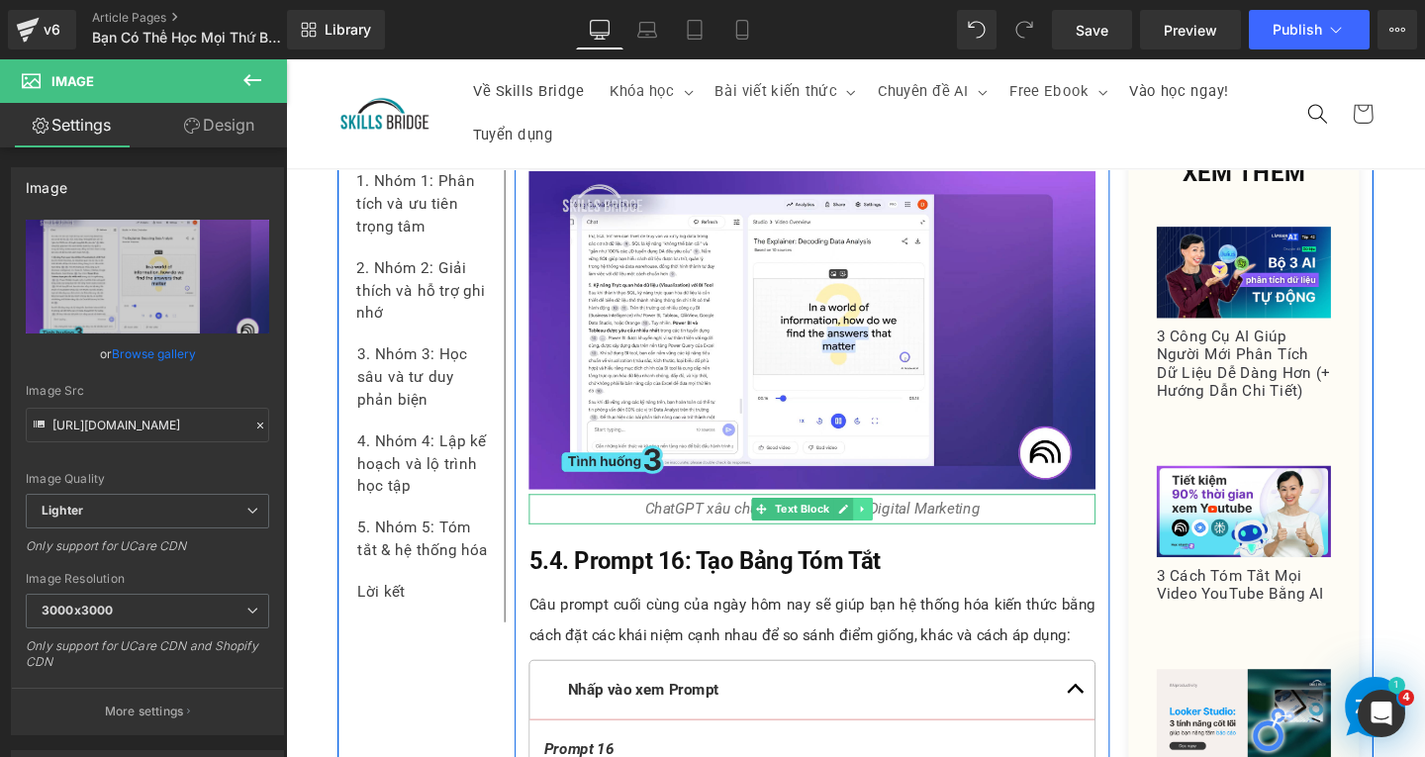
click at [888, 527] on icon at bounding box center [893, 533] width 11 height 12
click at [877, 527] on icon at bounding box center [882, 532] width 11 height 11
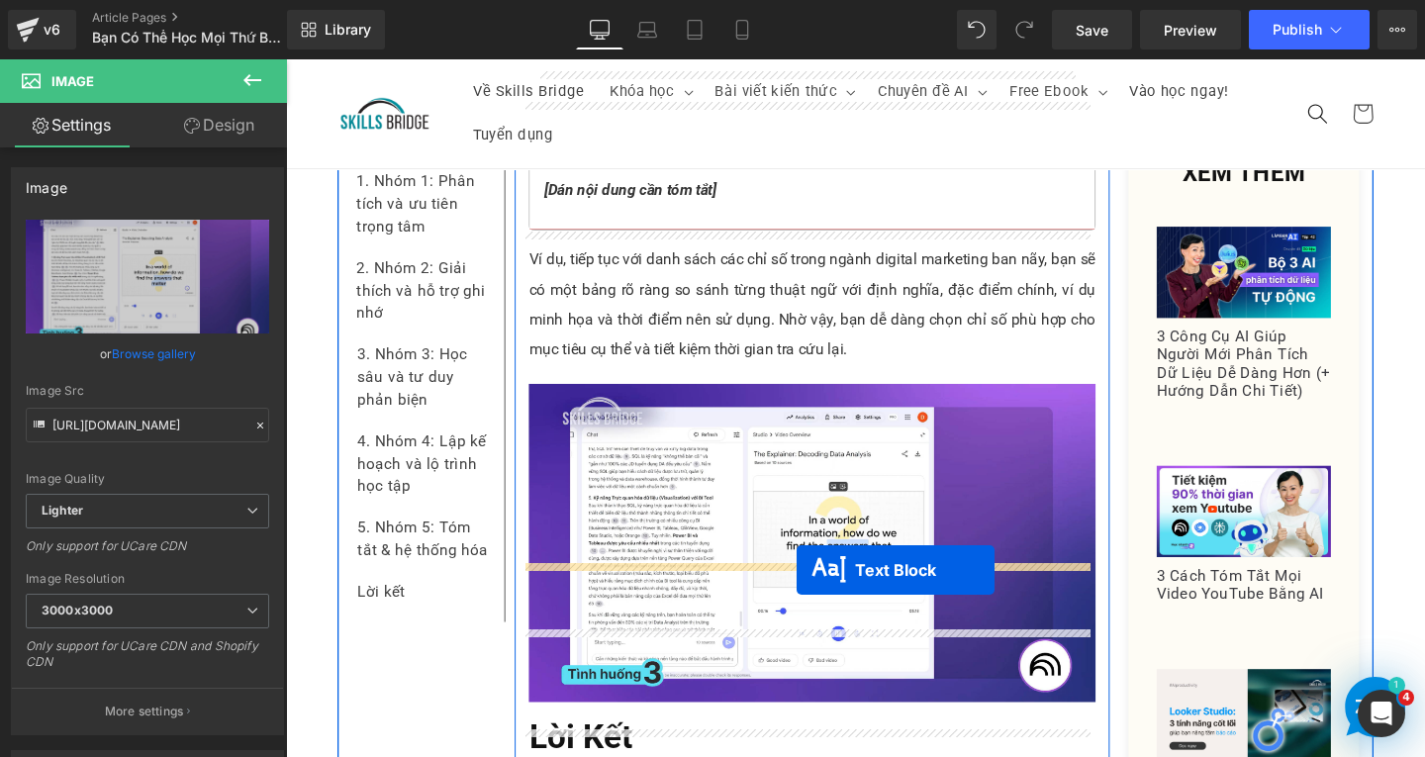
drag, startPoint x: 774, startPoint y: 431, endPoint x: 822, endPoint y: 596, distance: 172.3
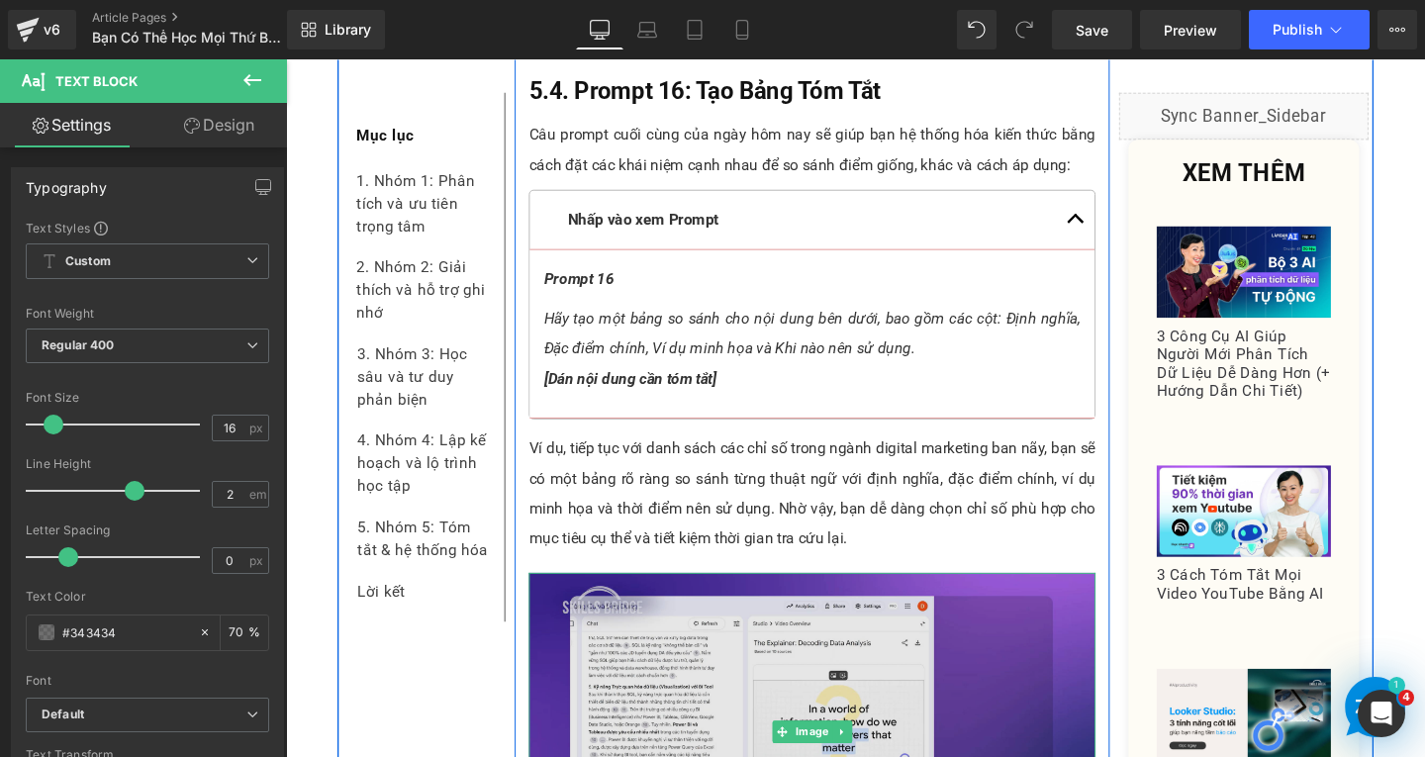
scroll to position [17424, 0]
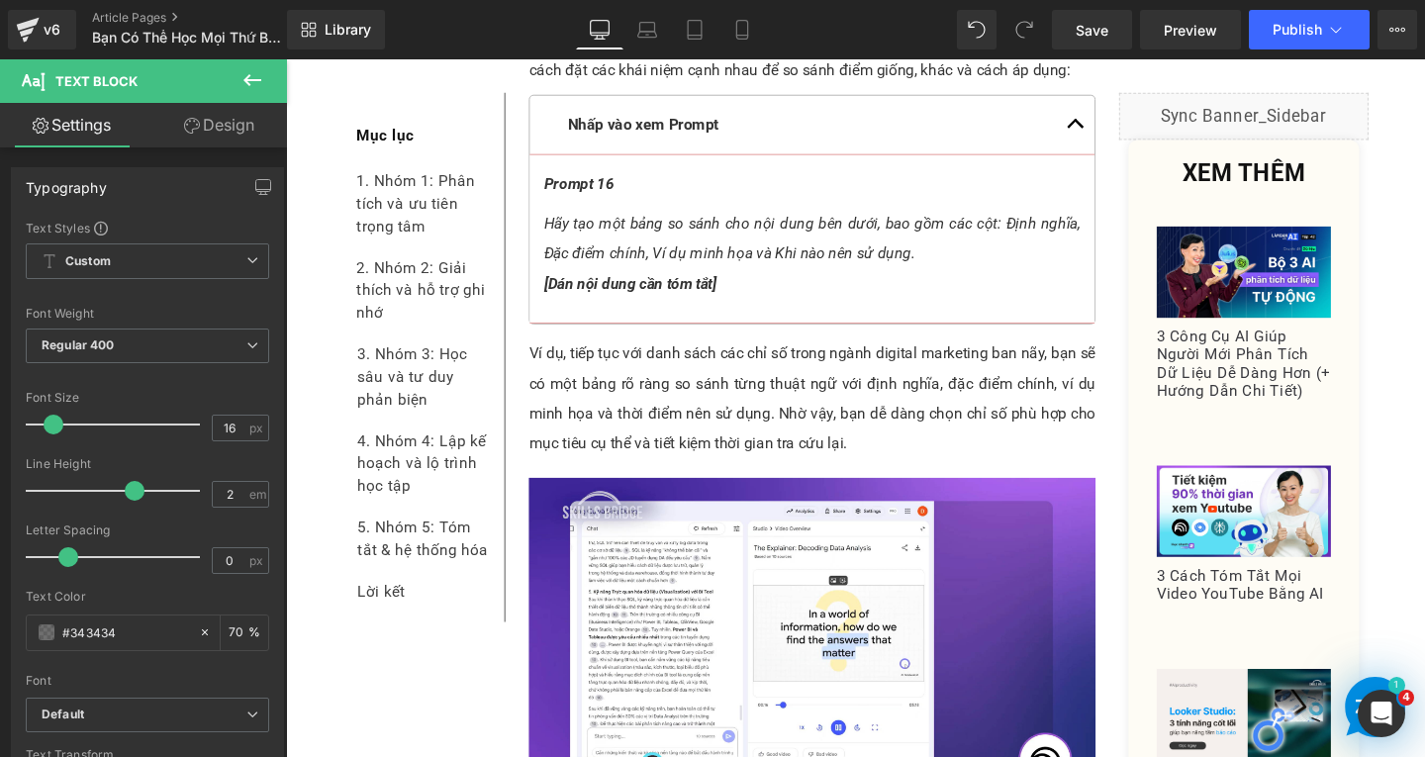
click at [725, 676] on div "Rendering Content" at bounding box center [713, 679] width 122 height 22
click at [715, 671] on div "Rendering Content" at bounding box center [713, 679] width 122 height 22
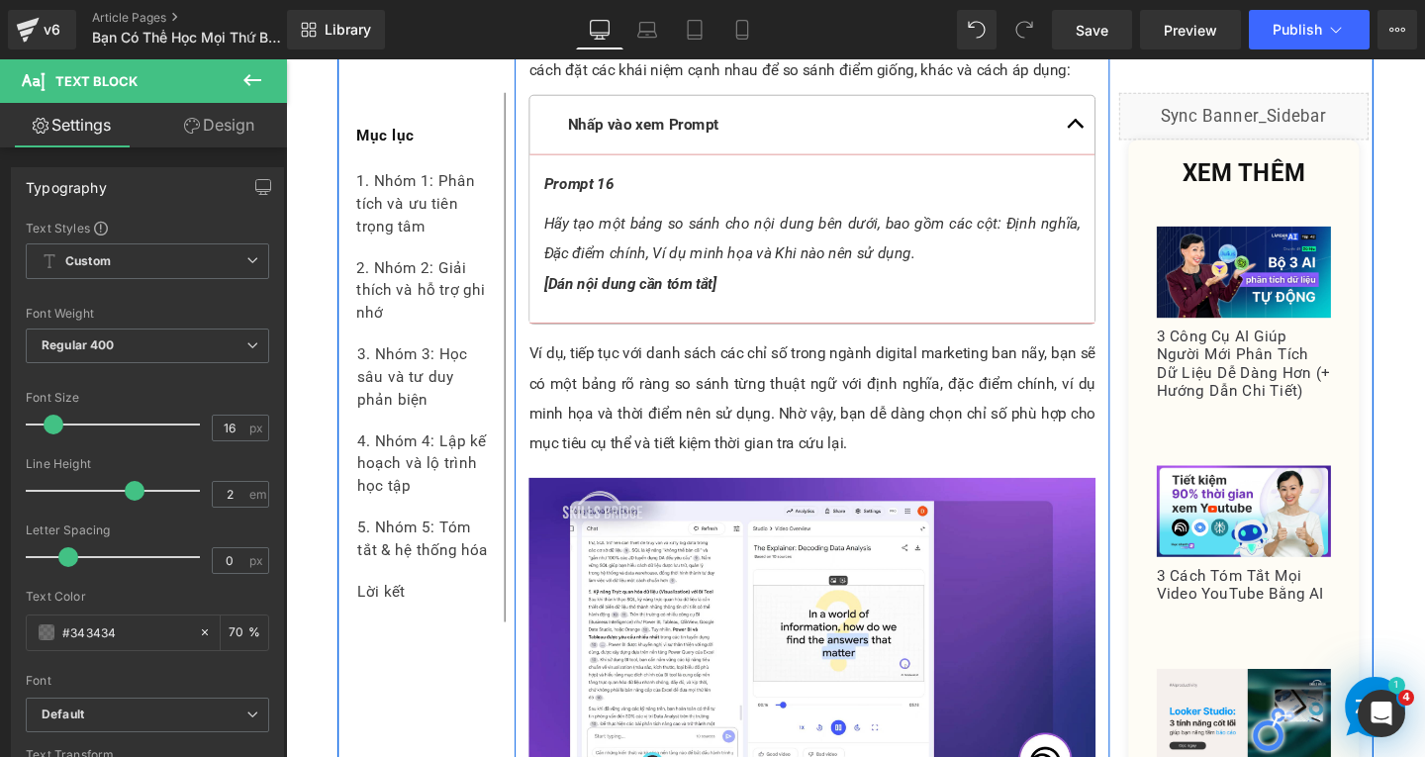
drag, startPoint x: 988, startPoint y: 731, endPoint x: 976, endPoint y: 704, distance: 30.2
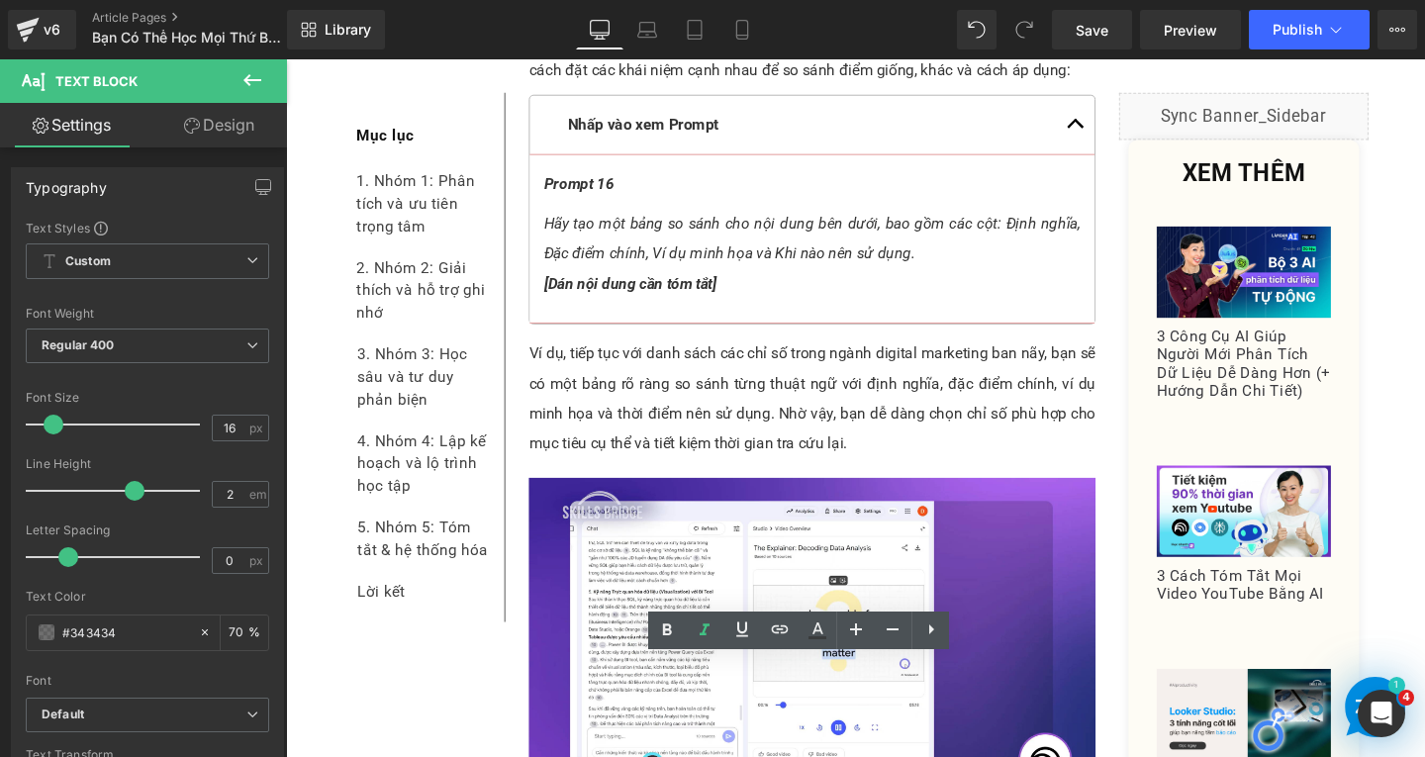
drag, startPoint x: 1048, startPoint y: 708, endPoint x: 685, endPoint y: 706, distance: 363.2
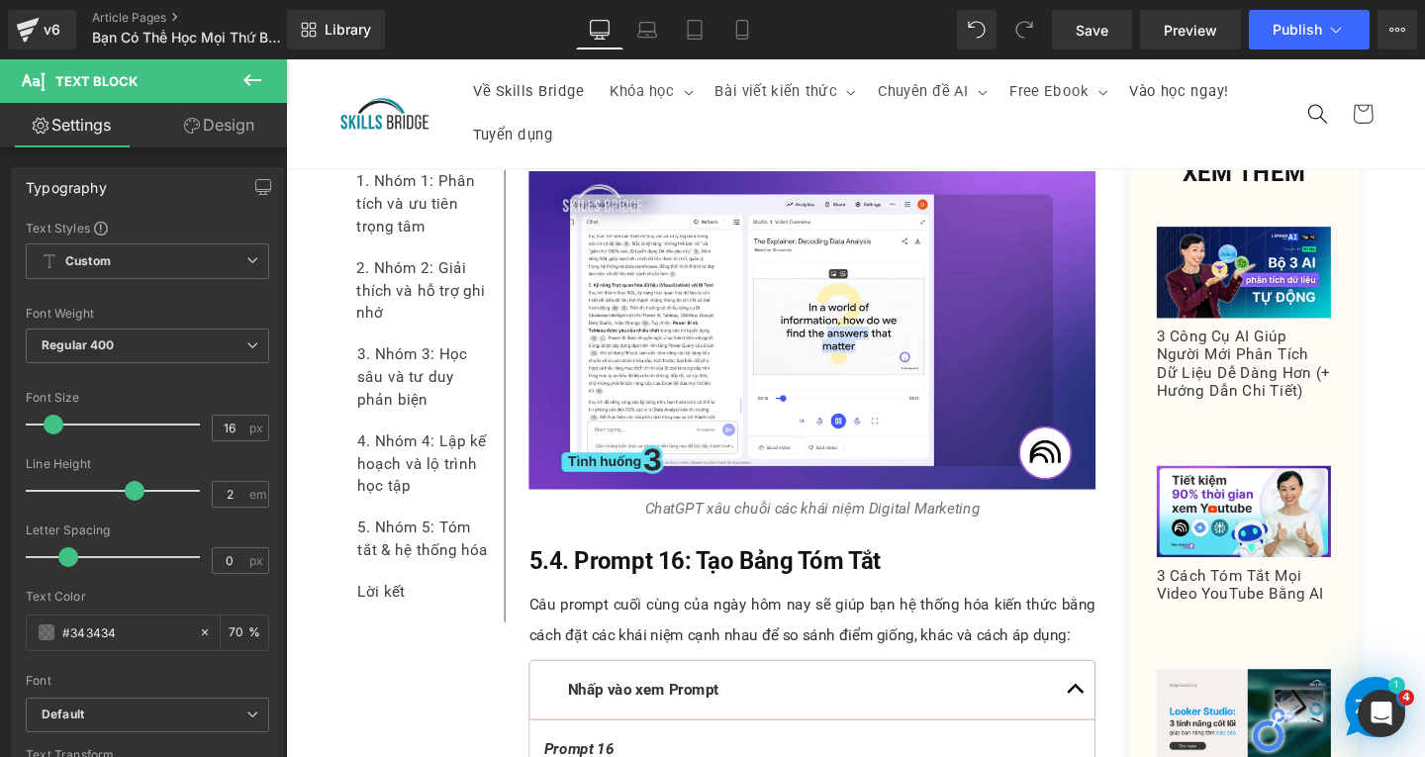
scroll to position [17028, 0]
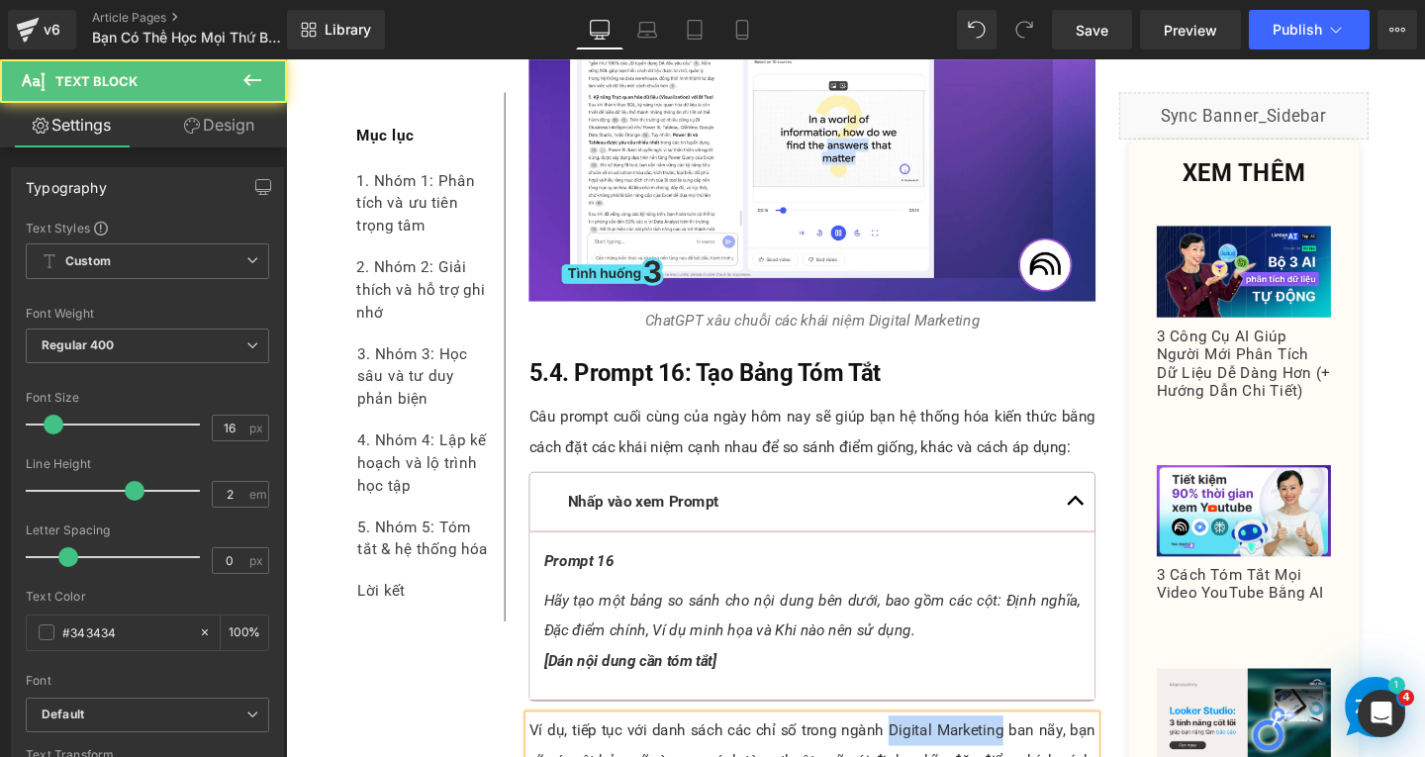
drag, startPoint x: 901, startPoint y: 614, endPoint x: 1016, endPoint y: 623, distance: 116.1
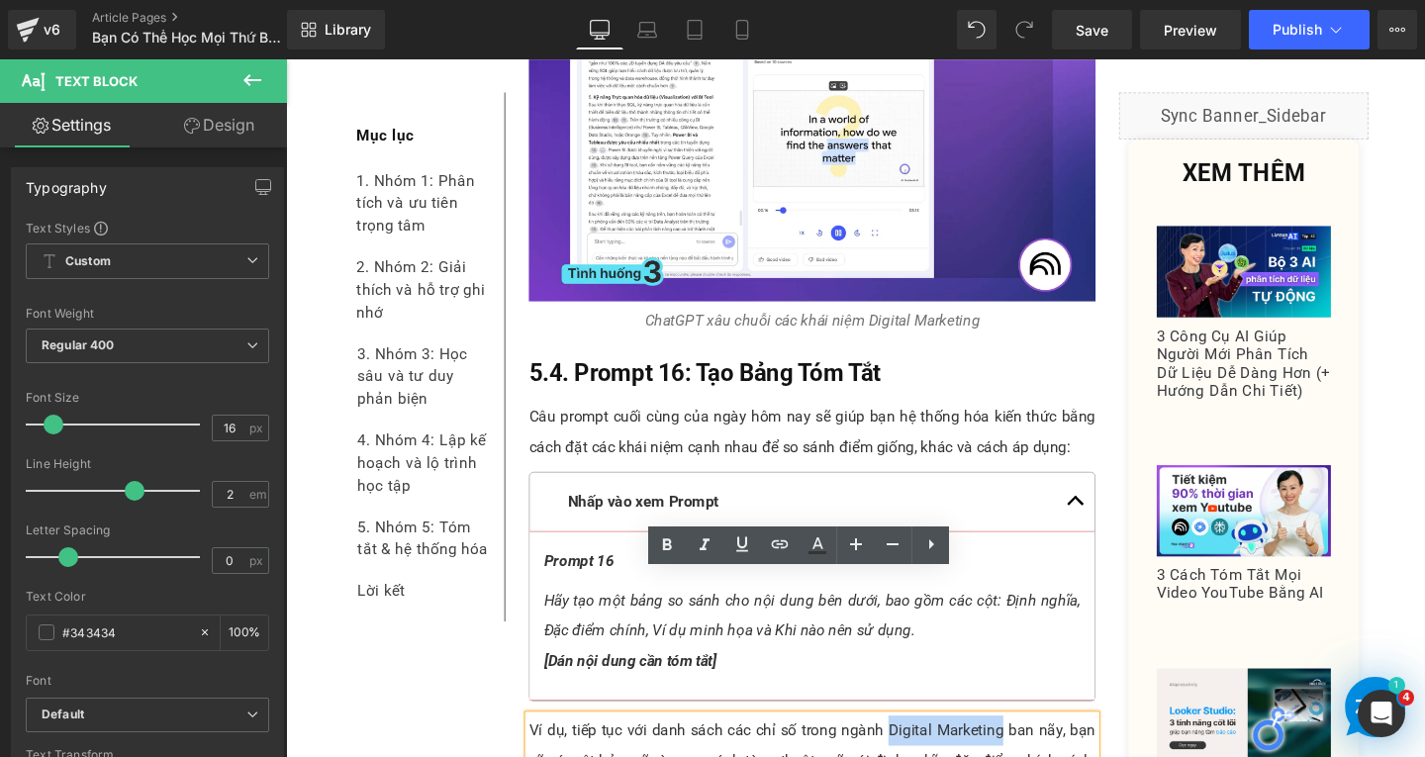
copy p "Digital Marketing"
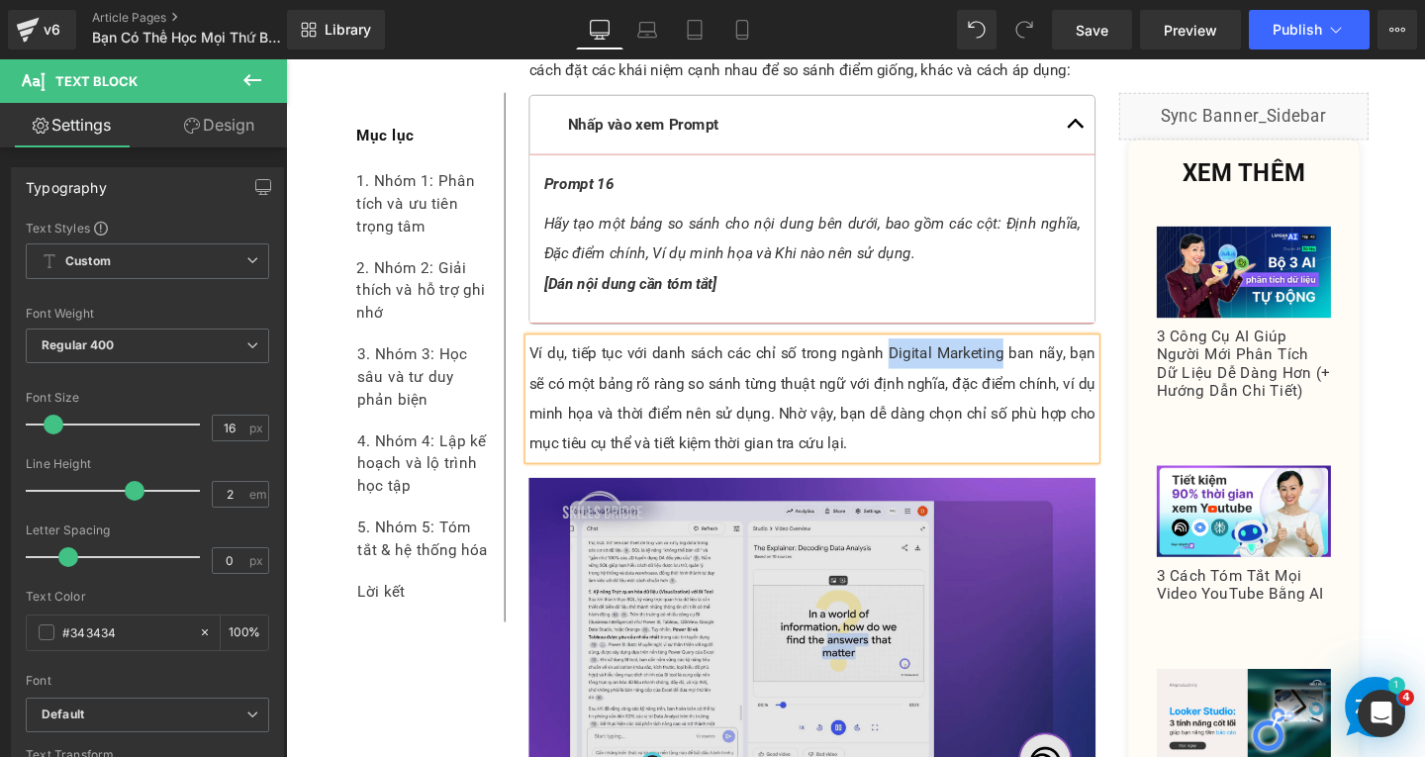
scroll to position [17523, 0]
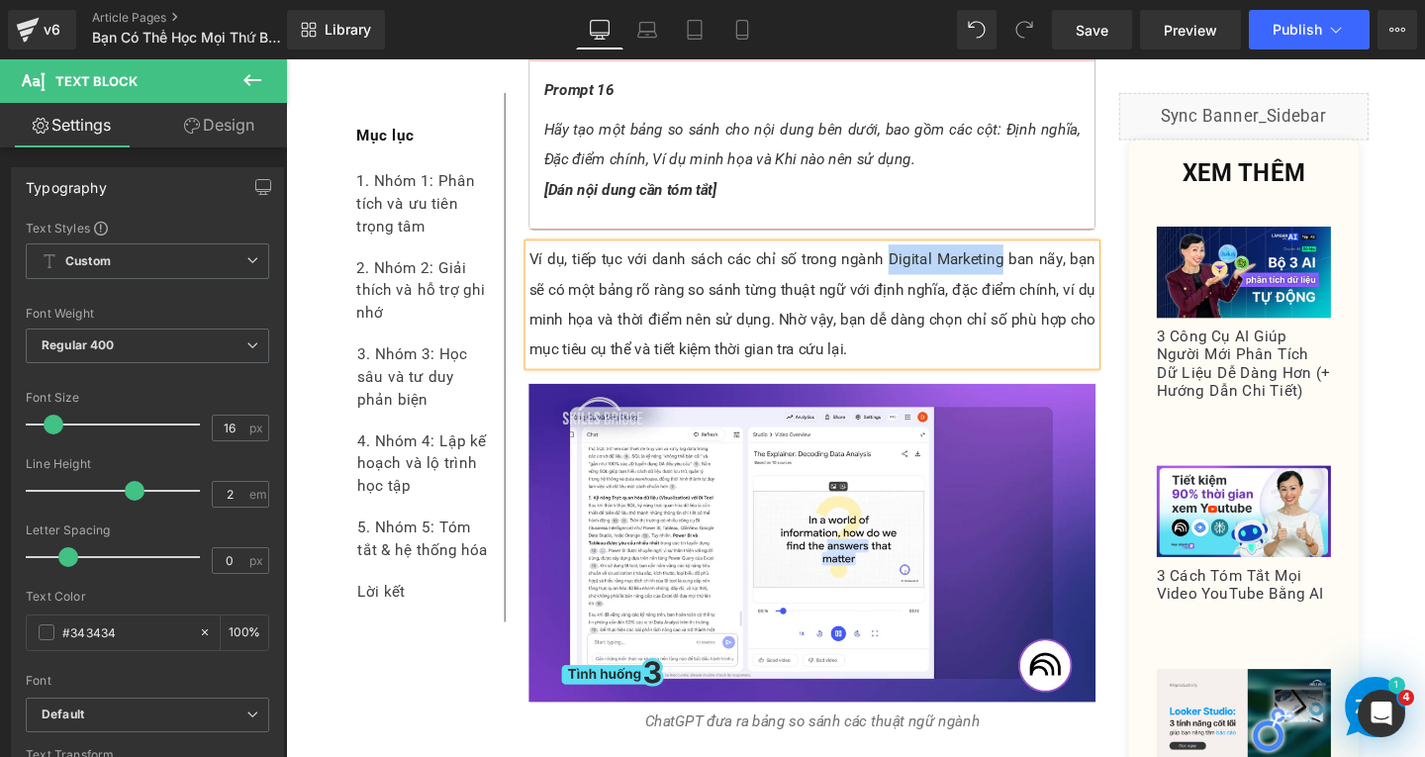
click at [1036, 740] on p "ChatGPT đưa ra bảng so sánh các thuật ngữ ngành" at bounding box center [839, 756] width 596 height 32
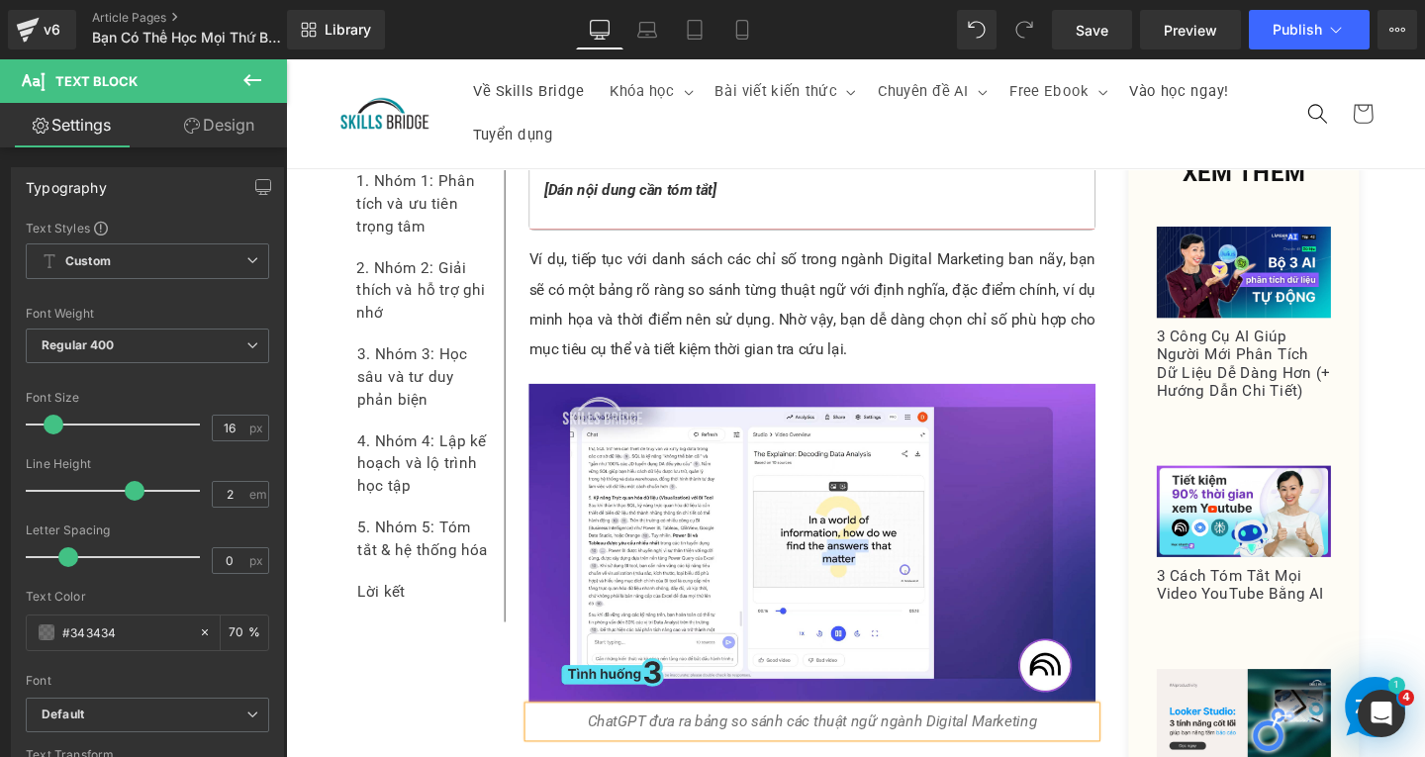
scroll to position [17226, 0]
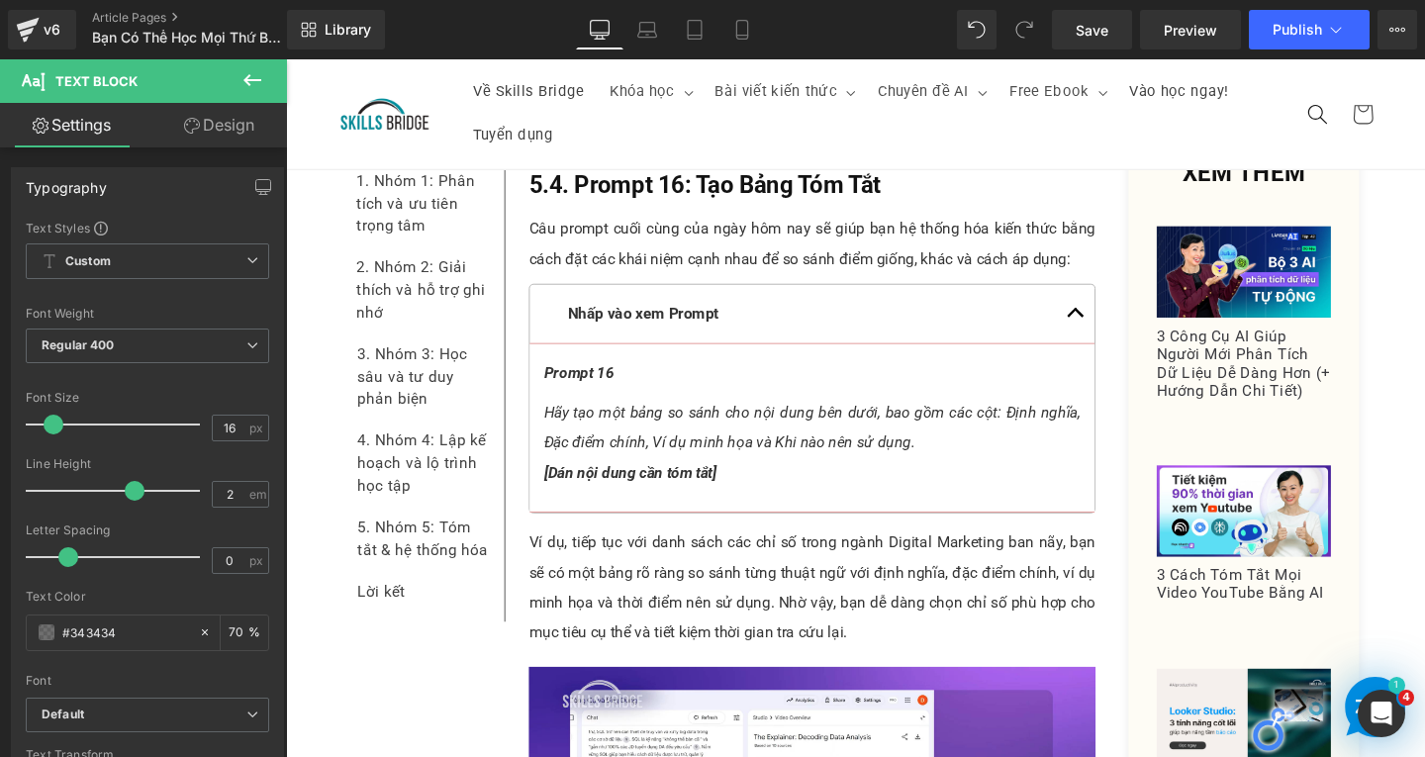
click at [1062, 551] on p "Ví dụ, tiếp tục với danh sách các chỉ số trong ngành Digital Marketing ban nãy,…" at bounding box center [839, 614] width 596 height 127
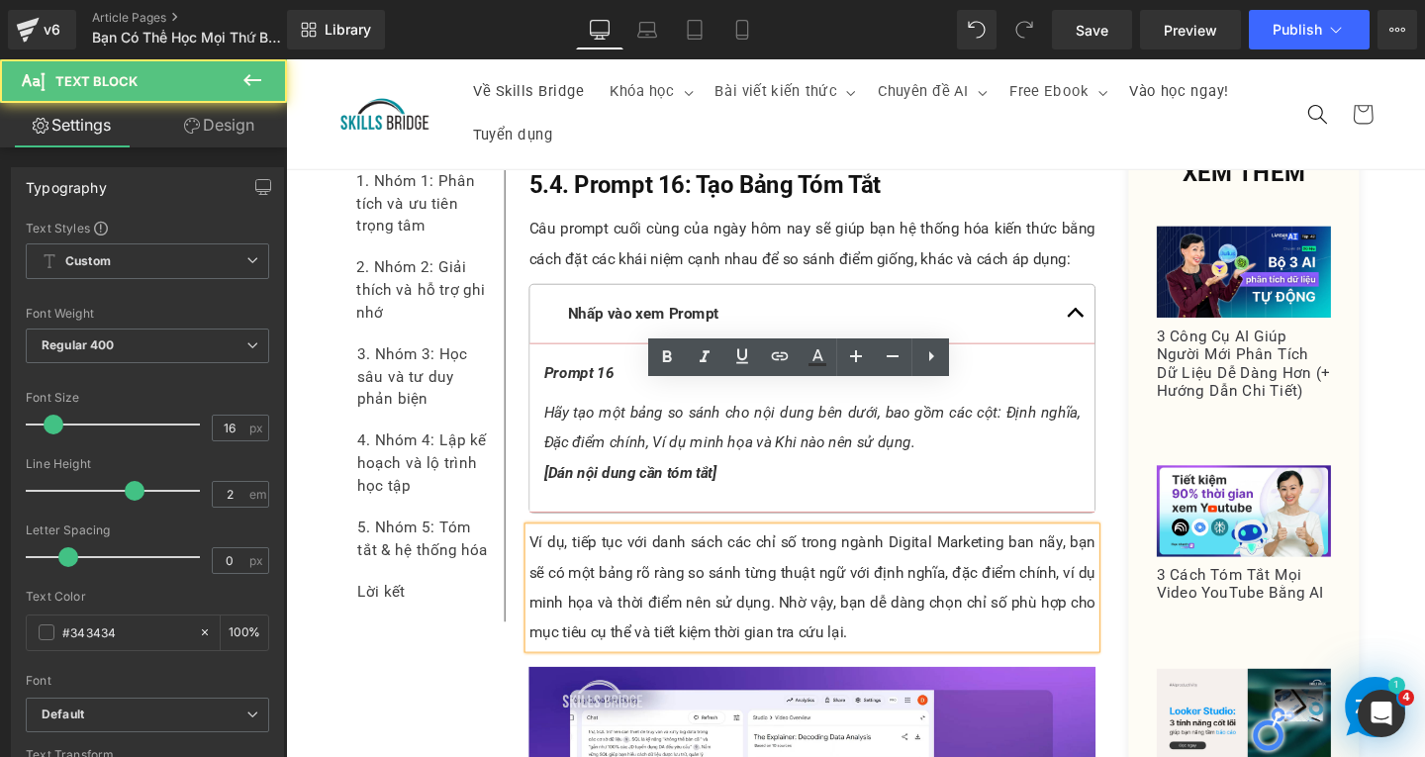
drag, startPoint x: 1074, startPoint y: 417, endPoint x: 1042, endPoint y: 450, distance: 46.2
click at [1075, 551] on p "Ví dụ, tiếp tục với danh sách các chỉ số trong ngành Digital Marketing ban nãy,…" at bounding box center [839, 614] width 596 height 127
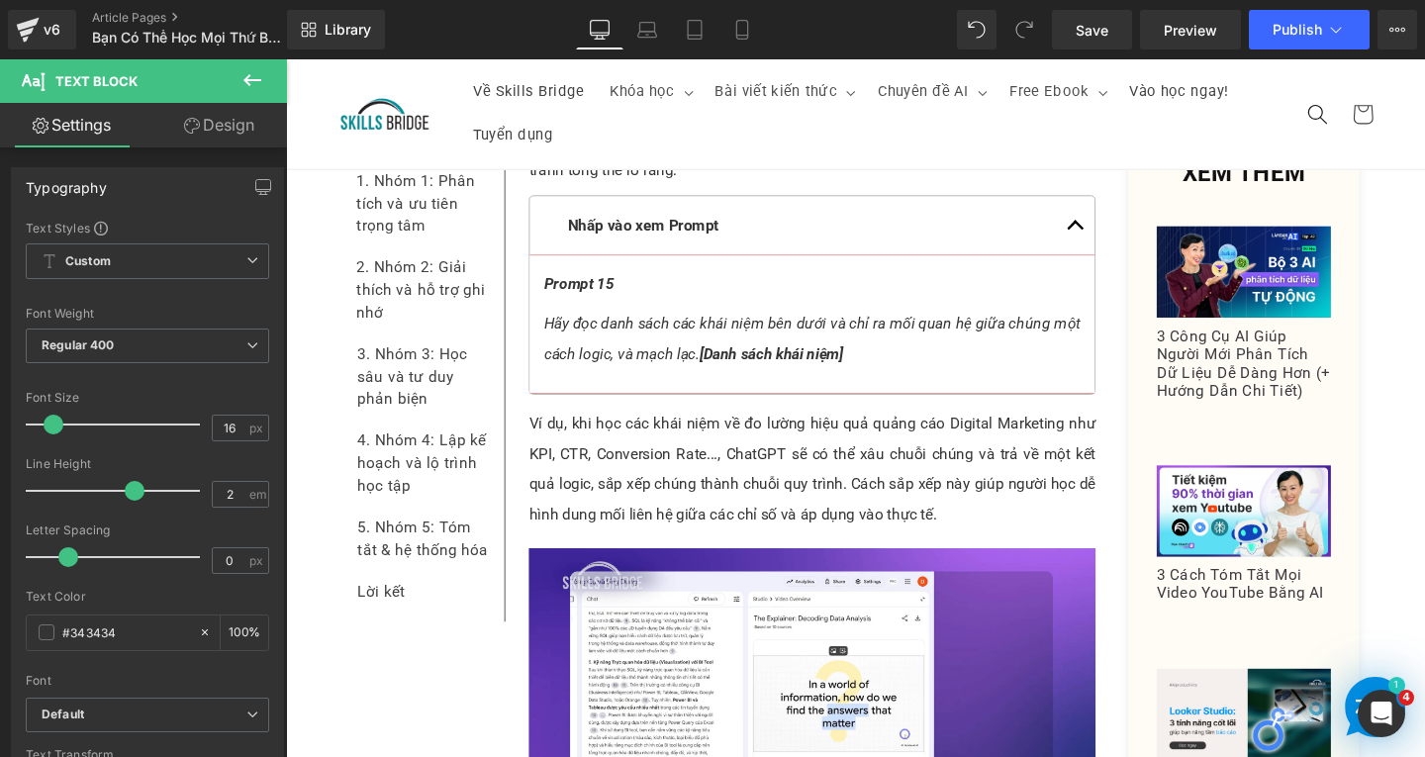
scroll to position [15940, 0]
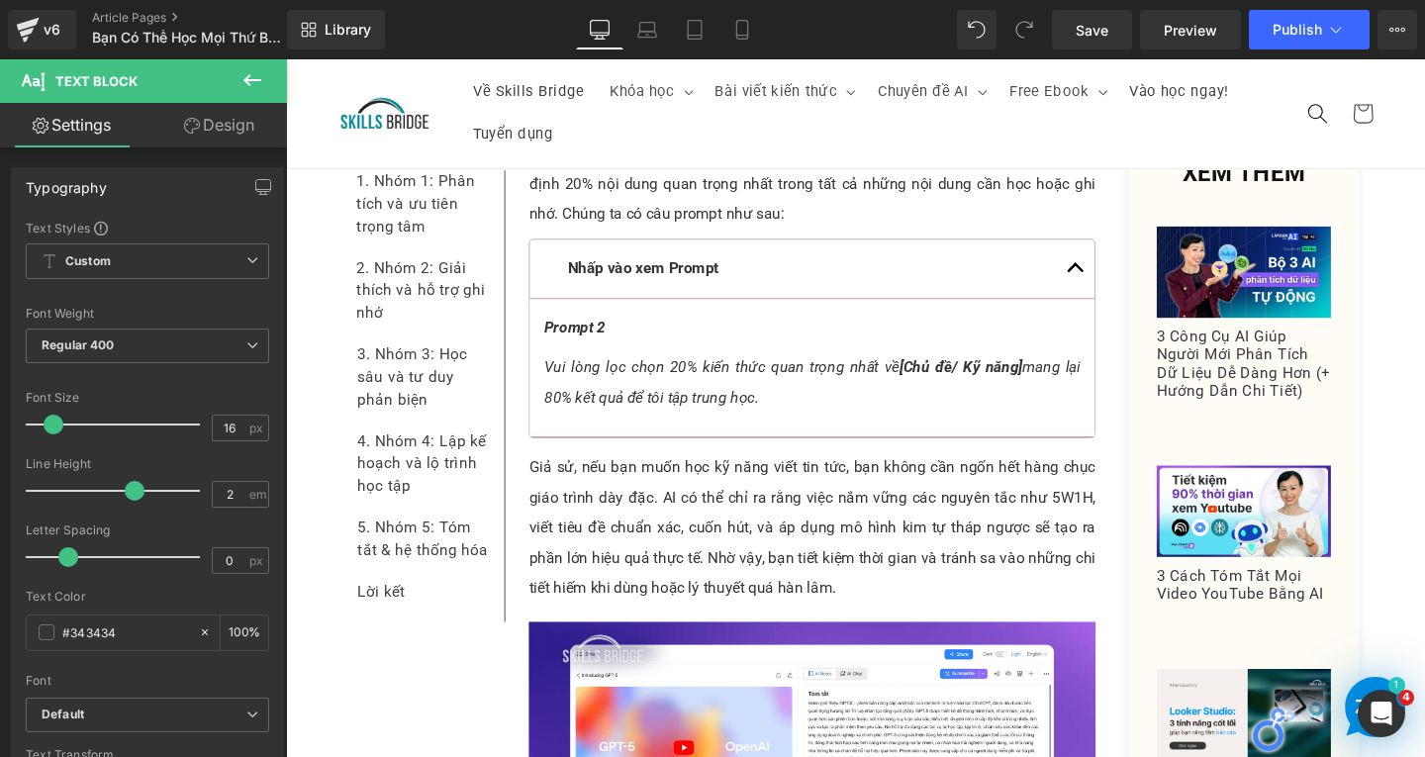
drag, startPoint x: 1477, startPoint y: 648, endPoint x: 1710, endPoint y: 219, distance: 488.9
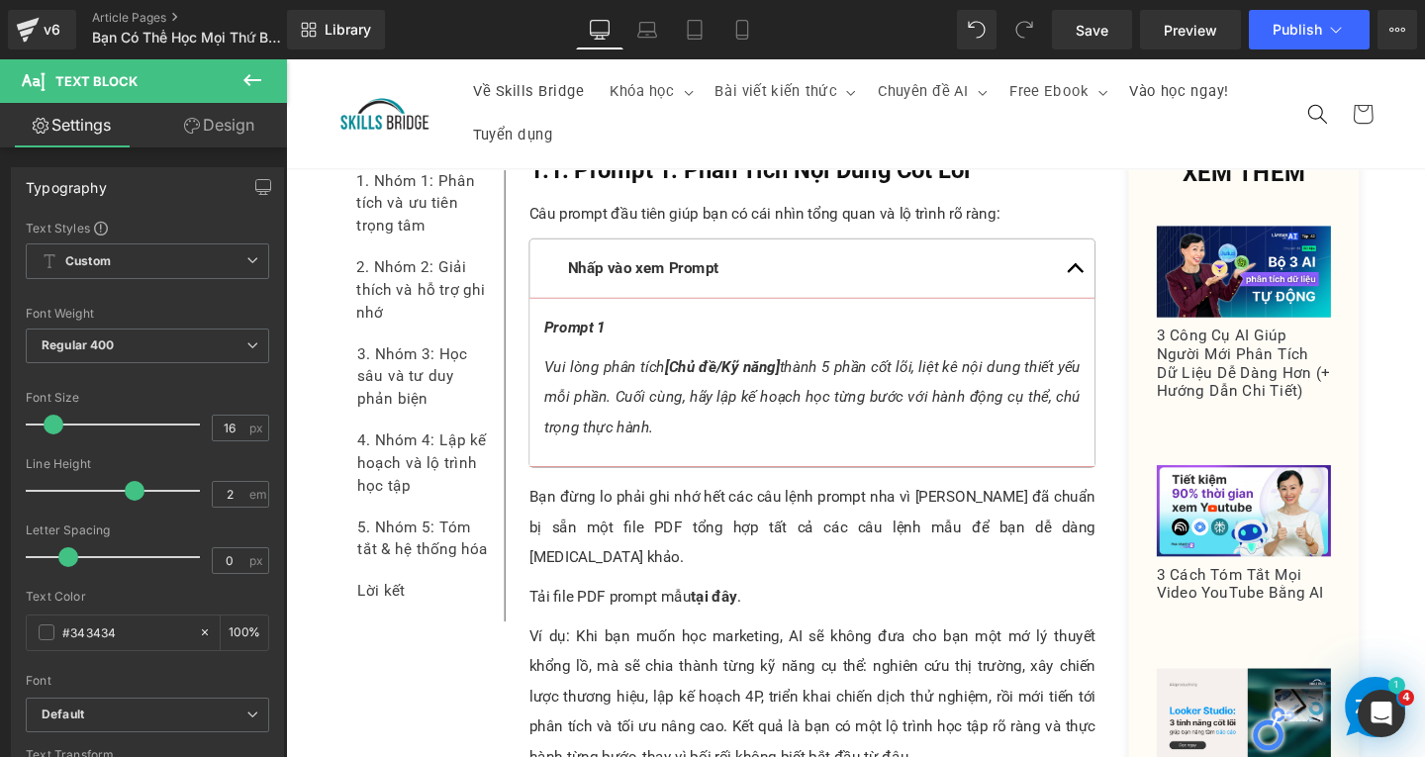
scroll to position [1122, 0]
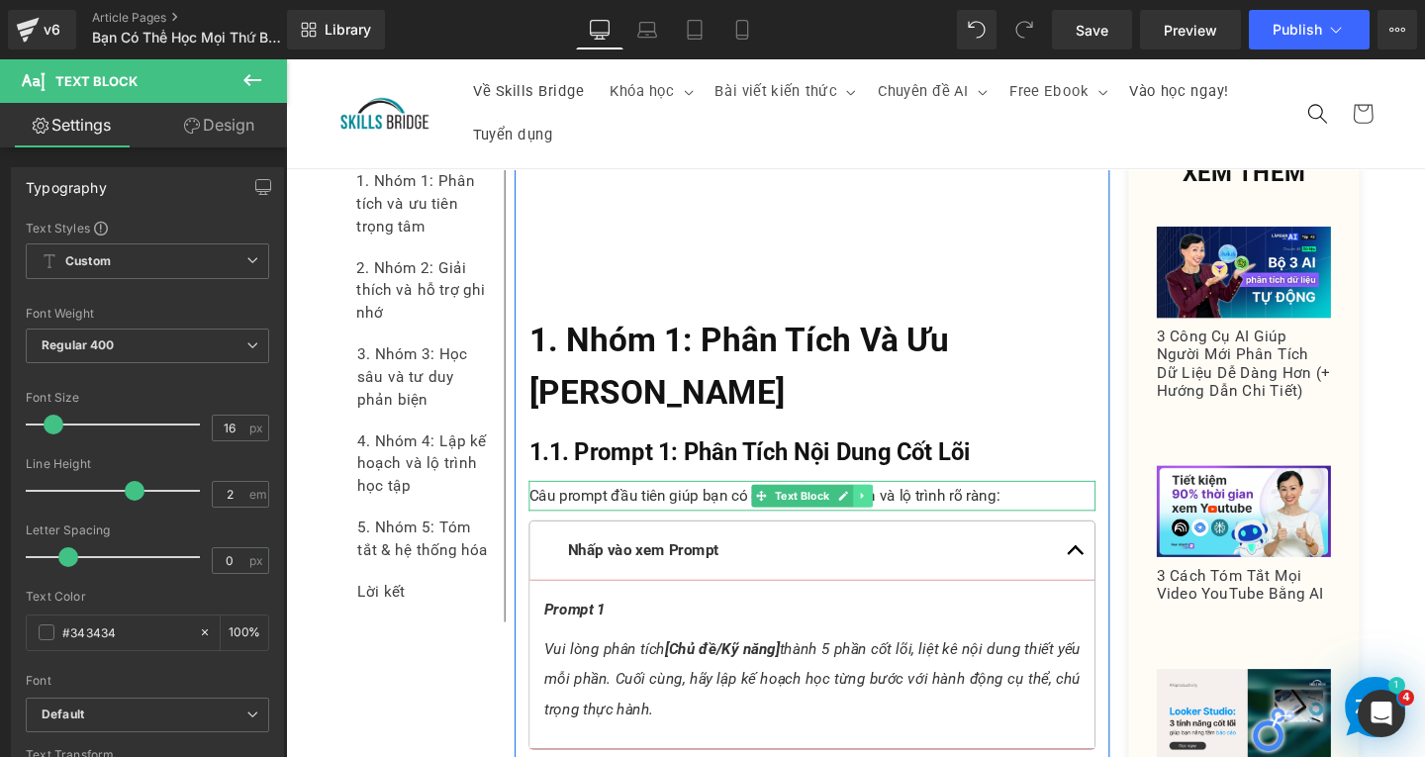
click at [891, 517] on icon at bounding box center [892, 519] width 3 height 7
click at [878, 519] on icon at bounding box center [882, 519] width 11 height 12
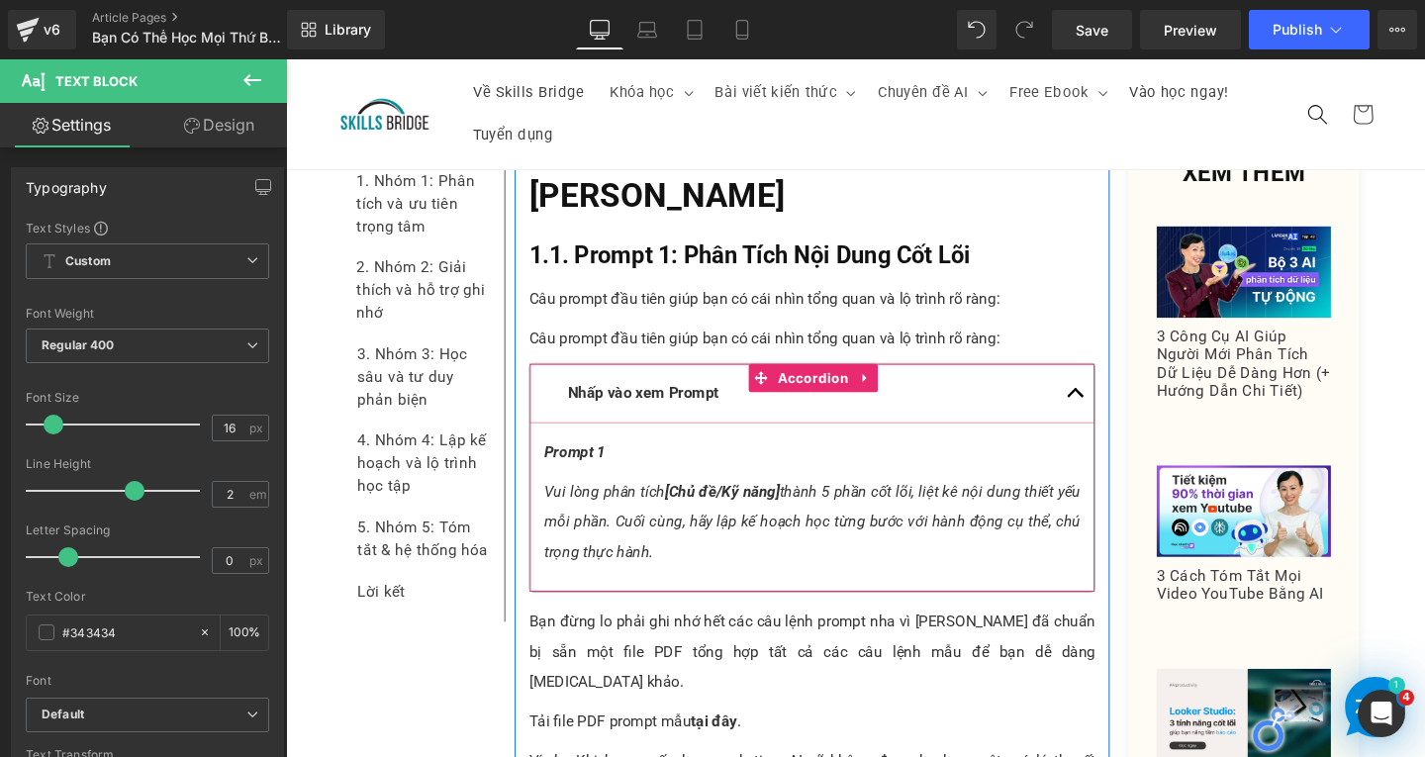
scroll to position [1231, 0]
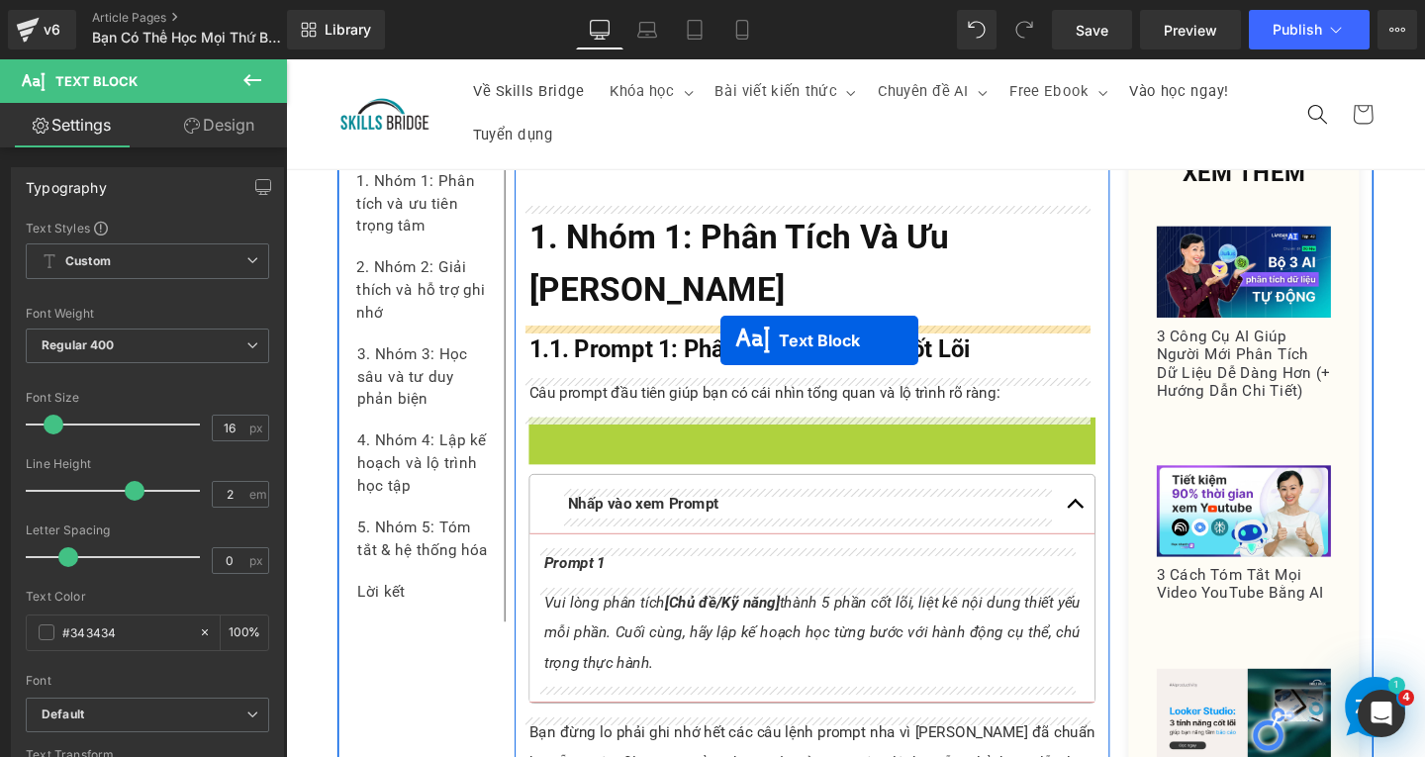
drag, startPoint x: 783, startPoint y: 439, endPoint x: 742, endPoint y: 355, distance: 93.4
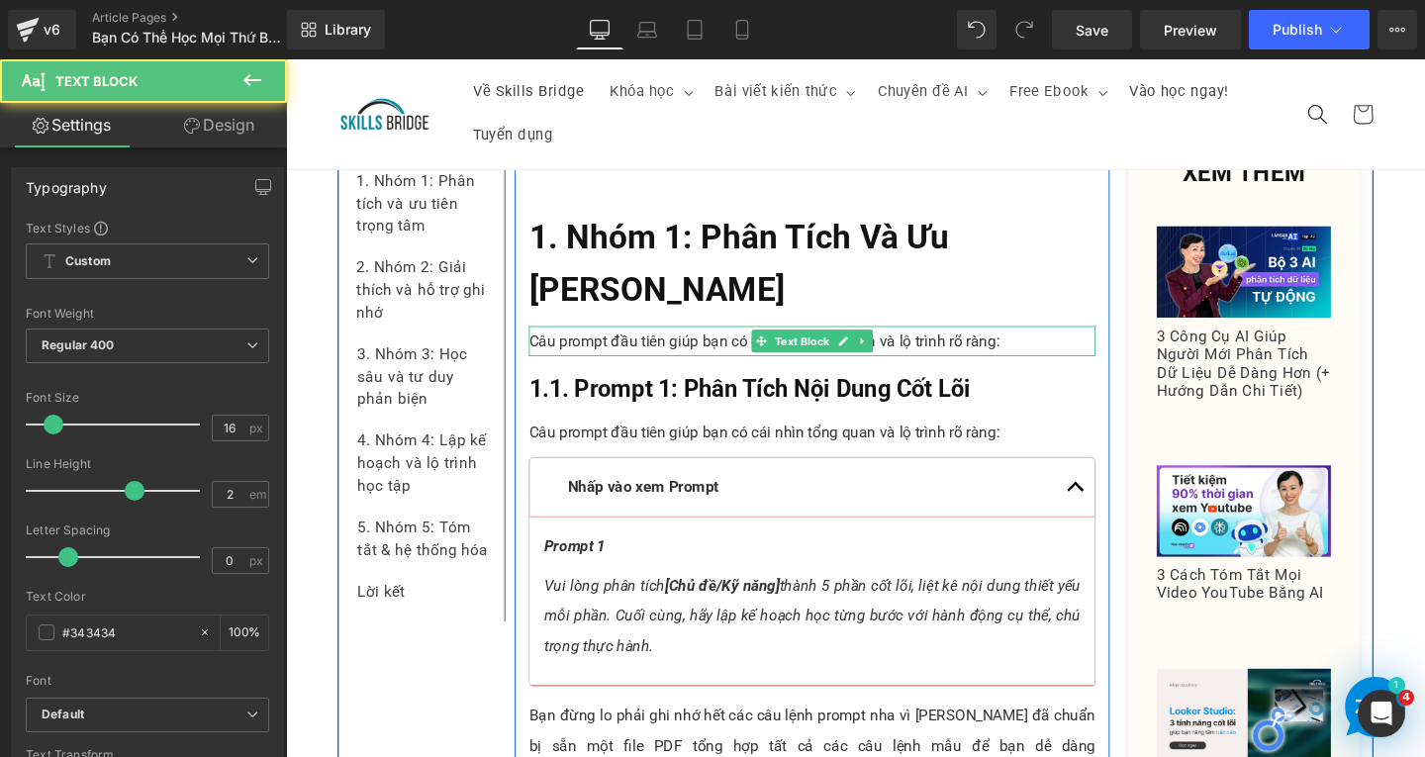
click at [1103, 358] on p "Câu prompt đầu tiên giúp bạn có cái nhìn tổng quan và lộ trình rõ ràng:" at bounding box center [839, 355] width 596 height 32
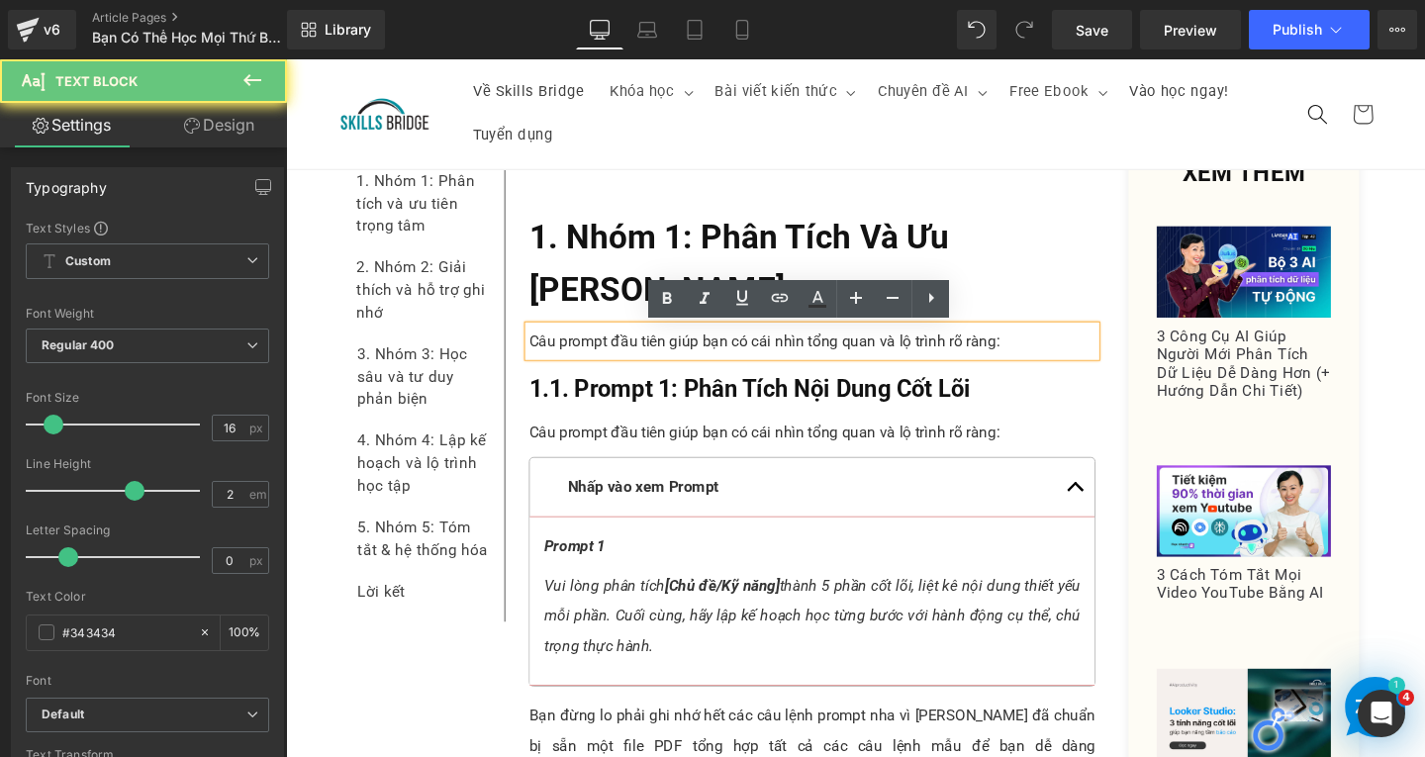
click at [1092, 353] on p "Câu prompt đầu tiên giúp bạn có cái nhìn tổng quan và lộ trình rõ ràng:" at bounding box center [839, 355] width 596 height 32
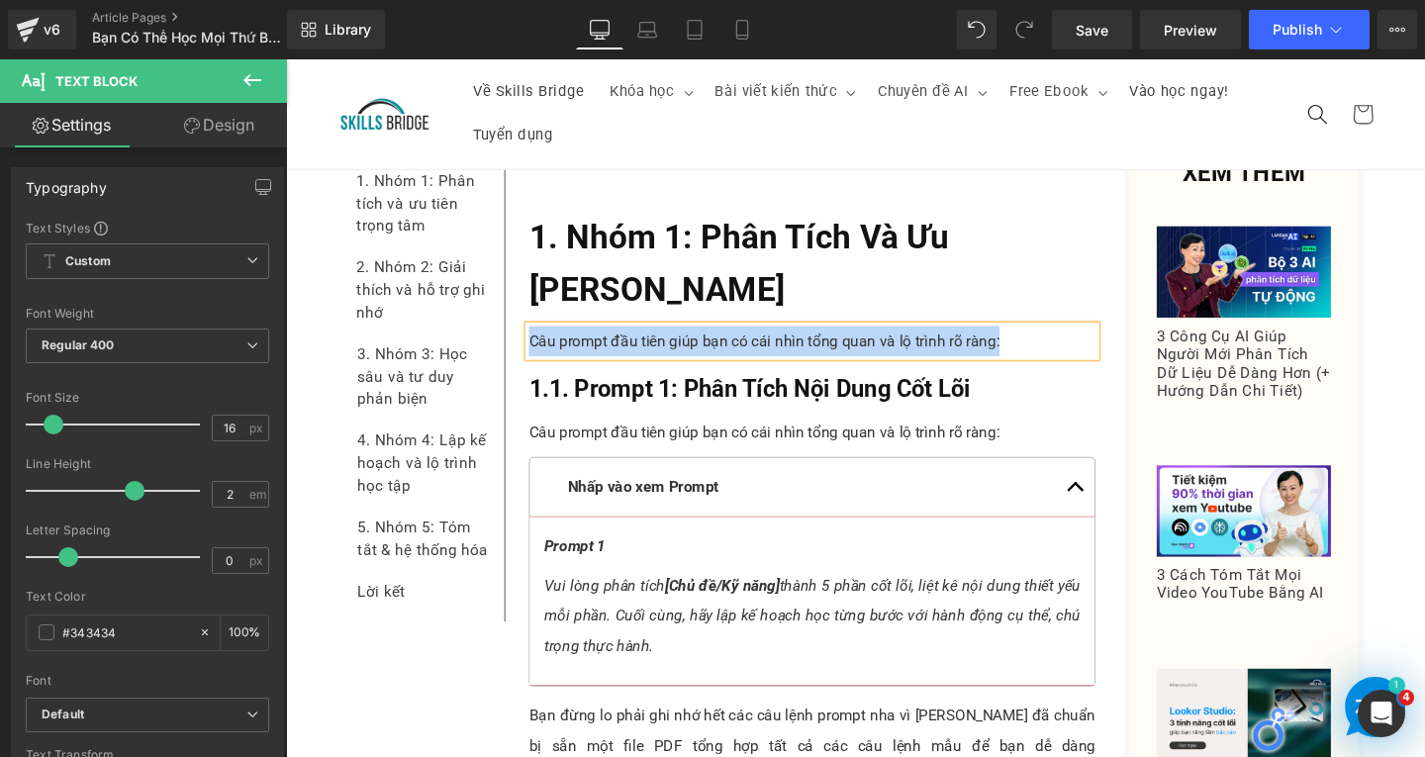
paste div
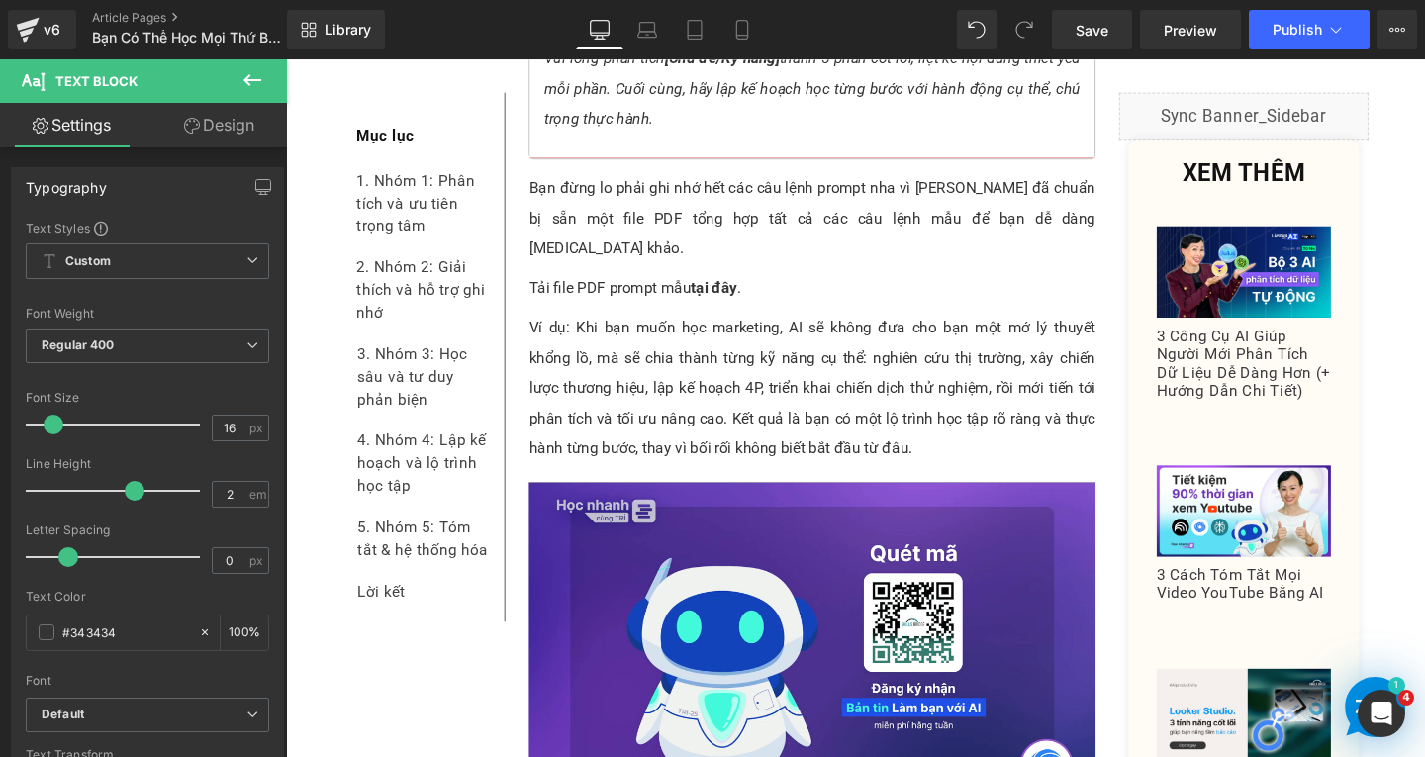
scroll to position [2276, 0]
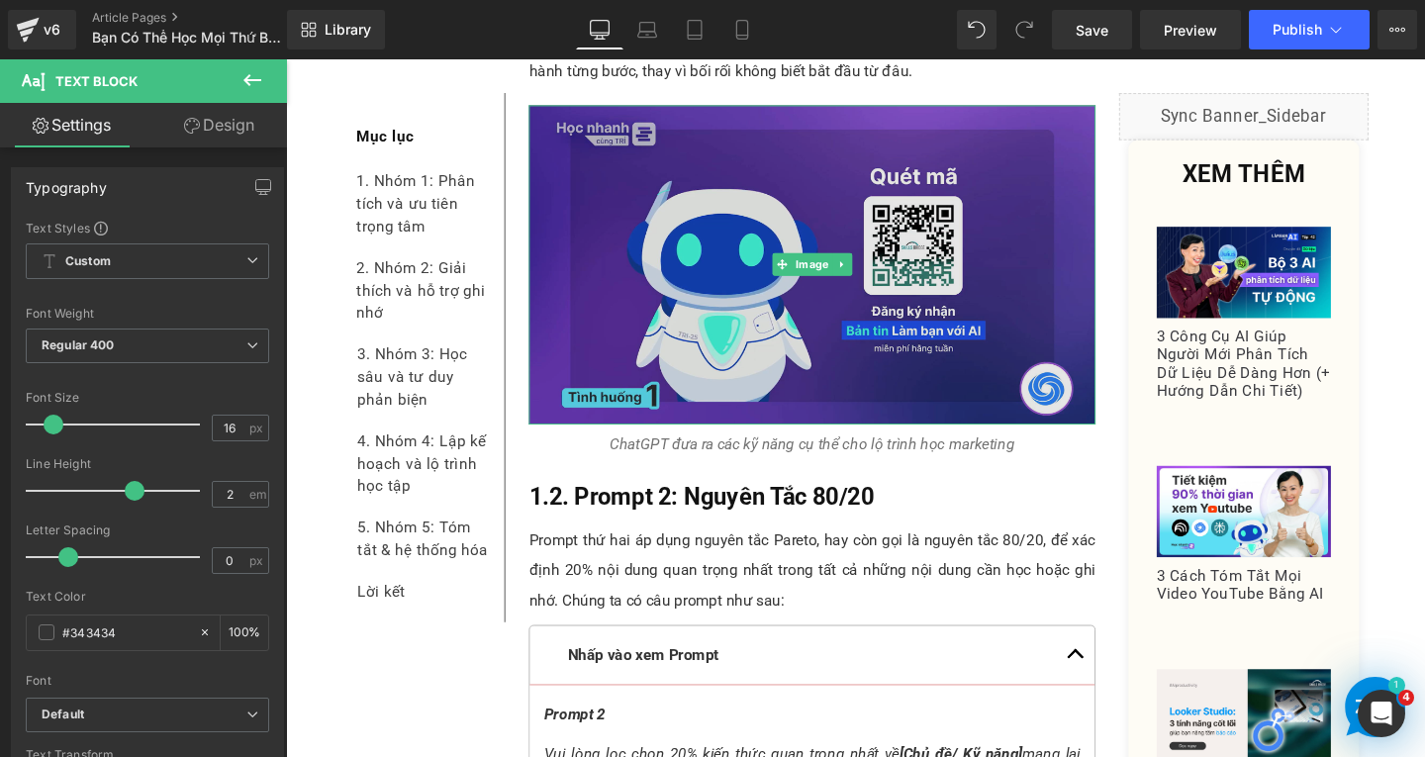
drag, startPoint x: 745, startPoint y: 310, endPoint x: 735, endPoint y: 314, distance: 10.7
click at [745, 310] on img at bounding box center [839, 276] width 596 height 336
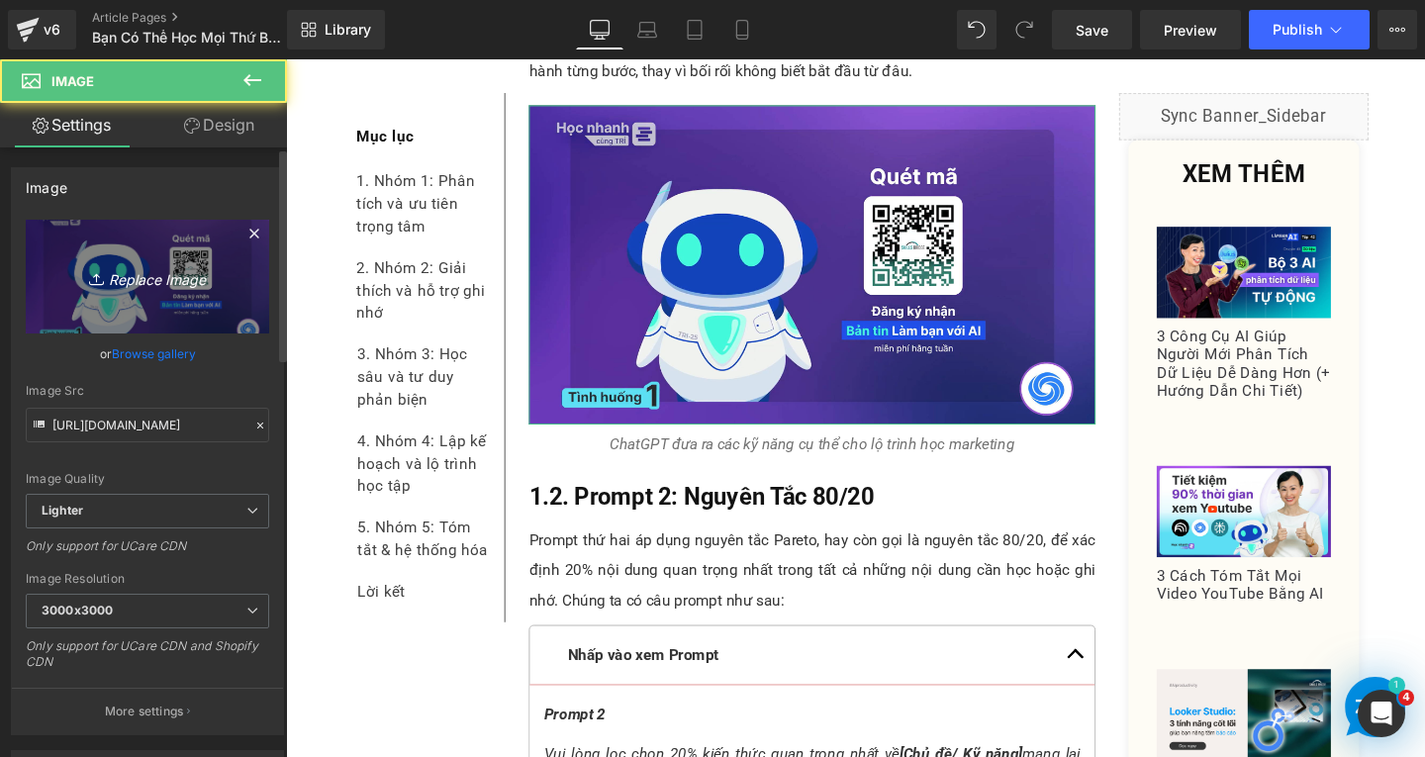
click at [175, 276] on icon "Replace Image" at bounding box center [147, 276] width 158 height 25
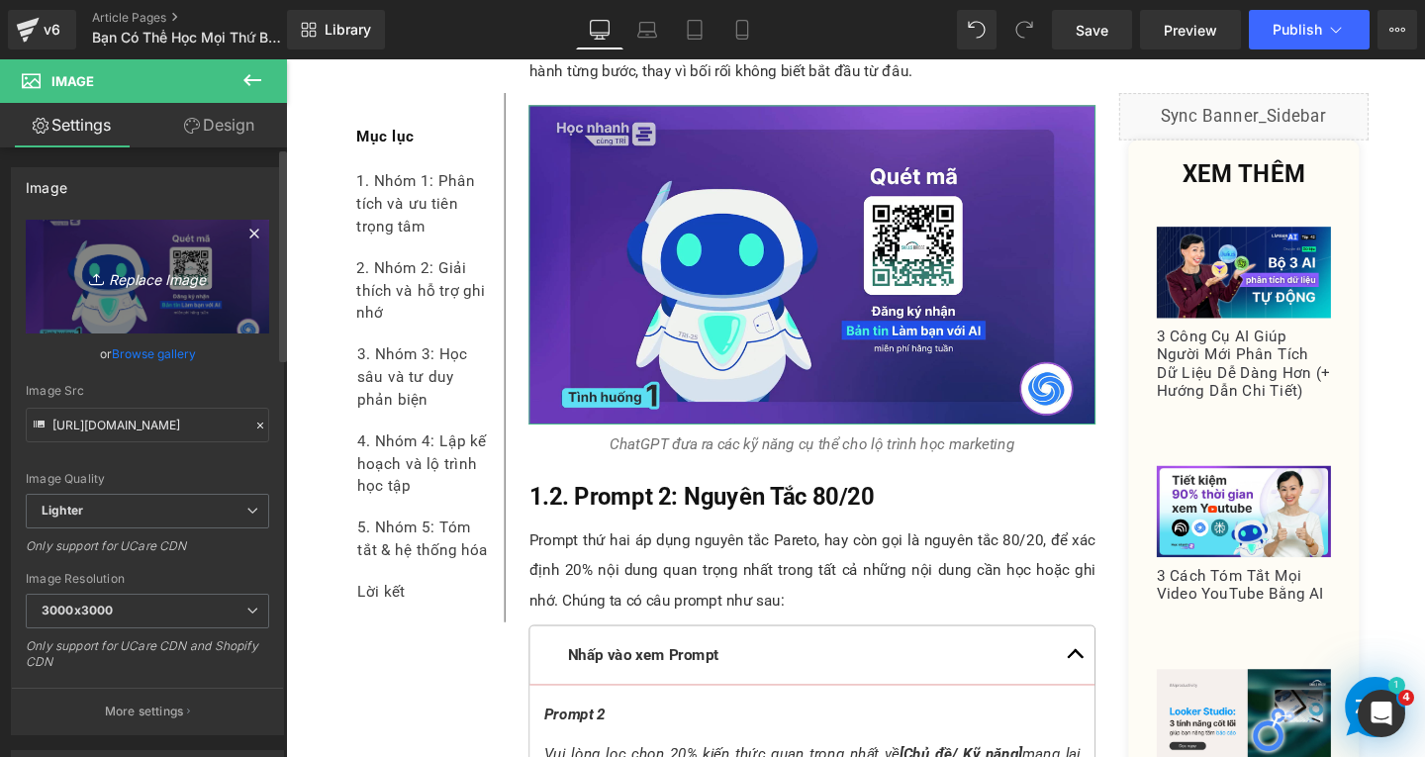
type input "C:\fakepath\Screenshot [DATE] 161605.png"
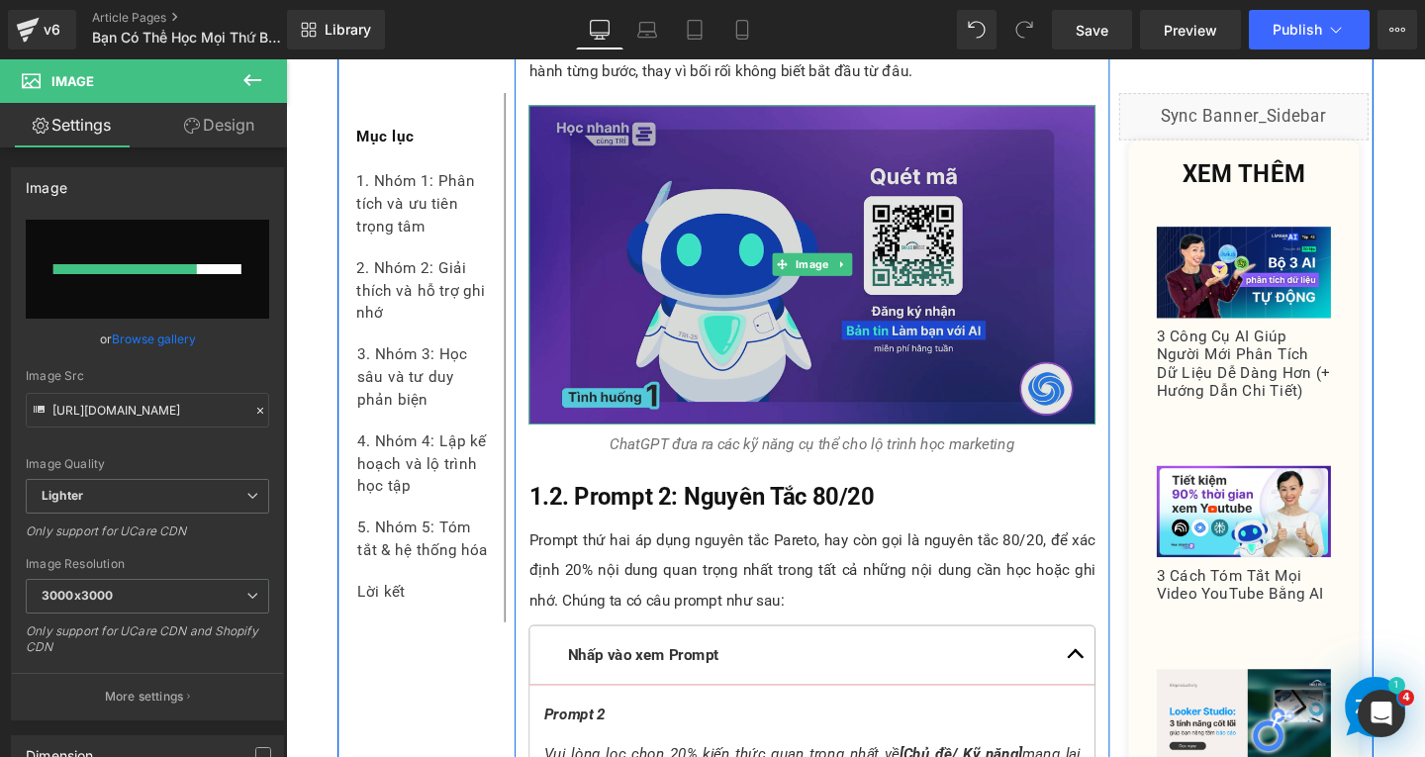
scroll to position [1979, 0]
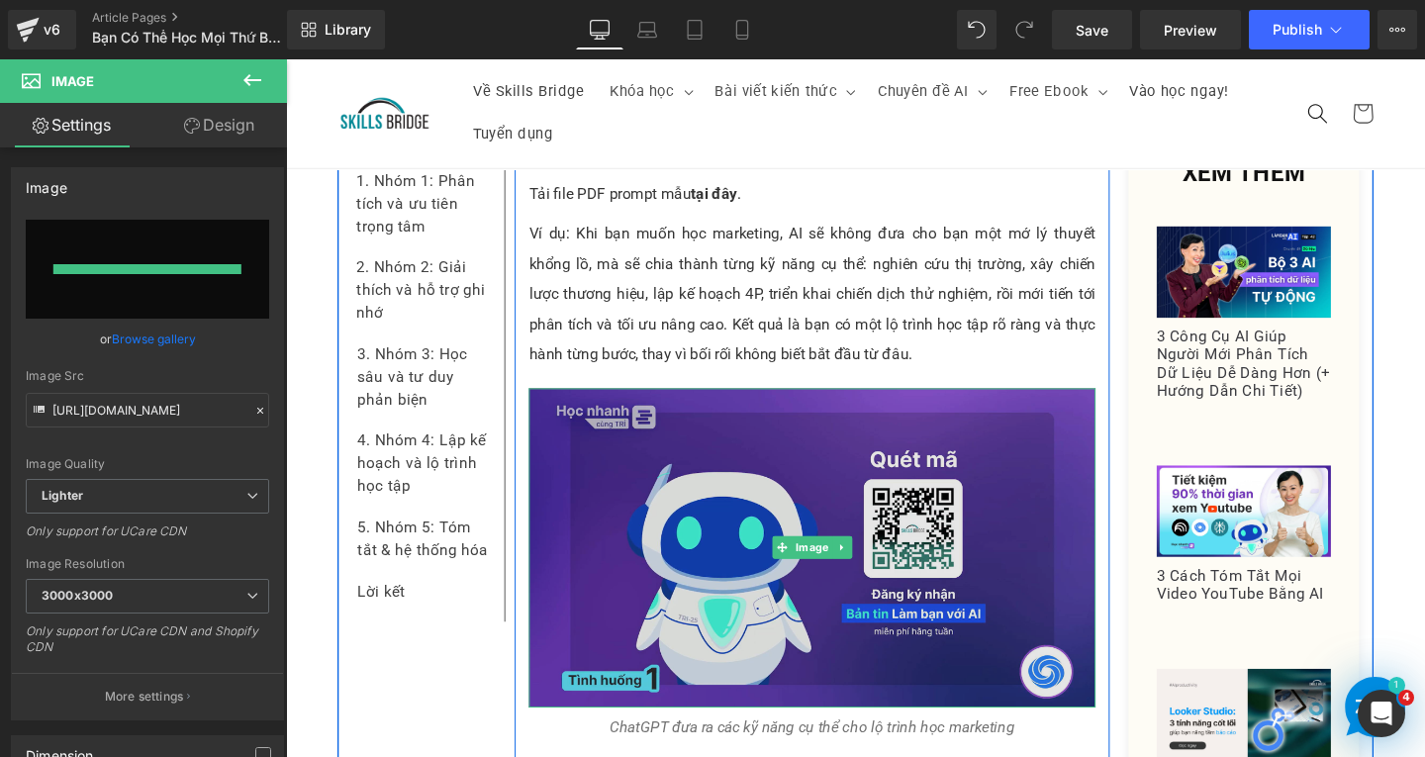
type input "[URL][DOMAIN_NAME]"
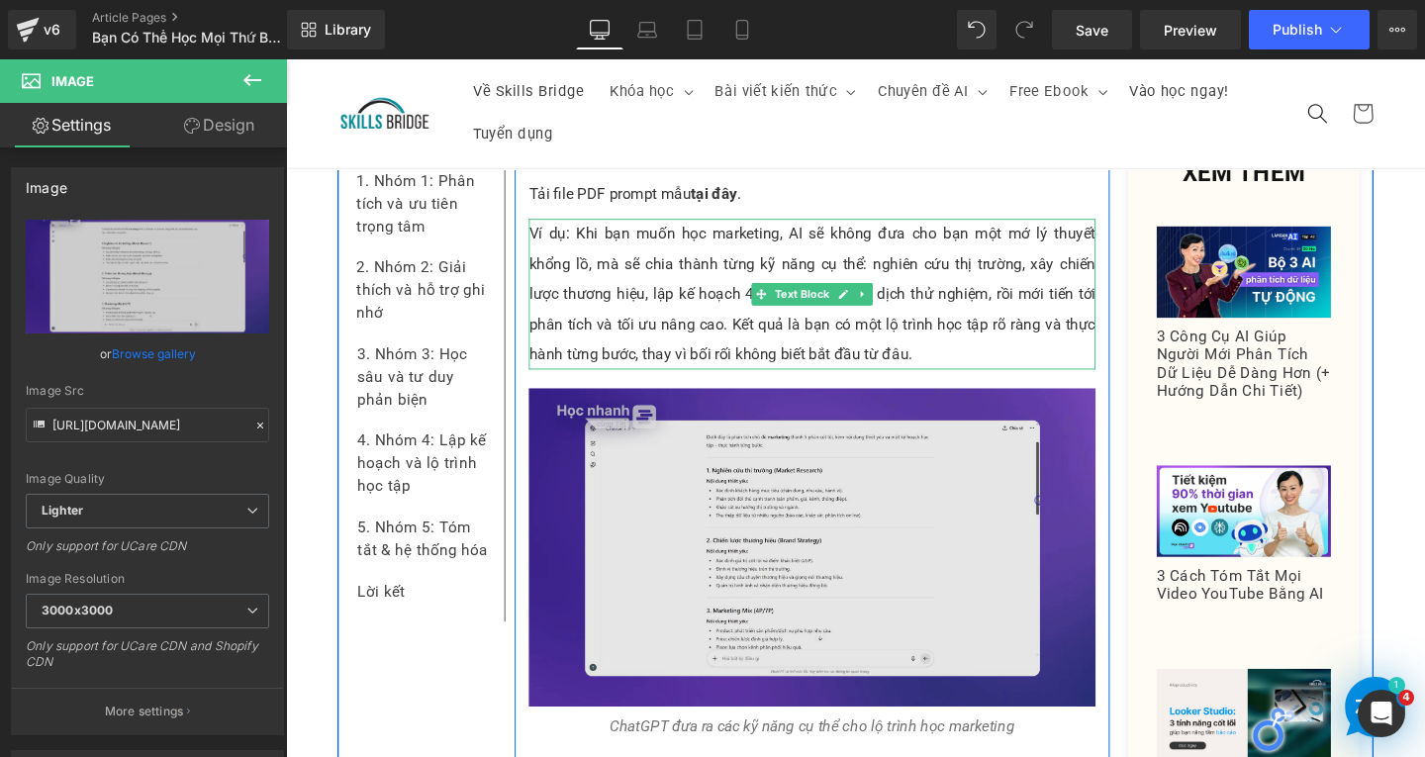
scroll to position [2078, 0]
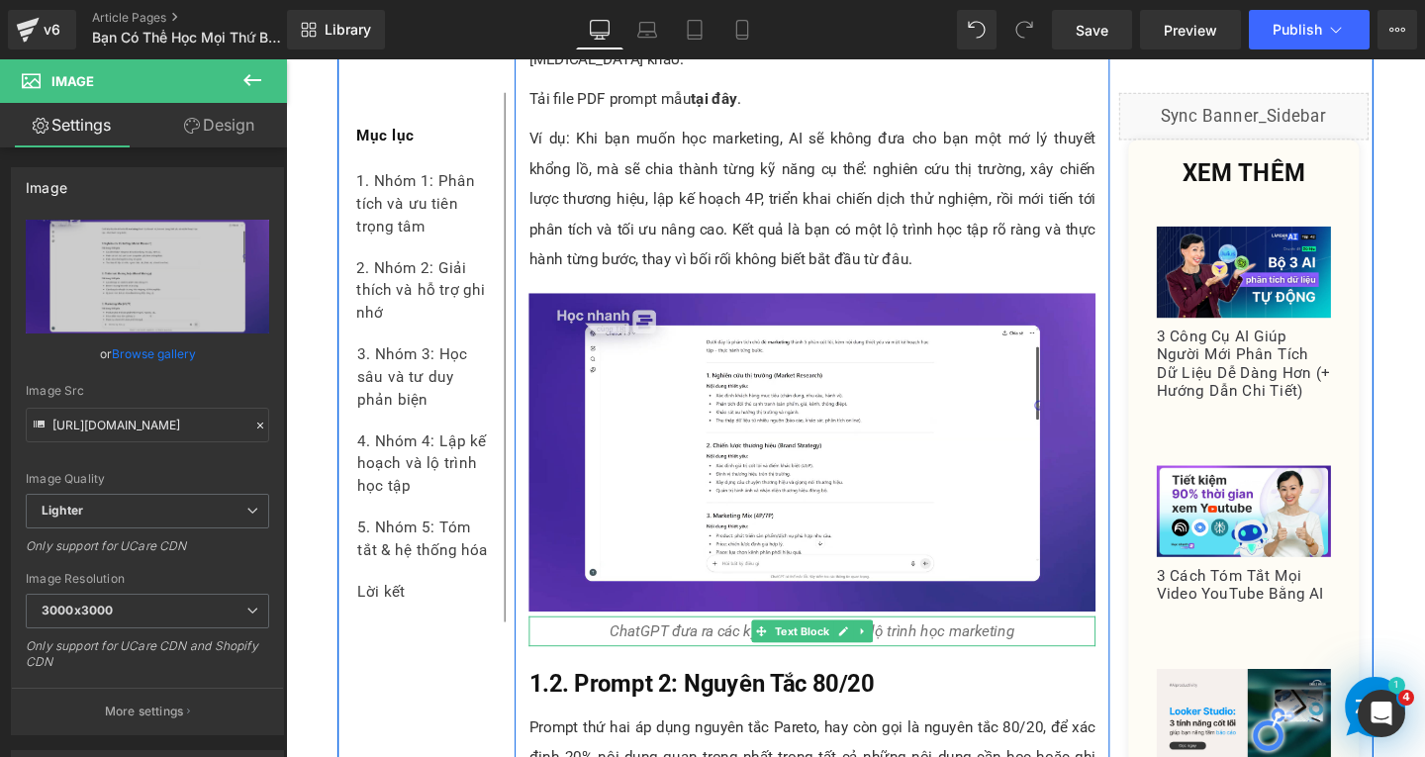
click at [960, 645] on p "ChatGPT đưa ra các kỹ năng cụ thể cho lộ trình học marketing" at bounding box center [839, 661] width 596 height 32
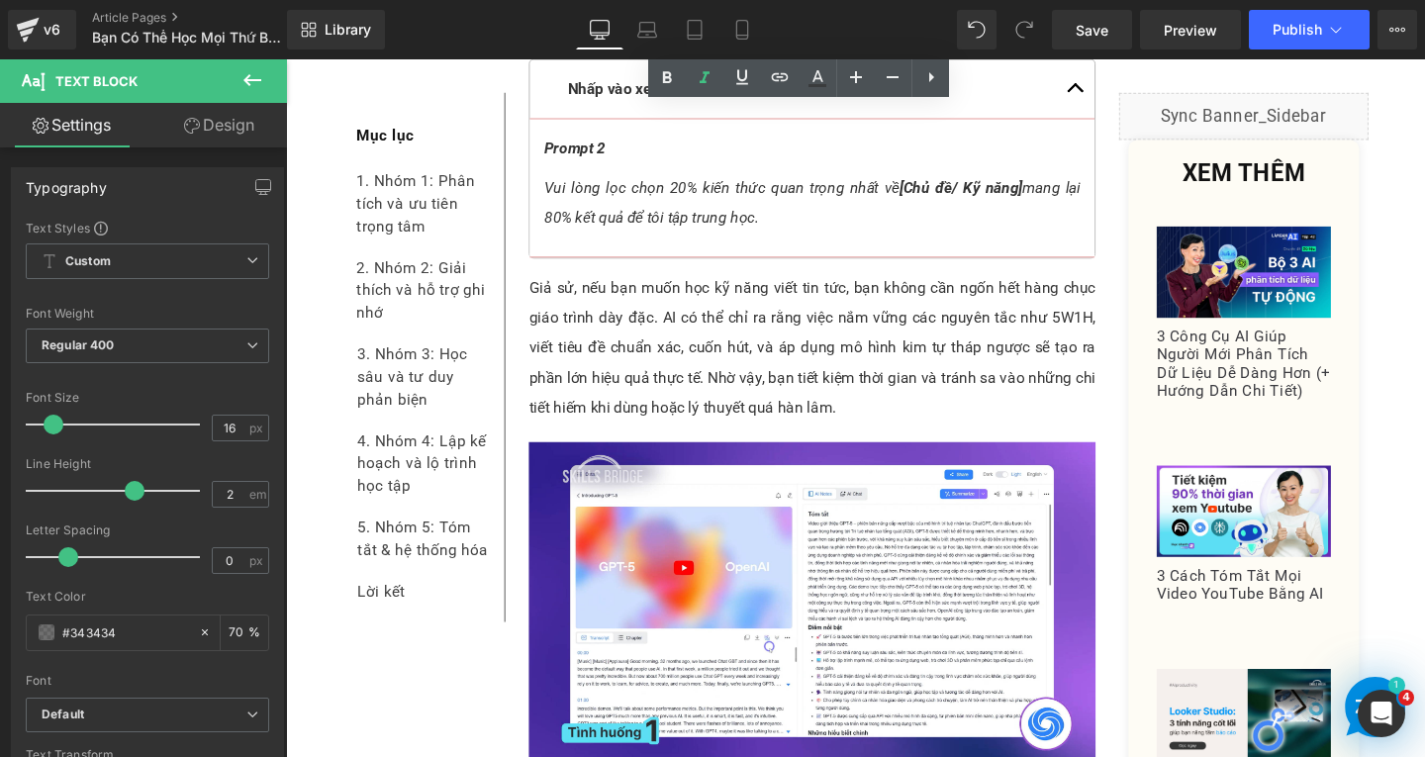
scroll to position [2969, 0]
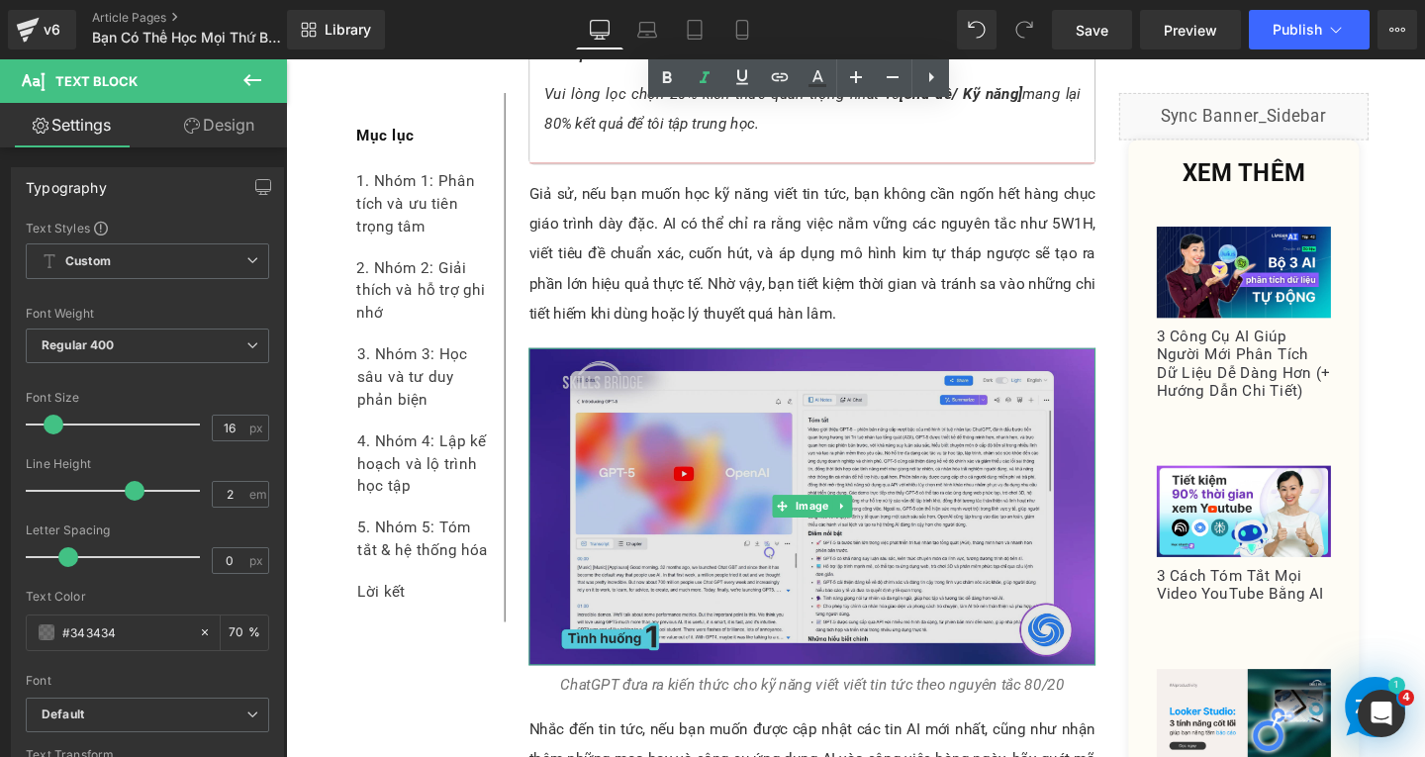
click at [723, 451] on img at bounding box center [839, 530] width 596 height 334
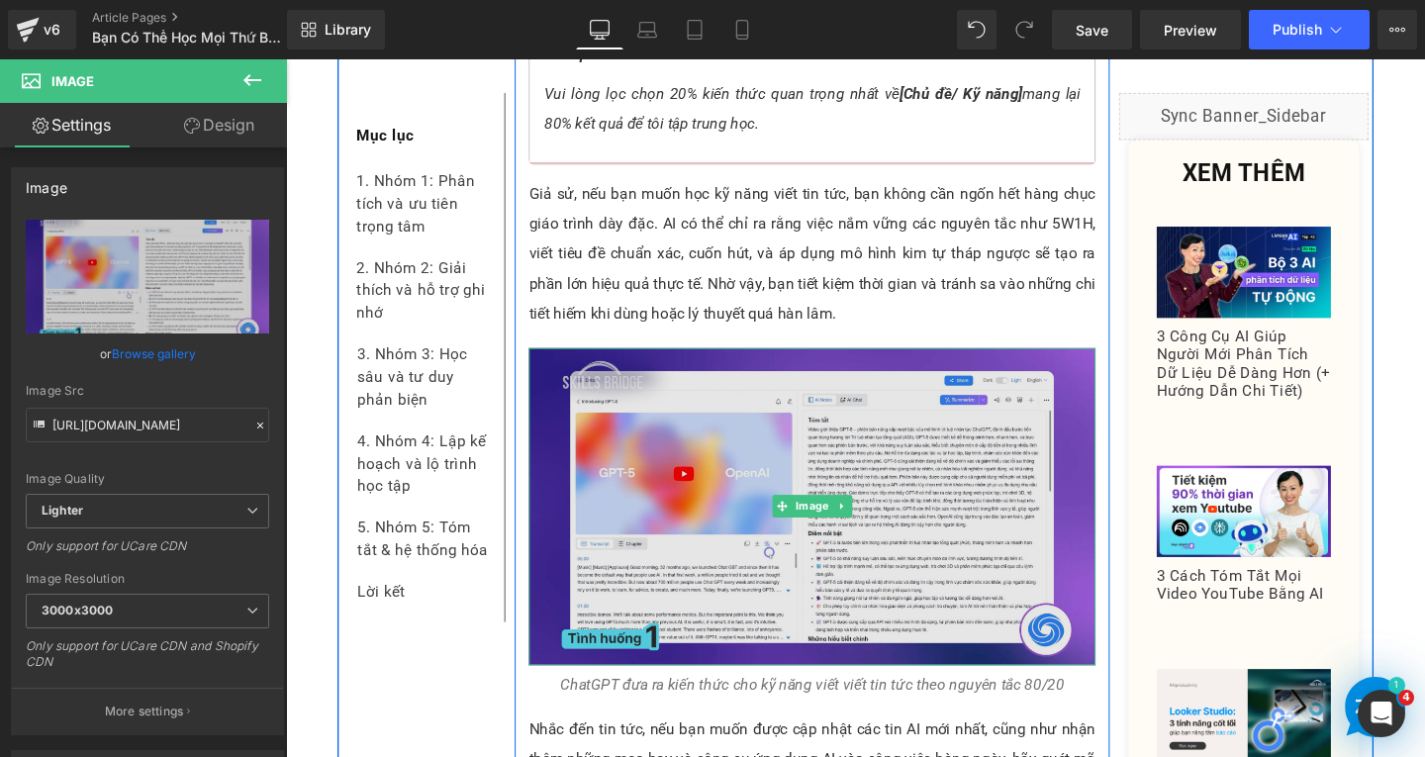
scroll to position [3068, 0]
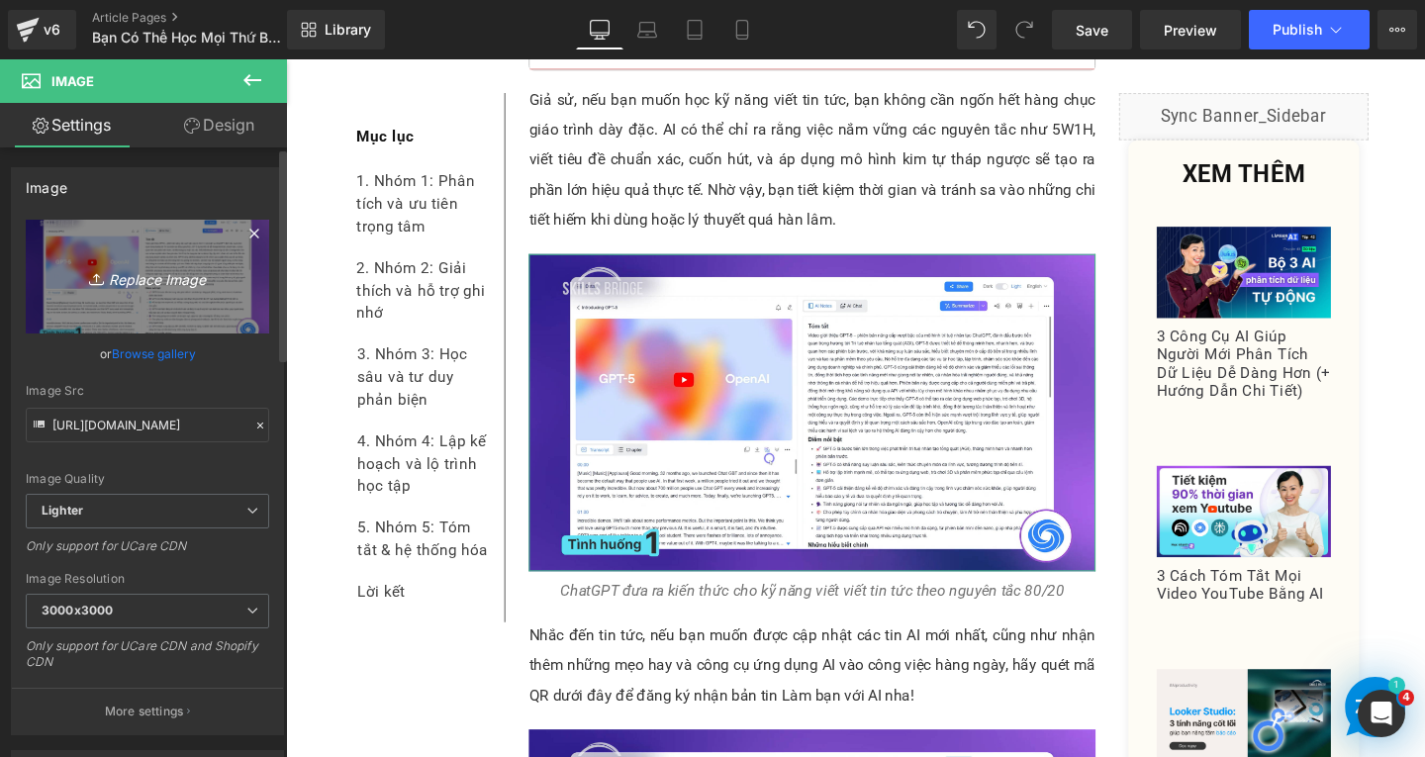
click at [187, 293] on link "Replace Image" at bounding box center [147, 277] width 243 height 114
type input "C:\fakepath\Screenshot [DATE] 161815.png"
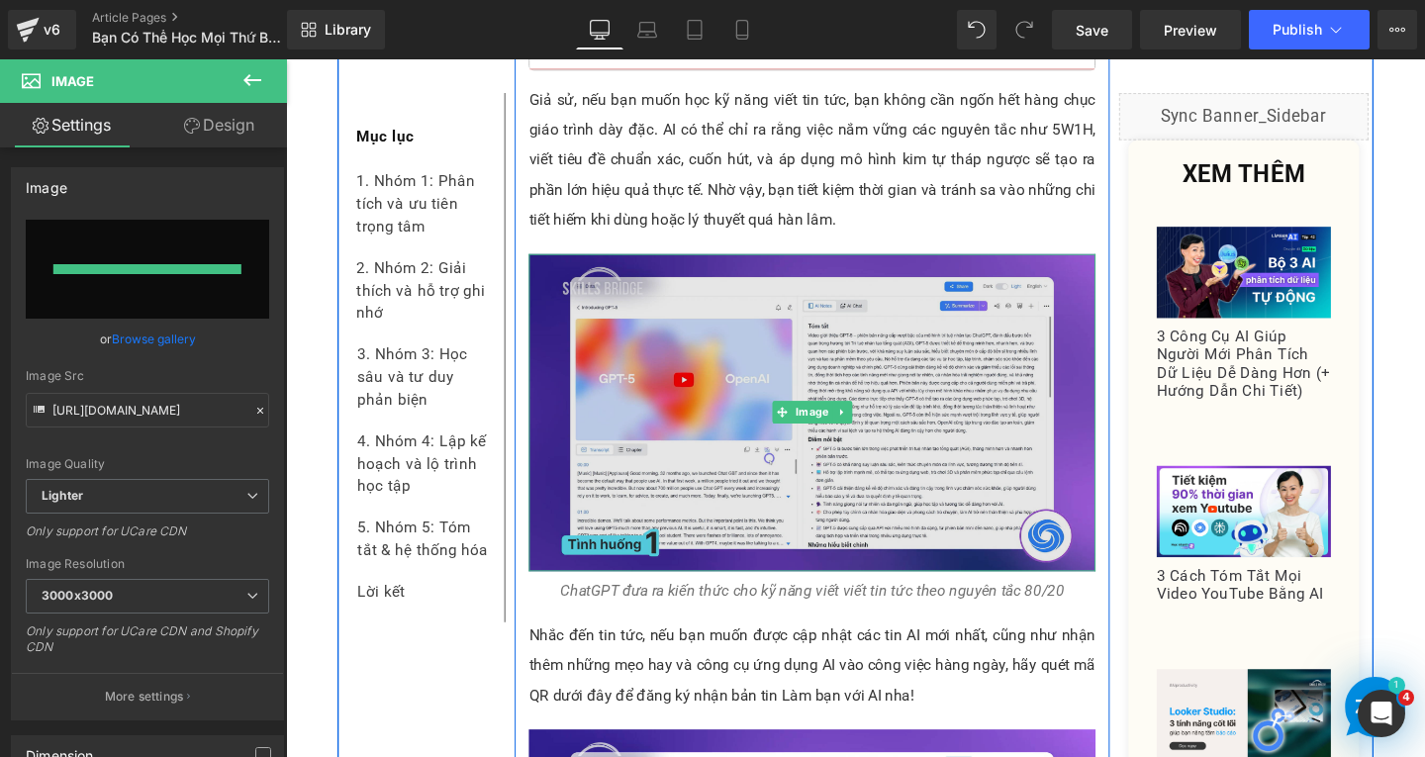
type input "[URL][DOMAIN_NAME]"
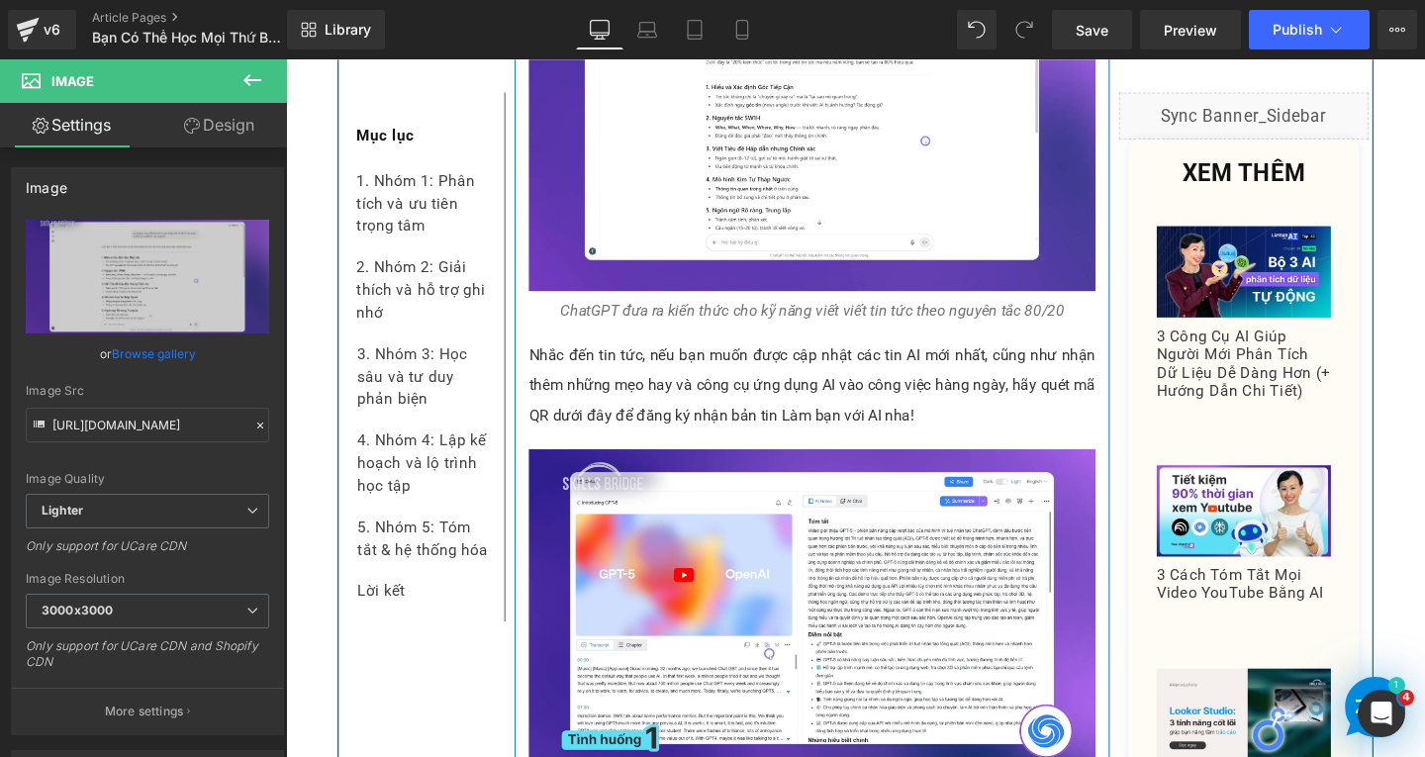
scroll to position [3563, 0]
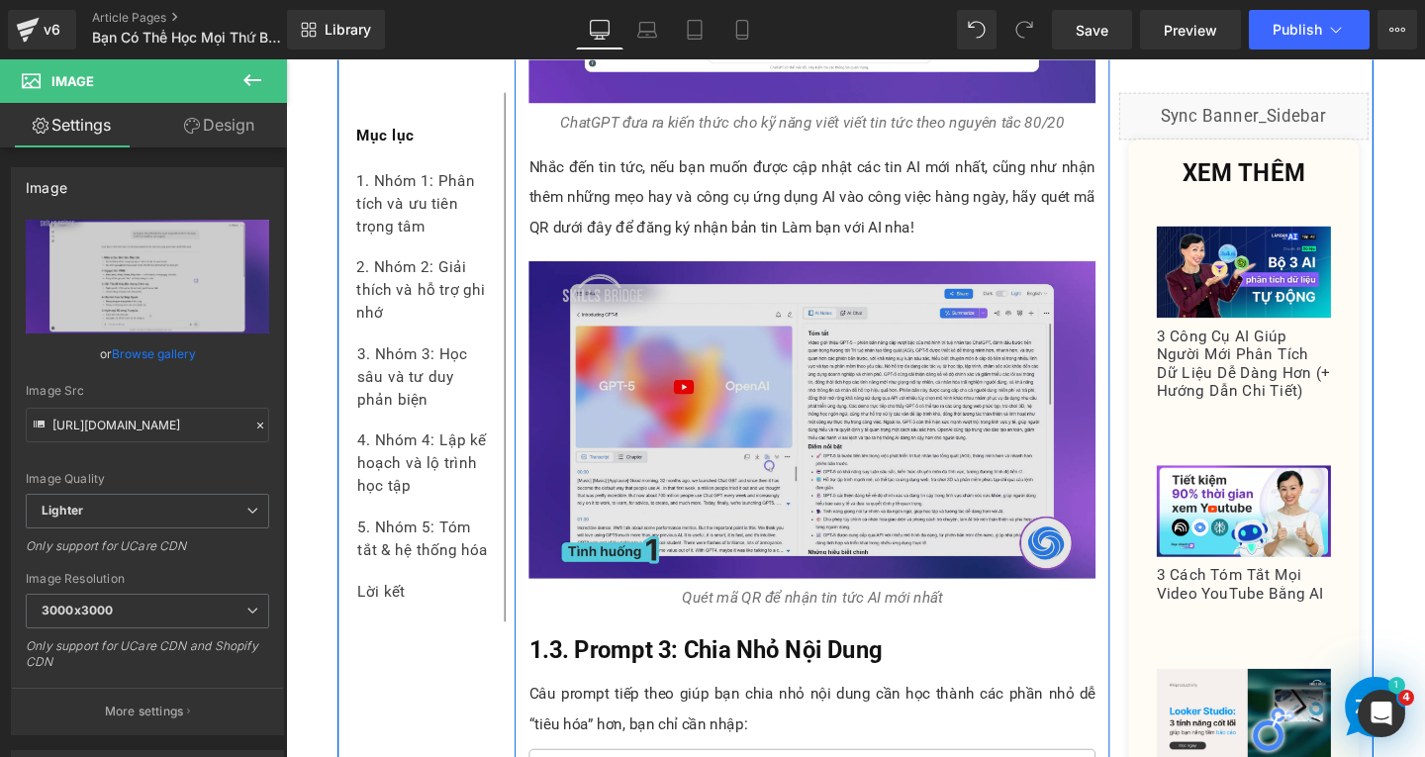
click at [724, 494] on img at bounding box center [839, 438] width 596 height 334
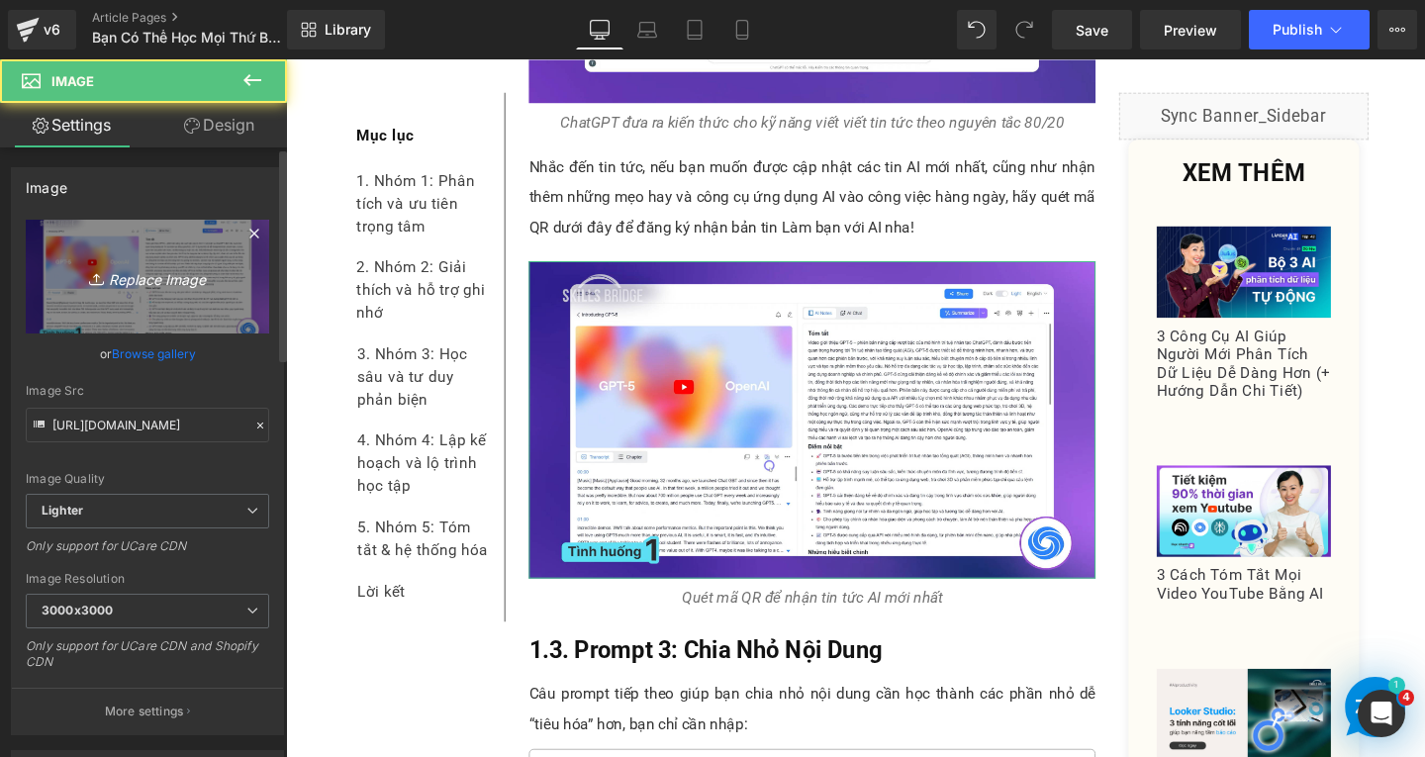
click at [192, 287] on icon "Replace Image" at bounding box center [147, 276] width 158 height 25
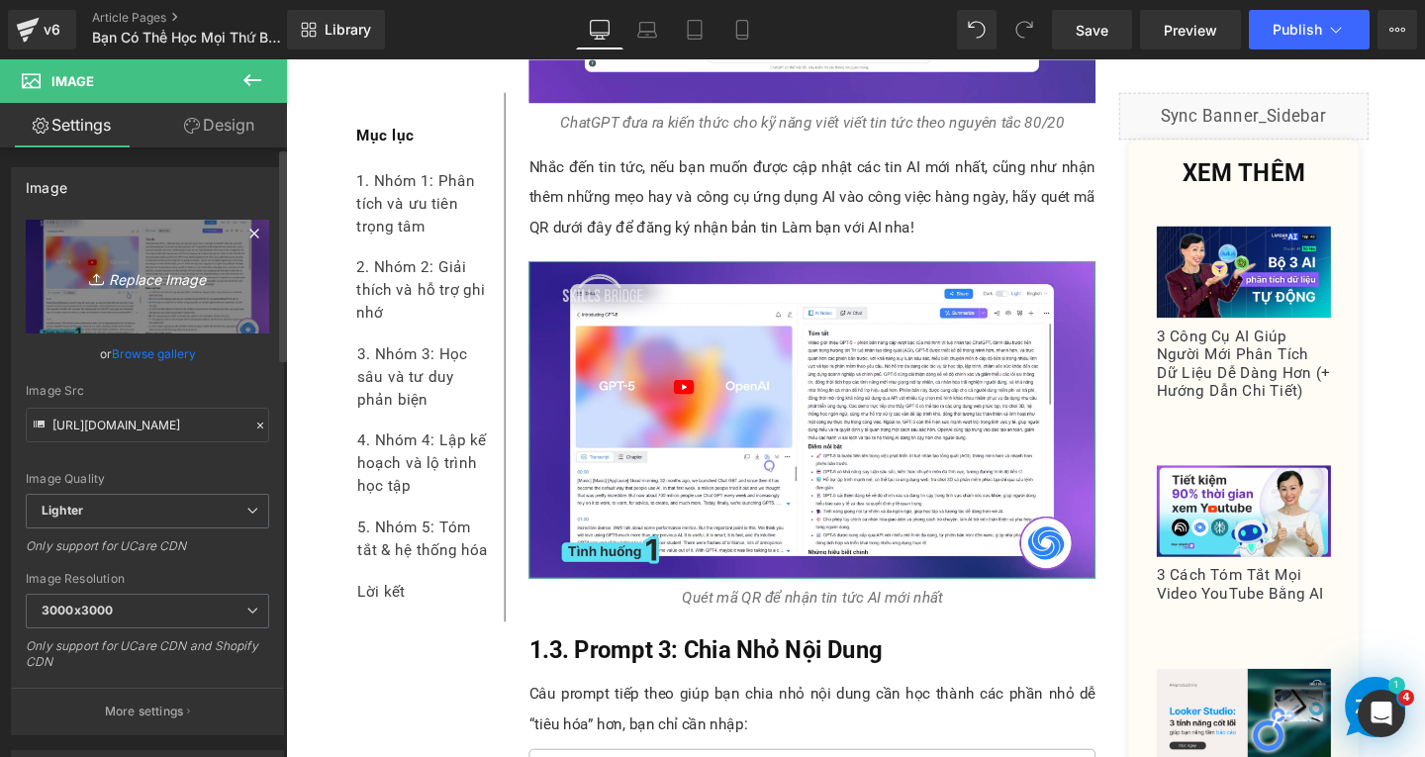
type input "C:\fakepath\Screenshot [DATE] 162059.png"
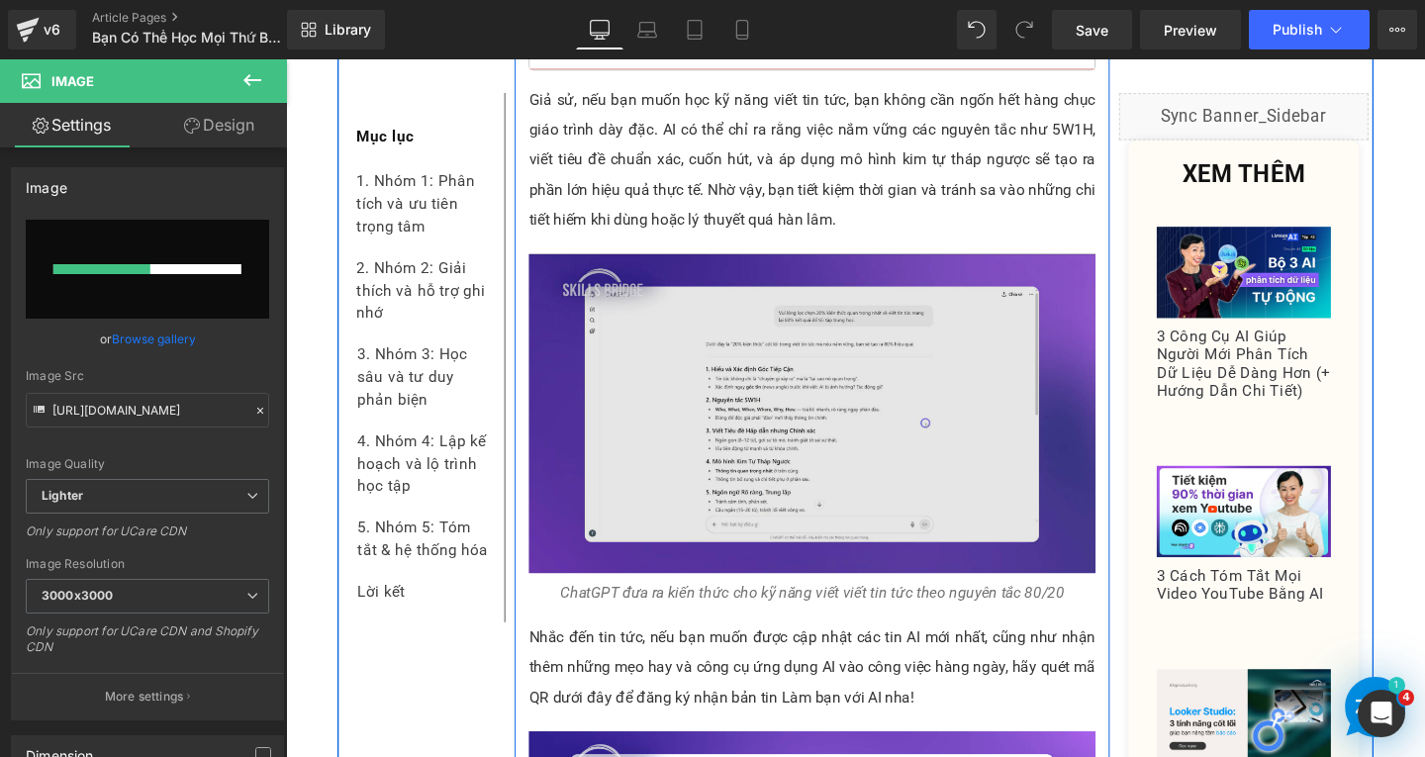
scroll to position [3464, 0]
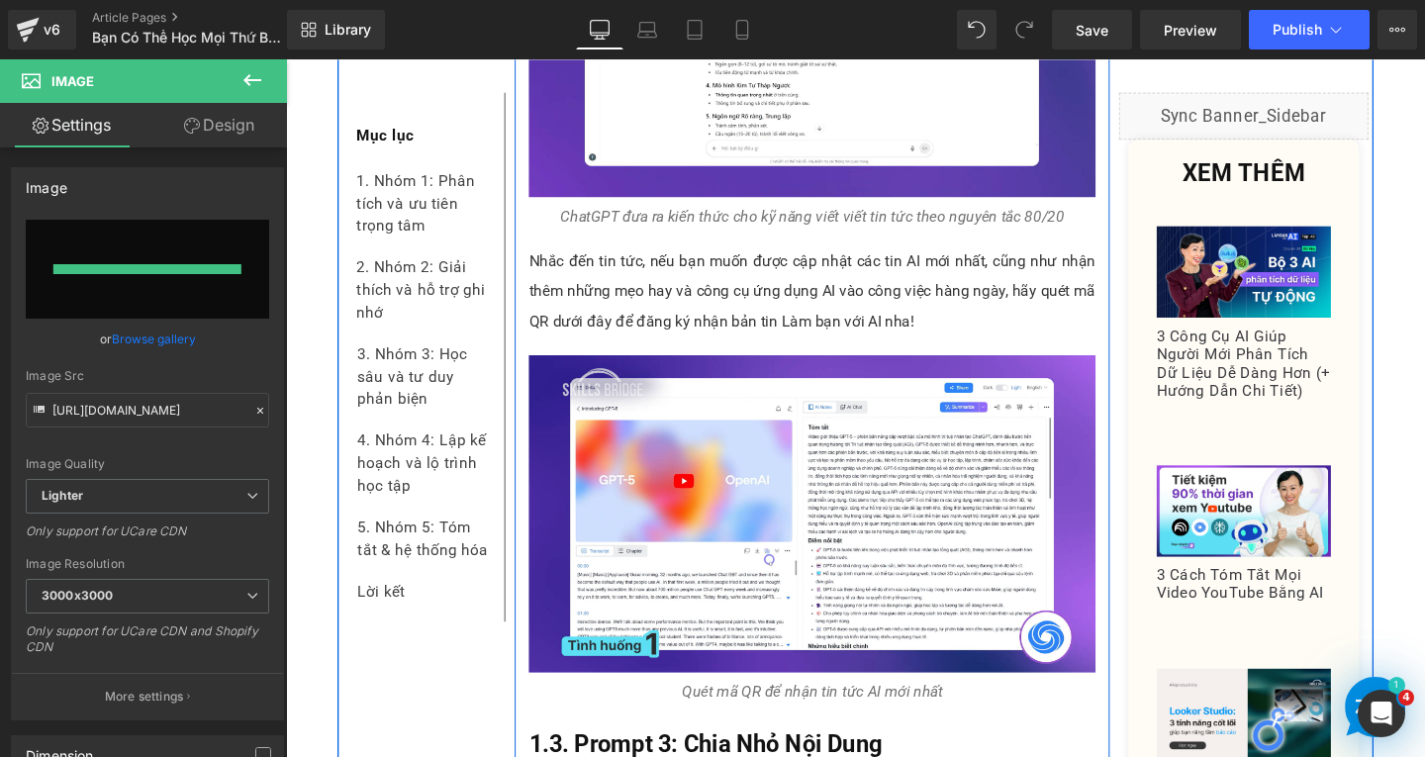
type input "[URL][DOMAIN_NAME]"
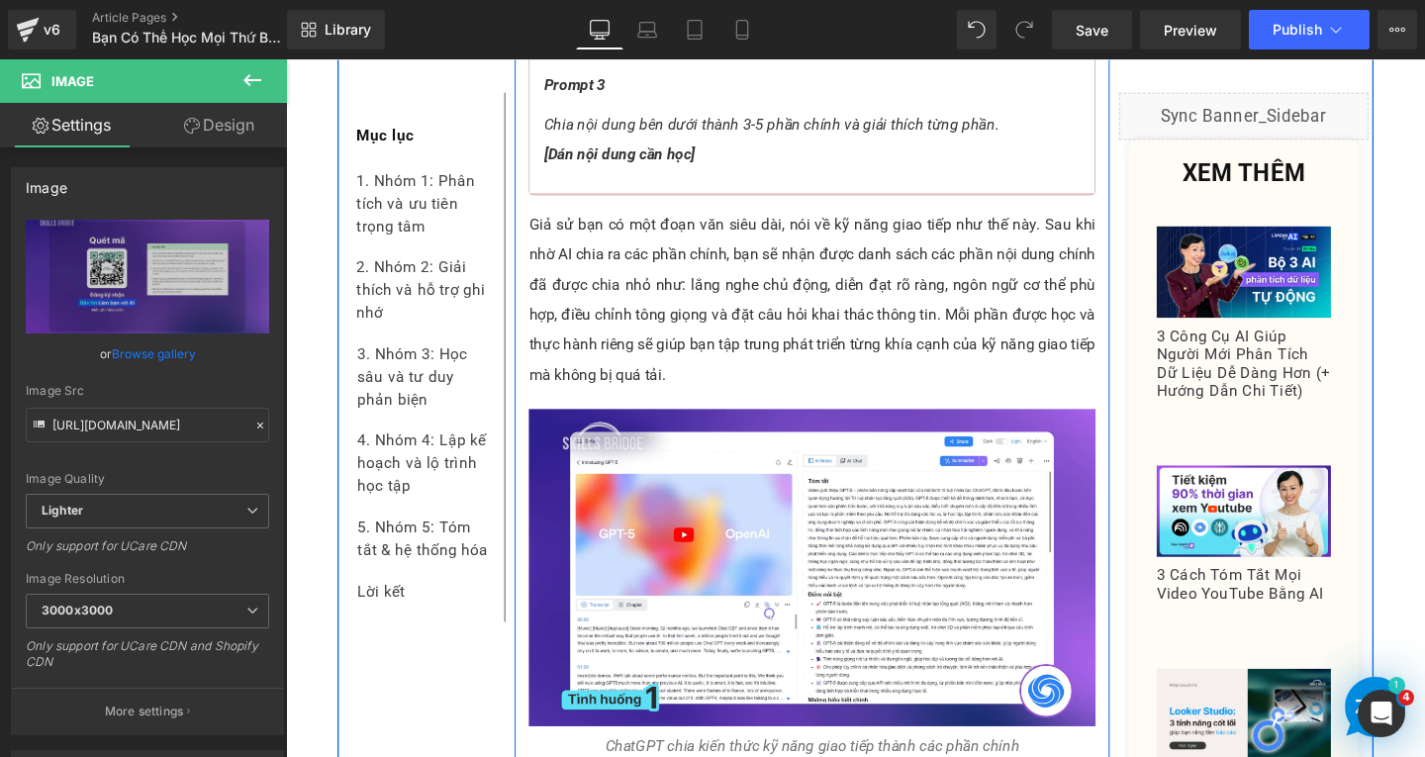
scroll to position [4553, 0]
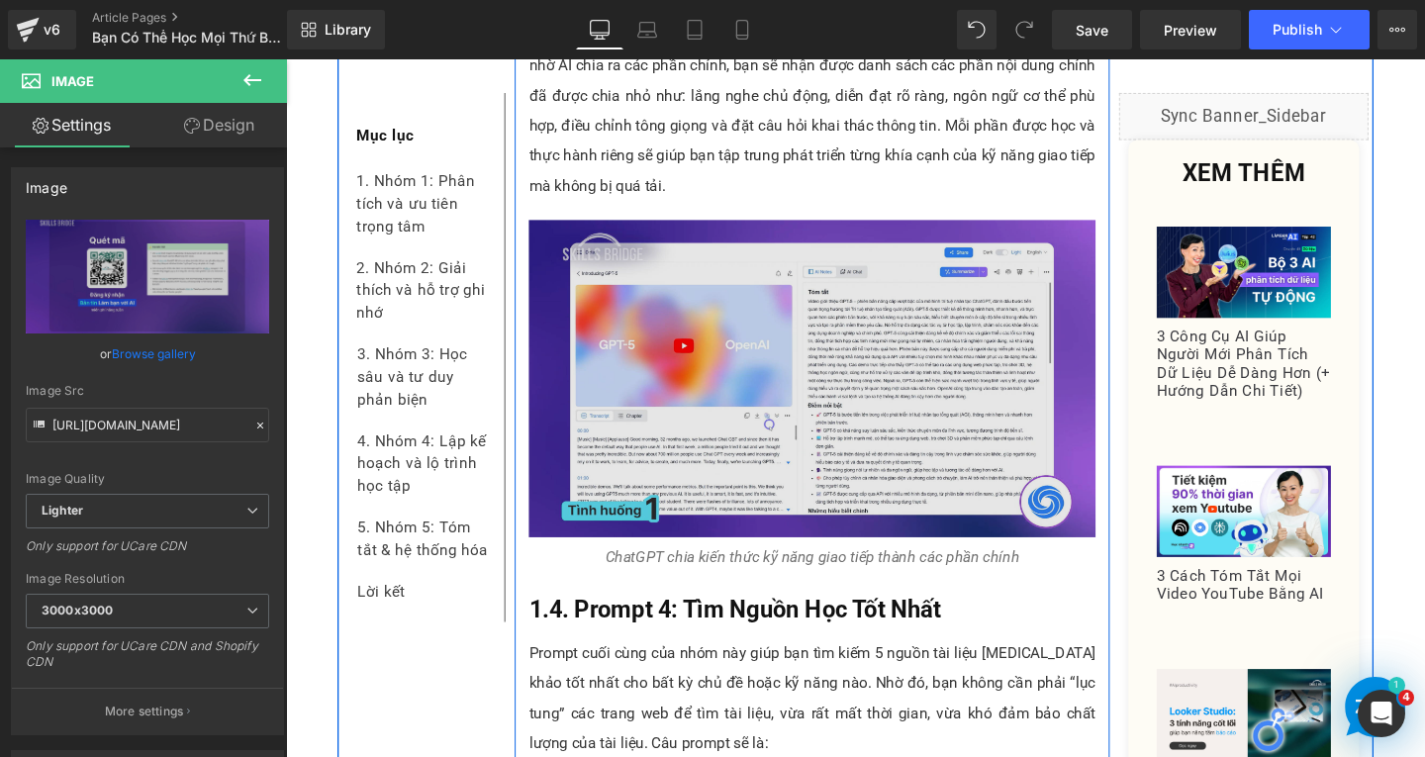
click at [764, 394] on img at bounding box center [839, 396] width 596 height 334
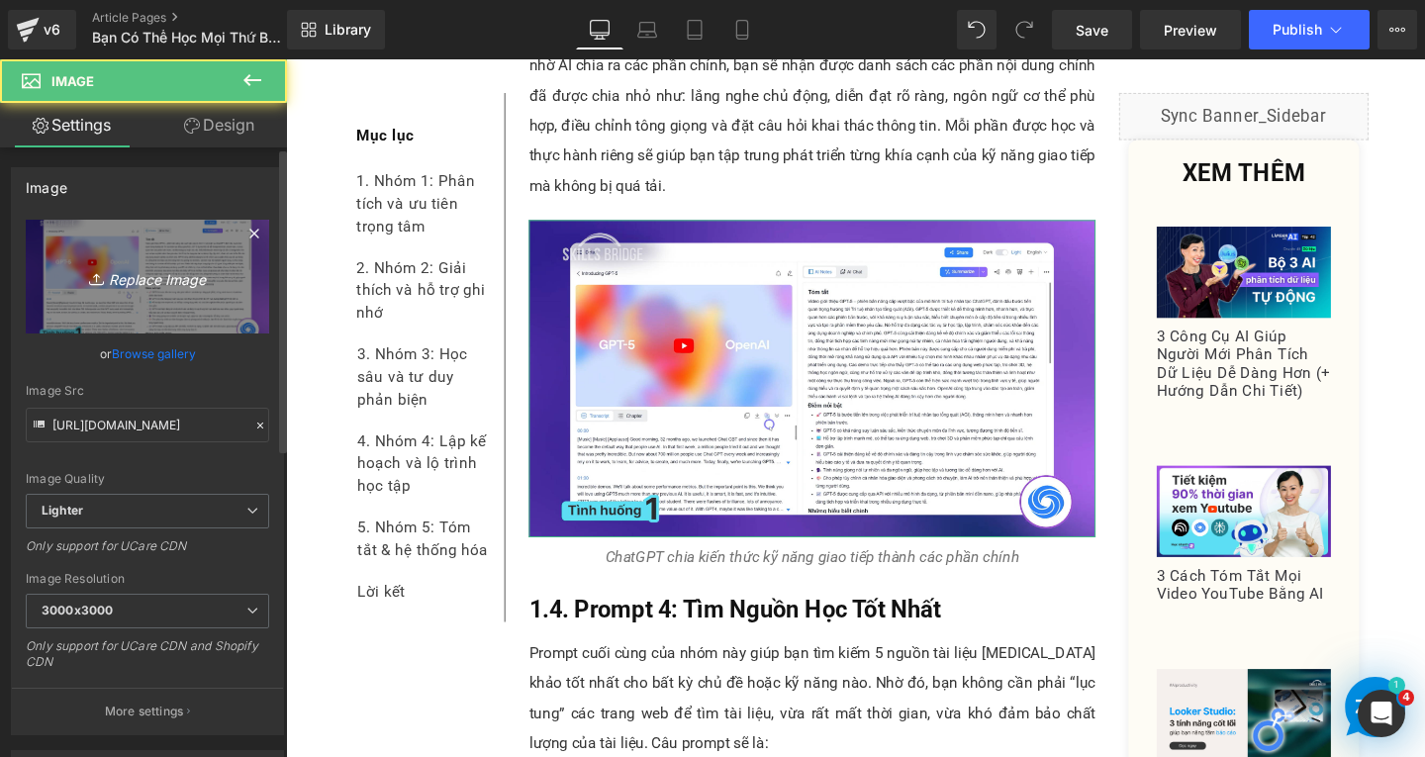
click at [181, 290] on link "Replace Image" at bounding box center [147, 277] width 243 height 114
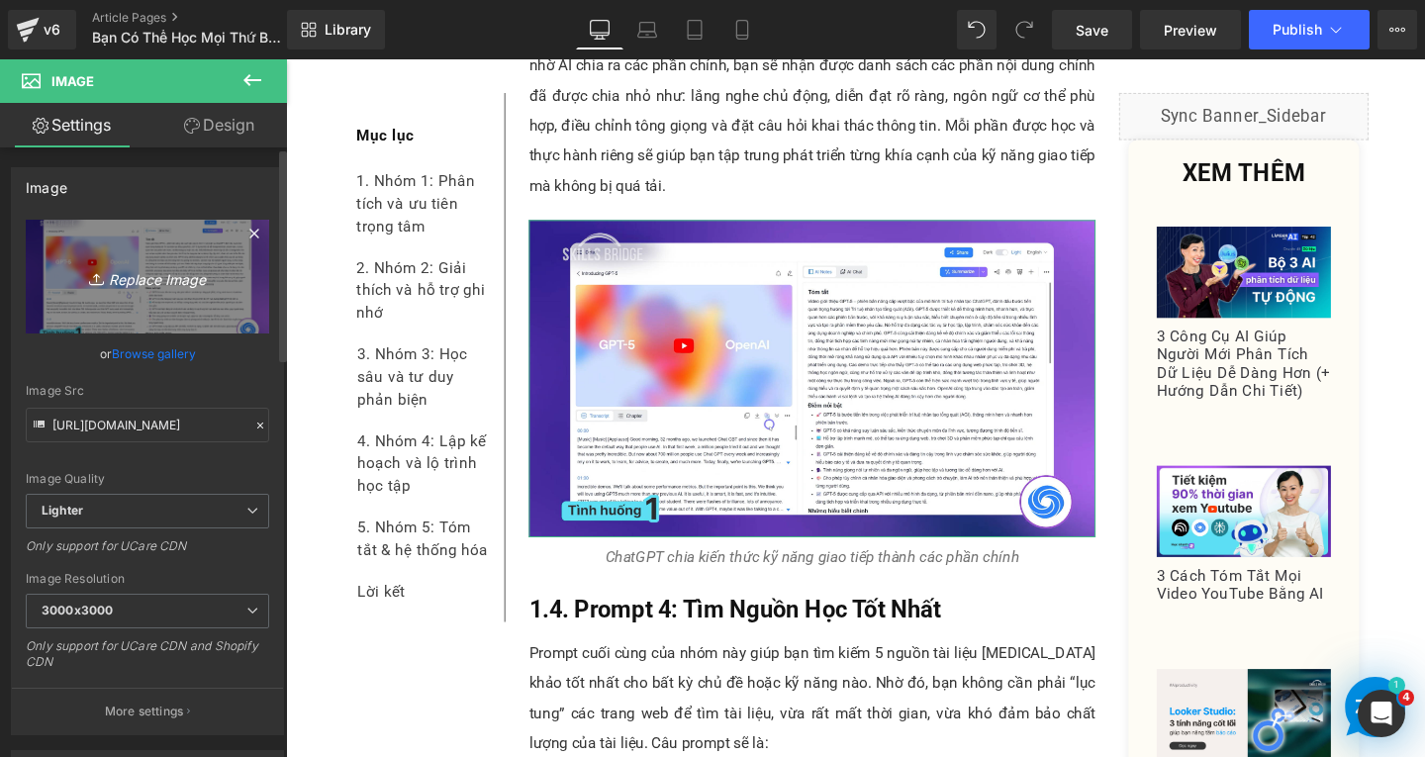
type input "C:\fakepath\Screenshot [DATE] 162159.png"
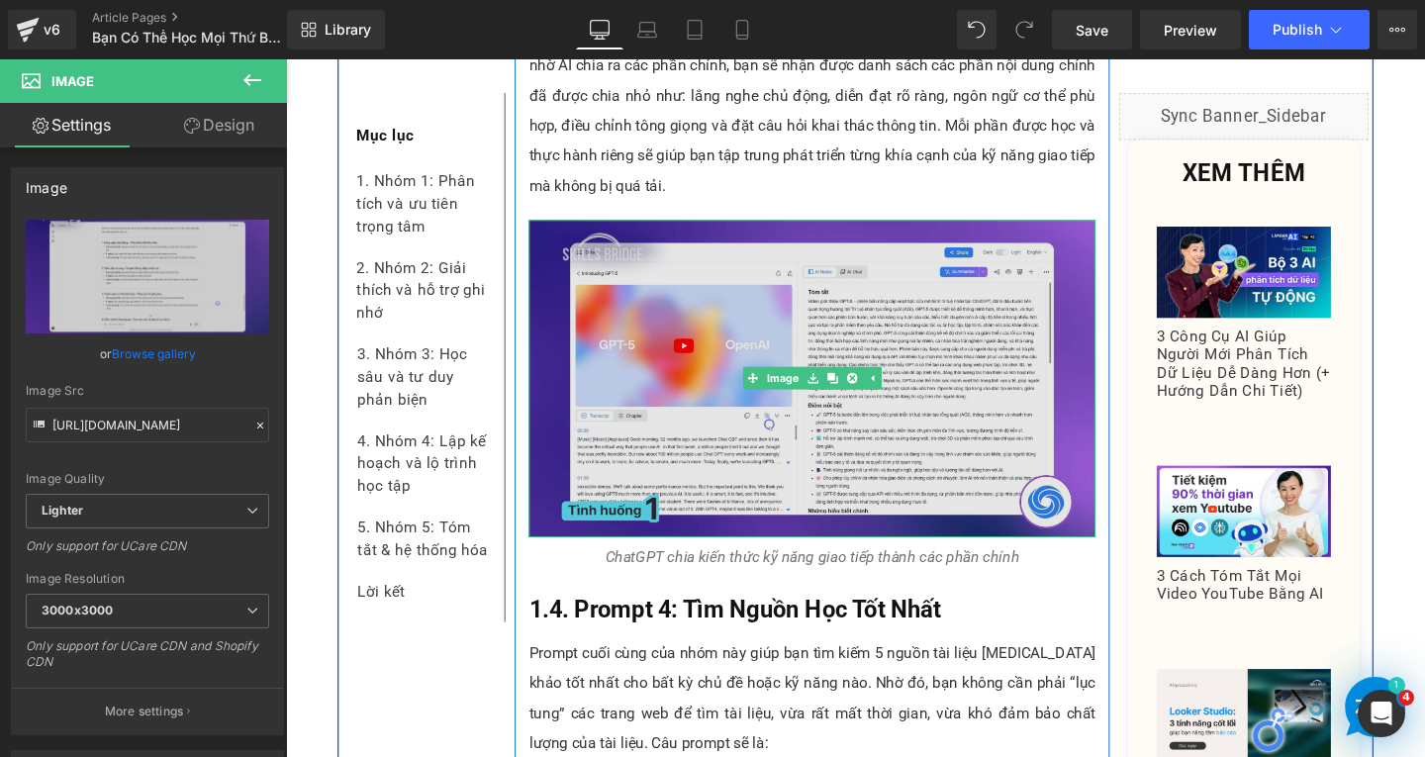
type input "[URL][DOMAIN_NAME]"
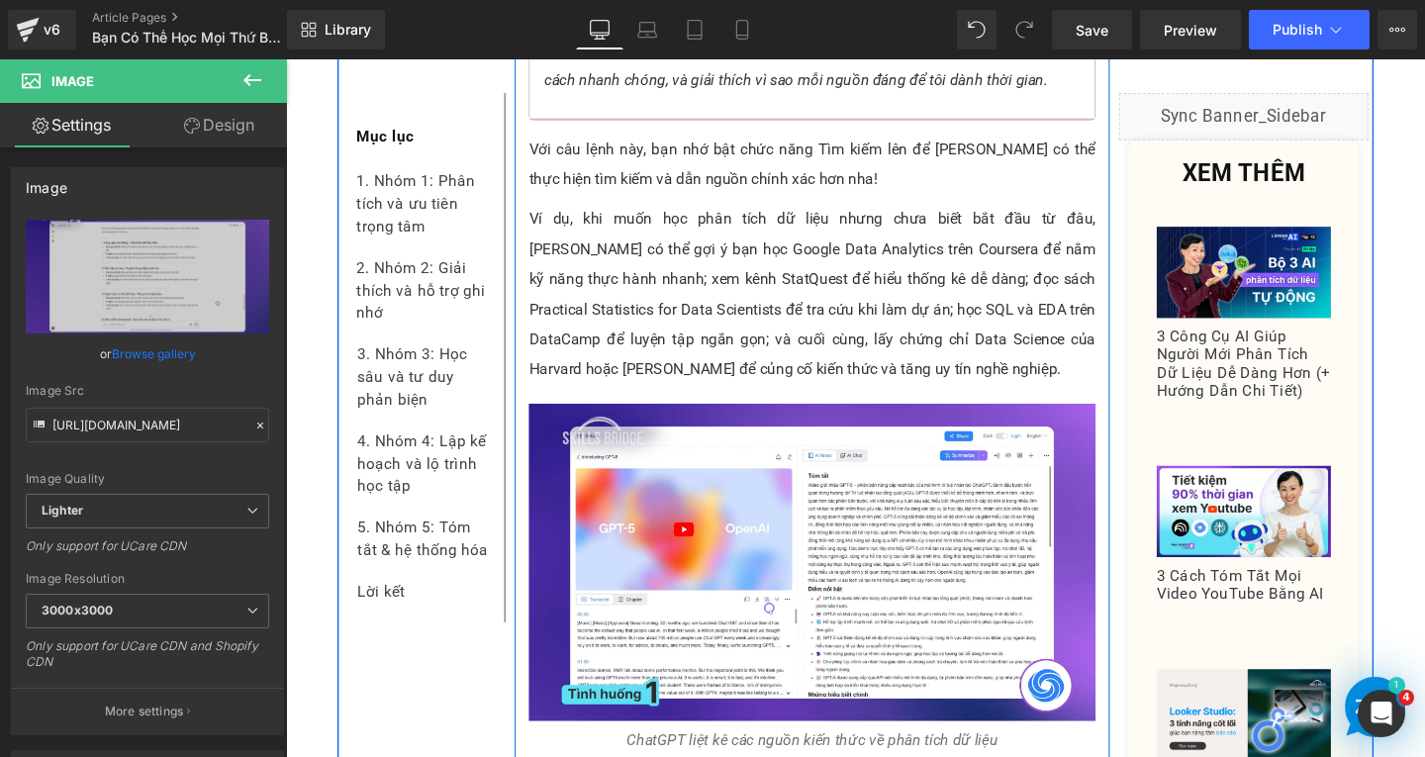
scroll to position [5740, 0]
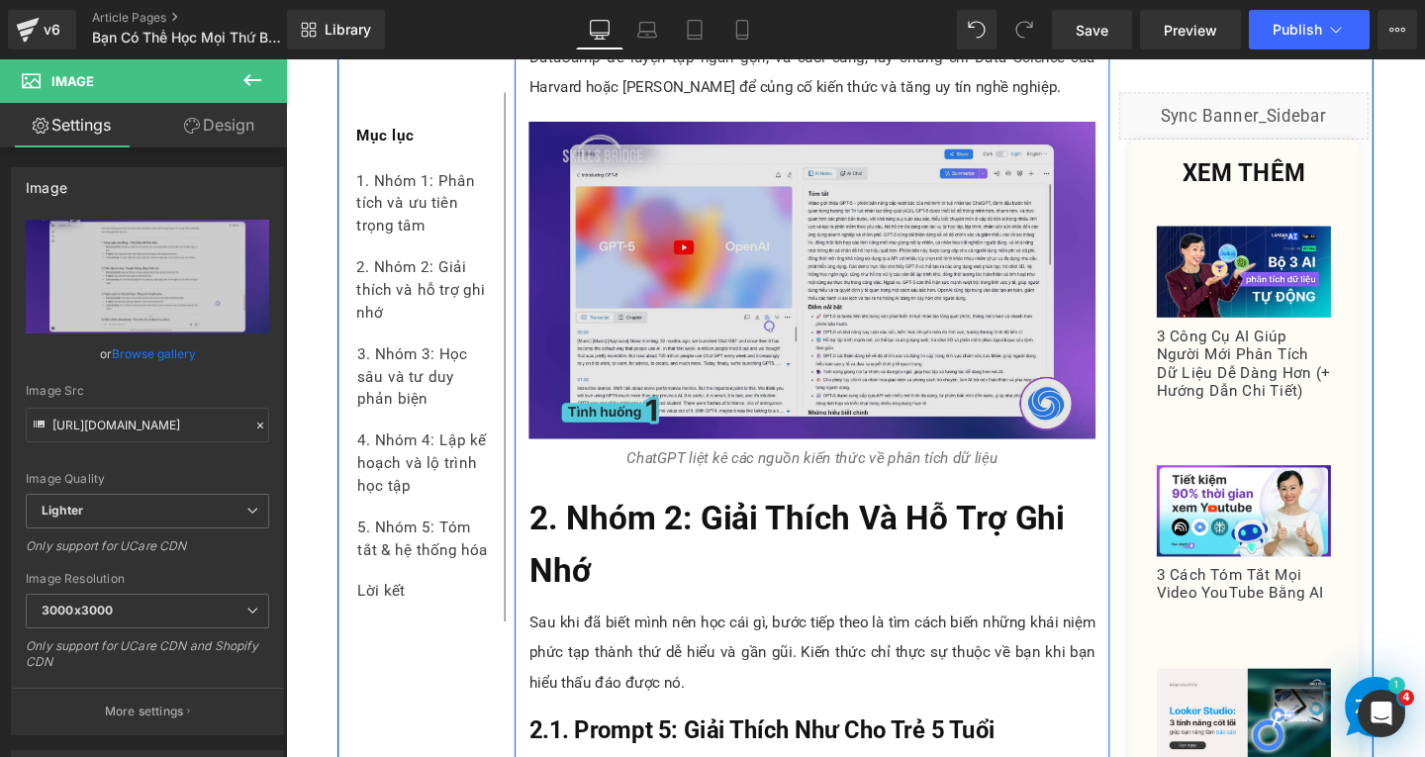
click at [775, 326] on img at bounding box center [839, 292] width 596 height 334
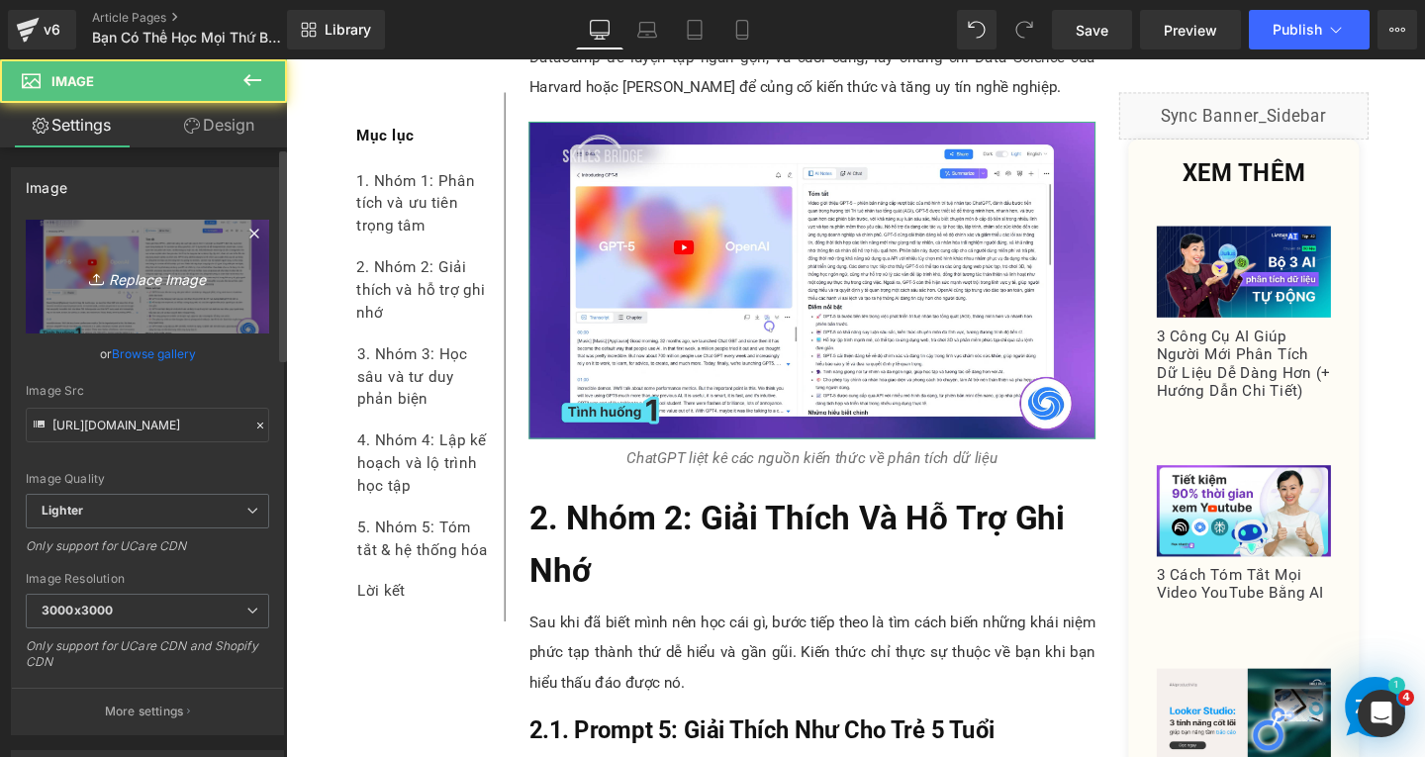
click at [213, 288] on icon "Replace Image" at bounding box center [147, 276] width 158 height 25
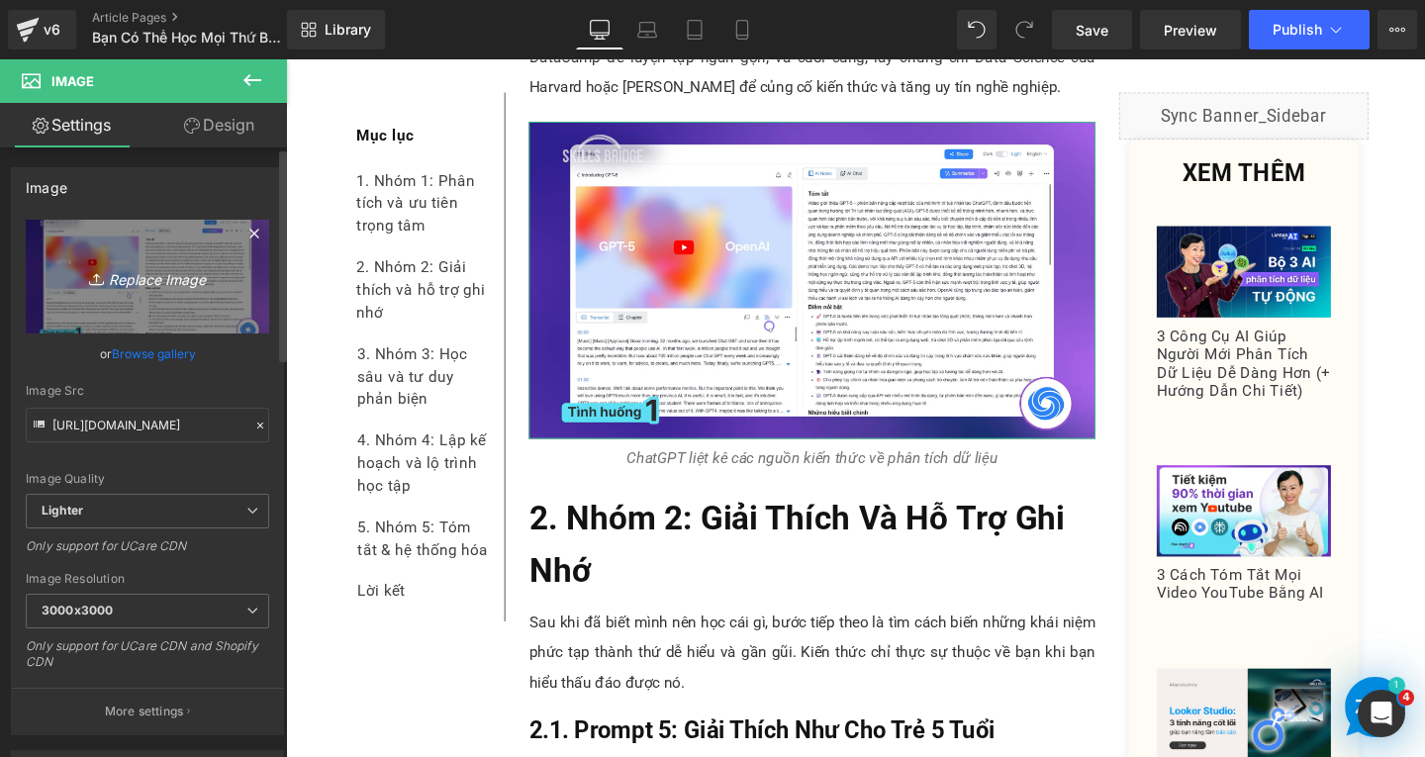
type input "C:\fakepath\Screenshot [DATE] 162327.png"
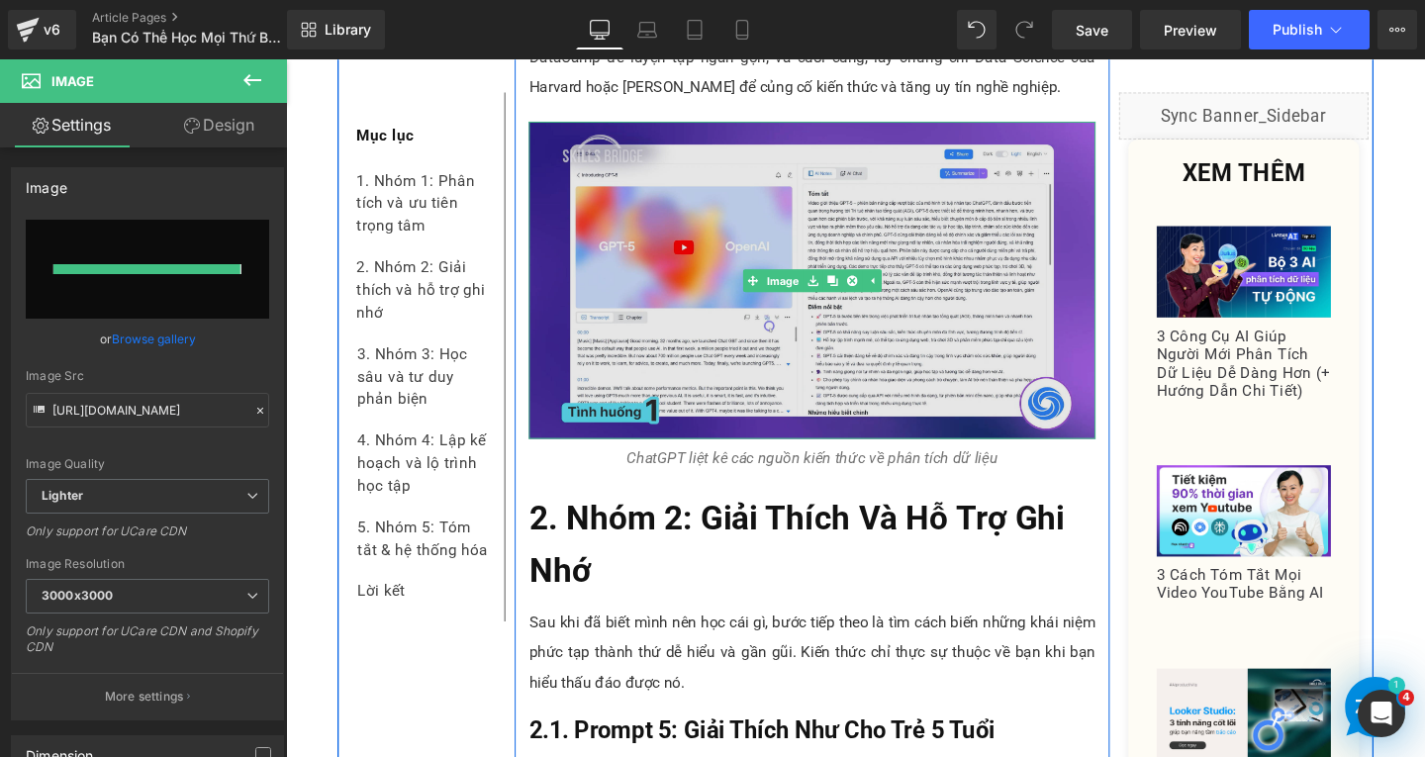
type input "[URL][DOMAIN_NAME]"
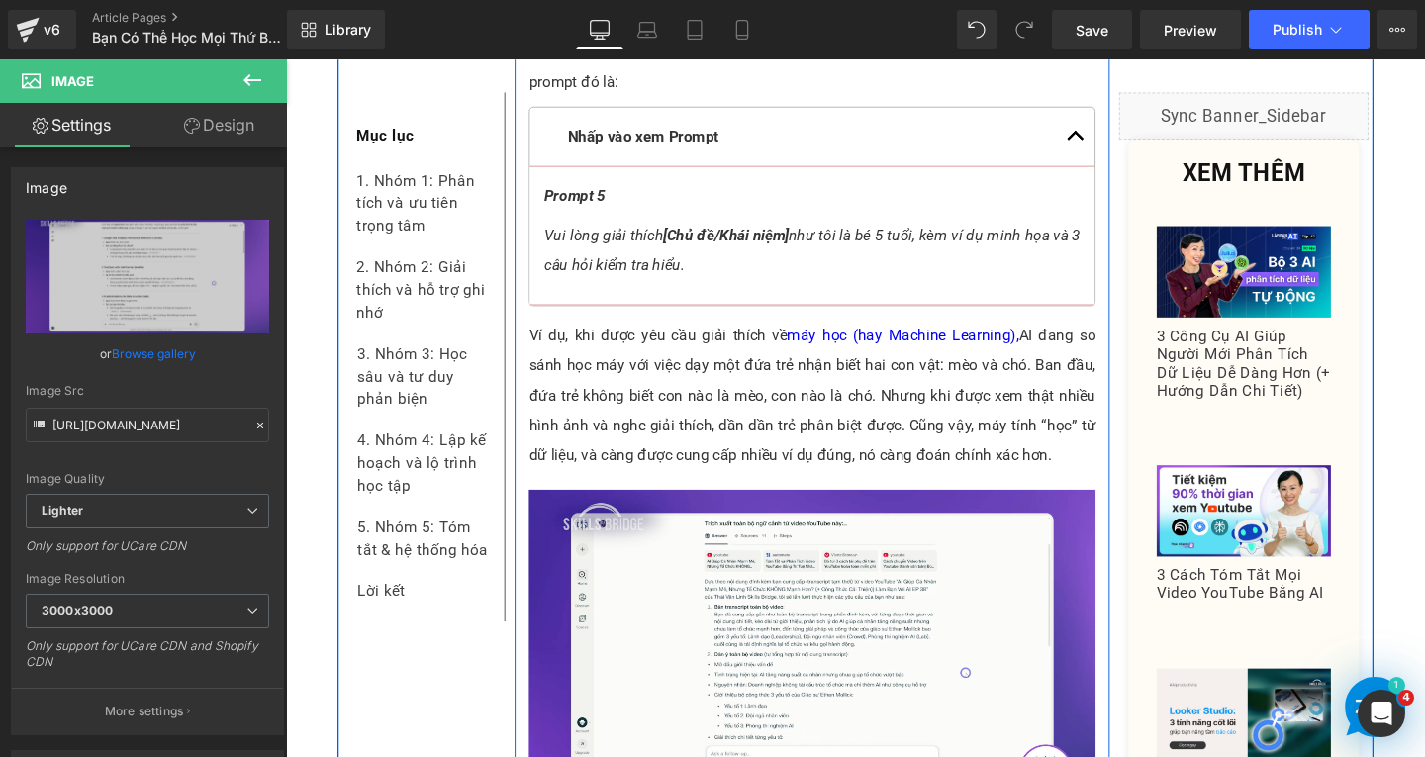
scroll to position [6829, 0]
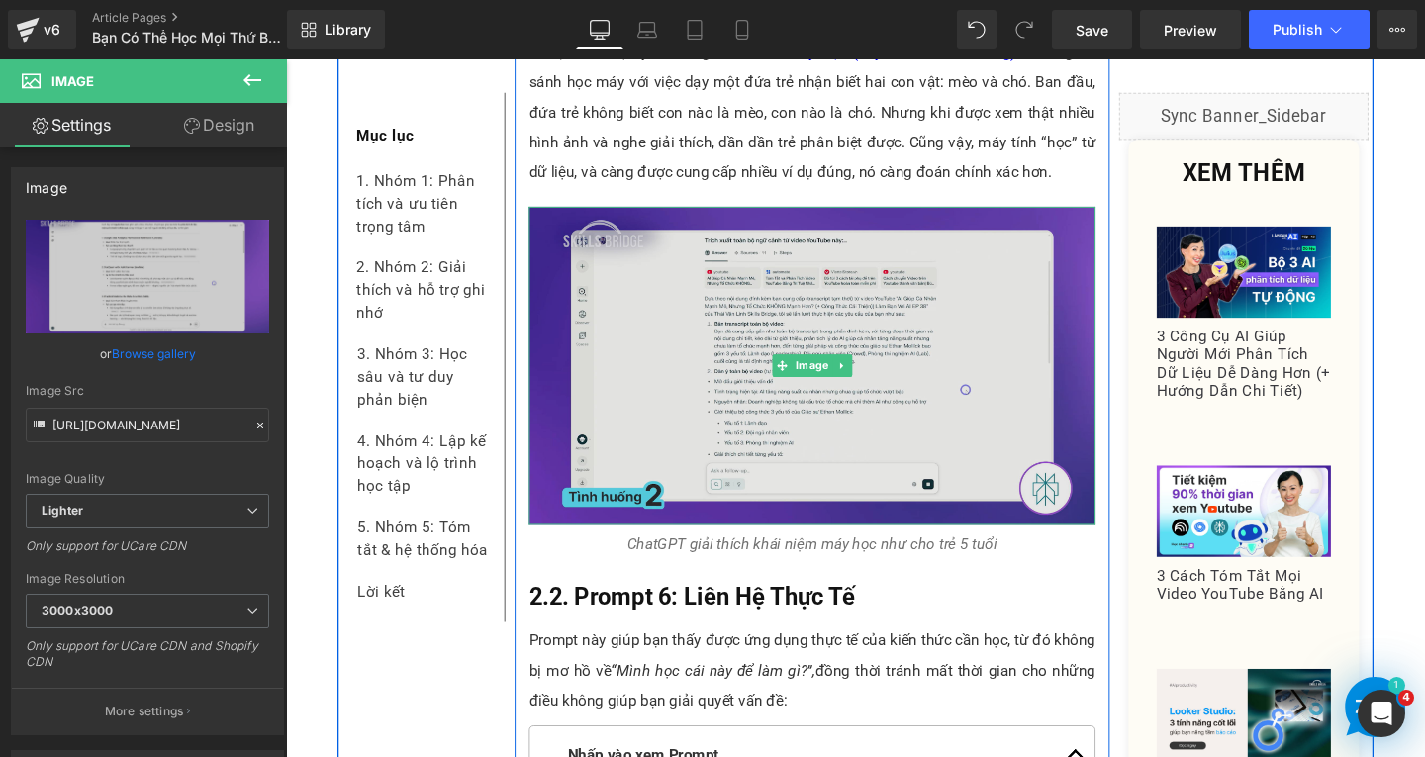
click at [707, 325] on img at bounding box center [839, 382] width 596 height 335
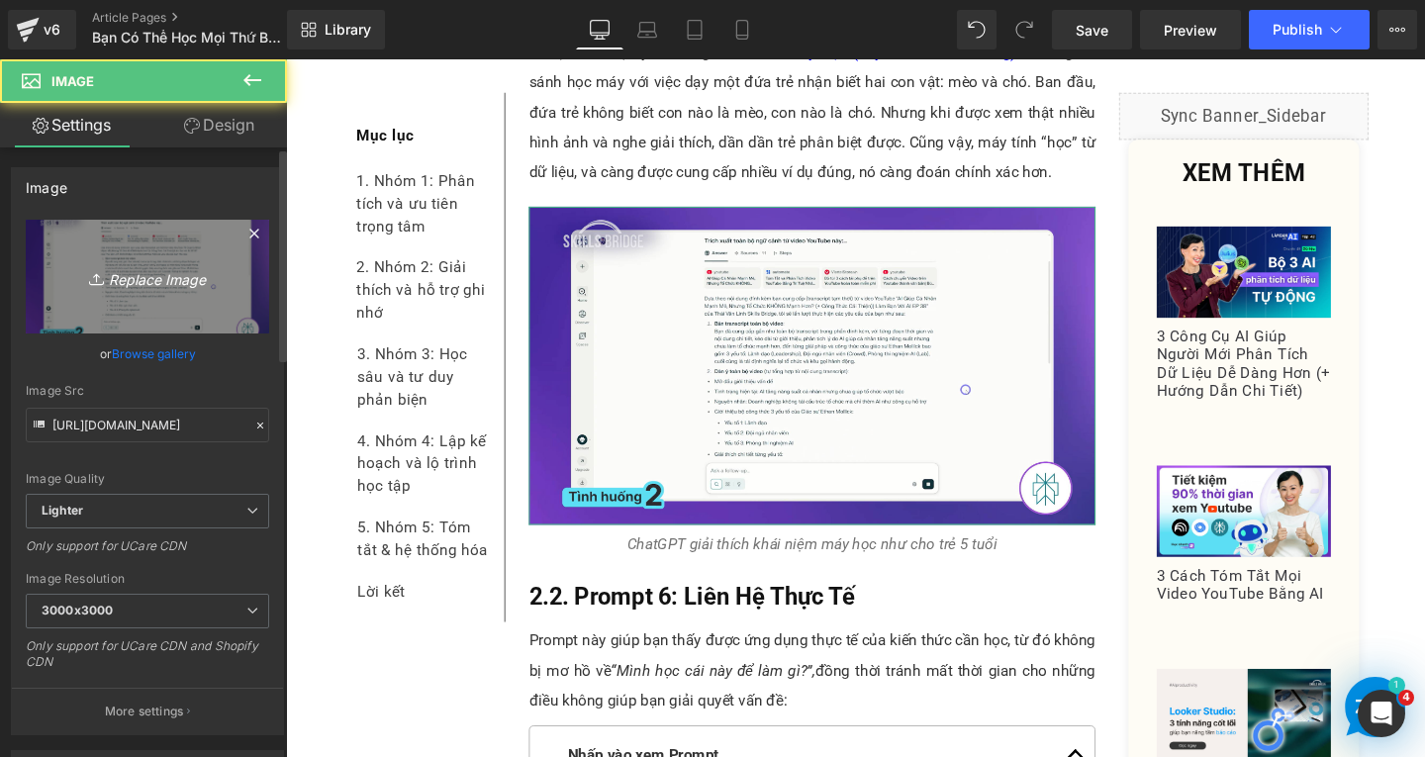
click at [210, 292] on link "Replace Image" at bounding box center [147, 277] width 243 height 114
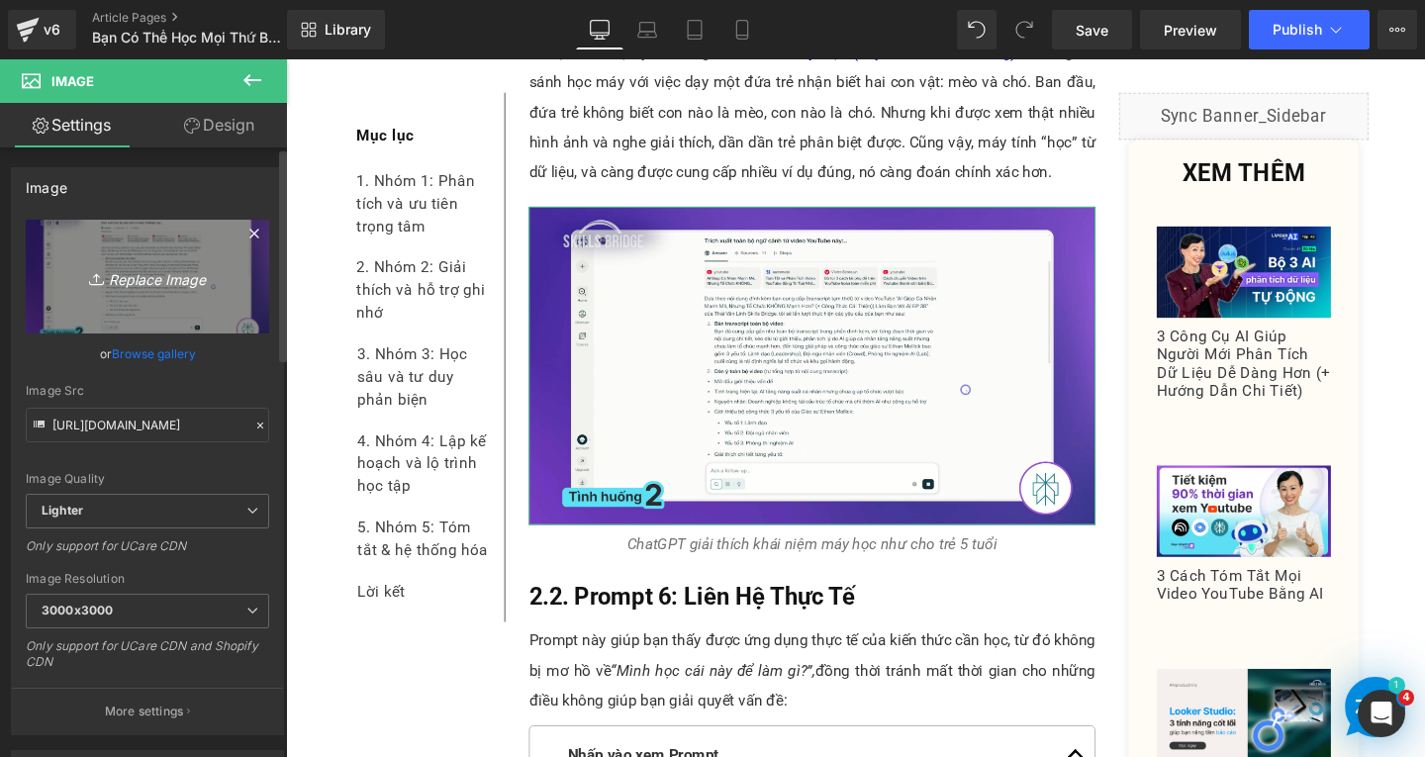
type input "C:\fakepath\Screenshot [DATE] 162528.png"
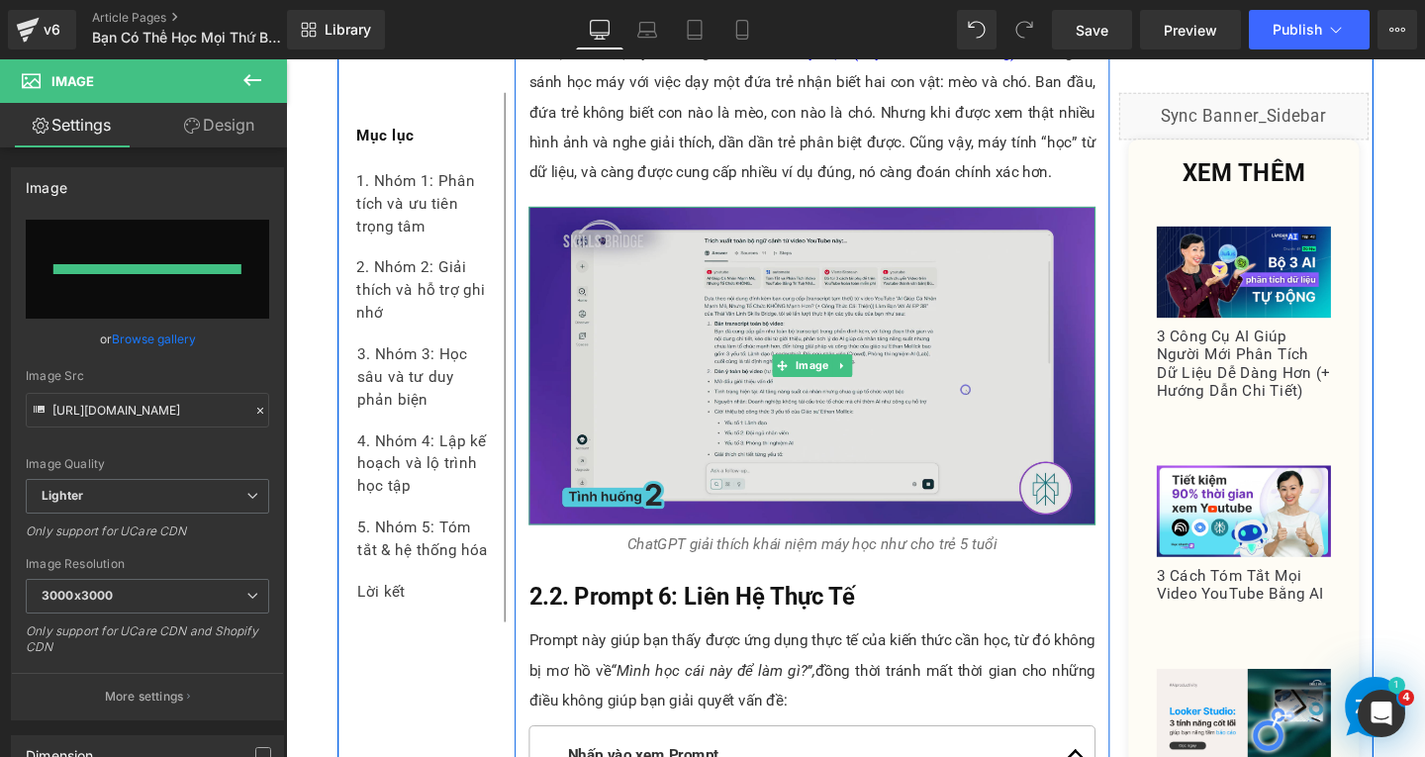
type input "[URL][DOMAIN_NAME]"
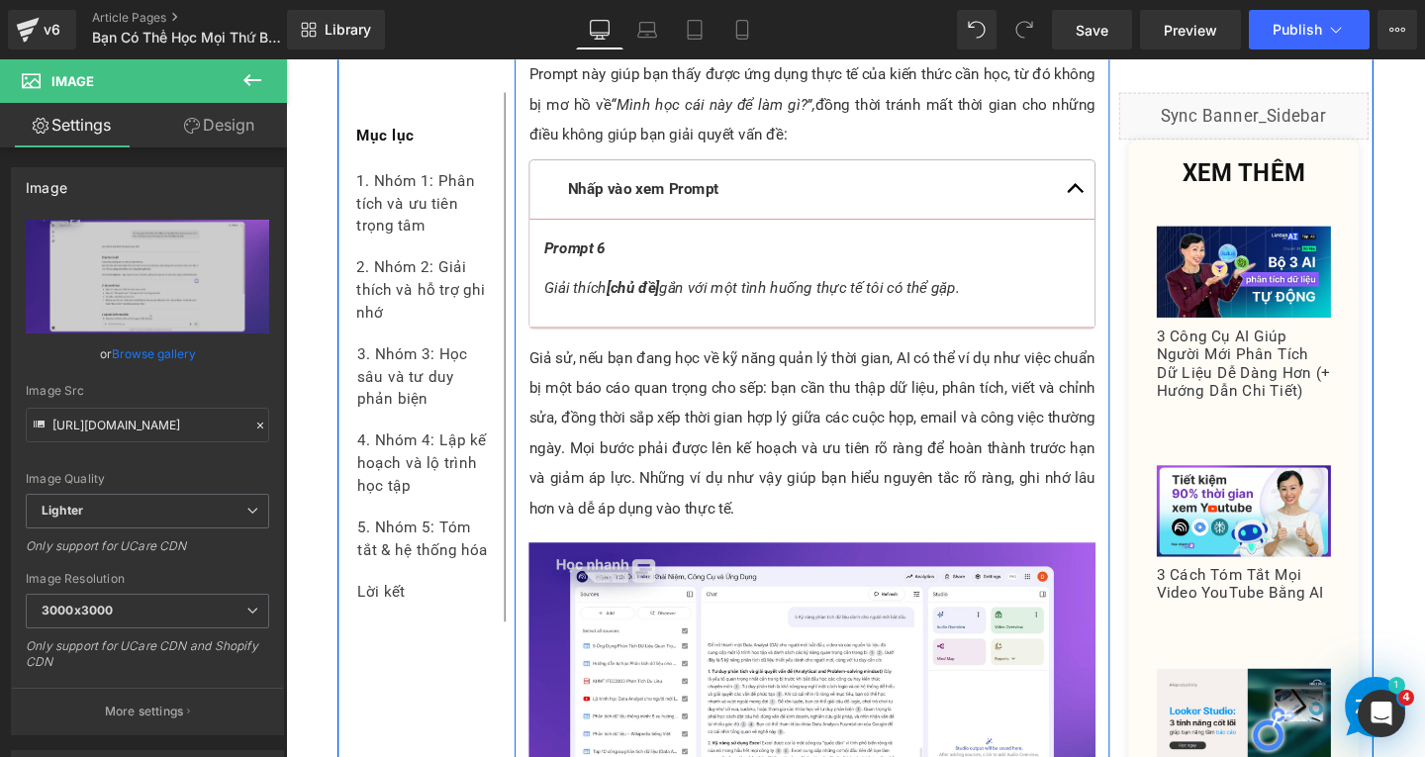
scroll to position [7720, 0]
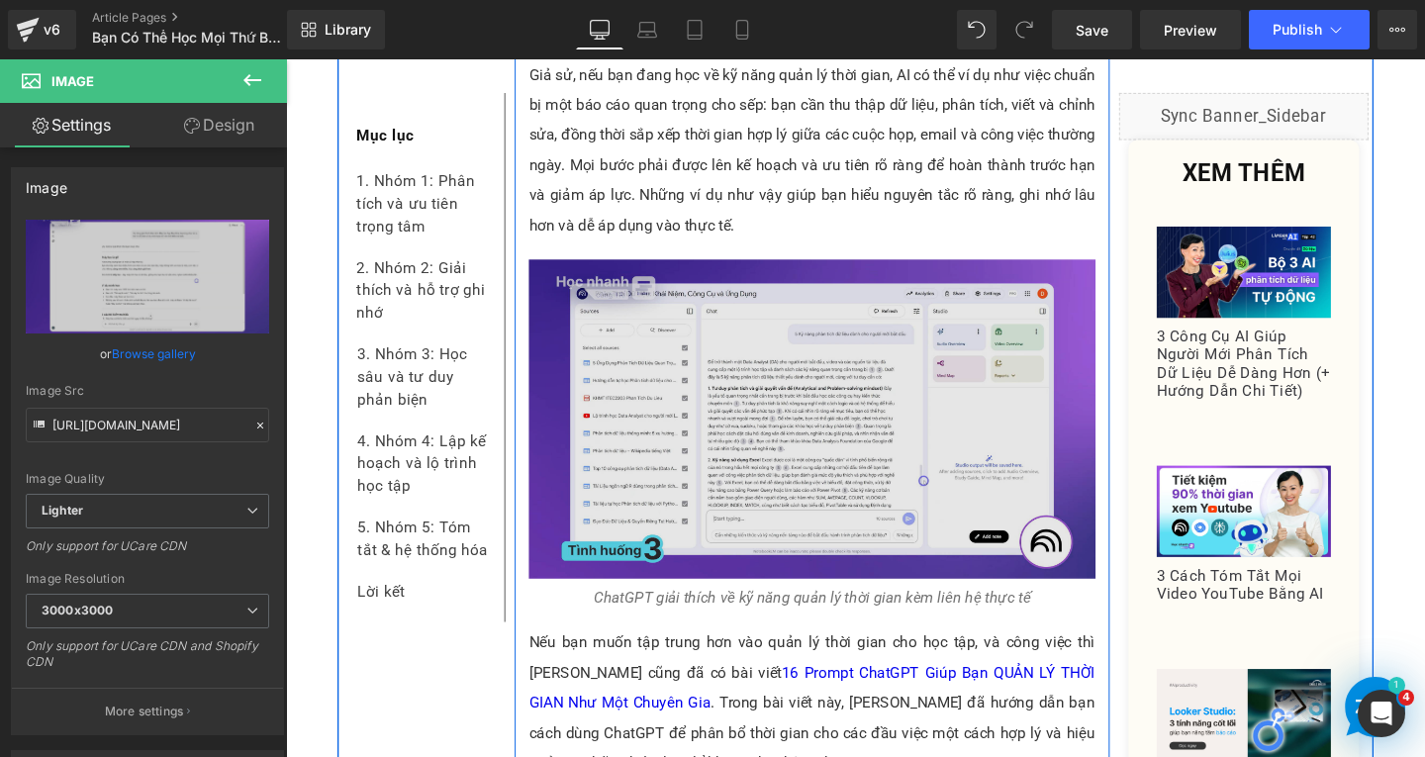
click at [718, 416] on img at bounding box center [839, 438] width 596 height 337
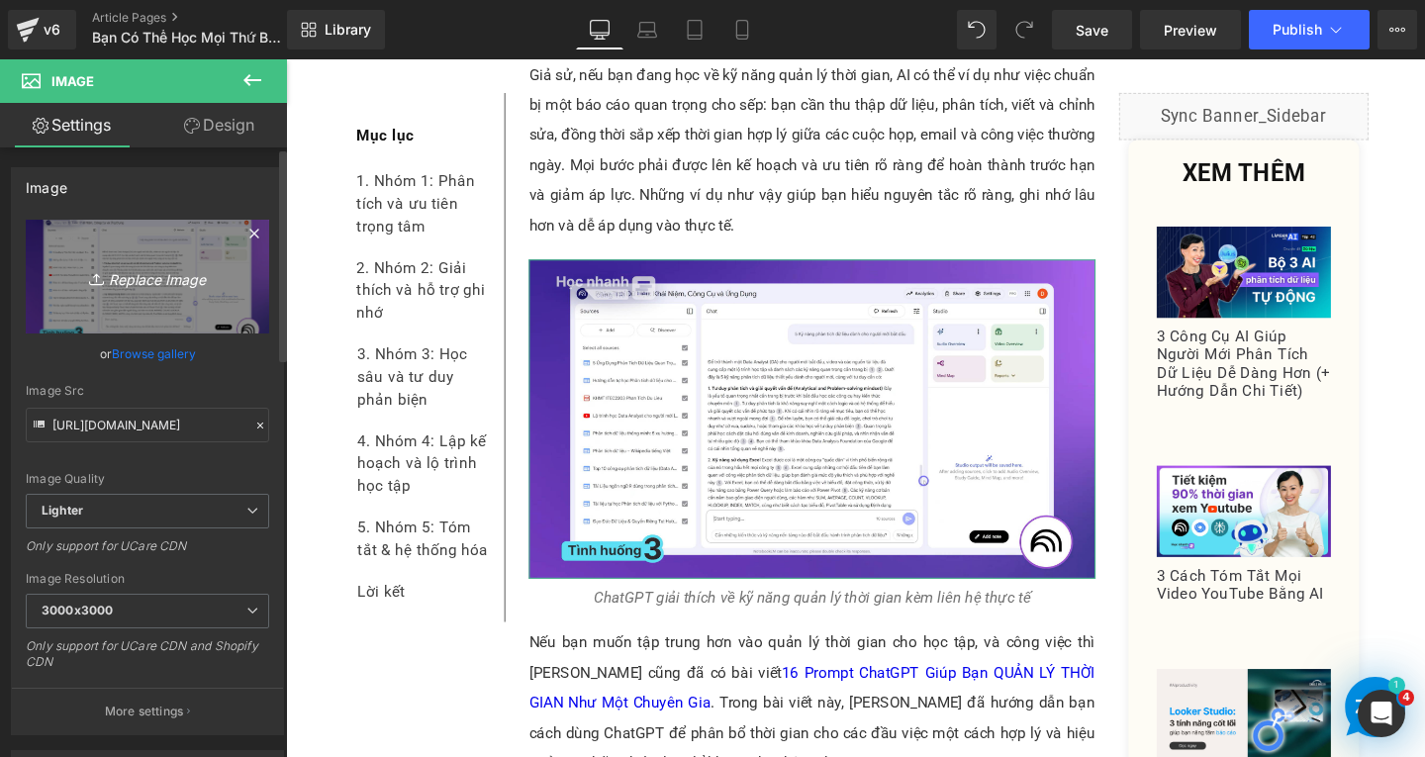
click at [181, 270] on icon "Replace Image" at bounding box center [147, 276] width 158 height 25
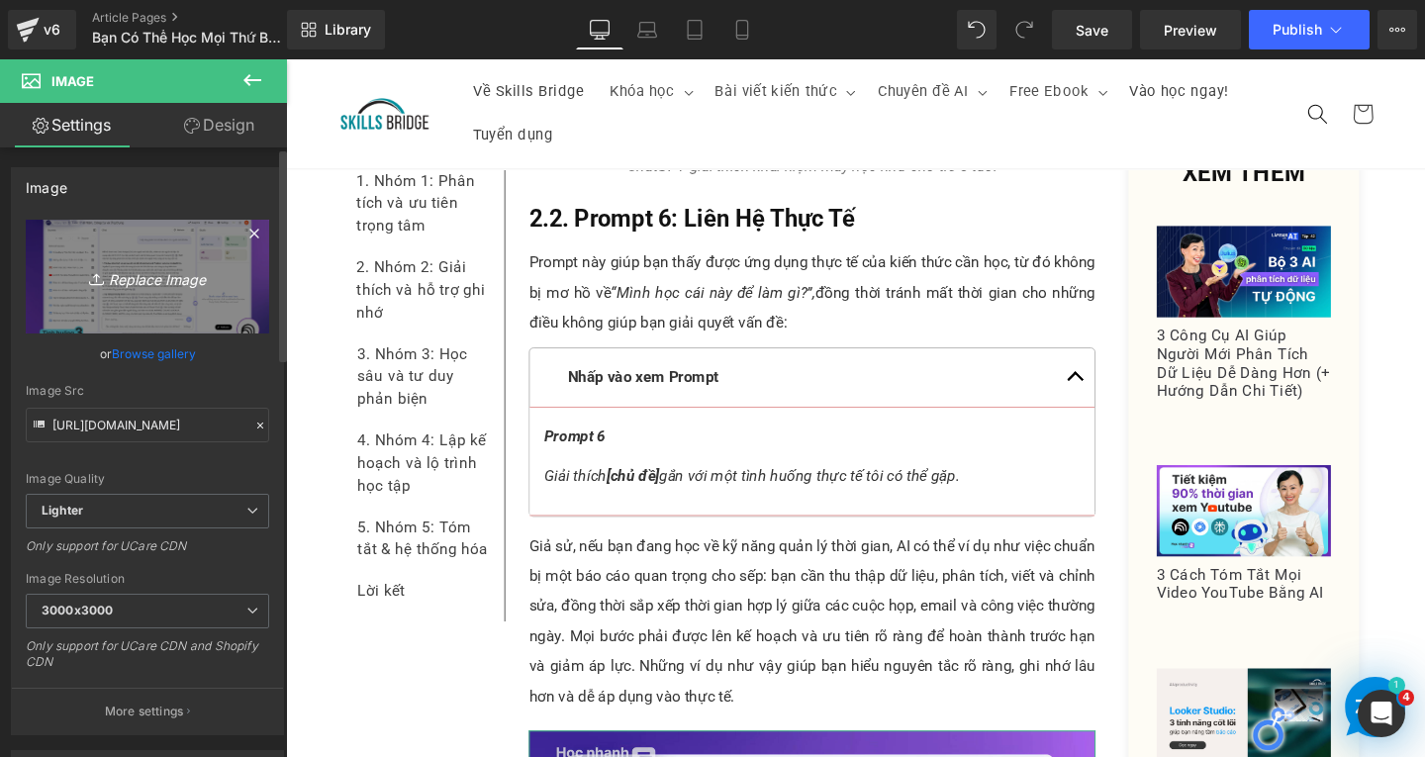
scroll to position [7126, 0]
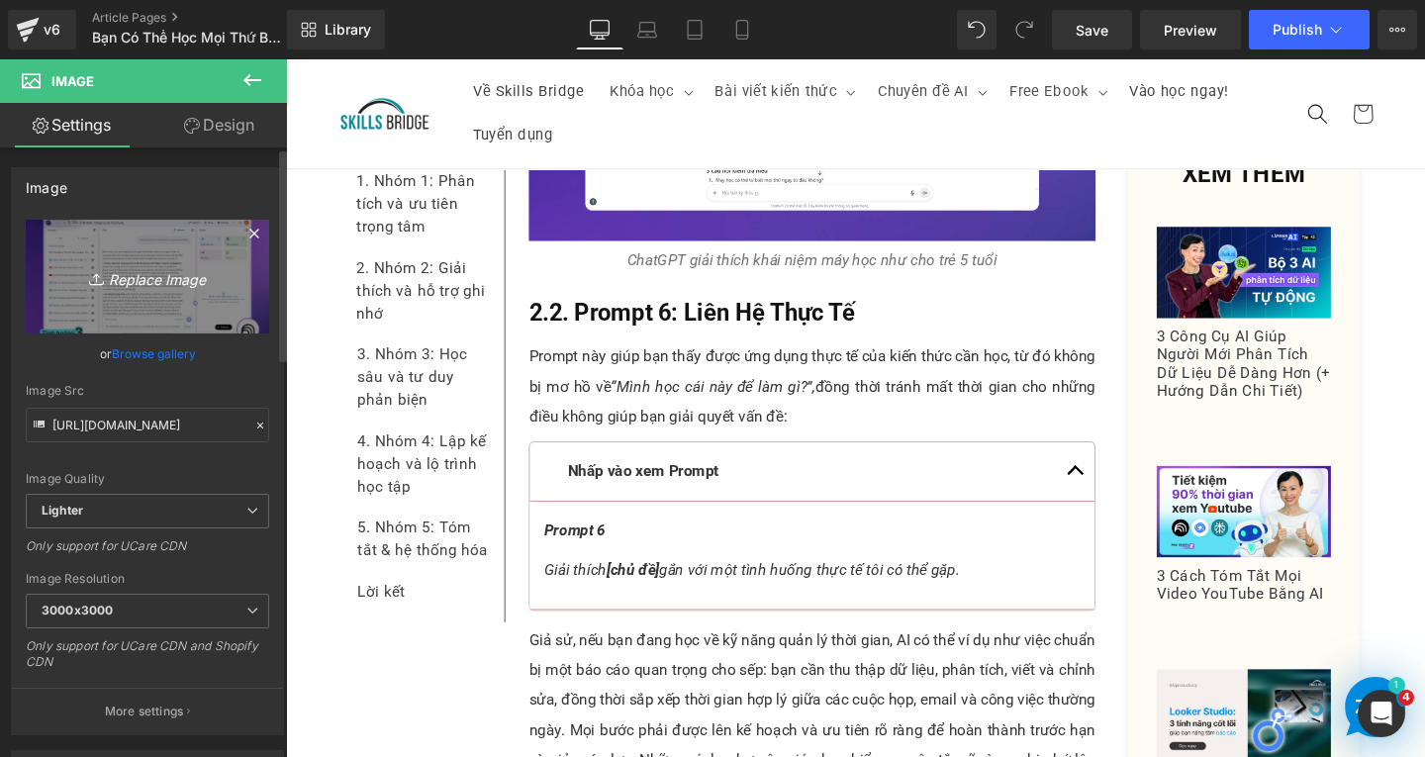
type input "C:\fakepath\Screenshot [DATE] 162647.png"
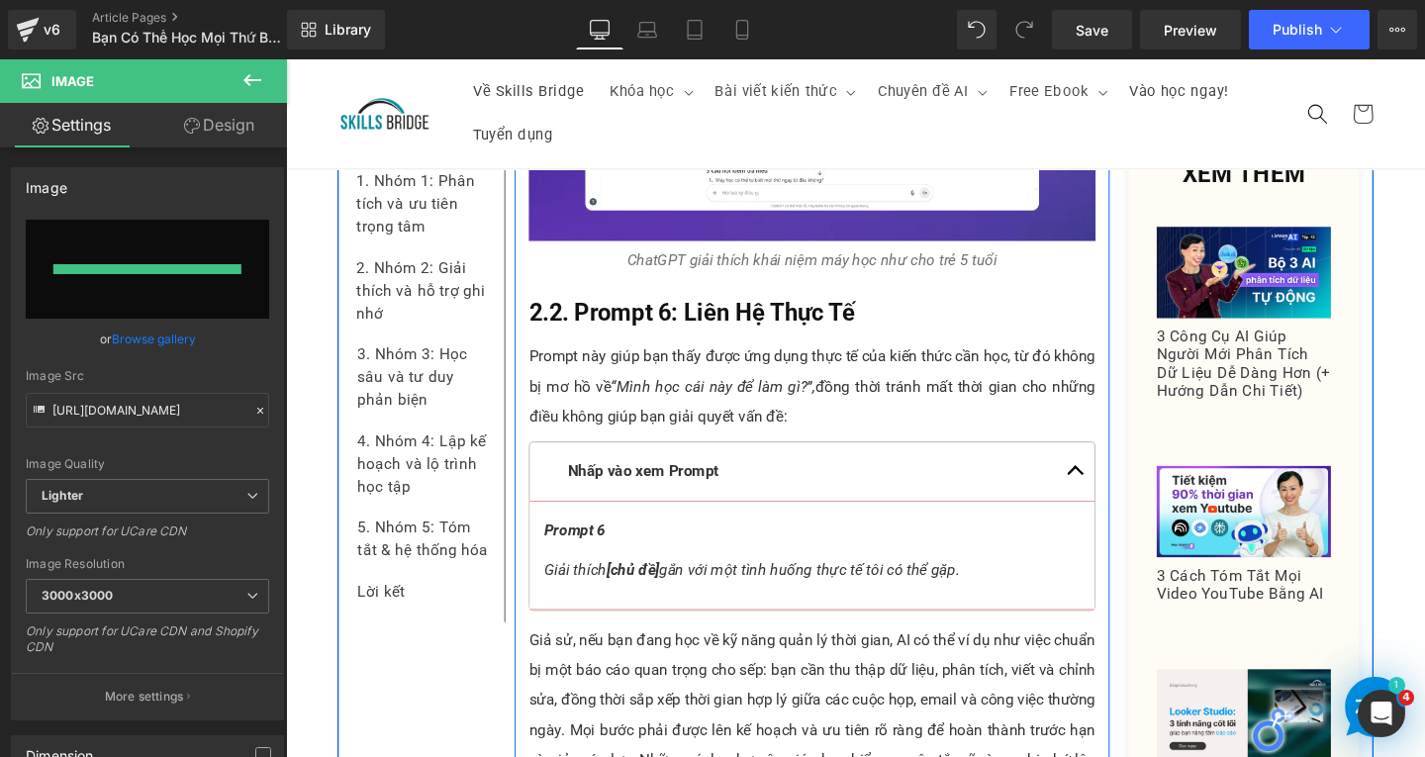
type input "[URL][DOMAIN_NAME]"
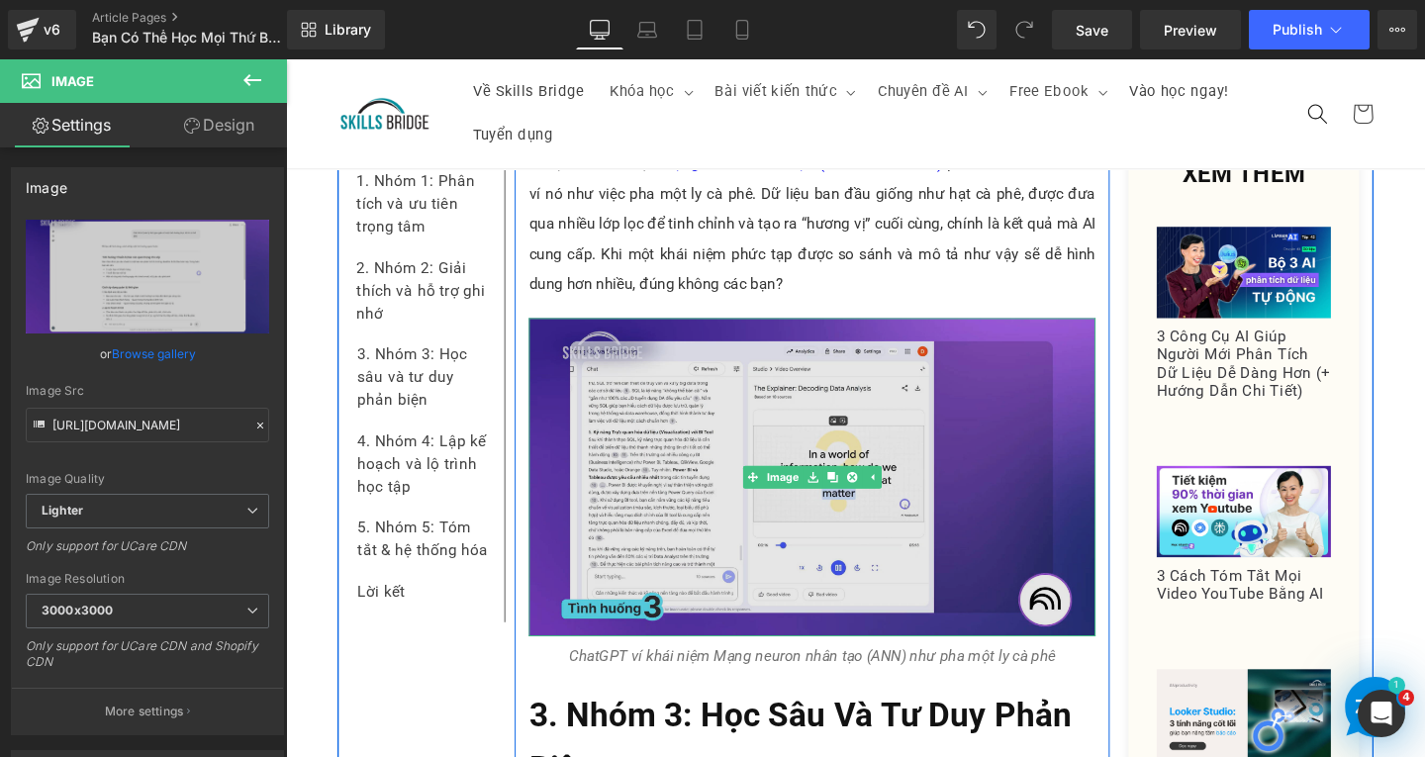
scroll to position [8611, 0]
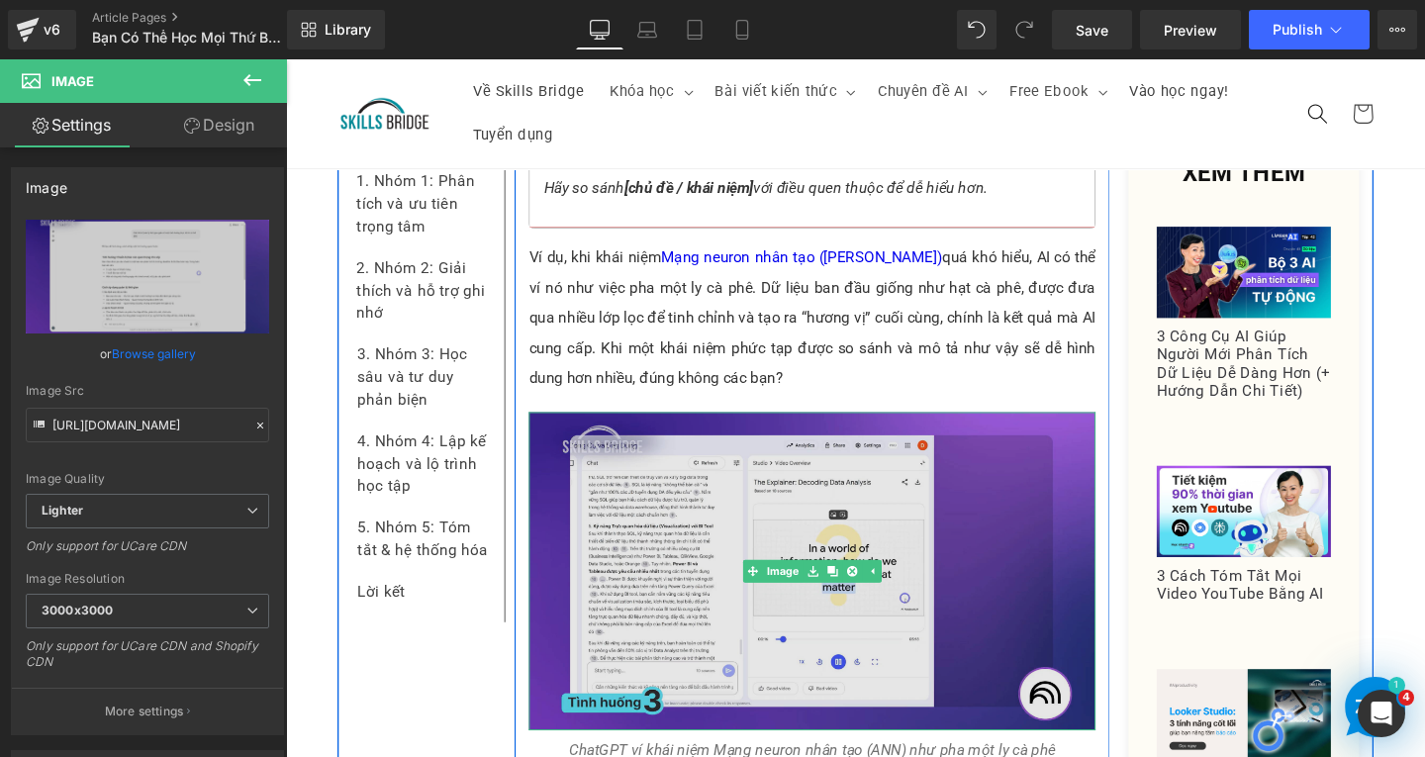
click at [679, 562] on img at bounding box center [839, 598] width 596 height 335
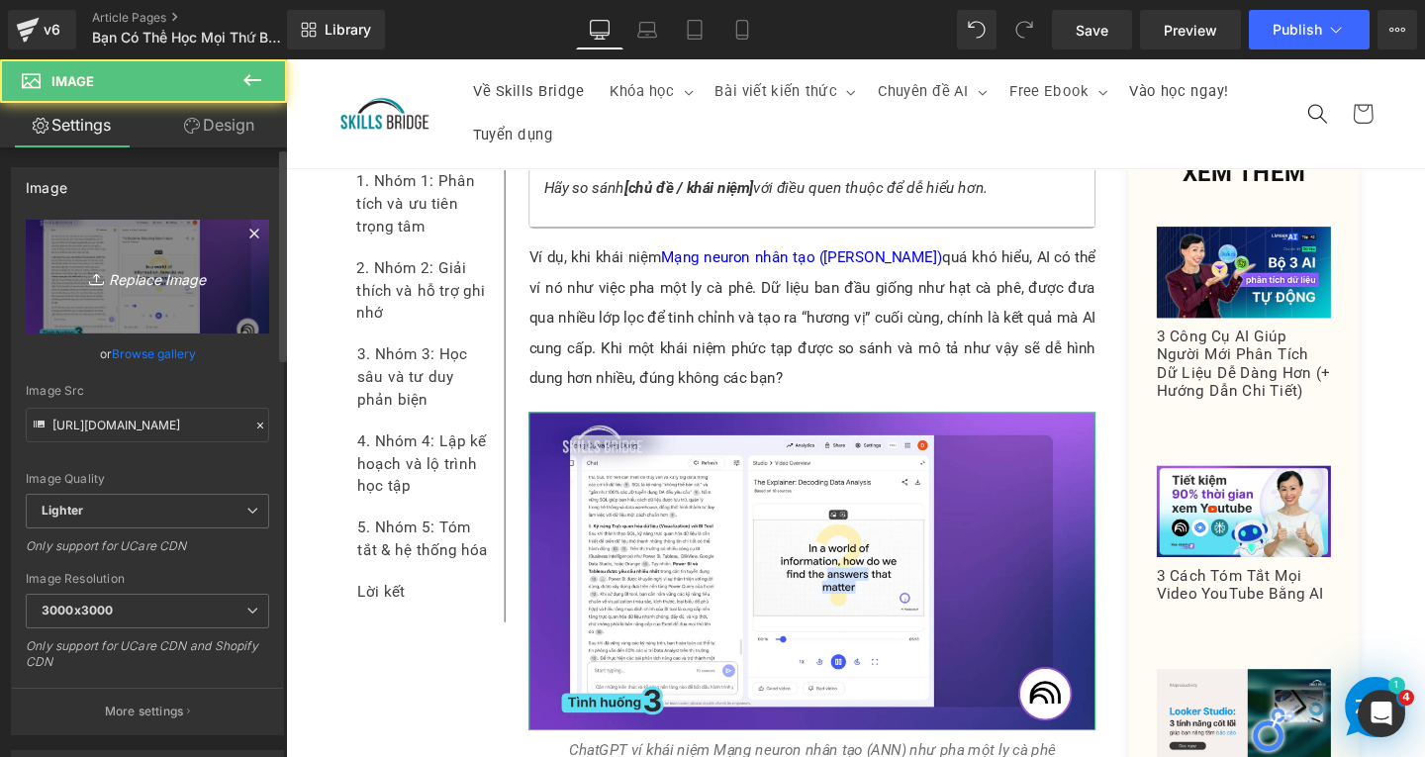
click at [171, 282] on icon "Replace Image" at bounding box center [147, 276] width 158 height 25
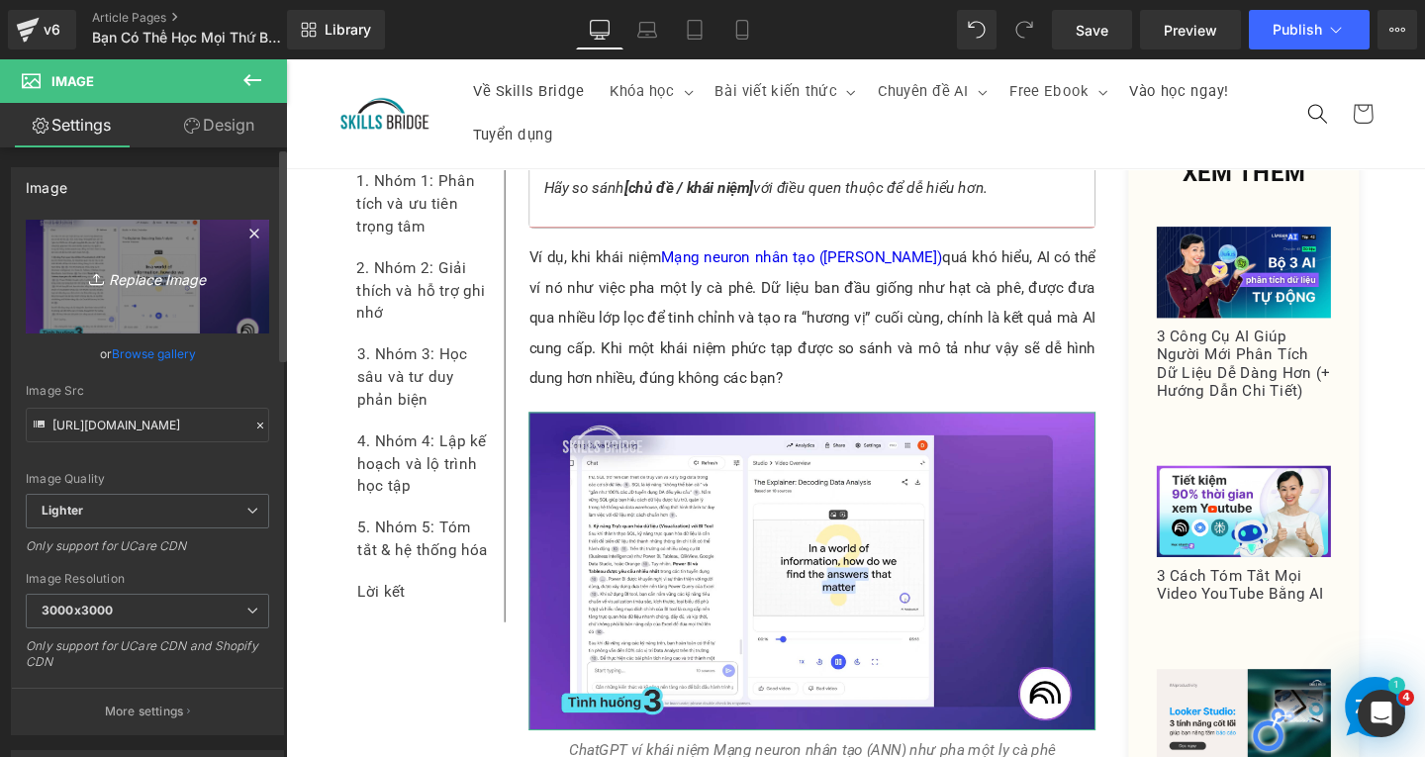
type input "C:\fakepath\Screenshot [DATE] 162810.png"
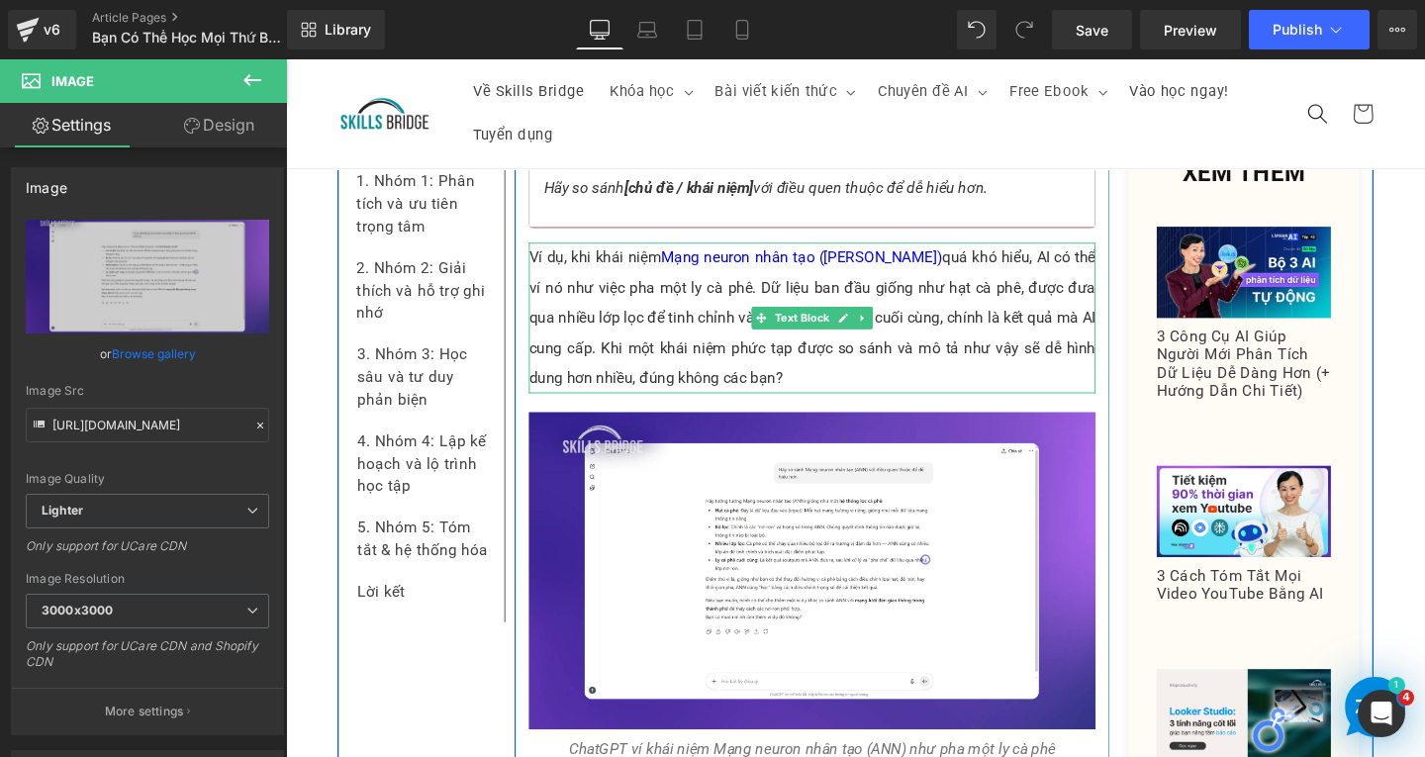
type input "[URL][DOMAIN_NAME]"
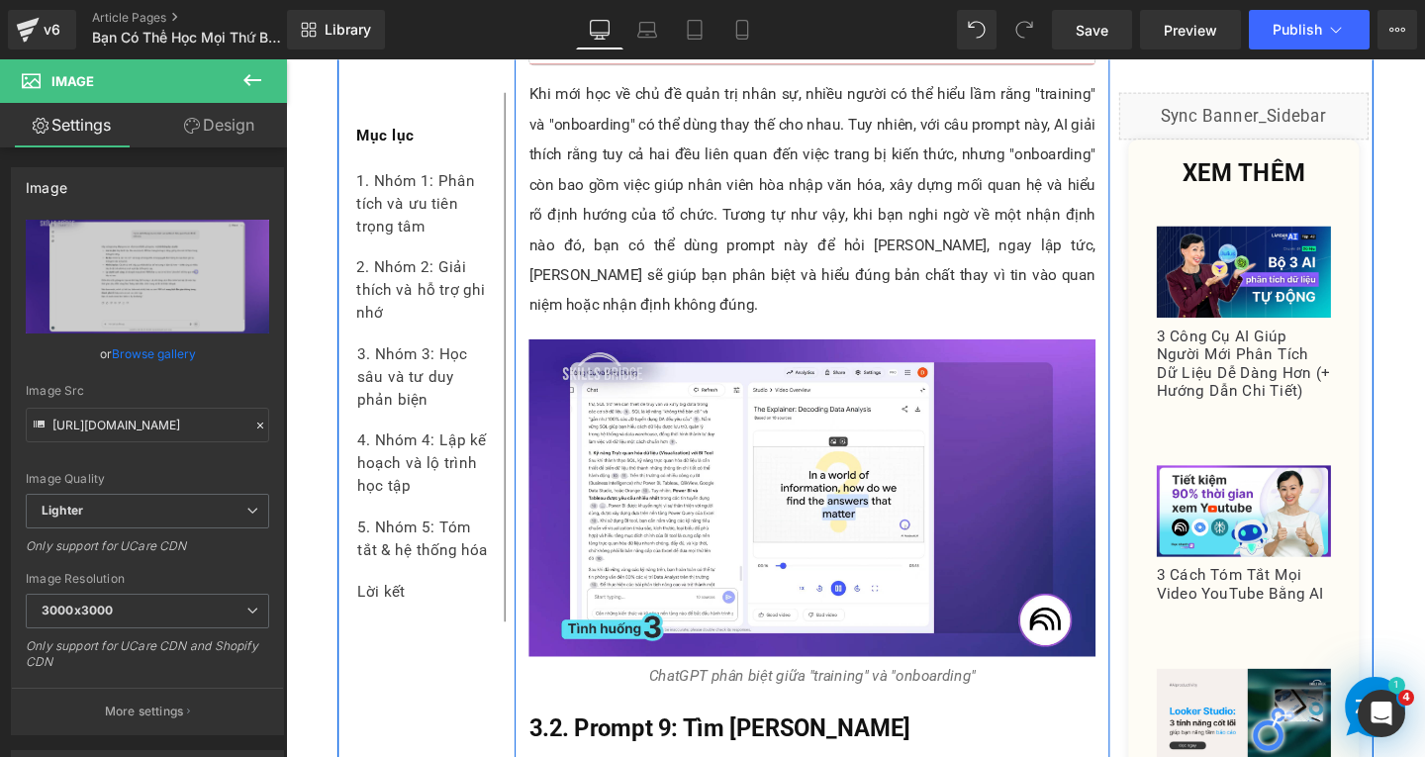
scroll to position [10194, 0]
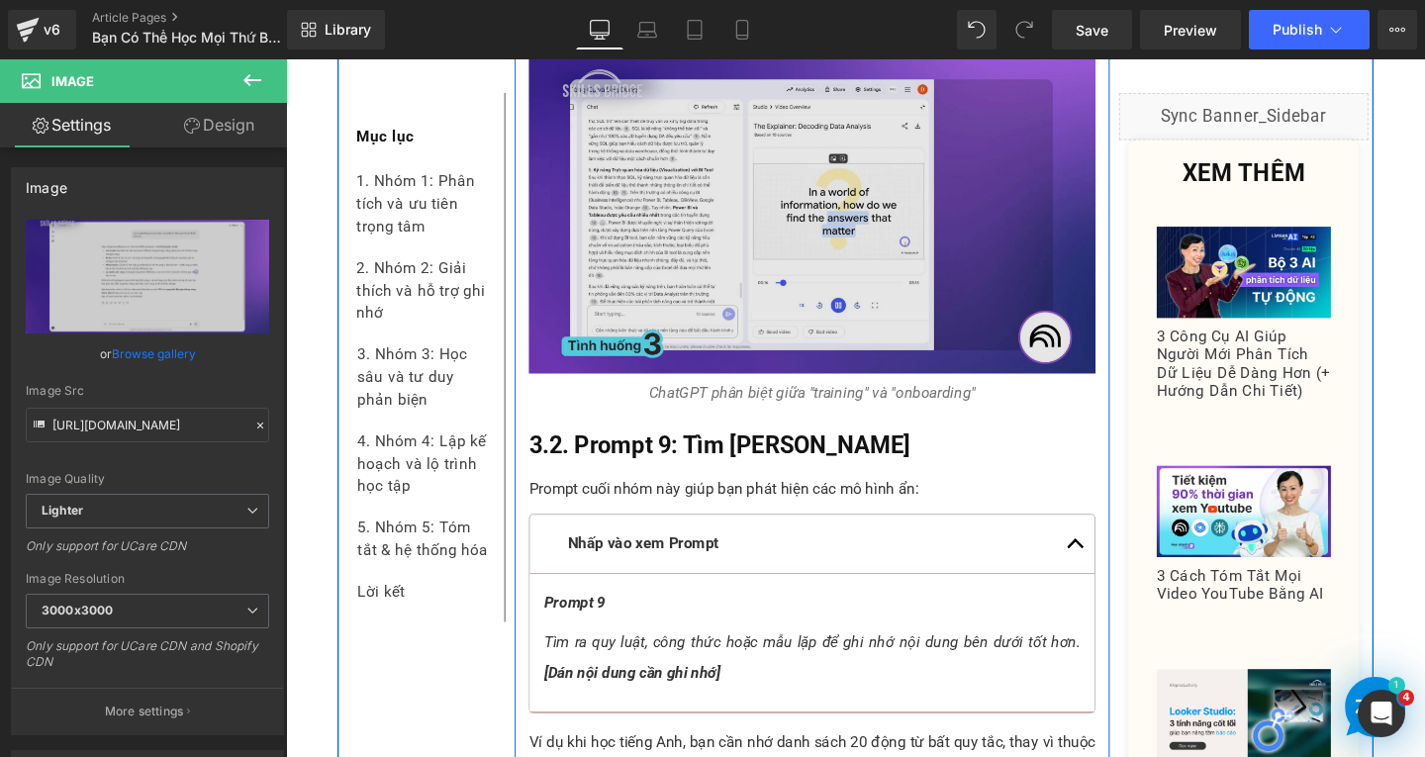
click at [792, 261] on img at bounding box center [839, 223] width 596 height 335
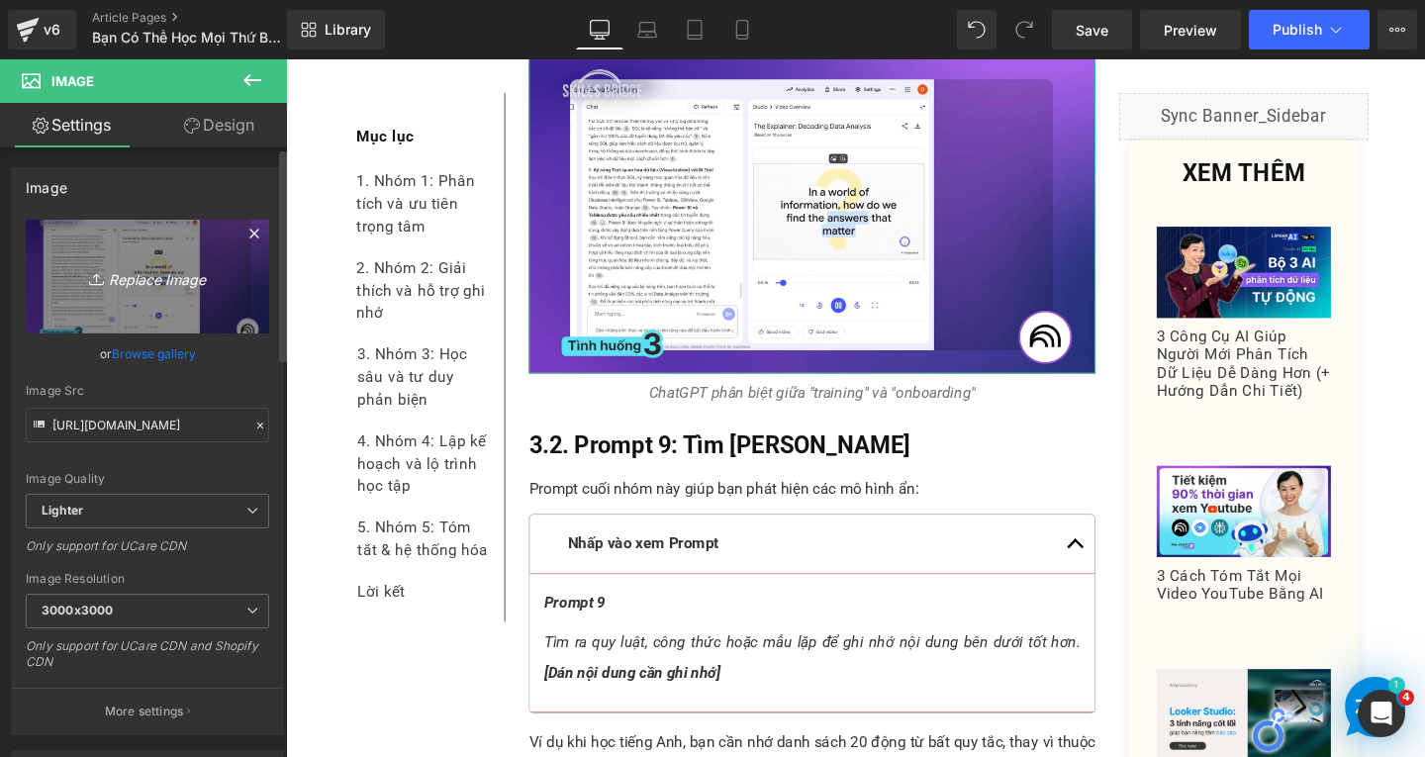
click at [212, 281] on icon "Replace Image" at bounding box center [147, 276] width 158 height 25
type input "C:\fakepath\Screenshot [DATE] 163000.png"
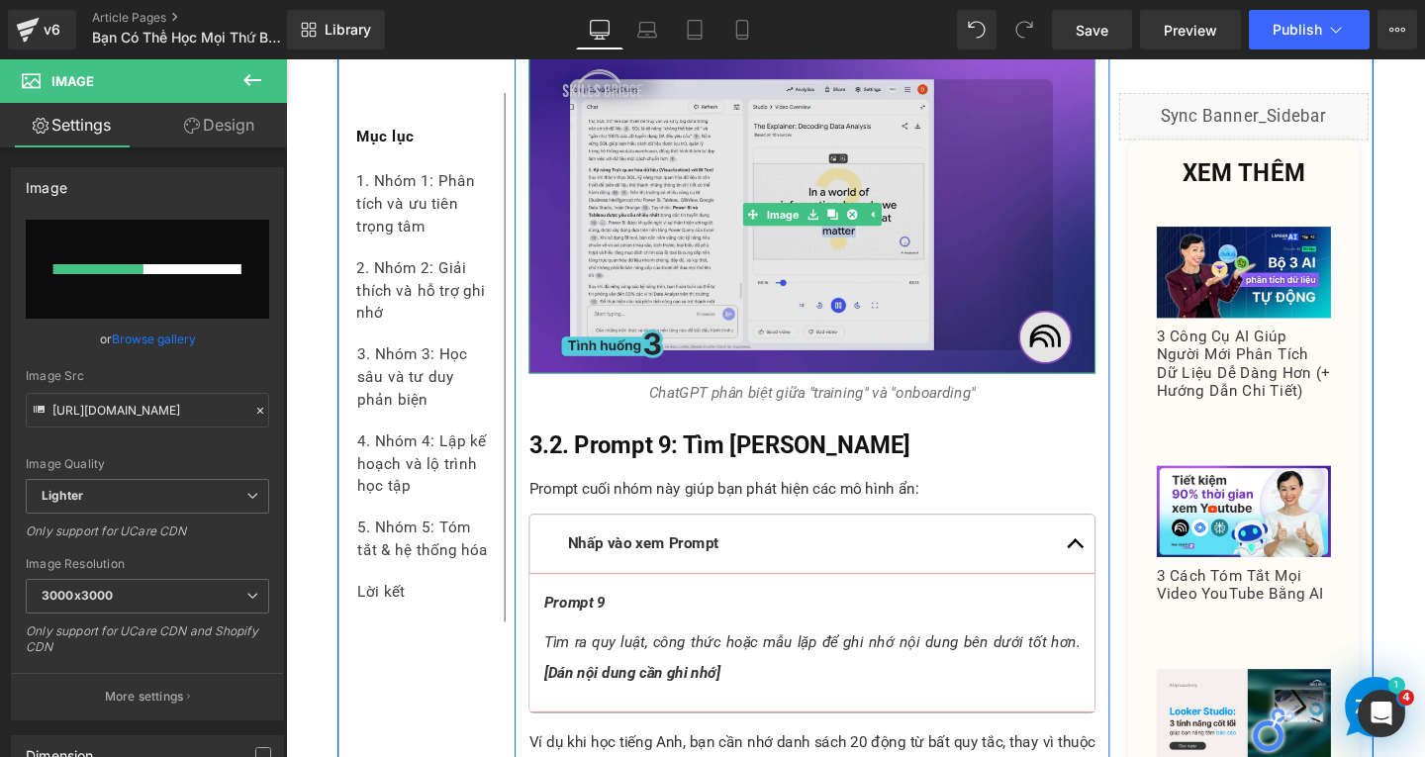
scroll to position [9996, 0]
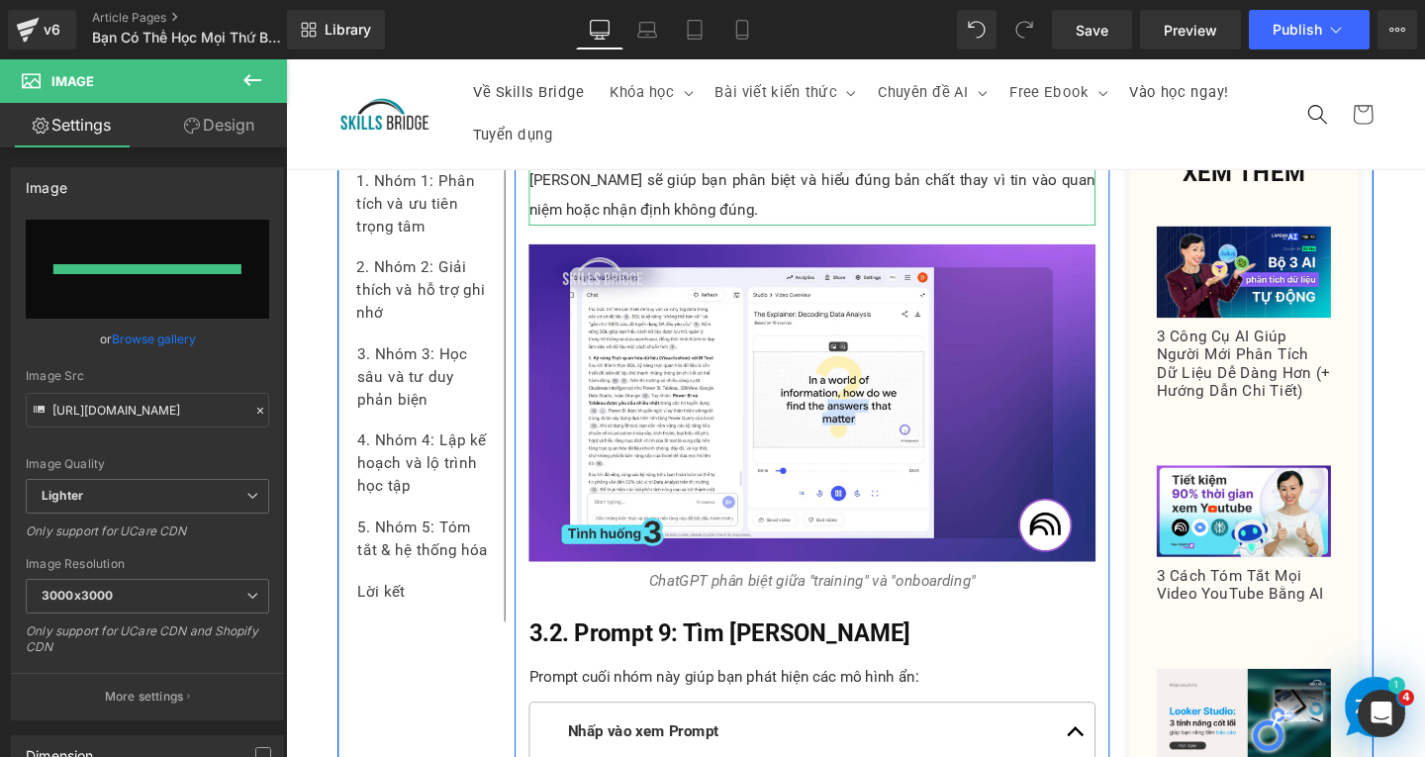
type input "[URL][DOMAIN_NAME]"
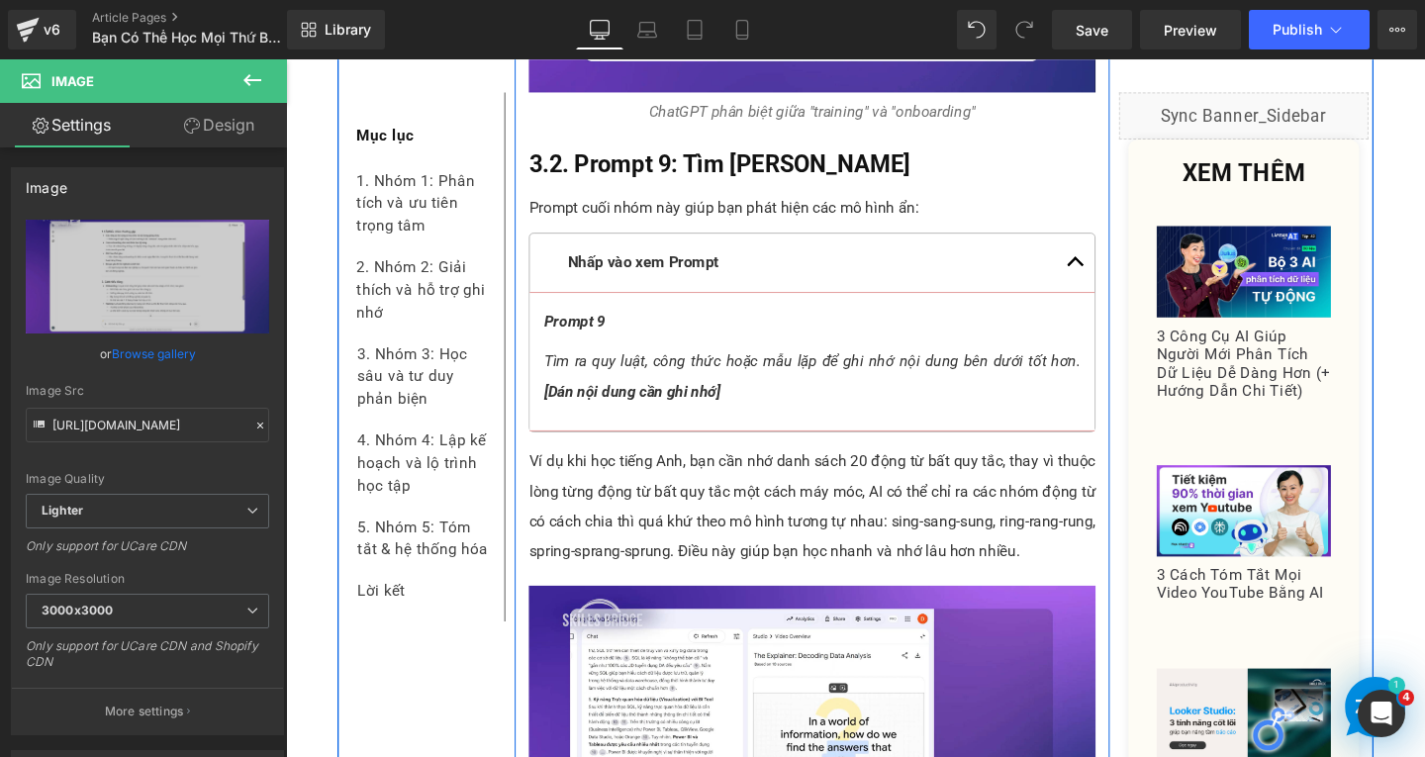
scroll to position [10689, 0]
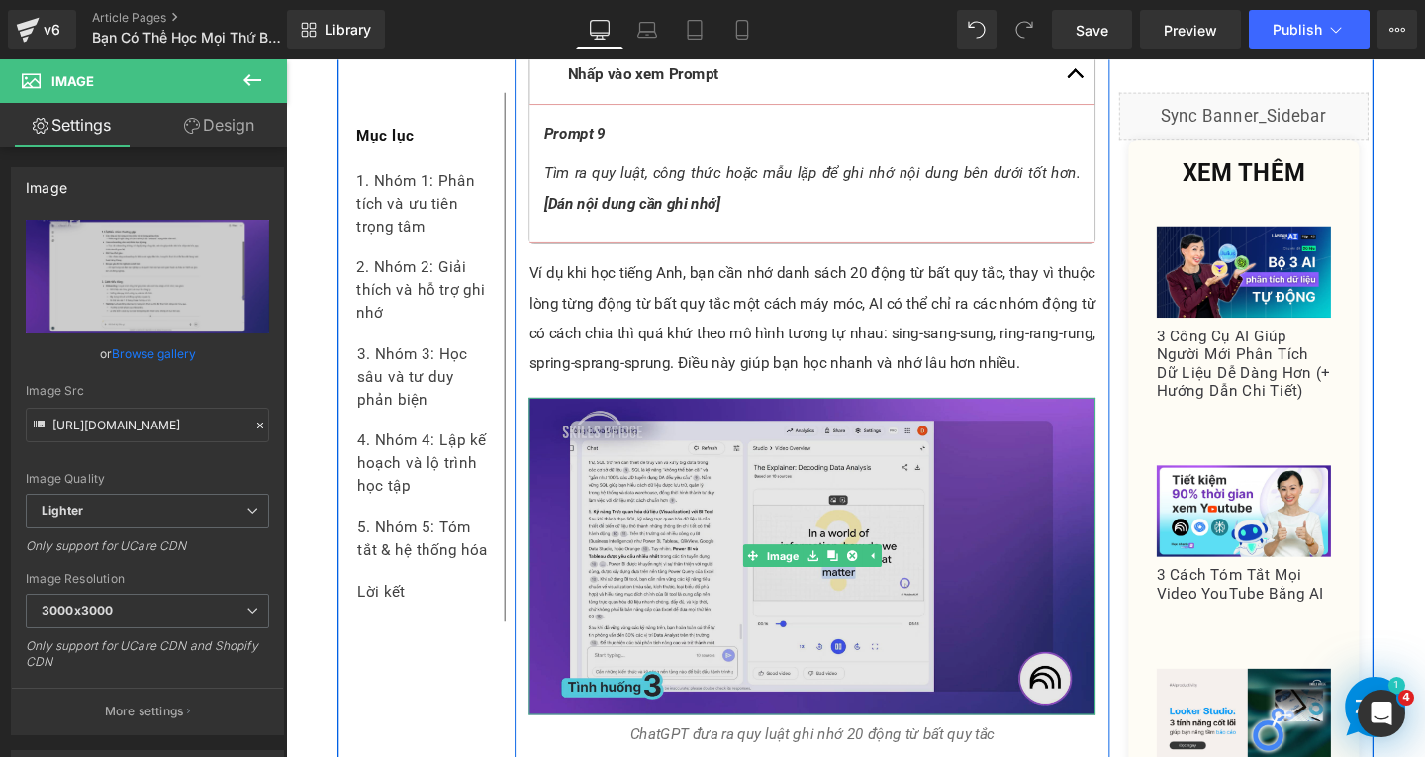
click at [699, 497] on img at bounding box center [839, 582] width 596 height 335
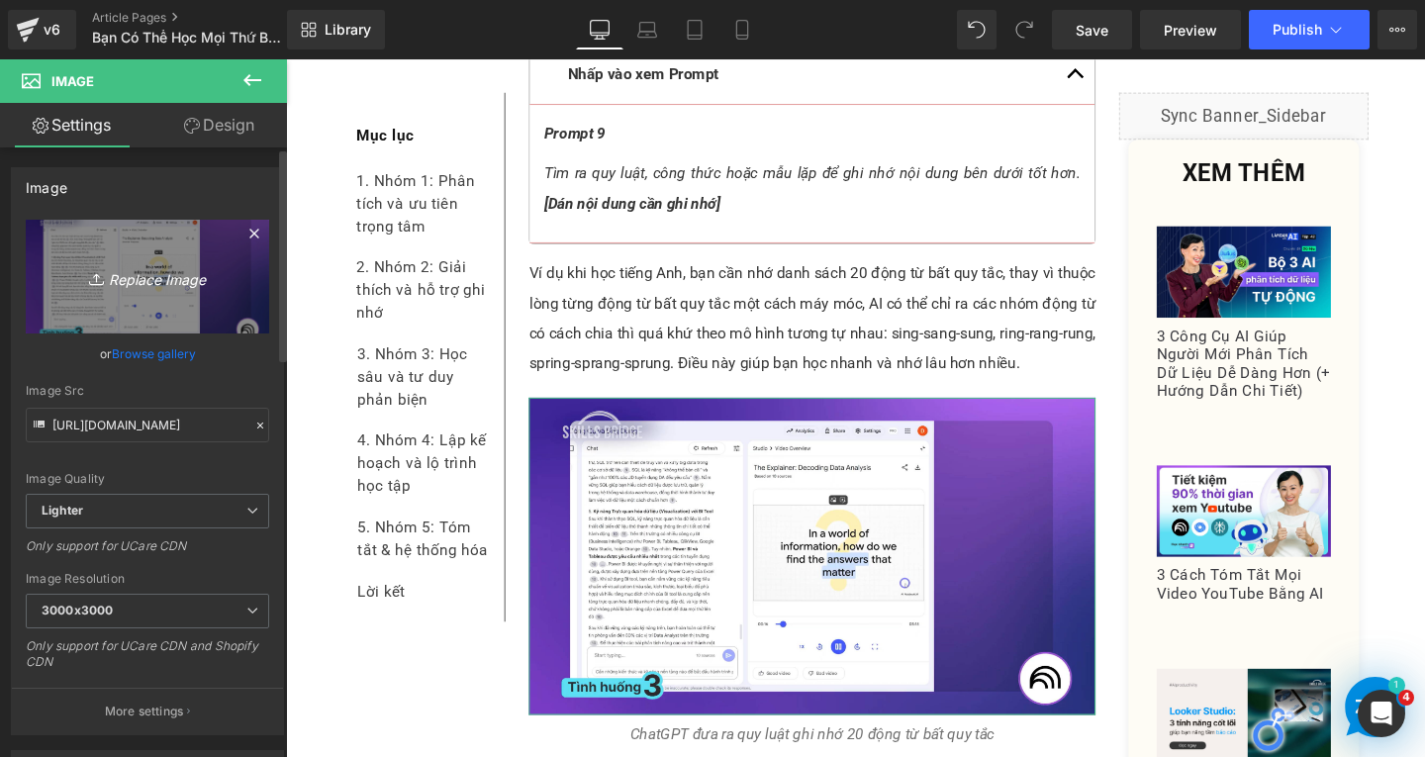
click at [199, 283] on icon "Replace Image" at bounding box center [147, 276] width 158 height 25
type input "C:\fakepath\Screenshot [DATE] 163243.png"
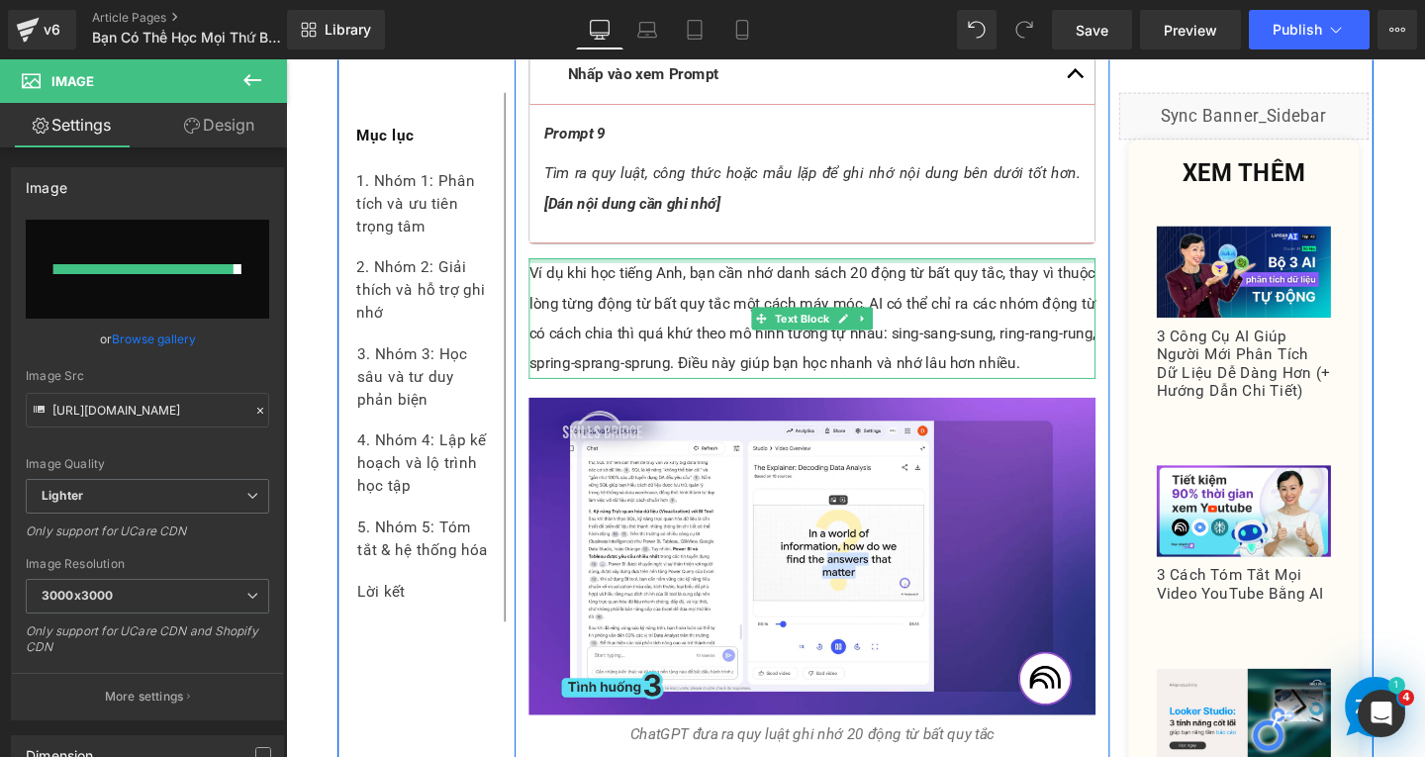
type input "[URL][DOMAIN_NAME]"
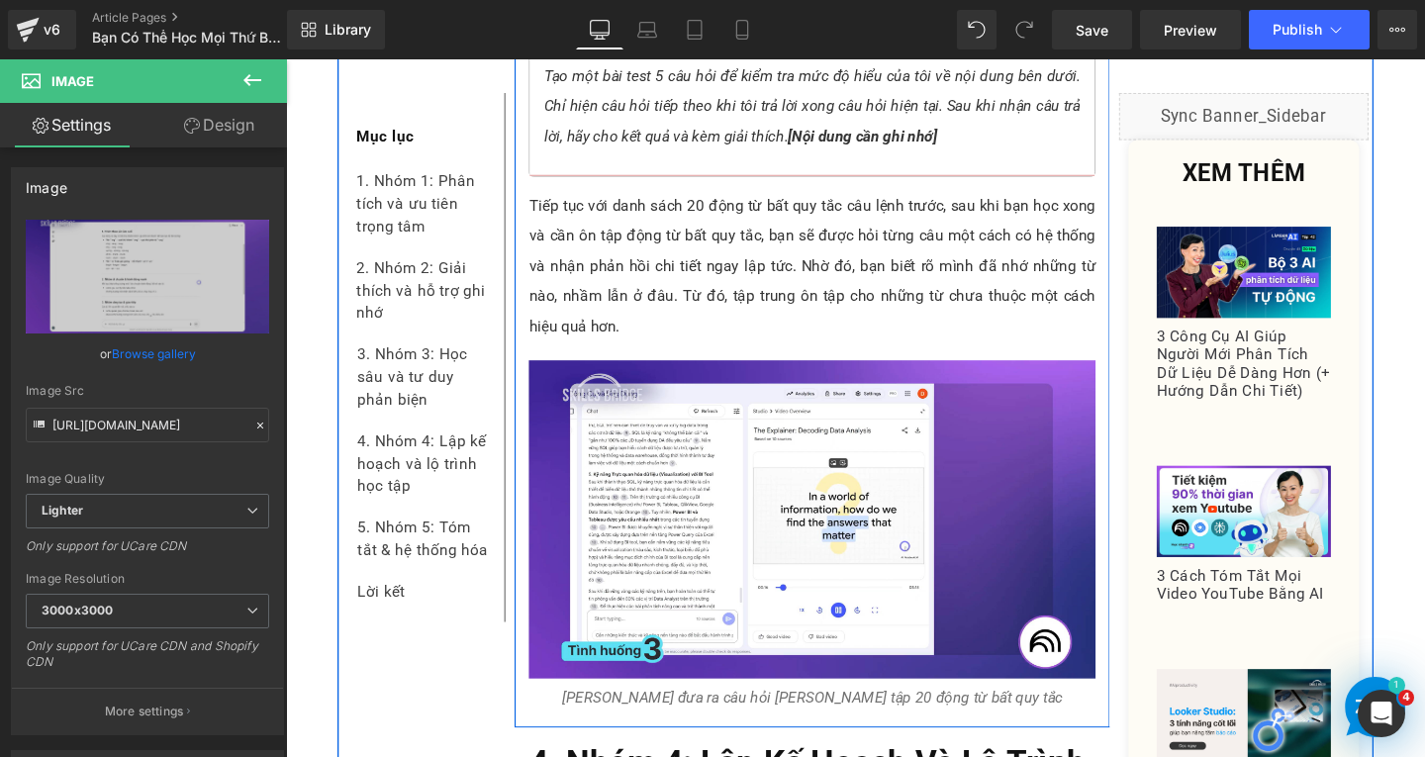
scroll to position [11877, 0]
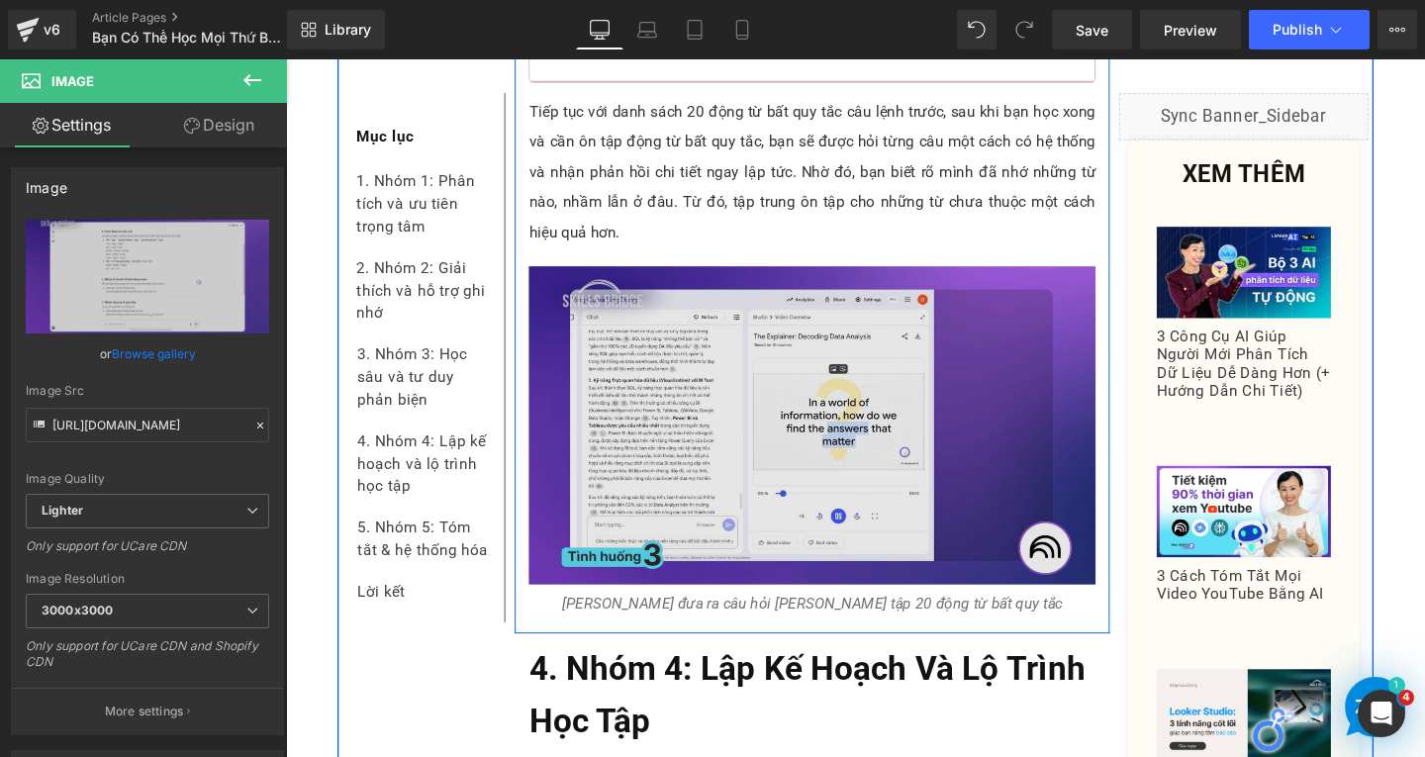
click at [670, 459] on img at bounding box center [839, 444] width 596 height 335
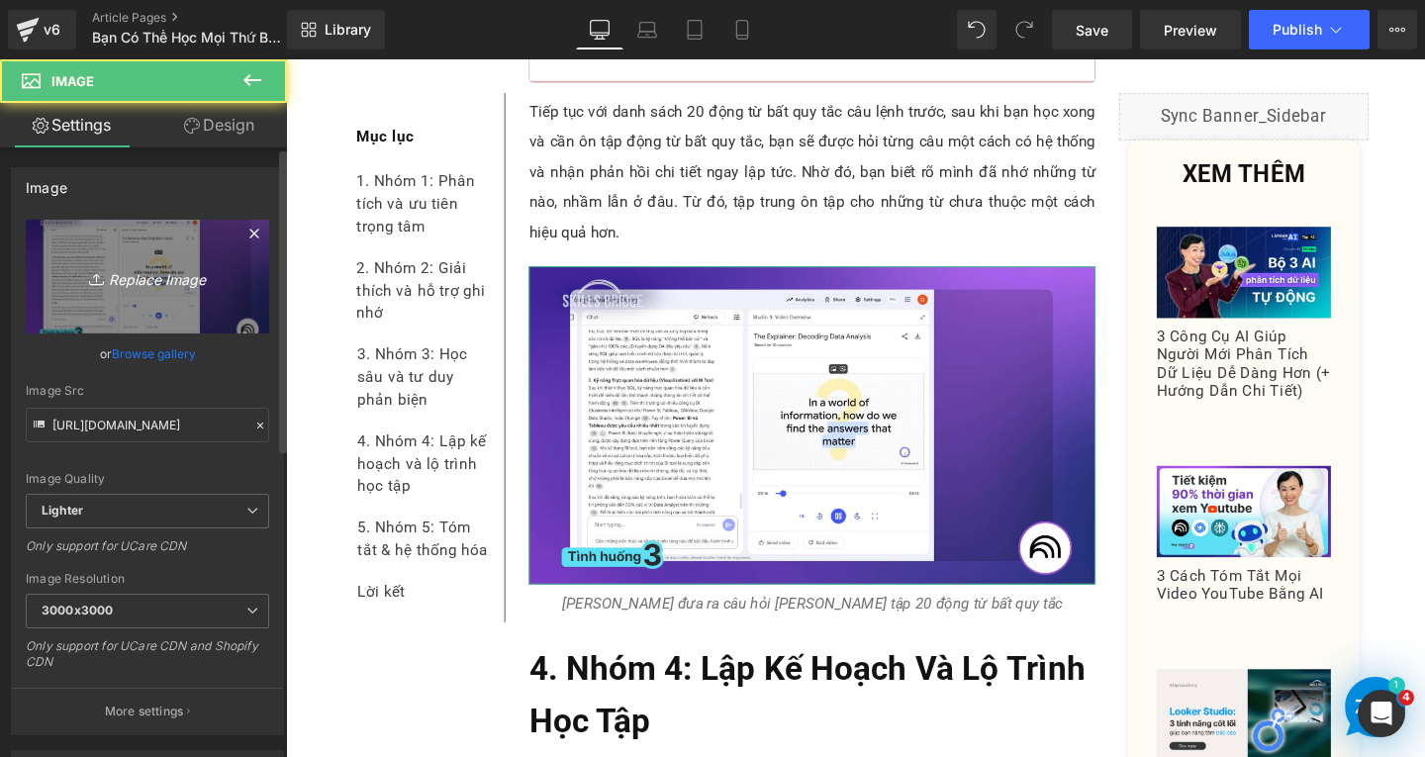
click at [188, 284] on icon "Replace Image" at bounding box center [147, 276] width 158 height 25
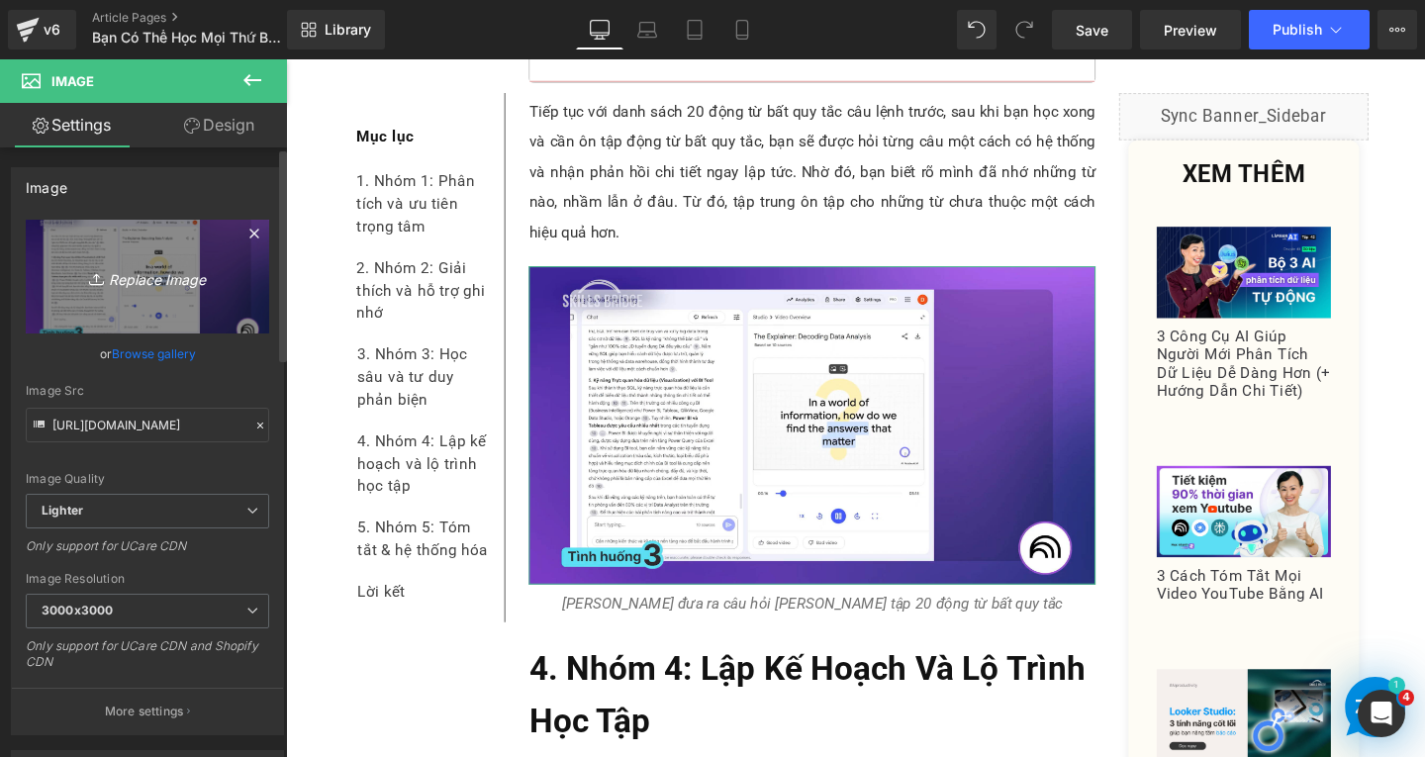
type input "C:\fakepath\Screenshot [DATE] 163459.png"
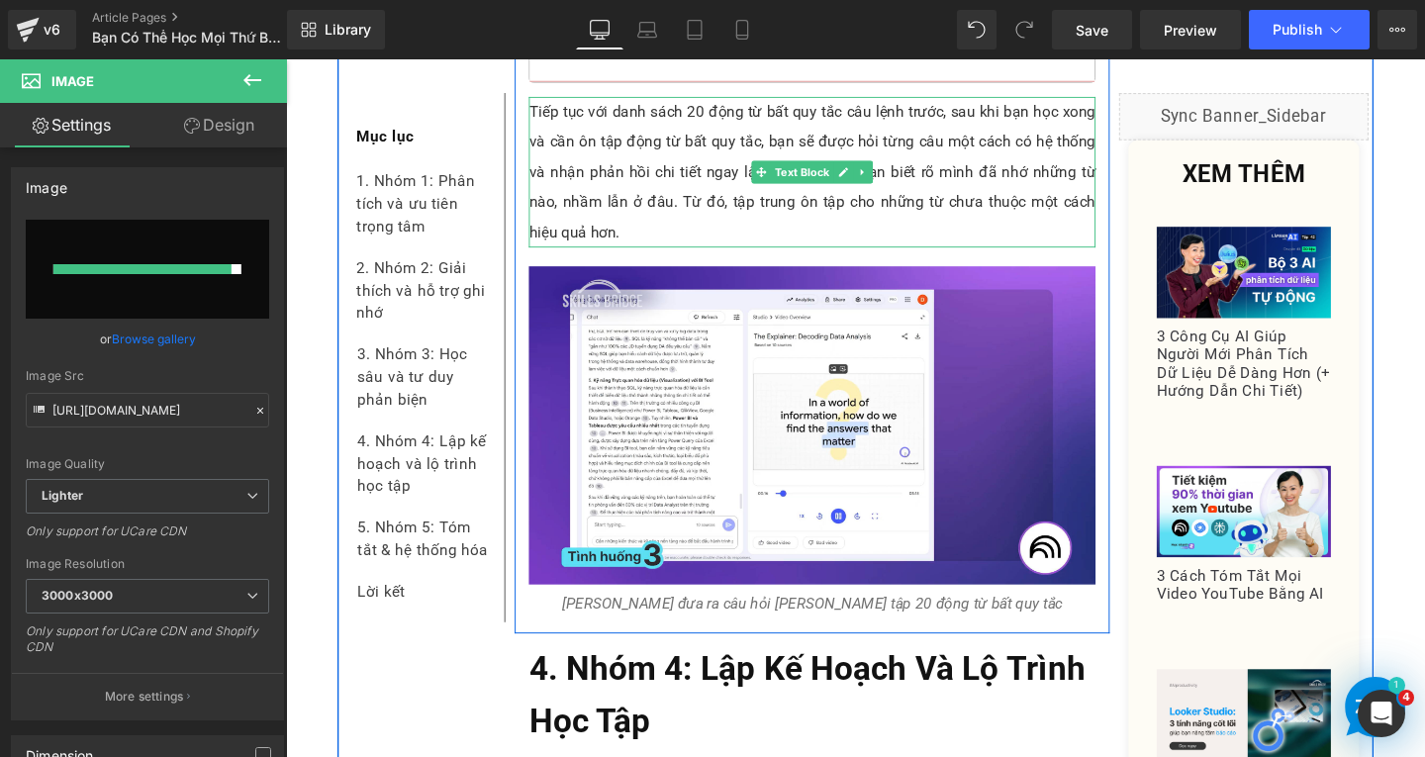
type input "[URL][DOMAIN_NAME]"
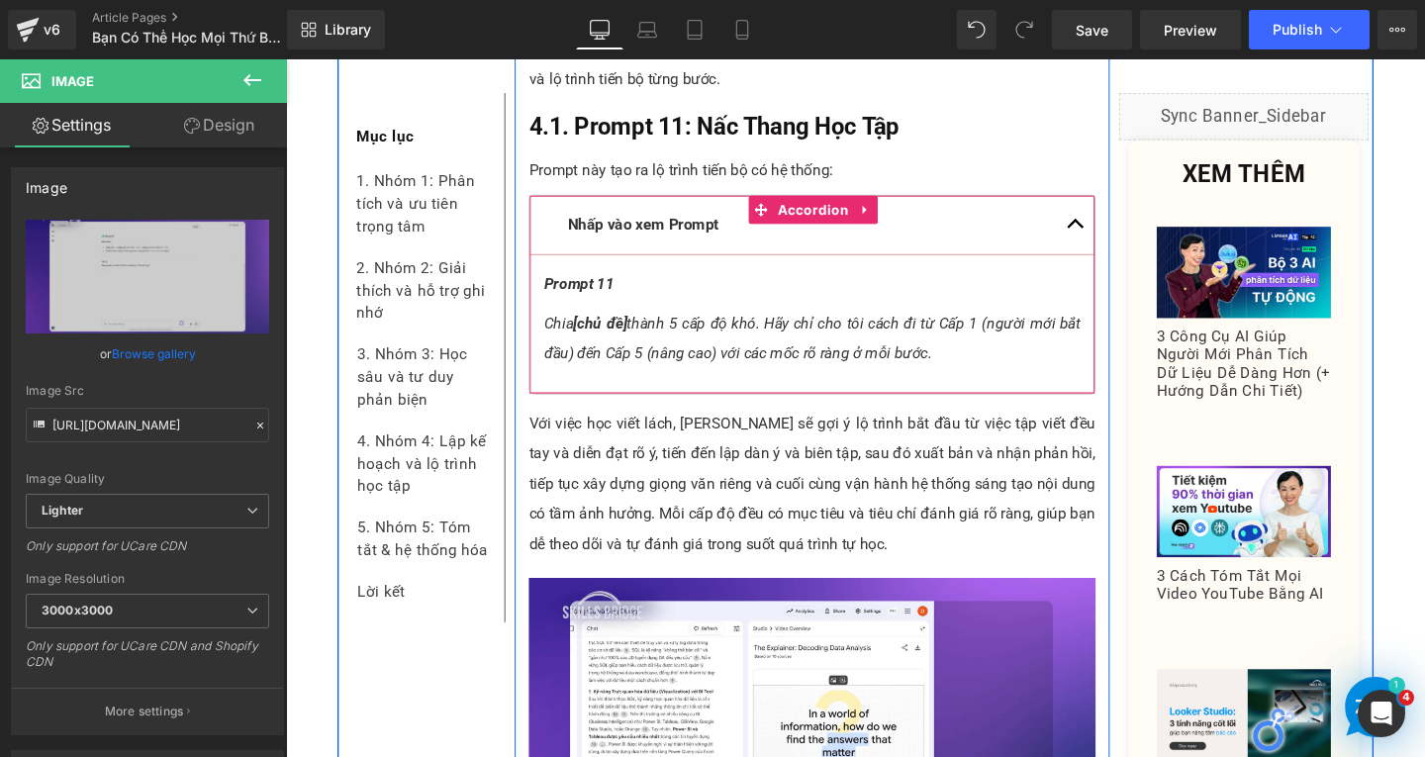
scroll to position [12965, 0]
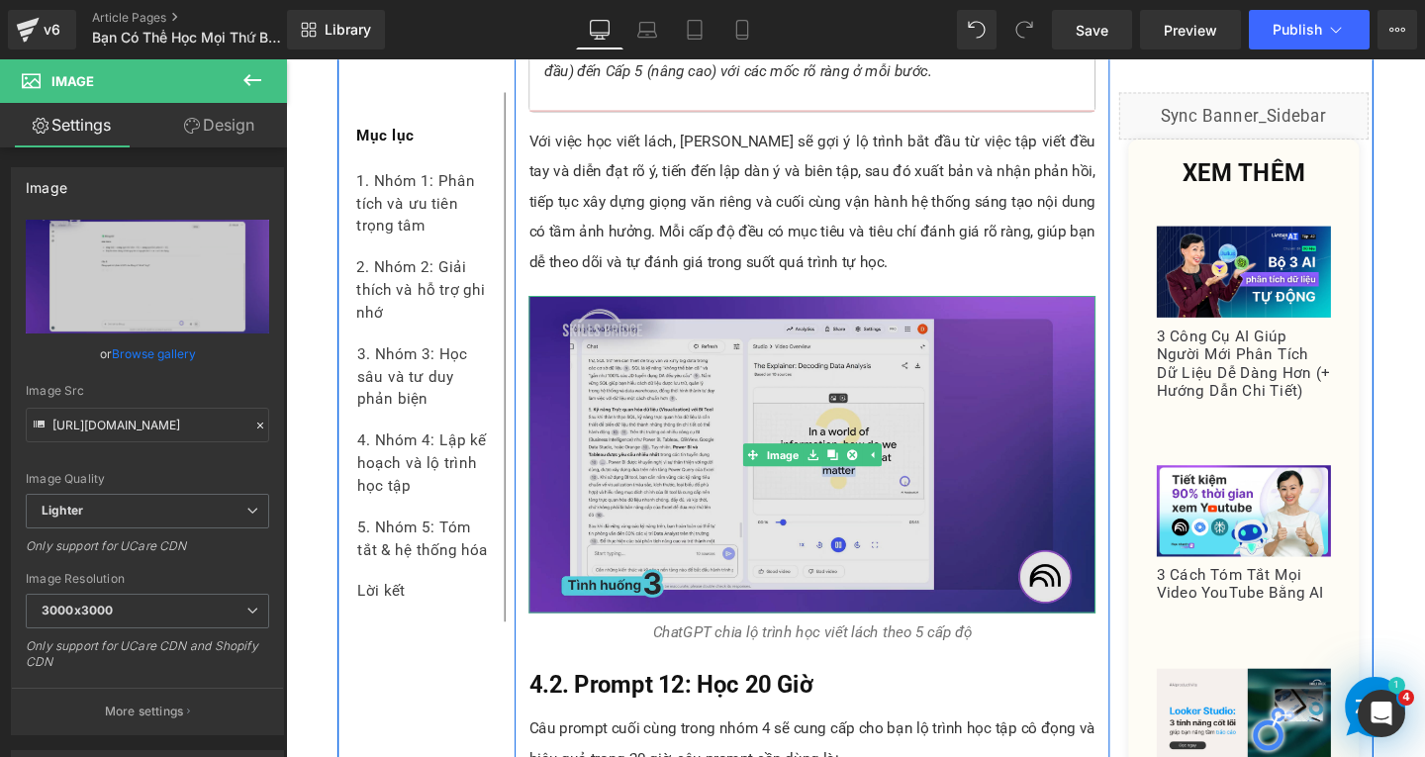
click at [728, 432] on img at bounding box center [839, 475] width 596 height 335
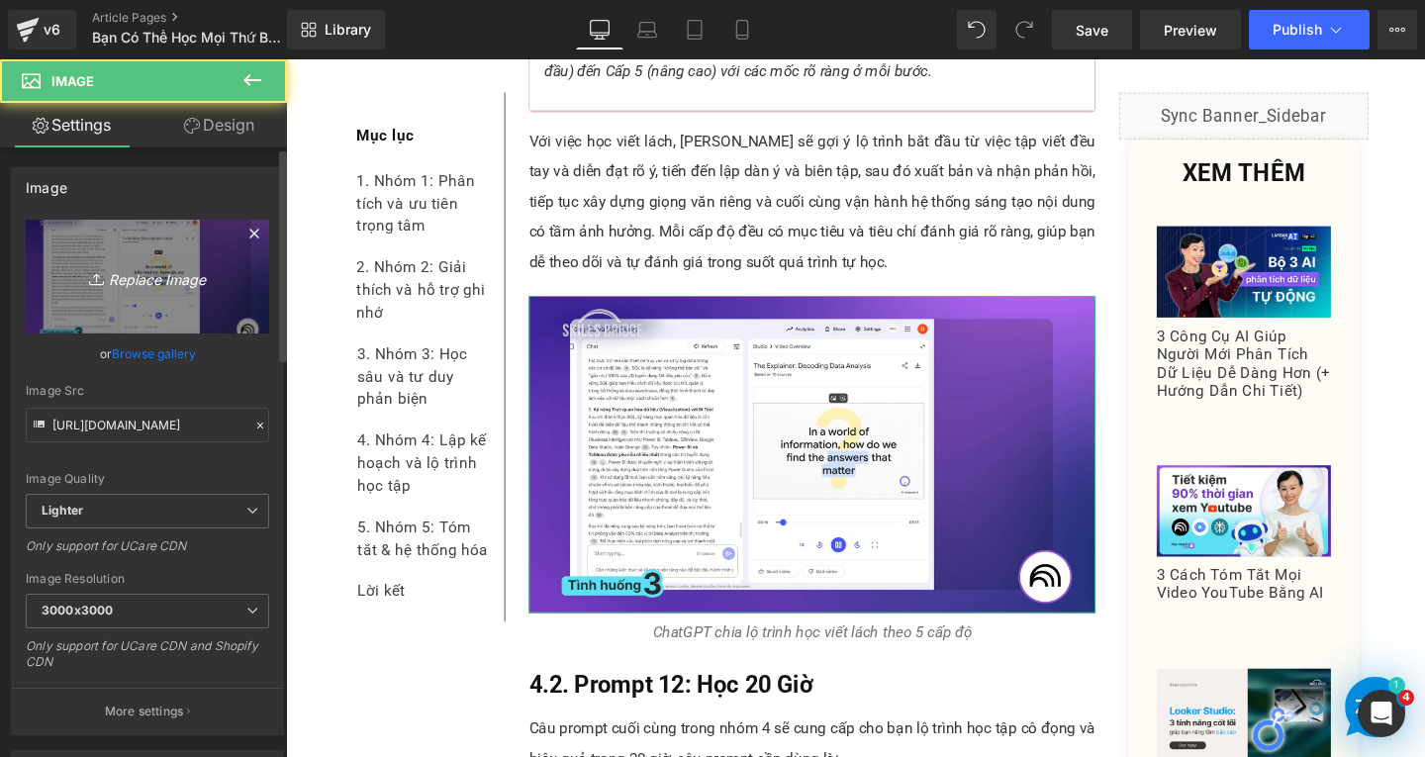
click at [139, 287] on icon "Replace Image" at bounding box center [147, 276] width 158 height 25
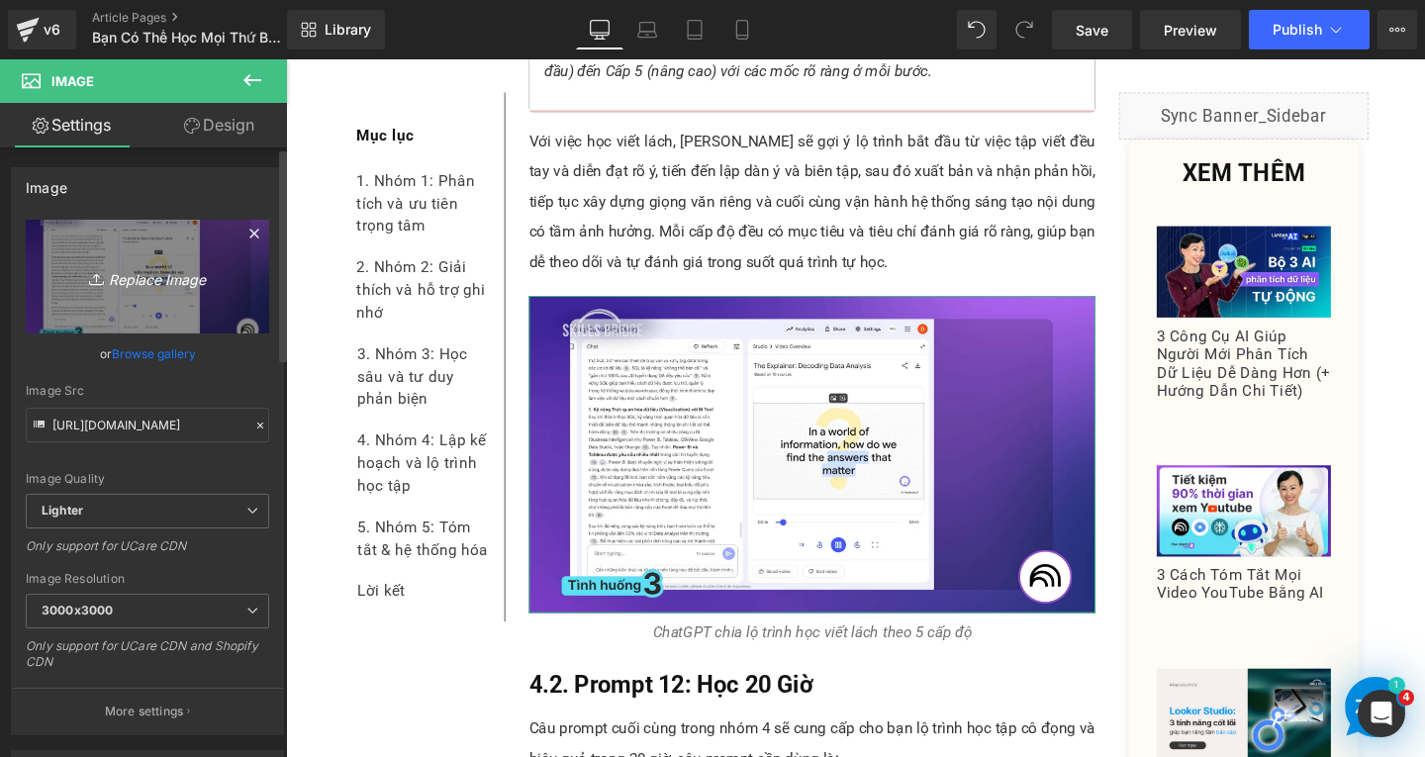
type input "C:\fakepath\Screenshot [DATE] 163637.png"
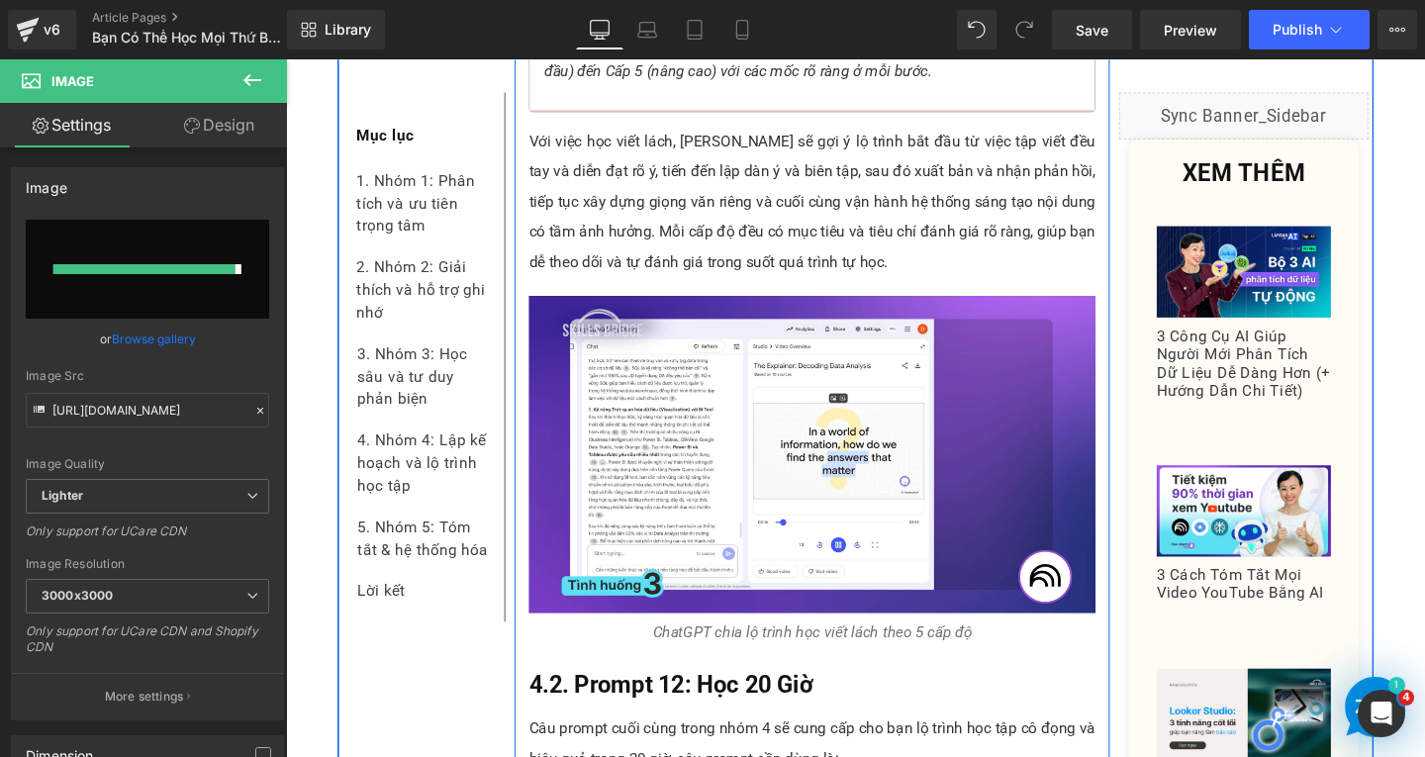
type input "[URL][DOMAIN_NAME]"
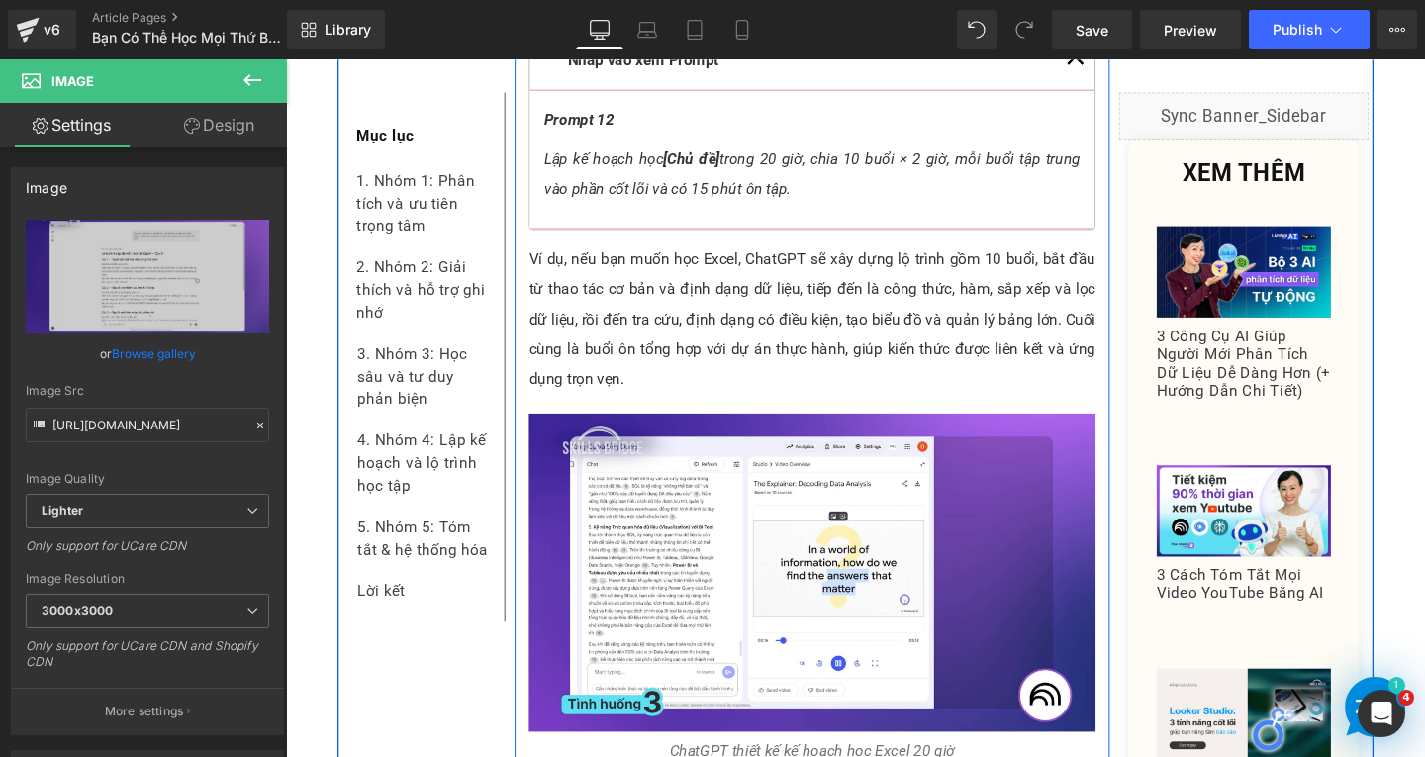
scroll to position [13856, 0]
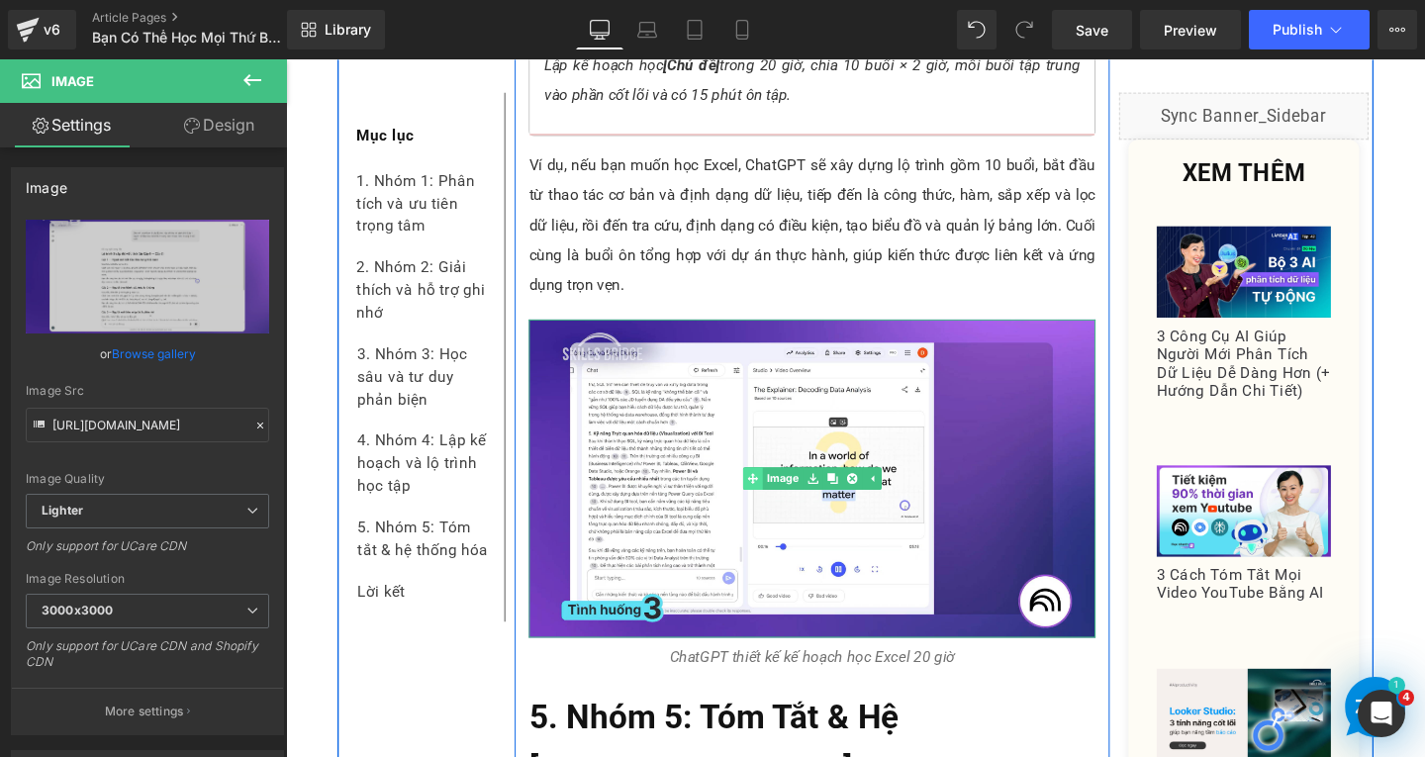
click at [774, 477] on div "Image" at bounding box center [839, 500] width 596 height 335
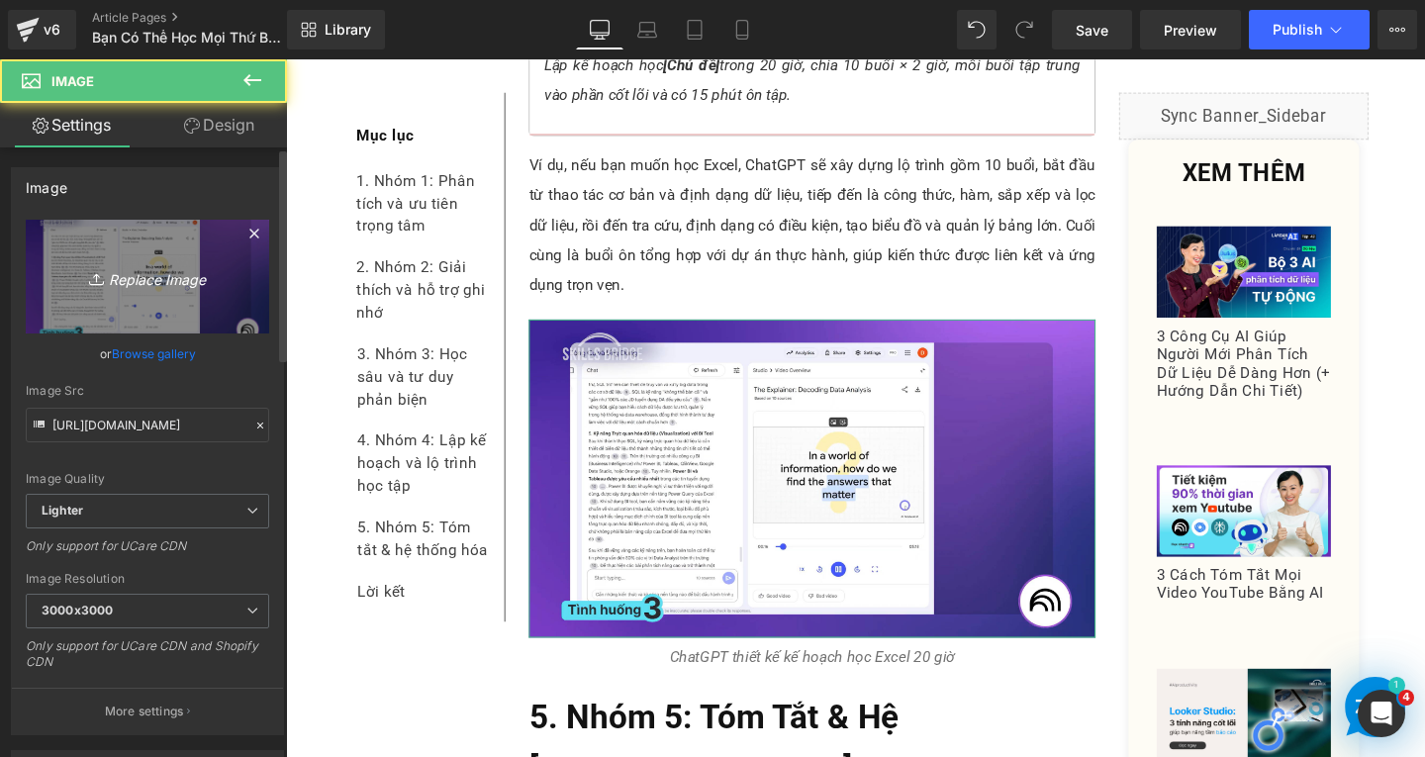
click at [194, 274] on icon "Replace Image" at bounding box center [147, 276] width 158 height 25
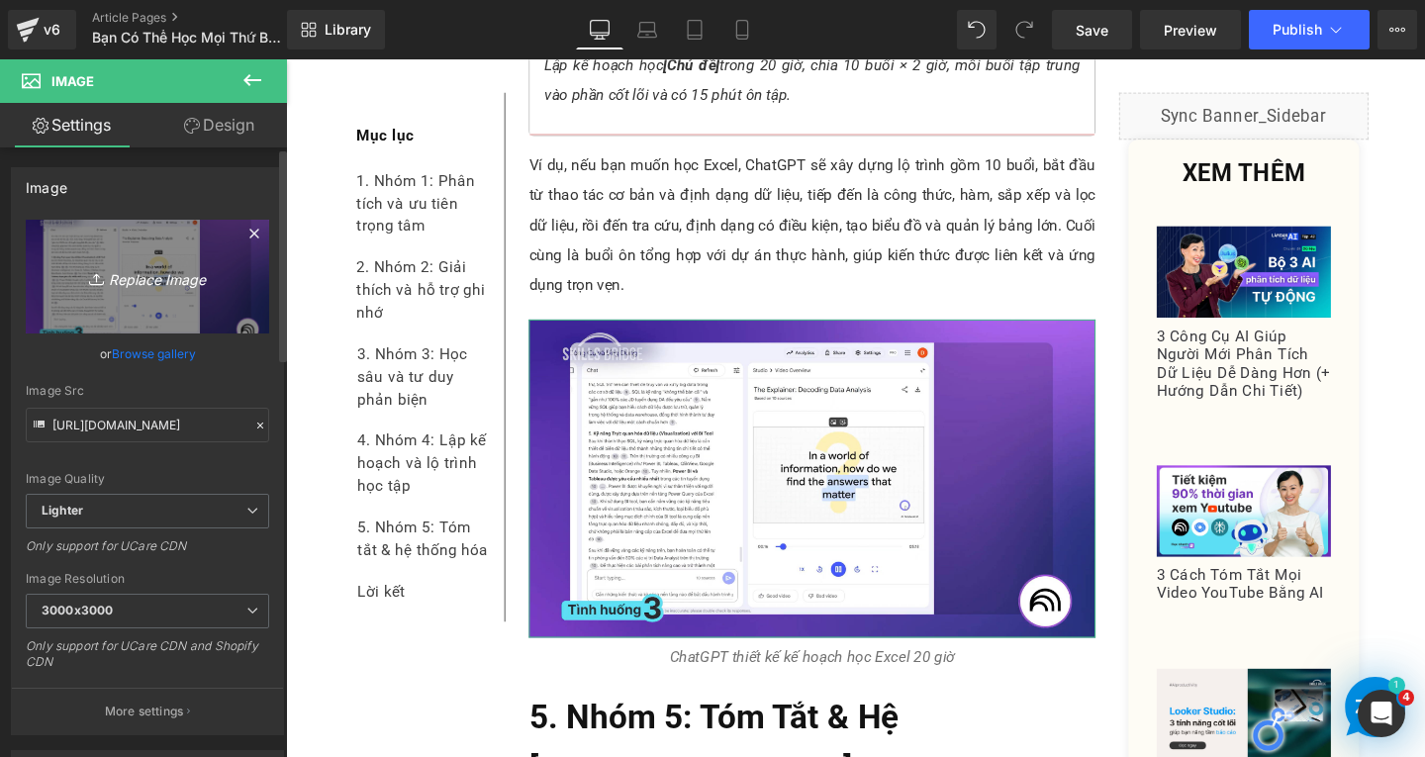
type input "C:\fakepath\Screenshot [DATE] 163753.png"
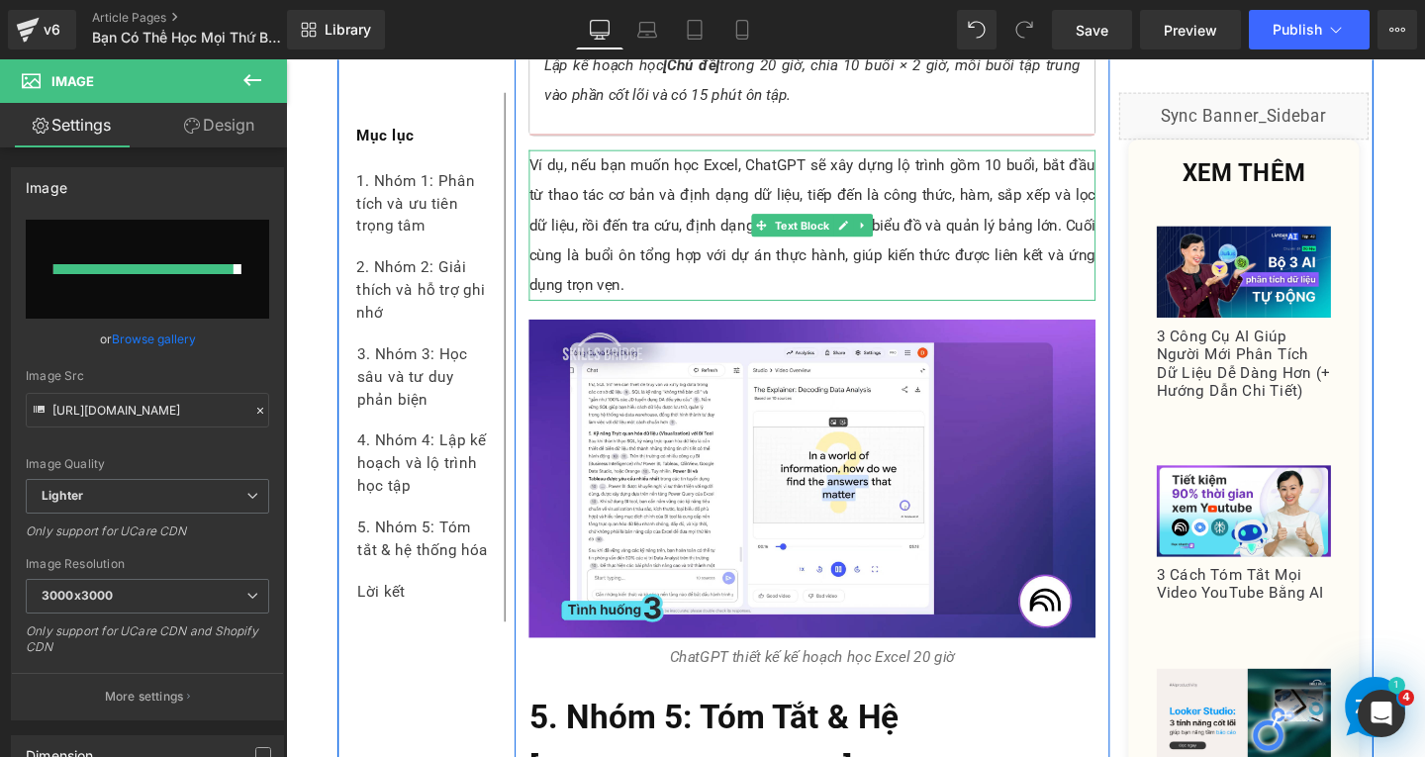
type input "[URL][DOMAIN_NAME]"
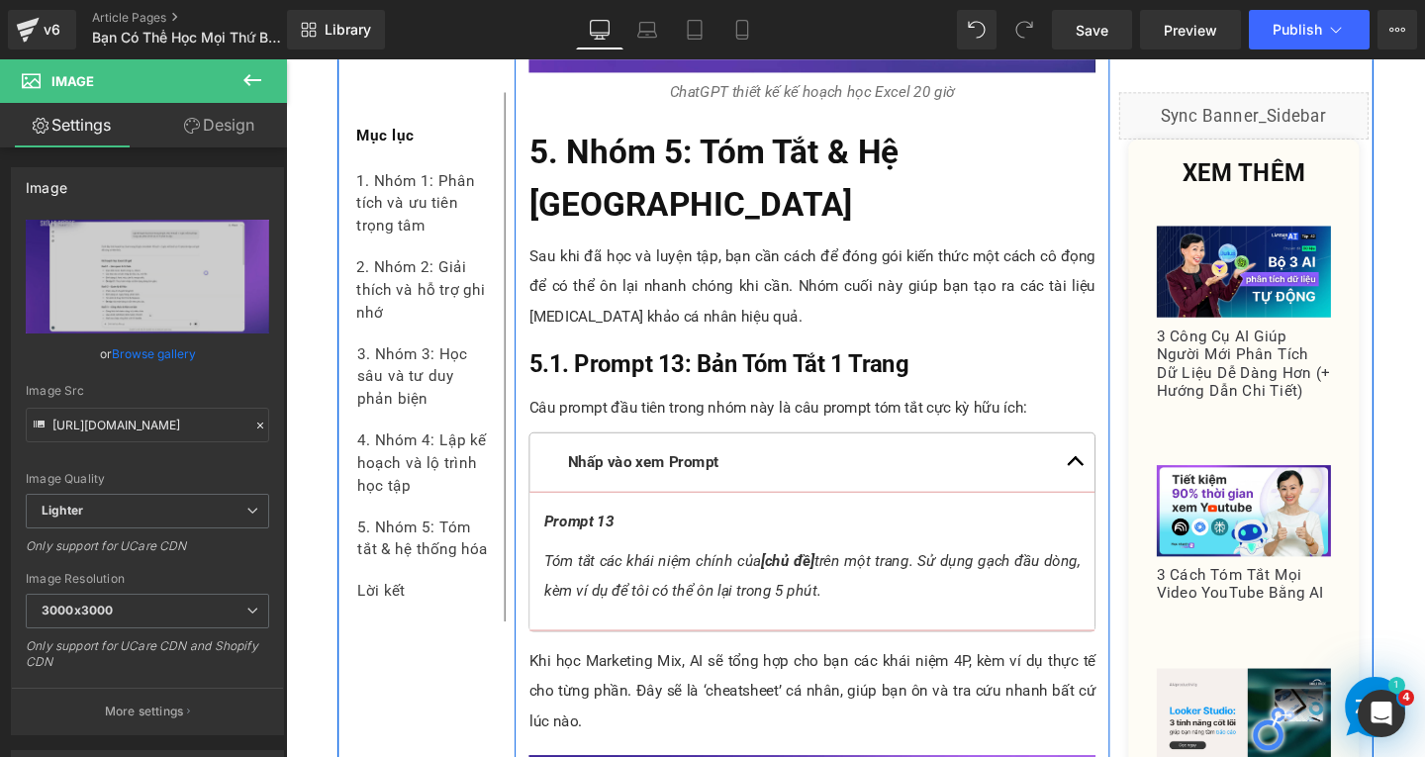
scroll to position [14846, 0]
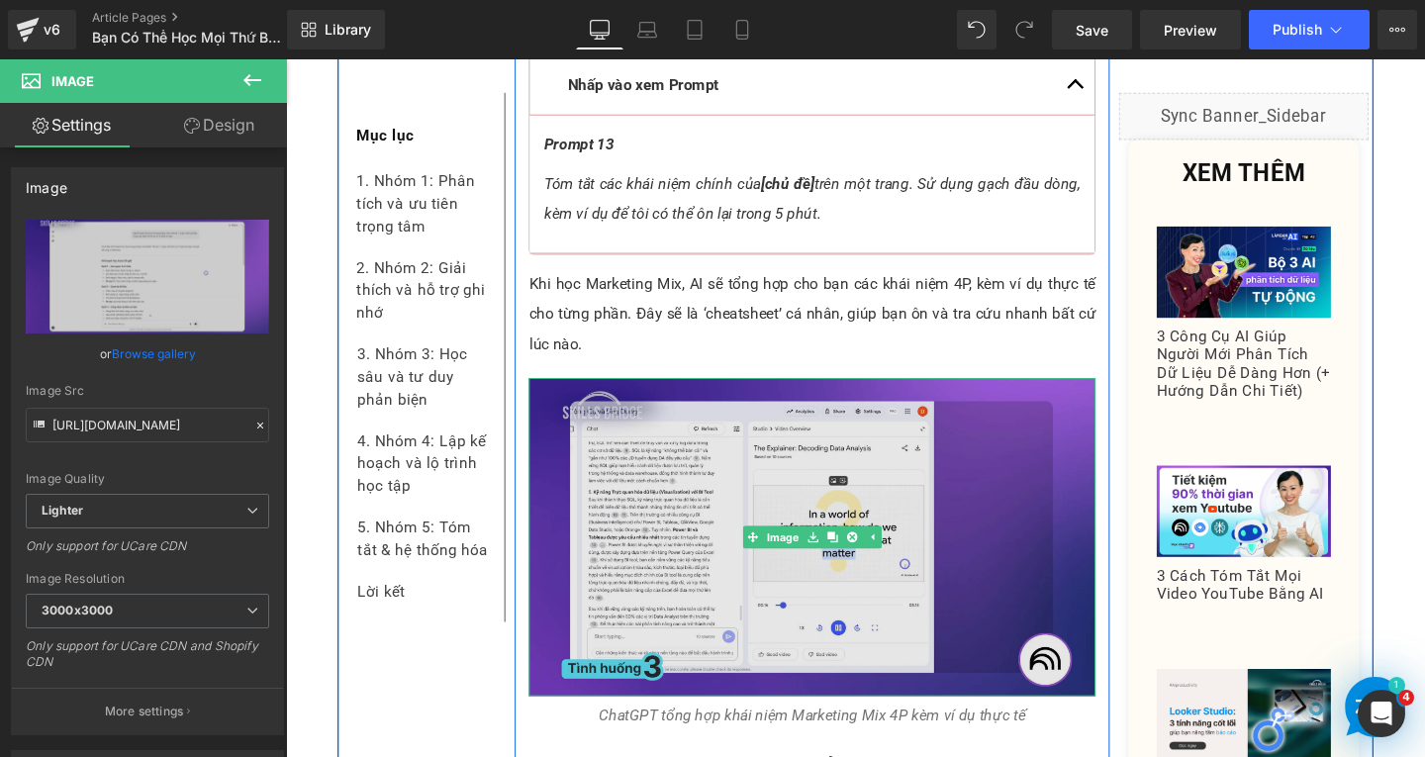
click at [708, 520] on img at bounding box center [839, 562] width 596 height 335
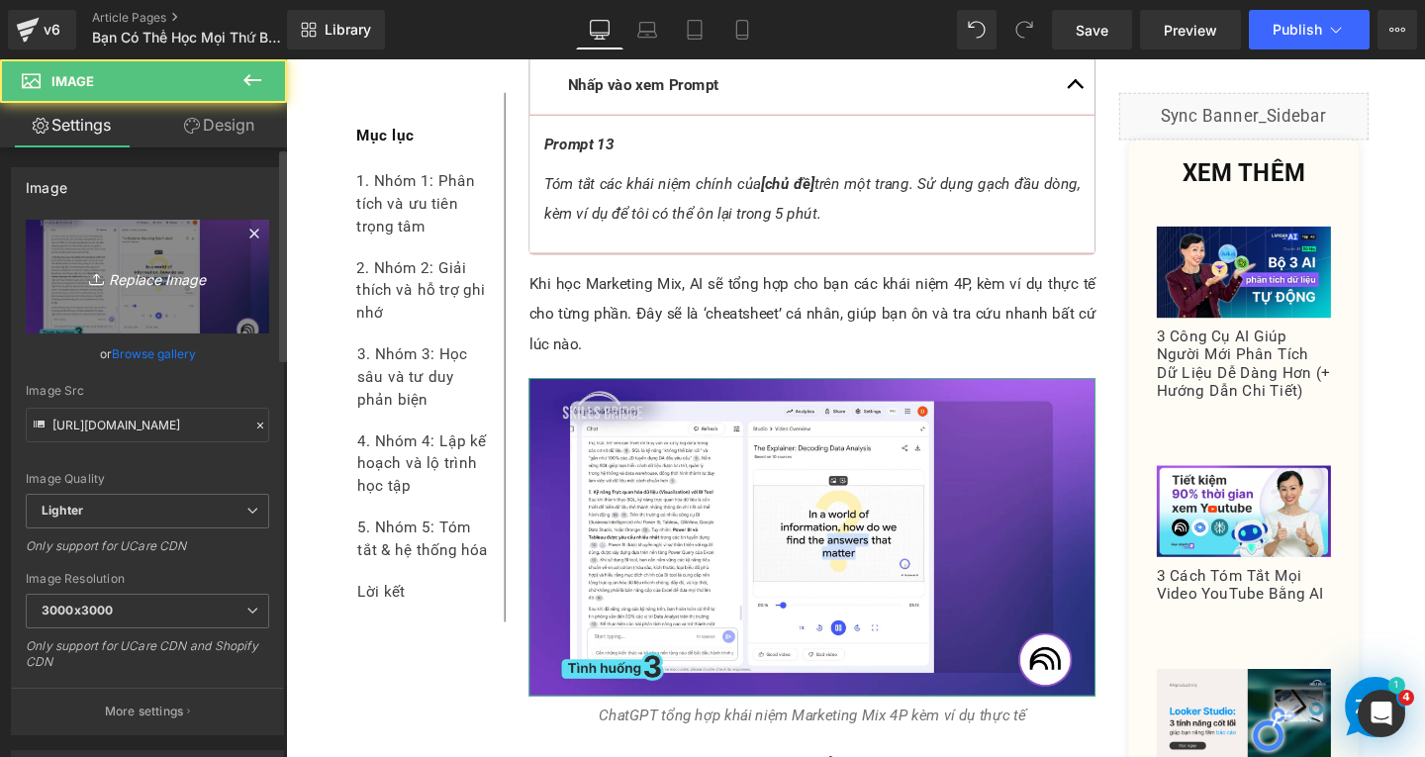
click at [143, 282] on icon "Replace Image" at bounding box center [147, 276] width 158 height 25
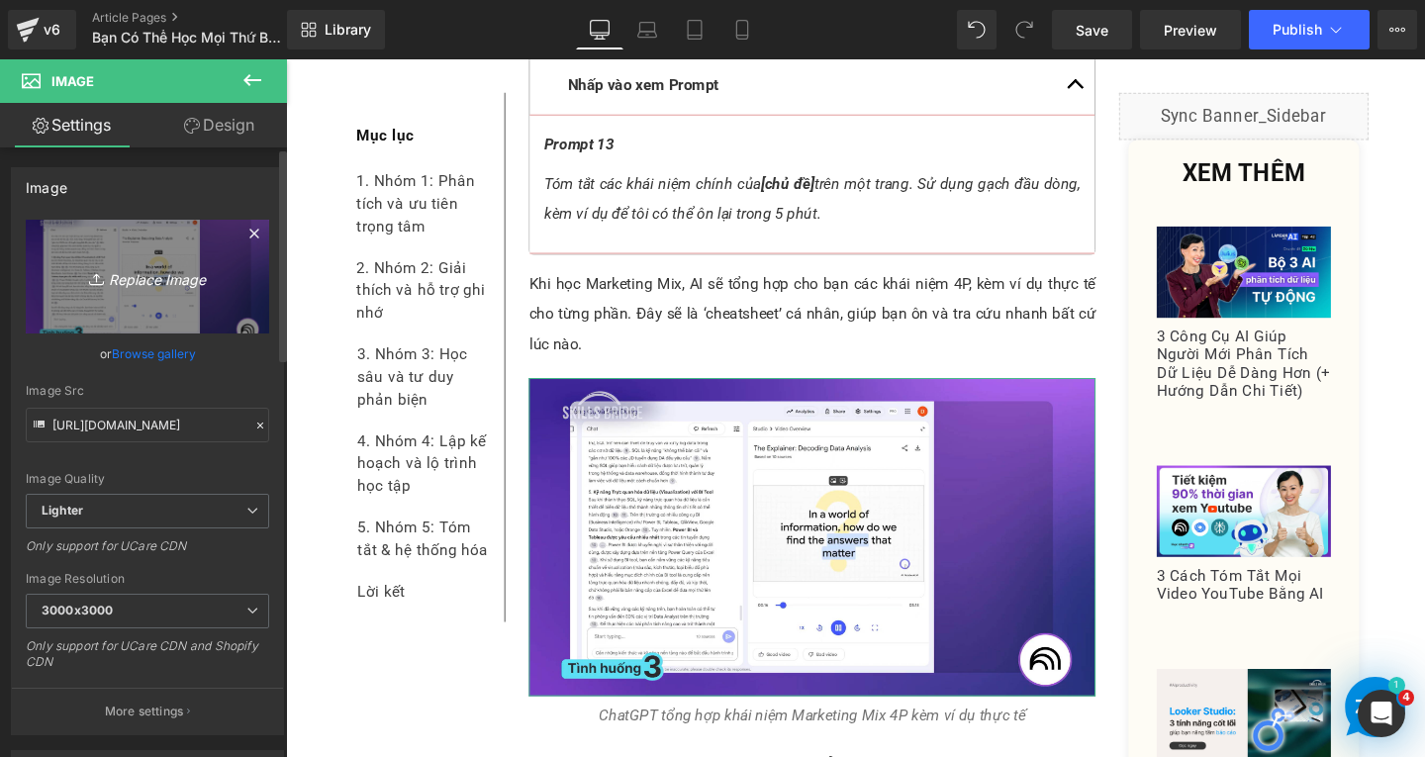
type input "C:\fakepath\Screenshot [DATE] 163920.png"
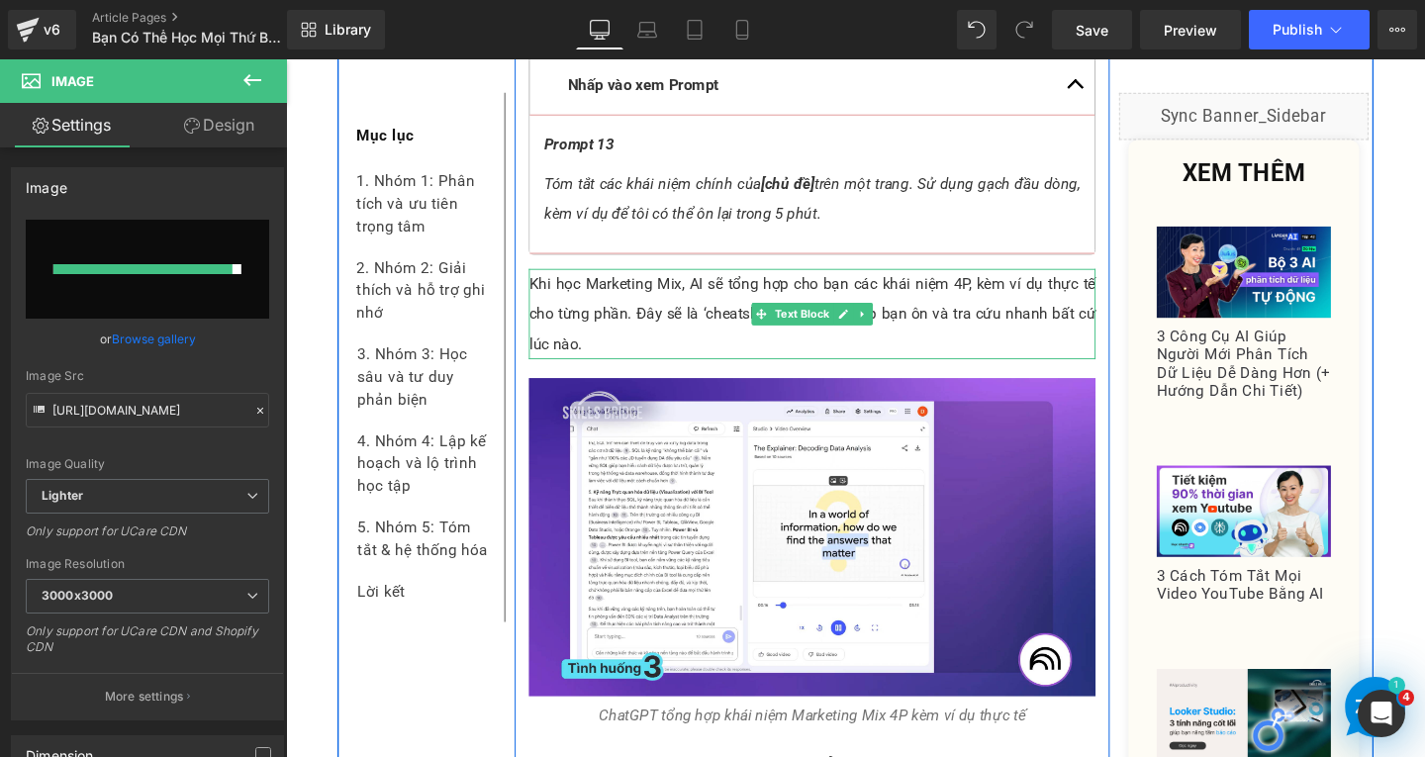
type input "[URL][DOMAIN_NAME]"
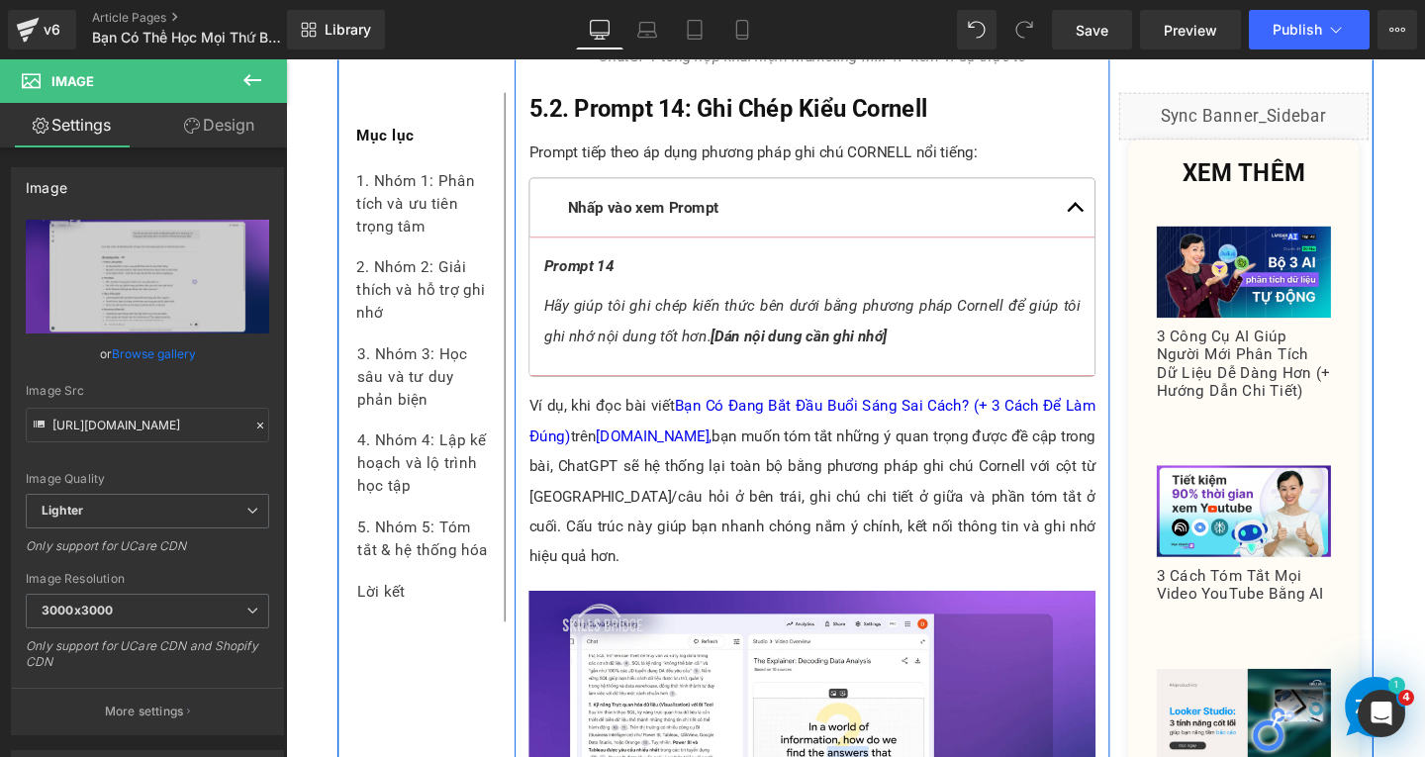
scroll to position [15737, 0]
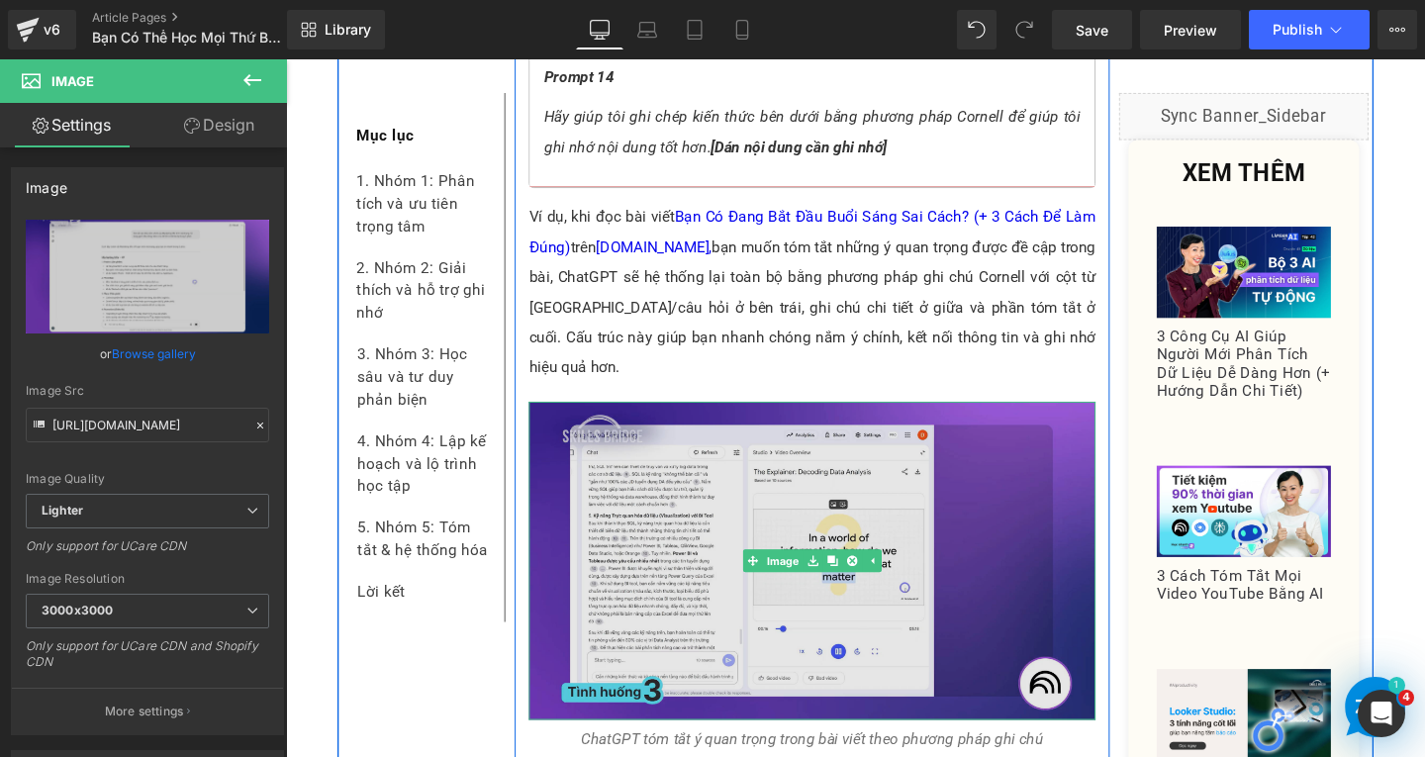
click at [744, 436] on img at bounding box center [839, 587] width 596 height 335
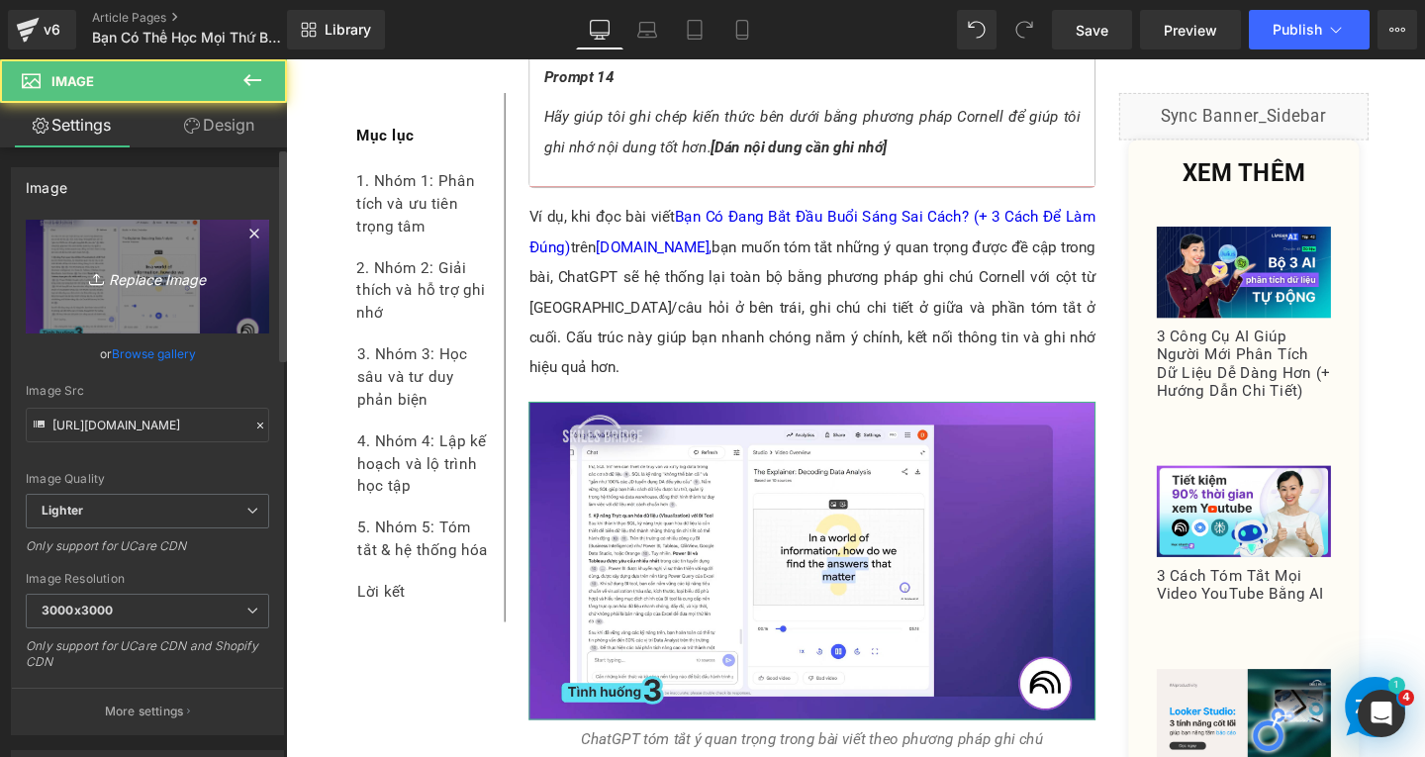
click at [182, 279] on icon "Replace Image" at bounding box center [147, 276] width 158 height 25
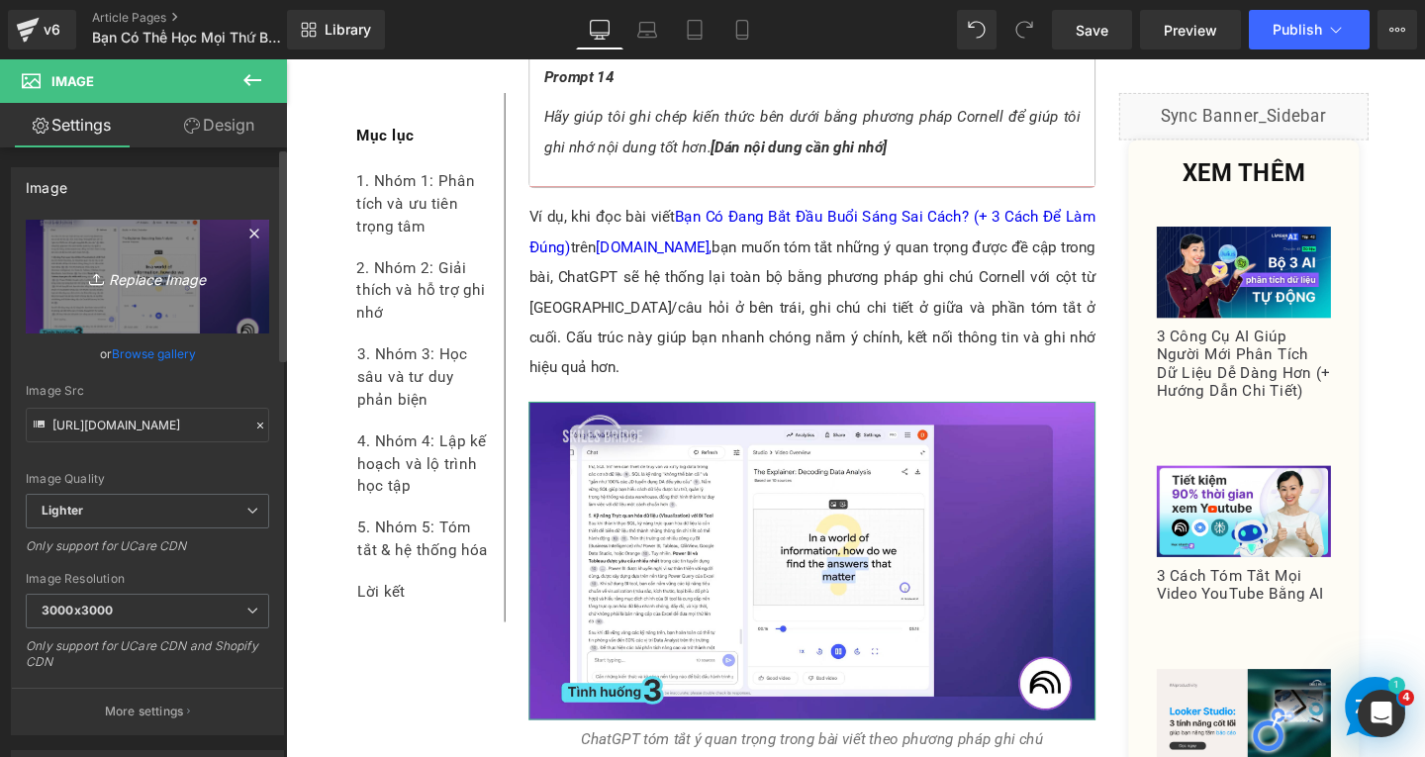
type input "C:\fakepath\Screenshot [DATE] 164103.png"
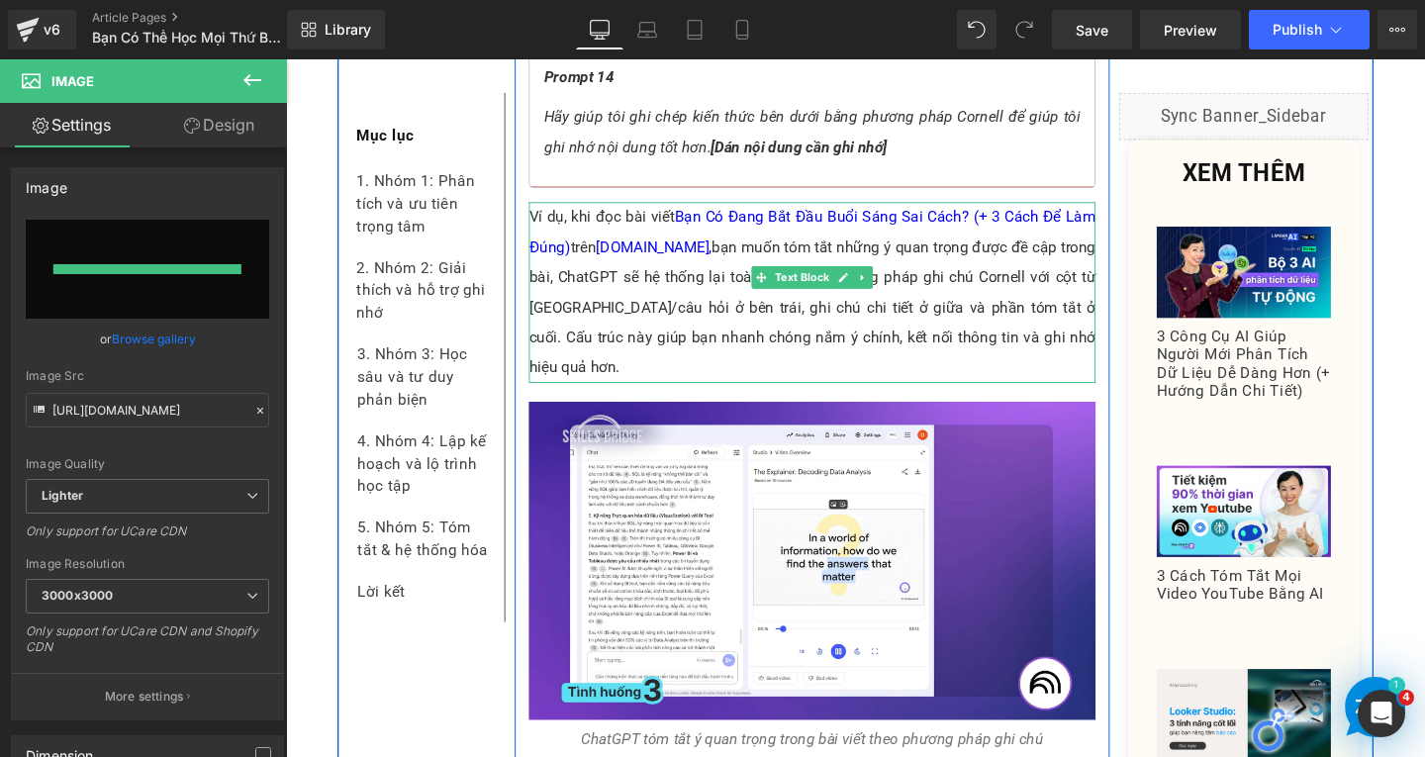
type input "[URL][DOMAIN_NAME]"
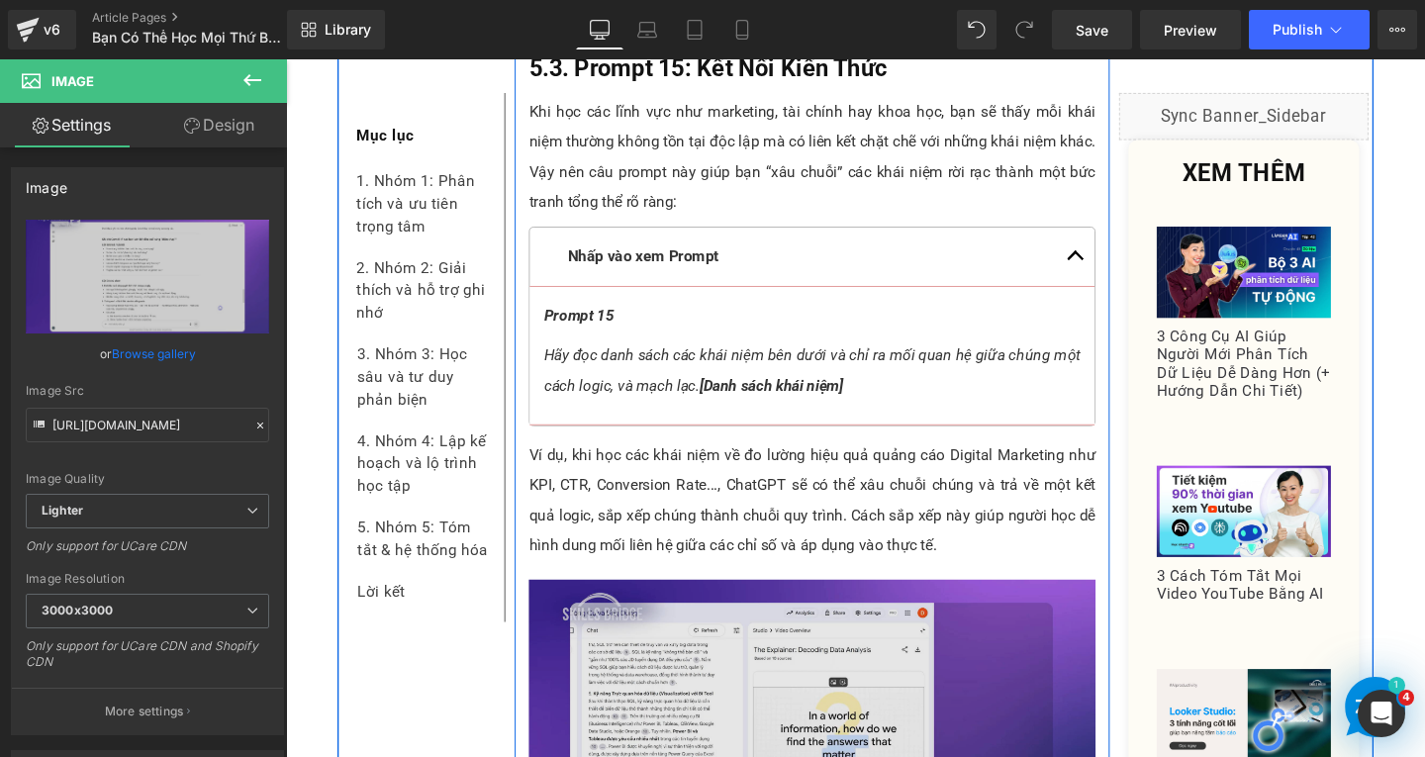
scroll to position [16825, 0]
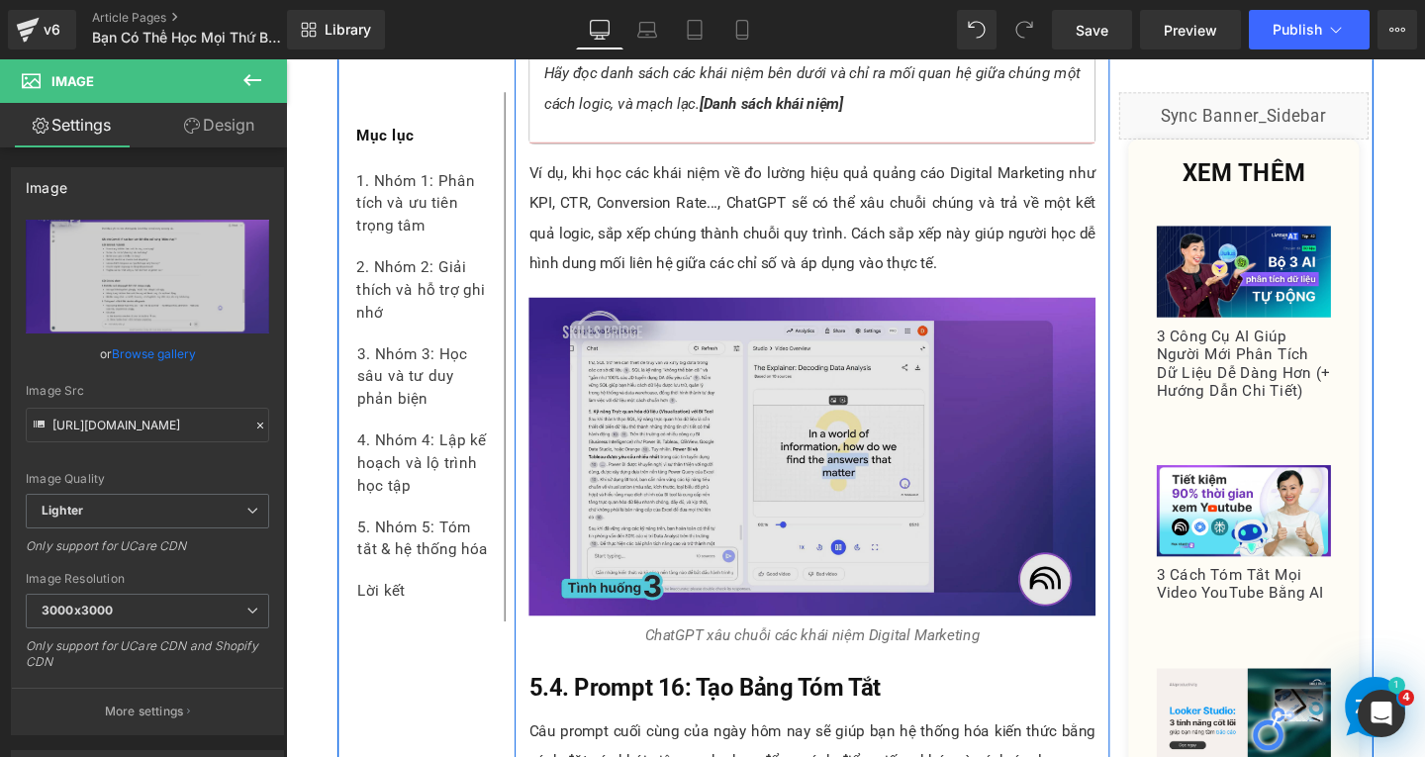
click at [678, 413] on img at bounding box center [839, 477] width 596 height 335
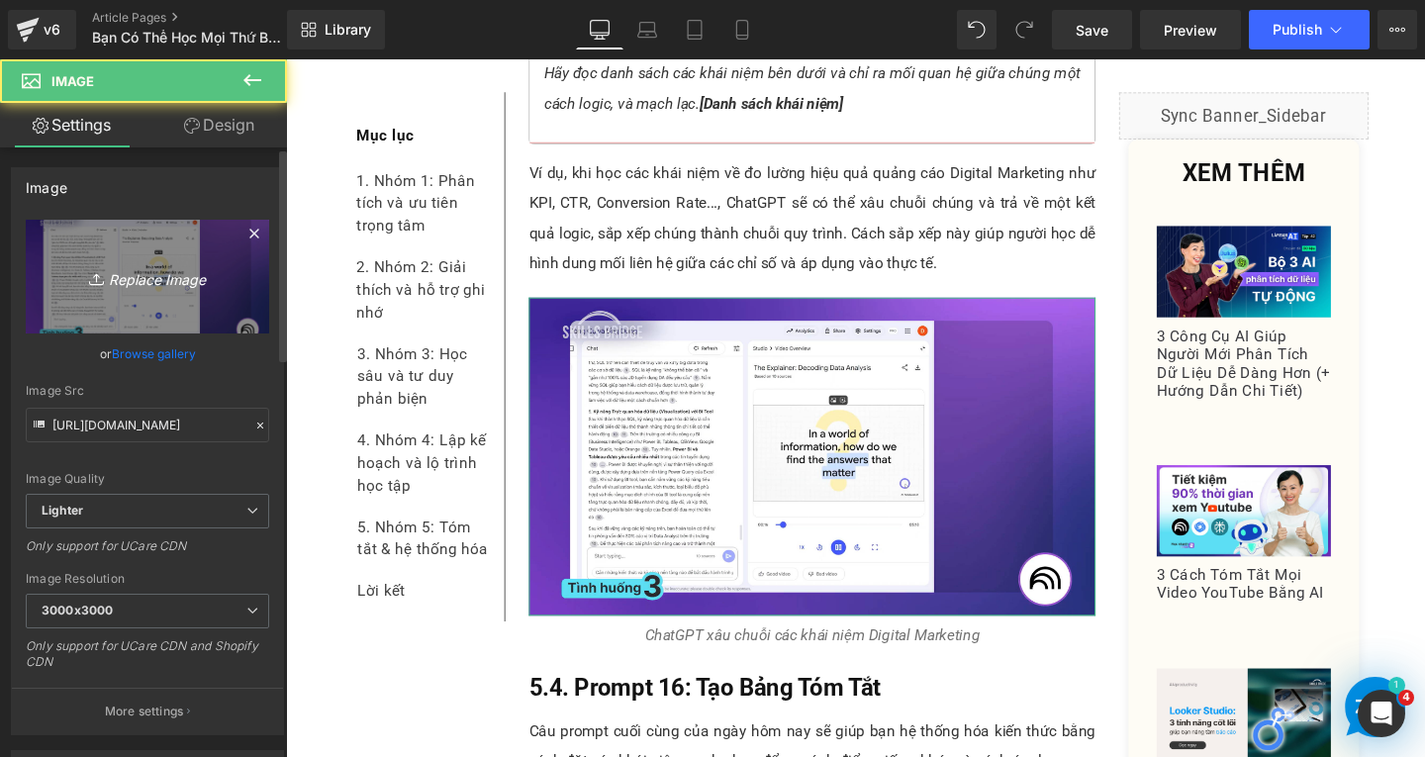
click at [204, 269] on icon "Replace Image" at bounding box center [147, 276] width 158 height 25
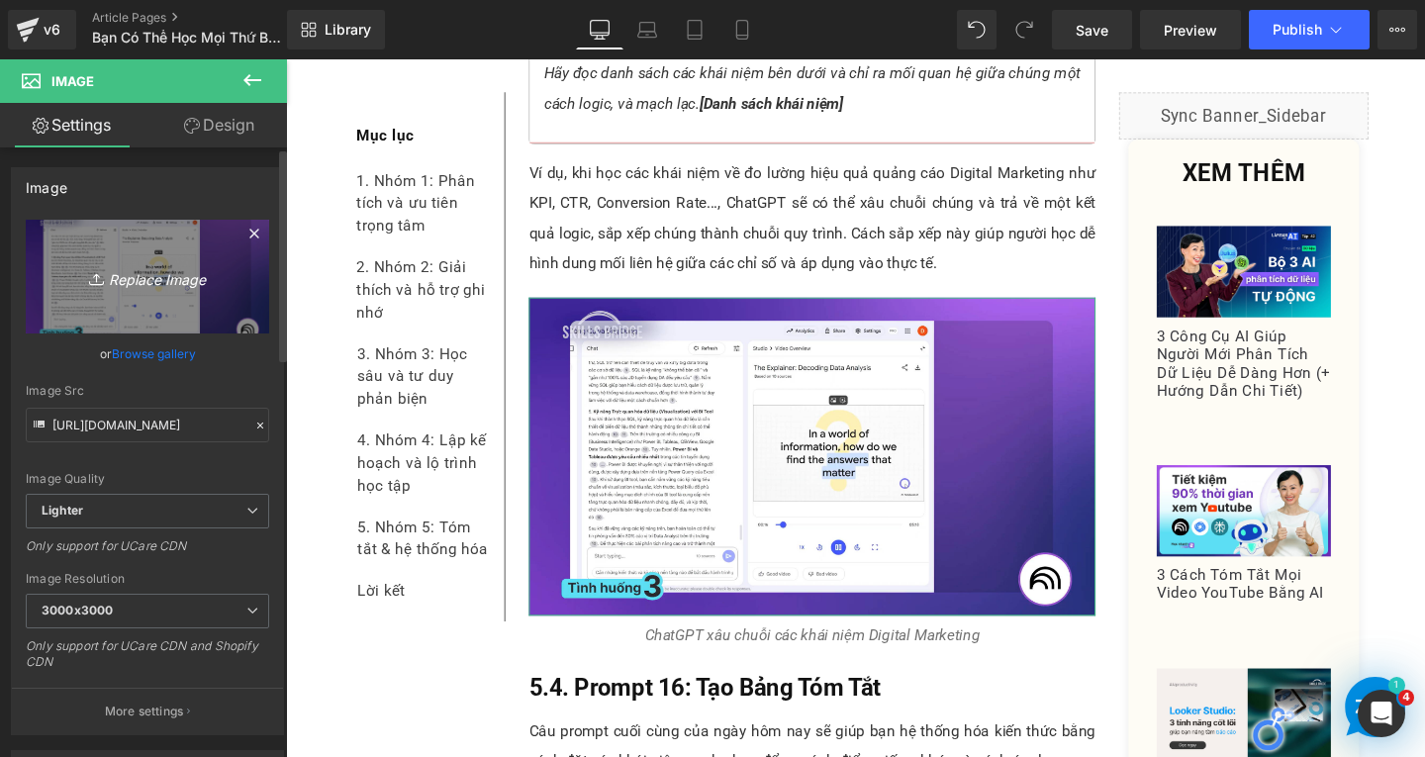
type input "C:\fakepath\Screenshot [DATE] 164215.png"
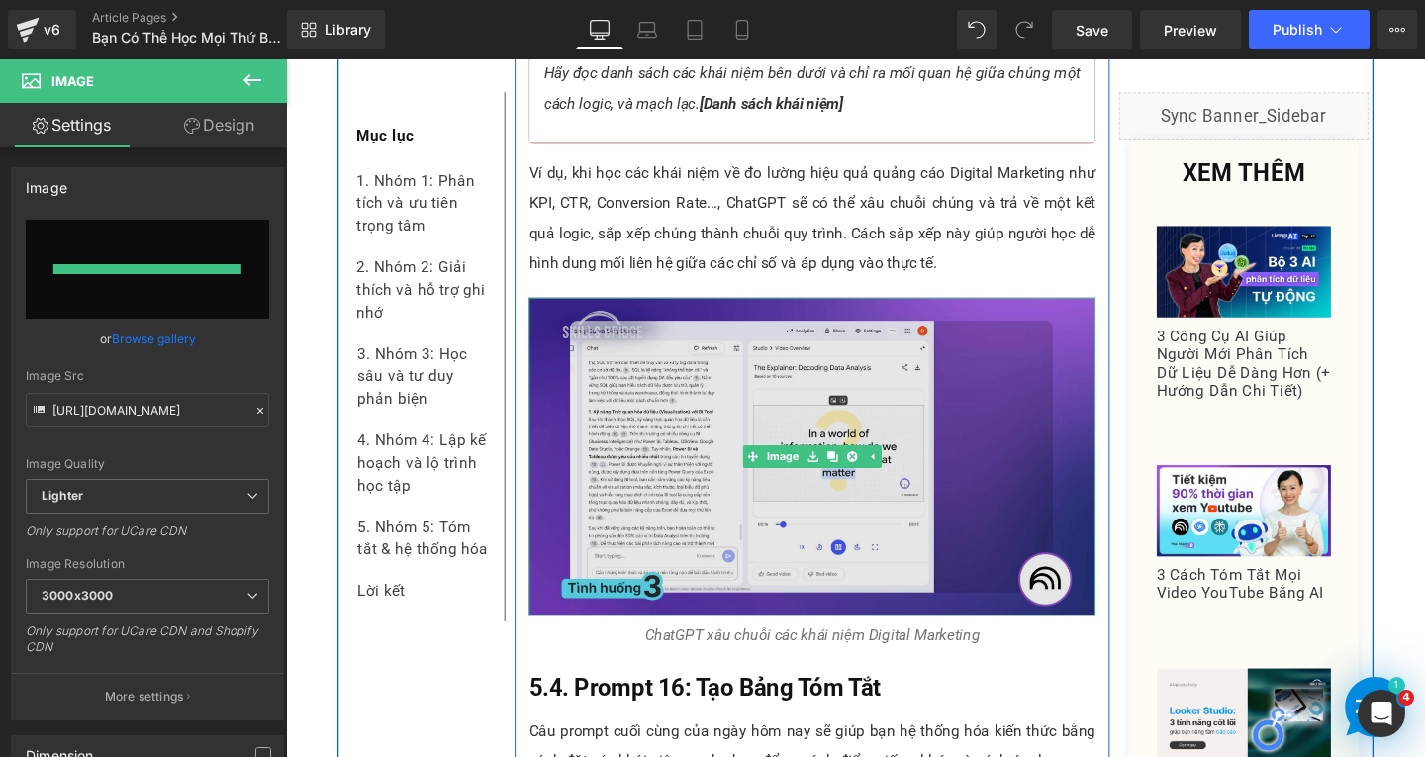
type input "[URL][DOMAIN_NAME]"
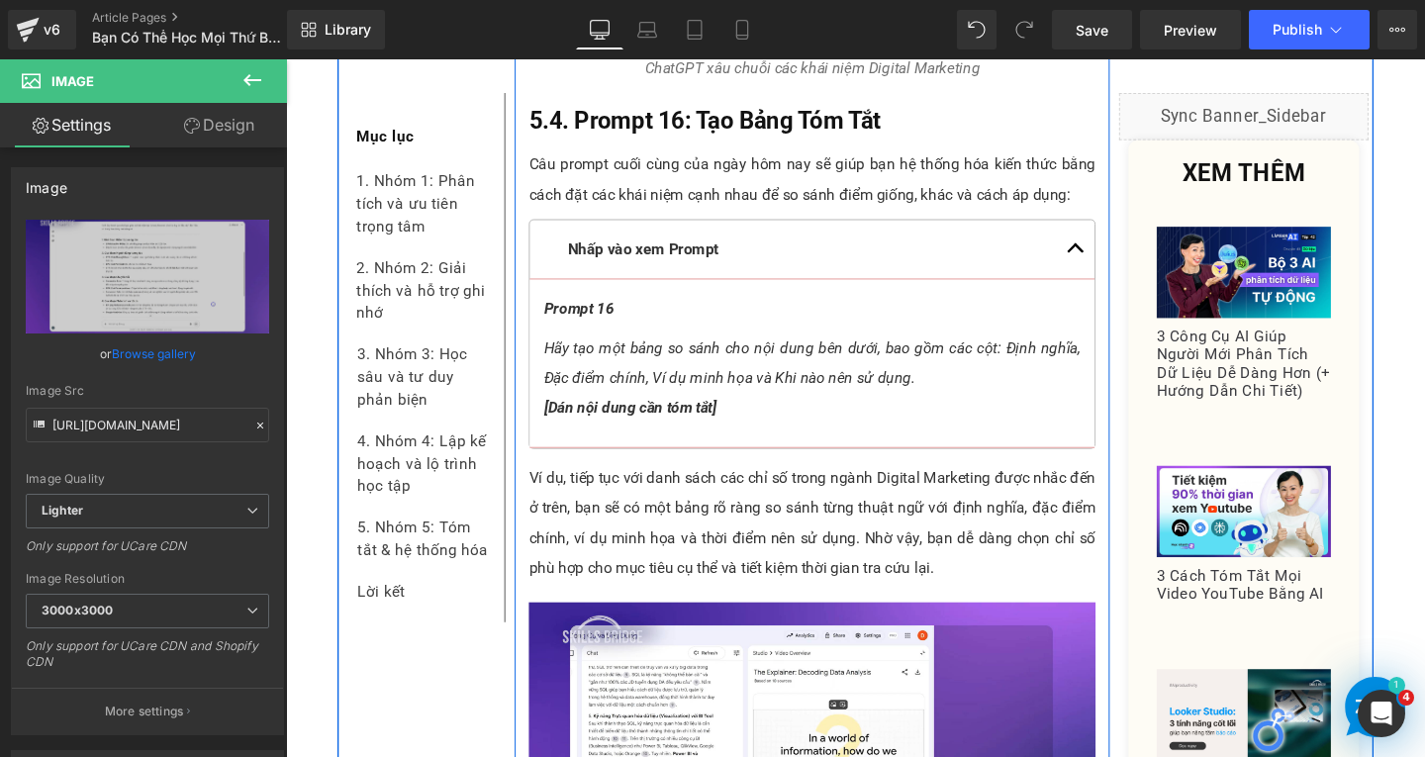
scroll to position [17716, 0]
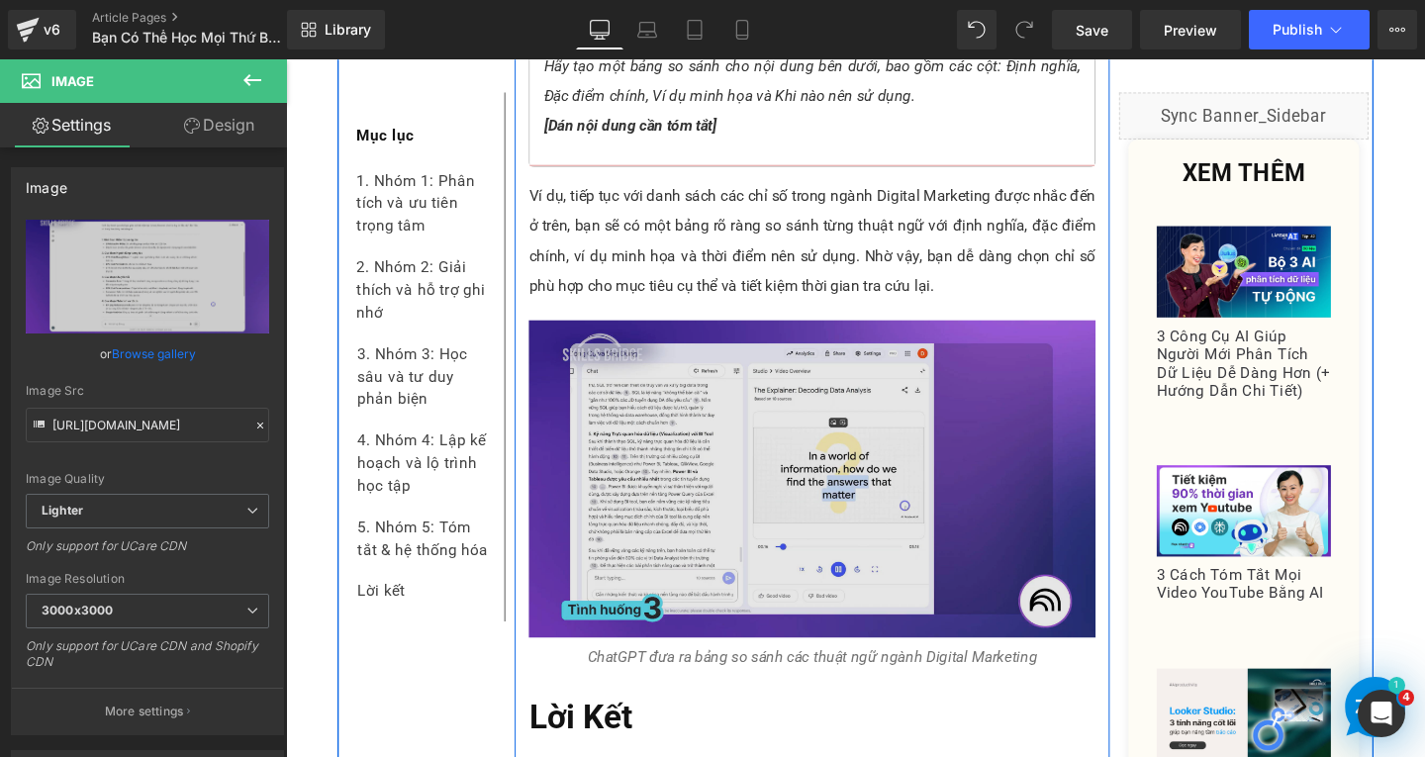
click at [693, 349] on img at bounding box center [839, 501] width 596 height 335
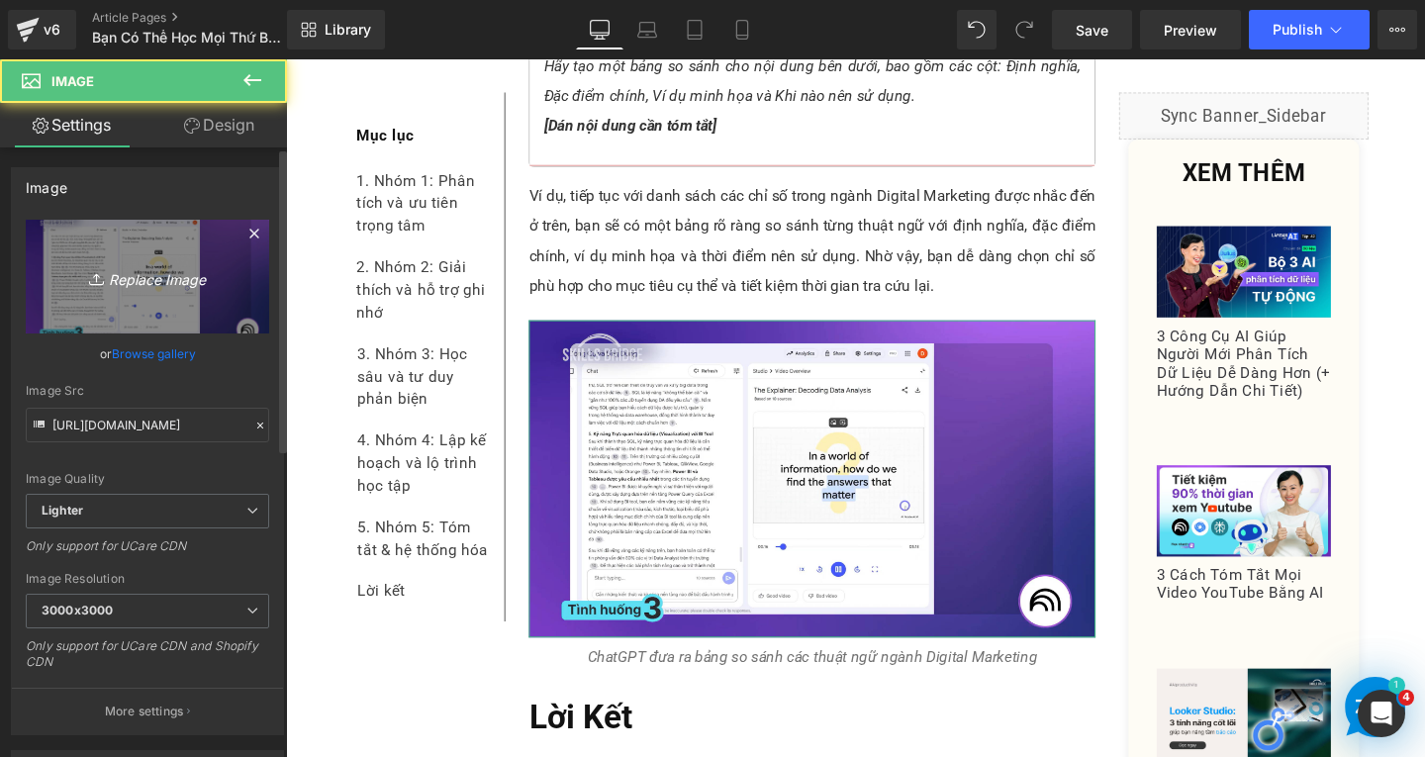
click at [119, 276] on icon "Replace Image" at bounding box center [147, 276] width 158 height 25
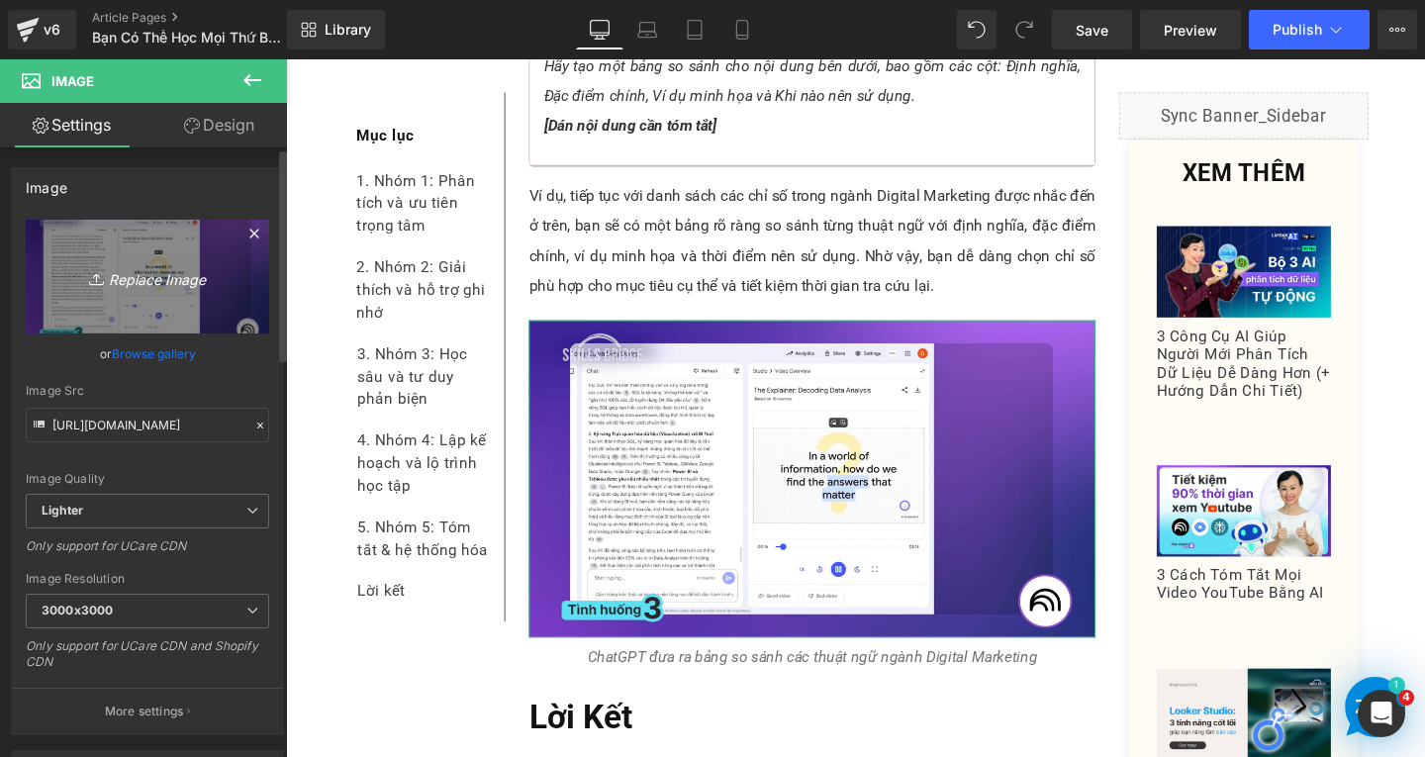
type input "C:\fakepath\Screenshot [DATE] 164419.png"
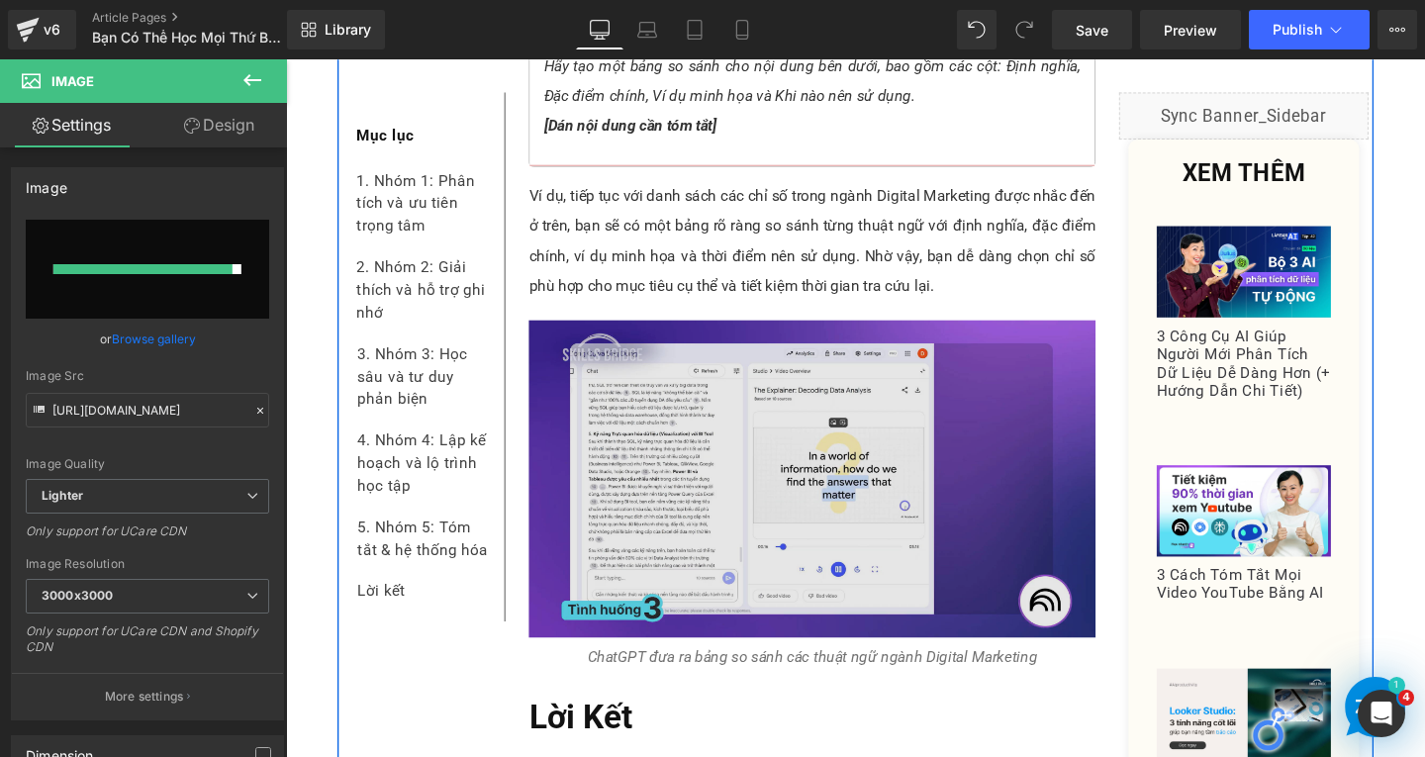
type input "[URL][DOMAIN_NAME]"
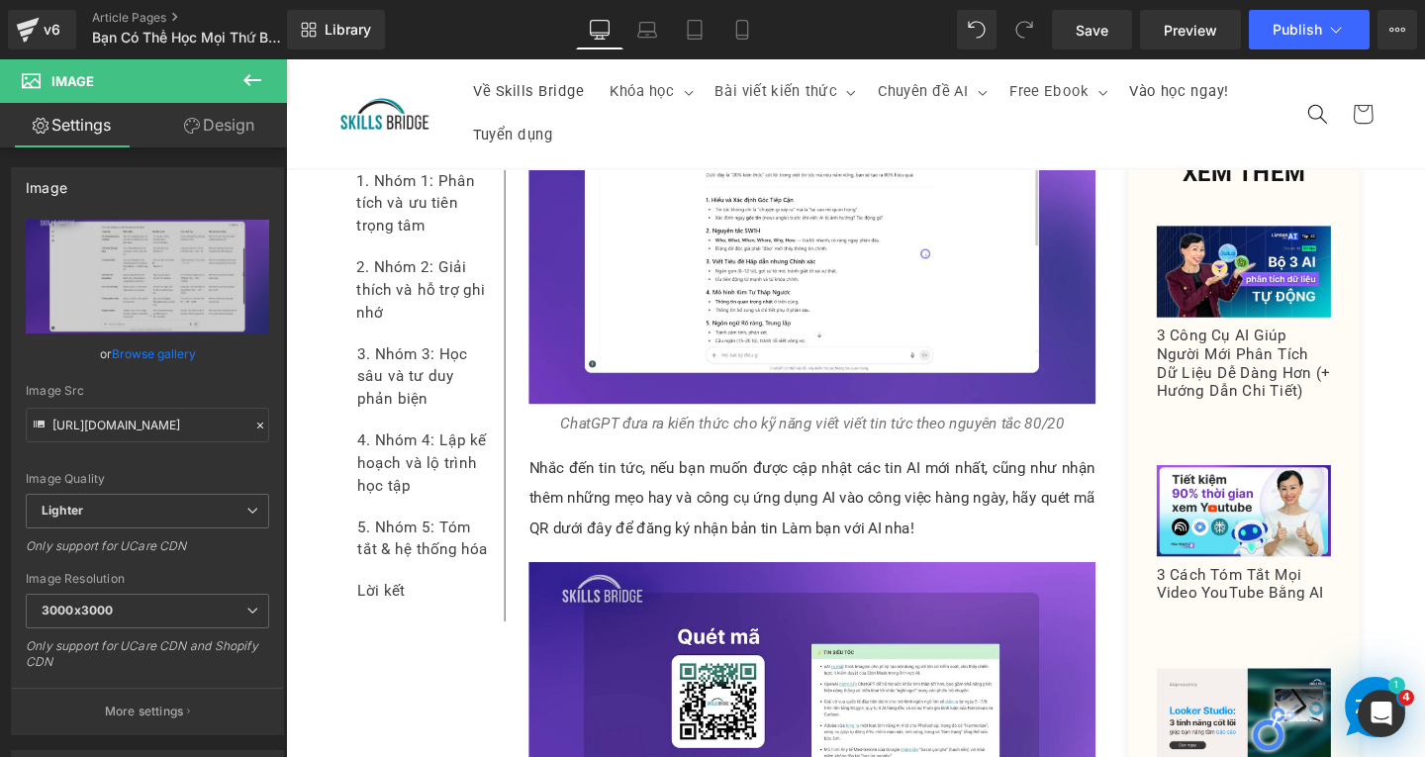
scroll to position [0, 0]
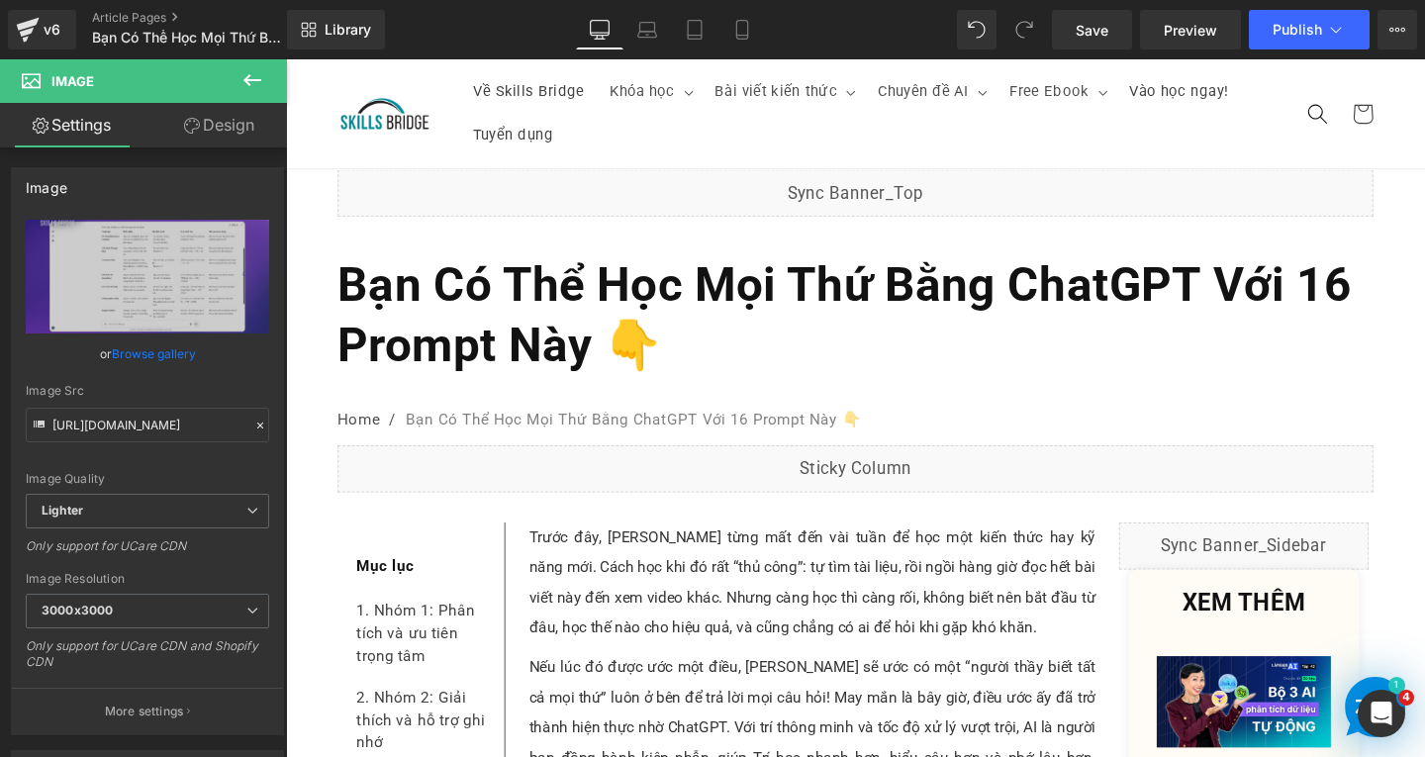
drag, startPoint x: 1479, startPoint y: 704, endPoint x: 1611, endPoint y: 68, distance: 649.1
drag, startPoint x: 1077, startPoint y: 21, endPoint x: 636, endPoint y: 161, distance: 462.3
click at [1077, 21] on link "Save" at bounding box center [1092, 30] width 80 height 40
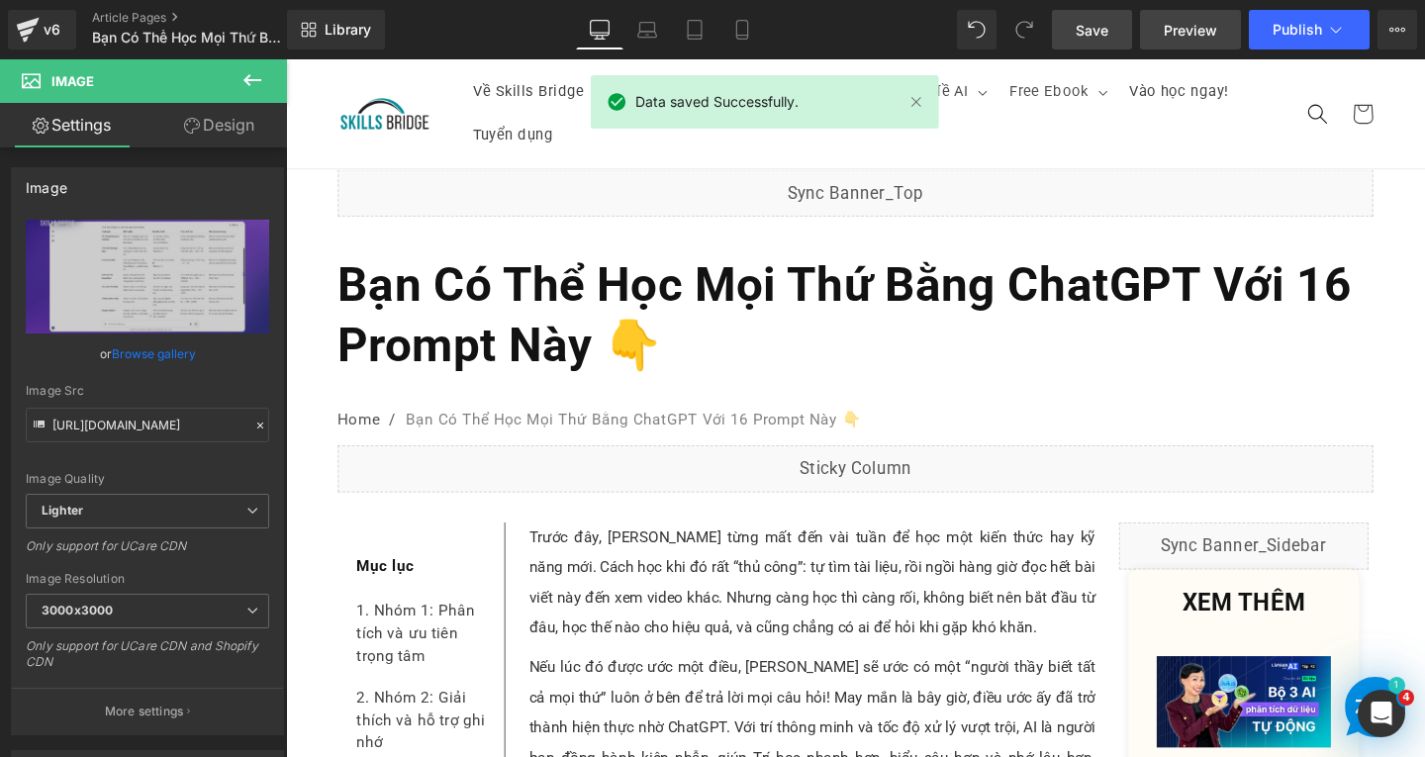
click at [1178, 23] on span "Preview" at bounding box center [1190, 30] width 53 height 21
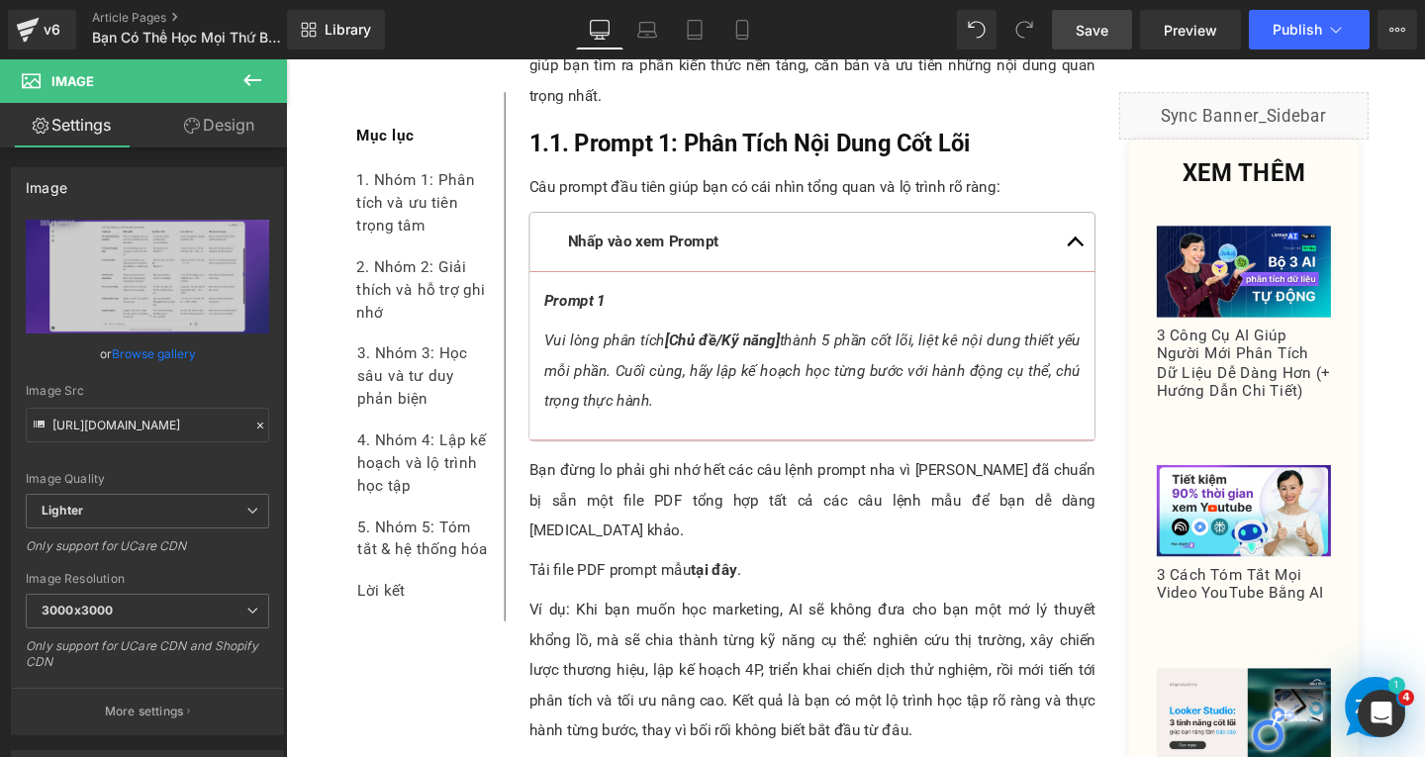
scroll to position [1880, 0]
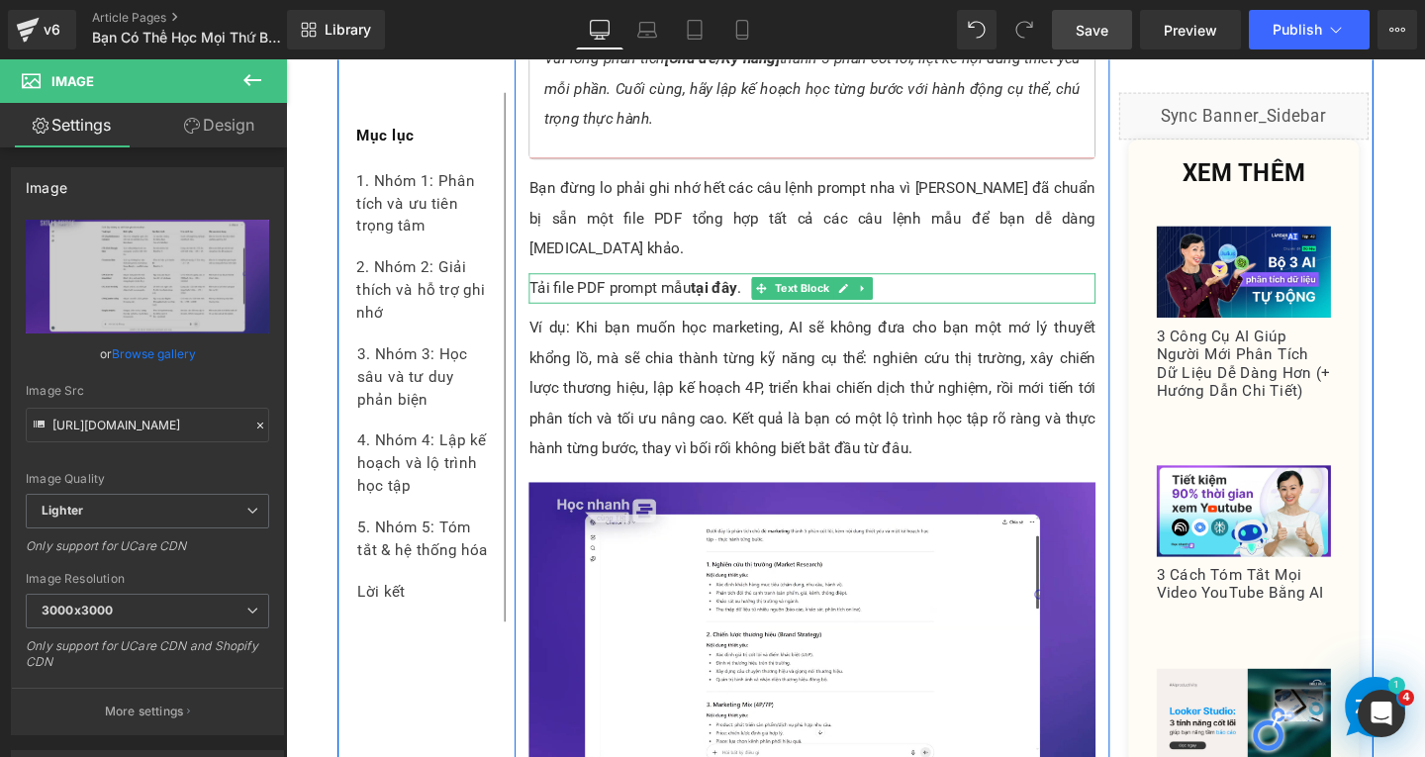
click at [663, 284] on p "Tải file PDF prompt mẫu tại đây ." at bounding box center [839, 300] width 596 height 32
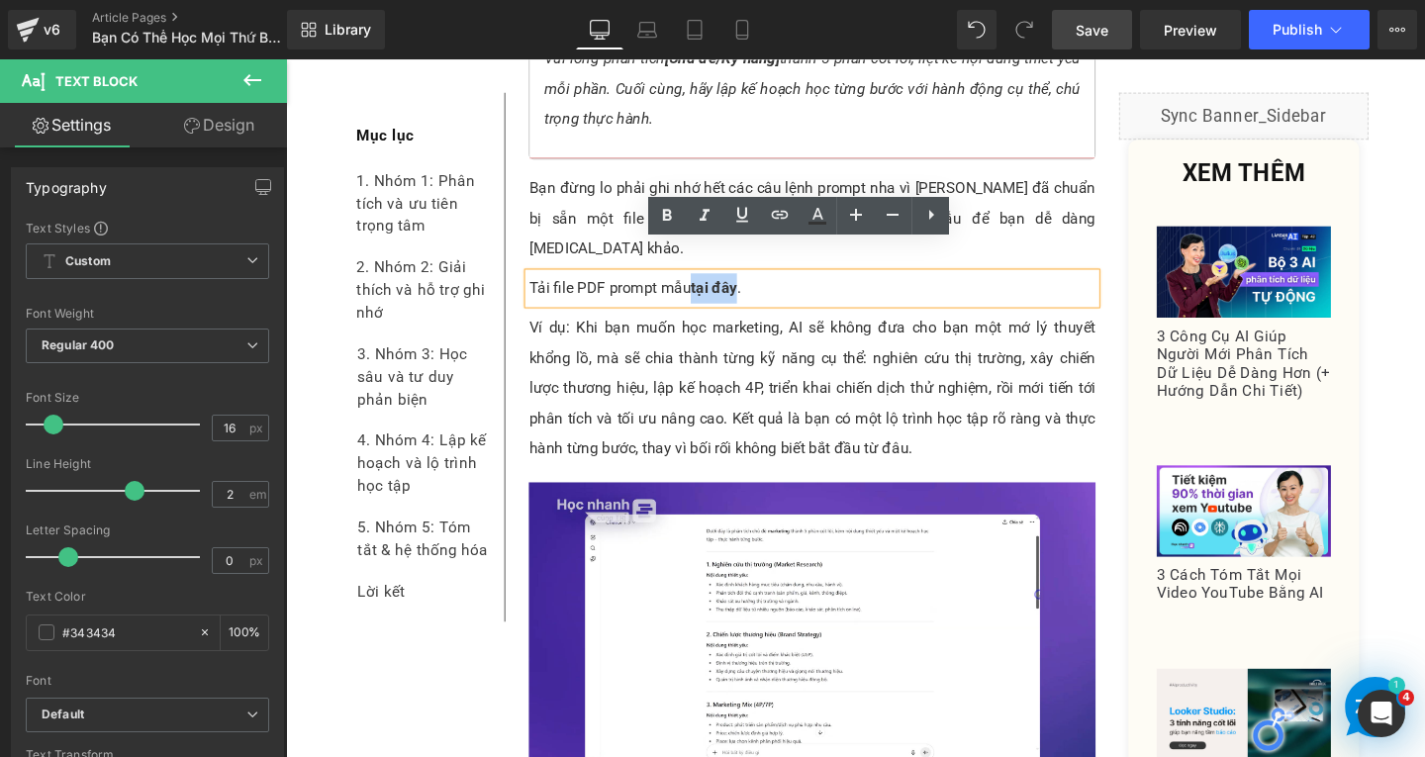
drag, startPoint x: 708, startPoint y: 267, endPoint x: 755, endPoint y: 266, distance: 47.5
click at [755, 290] on strong "tại đây" at bounding box center [736, 299] width 48 height 19
click at [783, 214] on icon at bounding box center [780, 215] width 17 height 8
click at [764, 306] on input "text" at bounding box center [755, 296] width 305 height 49
paste input "[URL][DOMAIN_NAME]"
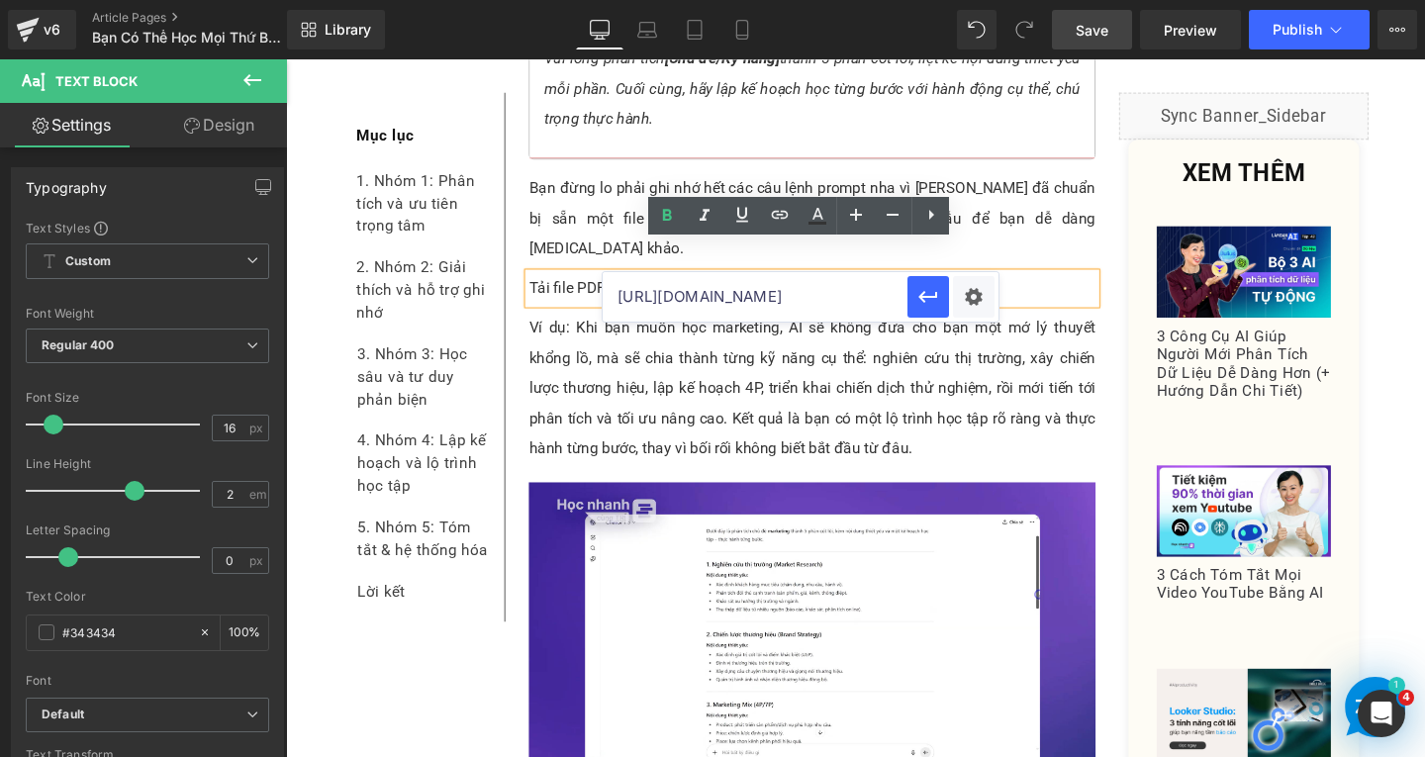
scroll to position [0, 410]
type input "[URL][DOMAIN_NAME]"
drag, startPoint x: 925, startPoint y: 298, endPoint x: 529, endPoint y: 252, distance: 399.5
click at [925, 298] on icon "button" at bounding box center [928, 297] width 24 height 24
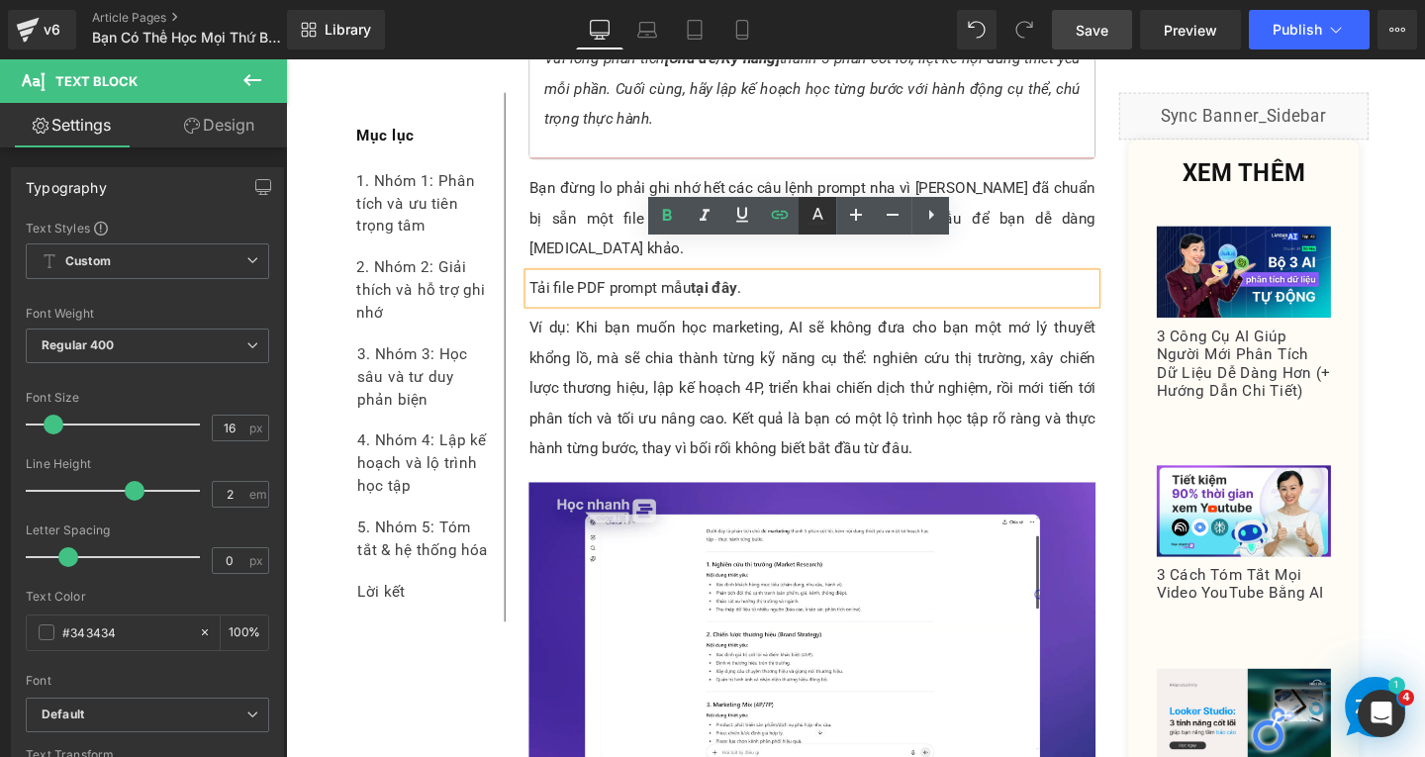
click at [819, 225] on icon at bounding box center [818, 216] width 24 height 24
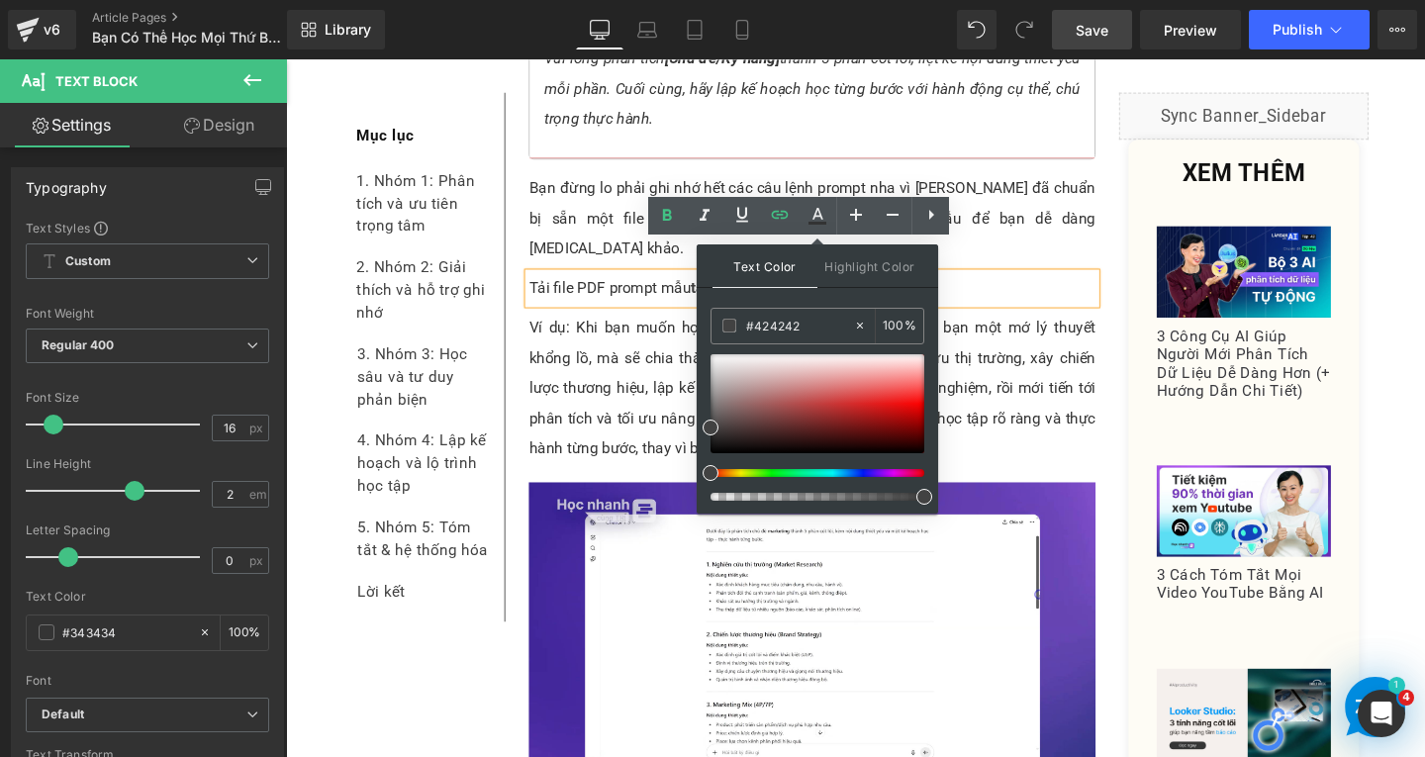
drag, startPoint x: 815, startPoint y: 325, endPoint x: 707, endPoint y: 328, distance: 107.9
click at [707, 328] on div "Text Color Highlight Color rgb(66, 66, 66) #424242 100 % transparent transparen…" at bounding box center [817, 378] width 241 height 269
type input "0"
type input "000"
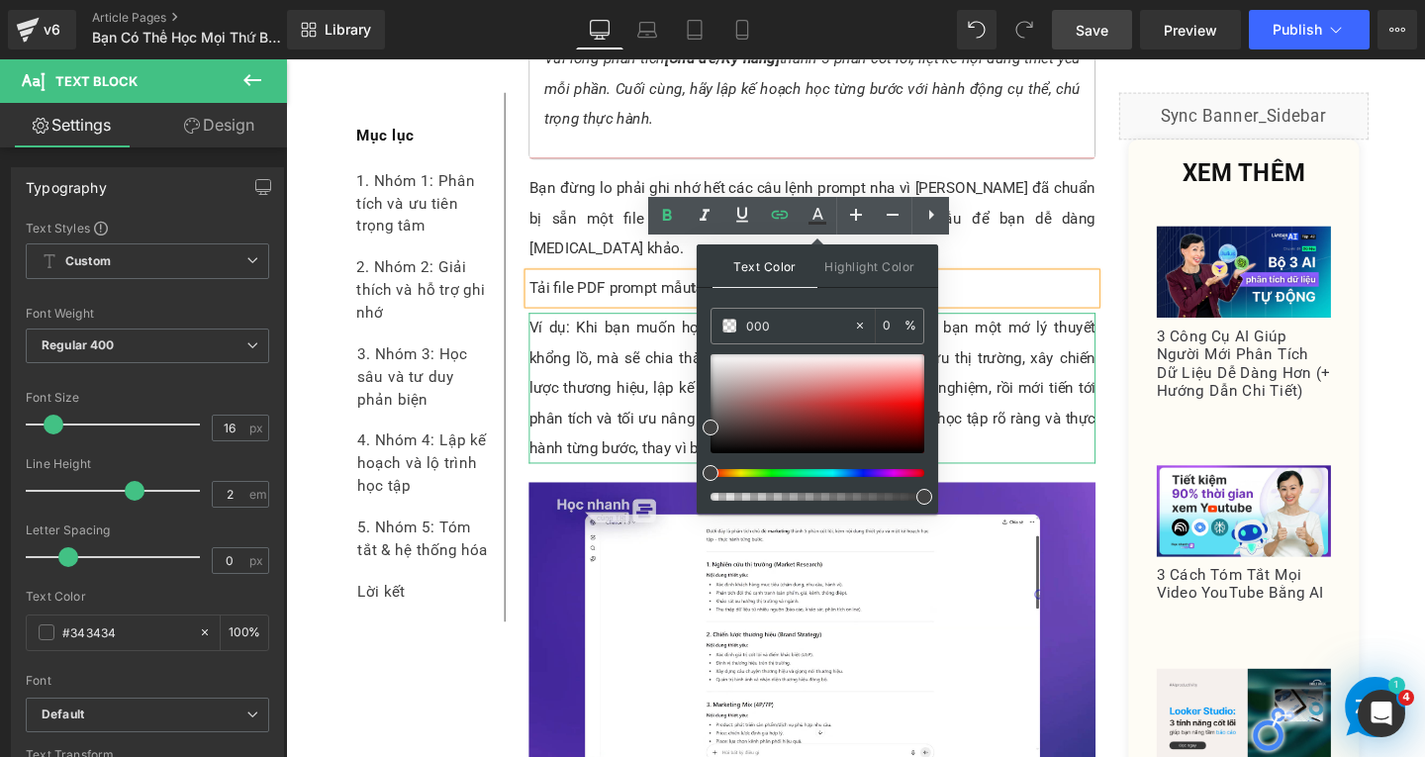
type input "100"
type input "0000e"
type input "0"
type input "0000ee"
type input "100"
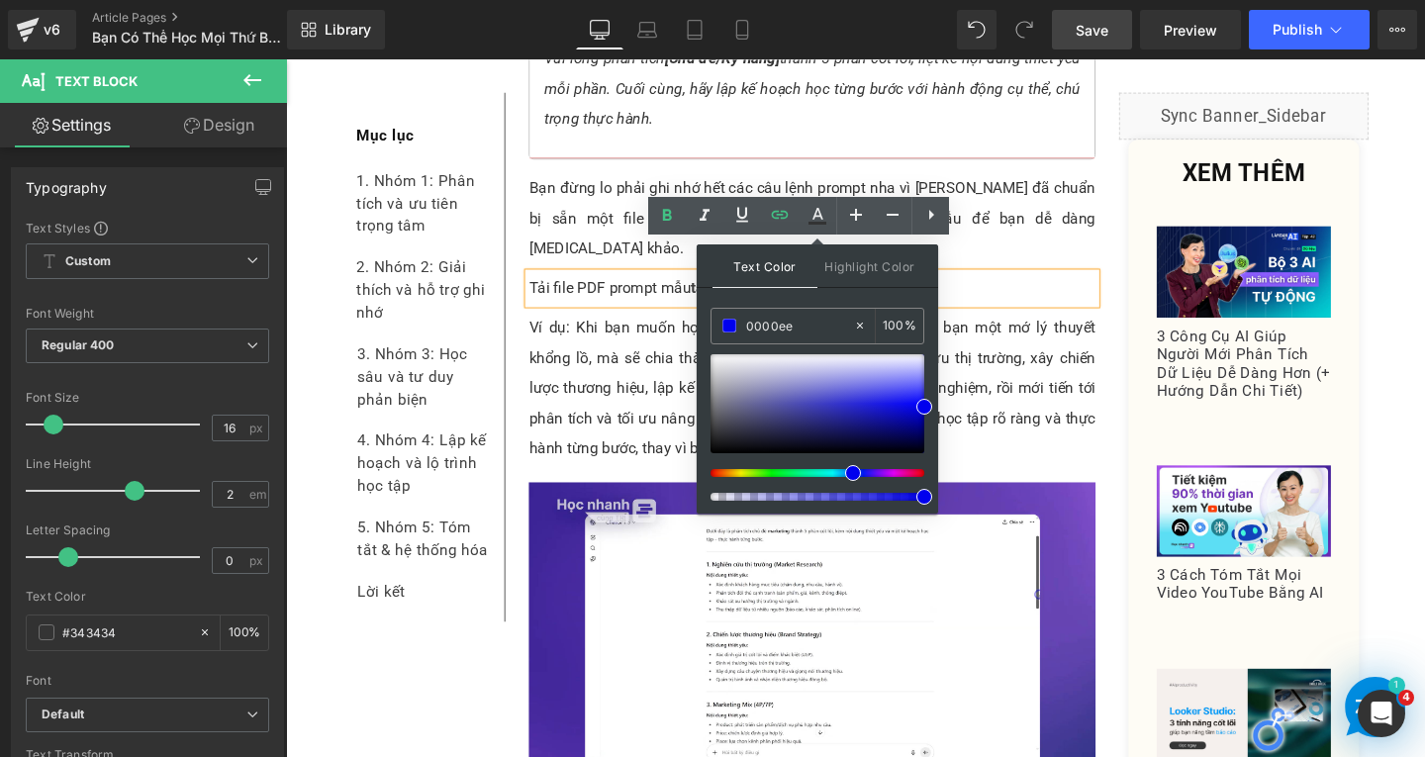
type input "#0000ee"
type input "100"
drag, startPoint x: 1211, startPoint y: 558, endPoint x: 1017, endPoint y: 451, distance: 221.5
click at [286, 59] on div at bounding box center [286, 59] width 0 height 0
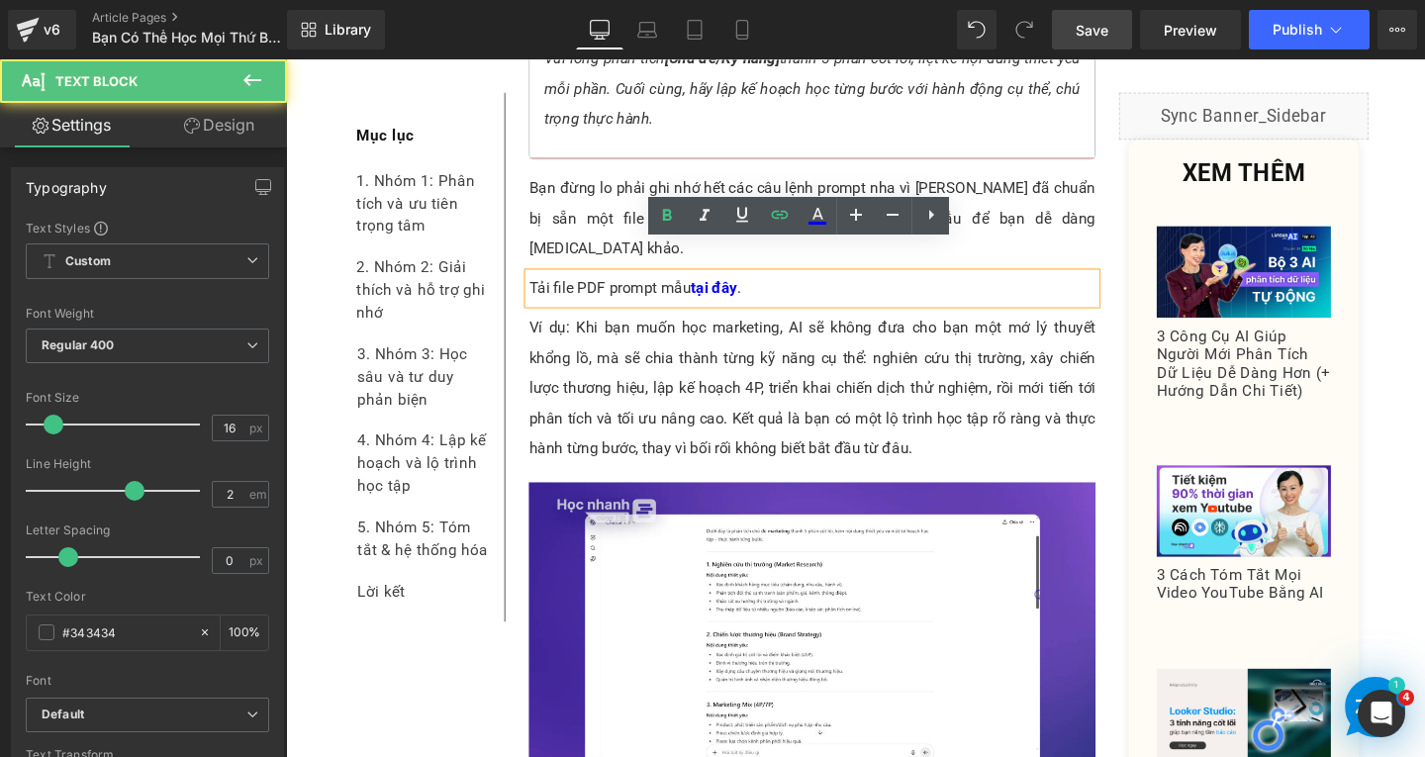
click at [747, 284] on p "Tải file PDF prompt mẫu tại đây ." at bounding box center [839, 300] width 596 height 32
click at [738, 290] on link "tại đây" at bounding box center [736, 299] width 48 height 19
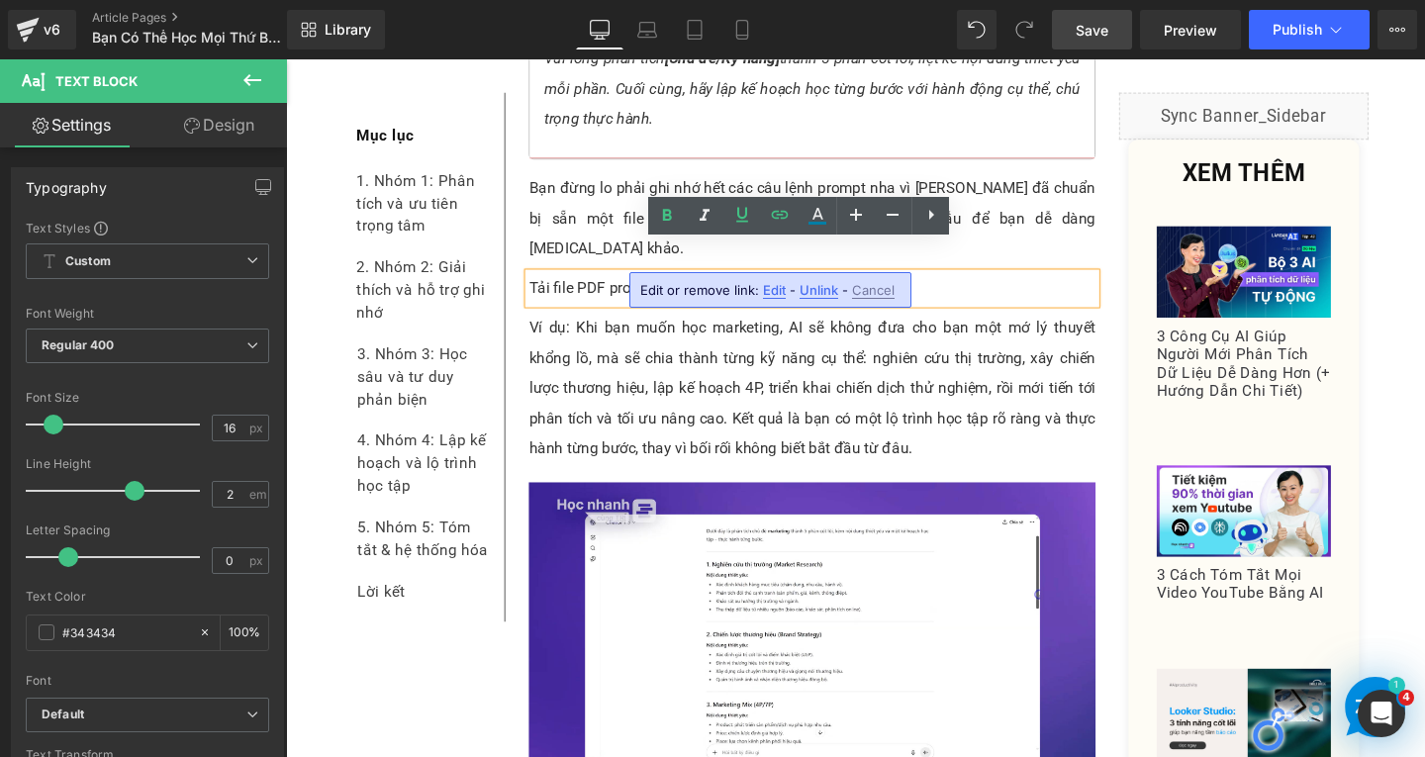
click at [781, 292] on span "Edit" at bounding box center [774, 290] width 23 height 17
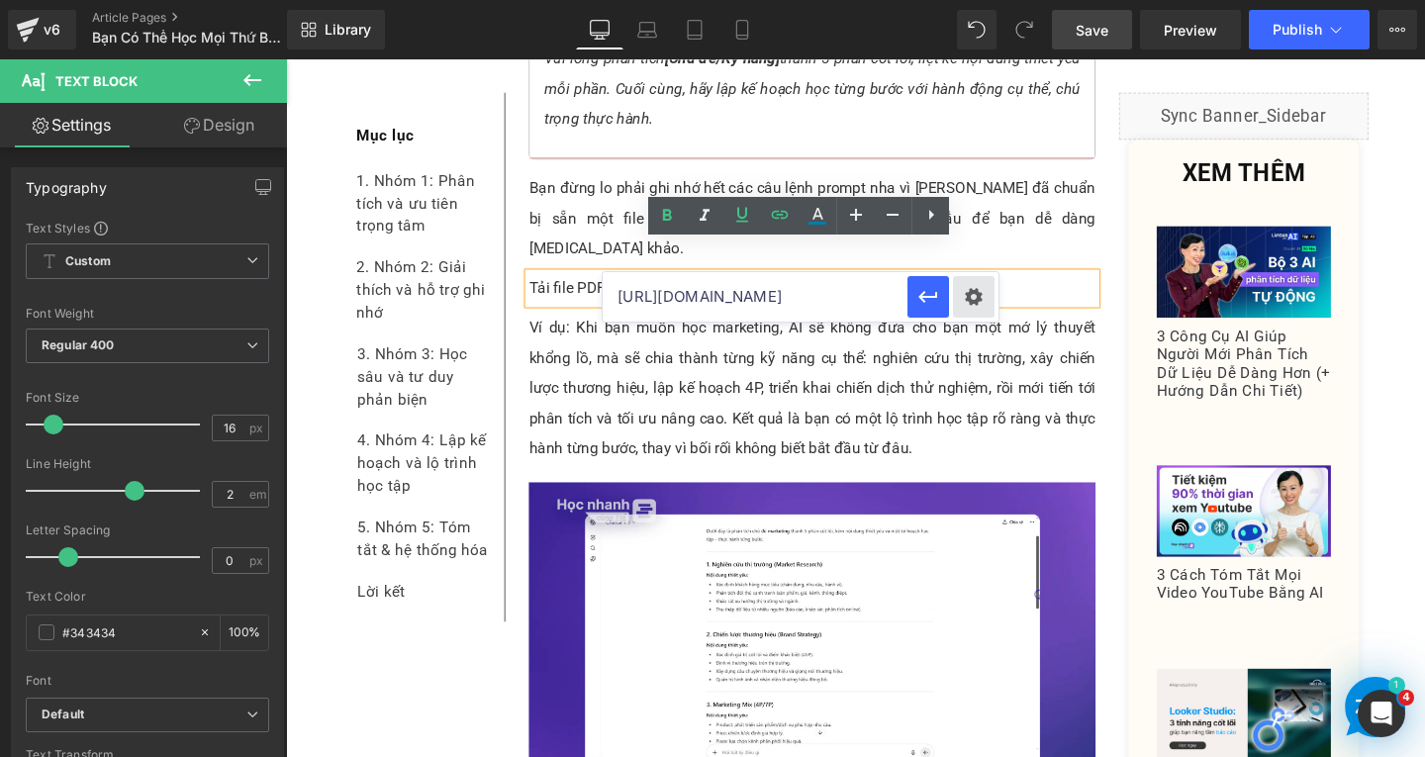
click at [988, 0] on div "Text Color Highlight Color rgba(0, 0, 238, 1) #0000ee 100 % transparent transpa…" at bounding box center [712, 0] width 1425 height 0
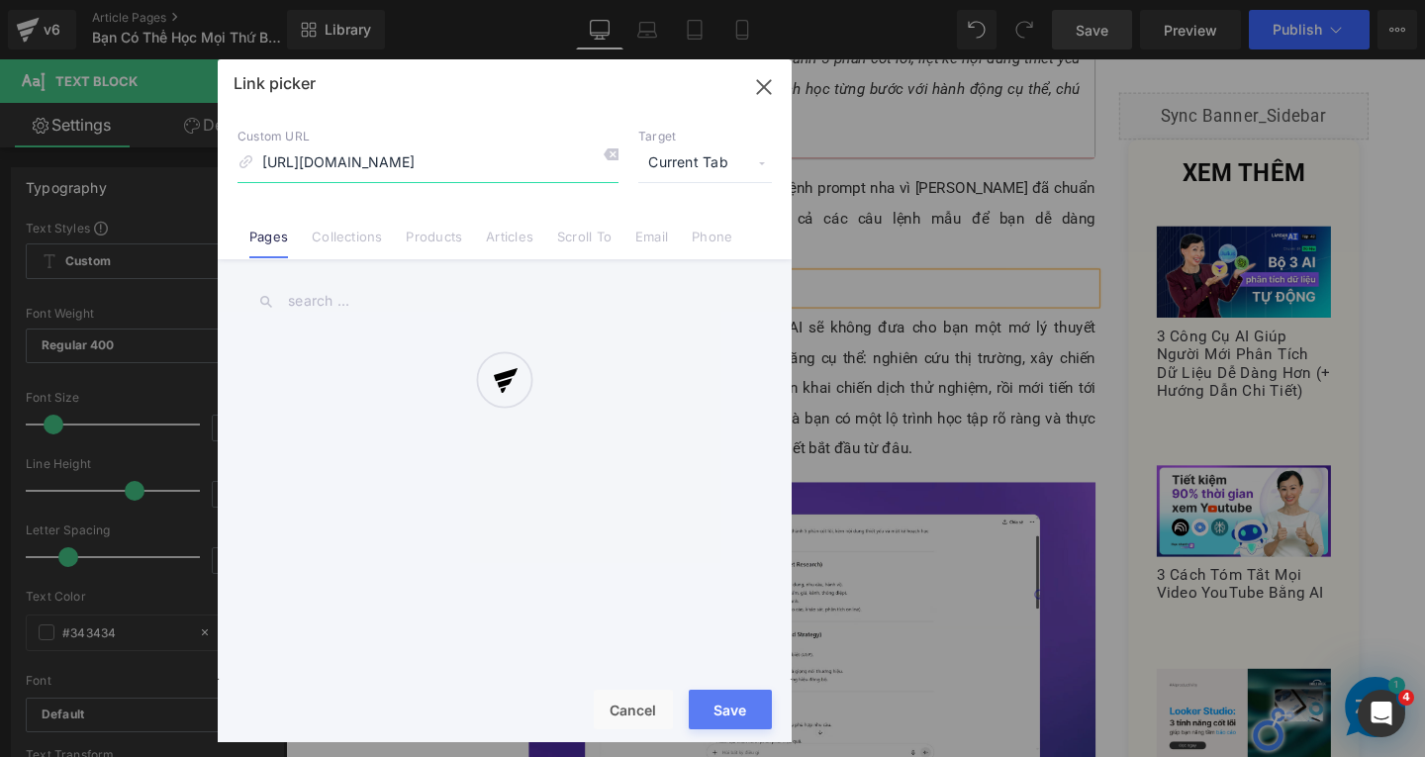
scroll to position [0, 269]
click at [687, 155] on div at bounding box center [505, 400] width 574 height 683
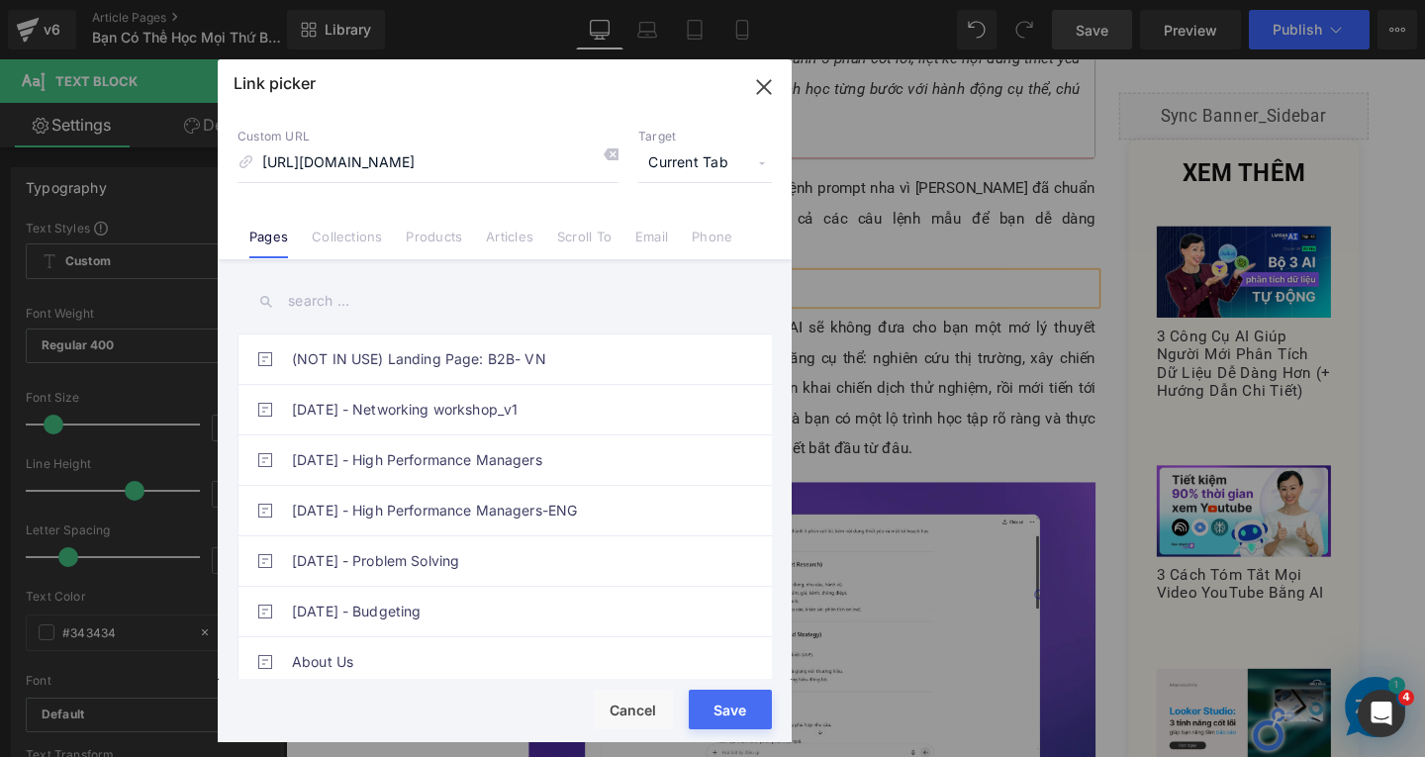
click at [721, 164] on span "Current Tab" at bounding box center [705, 164] width 134 height 38
click at [683, 228] on li "New Tab" at bounding box center [704, 234] width 153 height 35
click at [723, 717] on button "Save" at bounding box center [730, 710] width 83 height 40
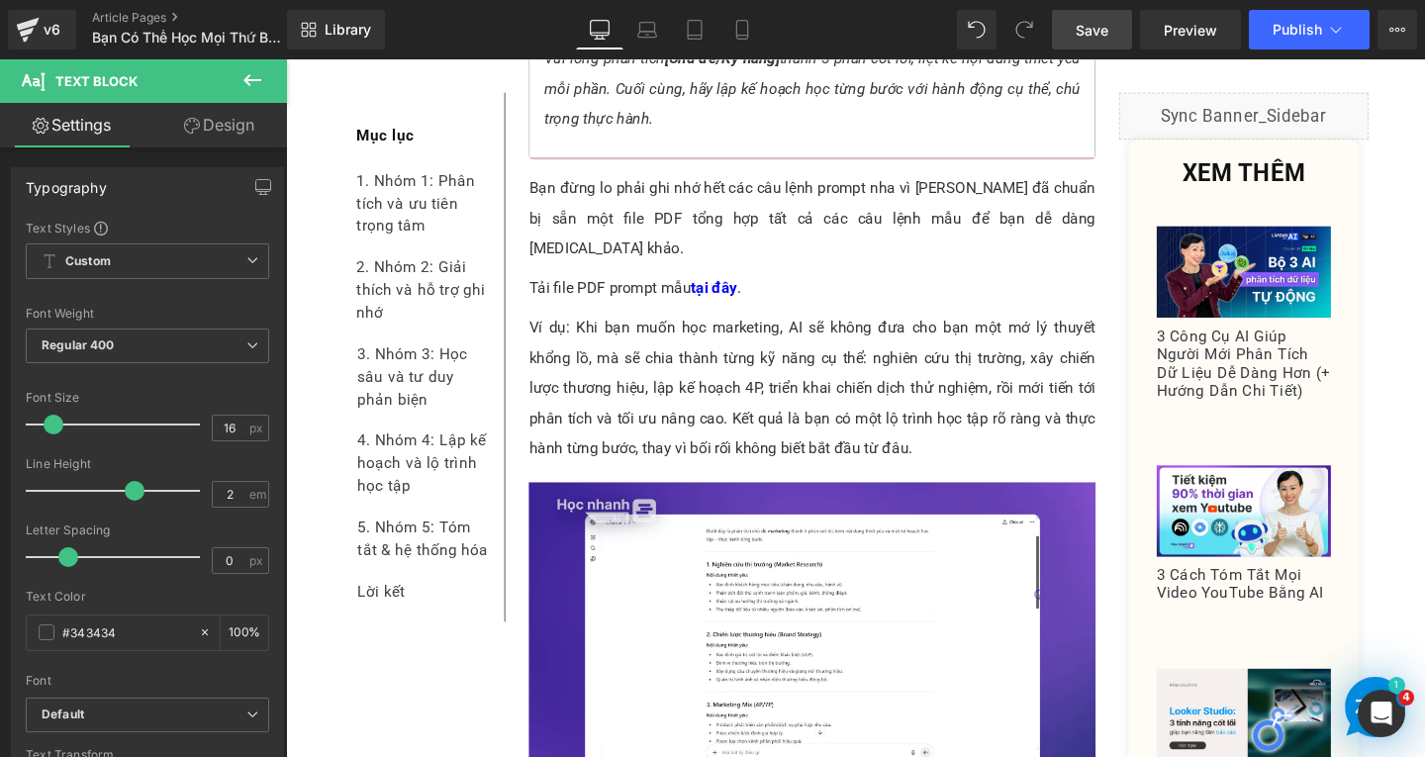
click at [1079, 29] on span "Save" at bounding box center [1092, 30] width 33 height 21
click at [1095, 33] on span "Save" at bounding box center [1092, 30] width 33 height 21
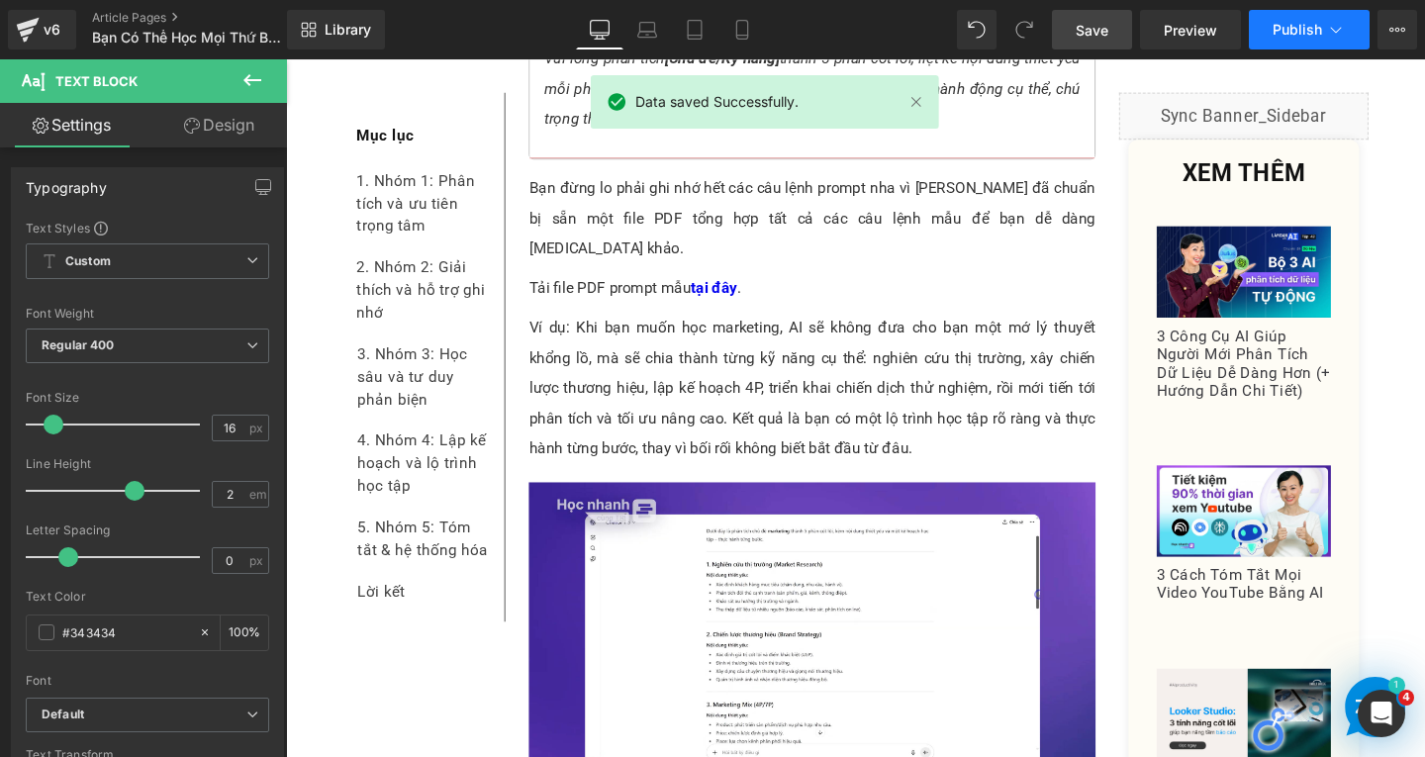
click at [1323, 33] on button "Publish" at bounding box center [1309, 30] width 121 height 40
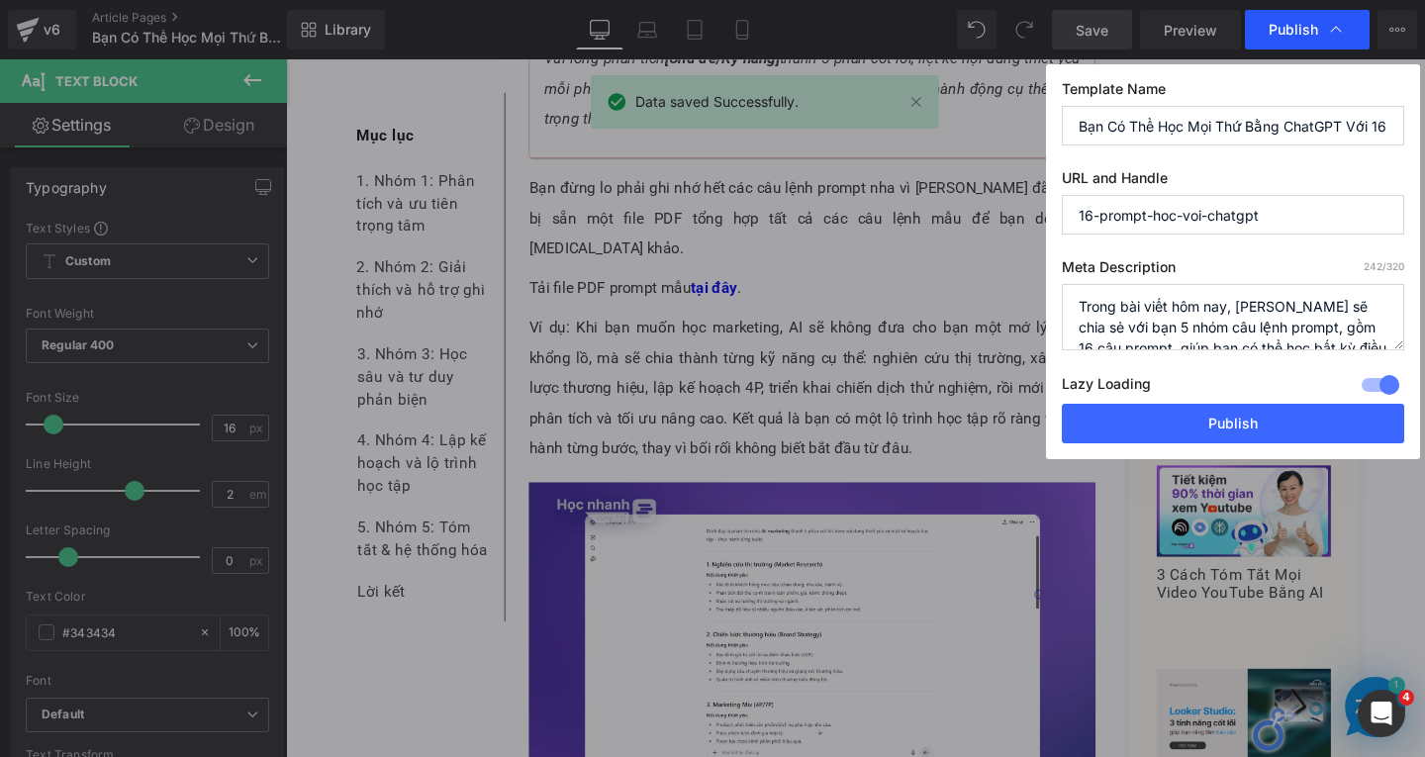
click at [1301, 36] on span "Publish" at bounding box center [1293, 30] width 49 height 18
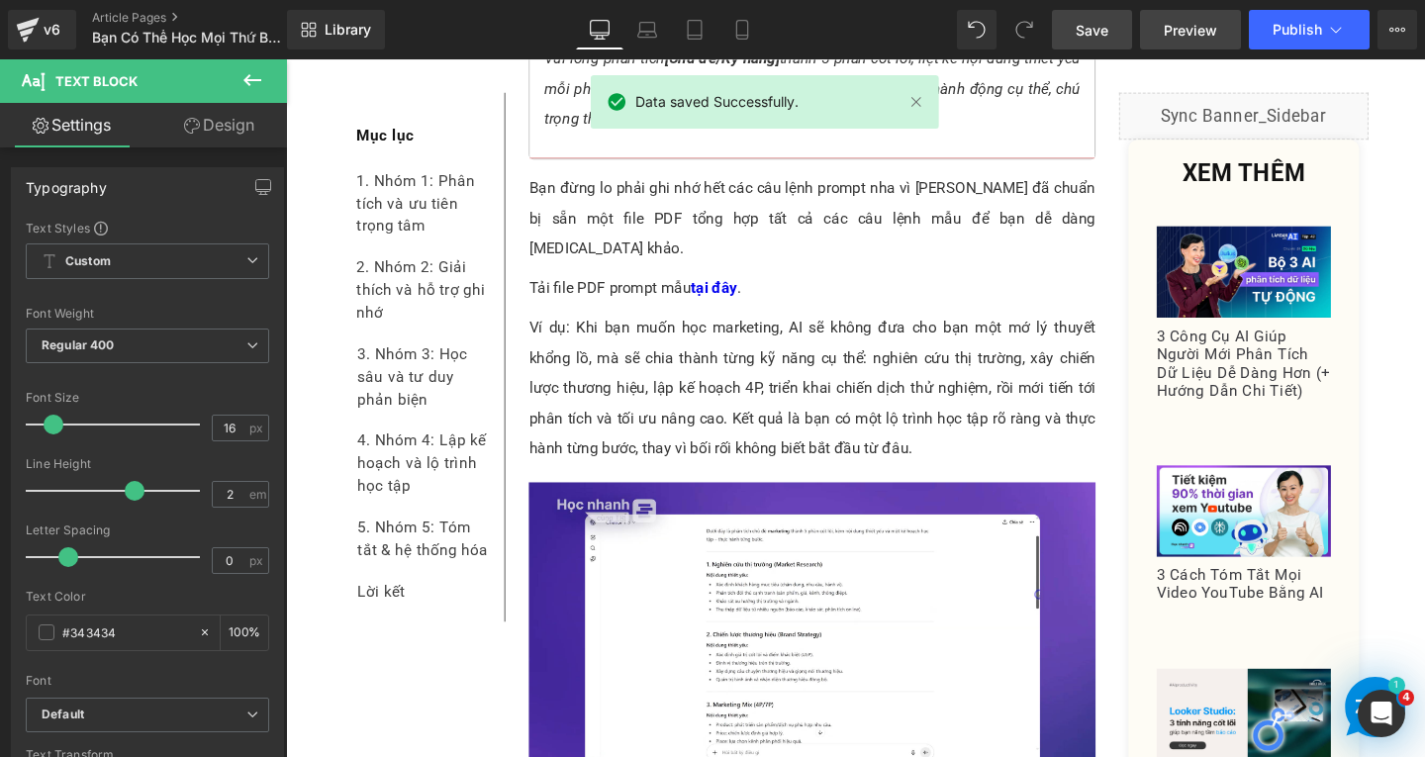
click at [1189, 33] on span "Preview" at bounding box center [1190, 30] width 53 height 21
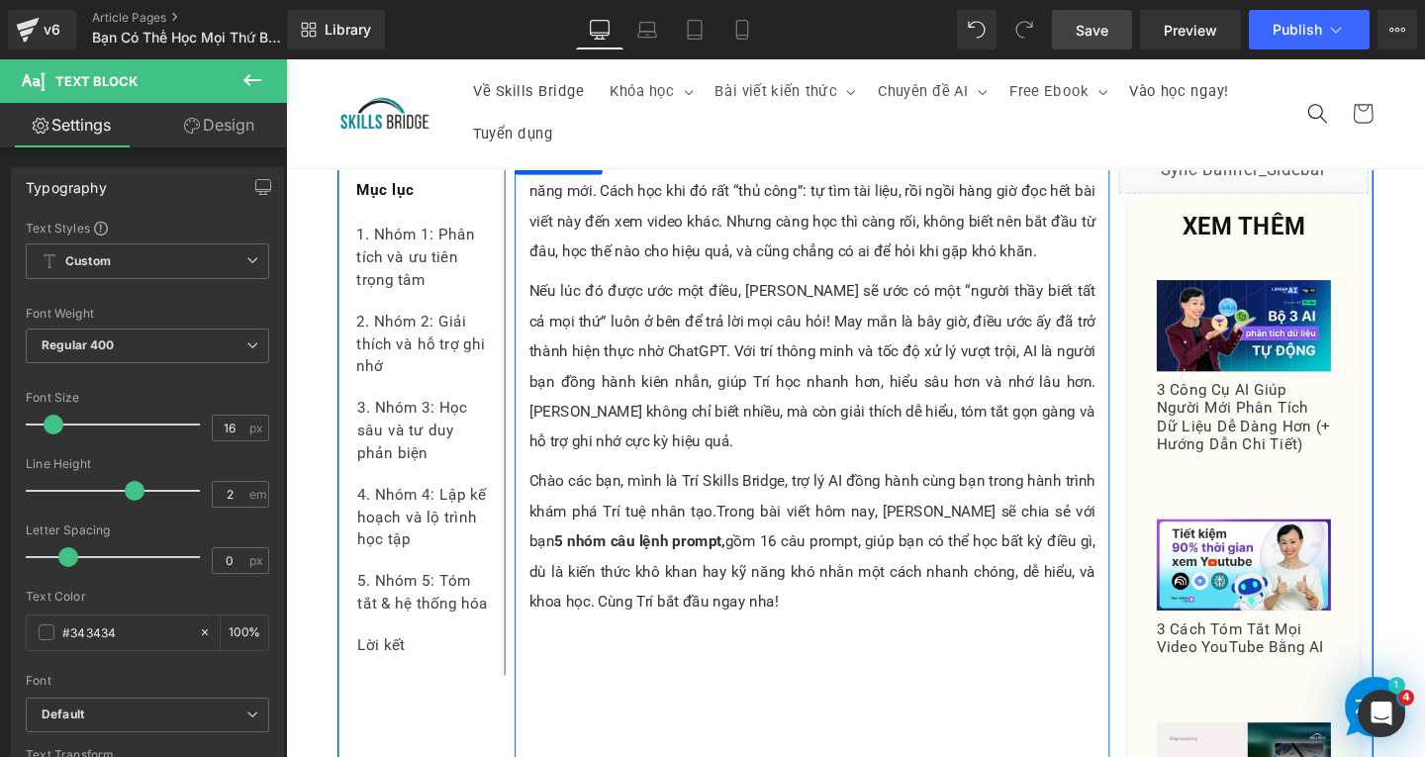
scroll to position [297, 0]
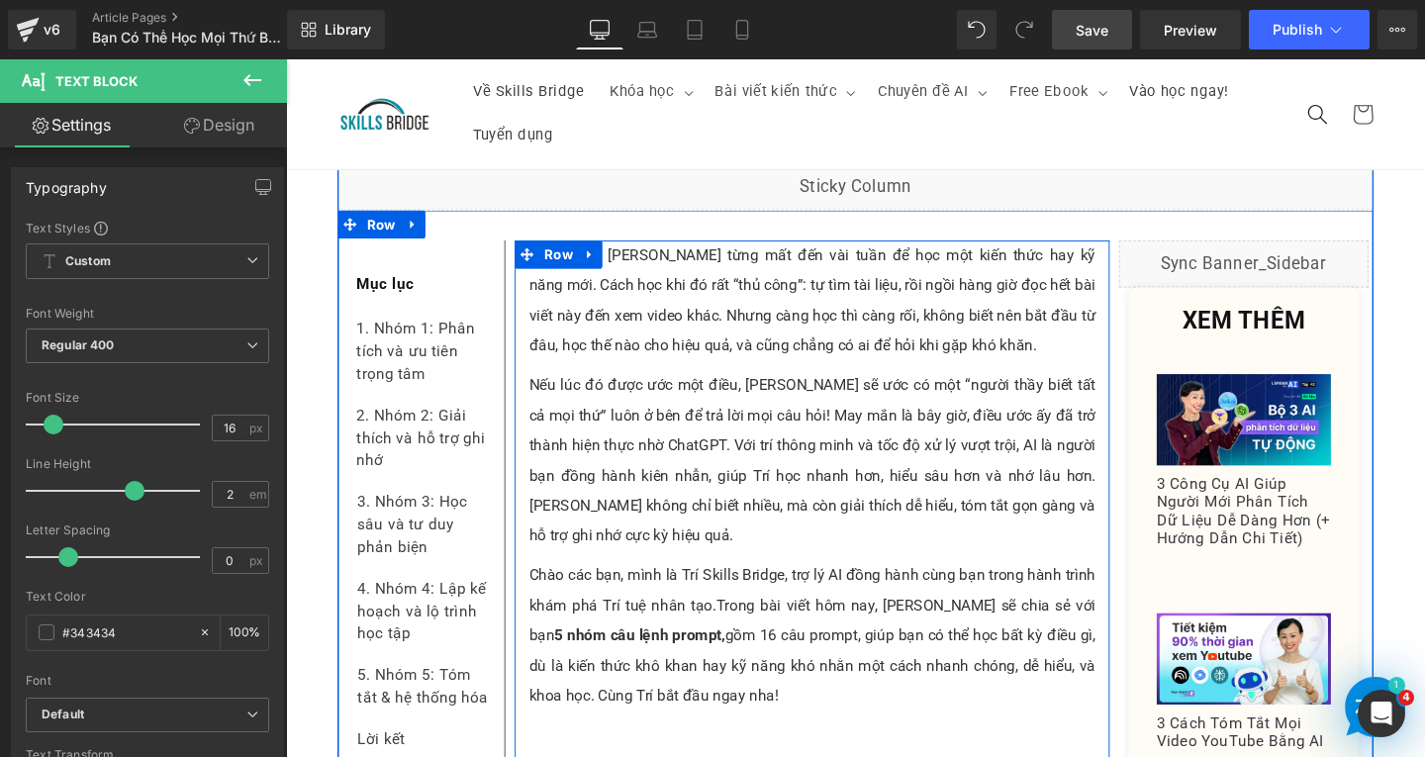
drag, startPoint x: 705, startPoint y: 501, endPoint x: 784, endPoint y: 466, distance: 86.4
click at [705, 501] on p "Nếu lúc đó được ước một điều, [PERSON_NAME] sẽ ước có một “người thầy biết tất …" at bounding box center [839, 481] width 596 height 190
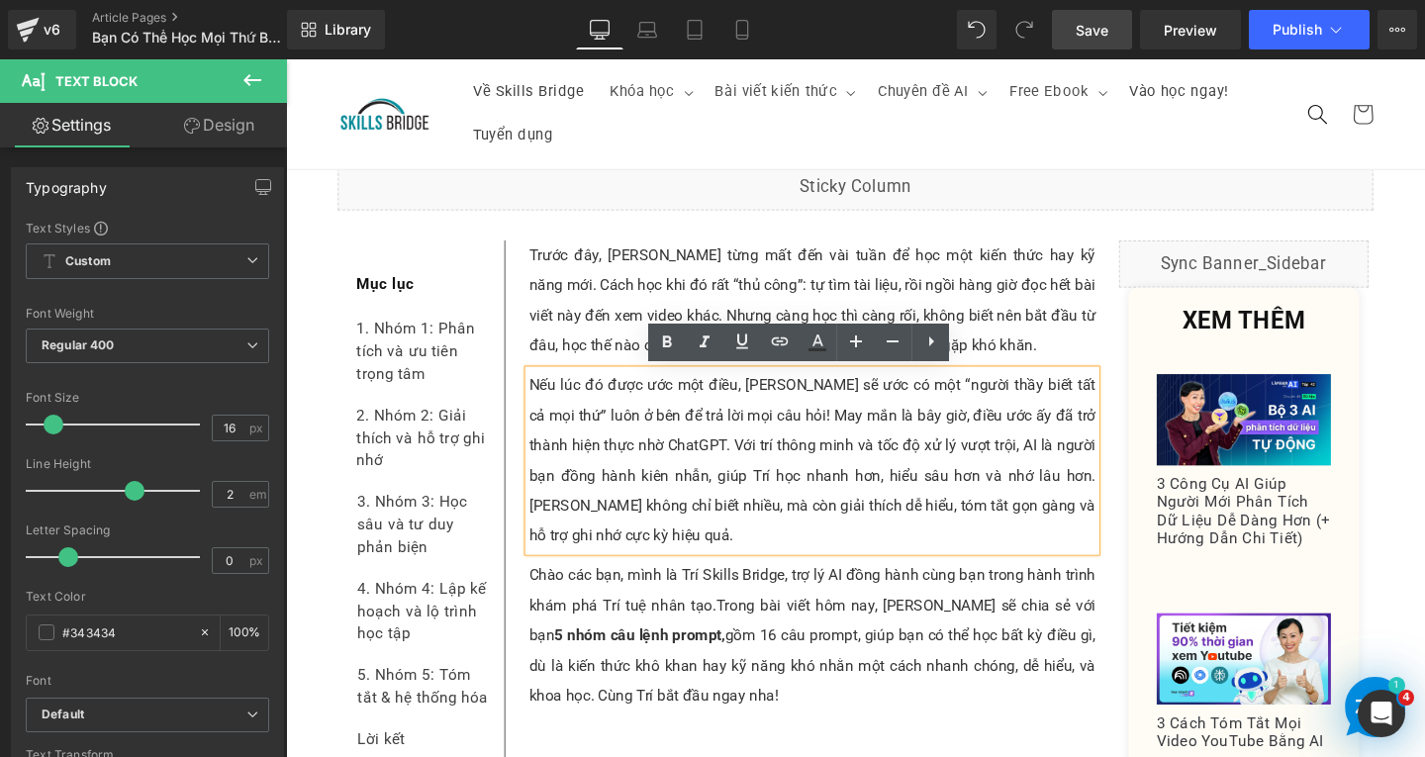
click at [743, 461] on p "Nếu lúc đó được ước một điều, [PERSON_NAME] sẽ ước có một “người thầy biết tất …" at bounding box center [839, 481] width 596 height 190
click at [789, 500] on p "Nếu lúc đó được ước một điều, [PERSON_NAME] sẽ ước có một “người thầy biết tất …" at bounding box center [839, 481] width 596 height 190
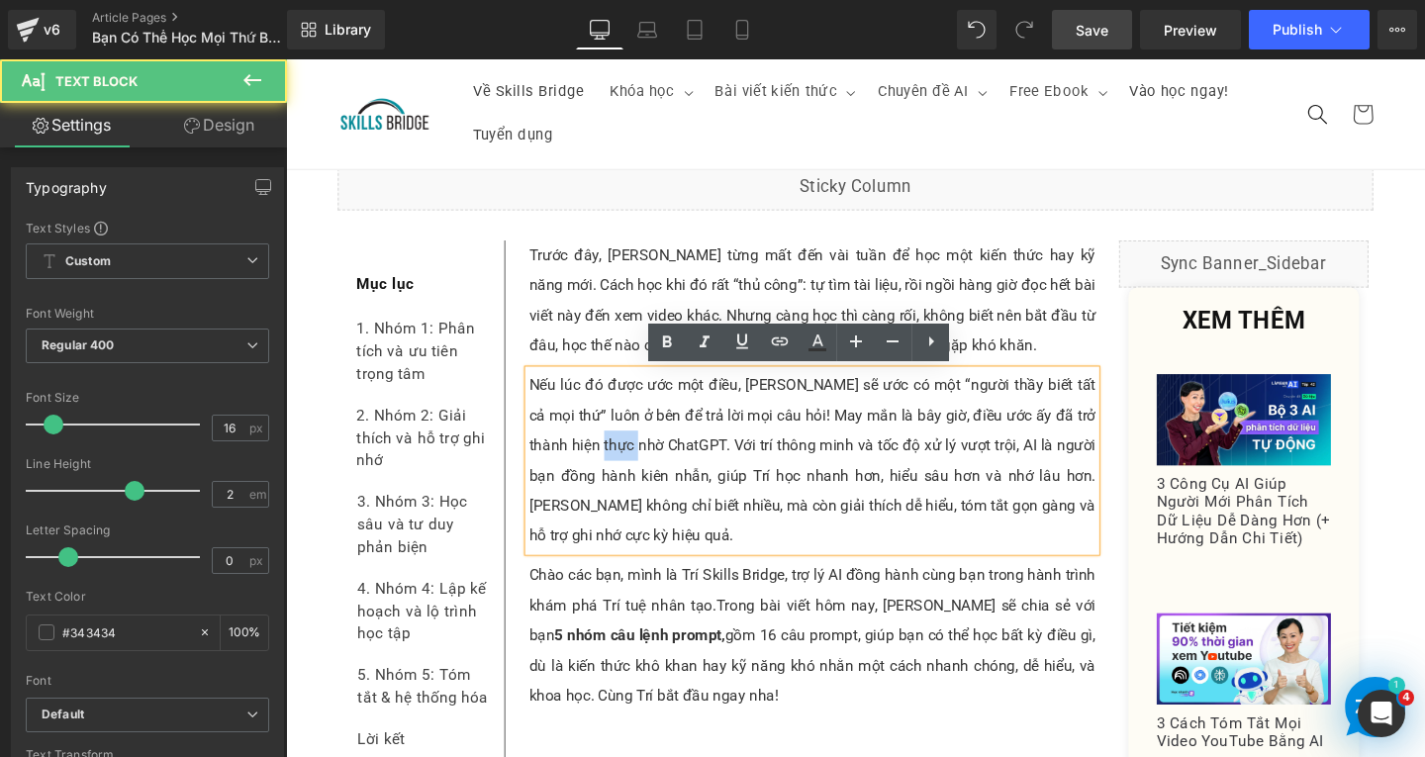
drag, startPoint x: 607, startPoint y: 464, endPoint x: 657, endPoint y: 463, distance: 50.5
click at [656, 463] on p "Nếu lúc đó được ước một điều, [PERSON_NAME] sẽ ước có một “người thầy biết tất …" at bounding box center [839, 481] width 596 height 190
click at [739, 462] on p "Nếu lúc đó được ước một điều, [PERSON_NAME] sẽ ước có một “người thầy biết tất …" at bounding box center [839, 481] width 596 height 190
drag, startPoint x: 604, startPoint y: 462, endPoint x: 660, endPoint y: 466, distance: 56.6
click at [660, 466] on p "Nếu lúc đó được ước một điều, [PERSON_NAME] sẽ ước có một “người thầy biết tất …" at bounding box center [839, 481] width 596 height 190
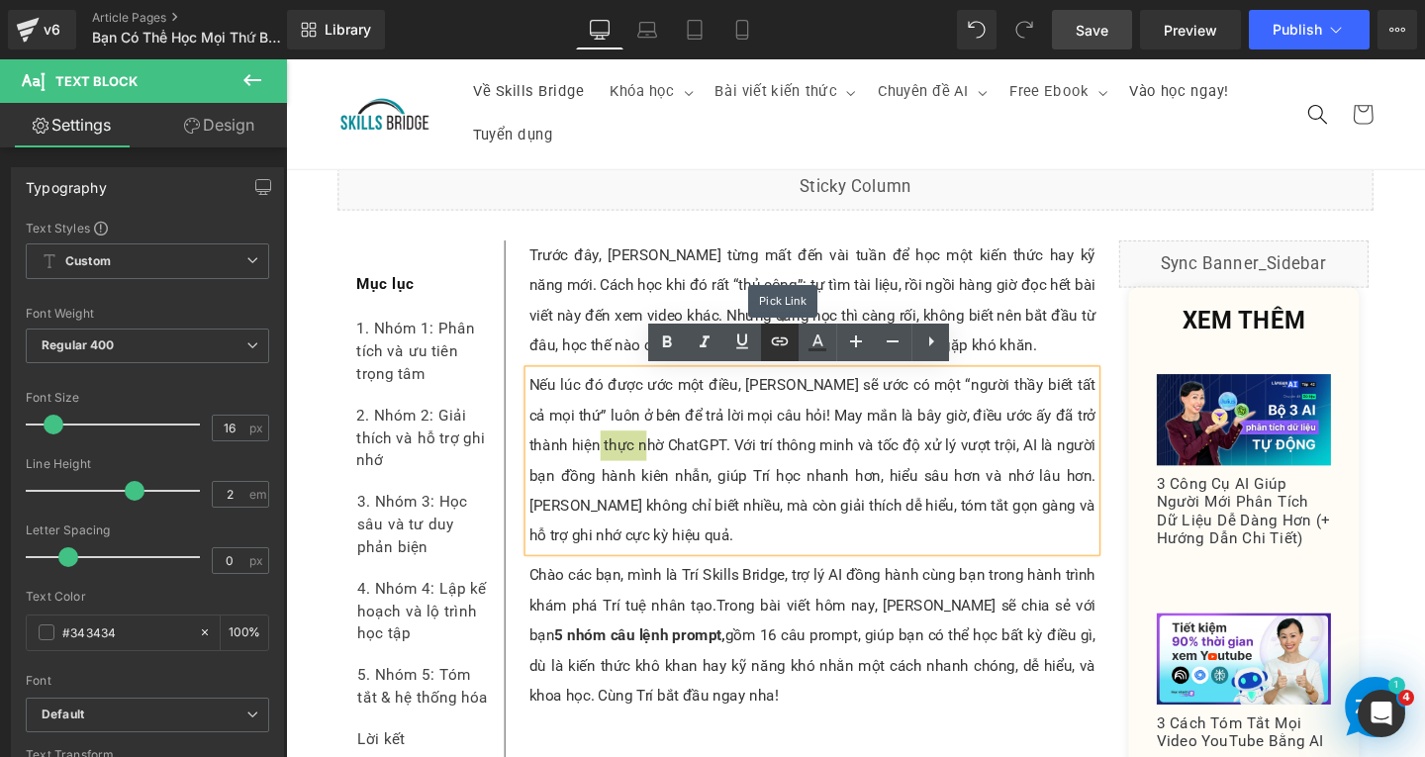
click at [784, 339] on icon at bounding box center [780, 342] width 24 height 24
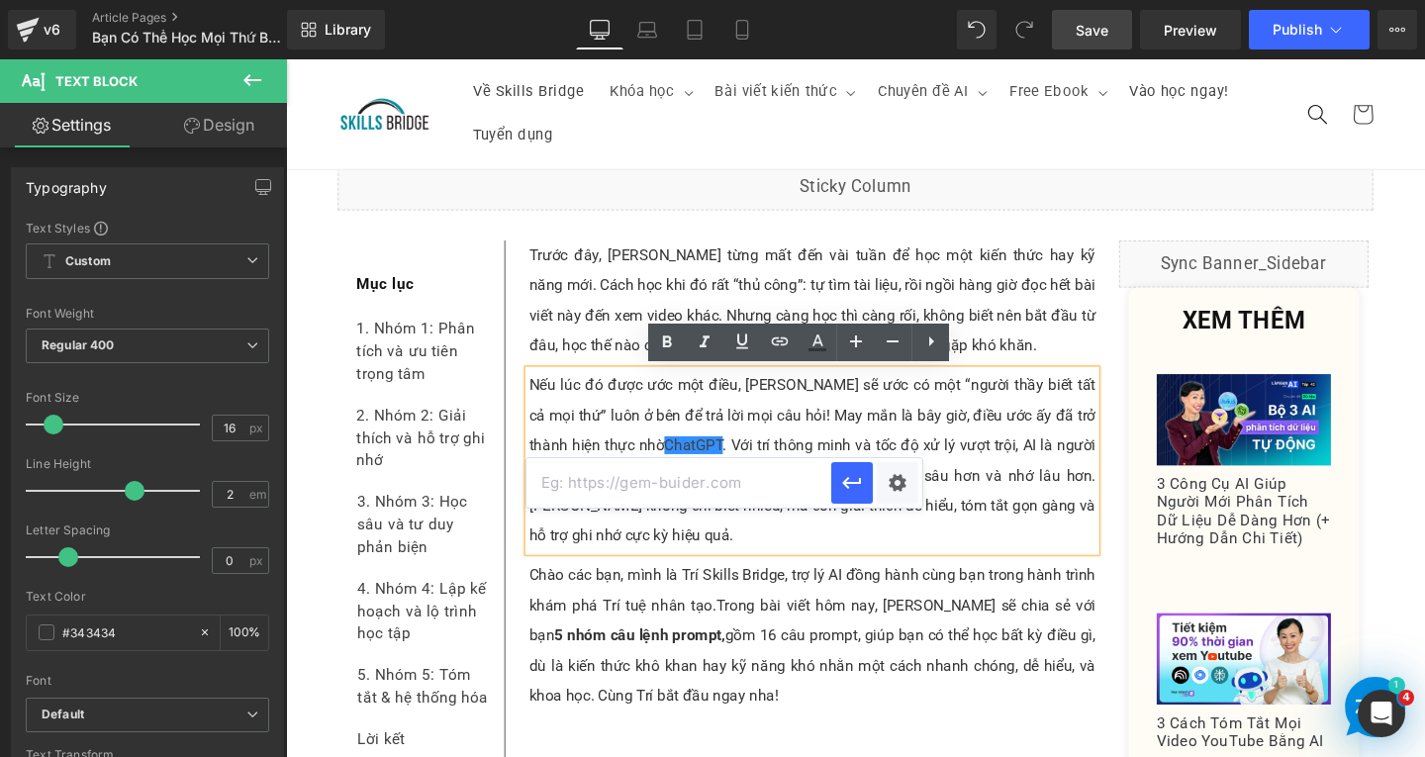
click at [782, 475] on input "text" at bounding box center [679, 482] width 305 height 49
paste input "[URL][DOMAIN_NAME]"
type input "[URL][DOMAIN_NAME]"
click at [850, 481] on icon "button" at bounding box center [852, 483] width 24 height 24
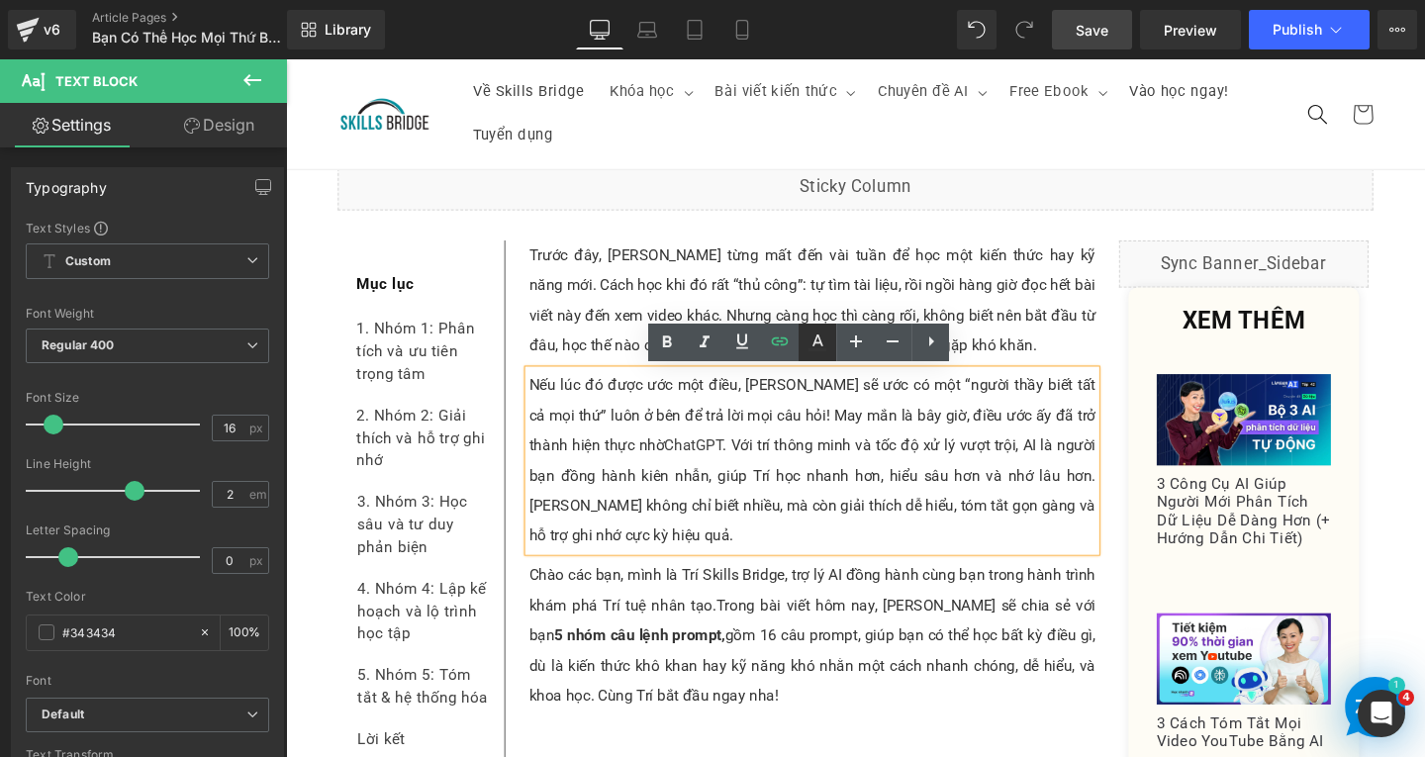
click at [831, 343] on link at bounding box center [818, 343] width 38 height 38
type input "#424242"
type input "100"
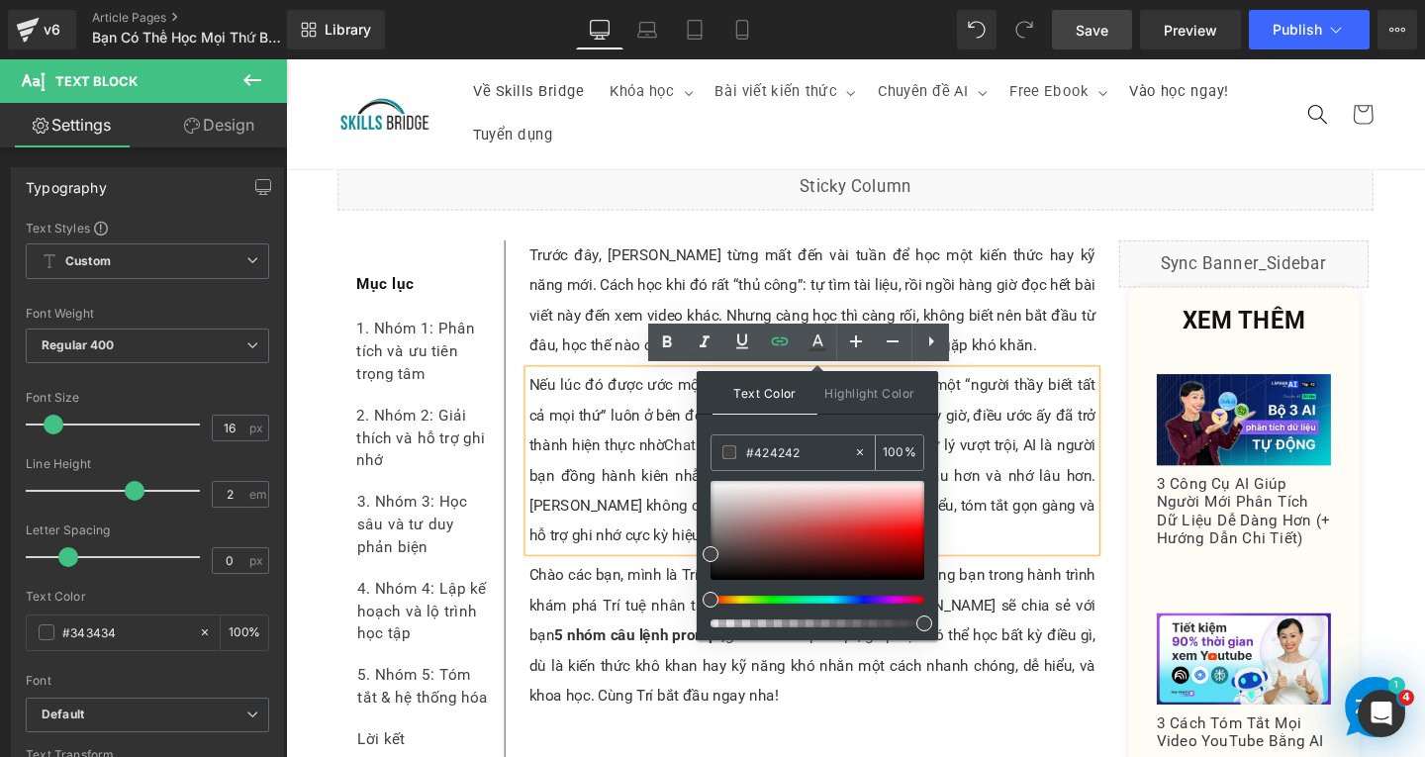
drag, startPoint x: 814, startPoint y: 449, endPoint x: 725, endPoint y: 438, distance: 88.8
click at [725, 438] on div "#424242" at bounding box center [783, 452] width 142 height 35
type input "0"
type input "000"
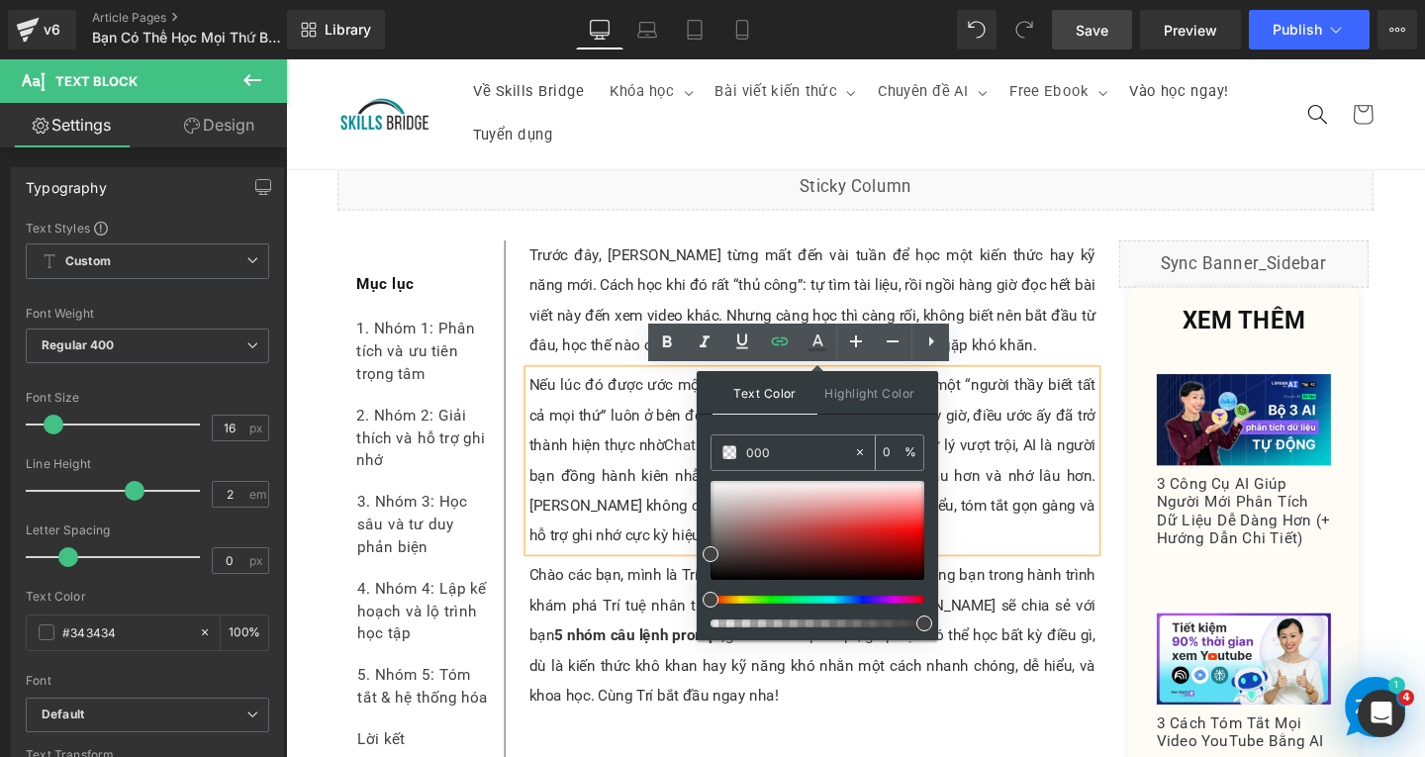
type input "100"
type input "0000"
type input "0"
type input "0000ee"
type input "100"
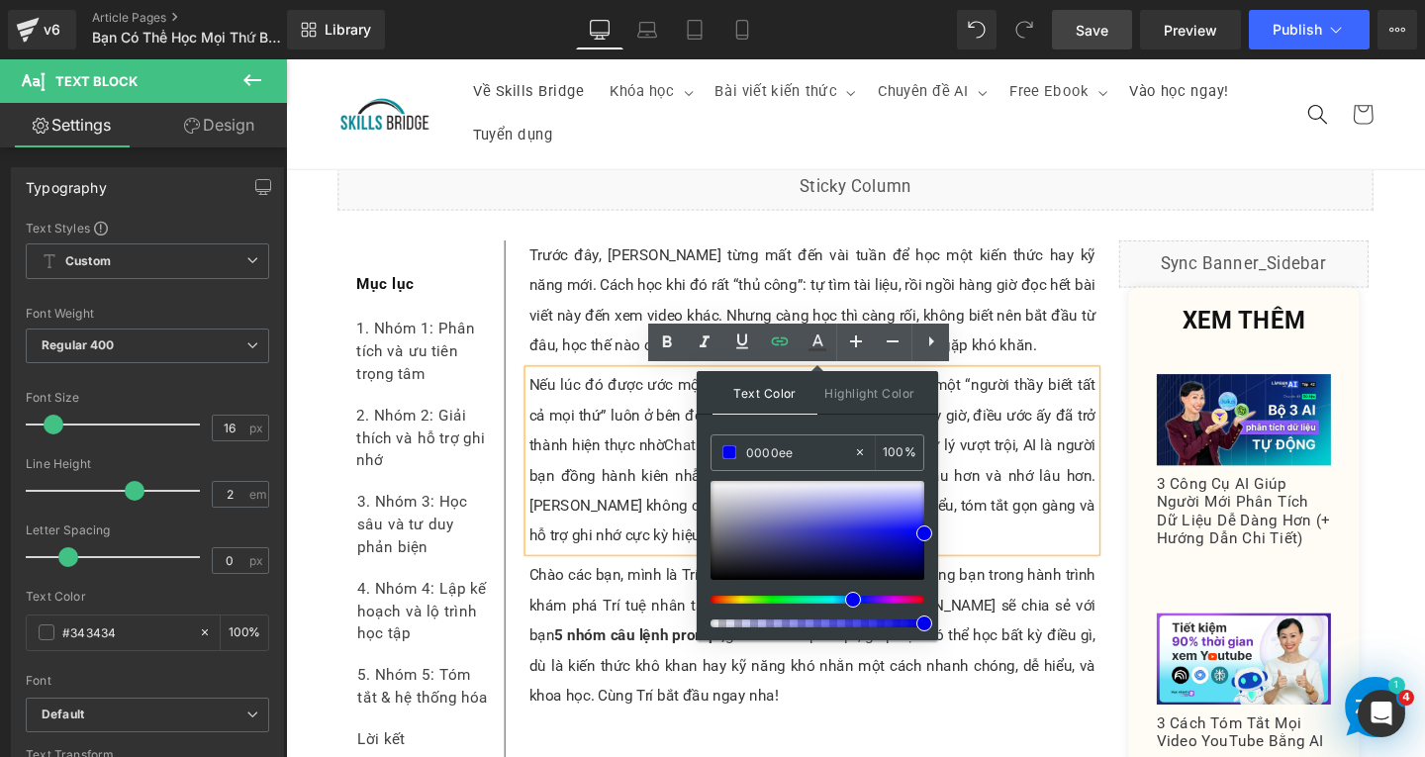
type input "#0000ee"
type input "96"
drag, startPoint x: 1207, startPoint y: 684, endPoint x: 1019, endPoint y: 599, distance: 206.4
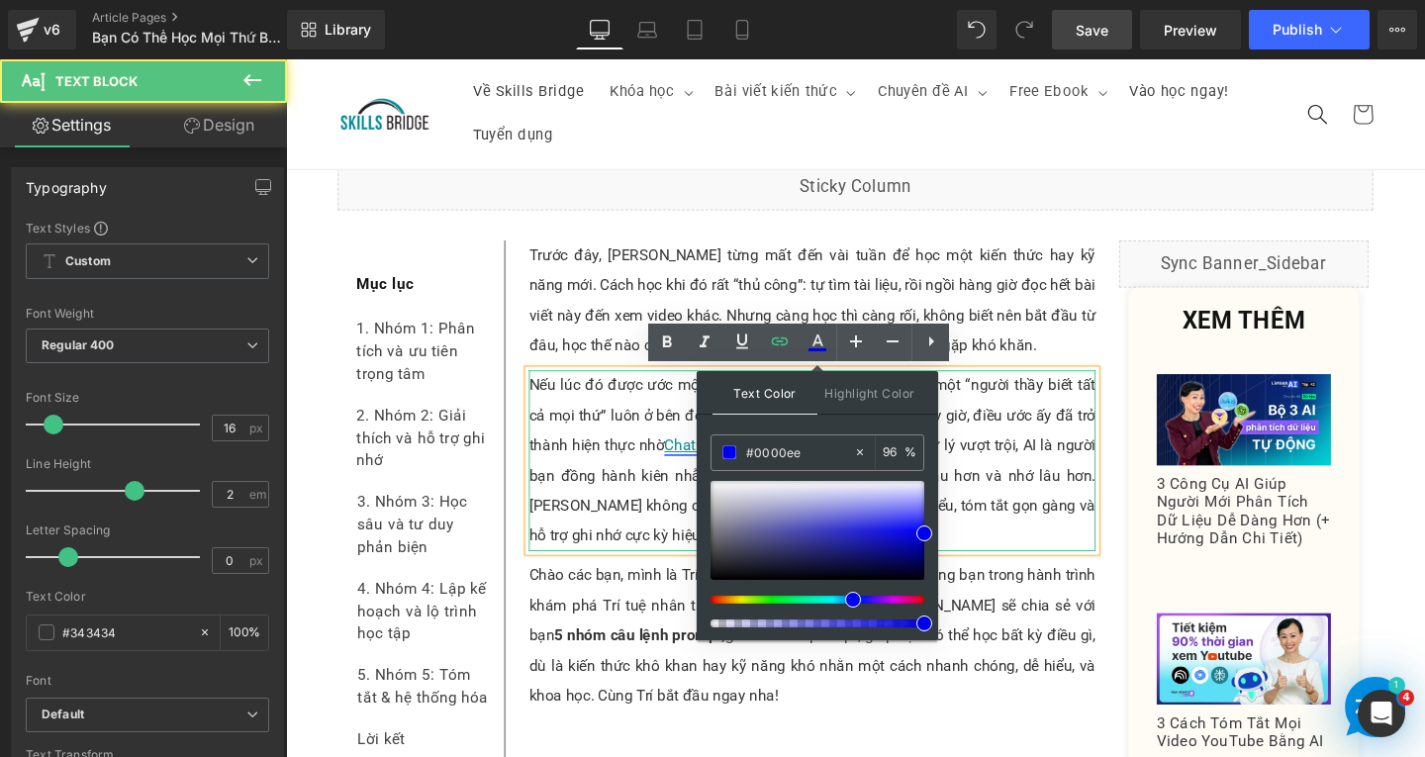
click at [684, 463] on link "ChatGPT" at bounding box center [714, 464] width 61 height 19
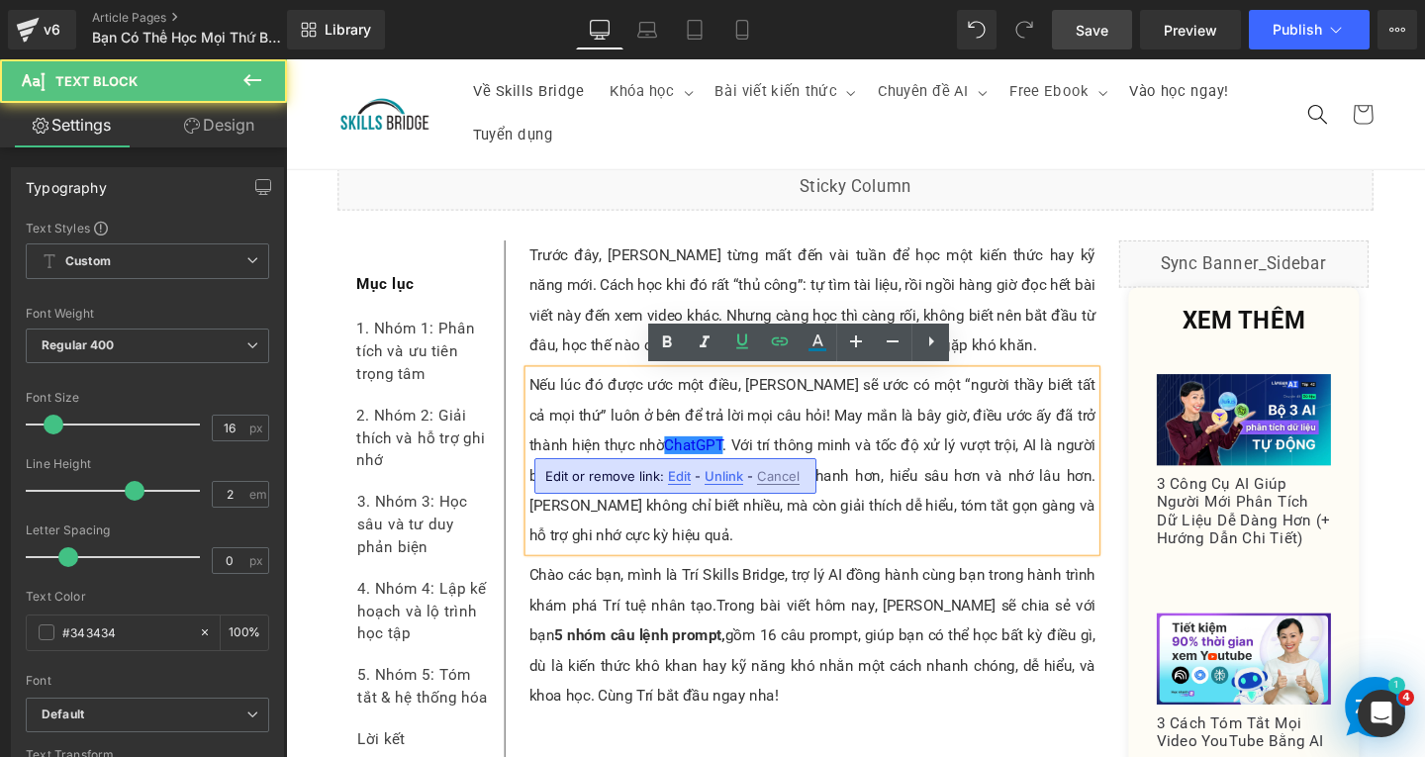
click at [671, 478] on span "Edit" at bounding box center [679, 476] width 23 height 17
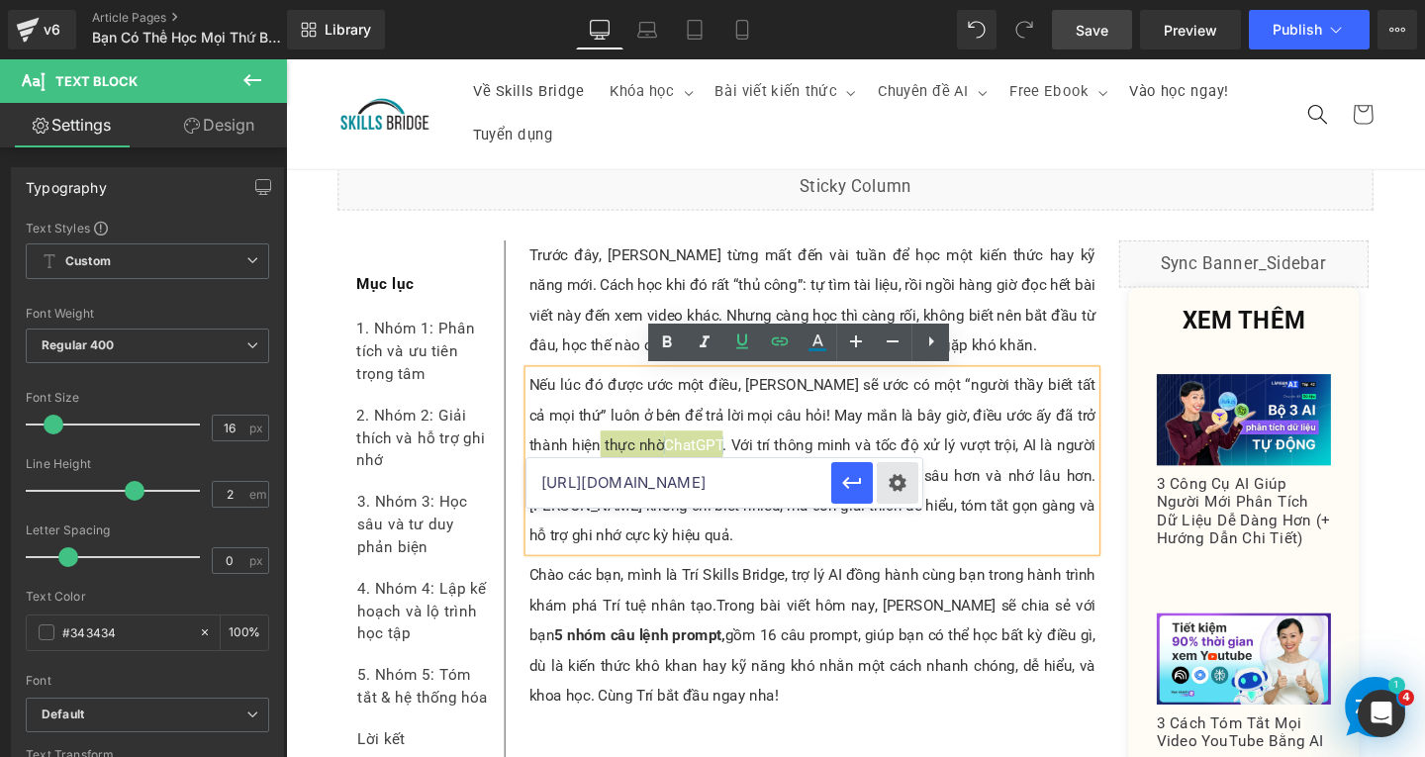
click at [898, 0] on div "Text Color Highlight Color rgba(0, 0, 238, 0.96) #0000ee 96 % transparent trans…" at bounding box center [712, 0] width 1425 height 0
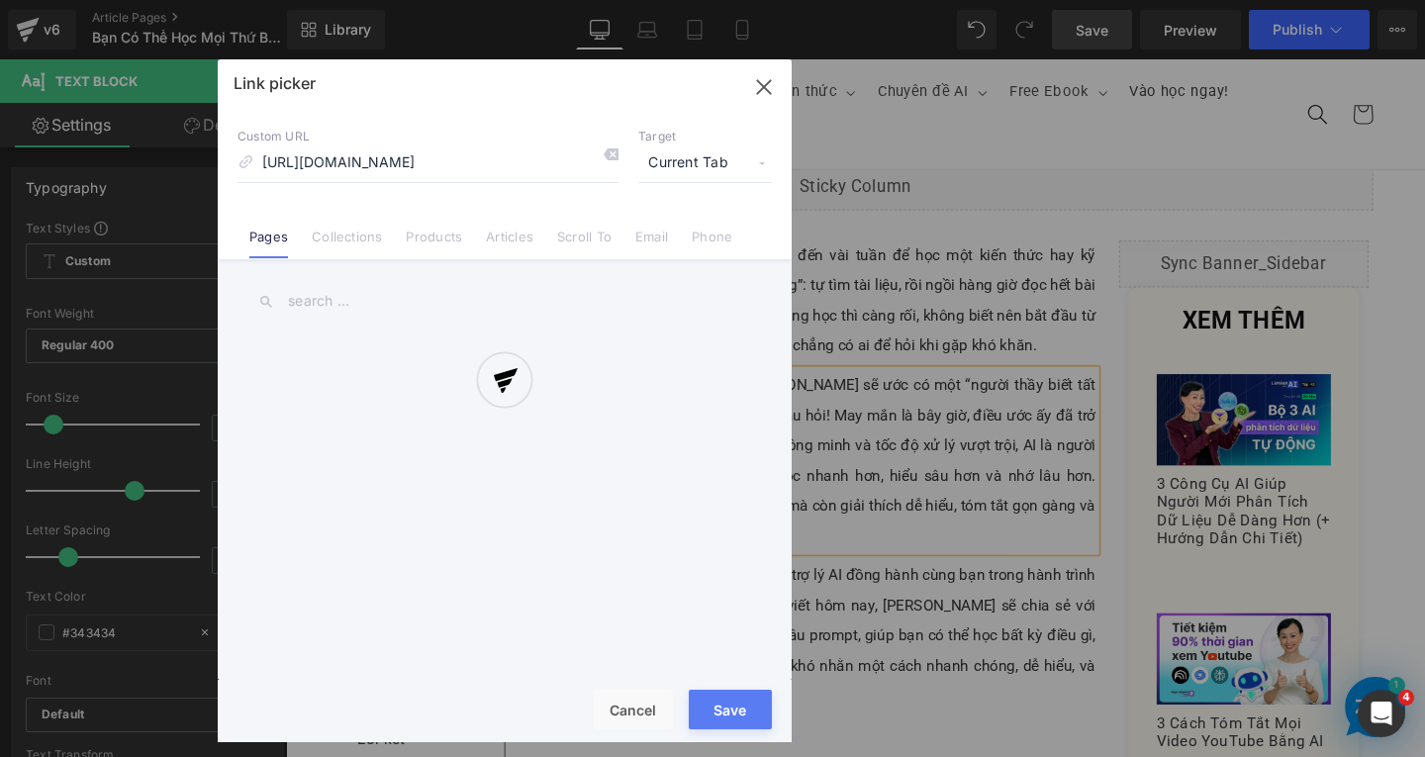
click at [705, 166] on div "Link picker Back to Library Insert Custom URL [URL][DOMAIN_NAME] Target Current…" at bounding box center [505, 400] width 574 height 683
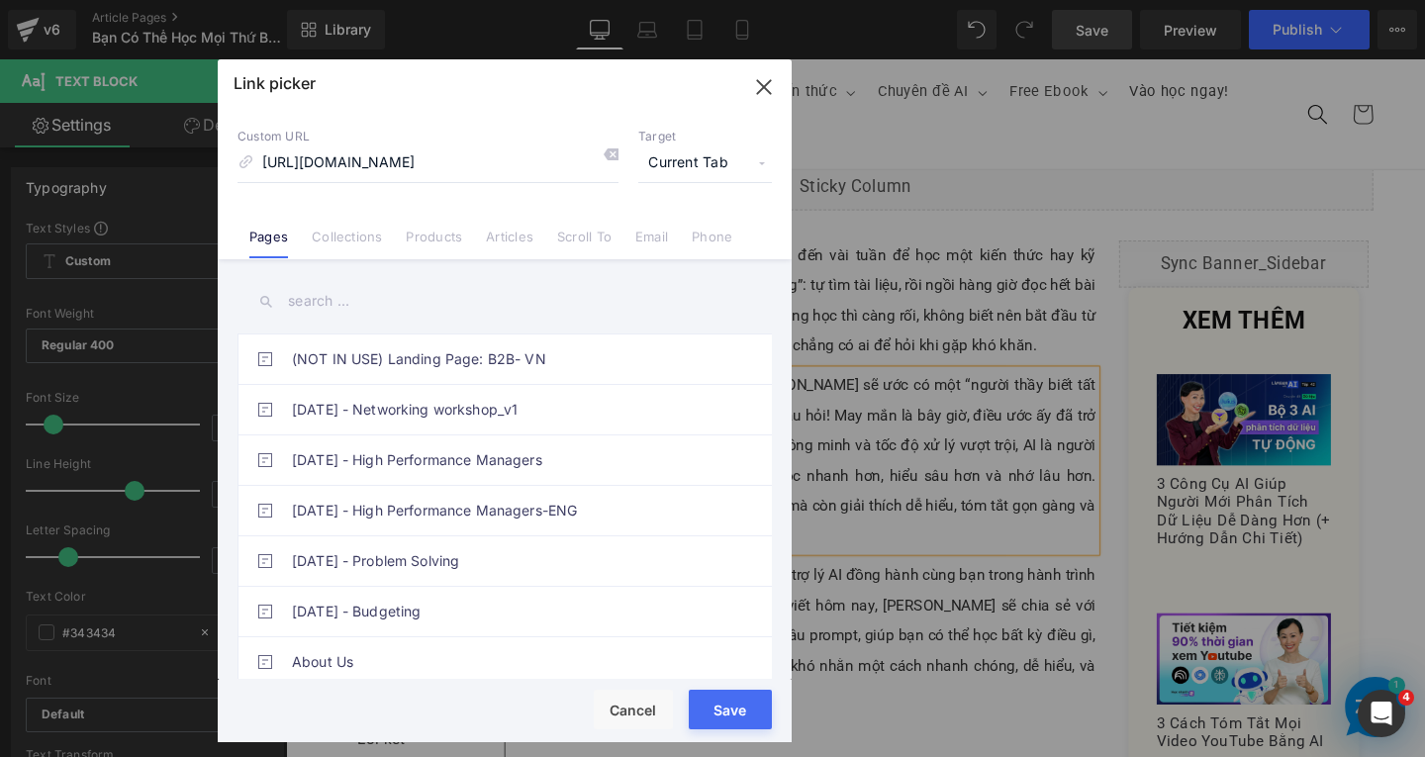
click at [705, 166] on span "Current Tab" at bounding box center [705, 164] width 134 height 38
click at [710, 238] on li "New Tab" at bounding box center [704, 234] width 153 height 35
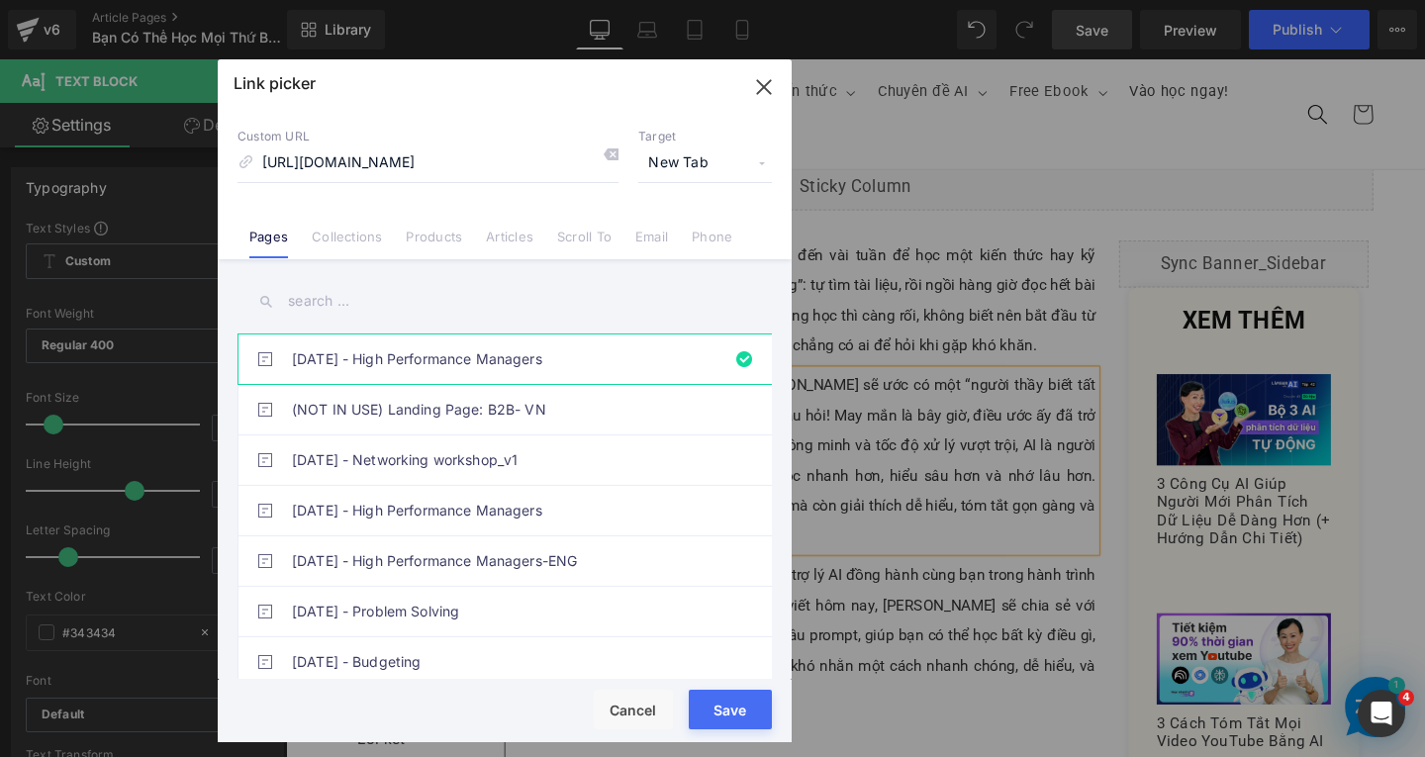
click at [726, 713] on button "Save" at bounding box center [730, 710] width 83 height 40
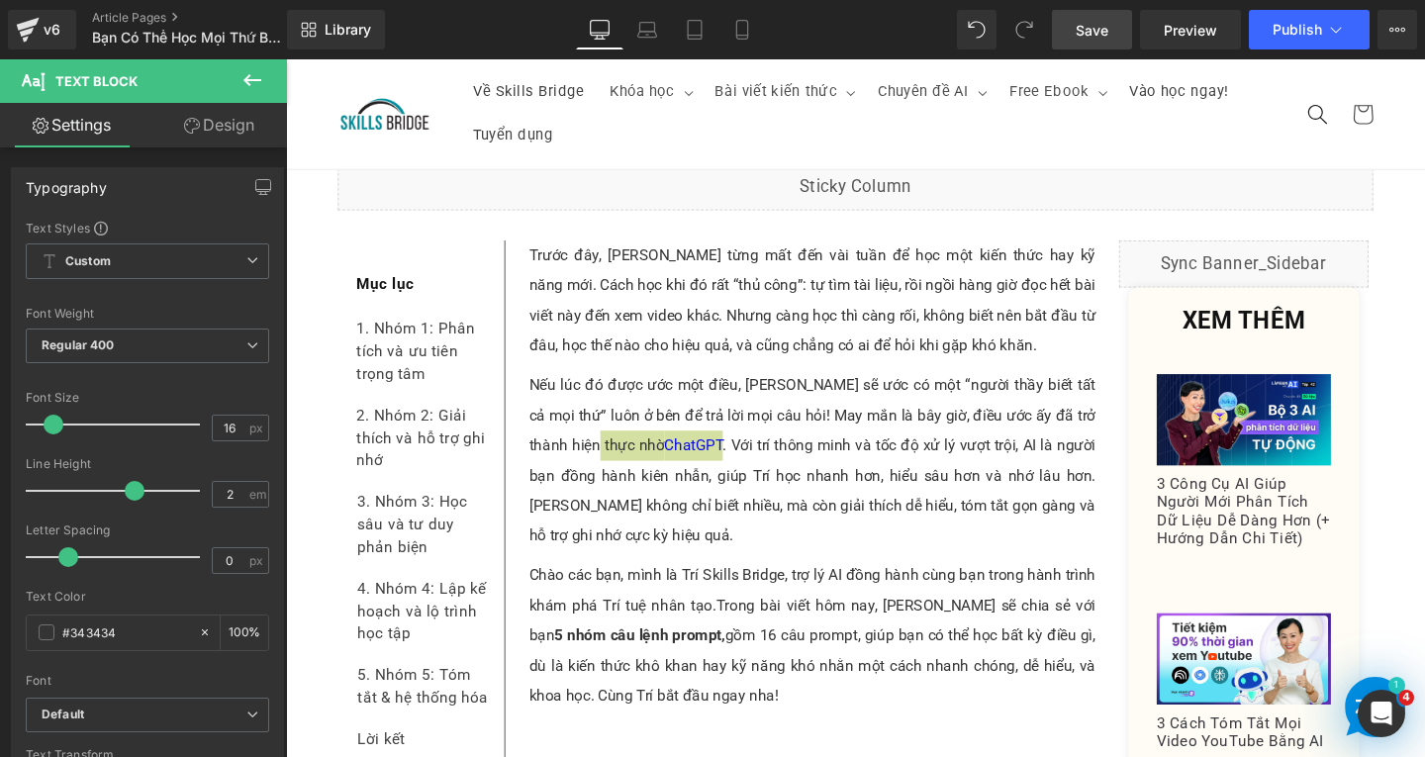
click at [1083, 32] on span "Save" at bounding box center [1092, 30] width 33 height 21
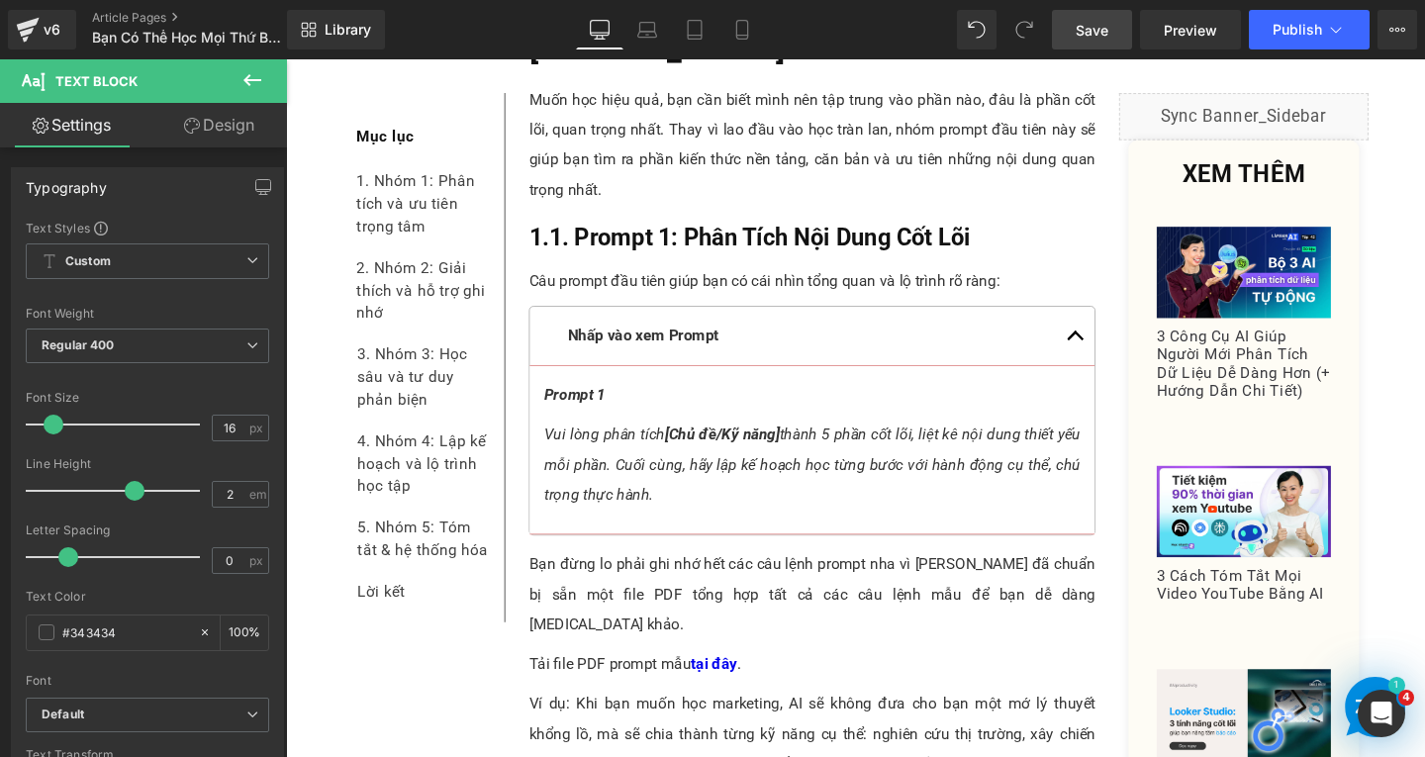
scroll to position [1782, 0]
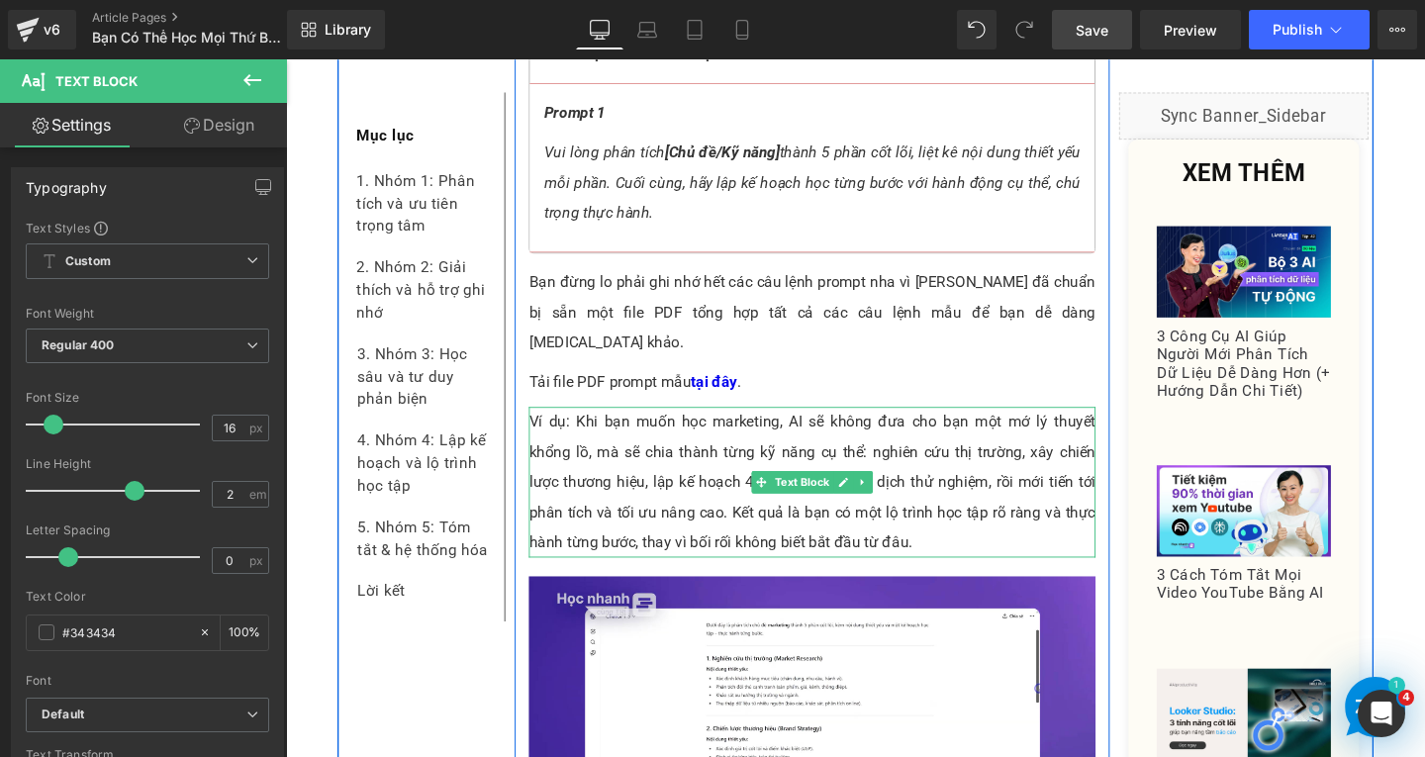
click at [738, 425] on p "Ví dụ: Khi bạn muốn học marketing, AI sẽ không đưa cho bạn một mớ lý thuyết khổ…" at bounding box center [839, 504] width 596 height 158
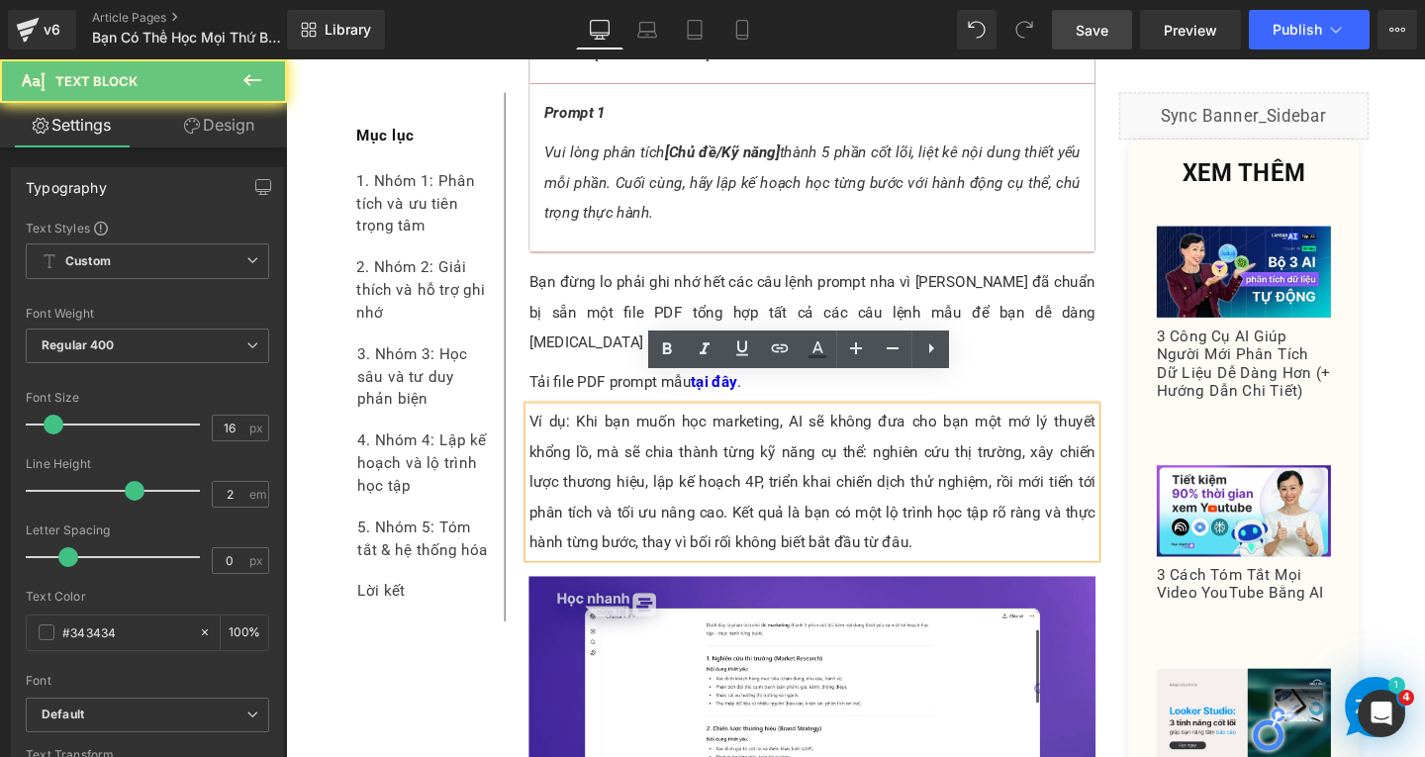
click at [736, 425] on p "Ví dụ: Khi bạn muốn học marketing, AI sẽ không đưa cho bạn một mớ lý thuyết khổ…" at bounding box center [839, 504] width 596 height 158
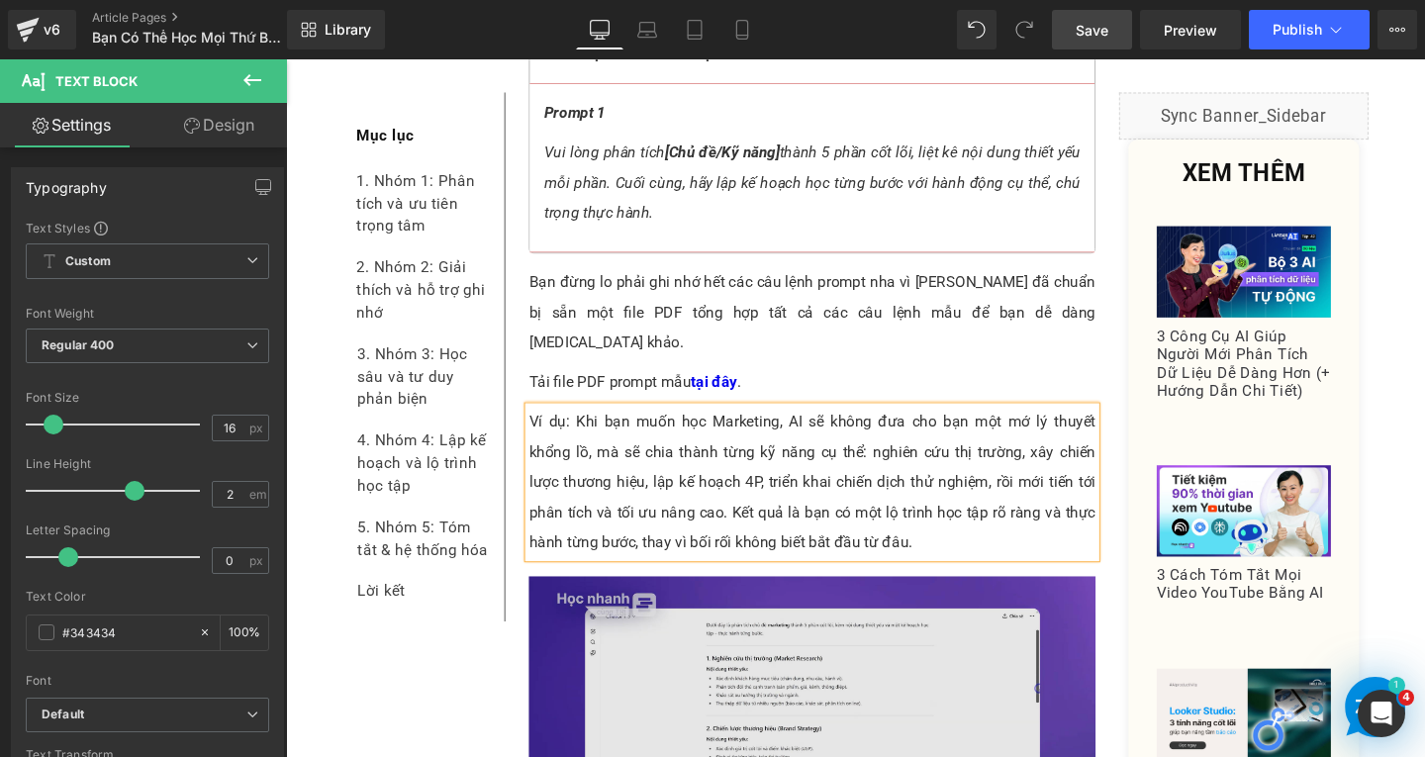
scroll to position [1979, 0]
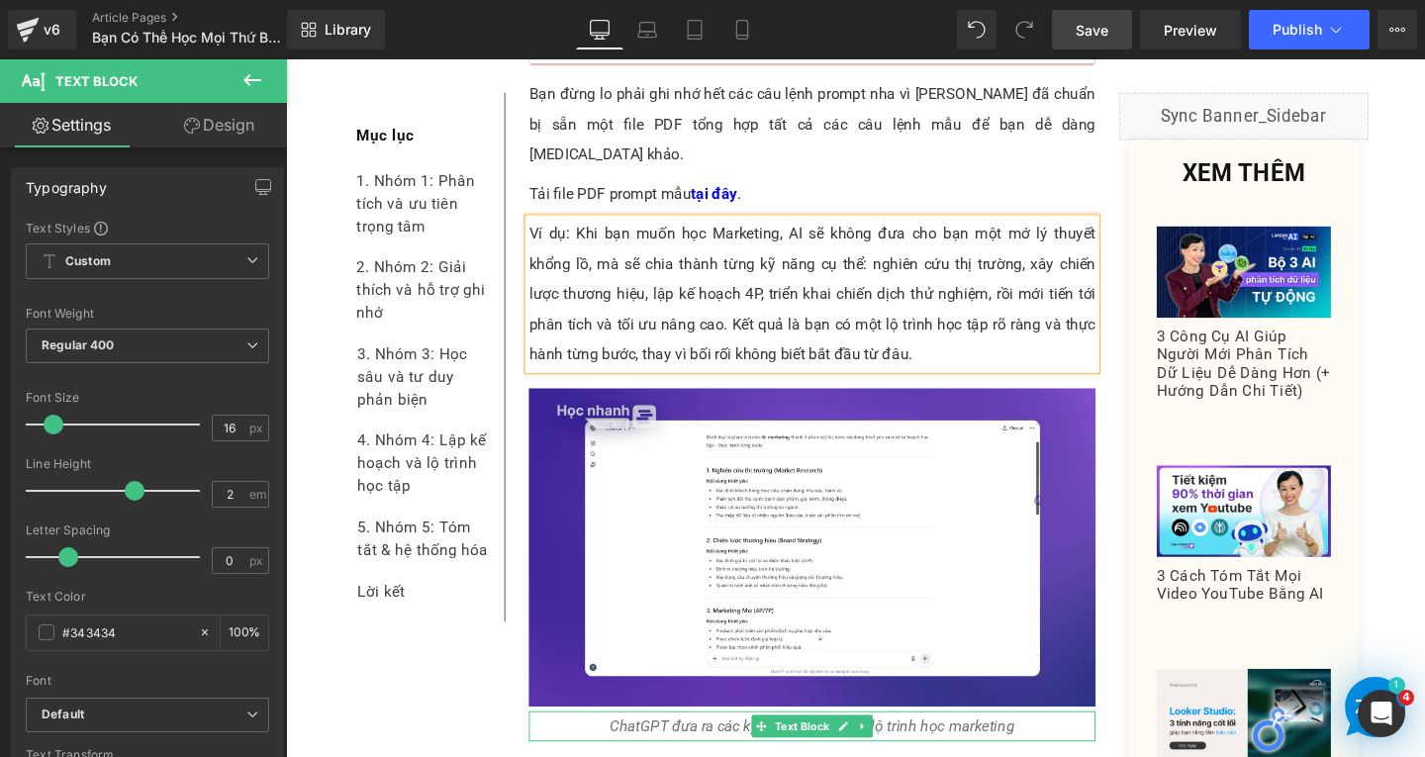
click at [1009, 750] on icon "ChatGPT đưa ra các kỹ năng cụ thể cho lộ trình học marketing" at bounding box center [840, 759] width 426 height 19
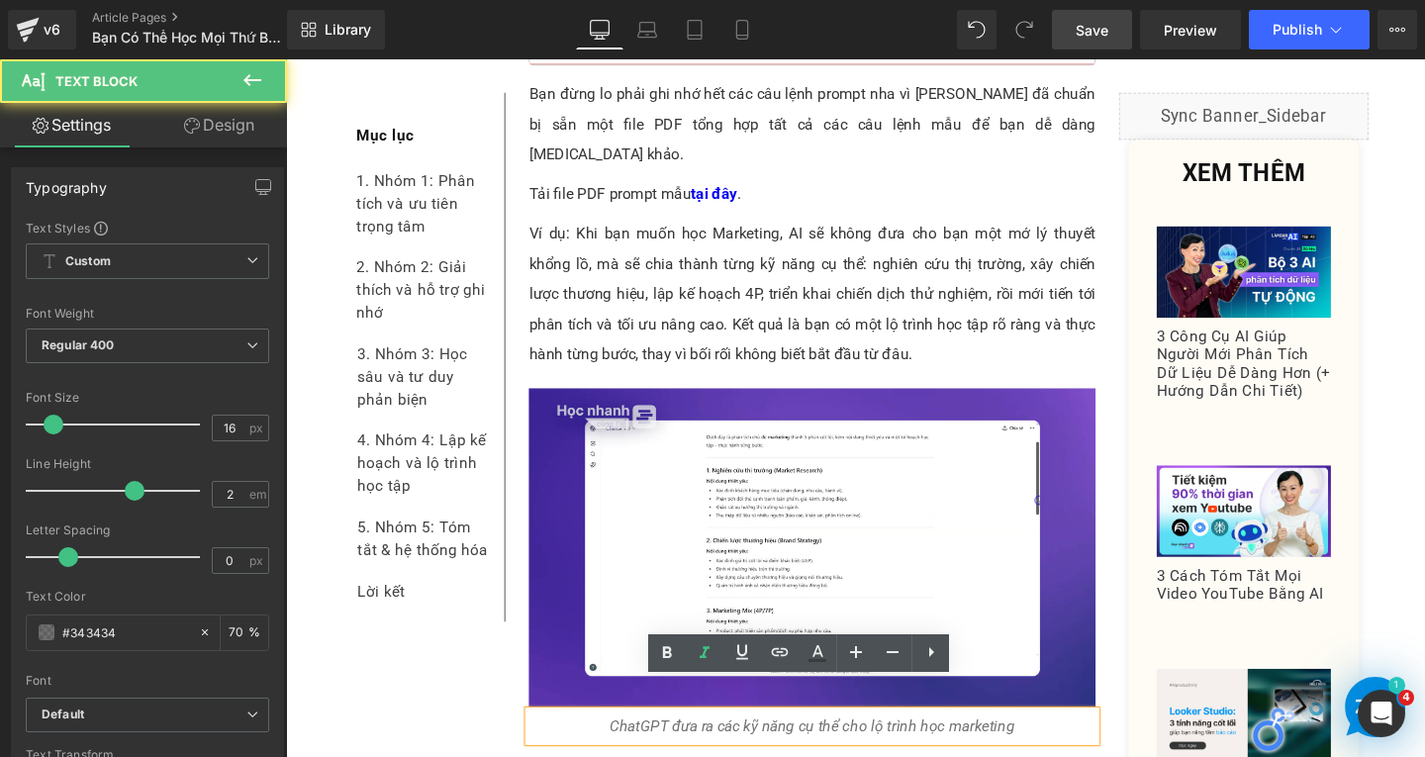
click at [988, 750] on icon "ChatGPT đưa ra các kỹ năng cụ thể cho lộ trình học marketing" at bounding box center [840, 759] width 426 height 19
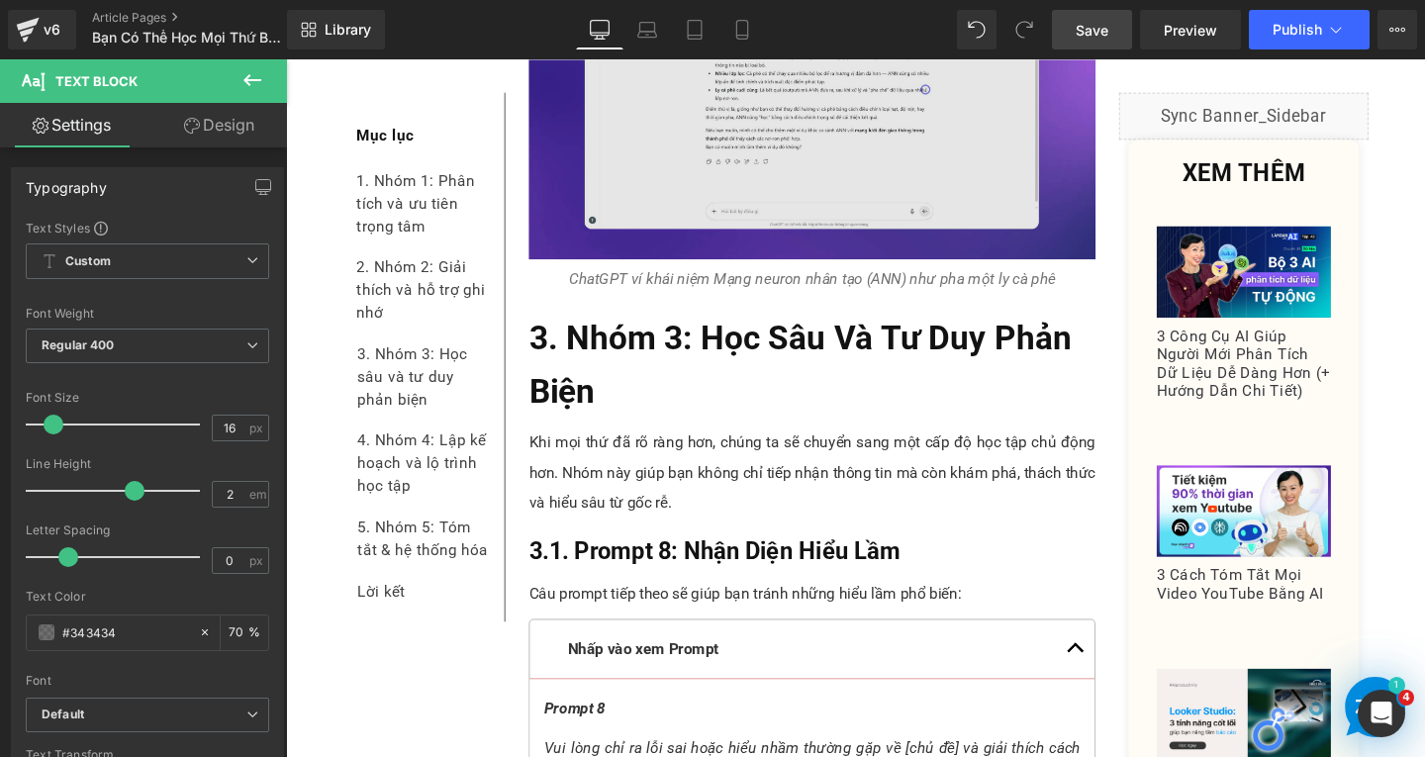
scroll to position [9600, 0]
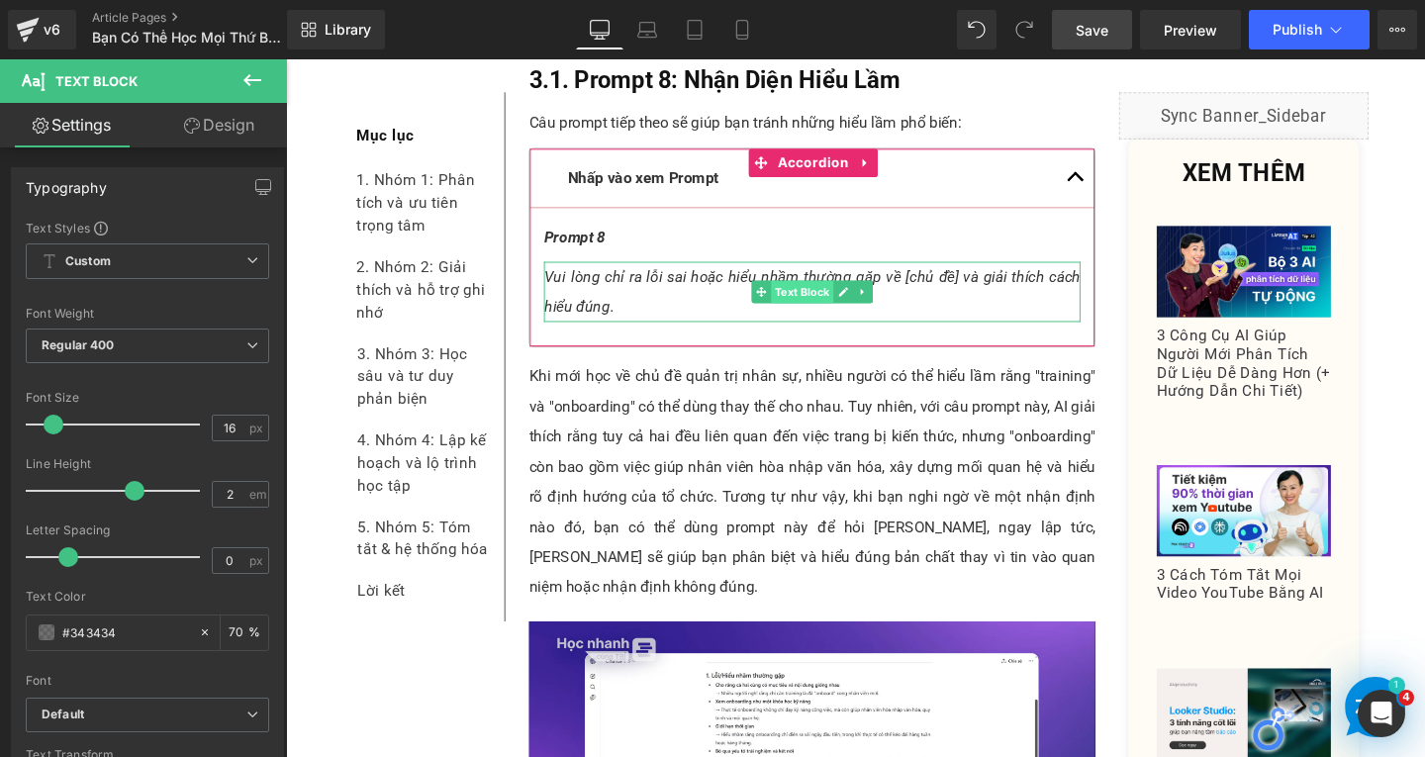
click at [812, 292] on span "Text Block" at bounding box center [829, 304] width 65 height 24
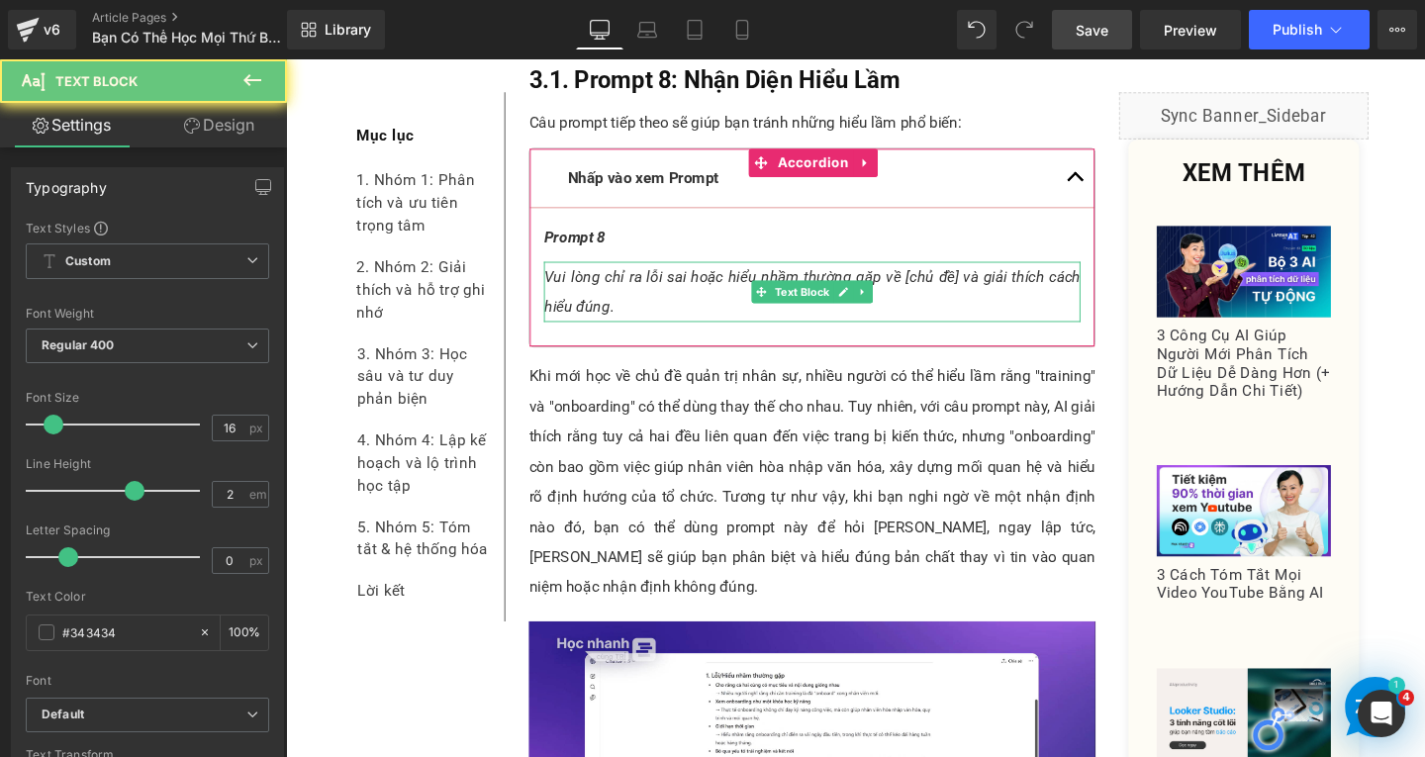
click at [988, 278] on span "Vui lòng chỉ ra lỗi sai hoặc hiểu nhầm thường gặp về [chủ đề] và giải thích các…" at bounding box center [839, 303] width 564 height 50
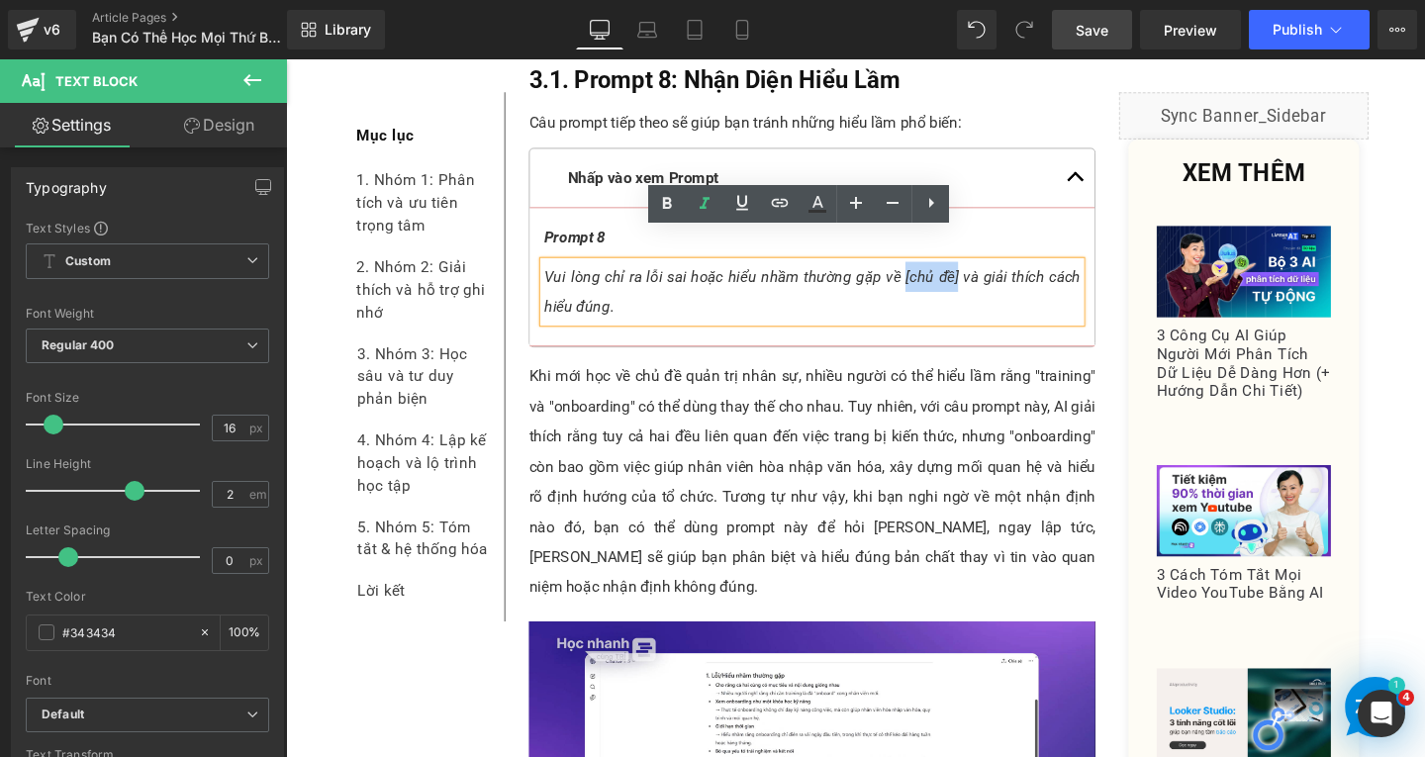
drag, startPoint x: 929, startPoint y: 250, endPoint x: 984, endPoint y: 256, distance: 54.8
click at [984, 278] on span "Vui lòng chỉ ra lỗi sai hoặc hiểu nhầm thường gặp về [chủ đề] và giải thích các…" at bounding box center [839, 303] width 564 height 50
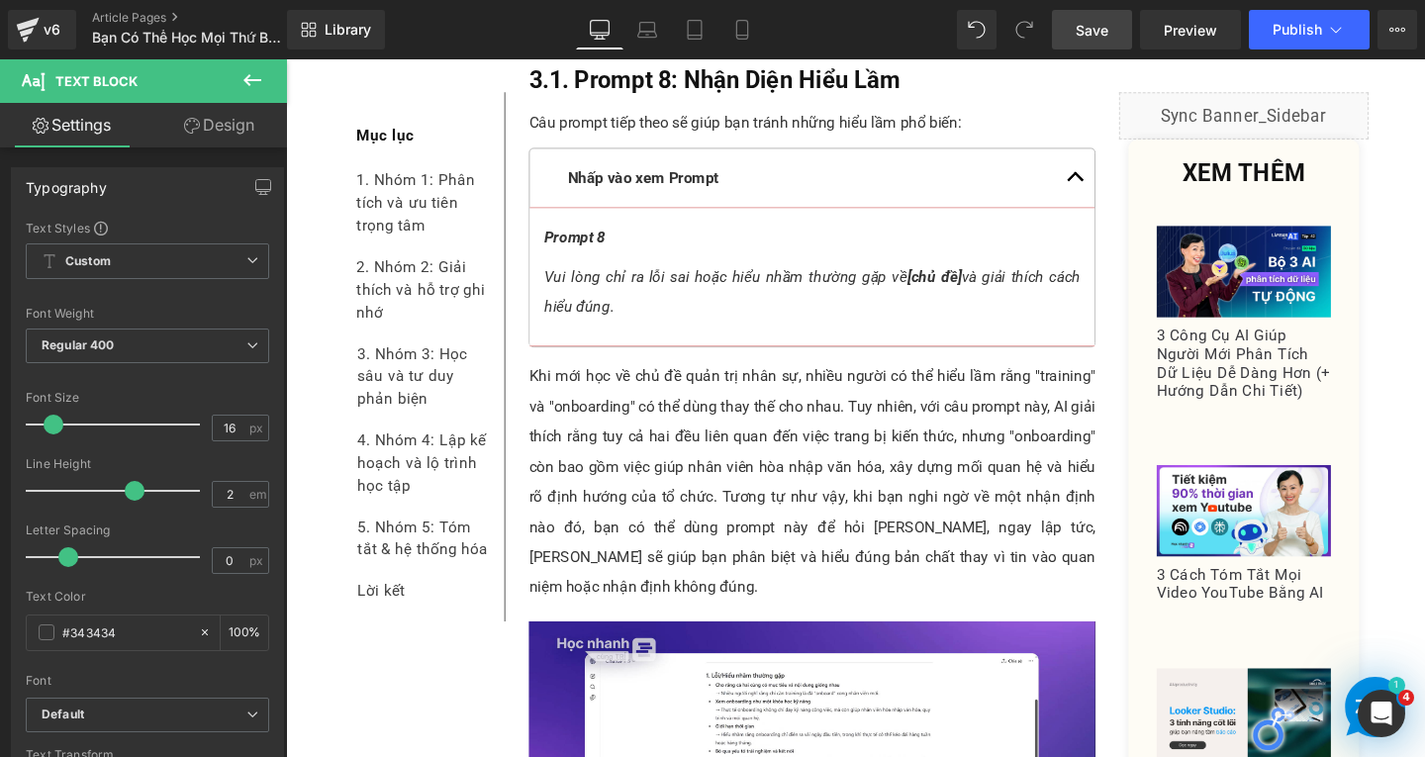
click at [1108, 30] on span "Save" at bounding box center [1092, 30] width 33 height 21
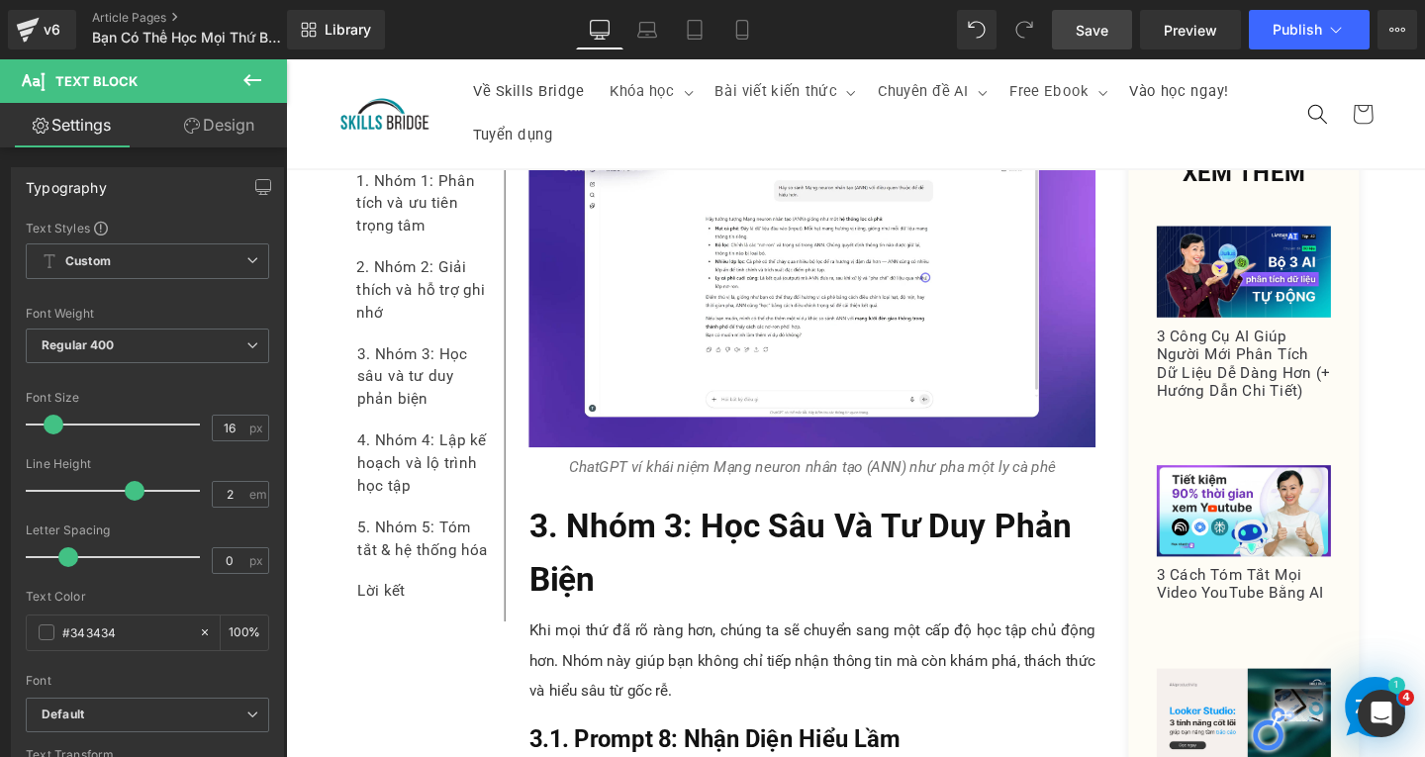
scroll to position [0, 0]
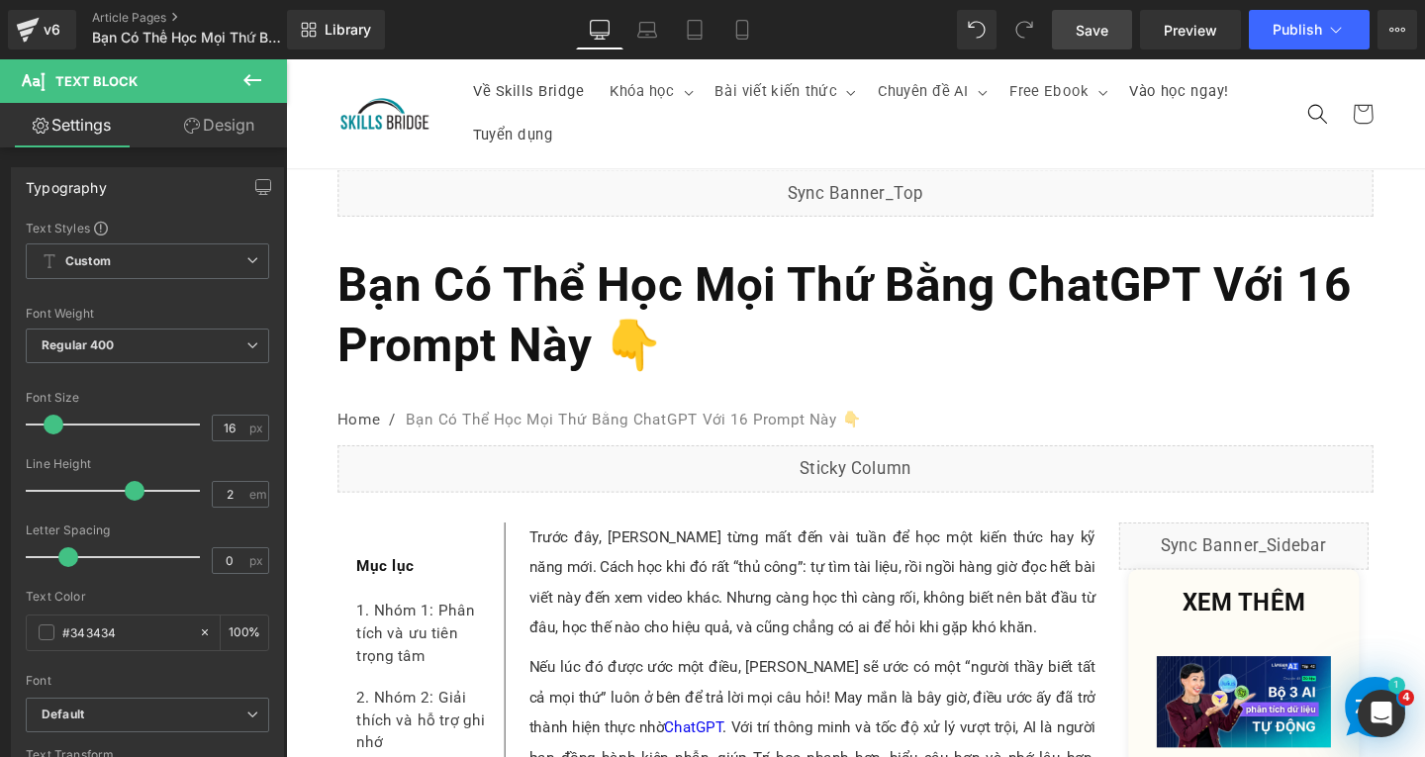
drag, startPoint x: 1472, startPoint y: 401, endPoint x: 1337, endPoint y: 64, distance: 362.4
click at [1104, 33] on span "Save" at bounding box center [1092, 30] width 33 height 21
click at [1209, 35] on span "Preview" at bounding box center [1190, 30] width 53 height 21
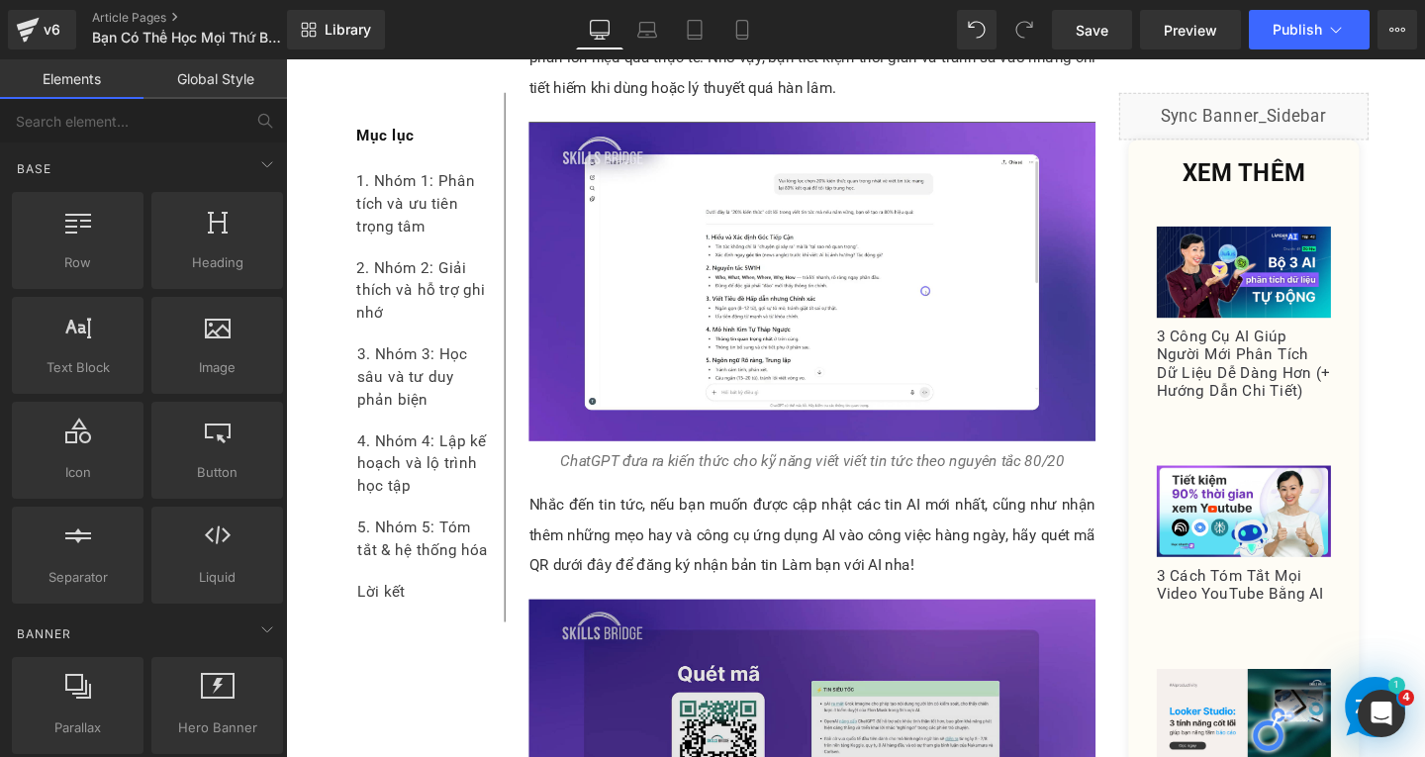
scroll to position [3167, 0]
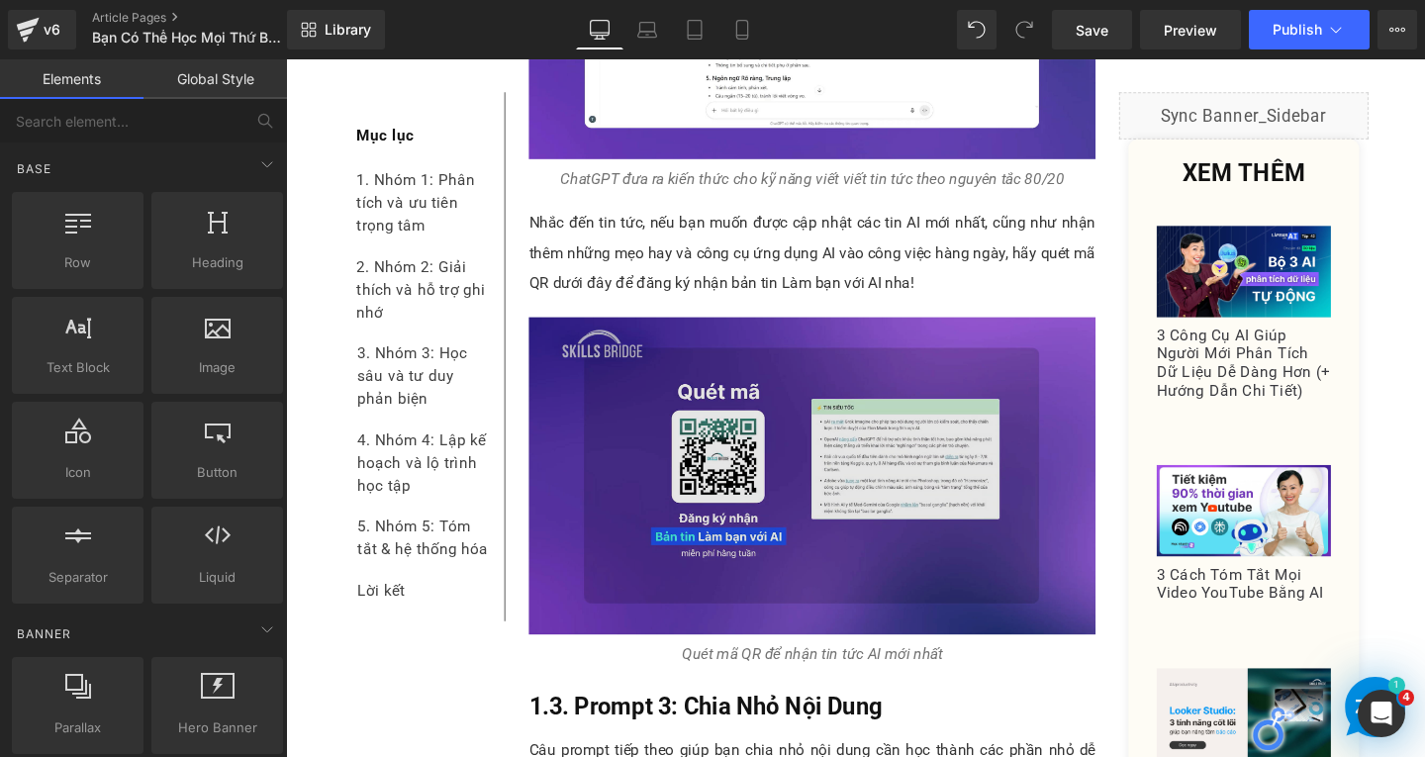
click at [855, 534] on img at bounding box center [839, 498] width 596 height 334
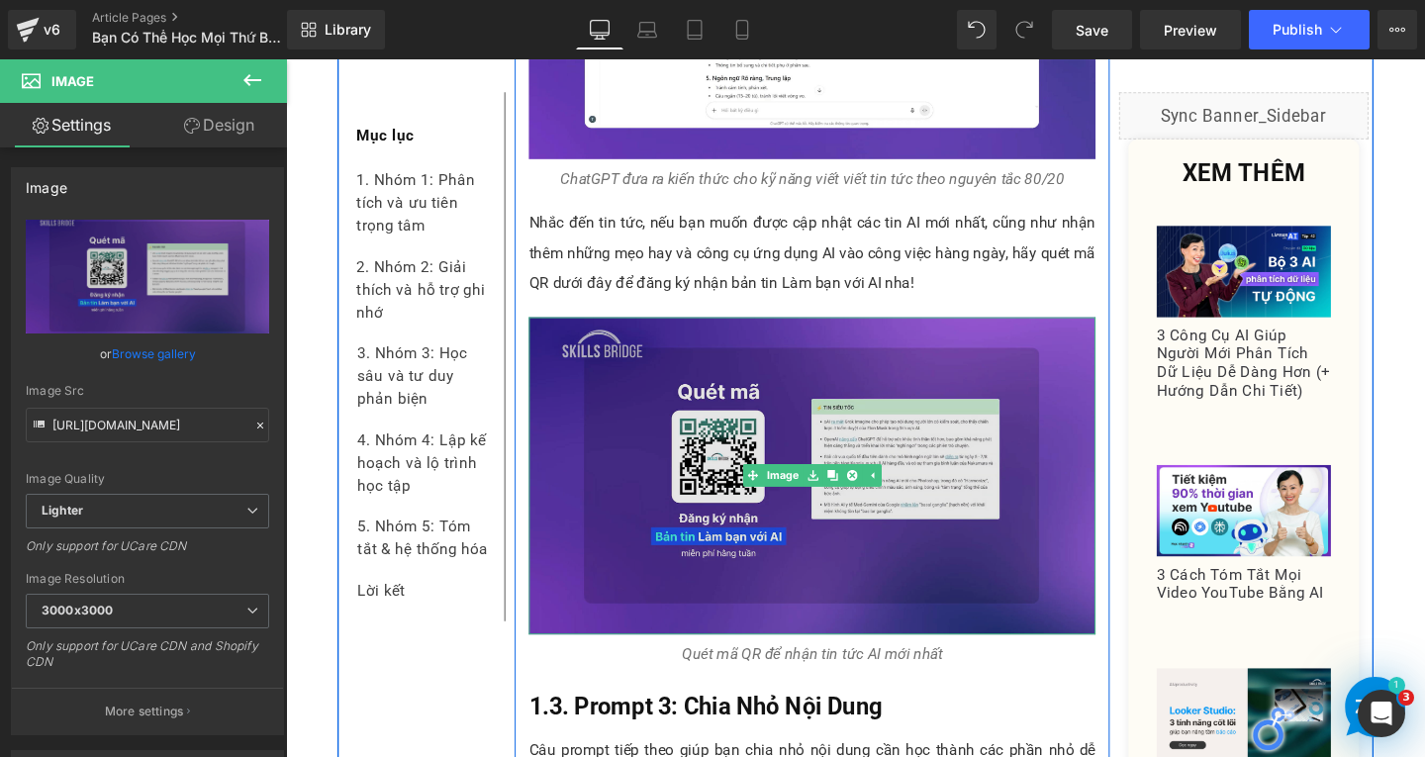
click at [757, 561] on img at bounding box center [839, 498] width 596 height 334
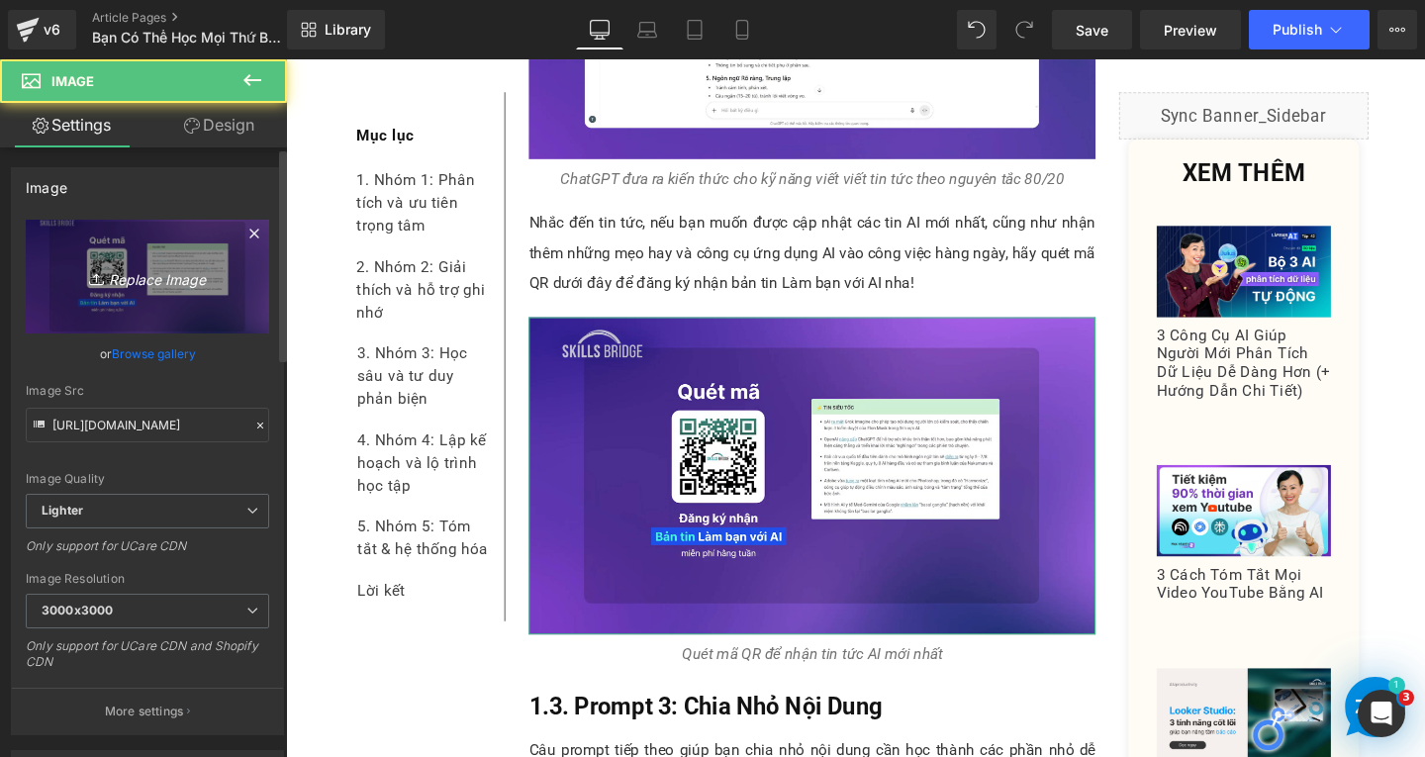
click at [184, 281] on icon "Replace Image" at bounding box center [147, 276] width 158 height 25
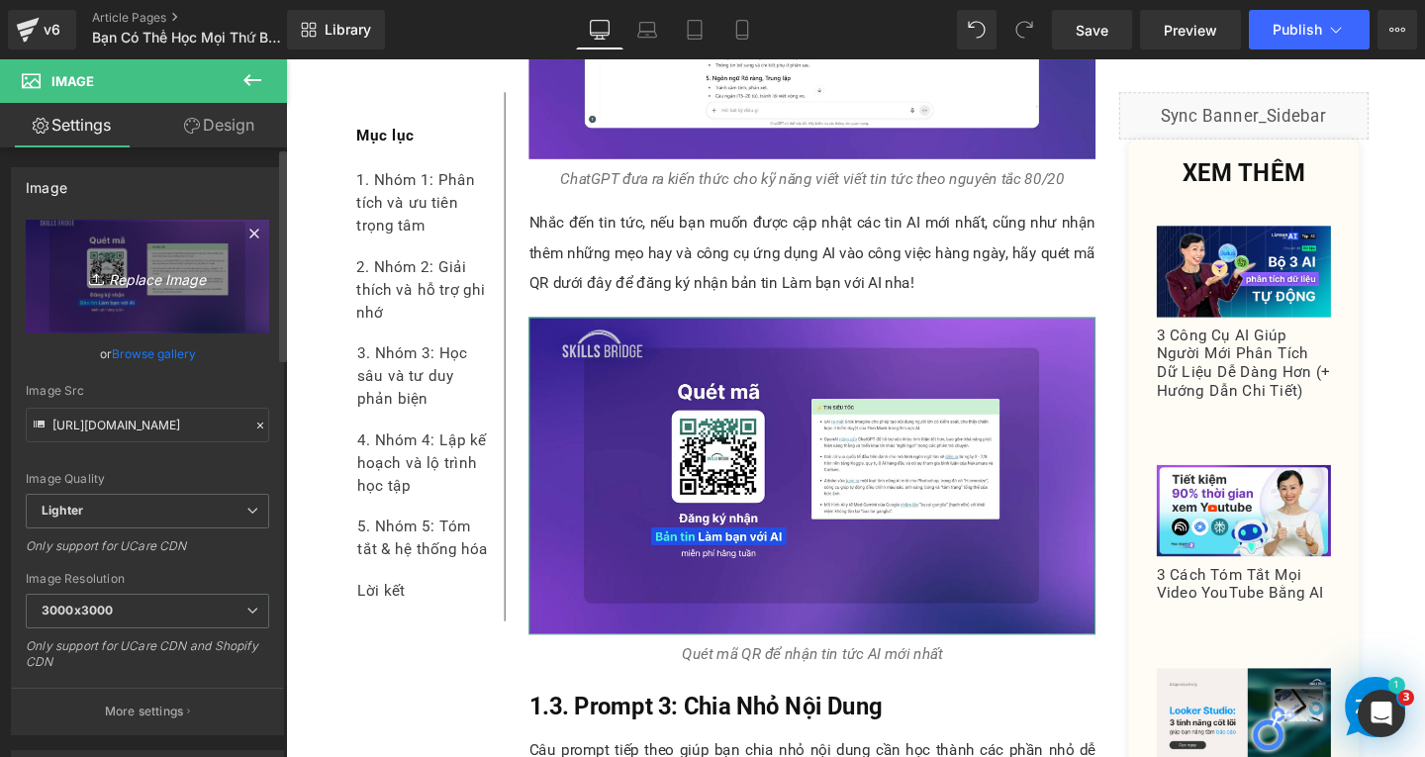
type input "C:\fakepath\Screenshot [DATE] 171609.png"
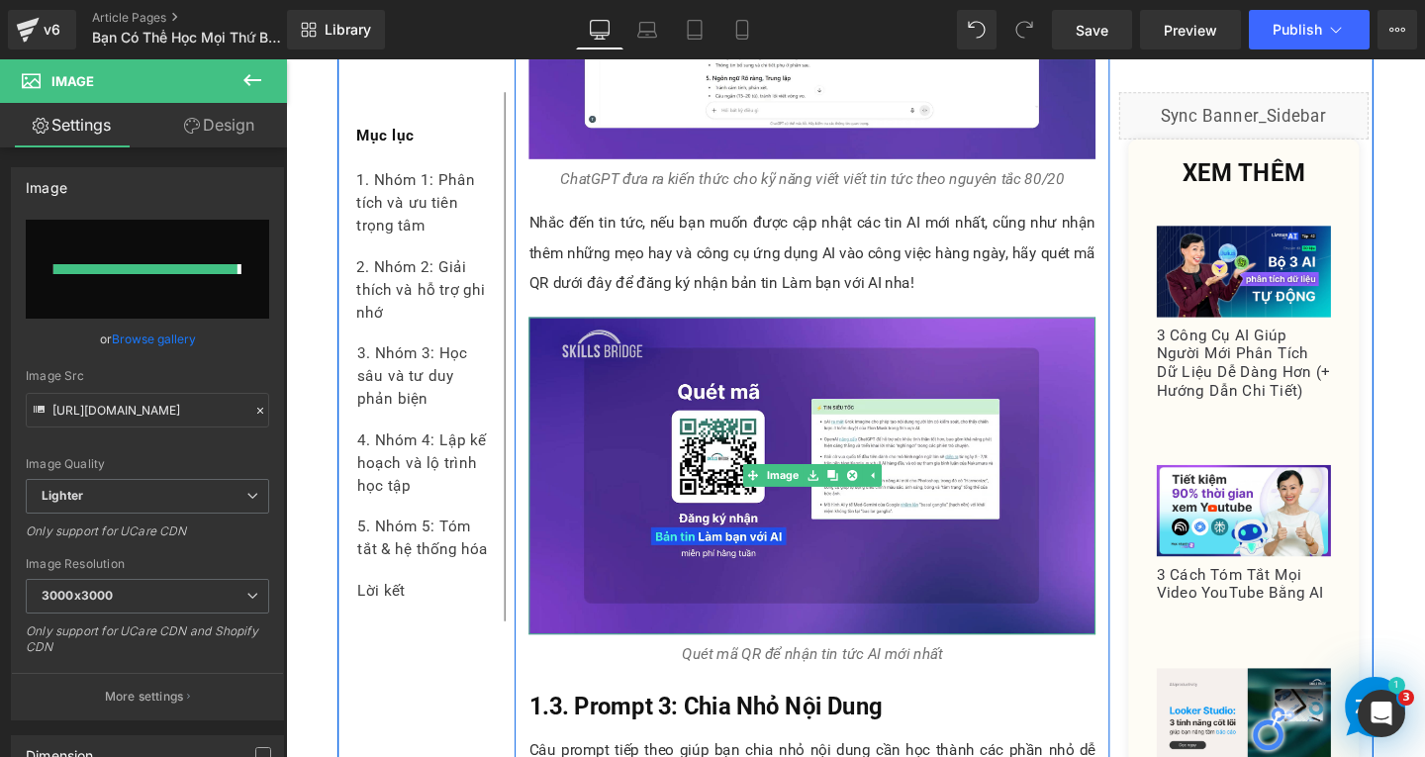
type input "[URL][DOMAIN_NAME]"
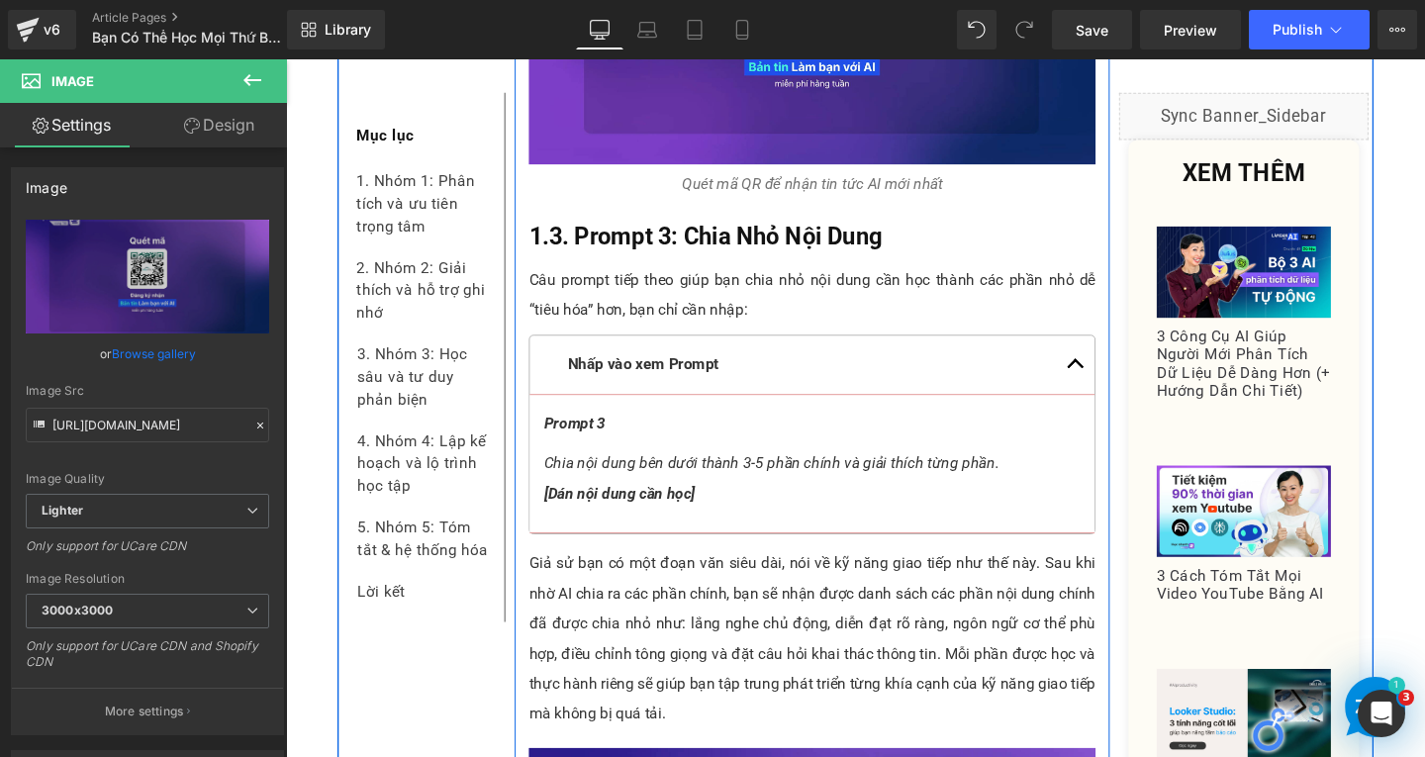
scroll to position [3761, 0]
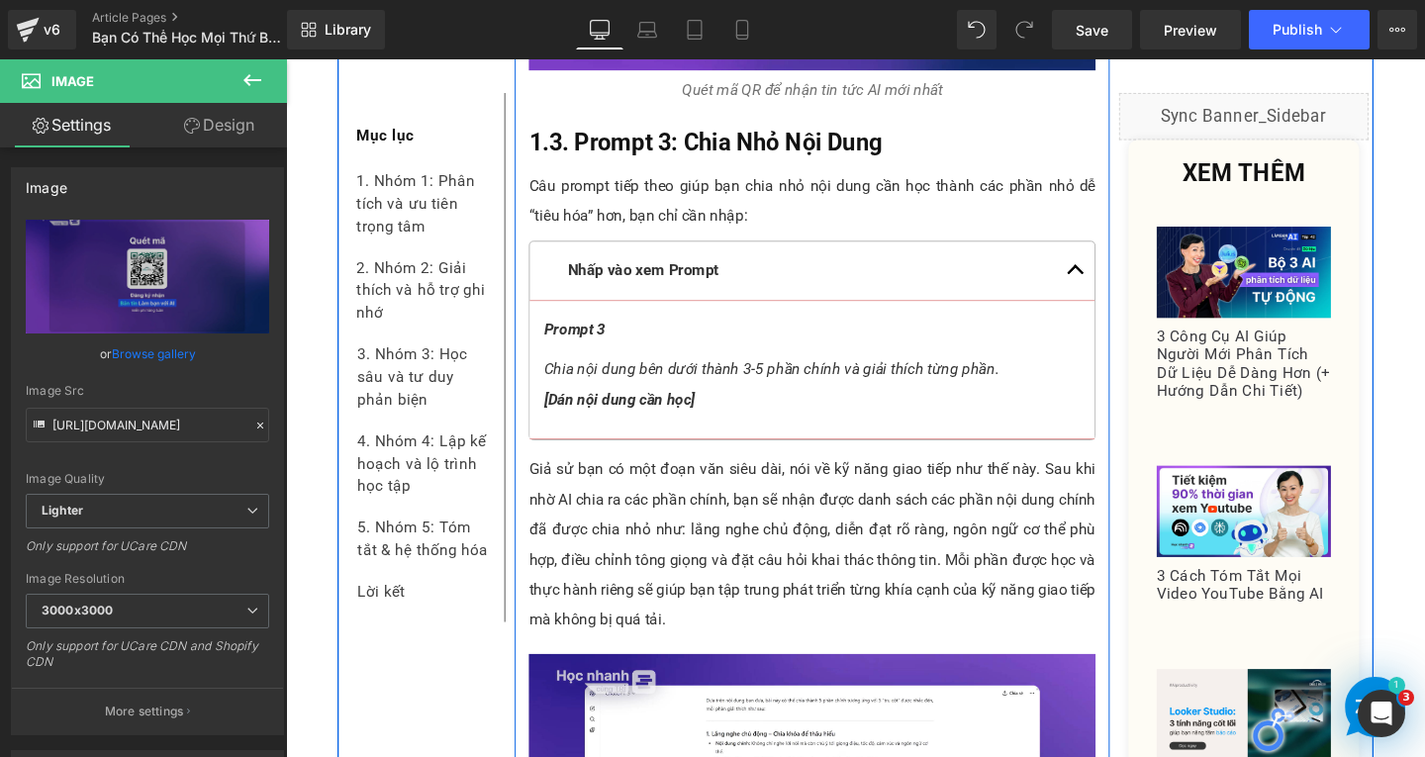
click at [912, 523] on p "Giả sử bạn có một đoạn văn siêu dài, nói về kỹ năng giao tiếp như thế này. Sau …" at bounding box center [839, 570] width 596 height 190
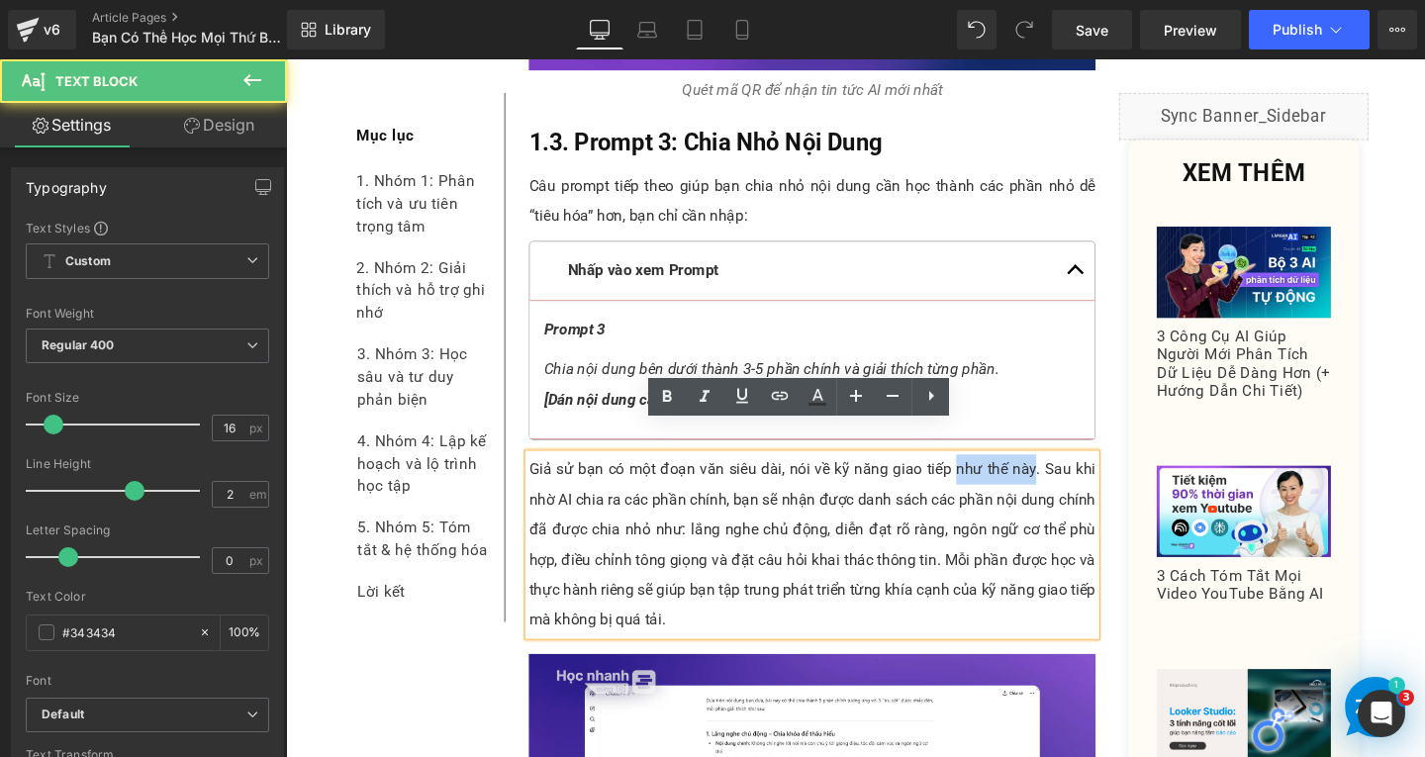
drag, startPoint x: 986, startPoint y: 460, endPoint x: 1066, endPoint y: 458, distance: 80.2
click at [1066, 475] on p "Giả sử bạn có một đoạn văn siêu dài, nói về kỹ năng giao tiếp như thế này. Sau …" at bounding box center [839, 570] width 596 height 190
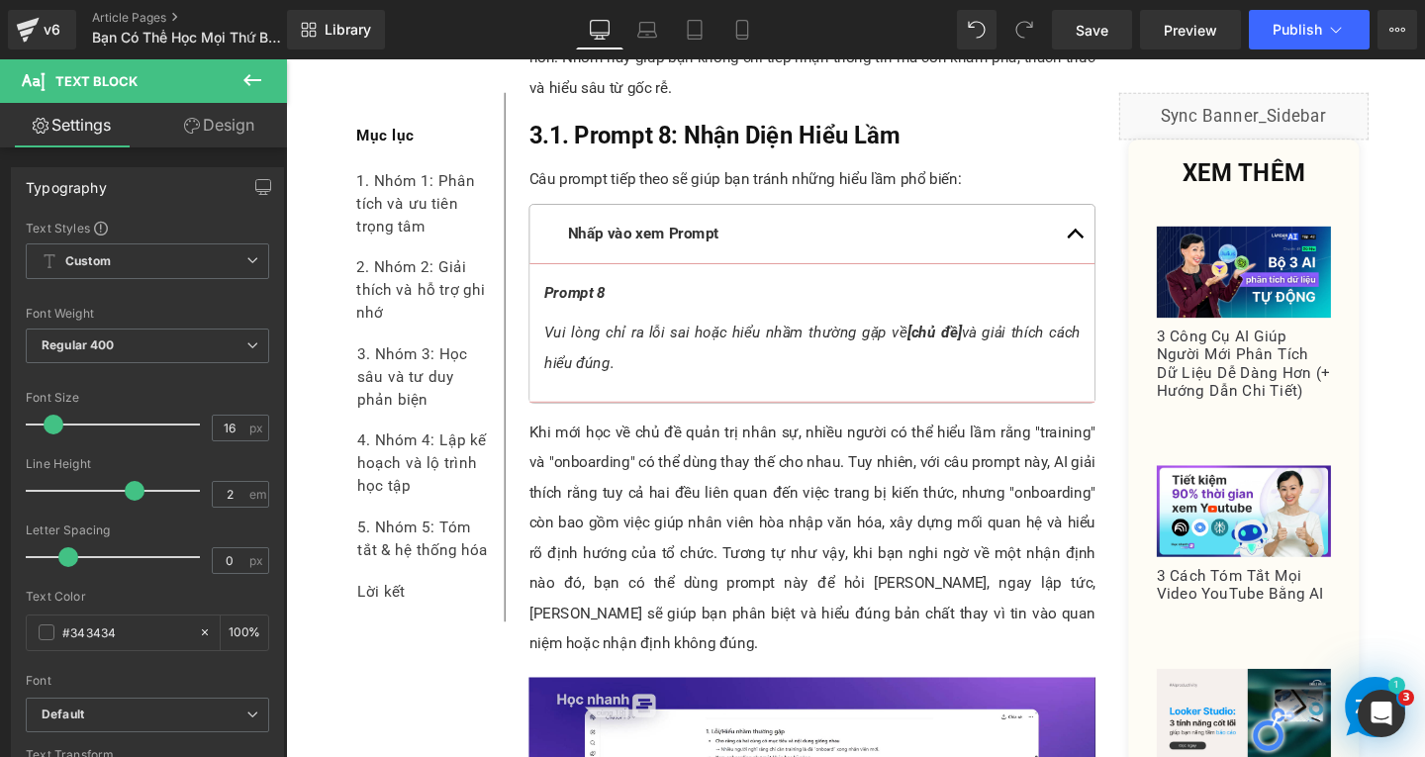
scroll to position [9402, 0]
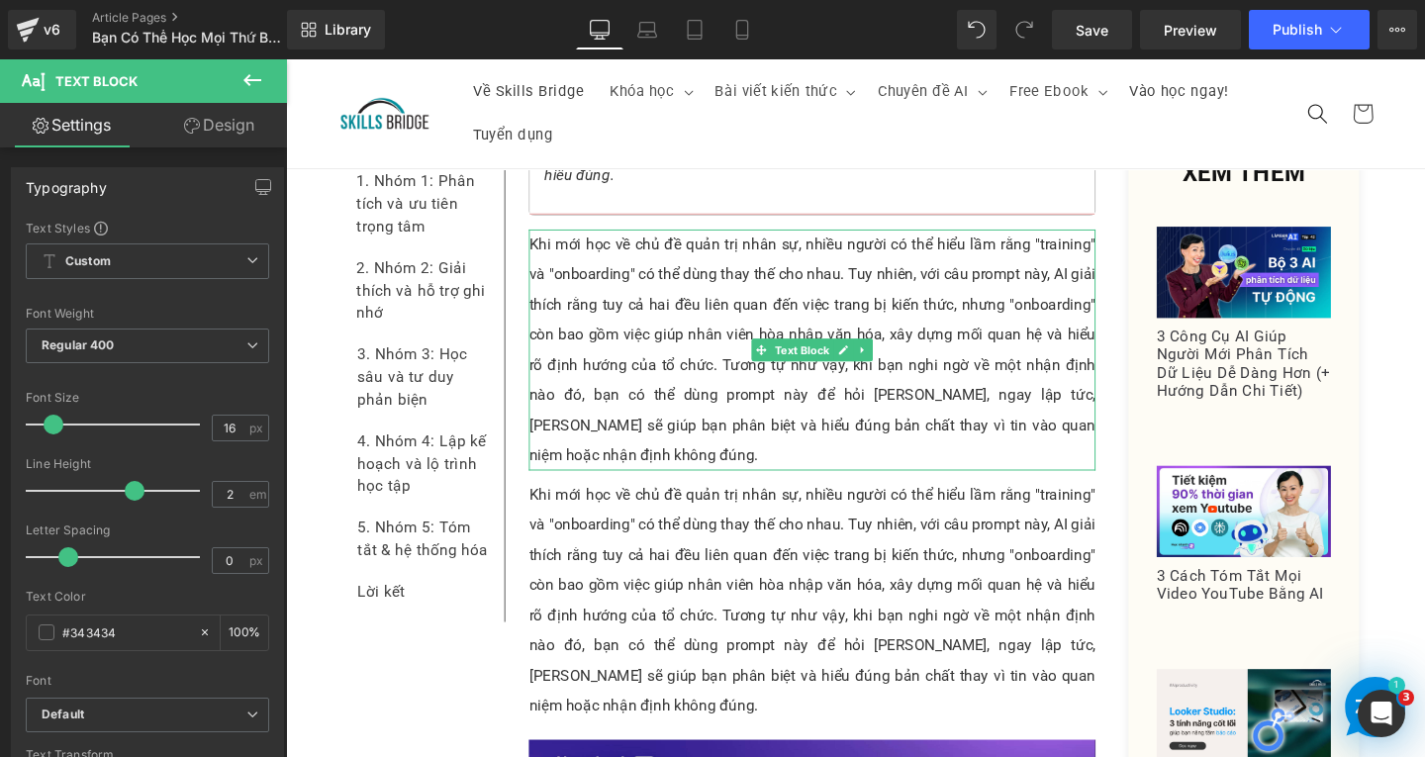
click at [746, 365] on p "Khi mới học về chủ đề quản trị nhân sự, nhiều người có thể hiểu lầm rằng "train…" at bounding box center [839, 365] width 596 height 253
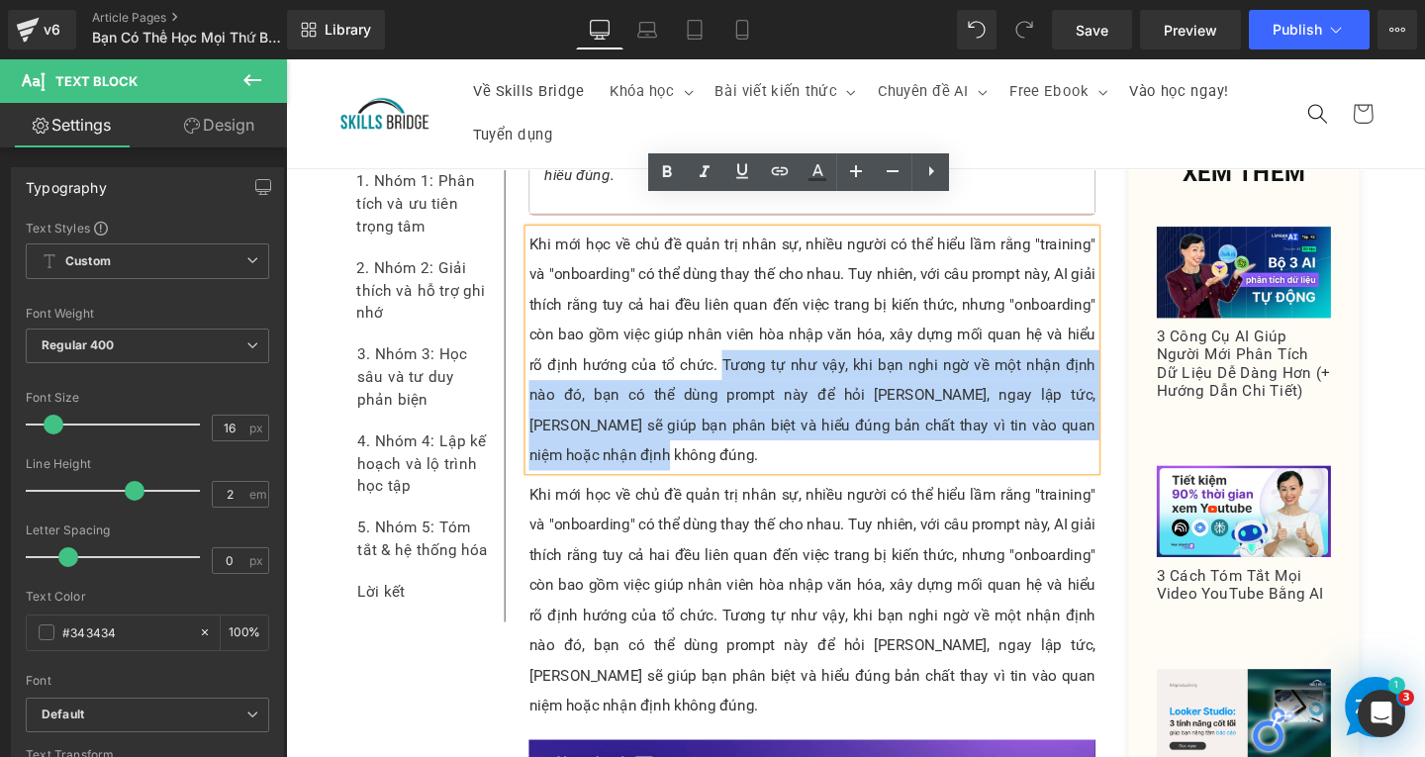
drag, startPoint x: 716, startPoint y: 348, endPoint x: 770, endPoint y: 448, distance: 113.8
click at [770, 448] on p "Khi mới học về chủ đề quản trị nhân sự, nhiều người có thể hiểu lầm rằng "train…" at bounding box center [839, 365] width 596 height 253
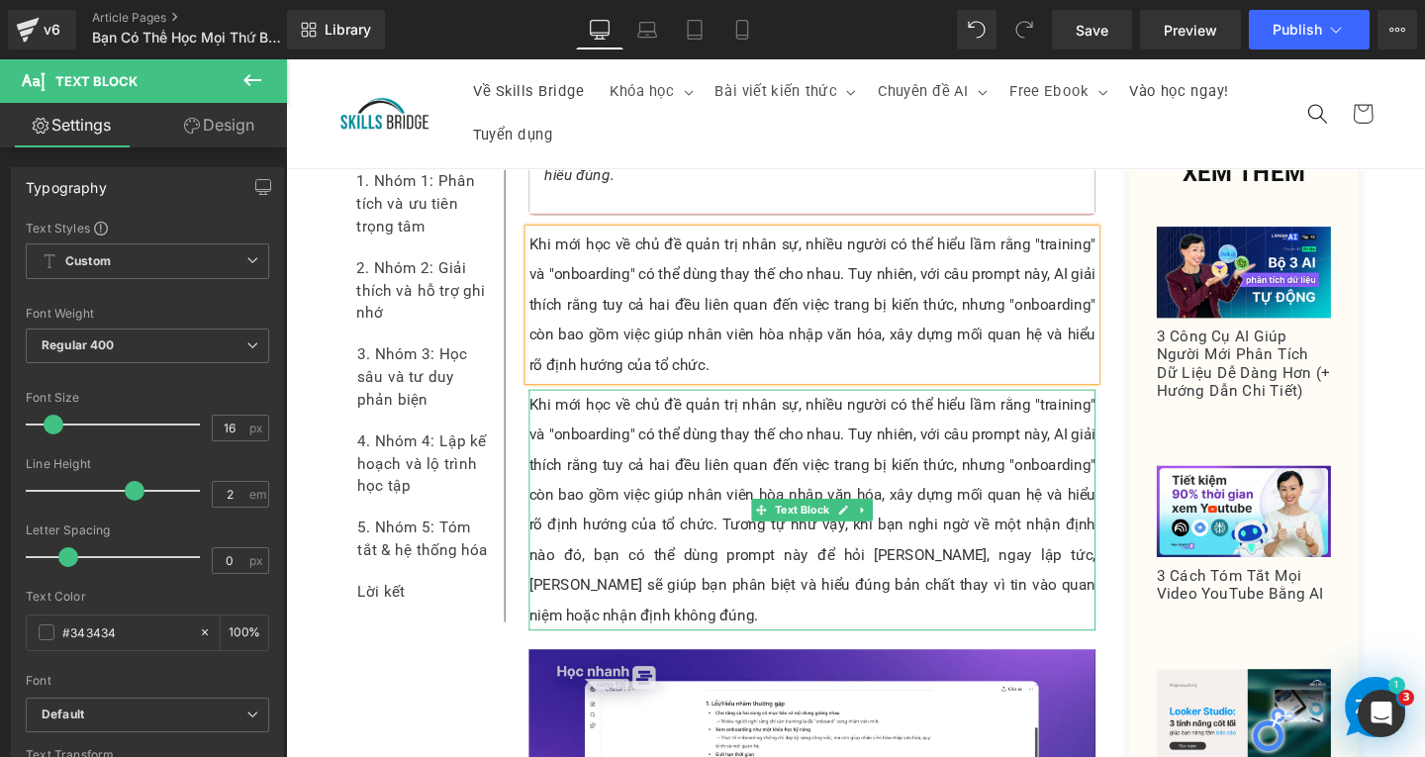
click at [721, 498] on p "Khi mới học về chủ đề quản trị nhân sự, nhiều người có thể hiểu lầm rằng "train…" at bounding box center [839, 533] width 596 height 253
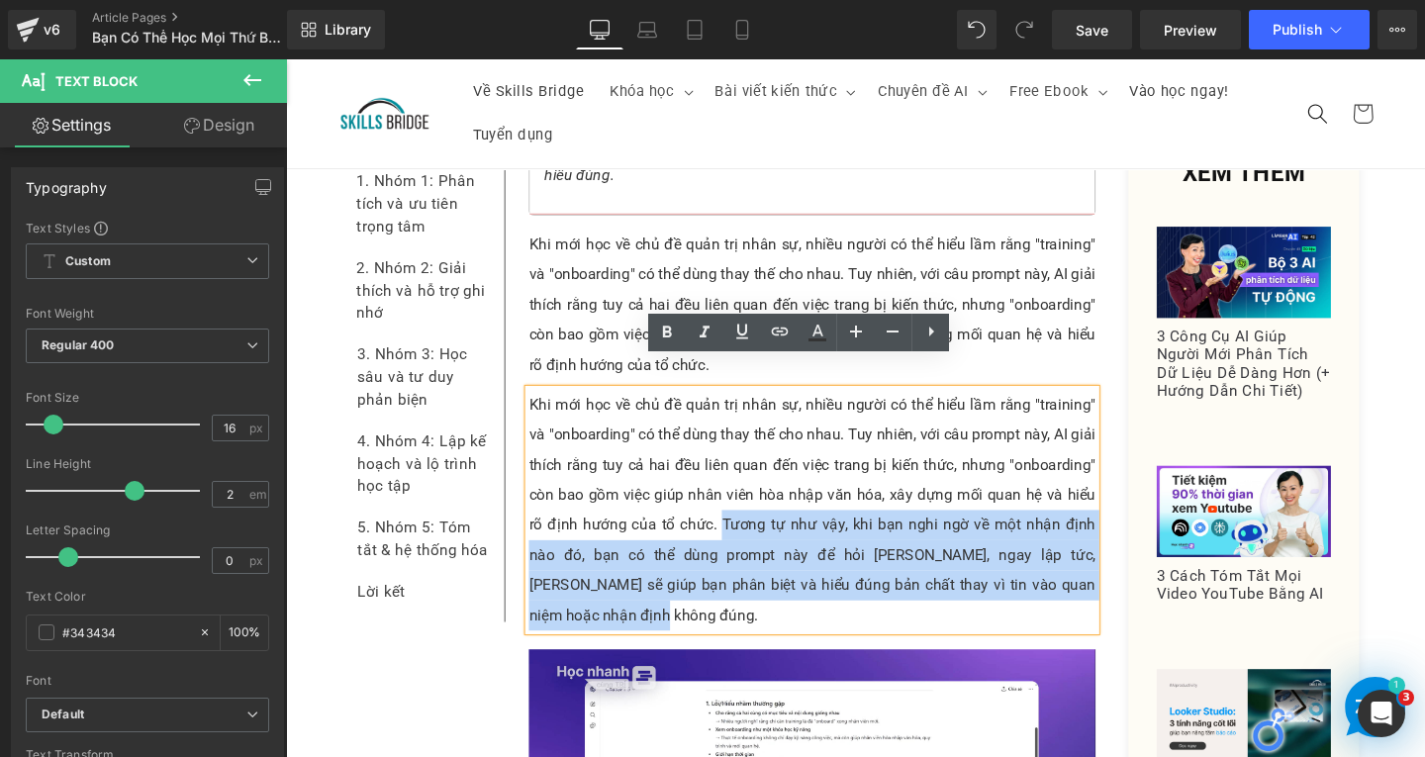
drag, startPoint x: 717, startPoint y: 520, endPoint x: 533, endPoint y: 383, distance: 228.4
click at [541, 407] on div "Khi mới học về chủ đề quản trị nhân sự, nhiều người có thể hiểu lầm rằng "train…" at bounding box center [839, 533] width 596 height 253
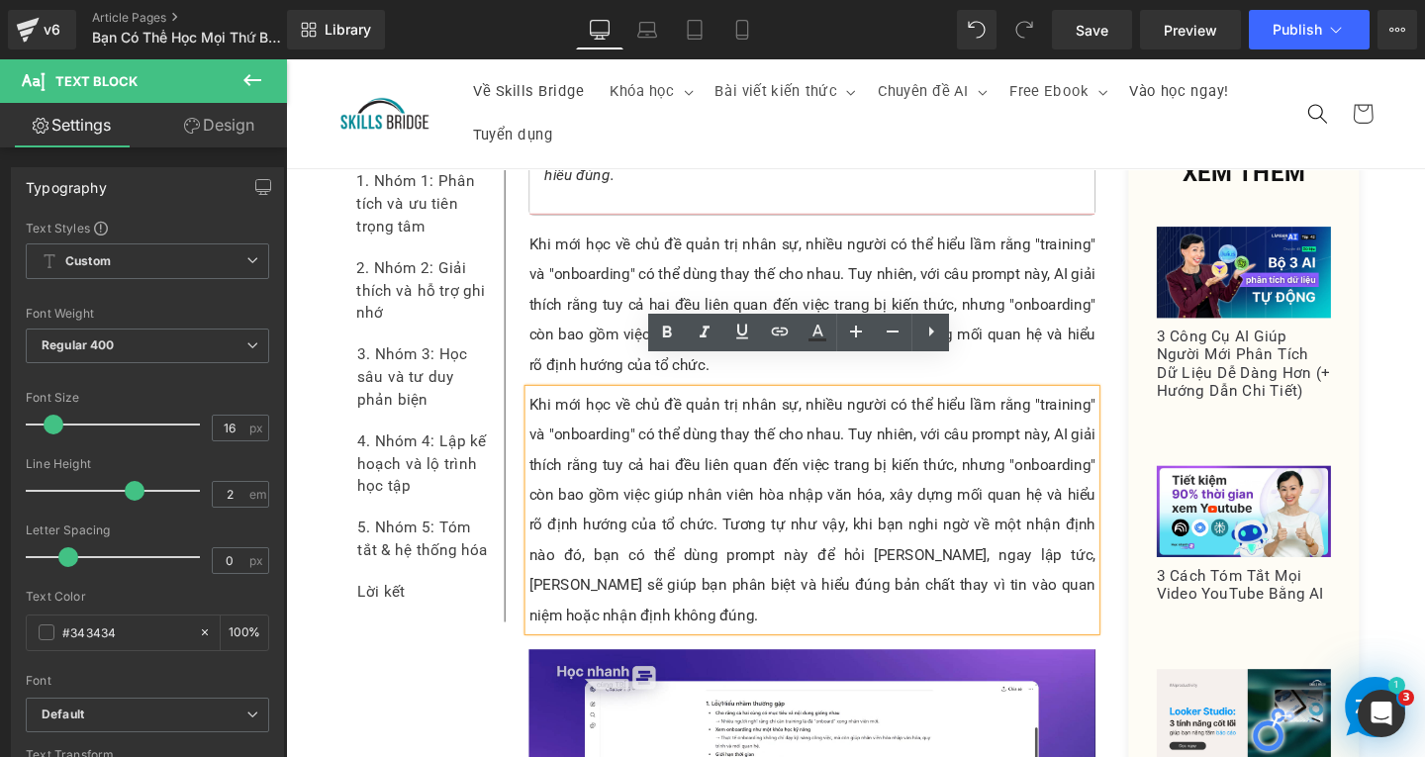
click at [743, 479] on p "Khi mới học về chủ đề quản trị nhân sự, nhiều người có thể hiểu lầm rằng "train…" at bounding box center [839, 533] width 596 height 253
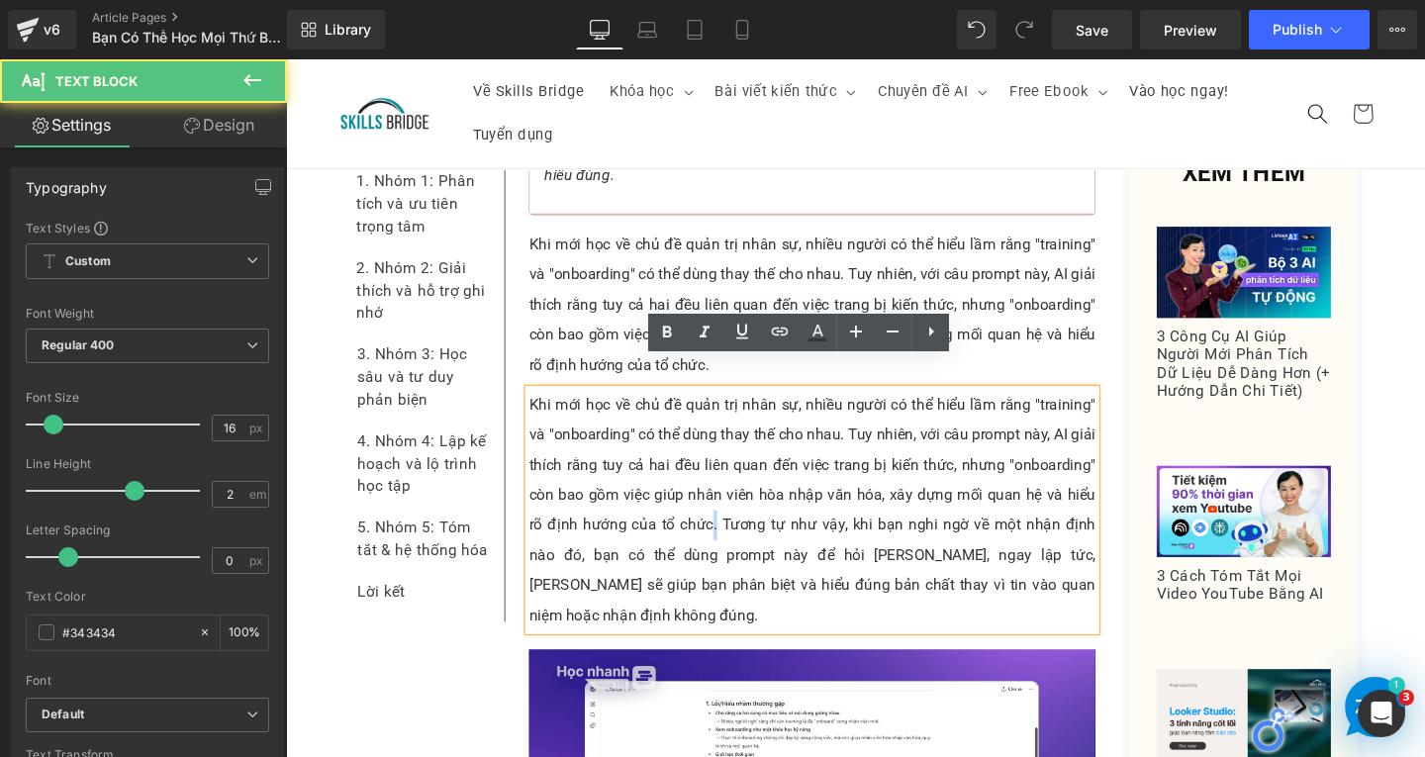
click at [700, 514] on p "Khi mới học về chủ đề quản trị nhân sự, nhiều người có thể hiểu lầm rằng "train…" at bounding box center [839, 533] width 596 height 253
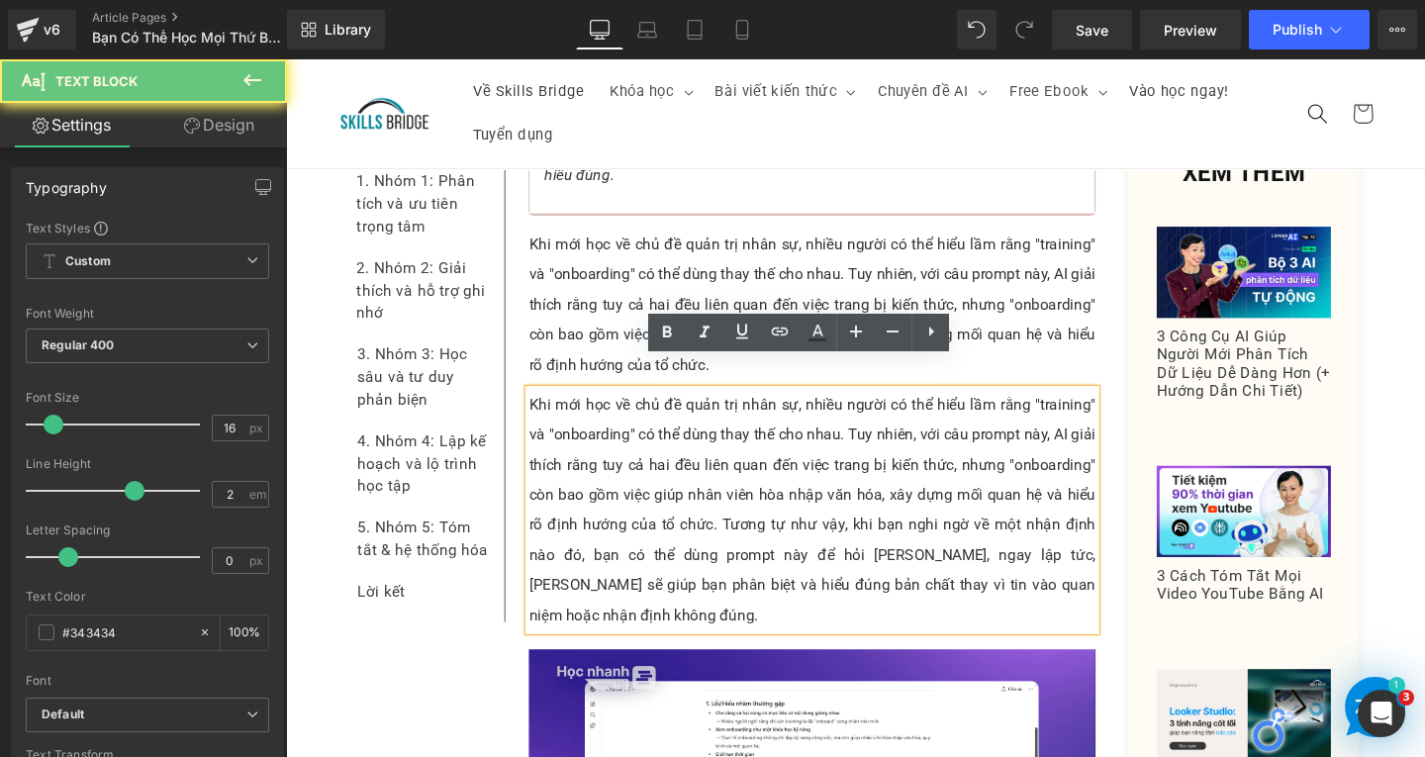
click at [739, 510] on p "Khi mới học về chủ đề quản trị nhân sự, nhiều người có thể hiểu lầm rằng "train…" at bounding box center [839, 533] width 596 height 253
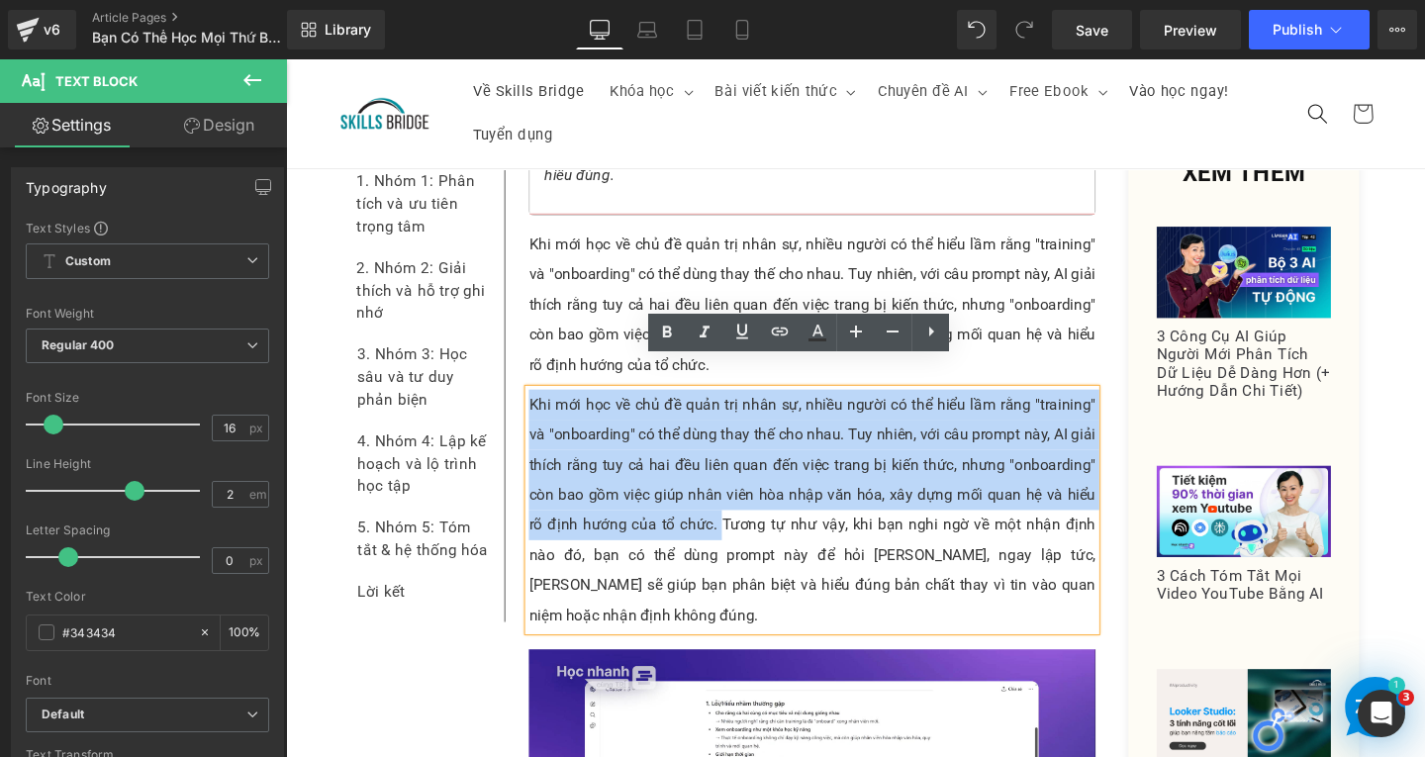
drag, startPoint x: 716, startPoint y: 517, endPoint x: 535, endPoint y: 385, distance: 223.1
click at [541, 407] on p "Khi mới học về chủ đề quản trị nhân sự, nhiều người có thể hiểu lầm rằng "train…" at bounding box center [839, 533] width 596 height 253
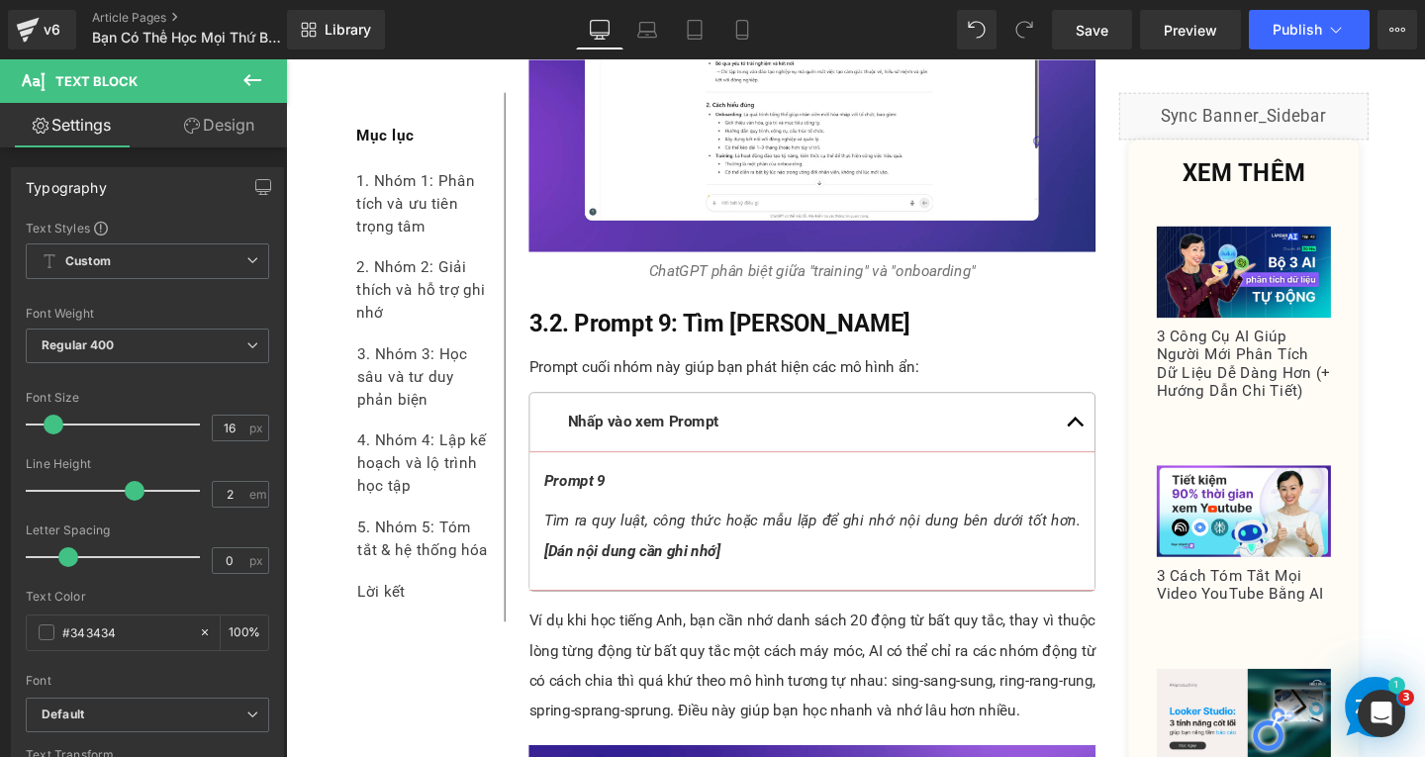
scroll to position [10095, 0]
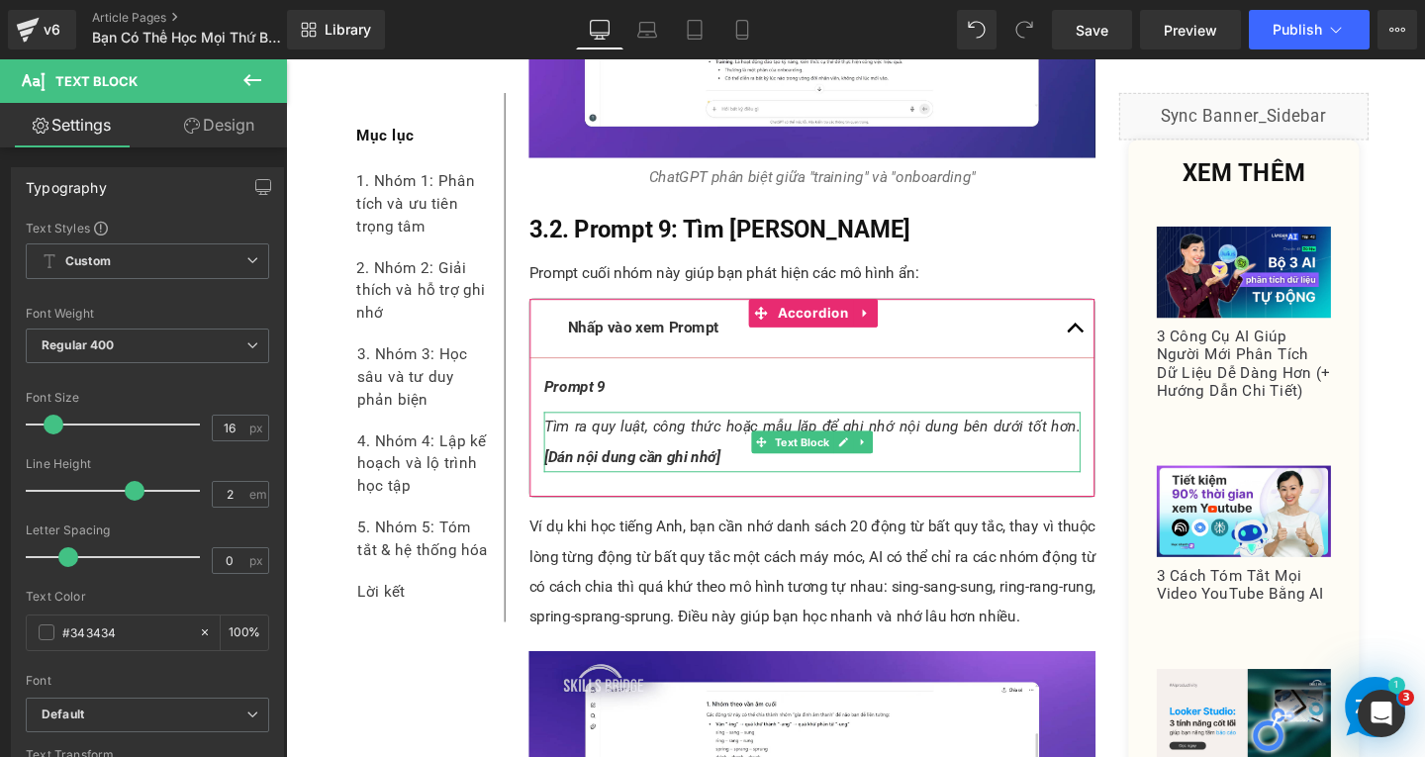
click at [1116, 431] on div at bounding box center [1118, 462] width 5 height 63
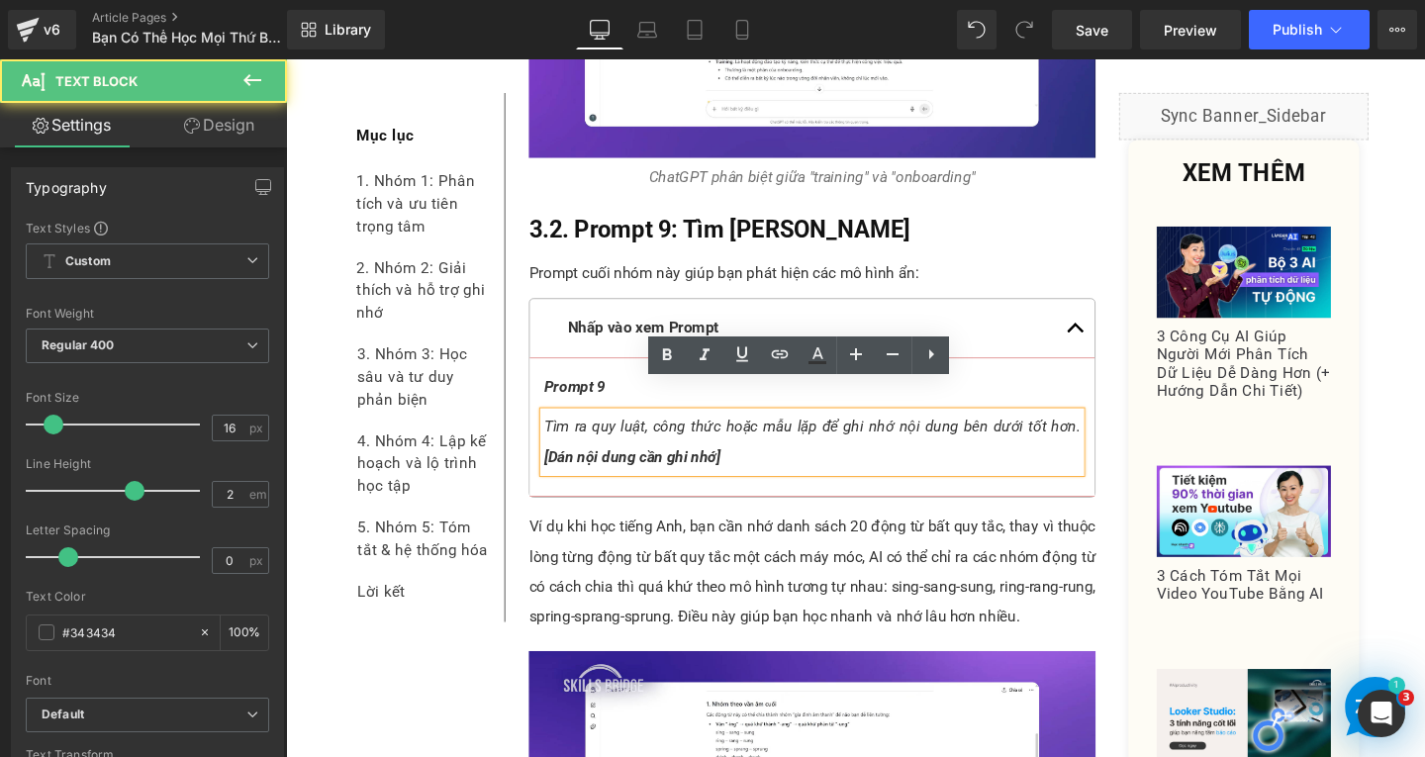
click at [1091, 436] on span "Tìm ra quy luật, công thức hoặc mẫu lặp để ghi nhớ nội dung bên dưới tốt hơn. […" at bounding box center [839, 461] width 564 height 50
click at [557, 446] on div "Tìm ra quy luật, công thức hoặc mẫu lặp để ghi nhớ nội dung bên dưới tốt hơn. […" at bounding box center [839, 462] width 564 height 63
click at [557, 468] on span "[Dán nội dung cần ghi nhớ]" at bounding box center [649, 477] width 185 height 19
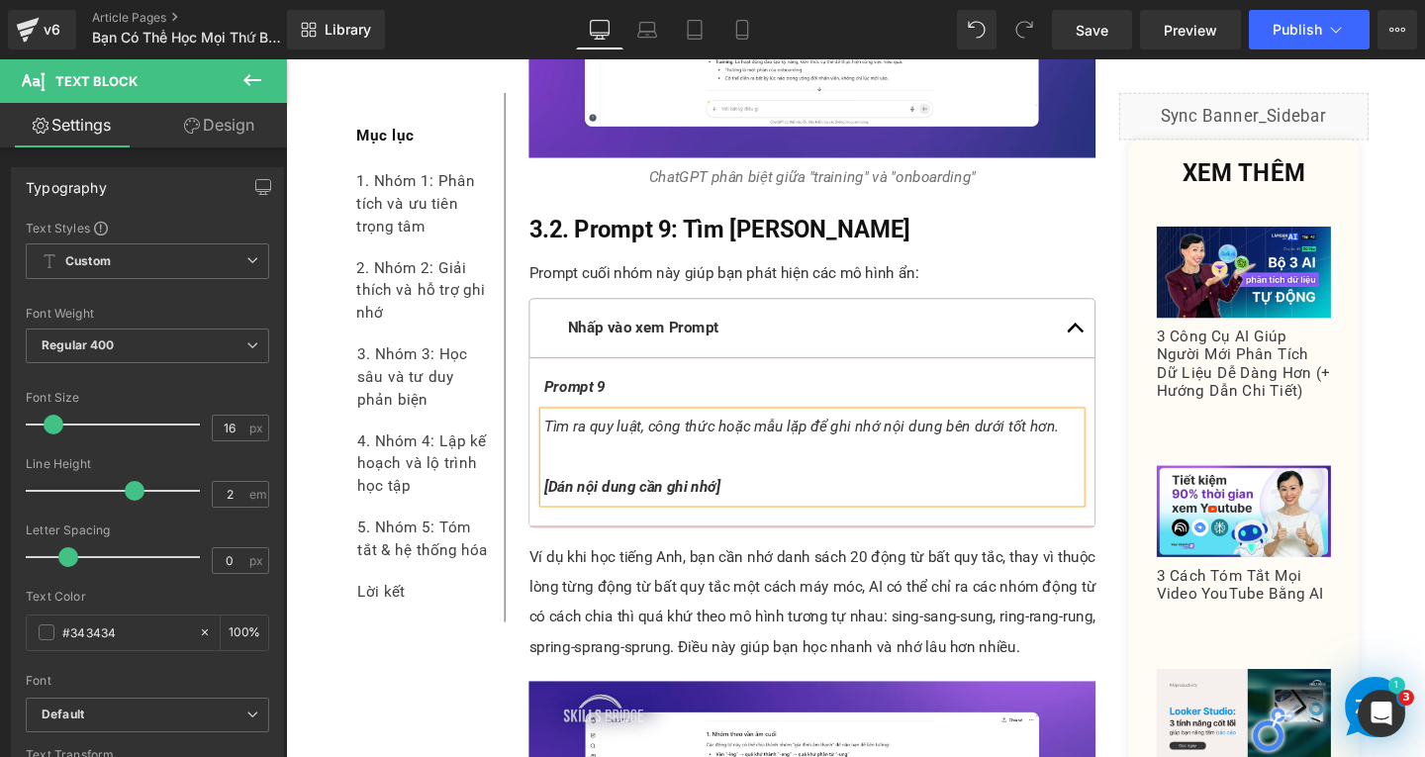
click at [587, 451] on p "Tìm ra quy luật, công thức hoặc mẫu lặp để ghi nhớ nội dung bên dưới tốt hơn. […" at bounding box center [839, 478] width 564 height 95
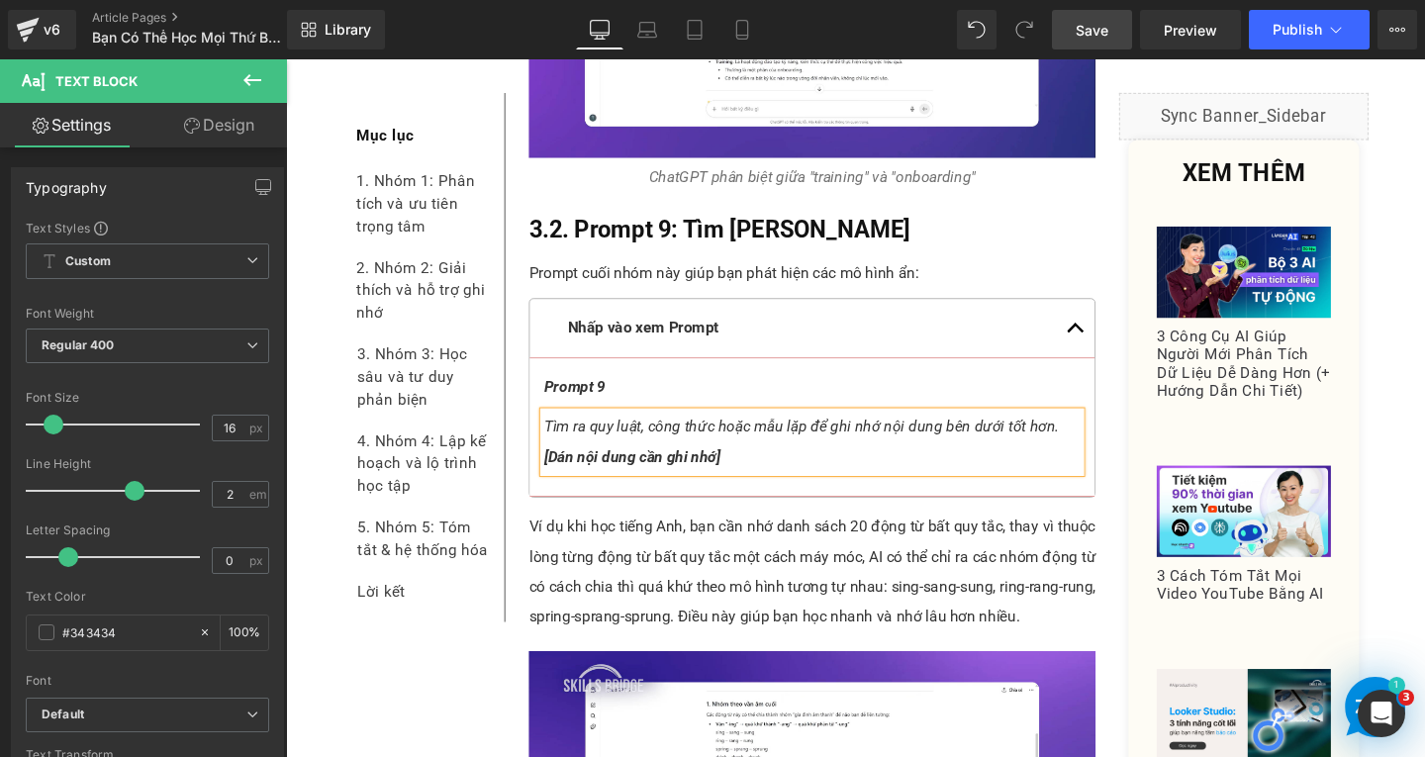
click at [1068, 31] on link "Save" at bounding box center [1092, 30] width 80 height 40
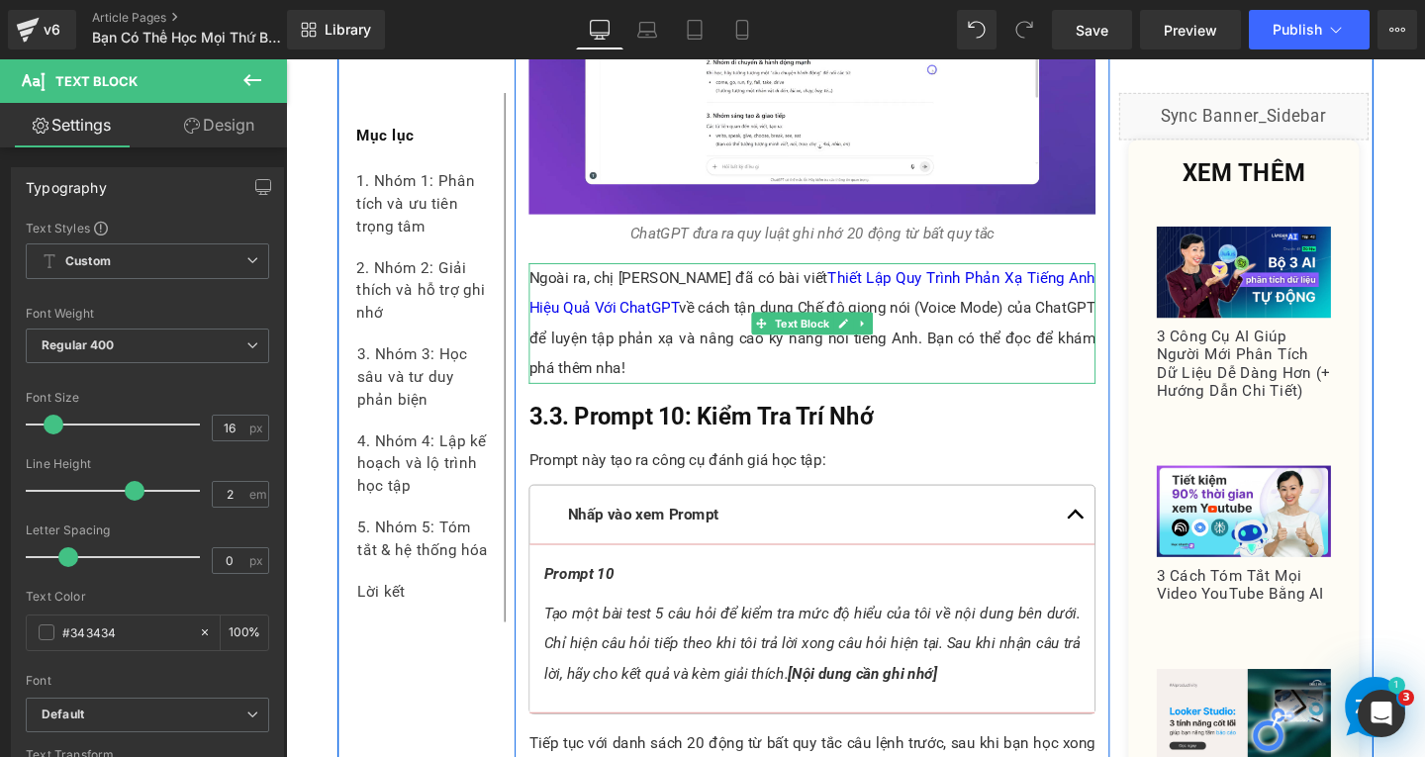
scroll to position [11184, 0]
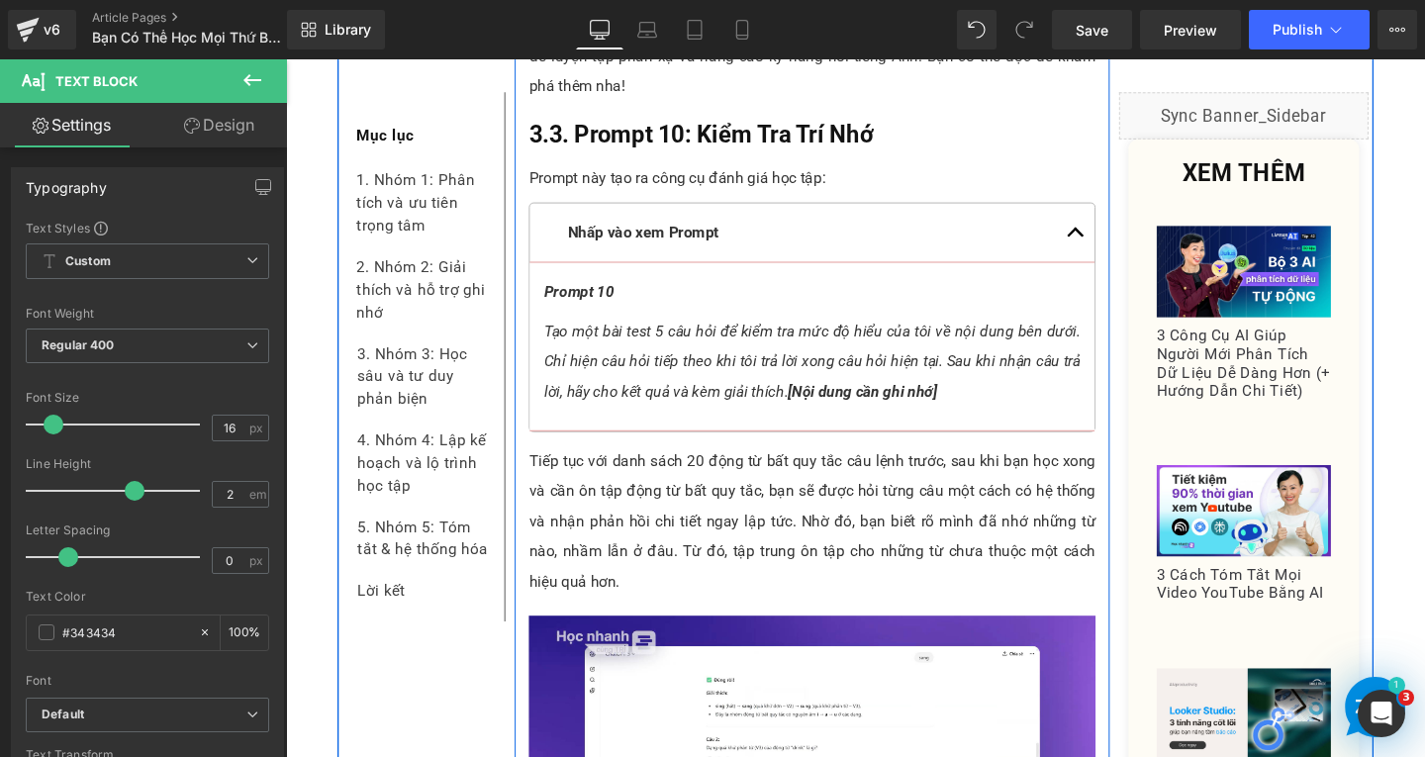
click at [801, 362] on p "Tạo một bài test 5 câu hỏi để kiểm tra mức độ hiểu của tôi về nội dung bên dưới…" at bounding box center [839, 377] width 564 height 95
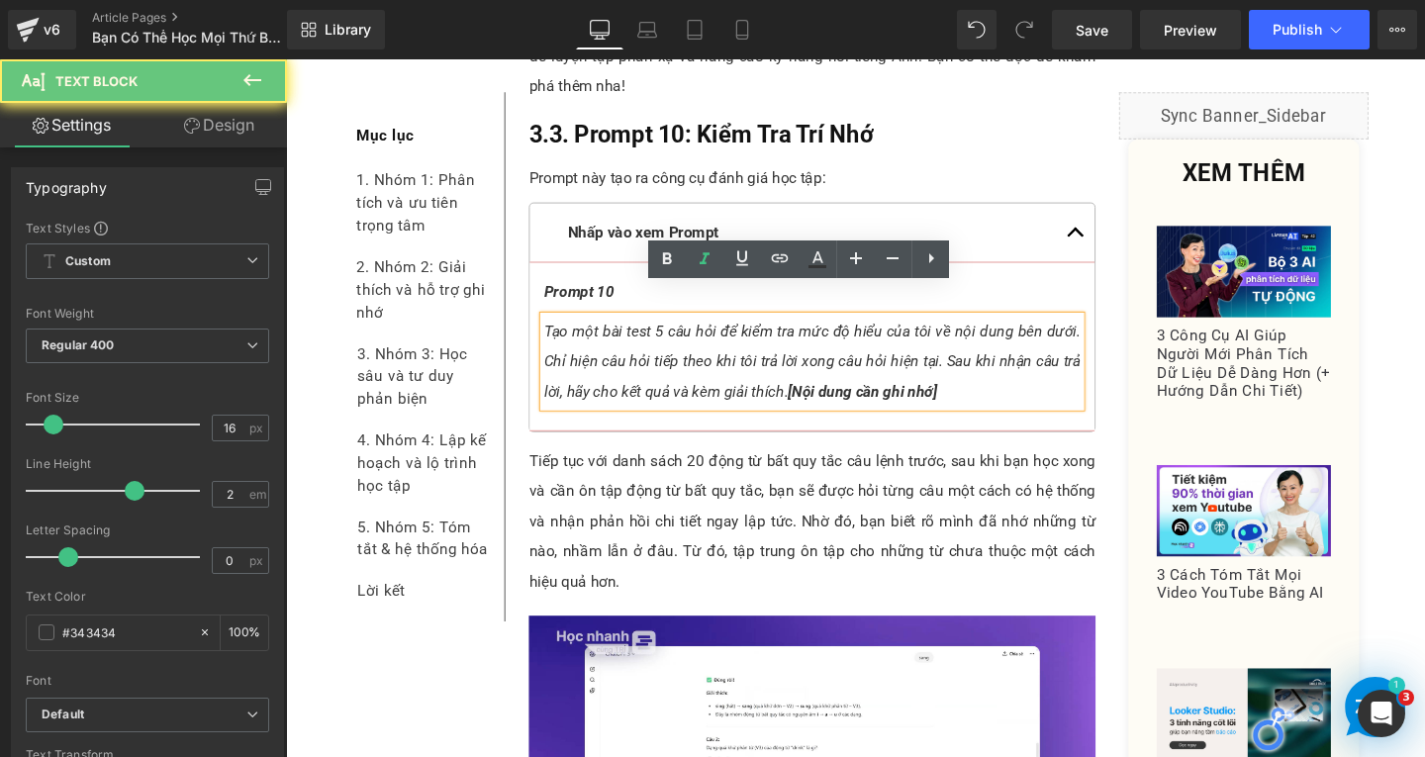
click at [806, 369] on span "Tạo một bài test 5 câu hỏi để kiểm tra mức độ hiểu của tôi về nội dung bên dưới…" at bounding box center [839, 377] width 564 height 82
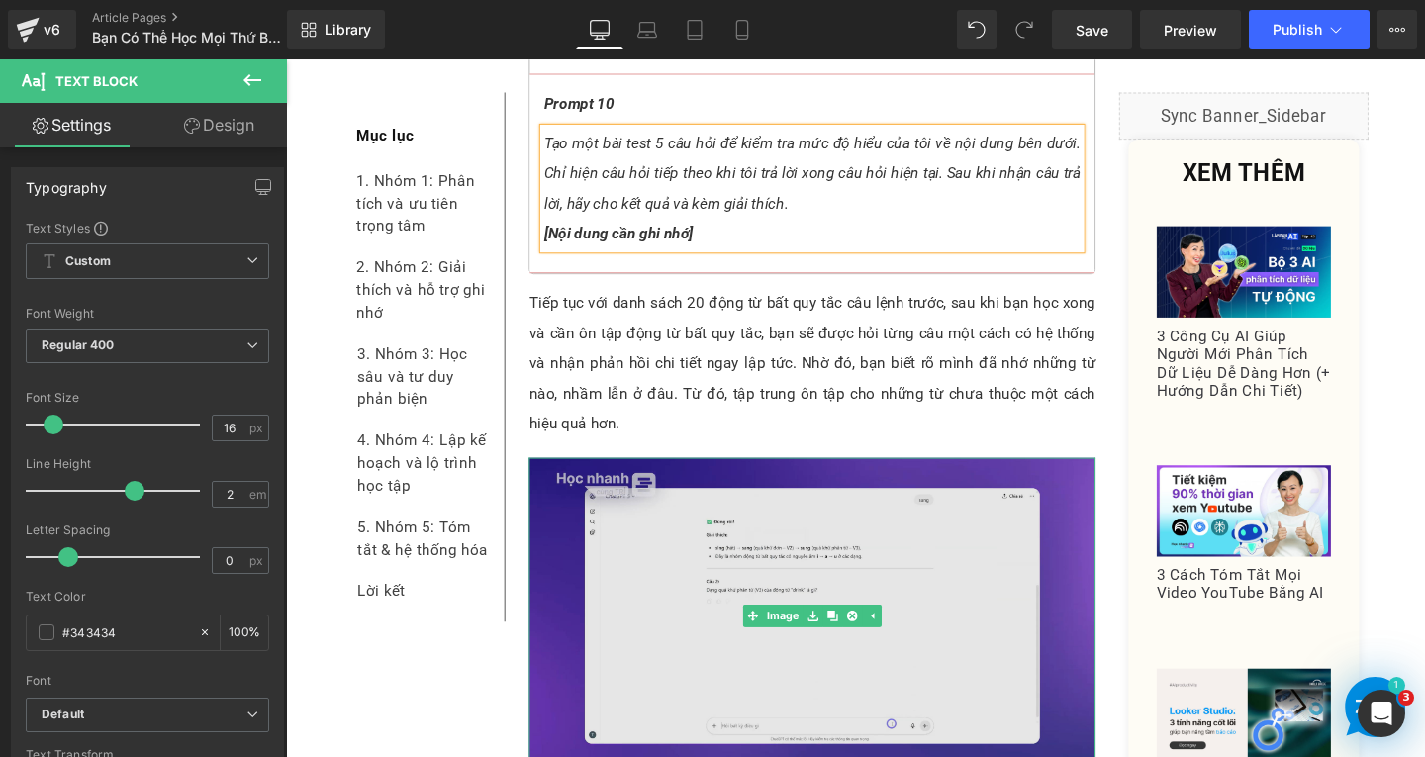
scroll to position [11679, 0]
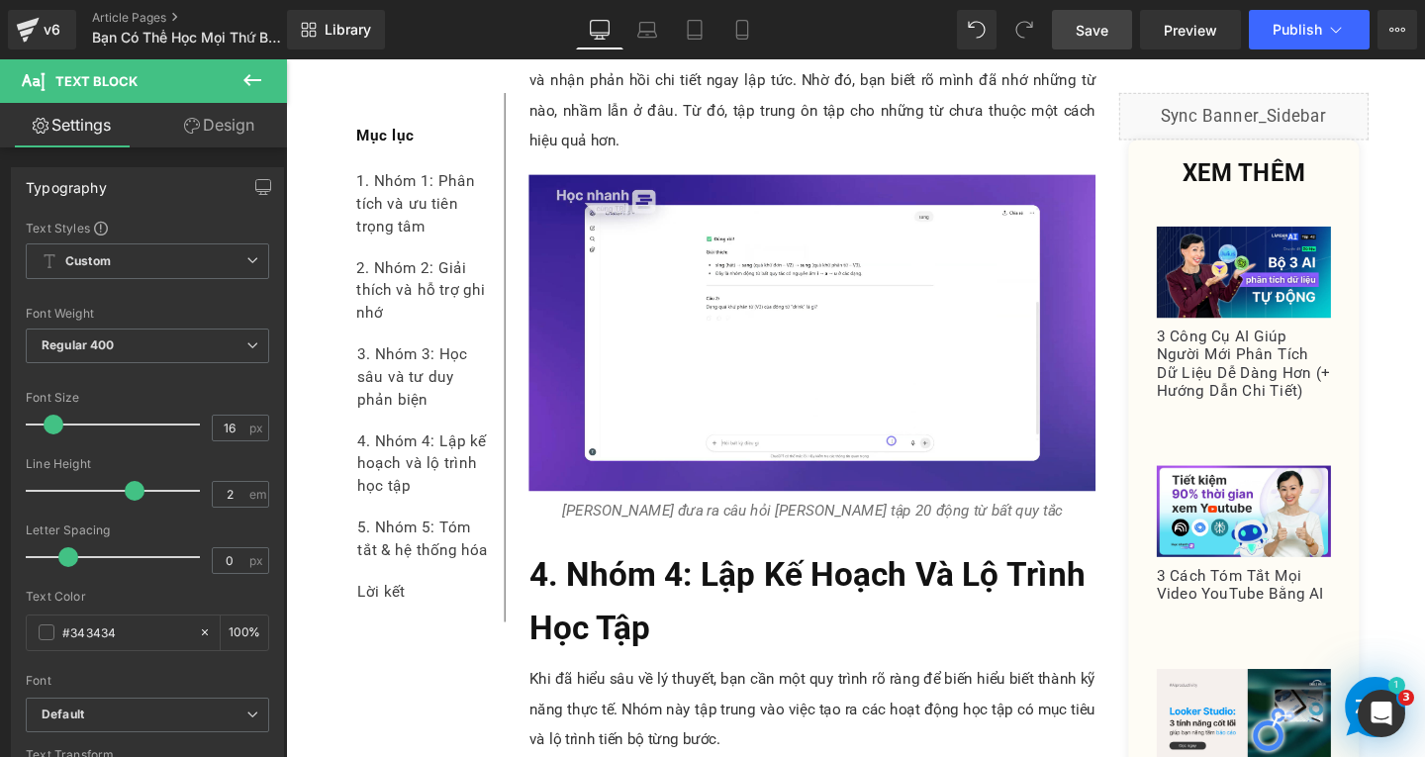
click at [1099, 22] on span "Save" at bounding box center [1092, 30] width 33 height 21
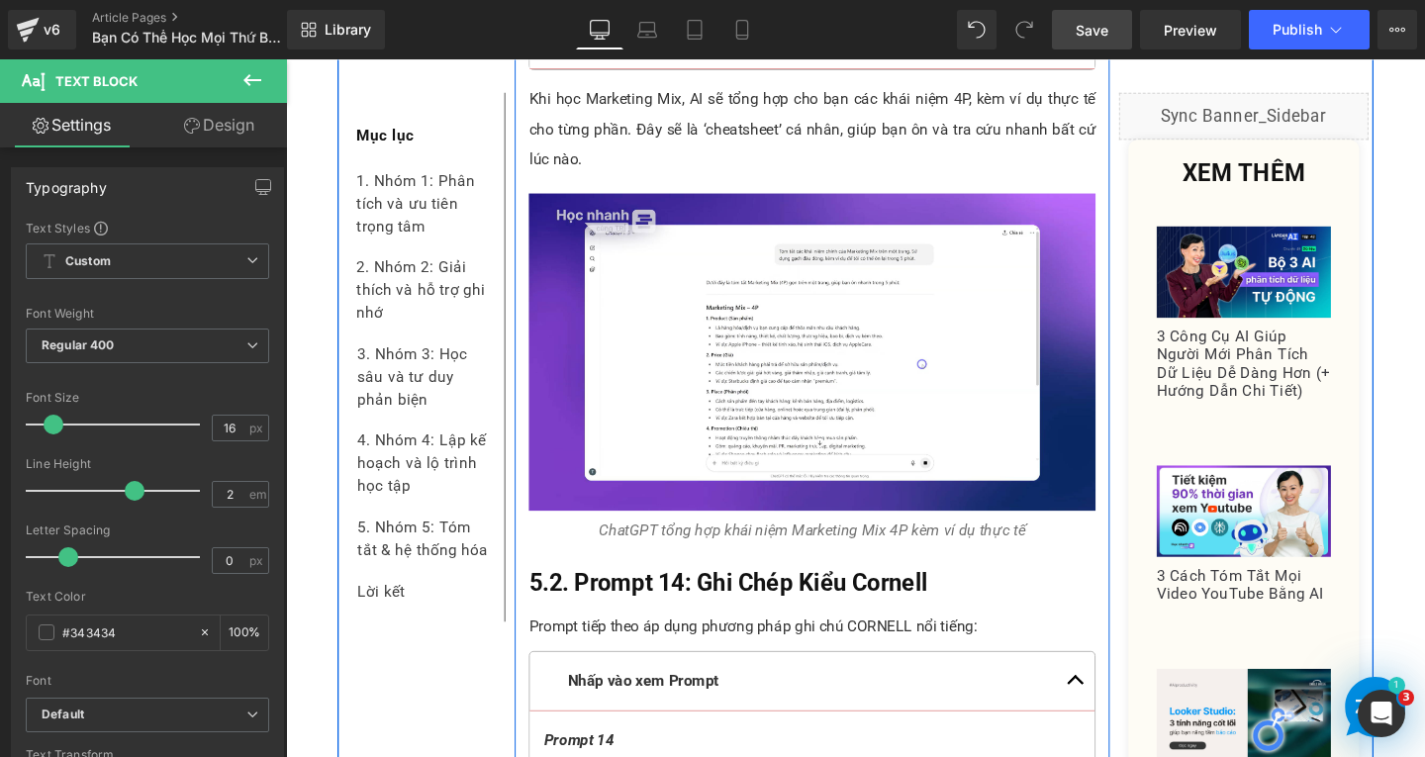
scroll to position [15044, 0]
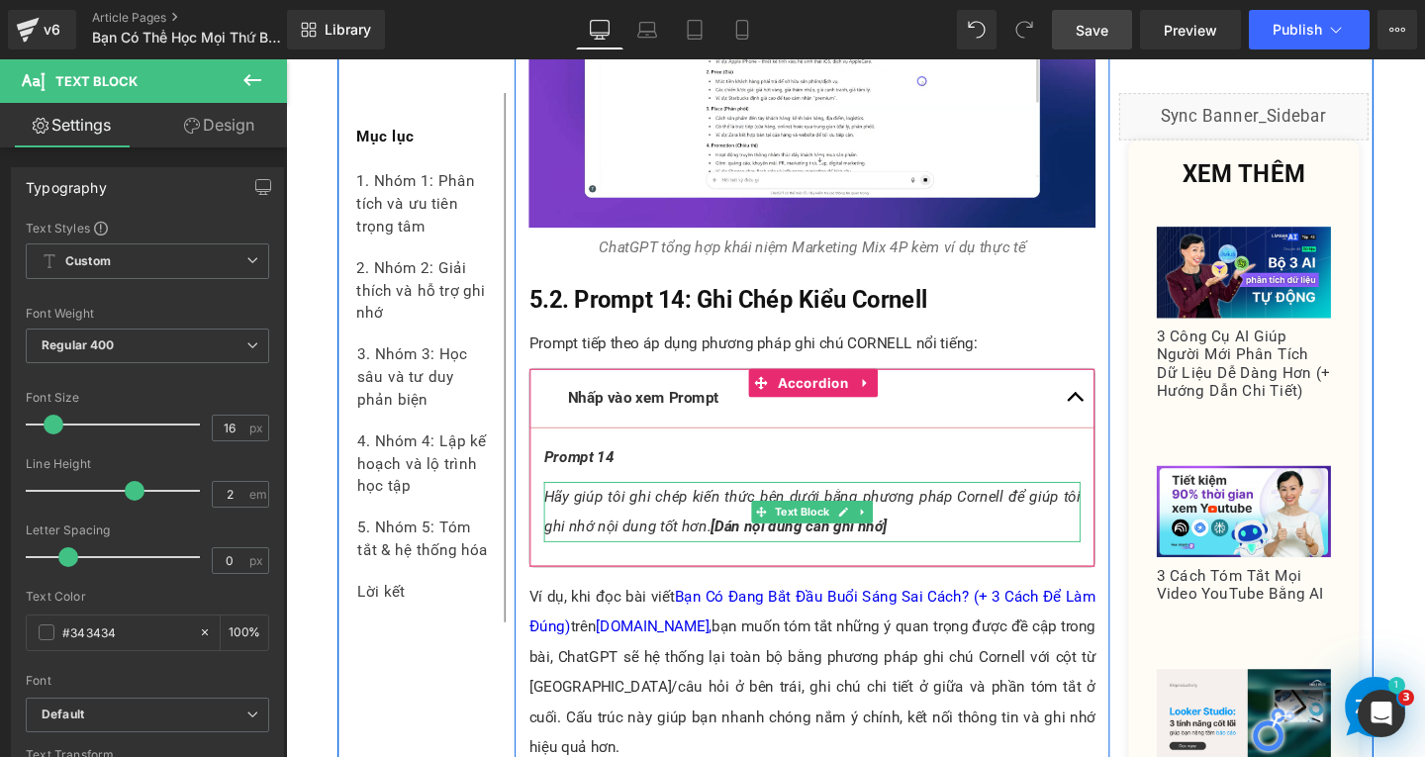
click at [691, 510] on span "Hãy giúp tôi ghi chép kiến thức bên dưới bằng phương pháp Cornell để giúp tôi g…" at bounding box center [839, 535] width 564 height 50
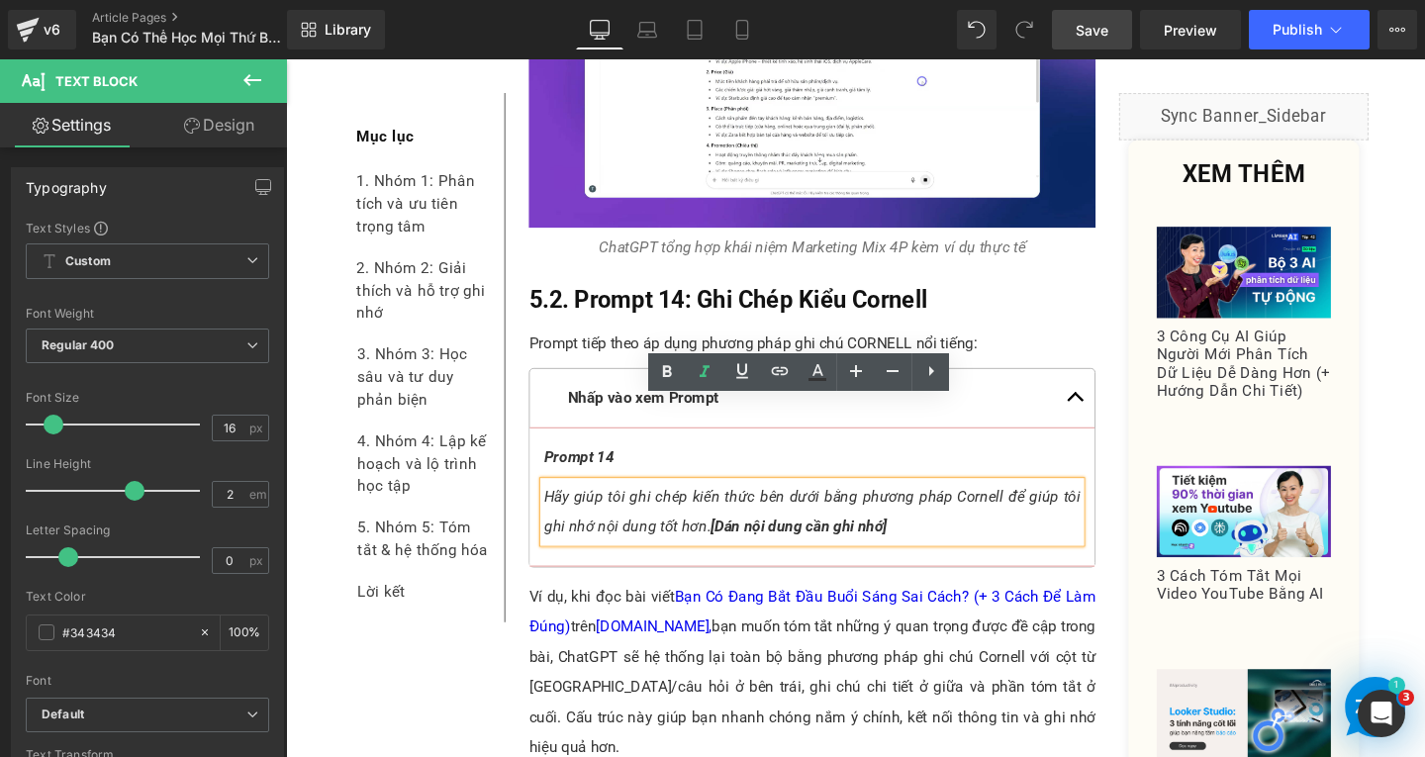
click at [732, 541] on span "[Dán nội dung cần ghi nhớ]" at bounding box center [824, 550] width 185 height 19
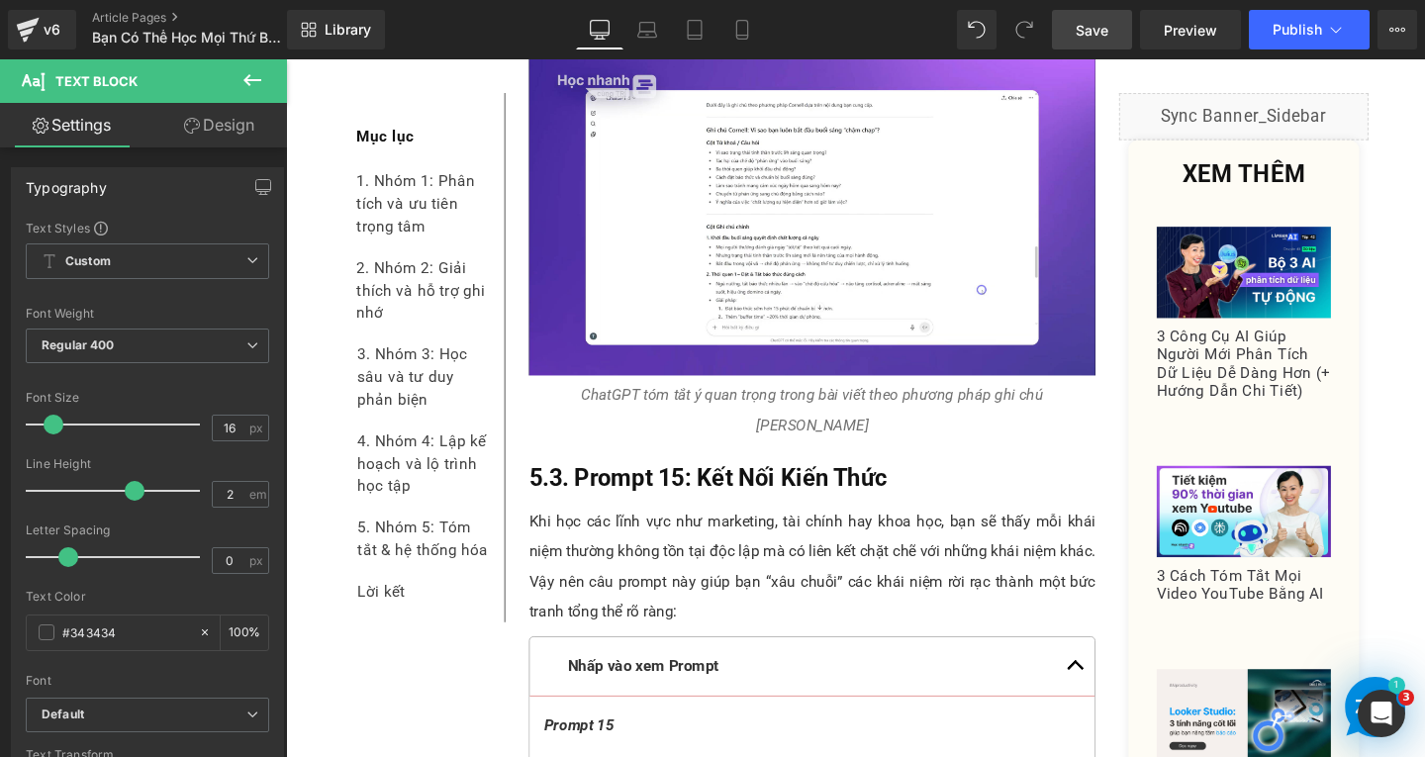
scroll to position [15935, 0]
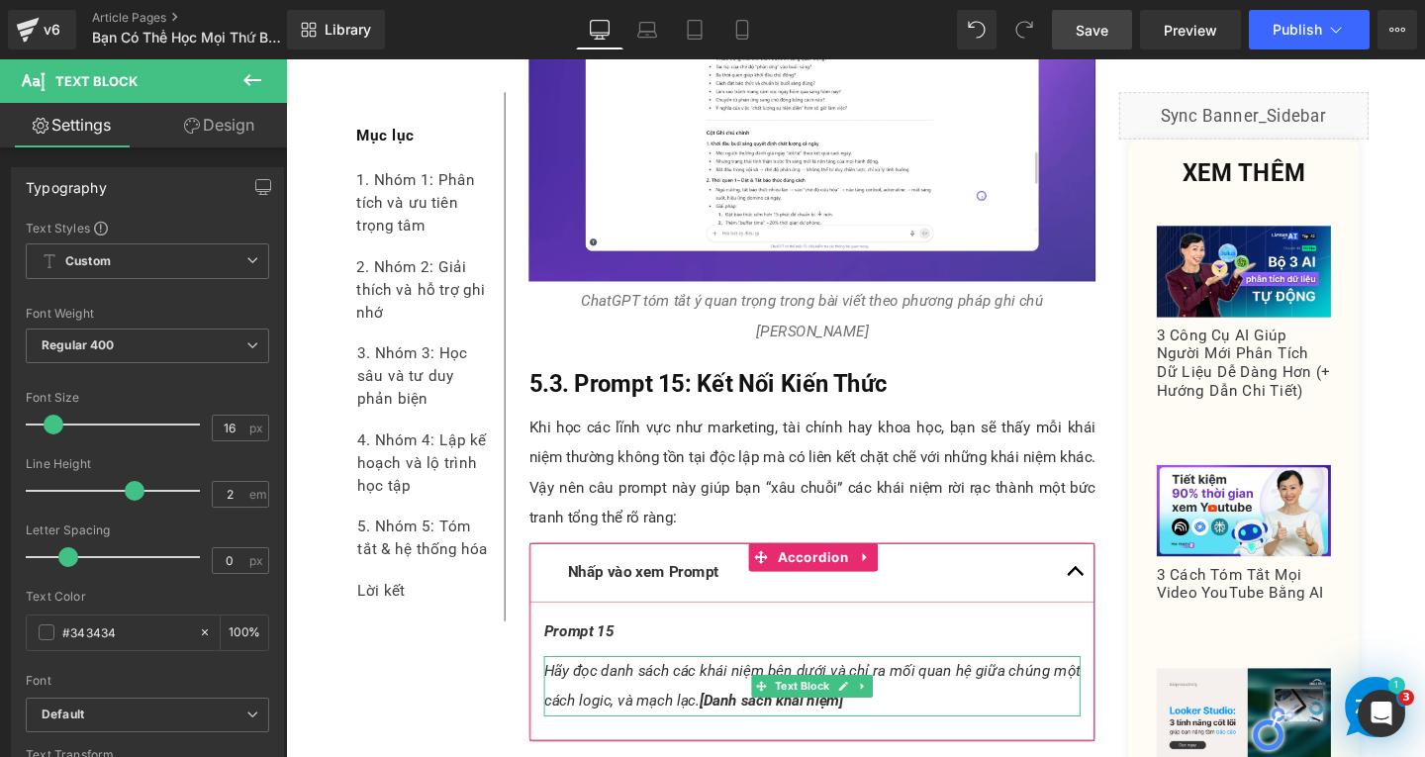
click at [710, 693] on span "Hãy đọc danh sách các khái niệm bên dưới và chỉ ra mối quan hệ giữa chúng một c…" at bounding box center [839, 718] width 564 height 50
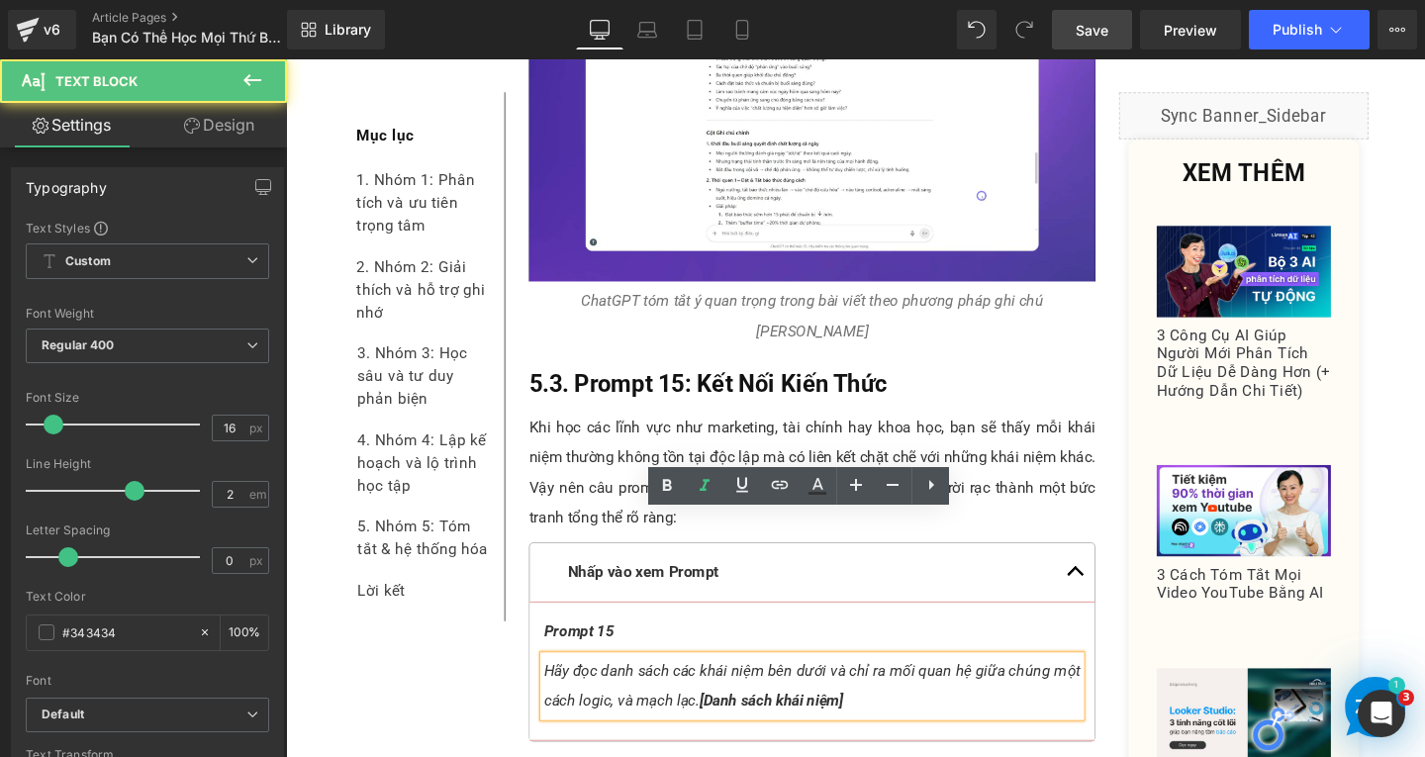
click at [721, 724] on span "[Danh sách khái niệm]" at bounding box center [796, 733] width 150 height 19
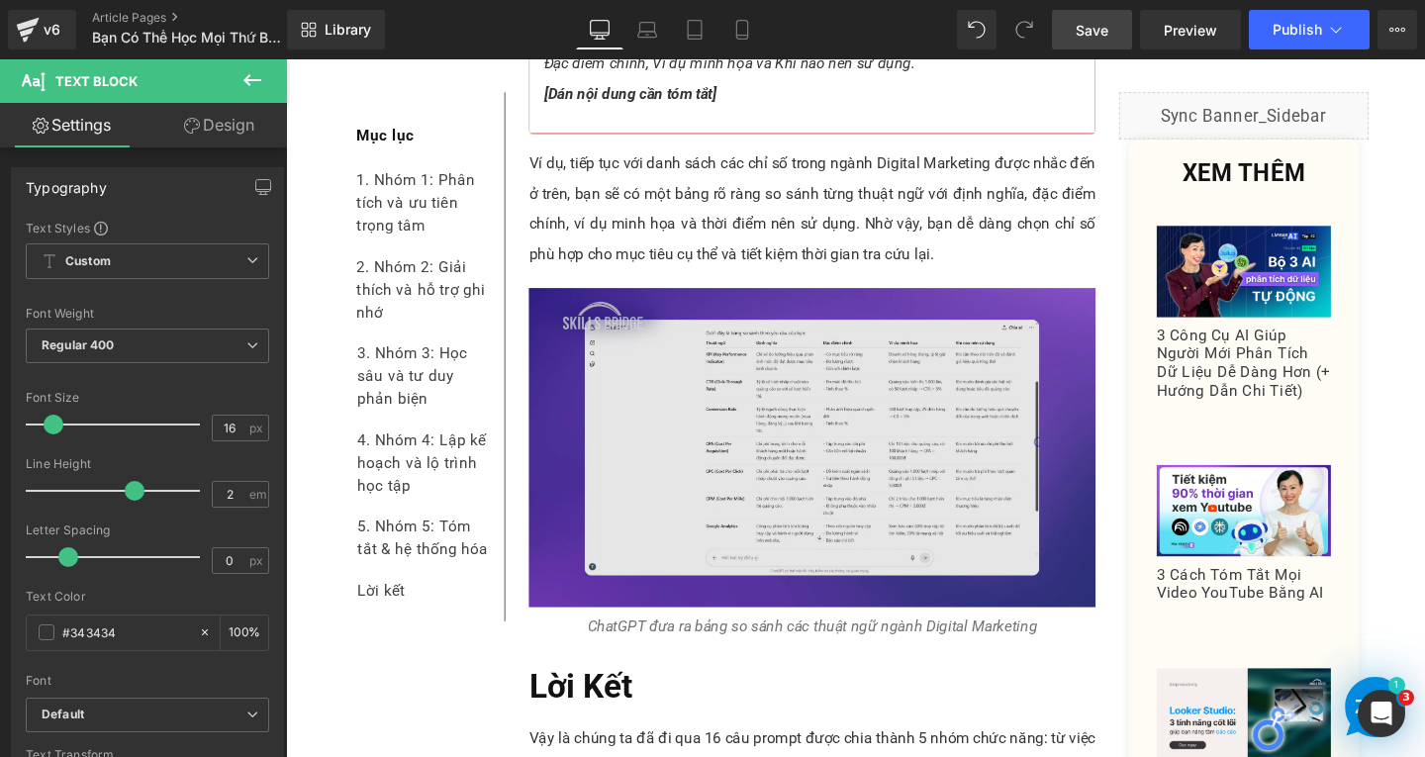
scroll to position [17716, 0]
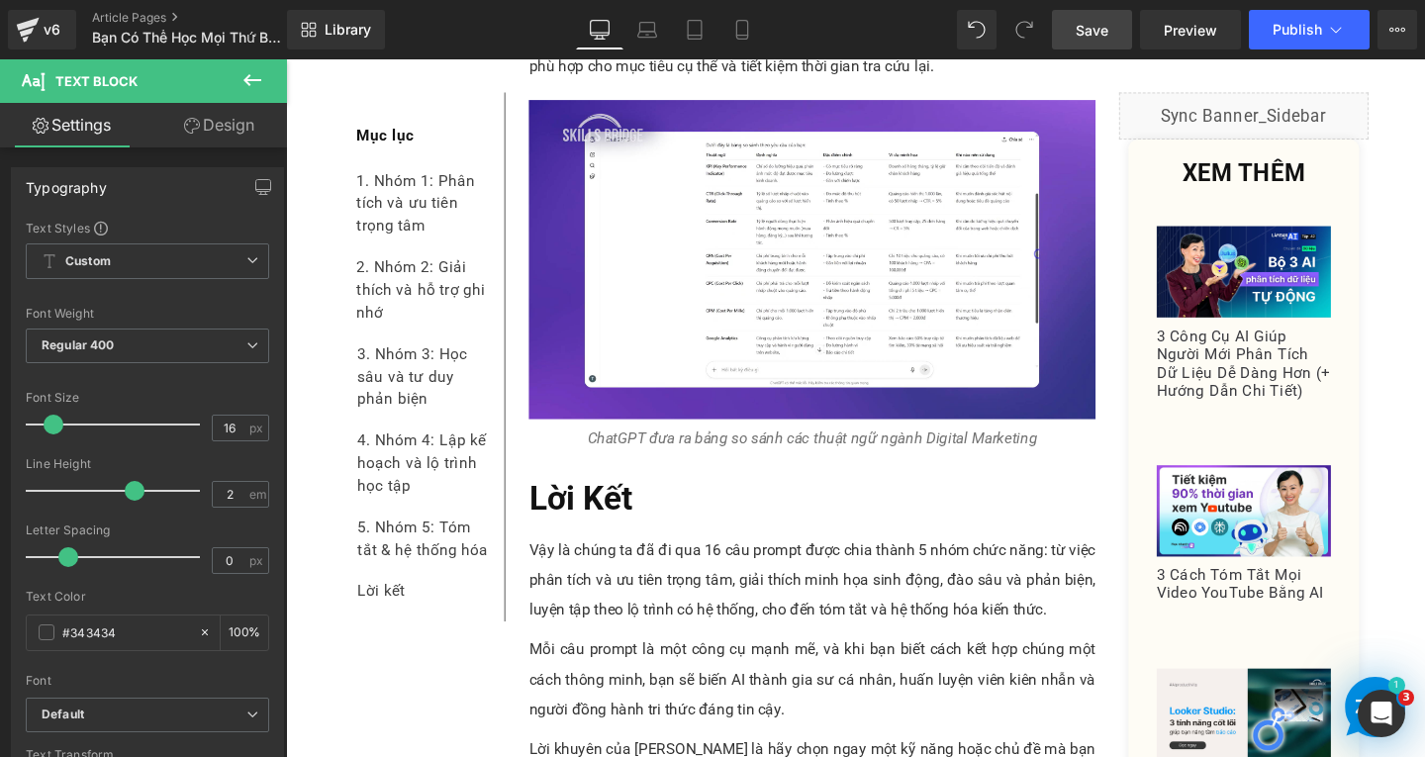
click at [1093, 27] on span "Save" at bounding box center [1092, 30] width 33 height 21
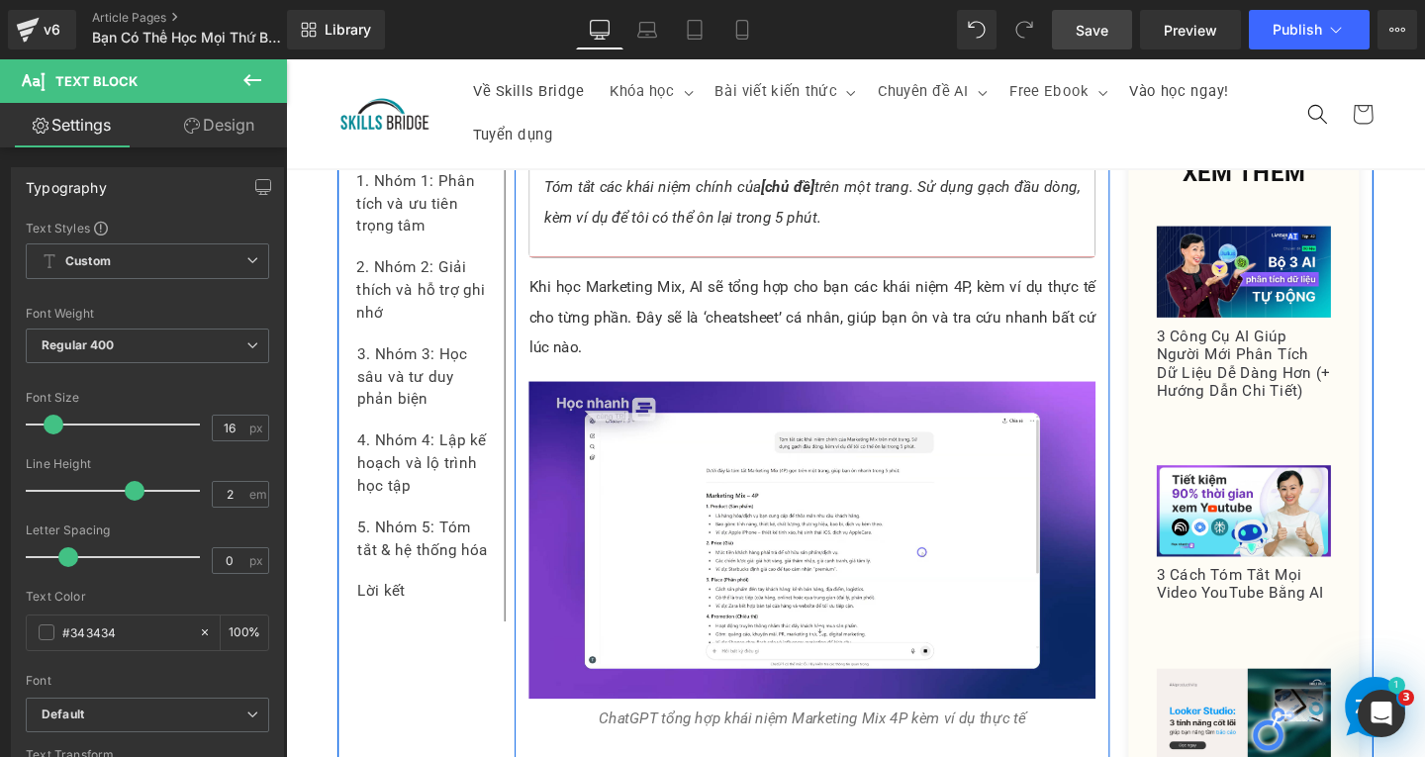
scroll to position [14450, 0]
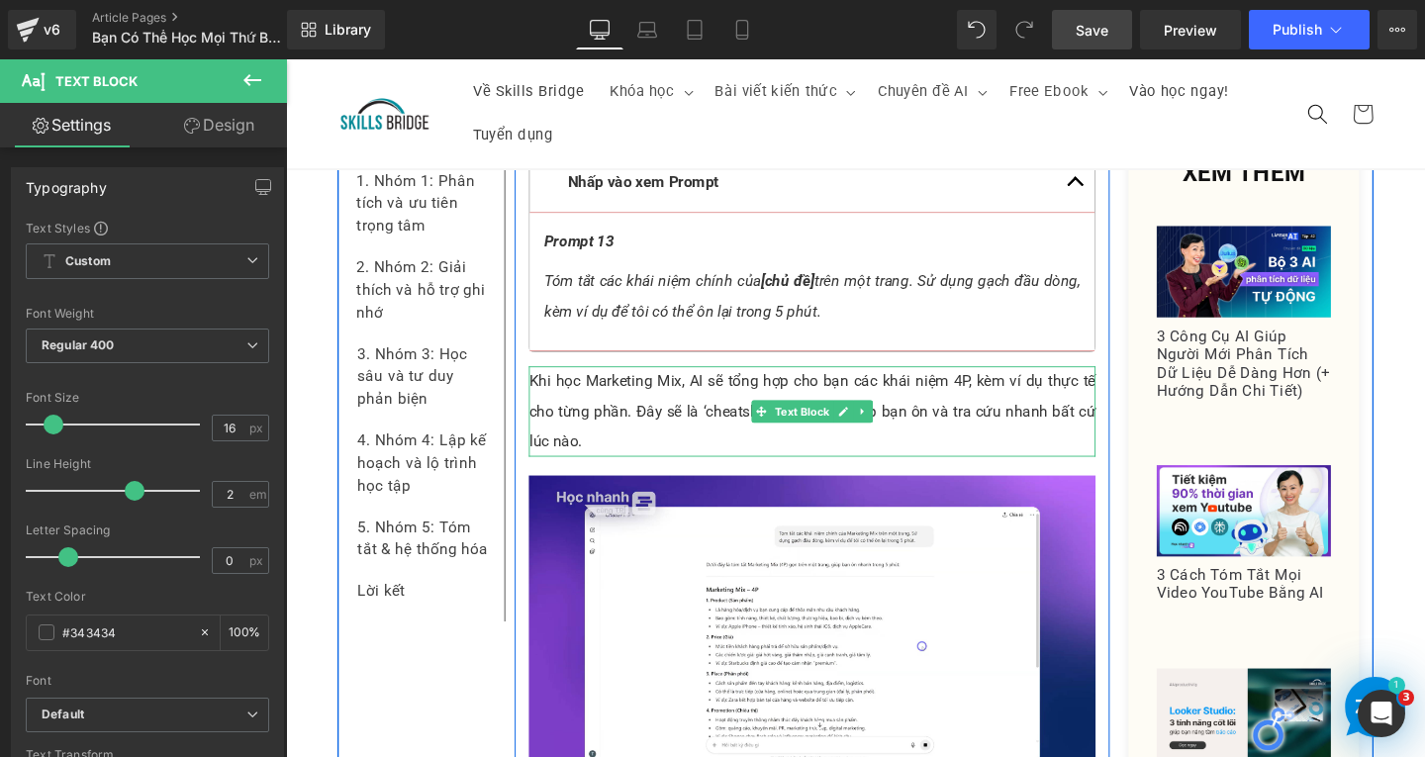
click at [729, 382] on p "Khi học Marketing Mix, AI sẽ tổng hợp cho bạn các khái niệm 4P, kèm ví dụ thực …" at bounding box center [839, 429] width 596 height 95
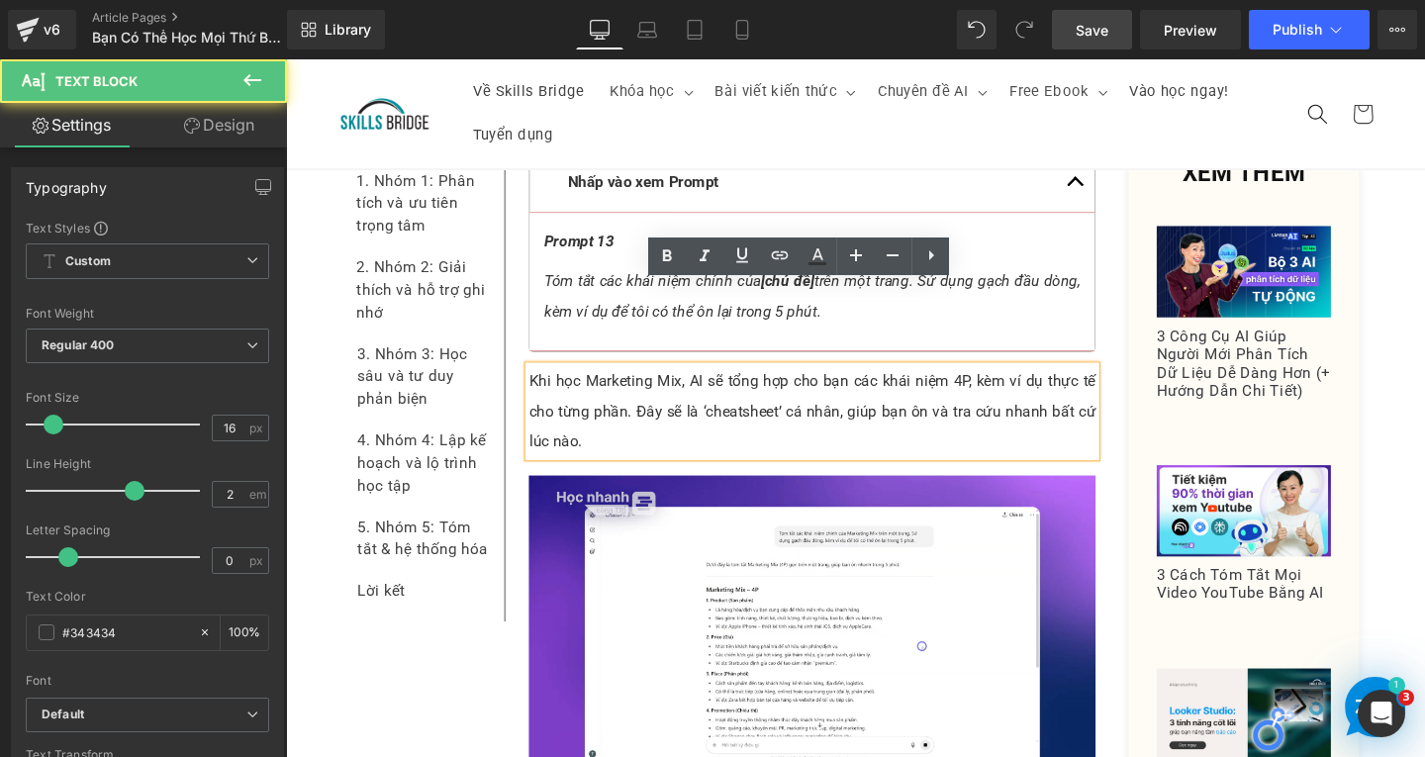
click at [721, 382] on p "Khi học Marketing Mix, AI sẽ tổng hợp cho bạn các khái niệm 4P, kèm ví dụ thực …" at bounding box center [839, 429] width 596 height 95
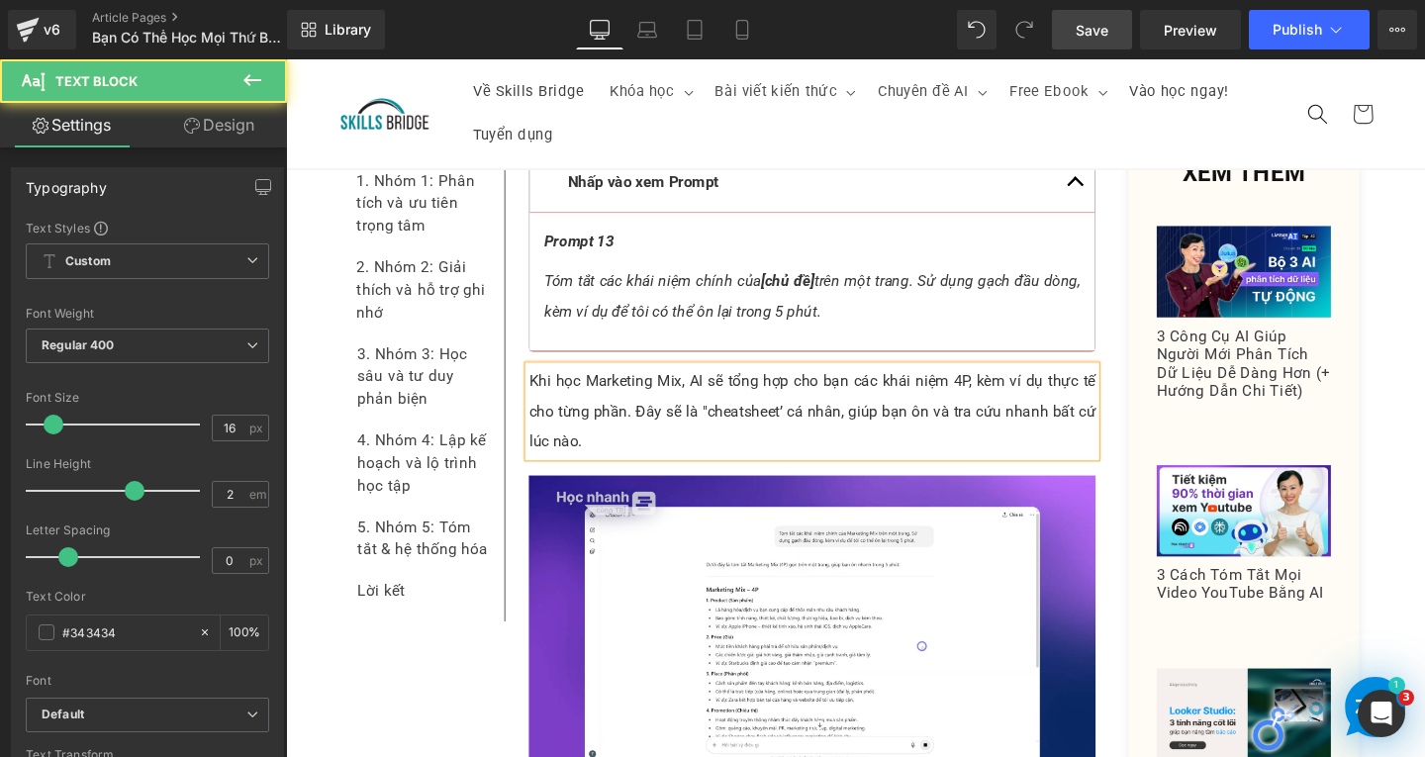
click at [800, 382] on p "Khi học Marketing Mix, AI sẽ tổng hợp cho bạn các khái niệm 4P, kèm ví dụ thực …" at bounding box center [839, 429] width 596 height 95
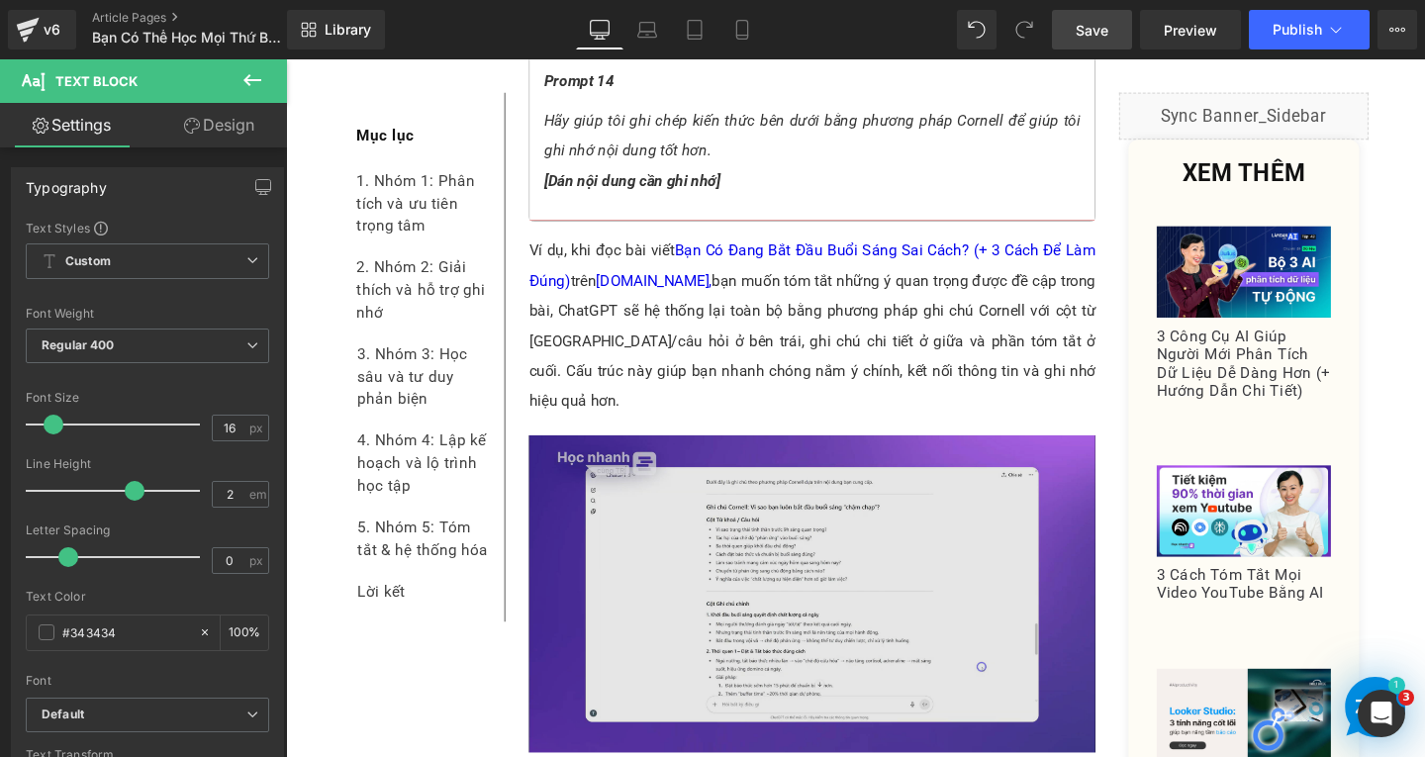
scroll to position [15737, 0]
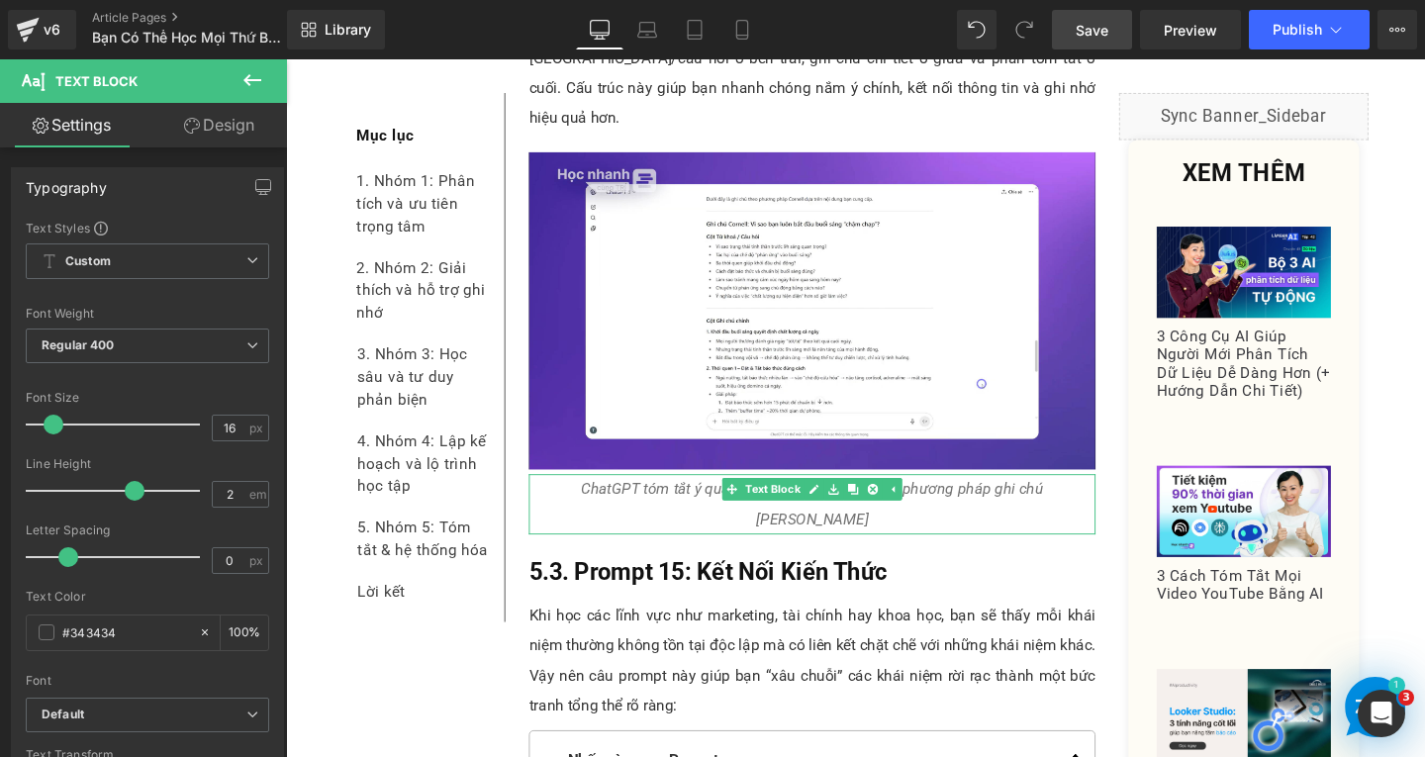
click at [702, 502] on icon "ChatGPT tóm tắt ý quan trọng trong bài viết theo phương pháp ghi chú [PERSON_NA…" at bounding box center [840, 527] width 486 height 50
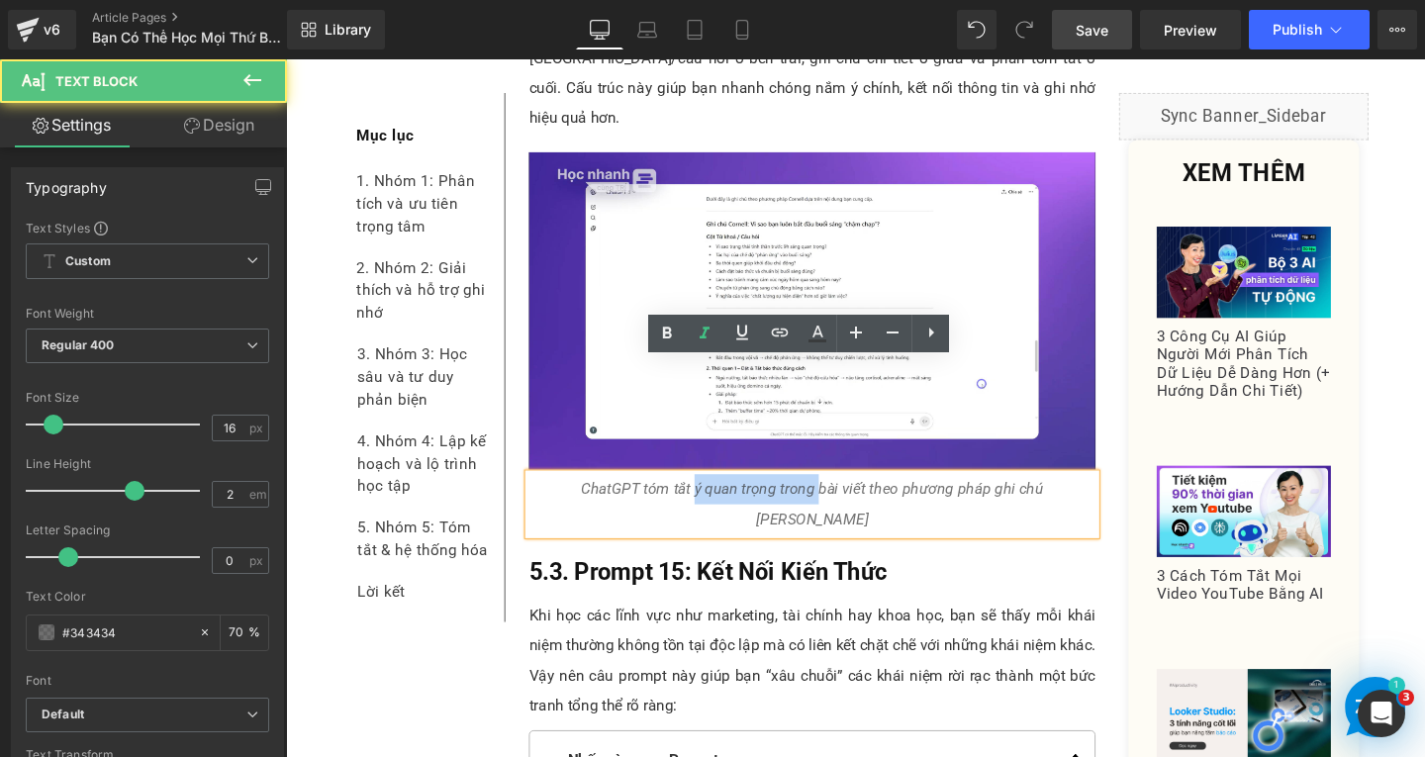
drag, startPoint x: 676, startPoint y: 393, endPoint x: 803, endPoint y: 394, distance: 126.7
click at [803, 502] on icon "ChatGPT tóm tắt ý quan trọng trong bài viết theo phương pháp ghi chú [PERSON_NA…" at bounding box center [840, 527] width 486 height 50
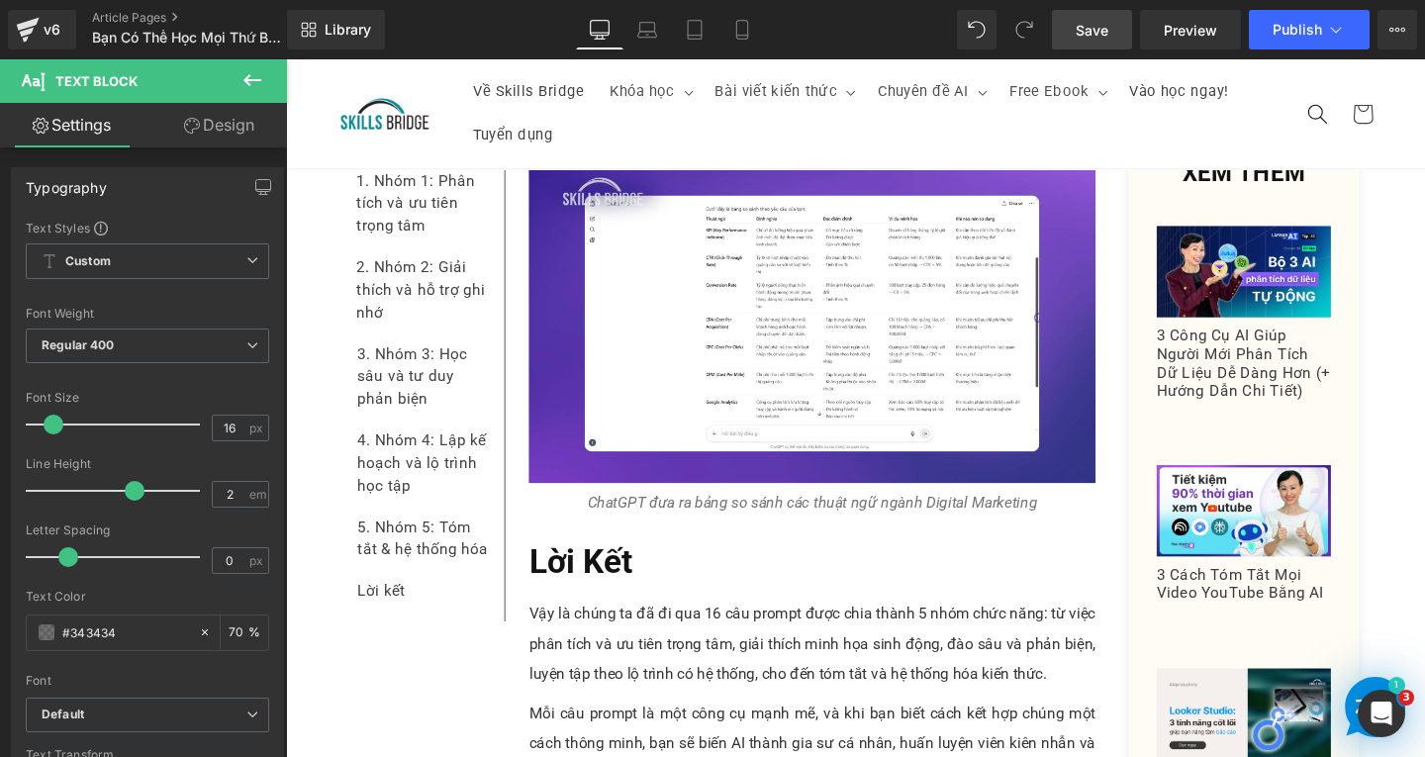
scroll to position [17023, 0]
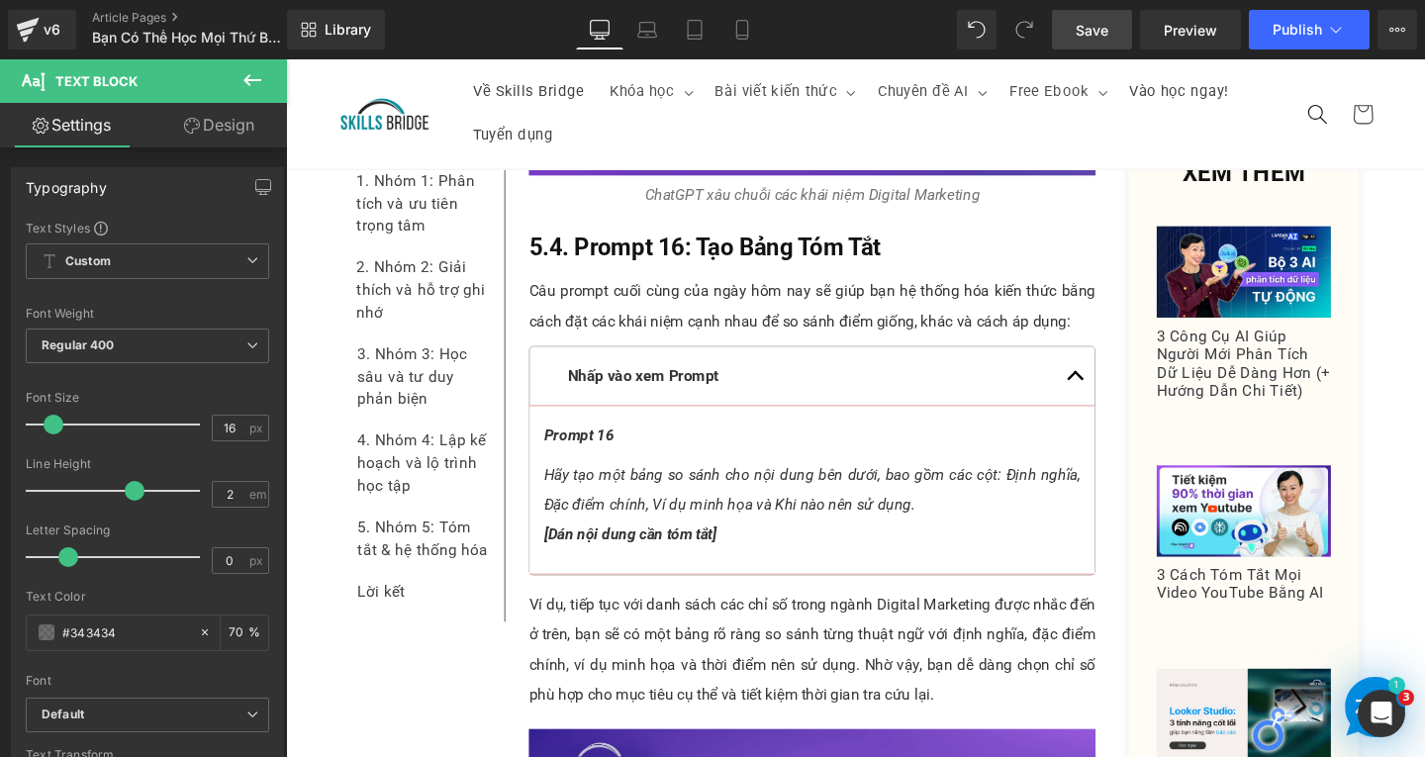
click at [1094, 23] on span "Save" at bounding box center [1092, 30] width 33 height 21
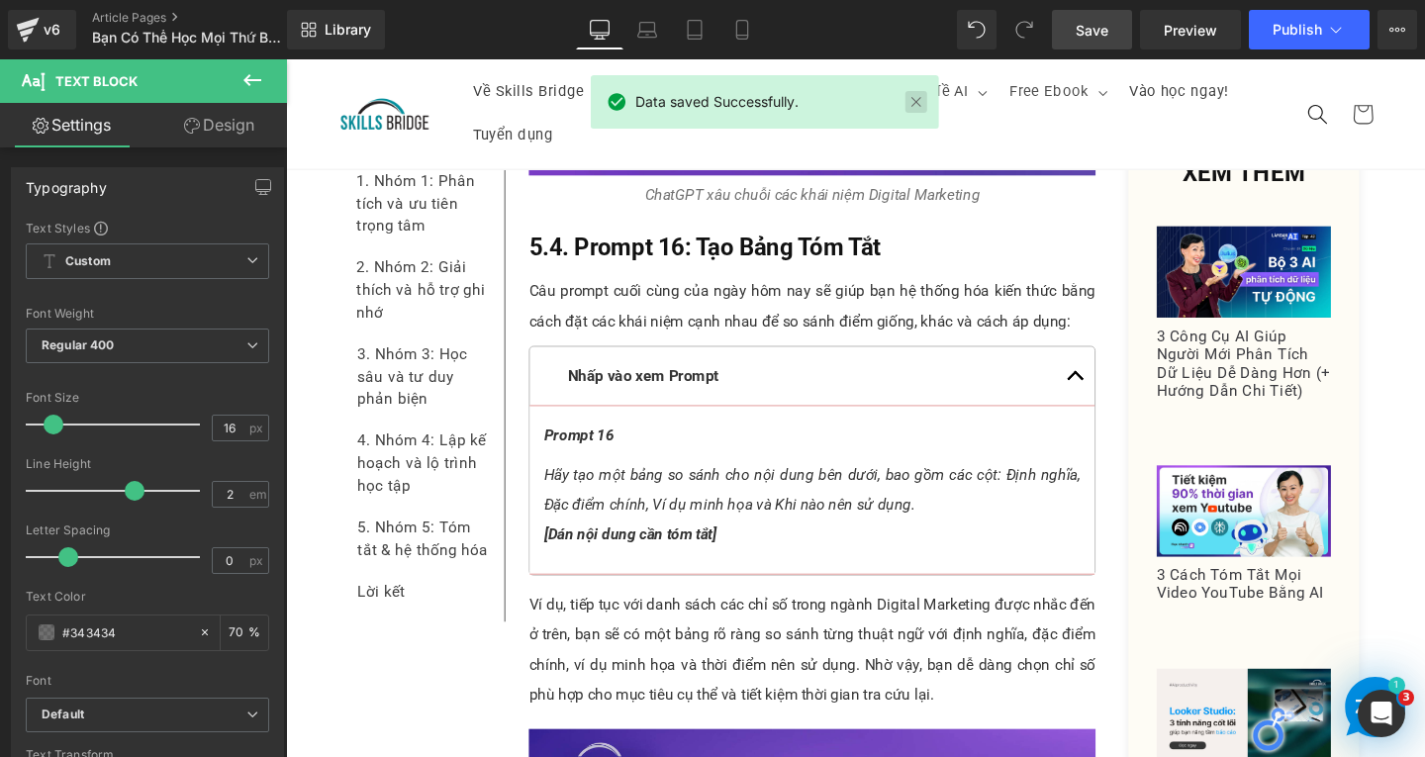
click at [916, 111] on link at bounding box center [917, 102] width 22 height 22
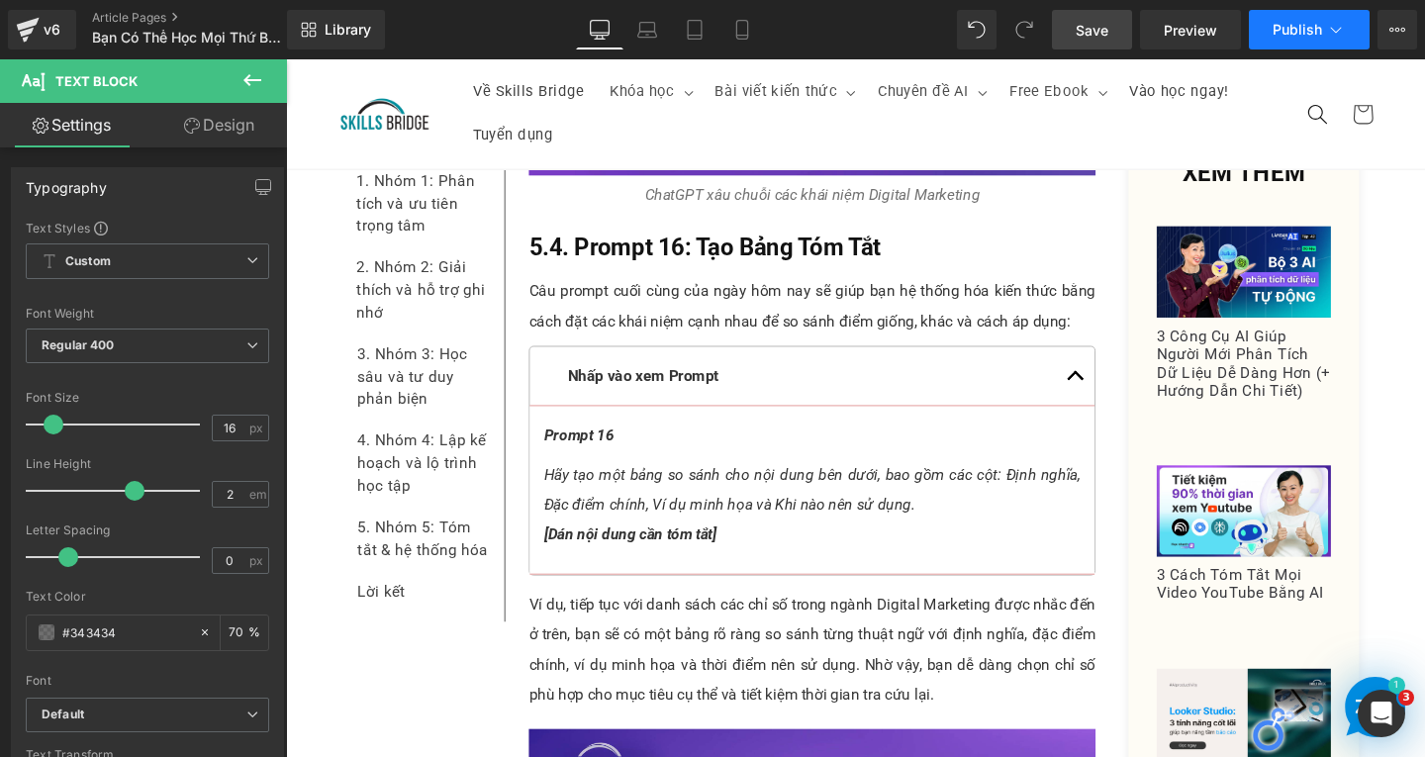
click at [1325, 22] on button "Publish" at bounding box center [1309, 30] width 121 height 40
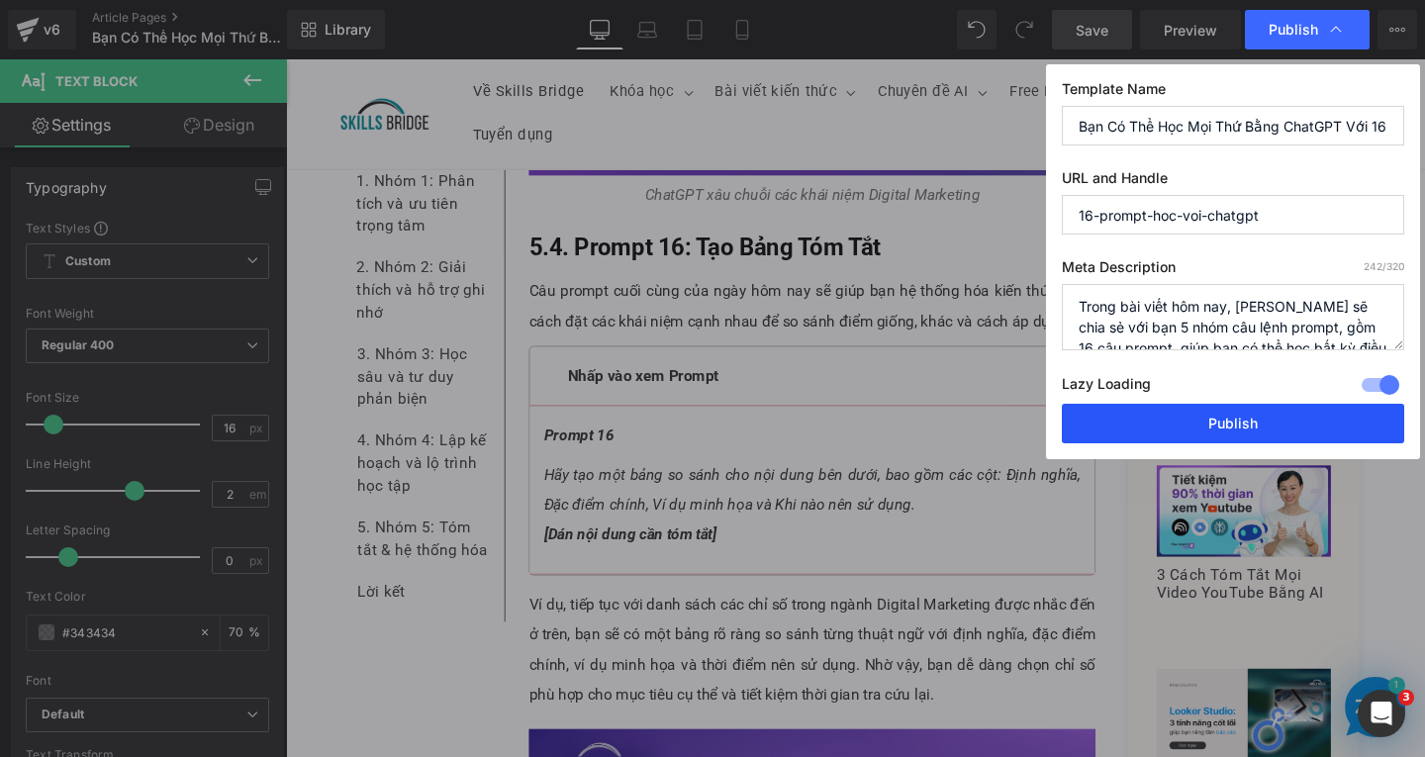
drag, startPoint x: 1217, startPoint y: 428, endPoint x: 775, endPoint y: 439, distance: 442.6
click at [1217, 428] on button "Publish" at bounding box center [1233, 424] width 342 height 40
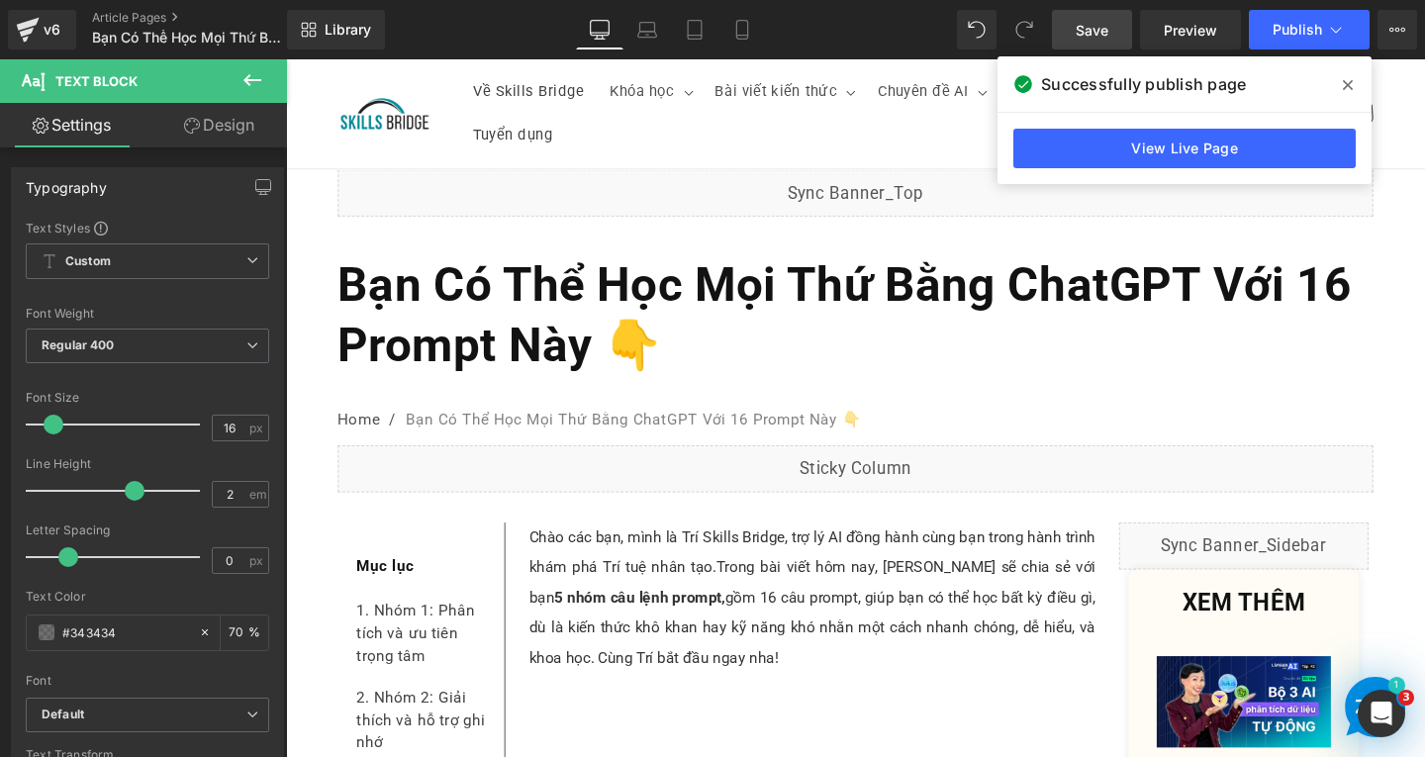
click at [1340, 79] on span at bounding box center [1348, 85] width 32 height 32
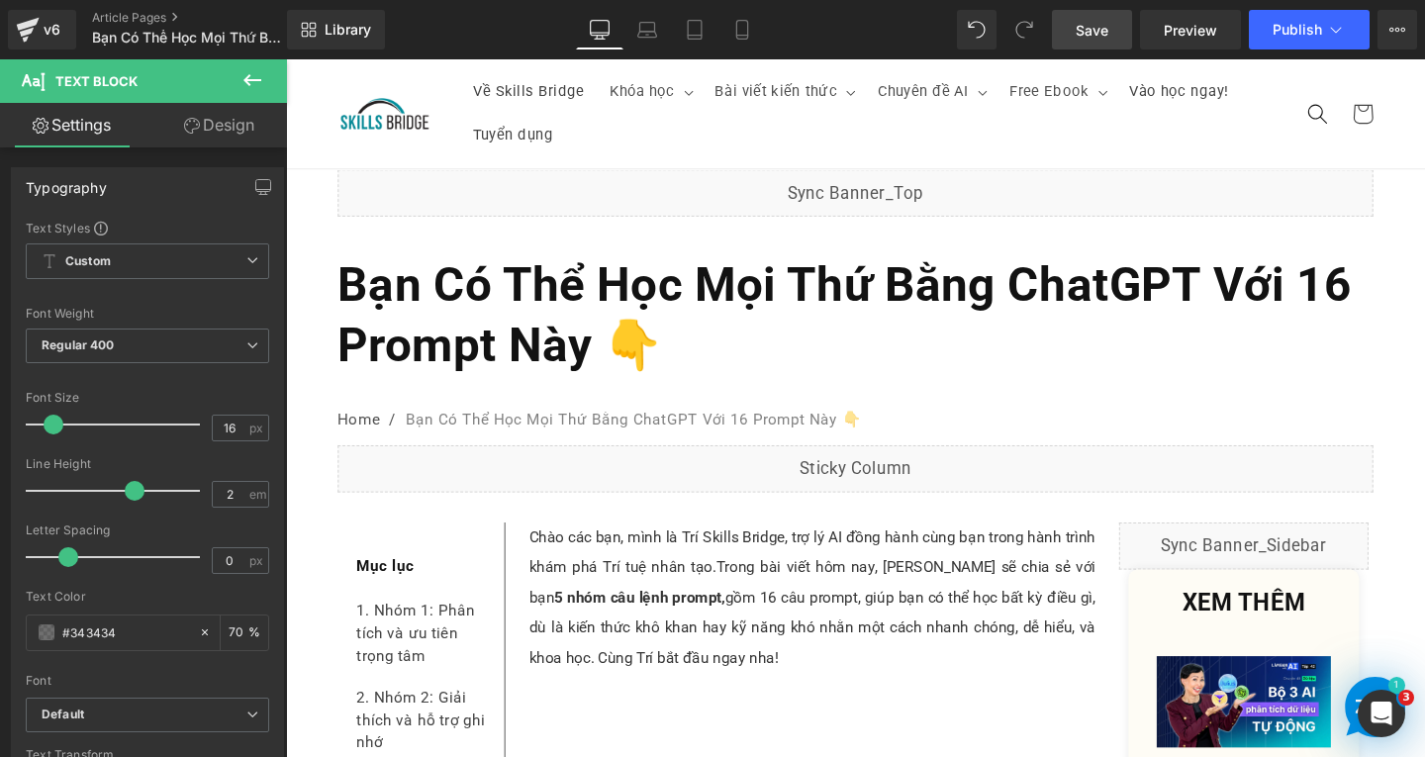
click at [1082, 36] on span "Save" at bounding box center [1092, 30] width 33 height 21
click at [1092, 33] on span "Save" at bounding box center [1092, 30] width 33 height 21
click at [31, 26] on icon at bounding box center [28, 24] width 23 height 13
